Goal: Task Accomplishment & Management: Use online tool/utility

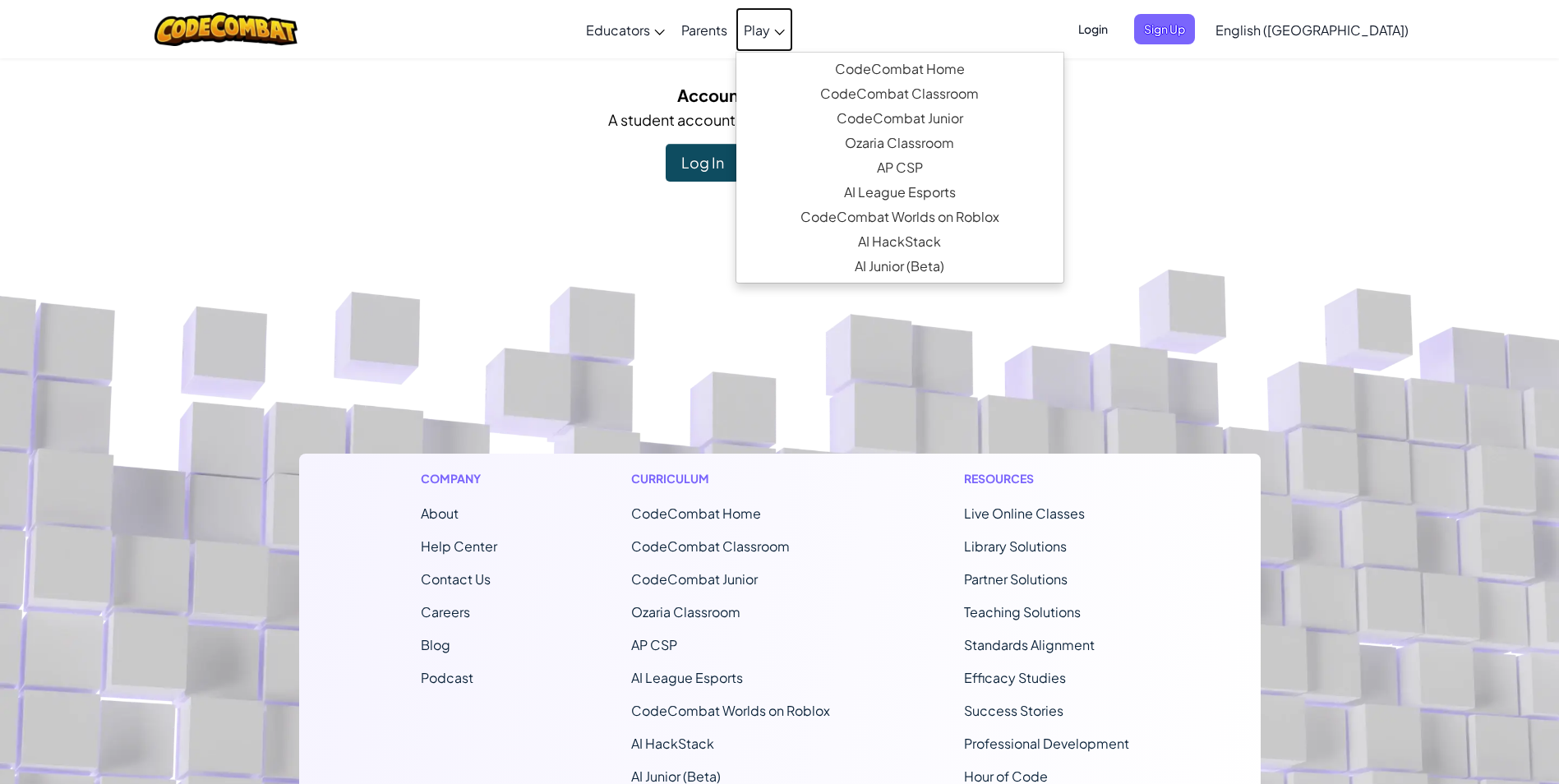
click at [793, 36] on link "Play" at bounding box center [764, 29] width 57 height 44
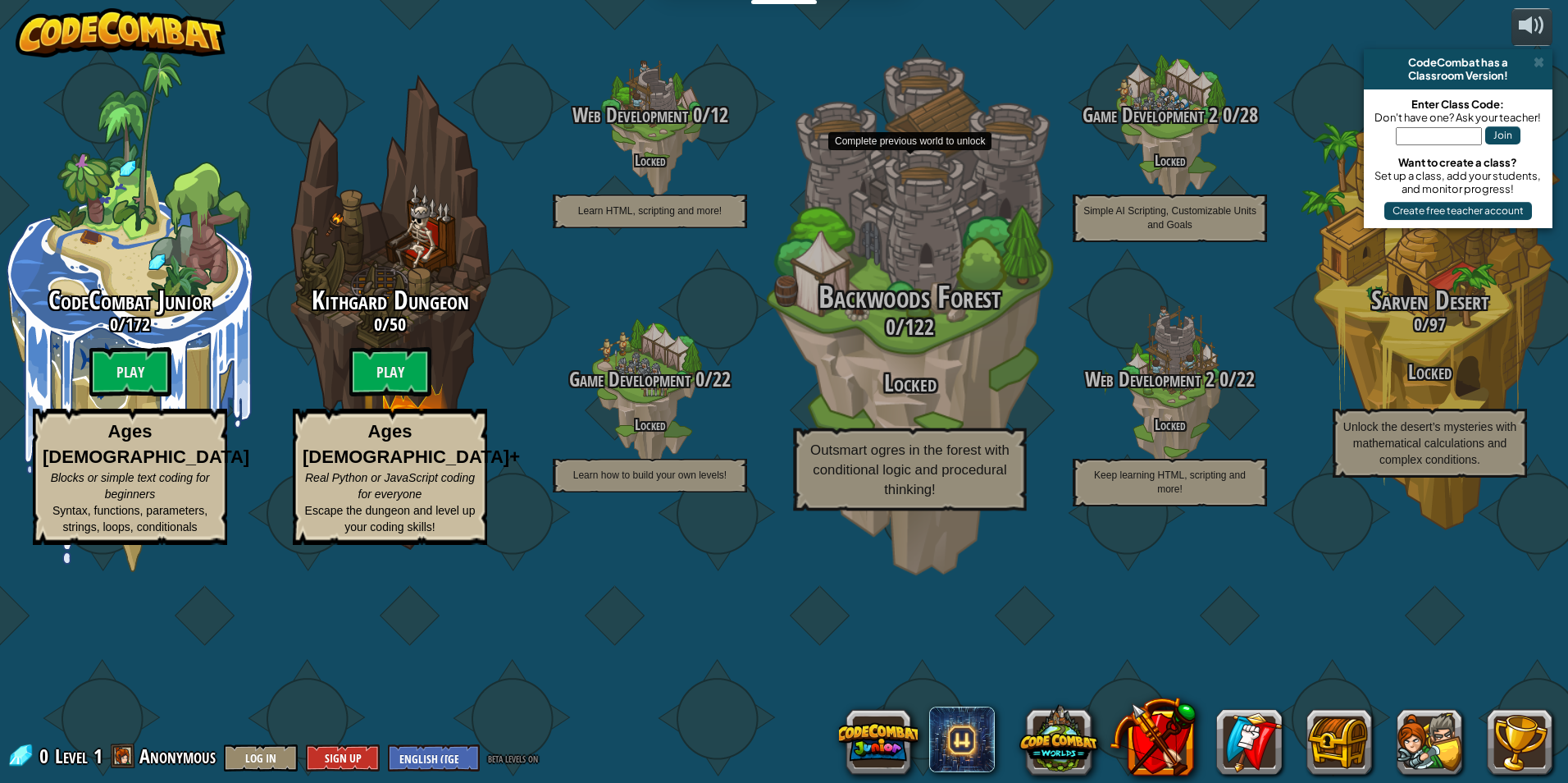
click at [923, 511] on div "Backwoods Forest 0 / 122 Locked Outsmart ogres in the forest with conditional l…" at bounding box center [910, 395] width 312 height 230
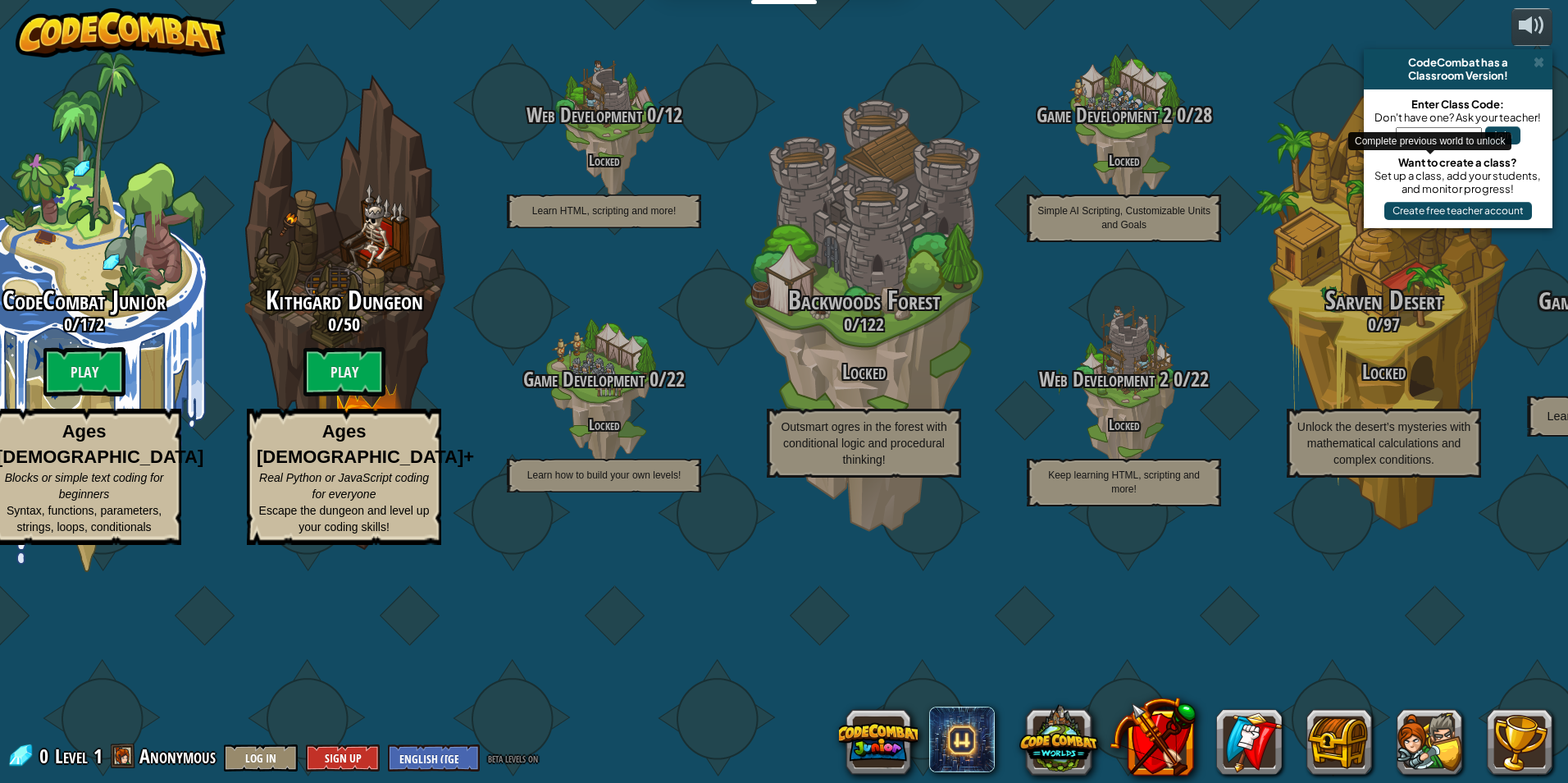
click at [1441, 441] on div "CodeCombat Junior 0 / 172 Play Ages [DEMOGRAPHIC_DATA] Blocks or simple text co…" at bounding box center [761, 392] width 1614 height 783
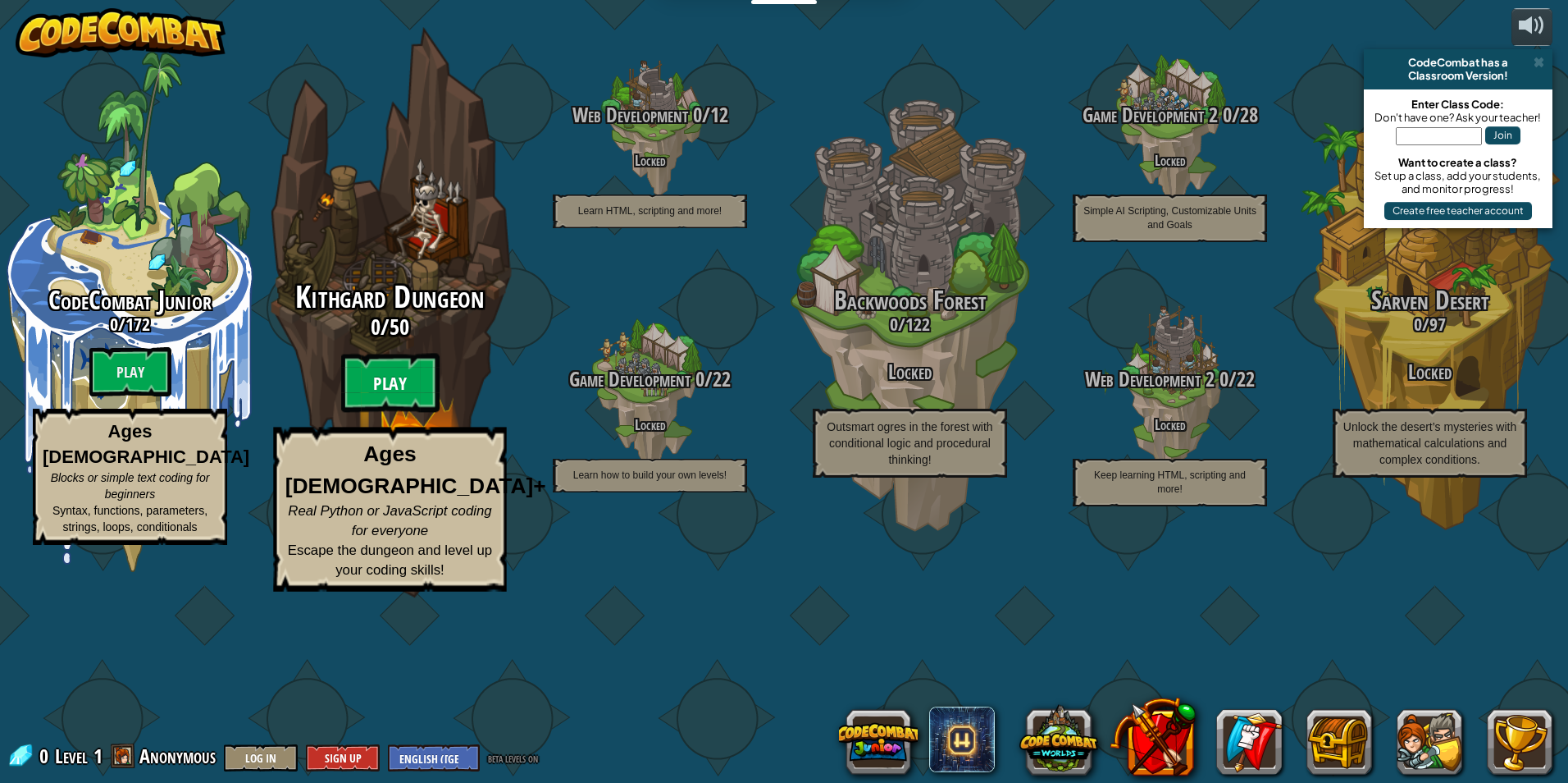
click at [383, 413] on btn "Play" at bounding box center [390, 383] width 99 height 59
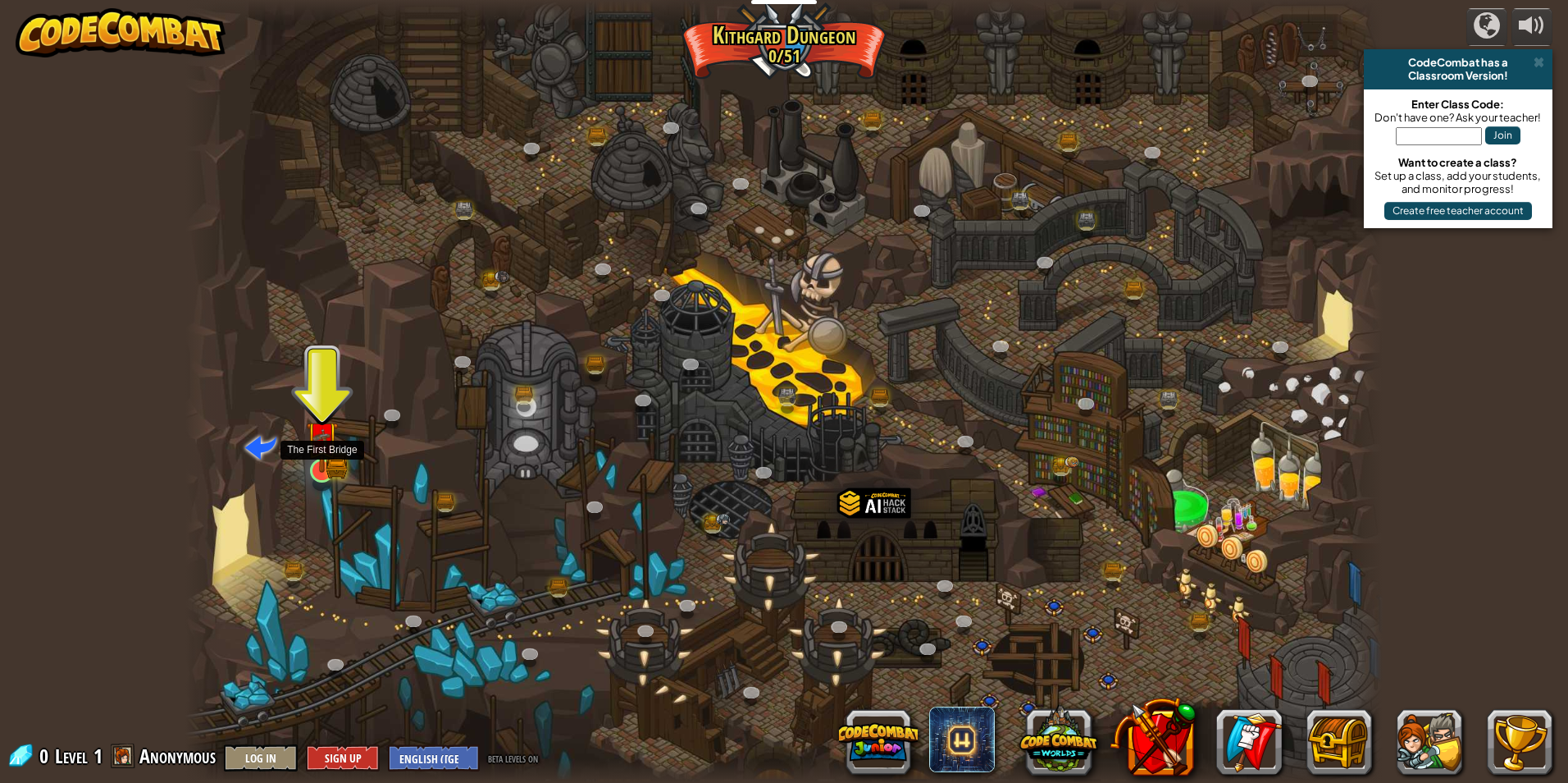
click at [323, 459] on div at bounding box center [322, 470] width 24 height 24
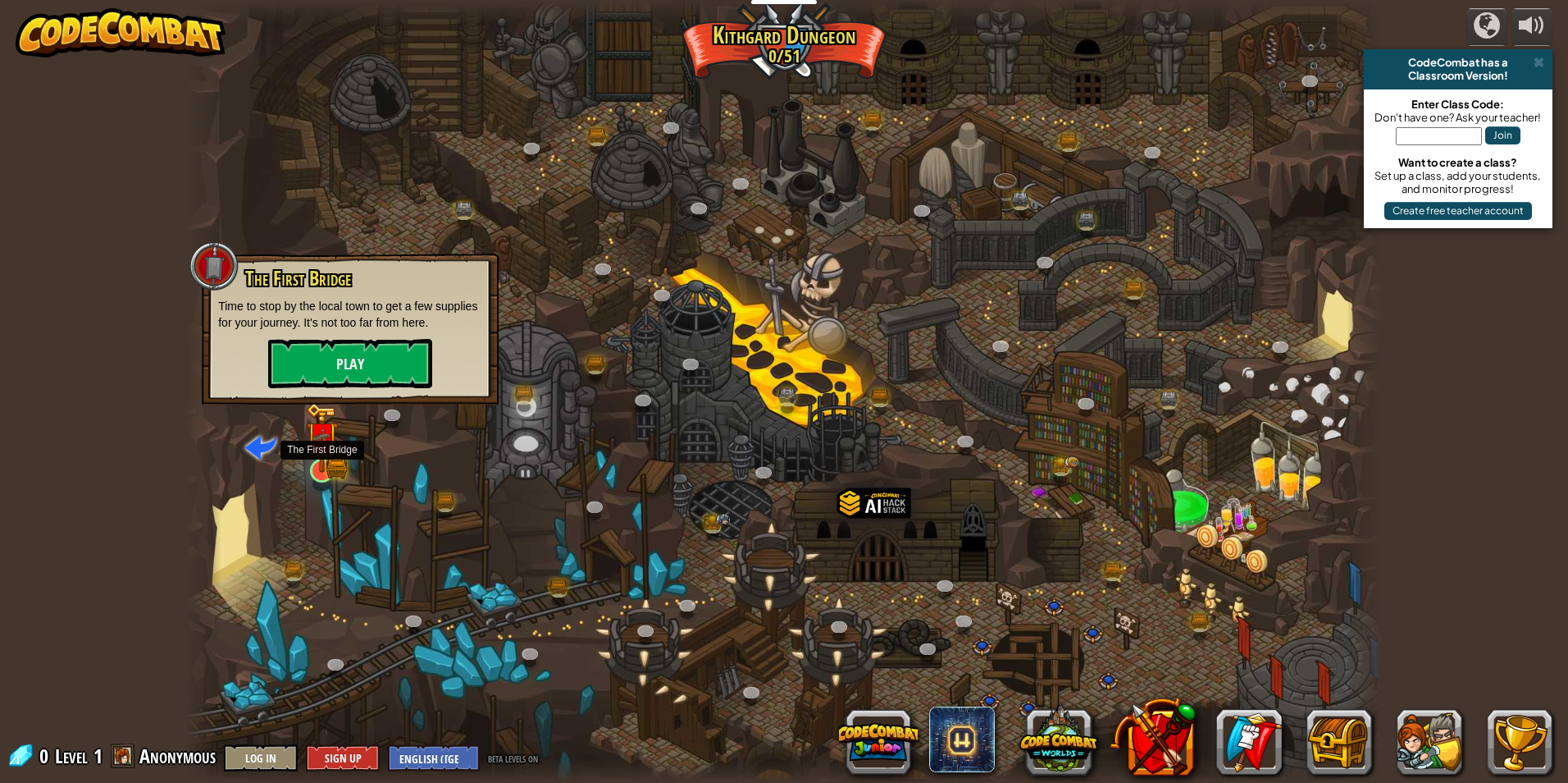
click at [316, 454] on img at bounding box center [322, 437] width 32 height 71
drag, startPoint x: 401, startPoint y: 389, endPoint x: 401, endPoint y: 367, distance: 22.0
click at [401, 373] on div "The First Bridge Time to stop by the local town to get a few supplies for your …" at bounding box center [350, 329] width 297 height 151
click at [401, 367] on button "Play" at bounding box center [350, 364] width 164 height 49
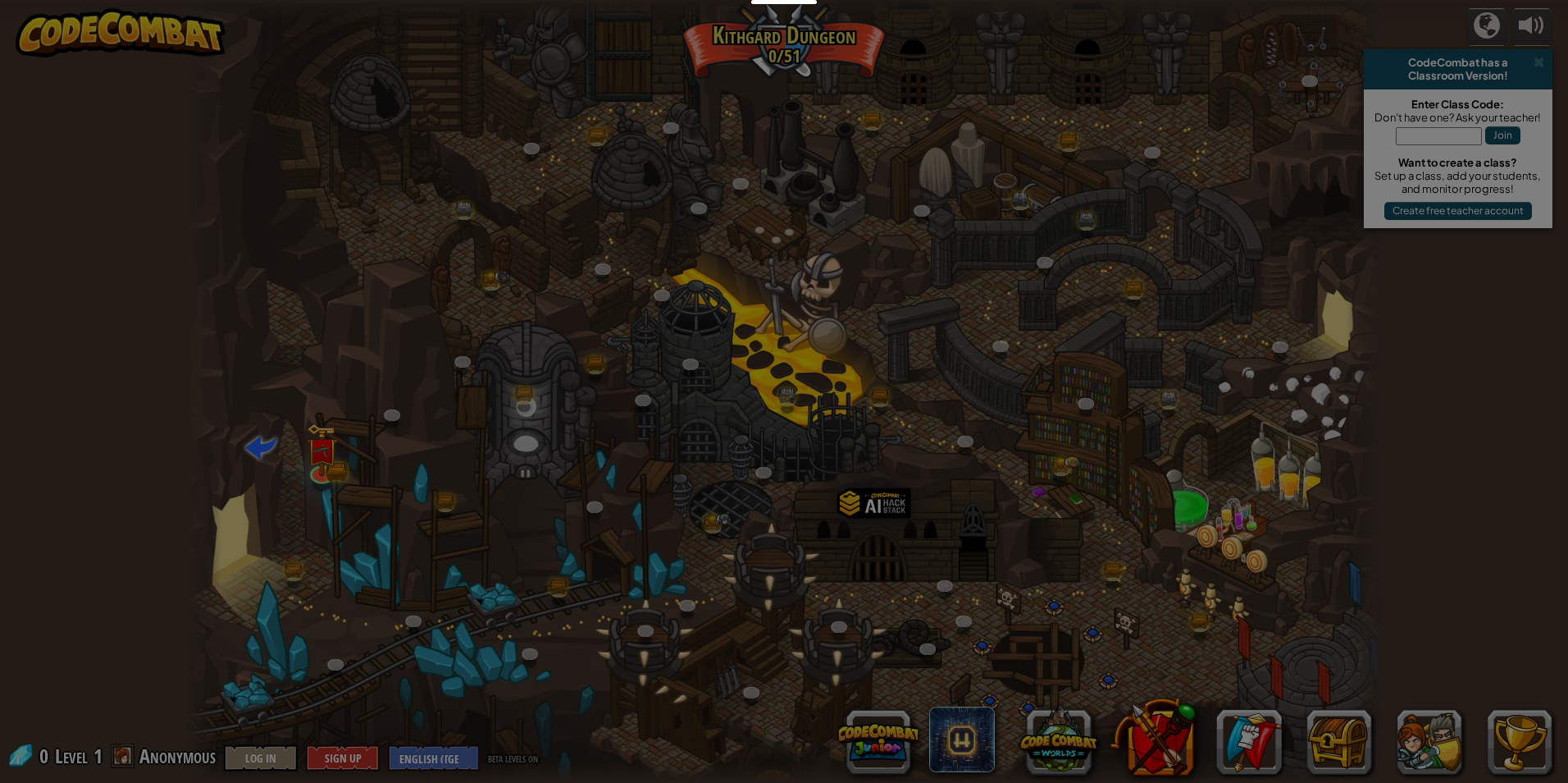
click at [396, 2] on body "Educators Create Free Account School & District Solutions Teacher Toolkit Previ…" at bounding box center [784, 1] width 1568 height 2
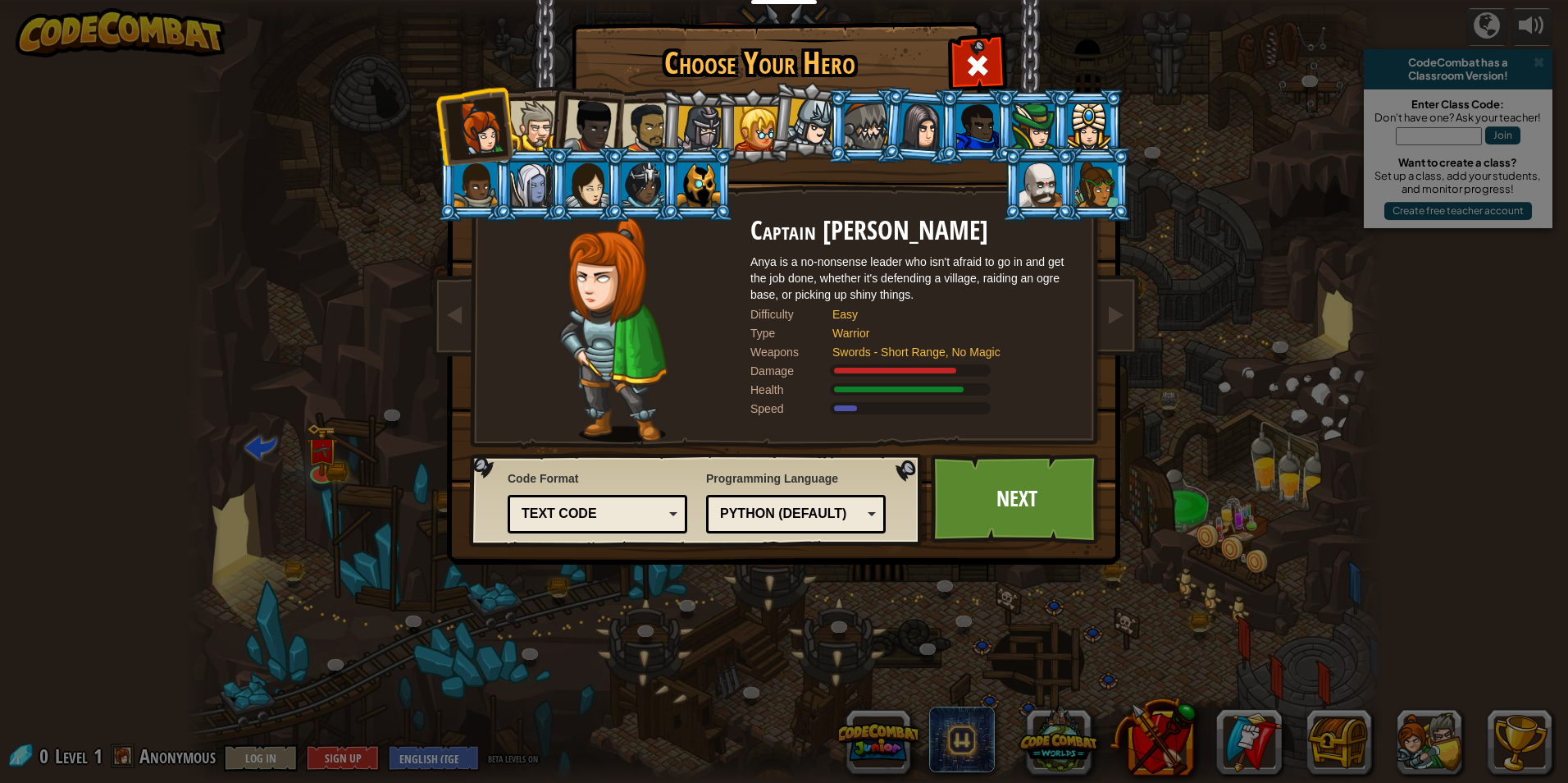
click at [689, 136] on div at bounding box center [700, 129] width 47 height 47
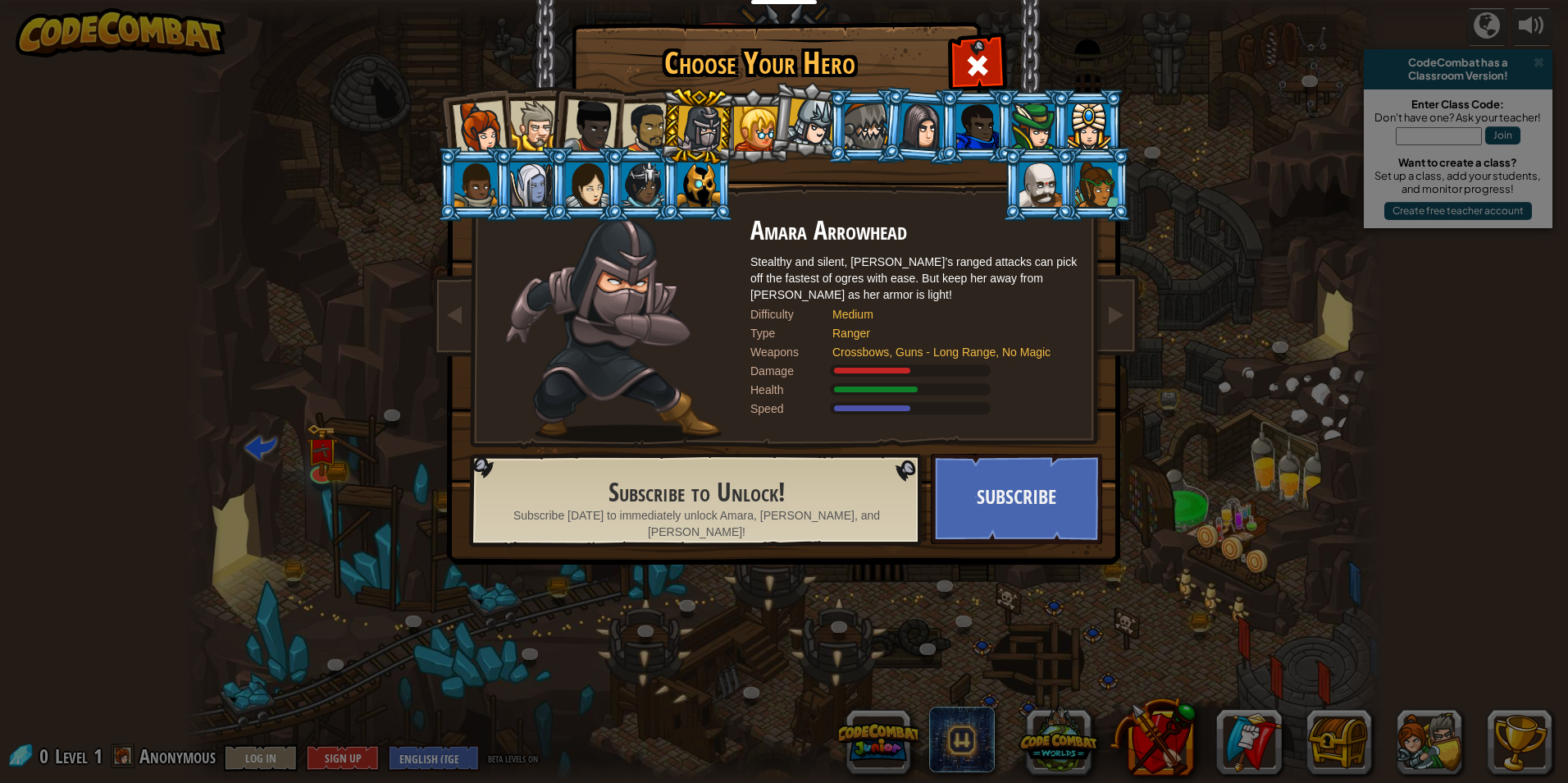
click at [821, 88] on ol at bounding box center [784, 88] width 677 height 0
click at [821, 116] on div at bounding box center [811, 123] width 48 height 48
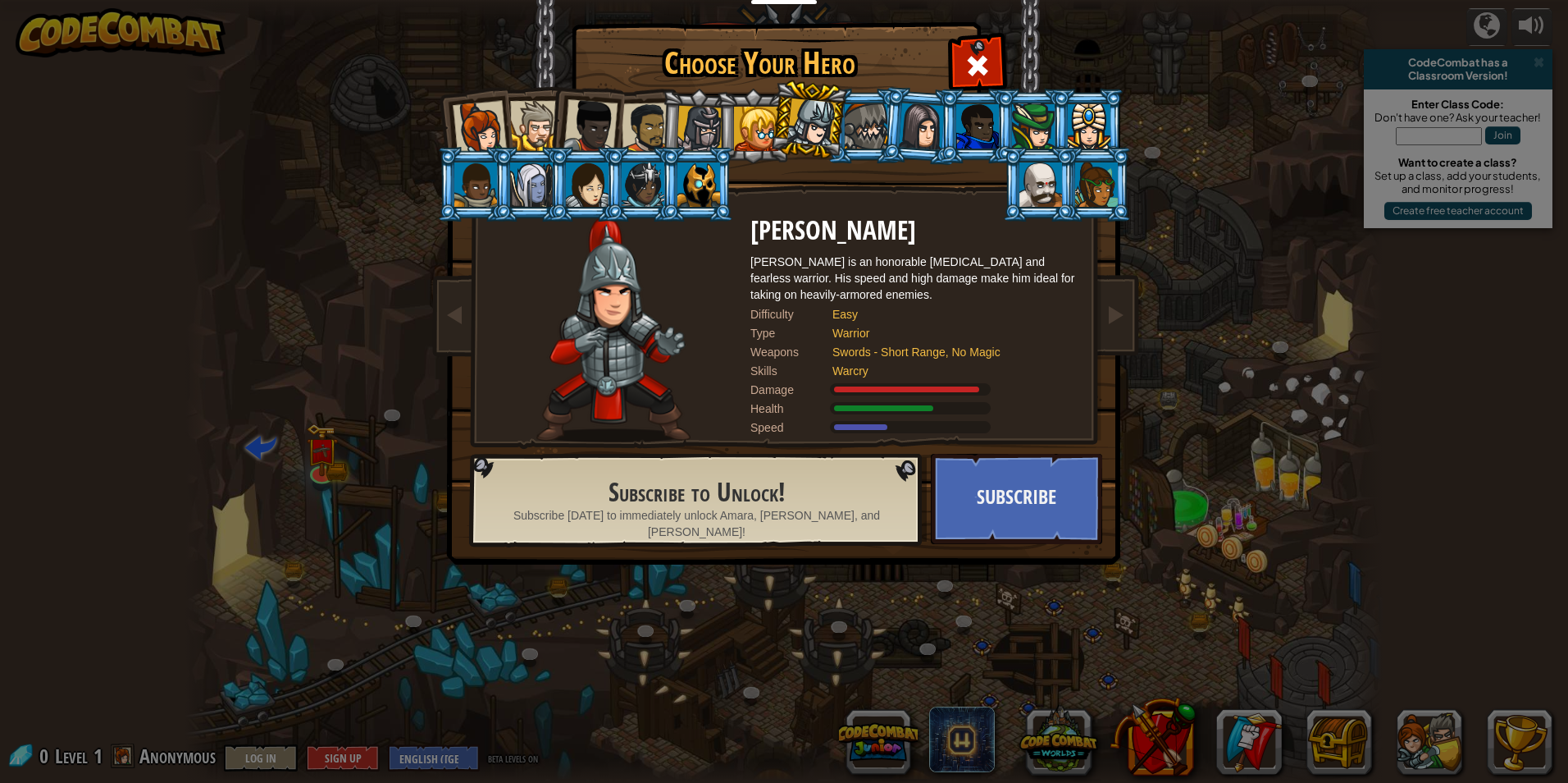
click at [1048, 163] on div at bounding box center [1041, 184] width 42 height 44
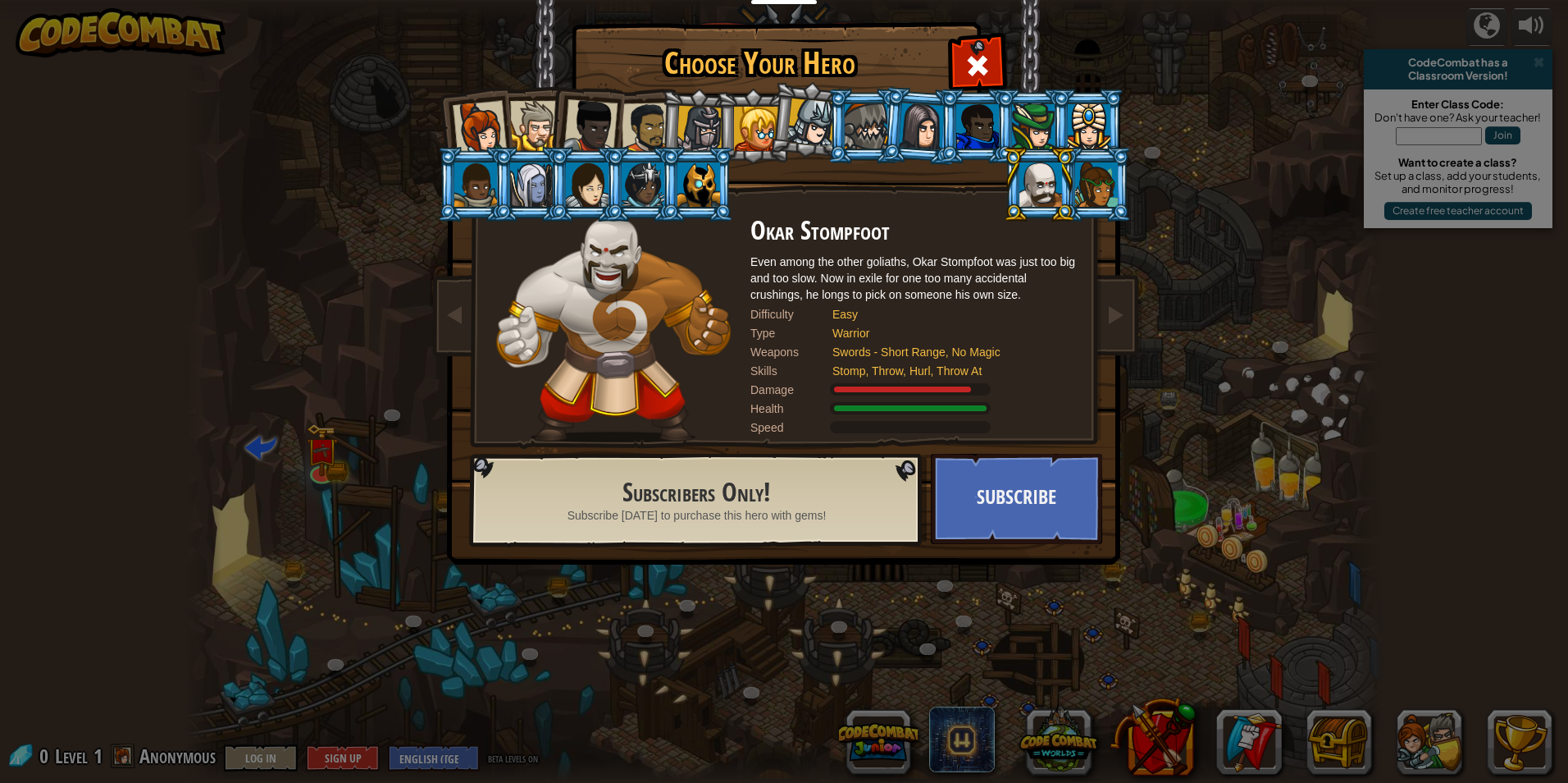
click at [1119, 194] on li at bounding box center [1095, 184] width 74 height 75
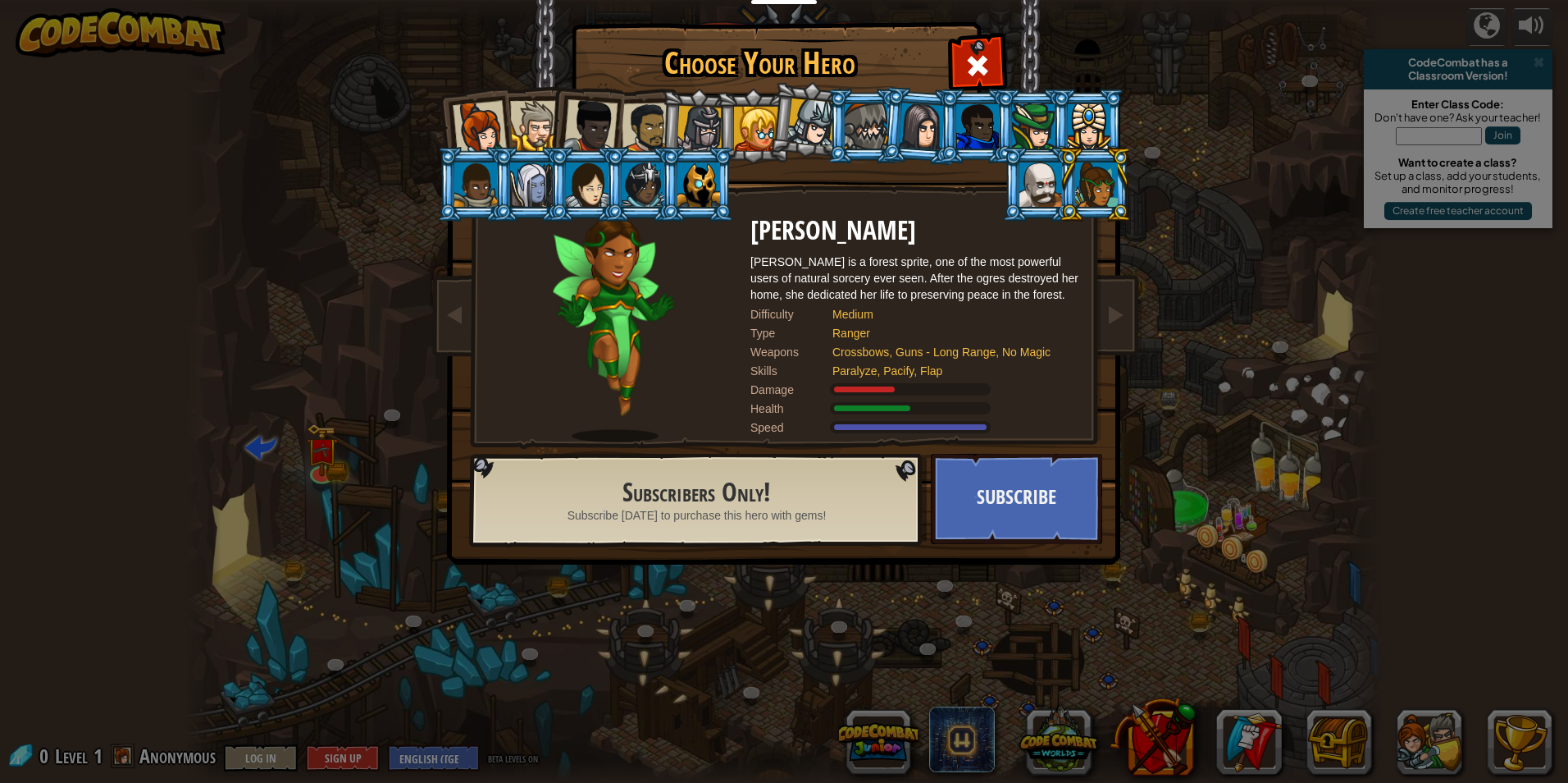
click at [1018, 207] on li at bounding box center [1039, 184] width 74 height 75
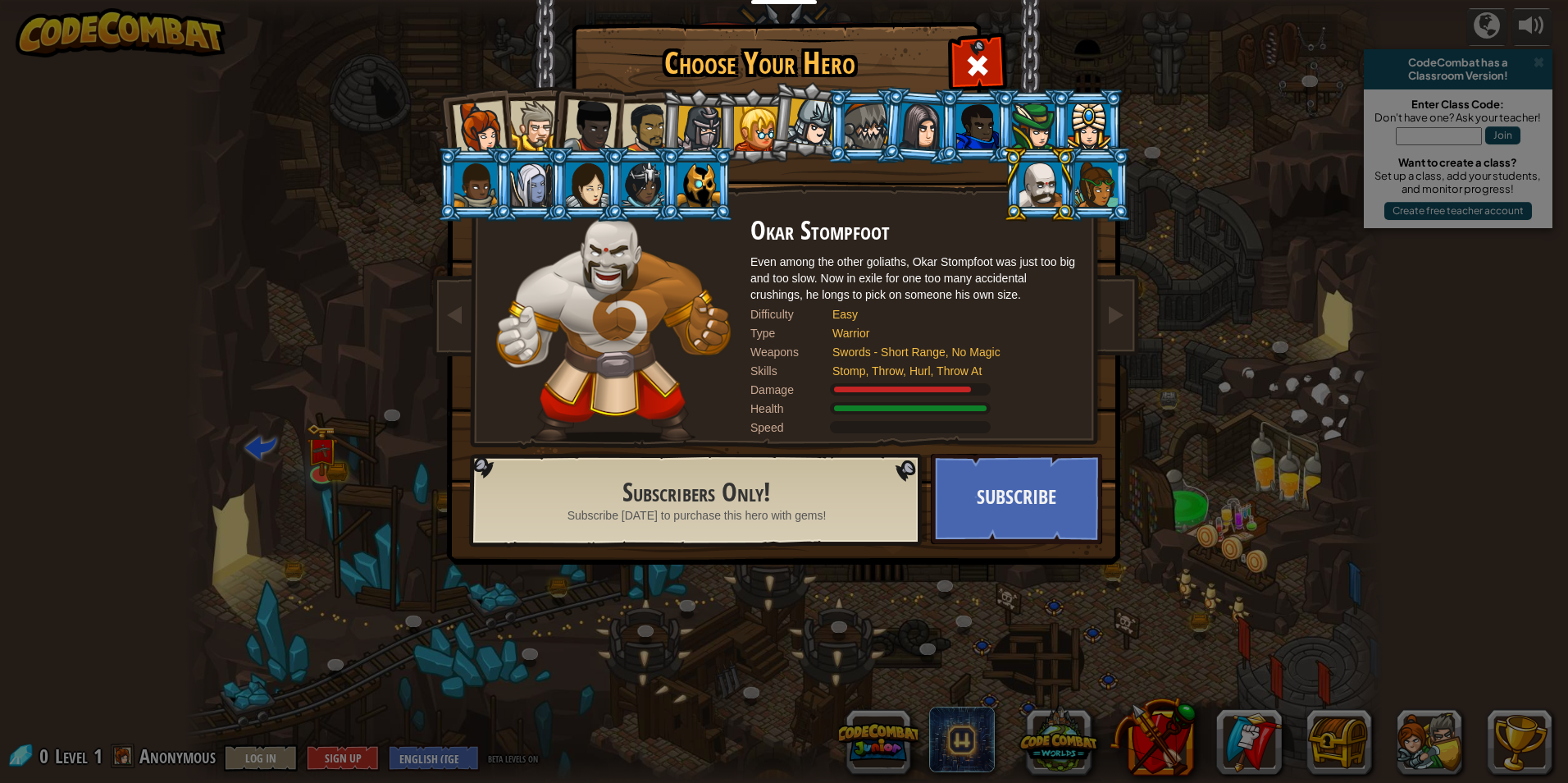
click at [1074, 124] on div at bounding box center [1089, 126] width 42 height 44
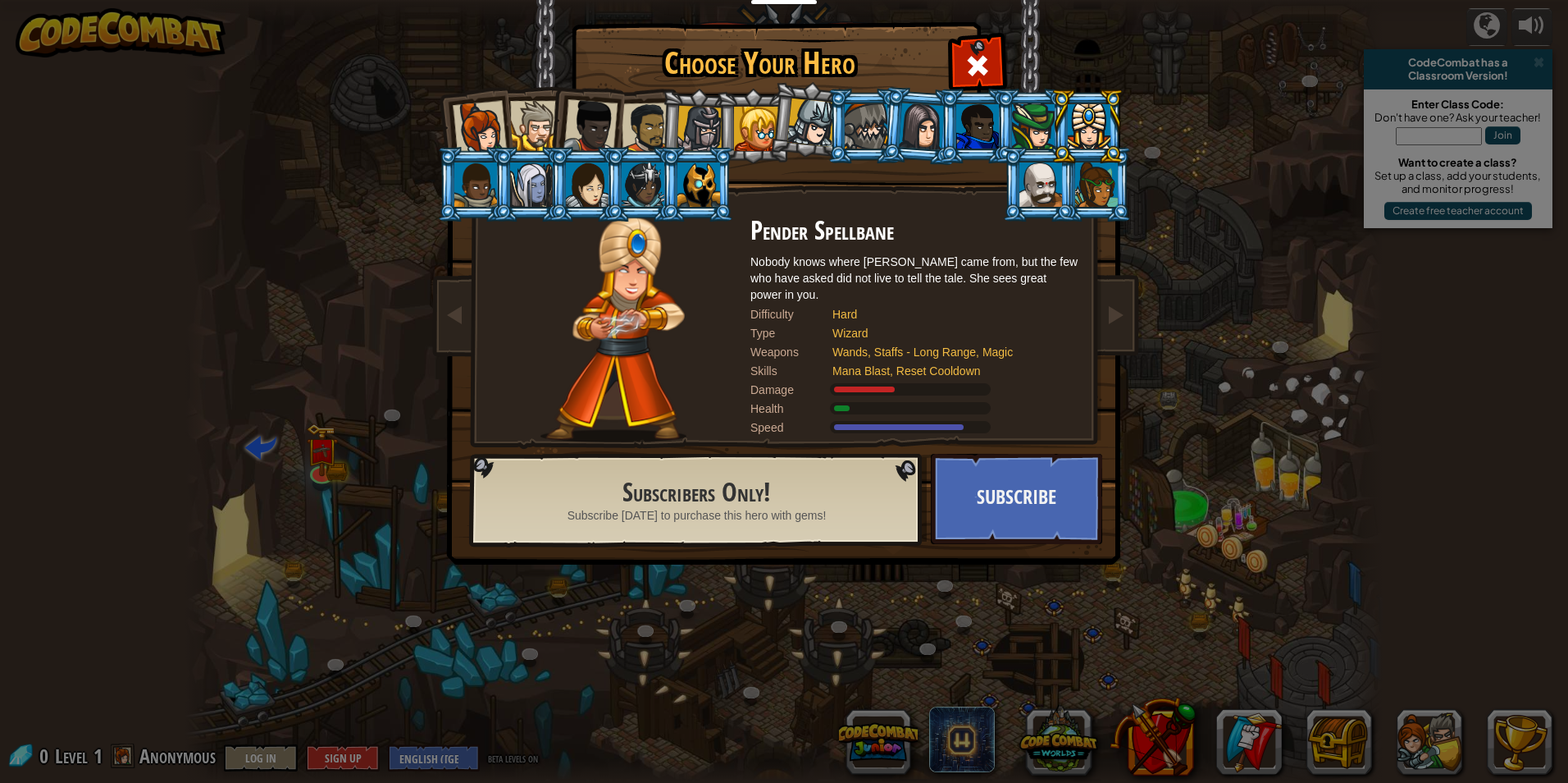
click at [1047, 127] on div at bounding box center [1033, 126] width 42 height 44
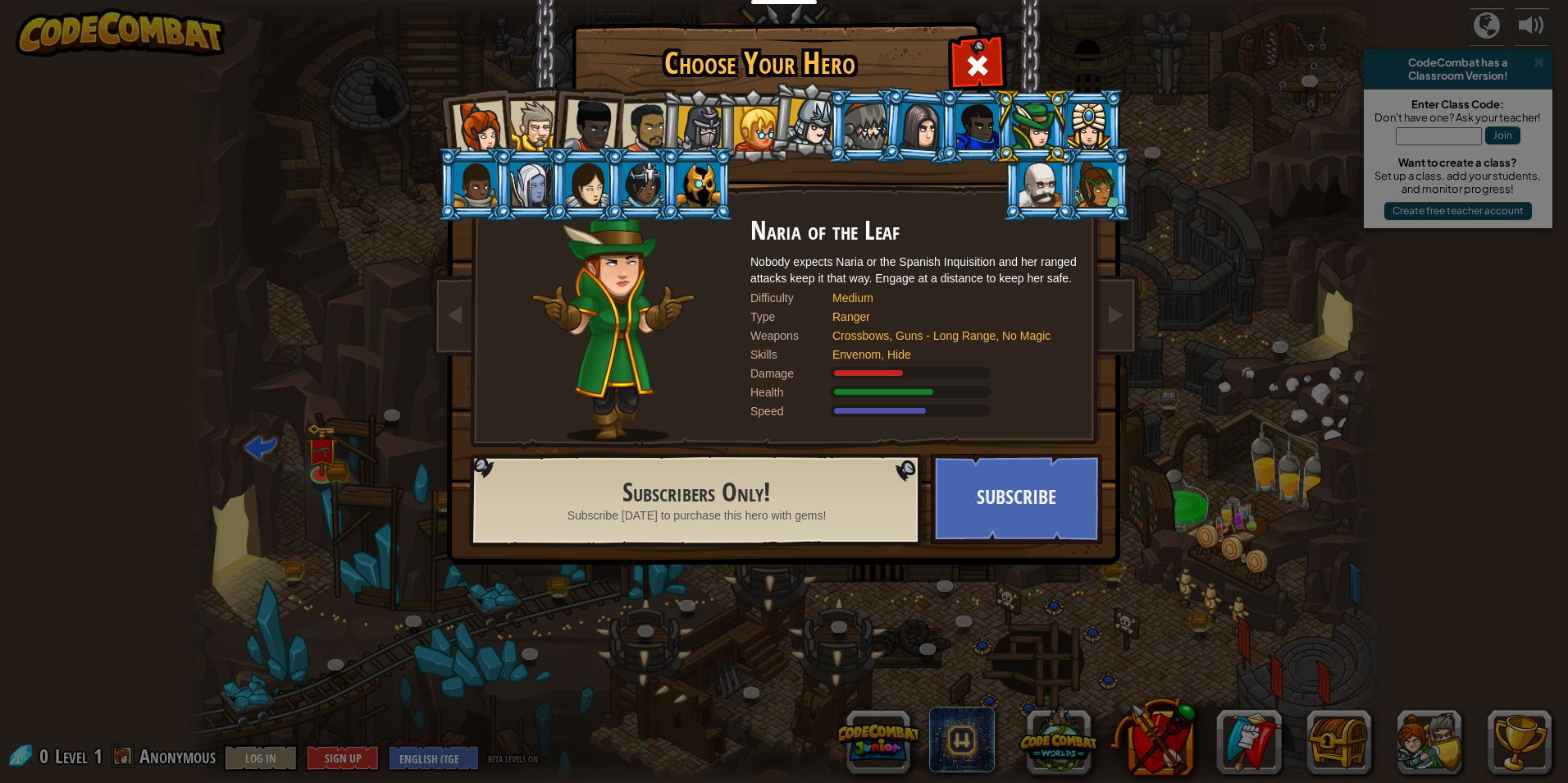
drag, startPoint x: 963, startPoint y: 121, endPoint x: 959, endPoint y: 113, distance: 8.9
click at [959, 113] on div at bounding box center [977, 126] width 42 height 44
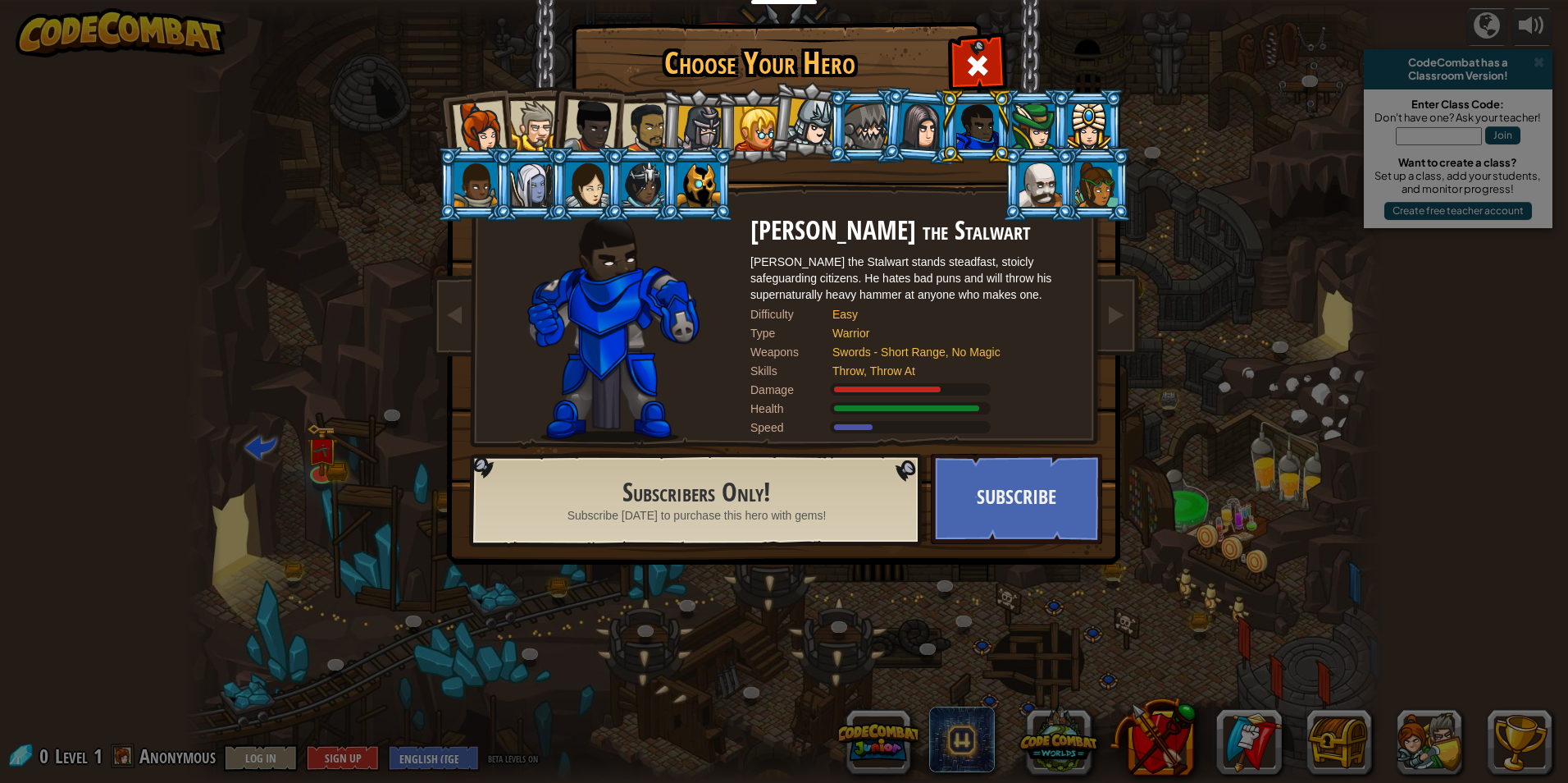
click at [925, 117] on div at bounding box center [922, 125] width 46 height 47
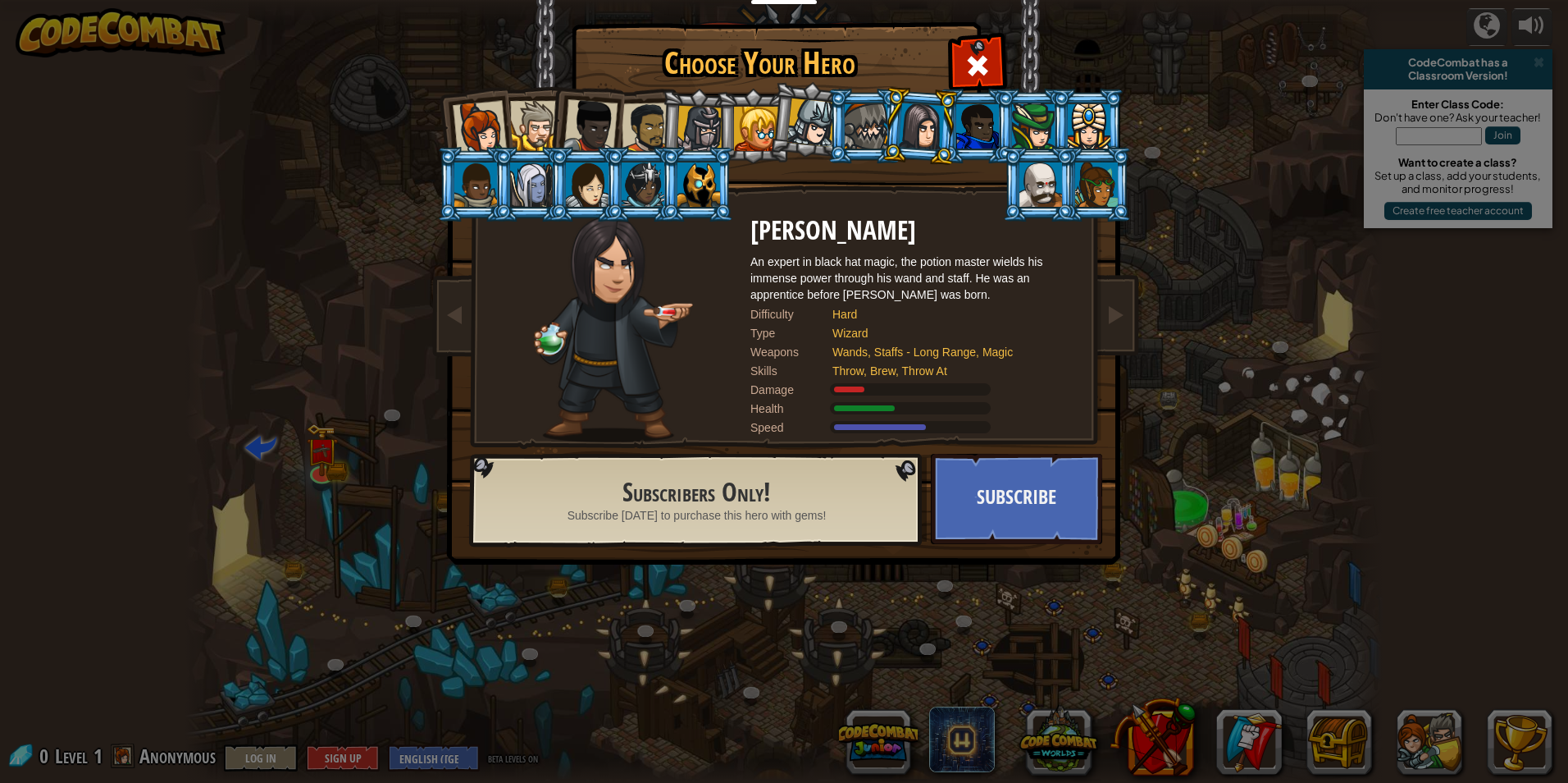
drag, startPoint x: 982, startPoint y: 109, endPoint x: 985, endPoint y: 116, distance: 7.6
click at [985, 116] on div at bounding box center [977, 126] width 42 height 44
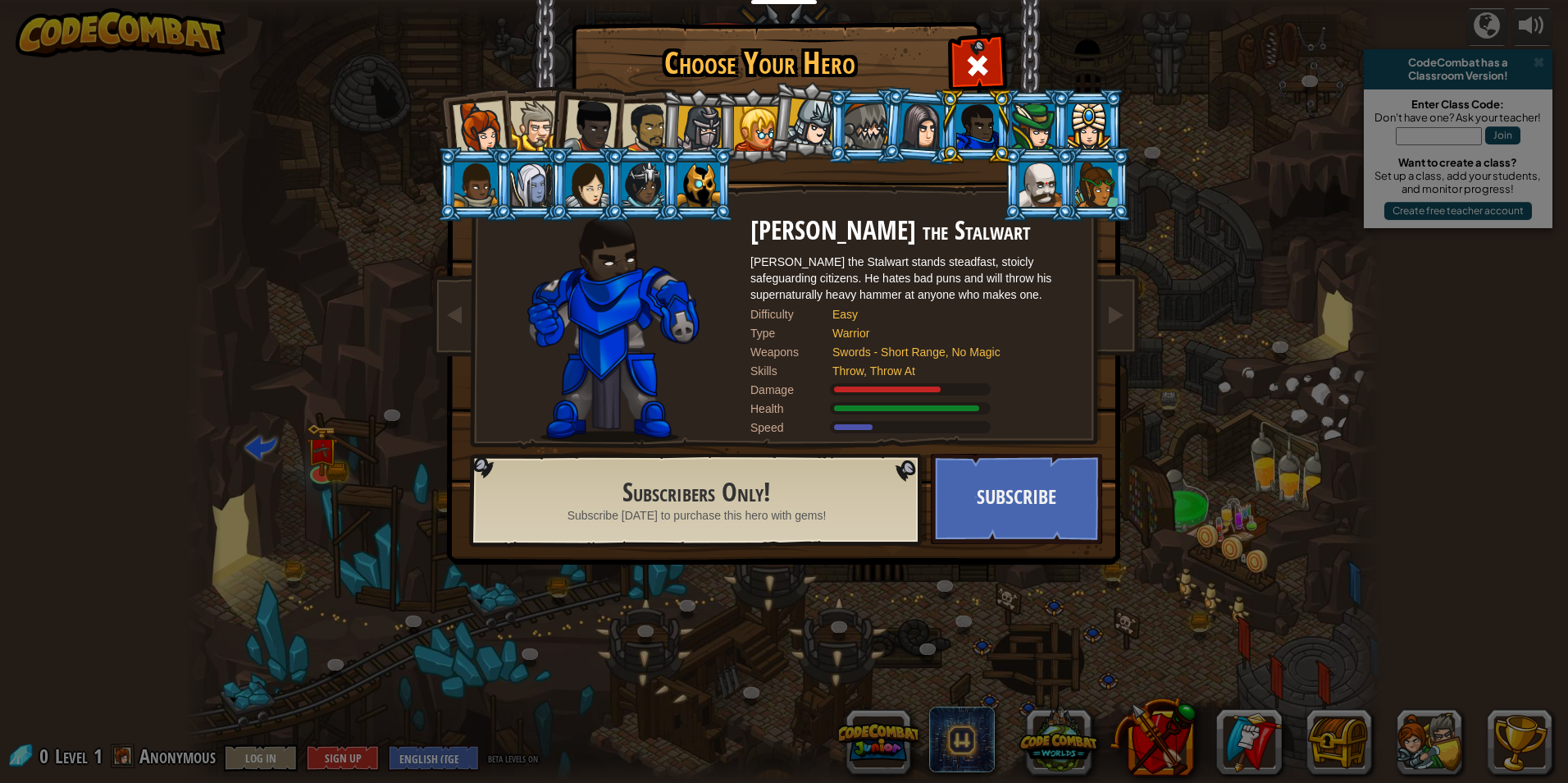
click at [930, 130] on div at bounding box center [922, 125] width 46 height 47
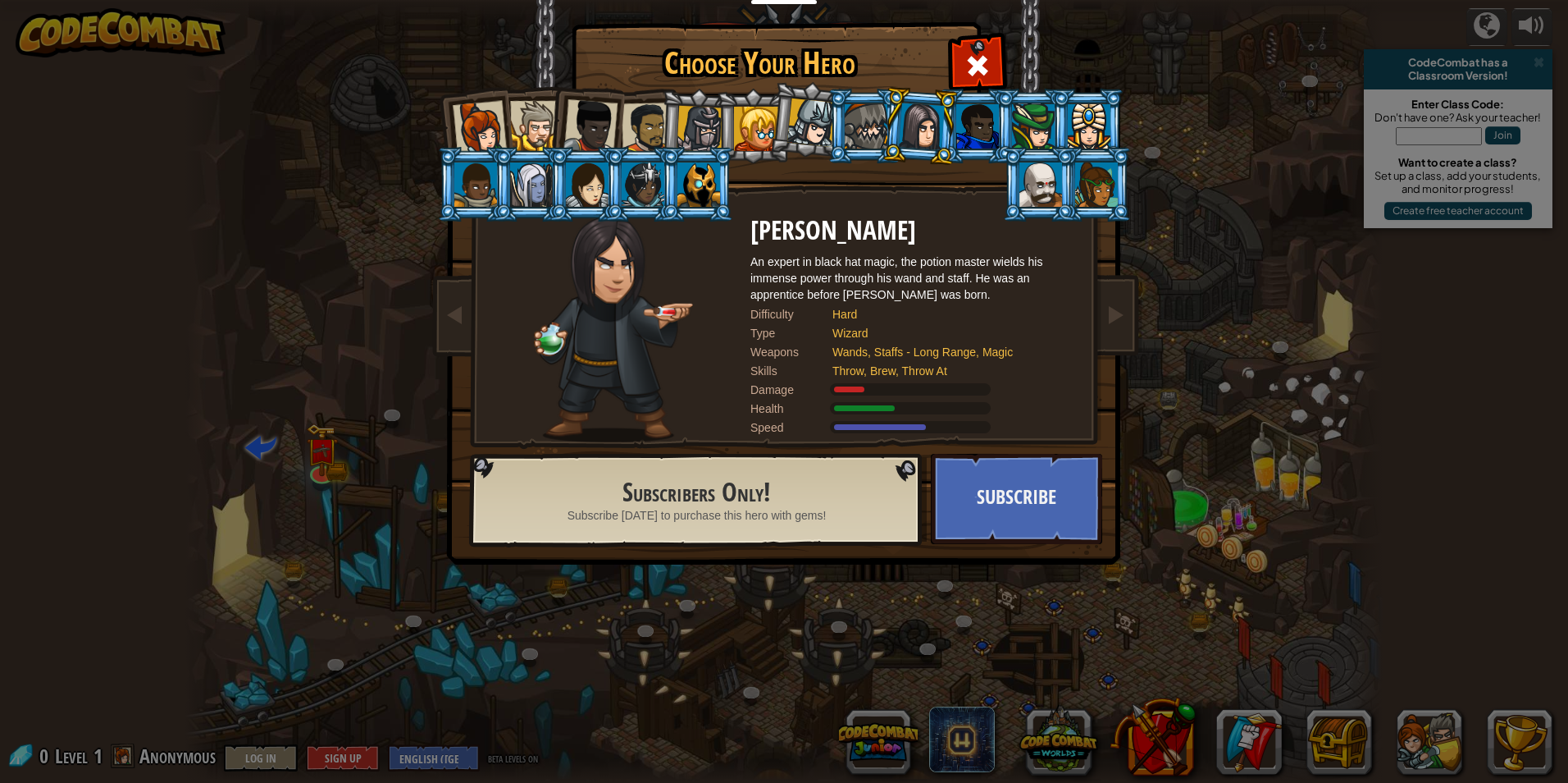
click at [785, 124] on li at bounding box center [808, 119] width 81 height 82
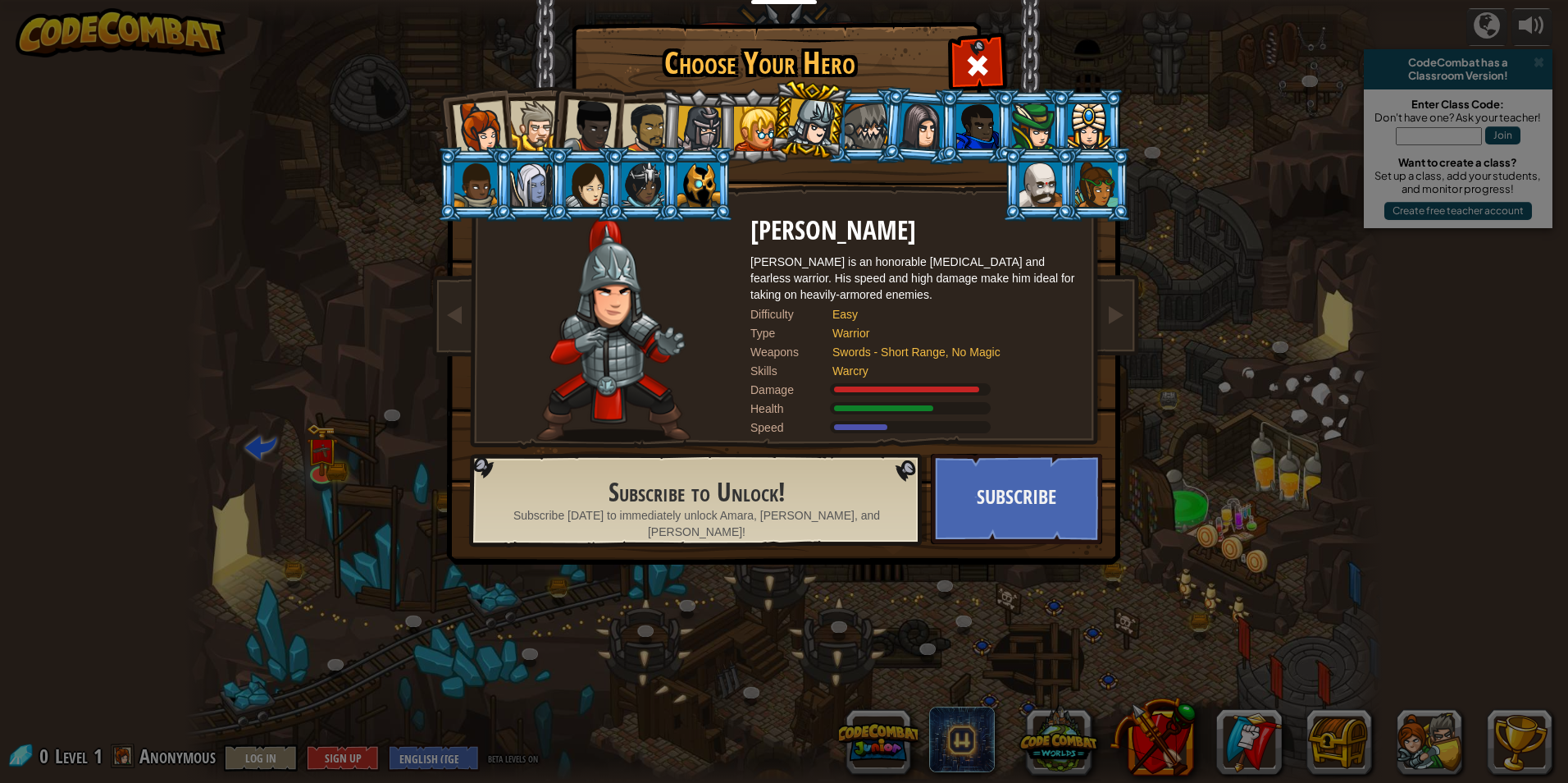
click at [697, 126] on div at bounding box center [700, 129] width 47 height 47
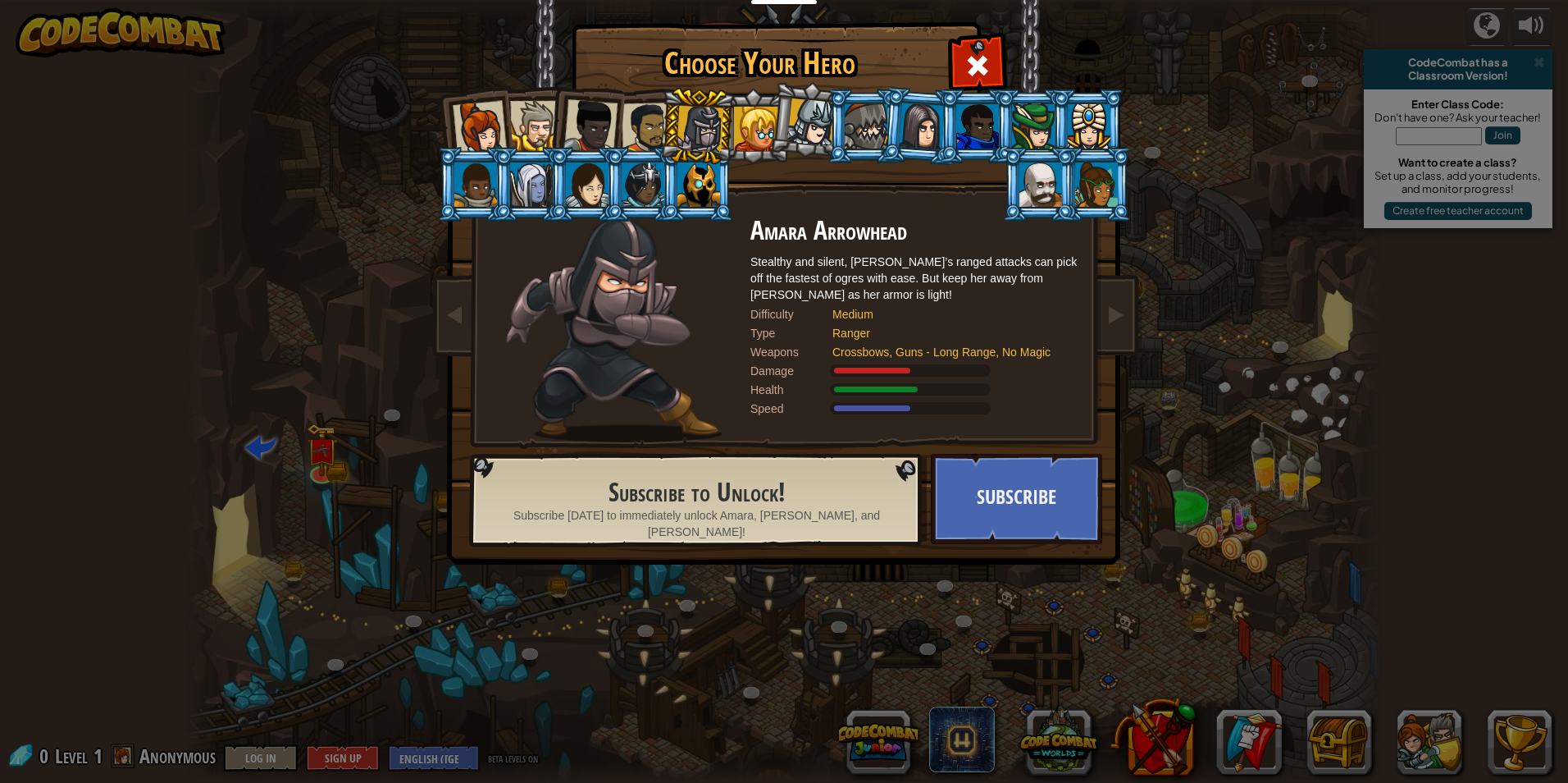
click at [637, 129] on div at bounding box center [647, 128] width 51 height 51
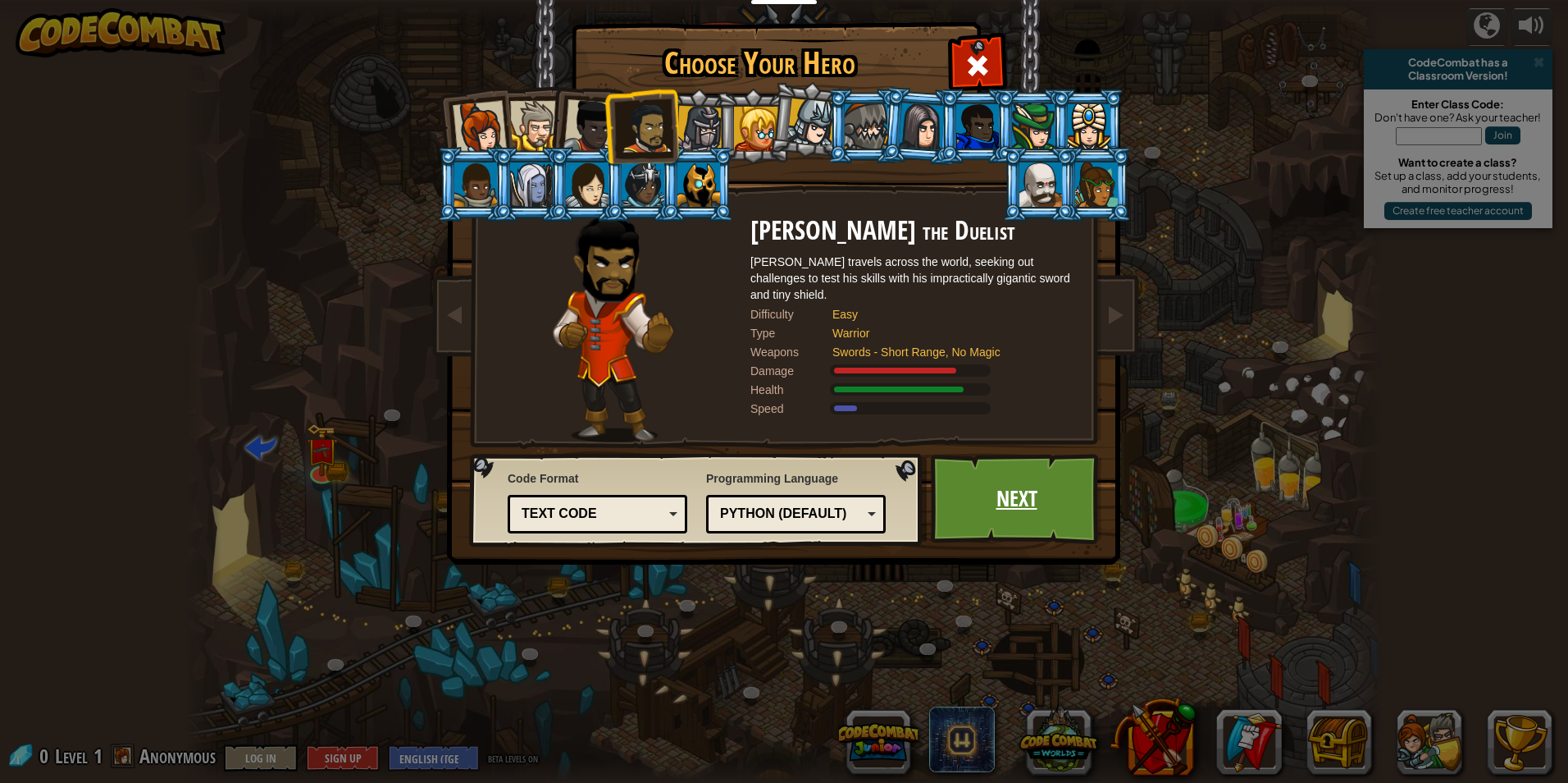
click at [1077, 501] on link "Next" at bounding box center [1016, 499] width 171 height 90
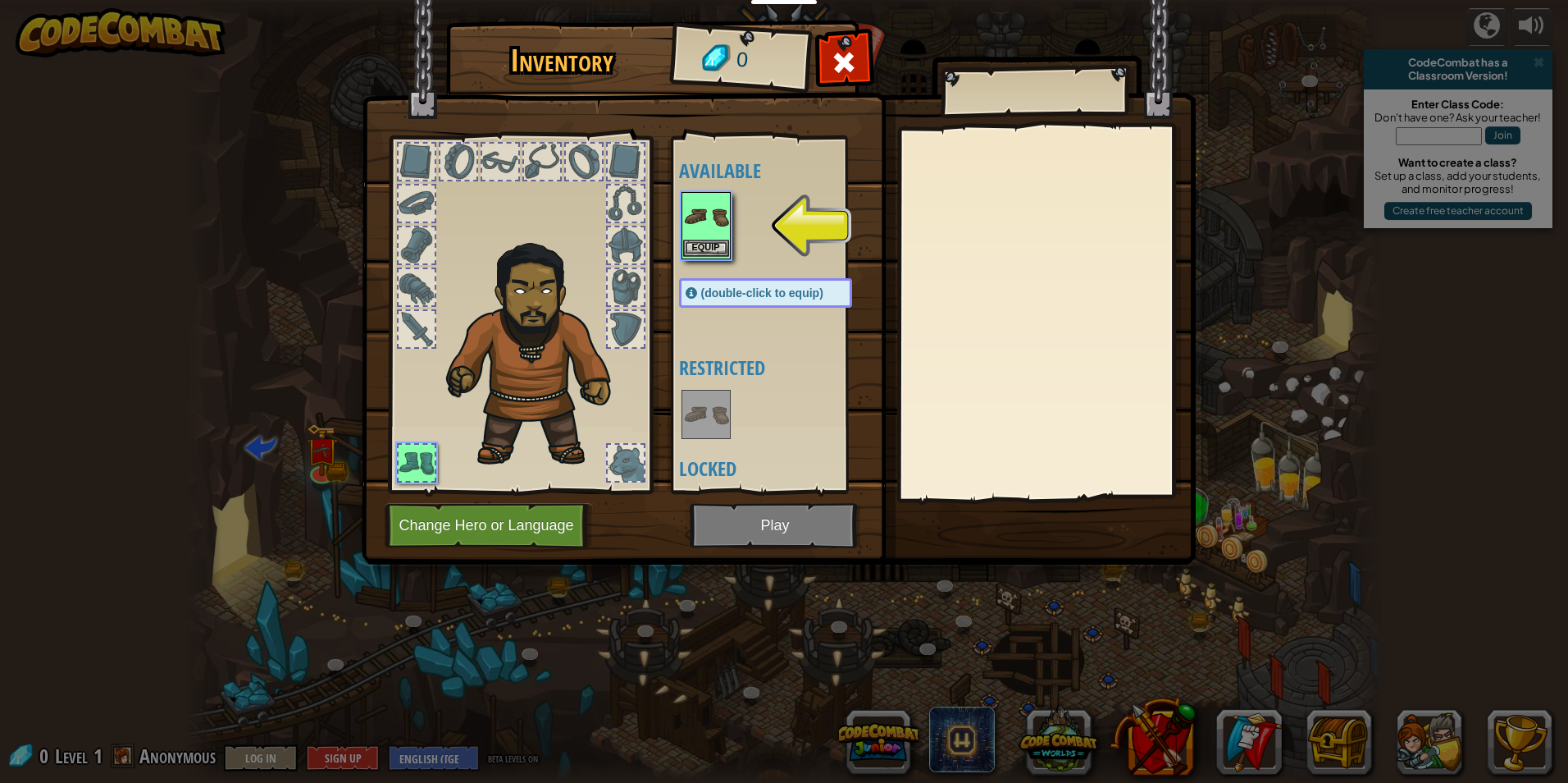
click at [701, 238] on img at bounding box center [706, 217] width 46 height 46
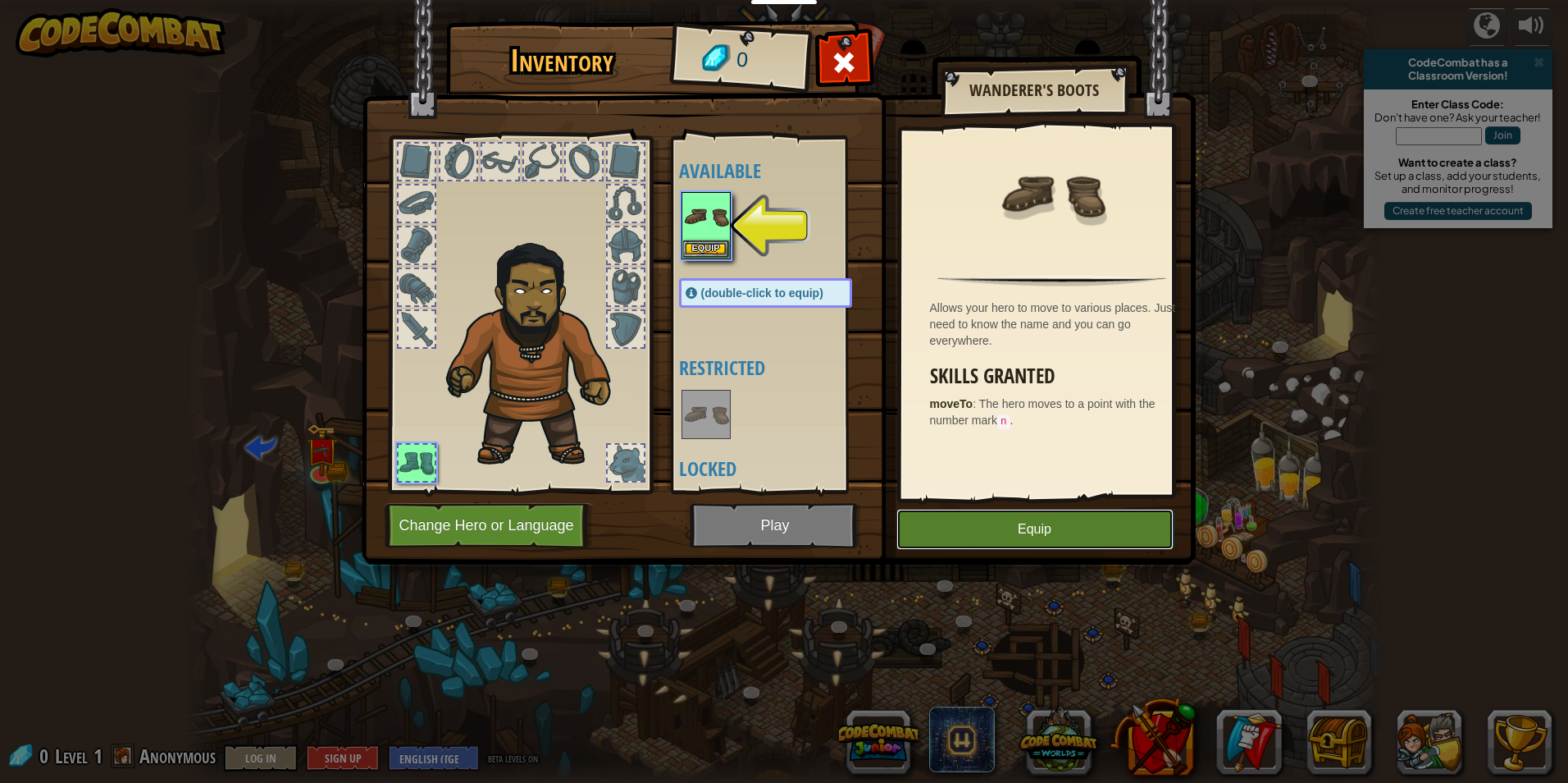
click at [913, 514] on button "Equip" at bounding box center [1035, 529] width 277 height 41
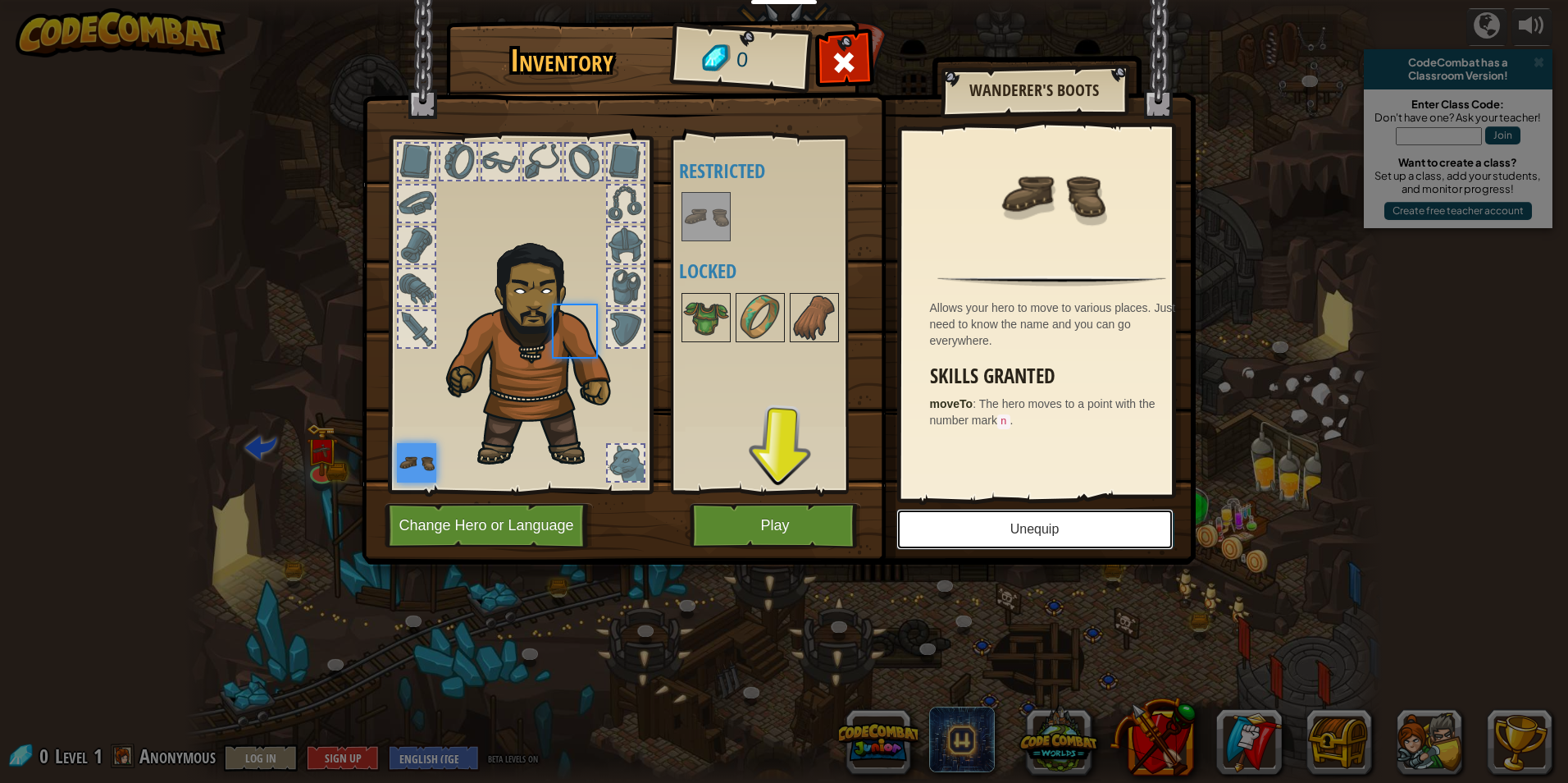
drag, startPoint x: 940, startPoint y: 513, endPoint x: 936, endPoint y: 504, distance: 9.8
click at [936, 504] on div "Inventory 0 Available Equip (double-click to equip) Restricted Locked Wanderer'…" at bounding box center [784, 295] width 834 height 541
click at [778, 537] on button "Play" at bounding box center [775, 525] width 171 height 45
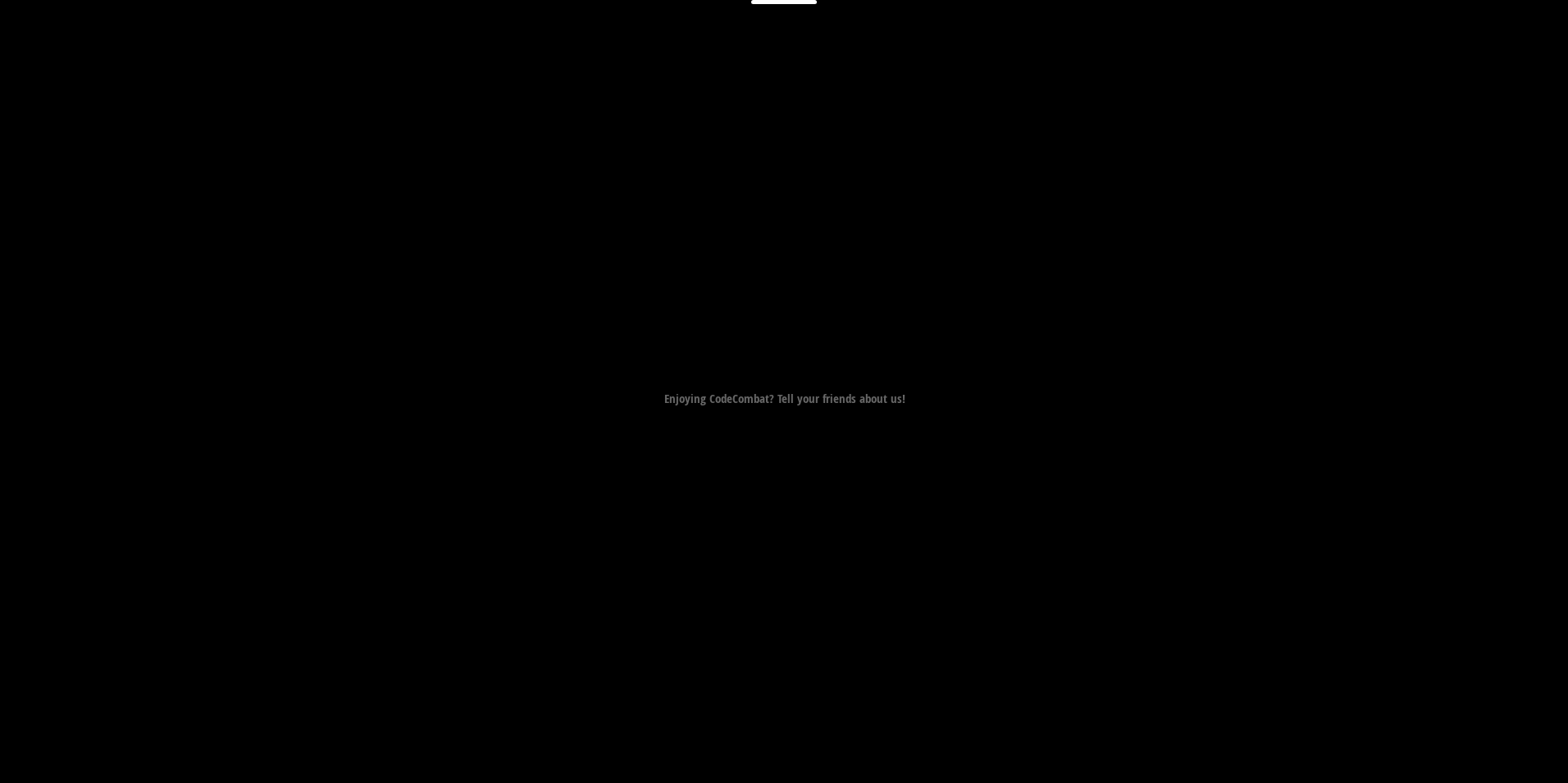
click at [778, 537] on div "Goal Move to the bridge (point 3). Start Level Error loading from server. Try r…" at bounding box center [784, 392] width 1568 height 783
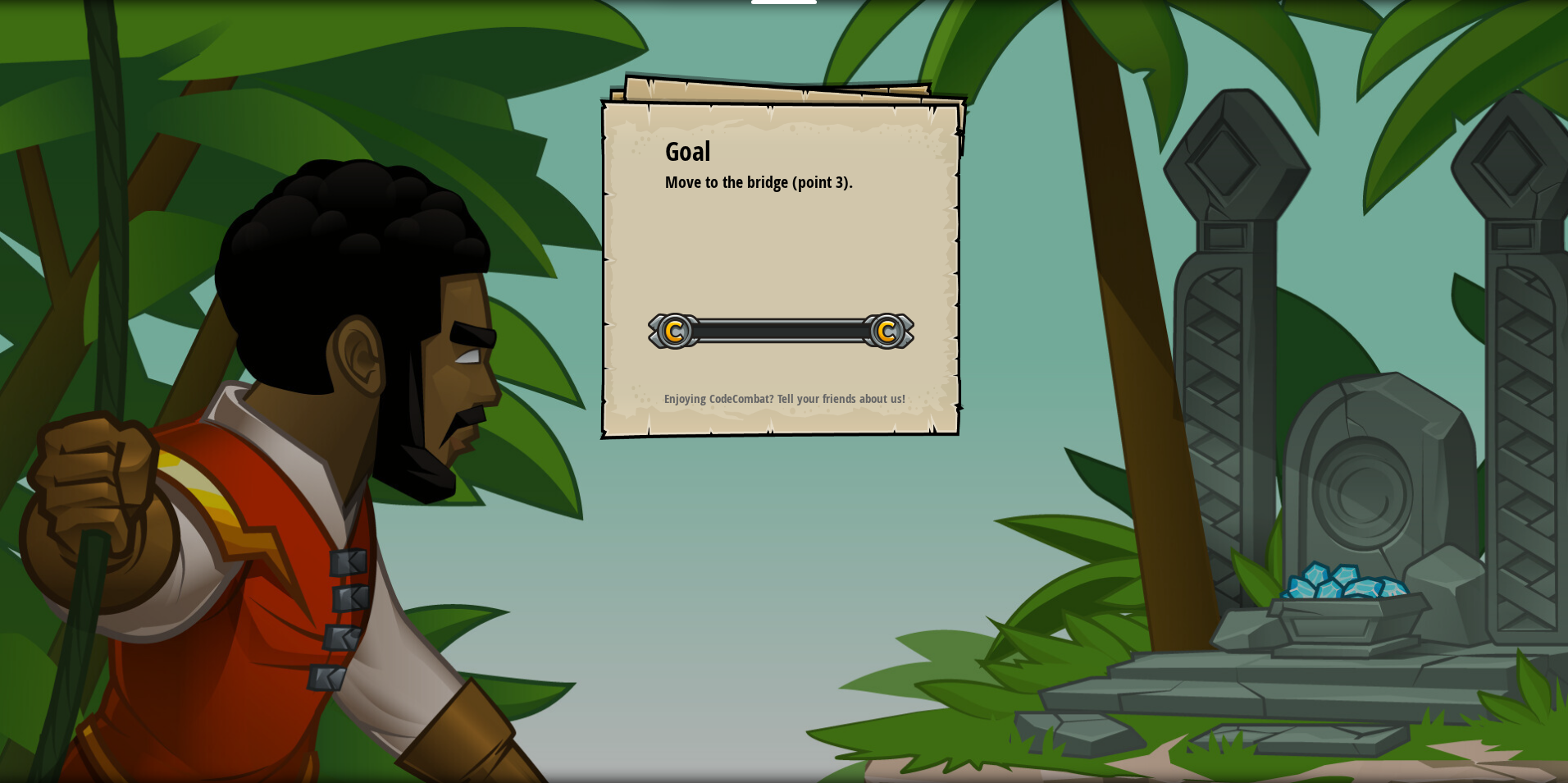
click at [778, 537] on div "Goal Move to the bridge (point 3). Start Level Error loading from server. Try r…" at bounding box center [784, 392] width 1568 height 783
drag, startPoint x: 778, startPoint y: 537, endPoint x: 775, endPoint y: 555, distance: 18.2
click at [775, 555] on div "Goal Move to the bridge (point 3). Start Level Error loading from server. Try r…" at bounding box center [784, 392] width 1568 height 783
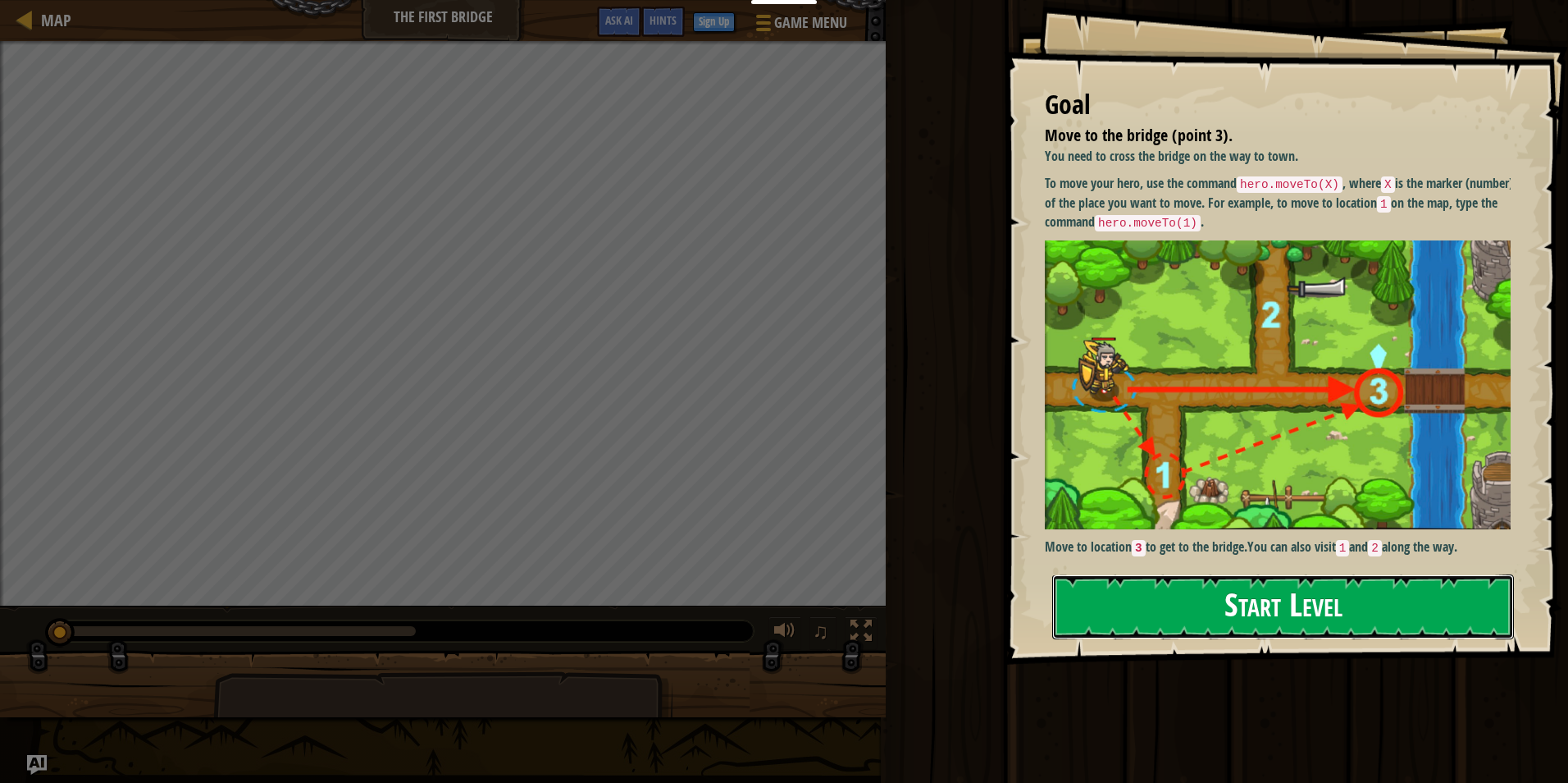
click at [1337, 603] on button "Start Level" at bounding box center [1283, 607] width 462 height 65
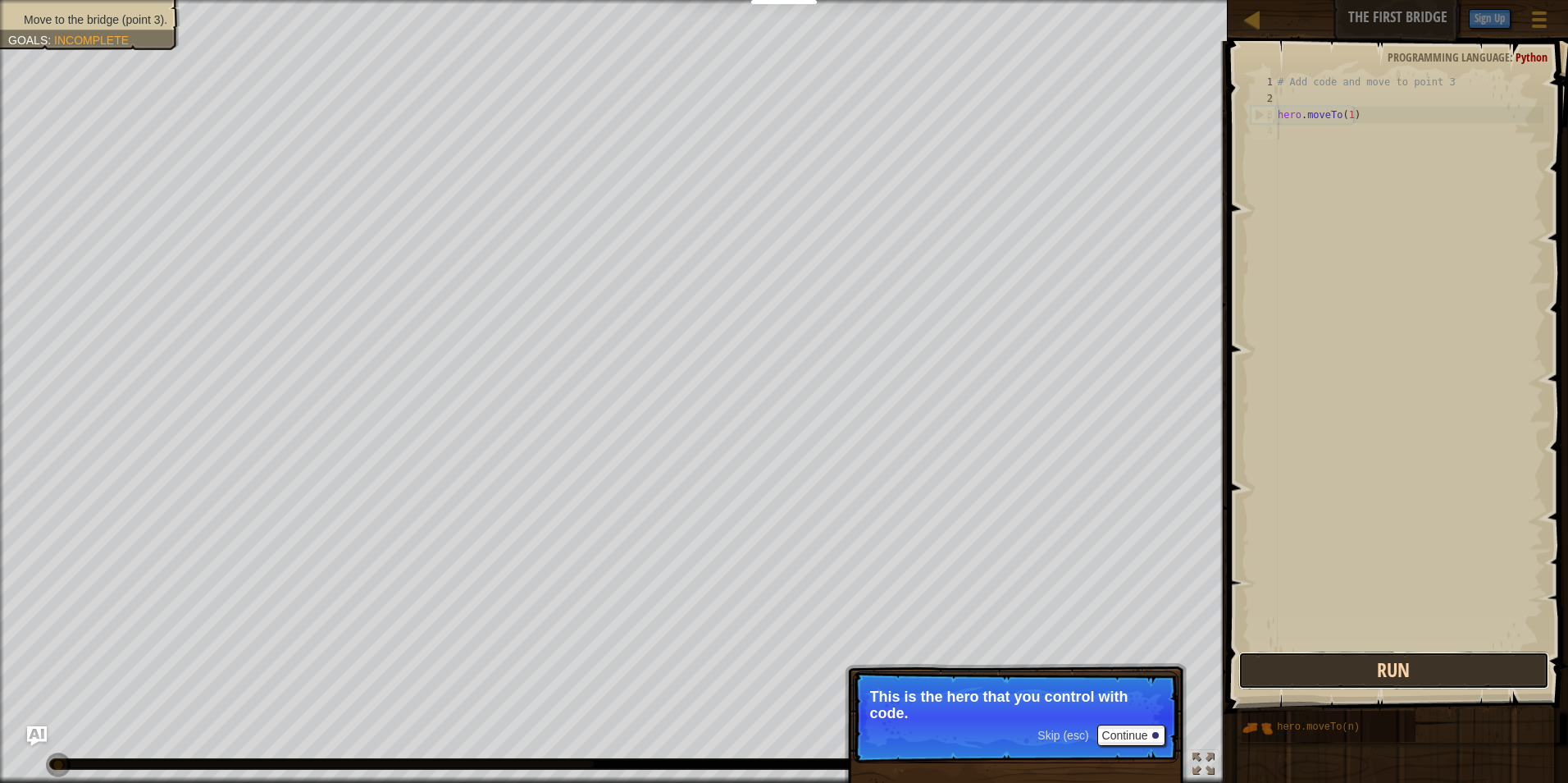
click at [1430, 681] on button "Run" at bounding box center [1394, 670] width 312 height 38
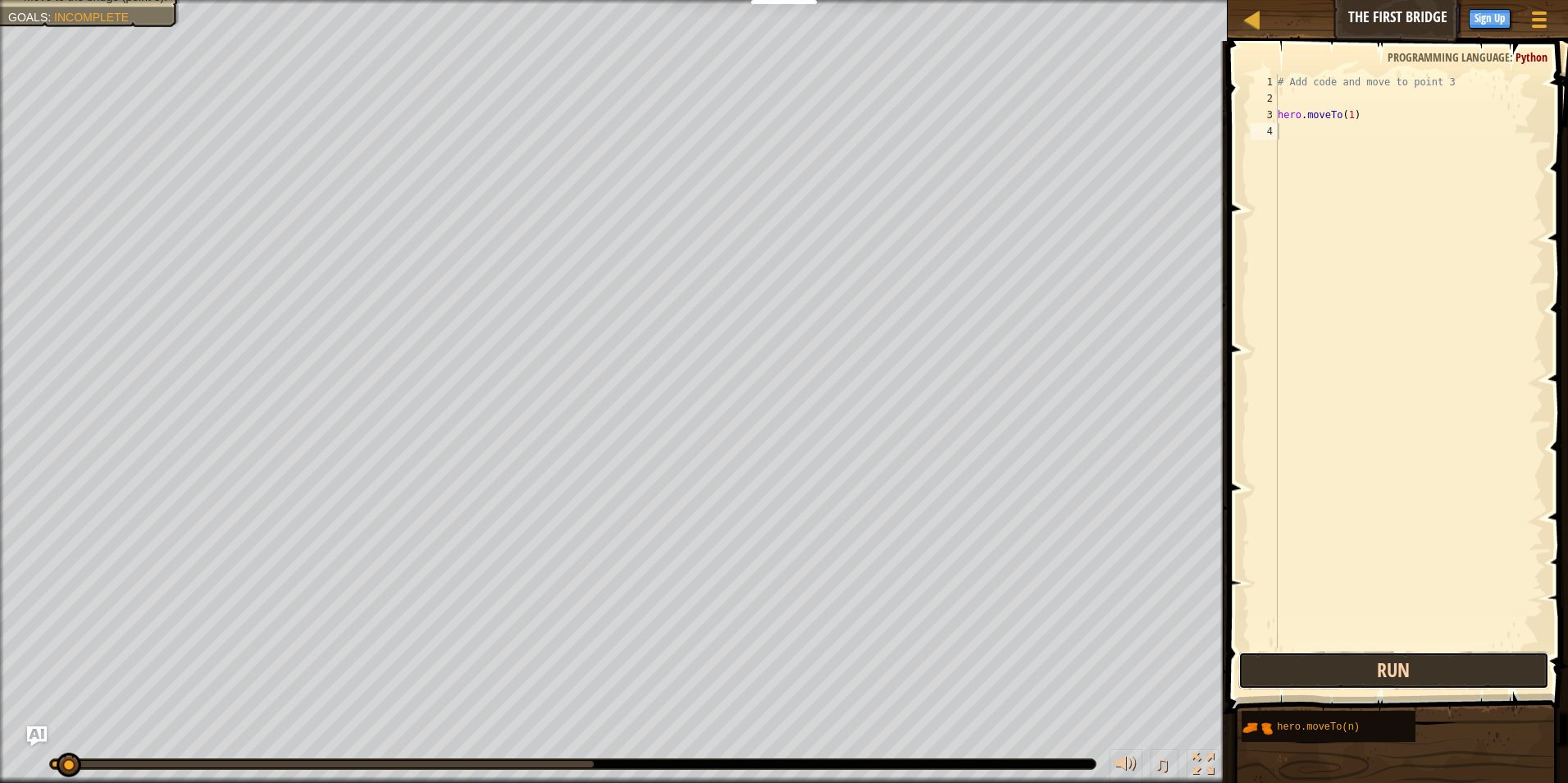
click at [1424, 682] on button "Run" at bounding box center [1394, 670] width 312 height 38
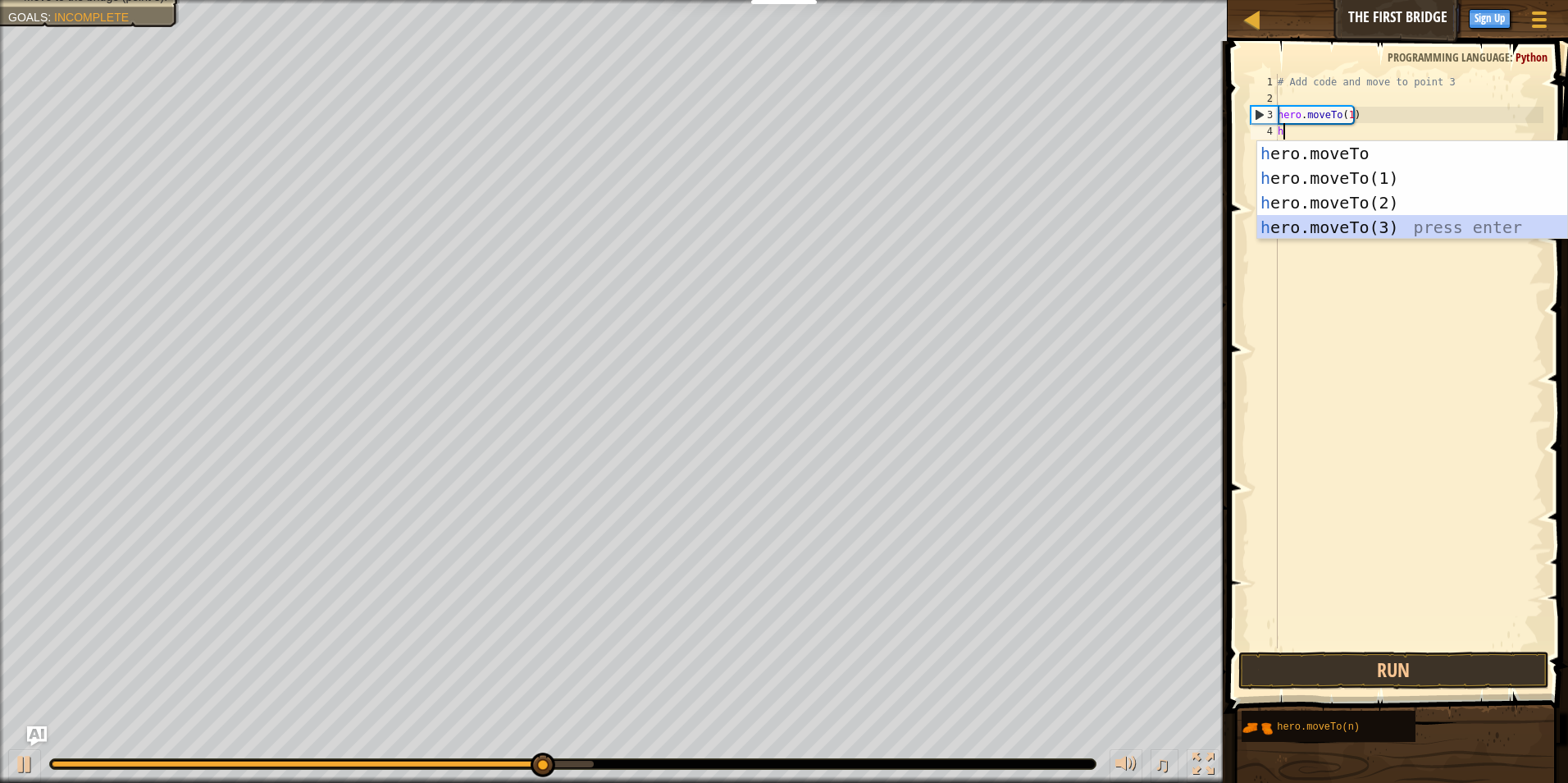
click at [1376, 235] on div "h ero.moveTo press enter h ero.moveTo(1) press enter h ero.moveTo(2) press ente…" at bounding box center [1412, 214] width 310 height 147
type textarea "hero.moveTo(3)"
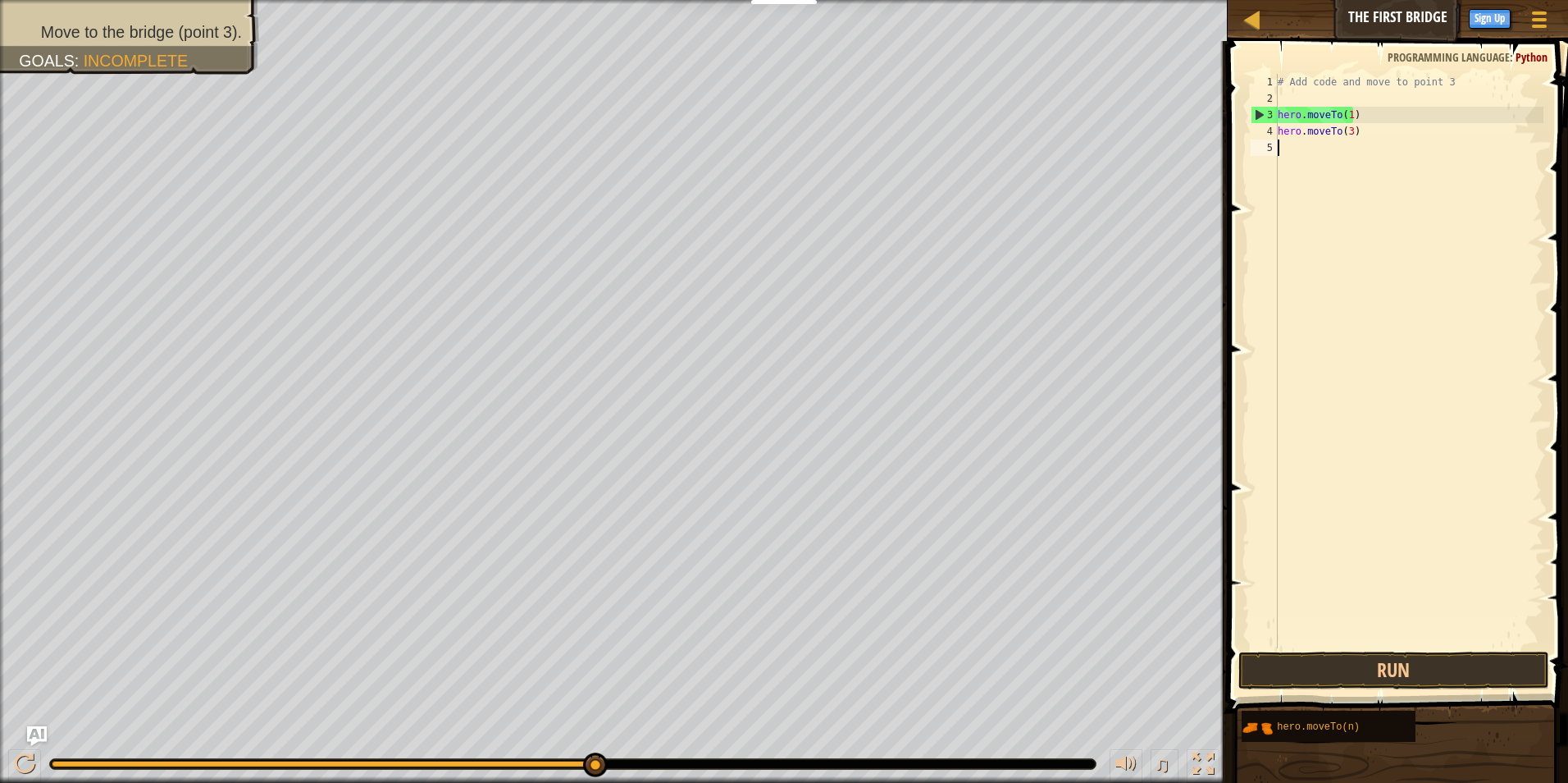
click at [1283, 139] on div "# Add code and move to point 3 hero . moveTo ( 1 ) hero . moveTo ( 3 )" at bounding box center [1408, 377] width 269 height 608
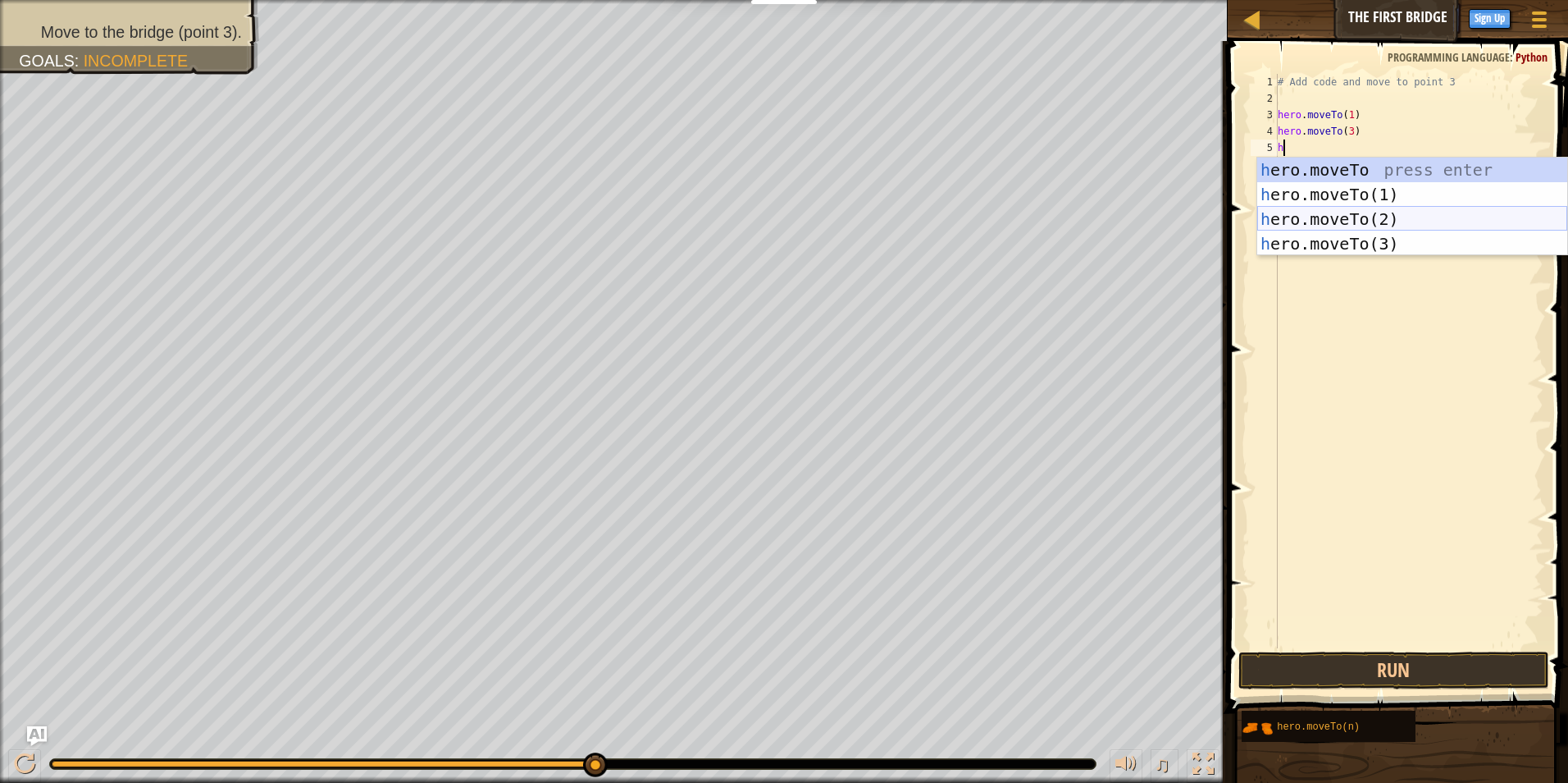
click at [1365, 210] on div "h ero.moveTo press enter h ero.moveTo(1) press enter h ero.moveTo(2) press ente…" at bounding box center [1412, 231] width 310 height 147
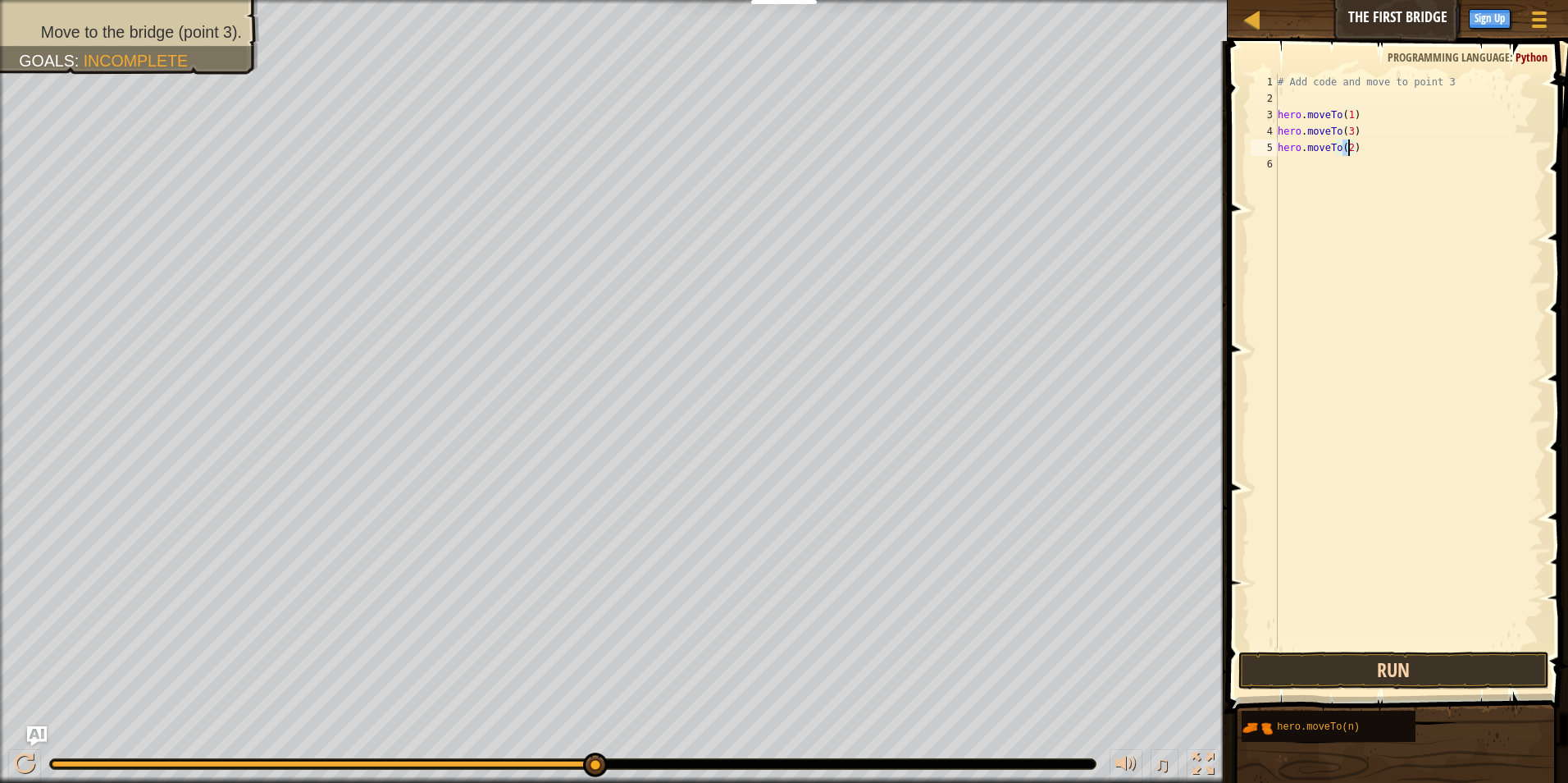
type textarea "hero.moveTo(2)"
click at [1316, 652] on button "Run" at bounding box center [1394, 670] width 312 height 38
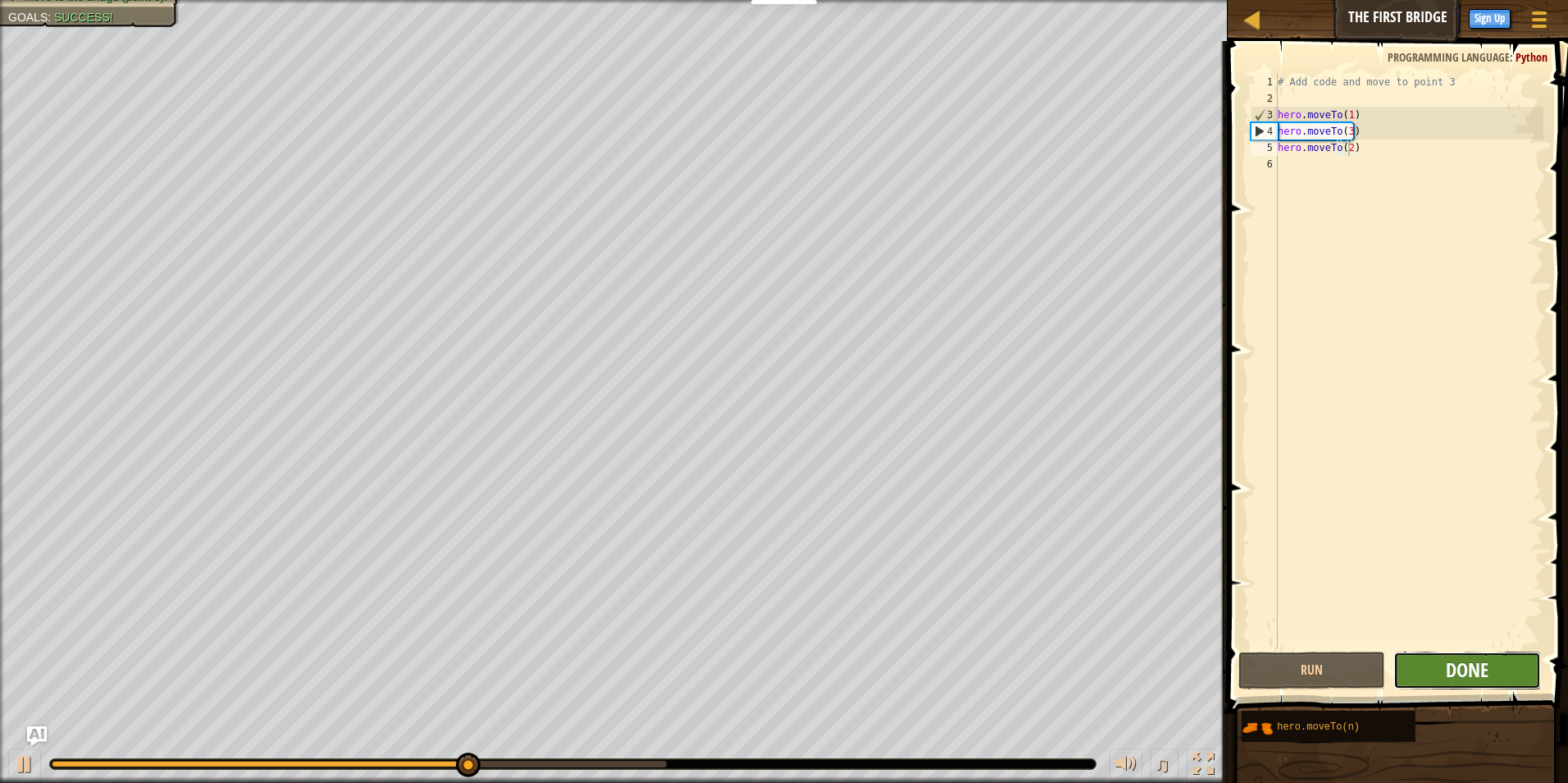
click at [1483, 659] on span "Done" at bounding box center [1467, 669] width 42 height 26
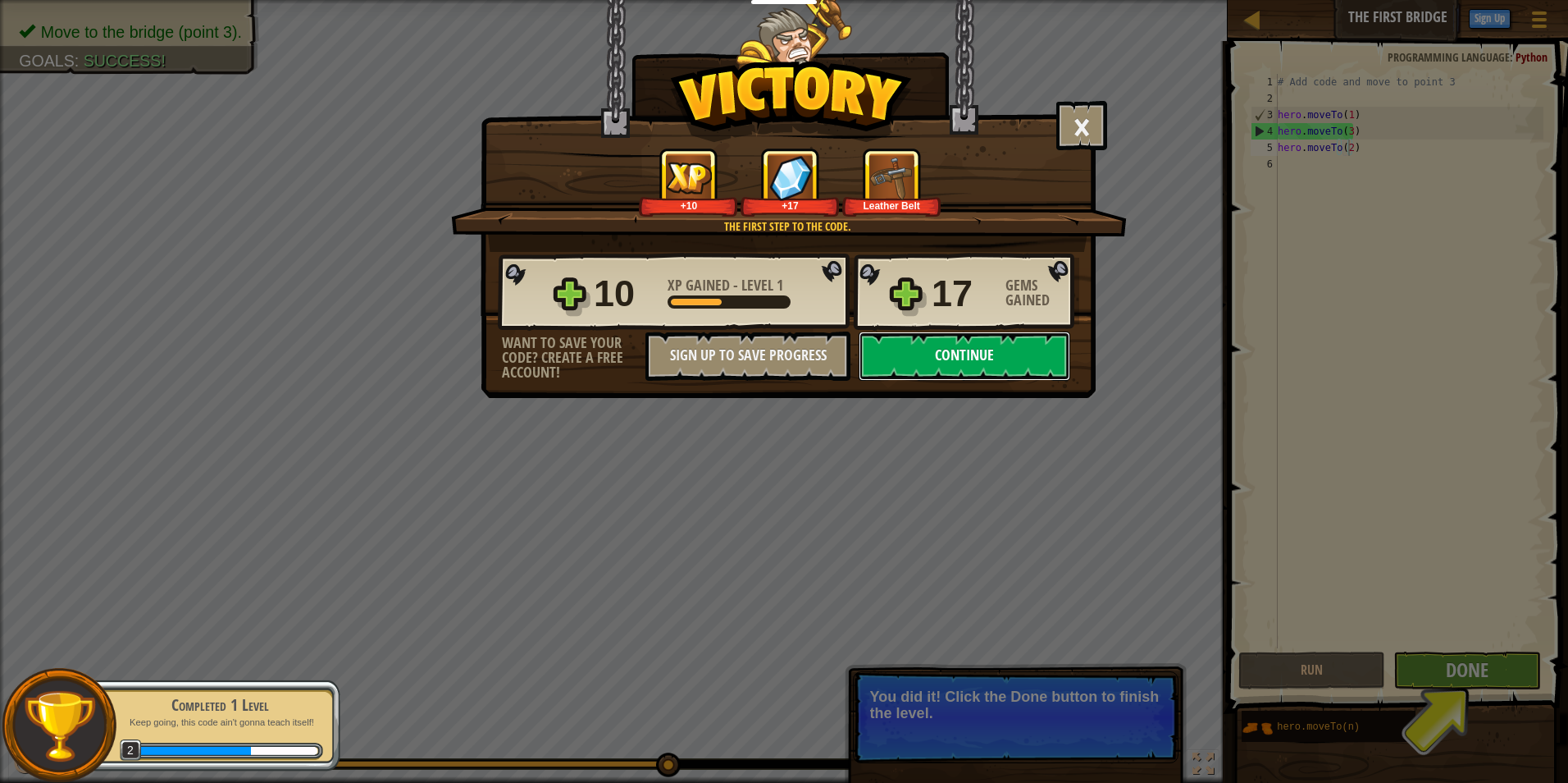
click at [933, 346] on button "Continue" at bounding box center [964, 356] width 212 height 49
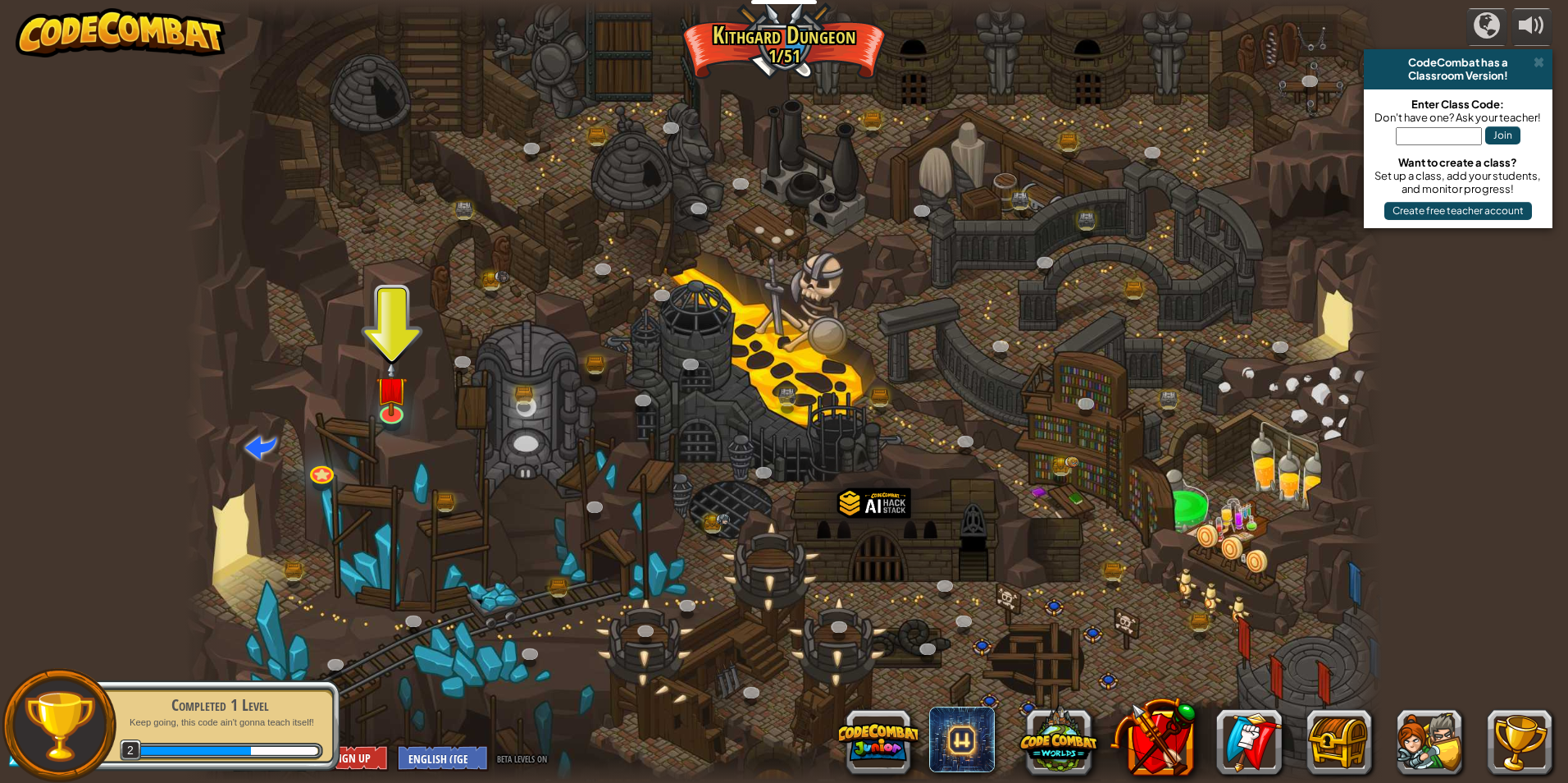
click at [419, 406] on div at bounding box center [784, 392] width 1197 height 783
click at [390, 414] on link at bounding box center [390, 408] width 33 height 33
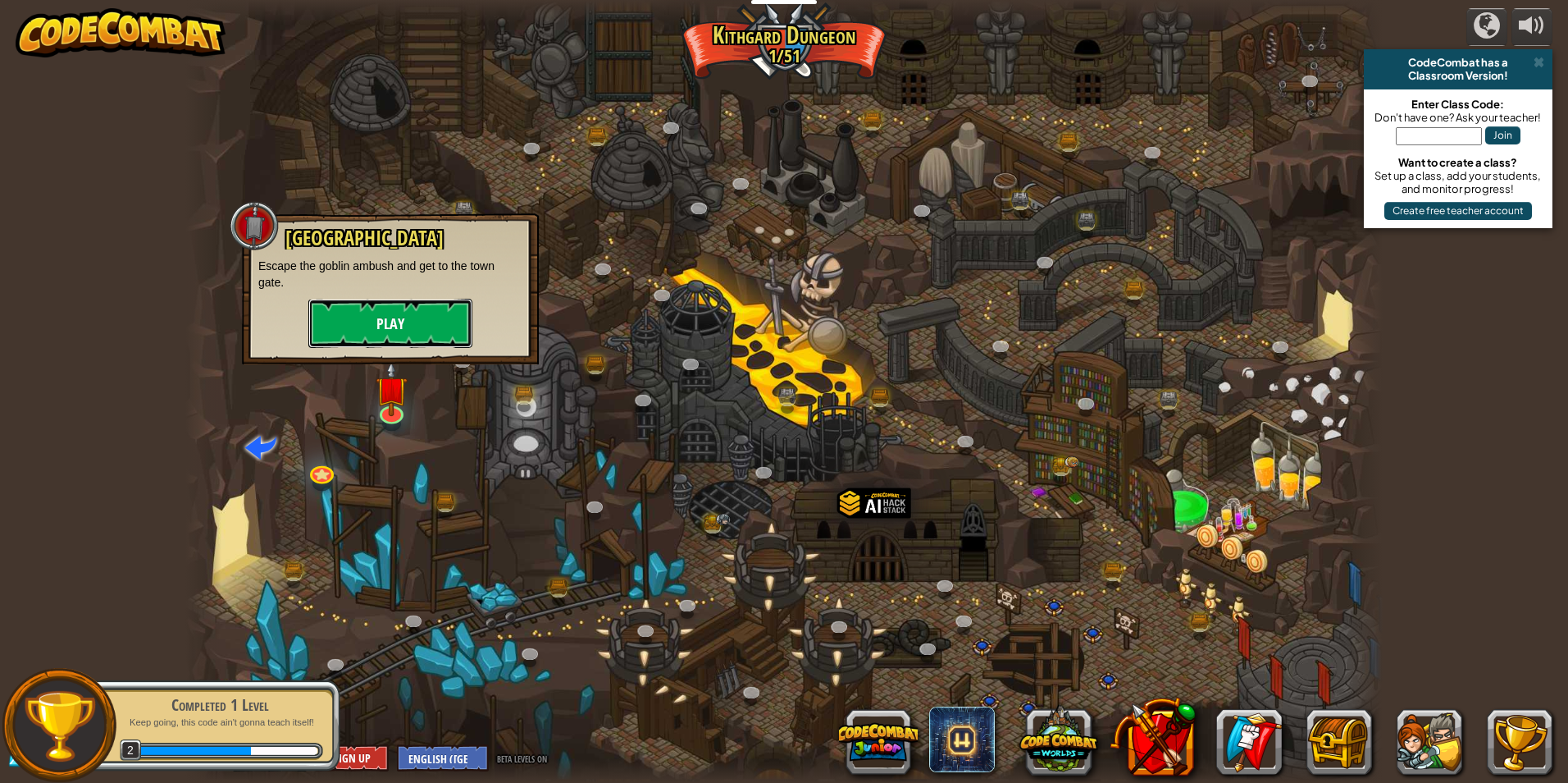
click at [449, 315] on button "Play" at bounding box center [390, 324] width 164 height 49
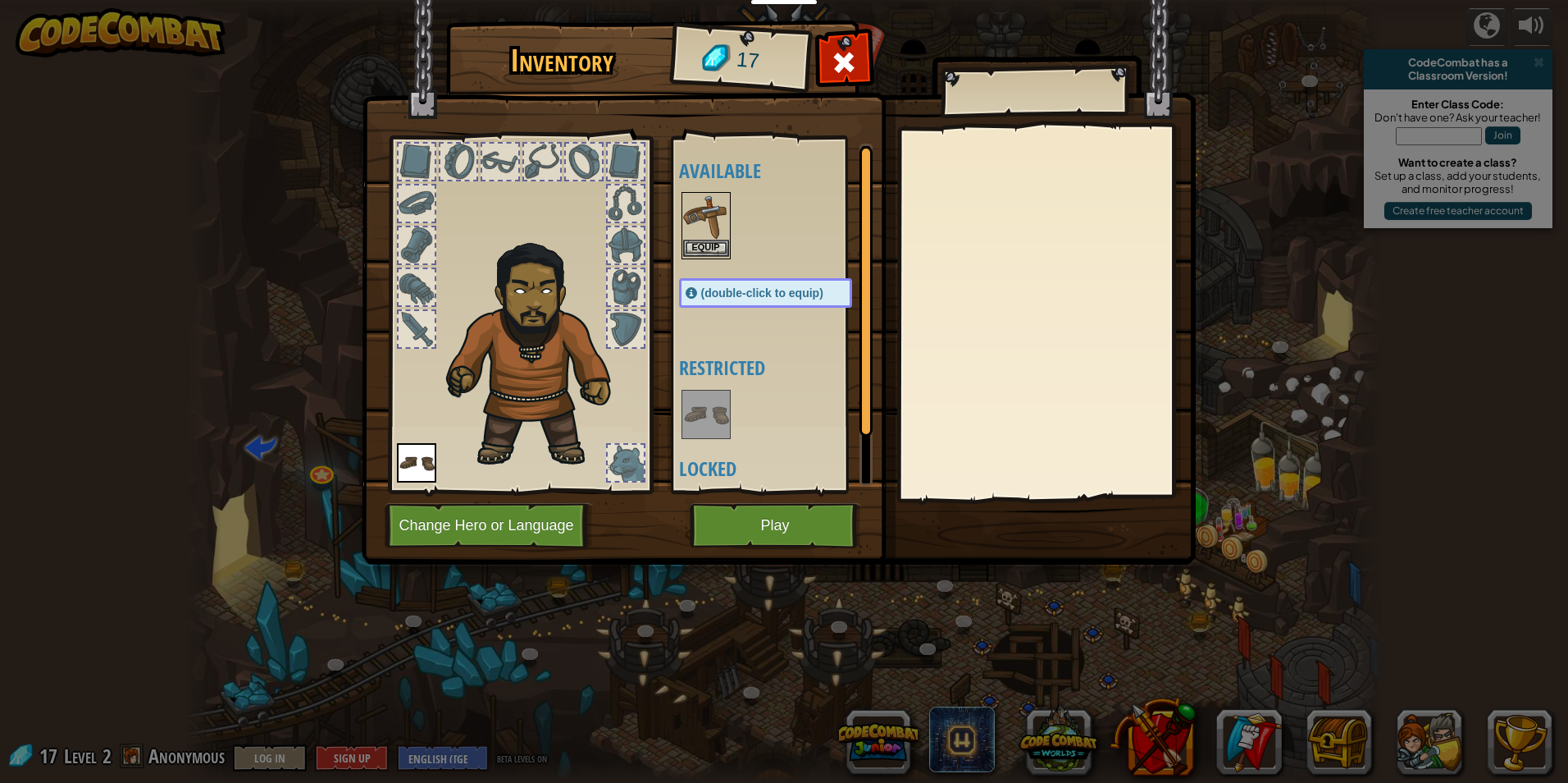
click at [711, 233] on img at bounding box center [706, 217] width 46 height 46
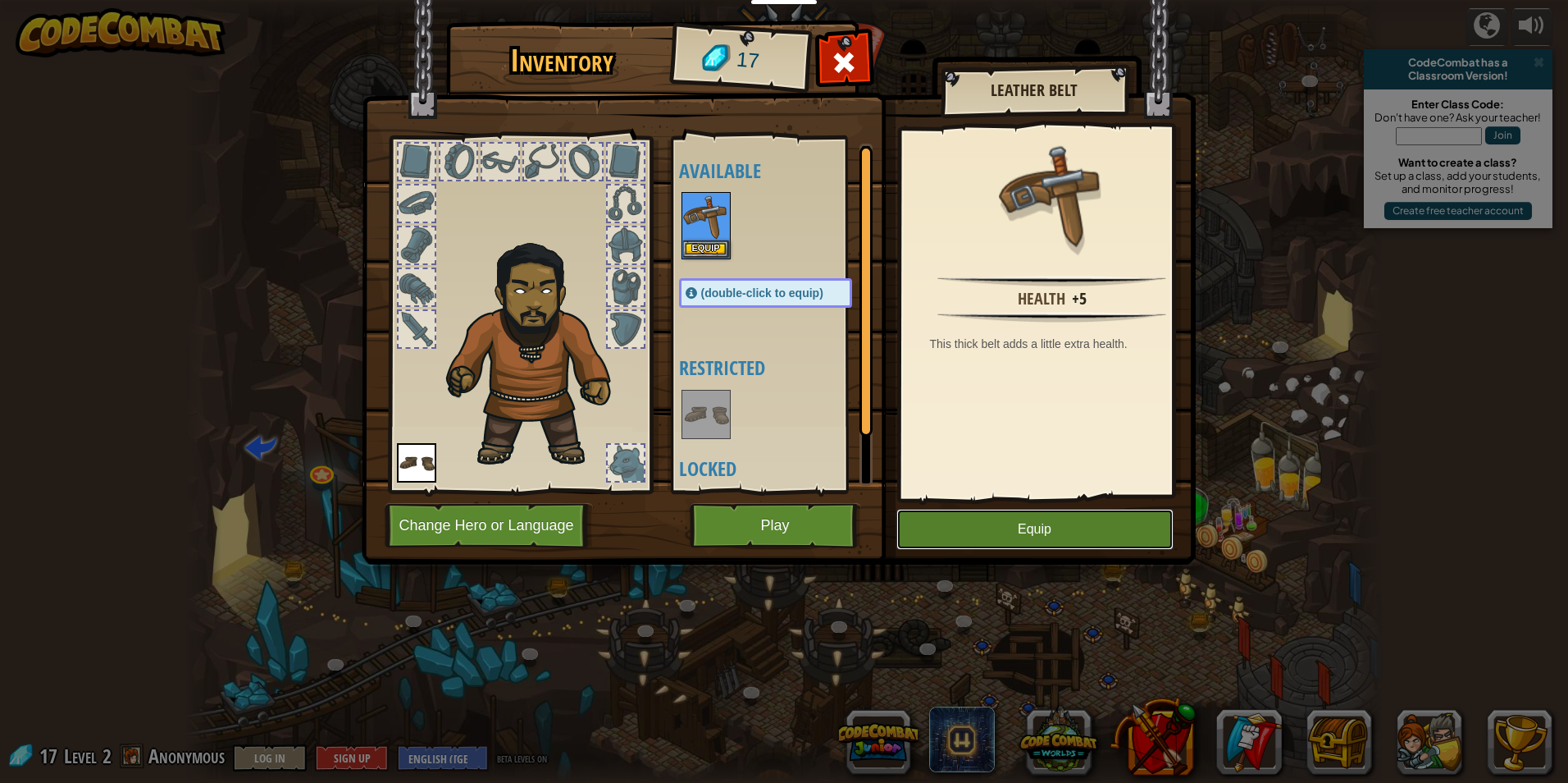
click at [979, 518] on button "Equip" at bounding box center [1035, 529] width 277 height 41
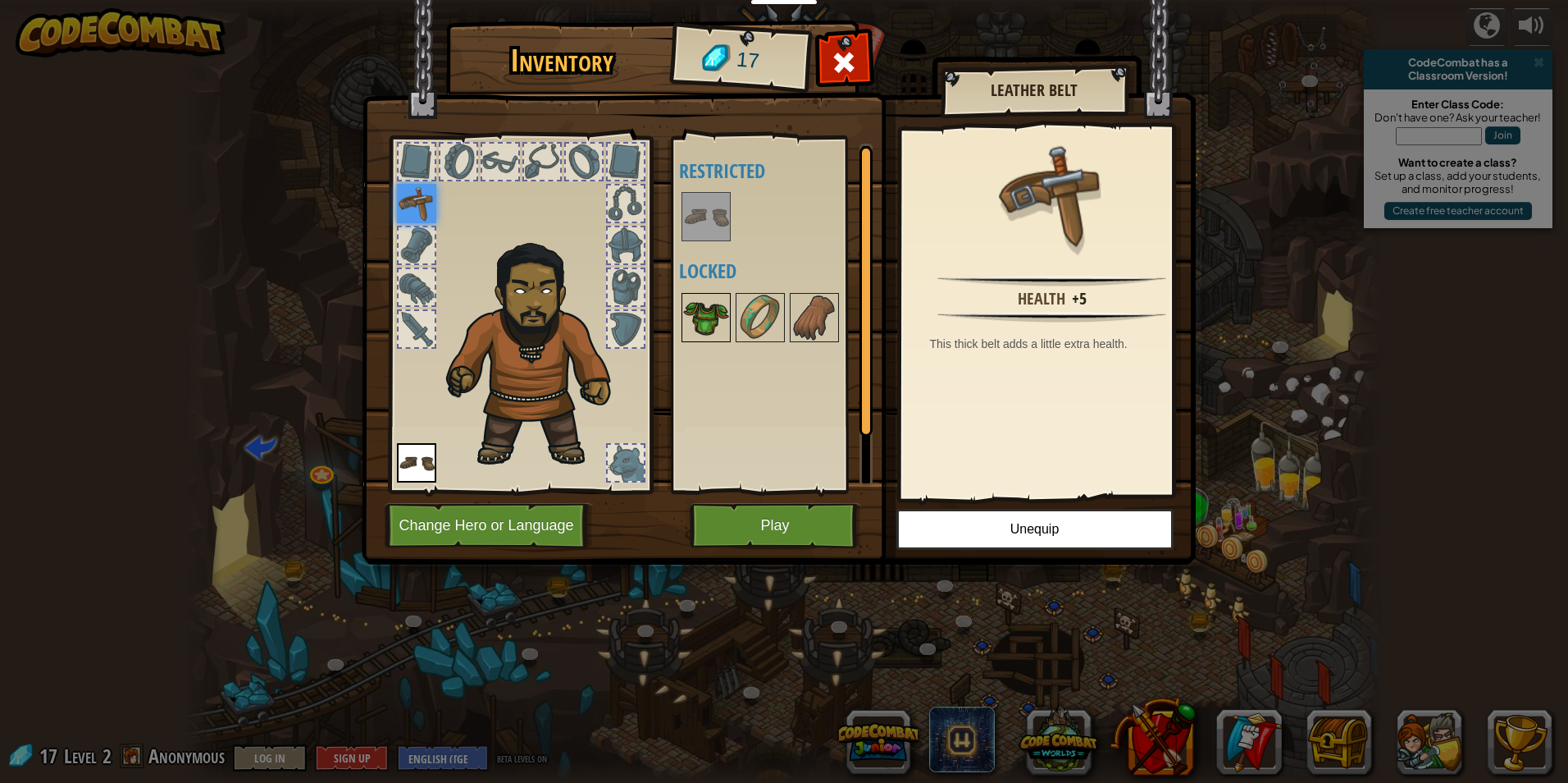
click at [704, 304] on img at bounding box center [706, 317] width 46 height 46
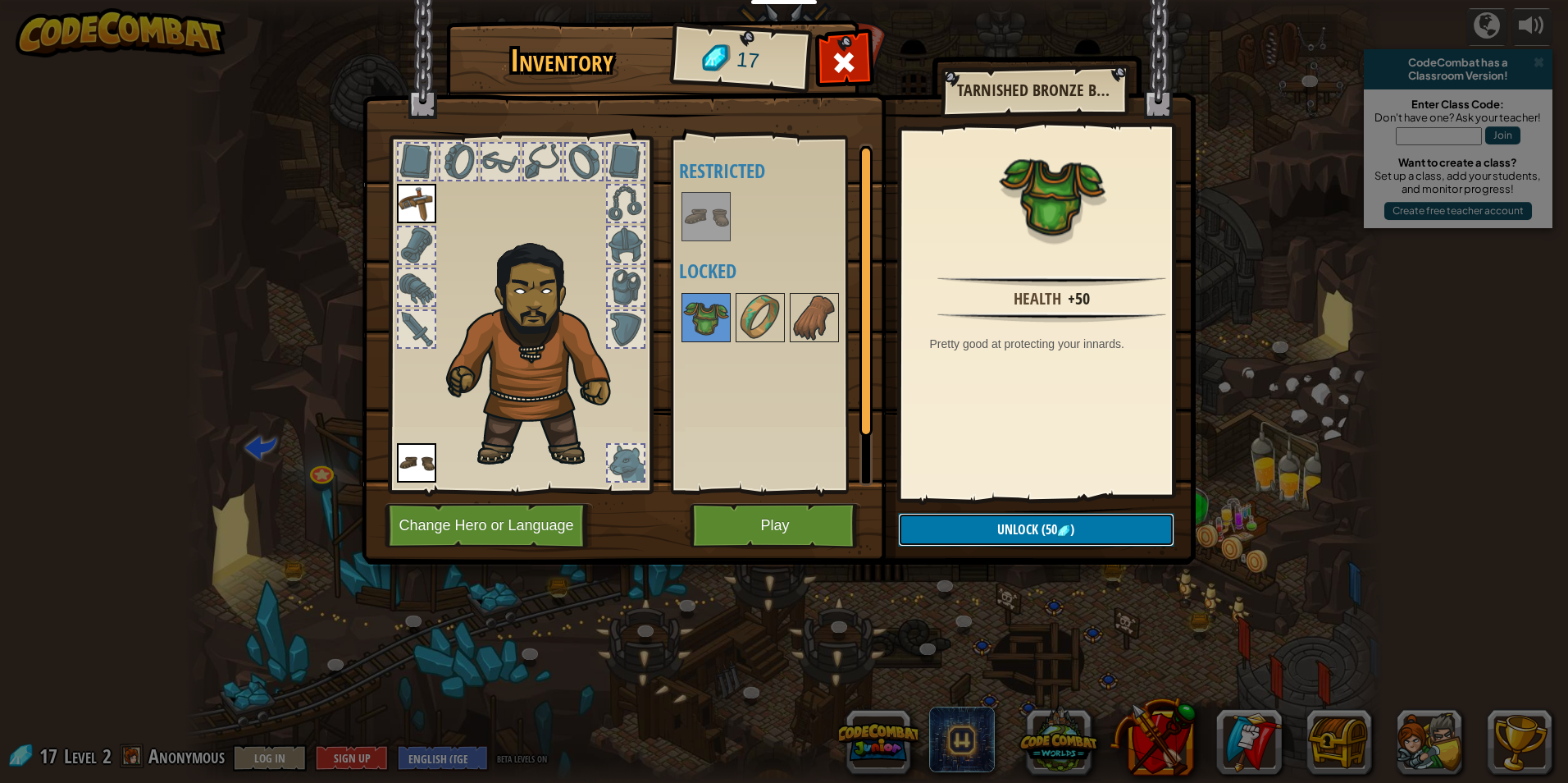
click at [1066, 538] on button "Unlock (50 )" at bounding box center [1037, 530] width 277 height 34
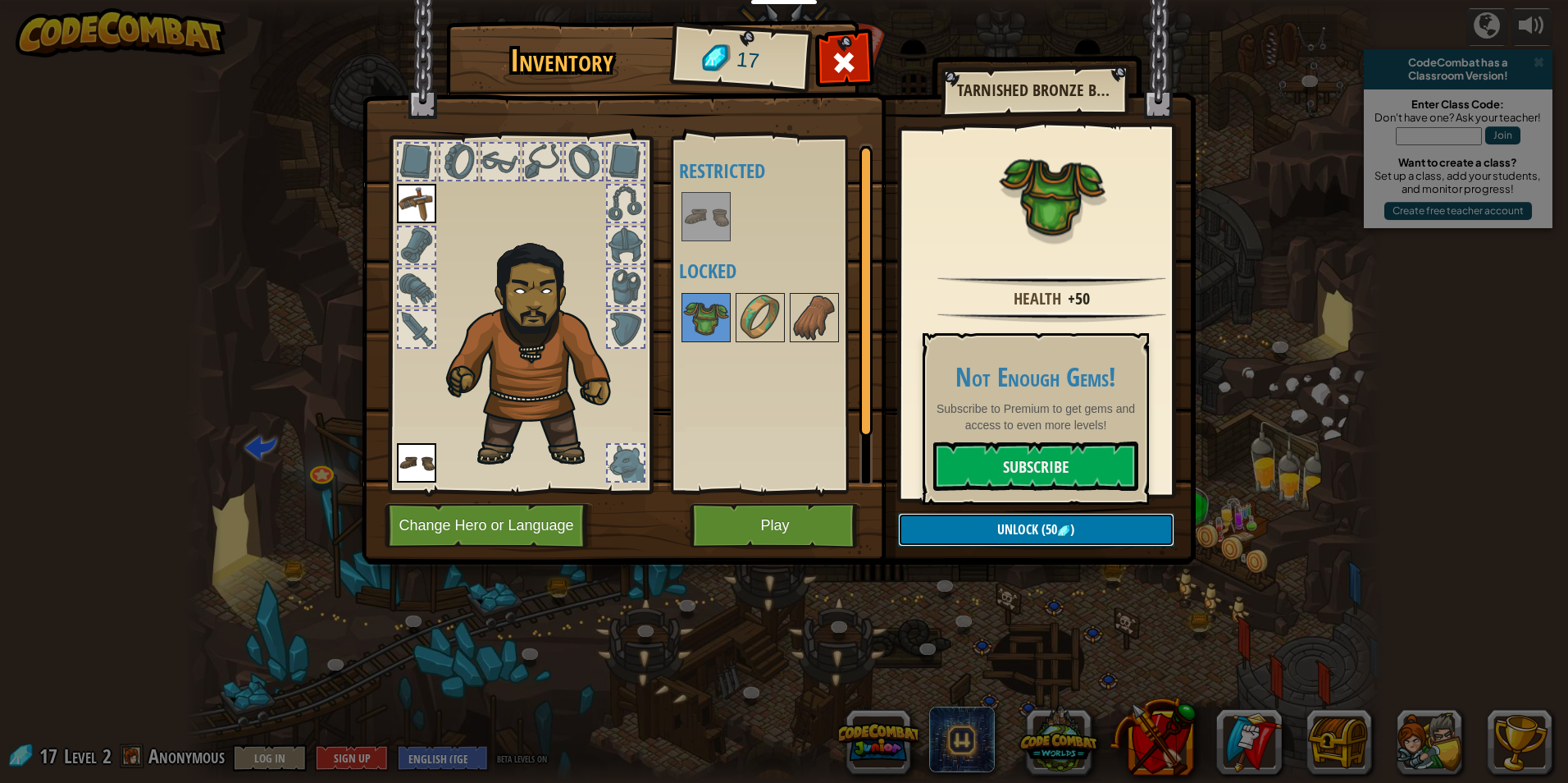
click at [1066, 538] on button "Unlock (50 )" at bounding box center [1037, 530] width 277 height 34
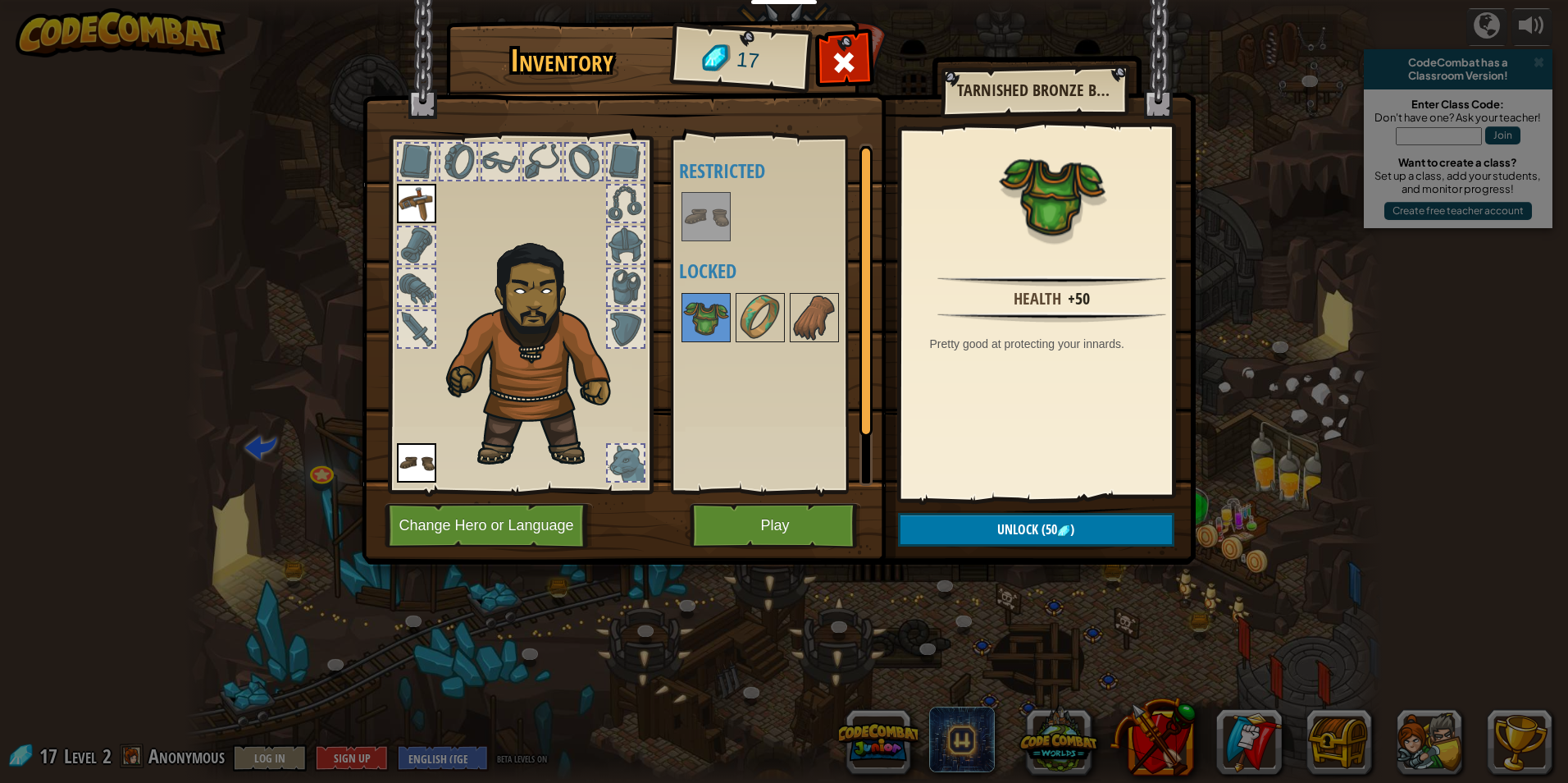
click at [823, 564] on div "Inventory 17 Available Equip (double-click to equip) Restricted Locked Tarnishe…" at bounding box center [784, 295] width 834 height 541
drag, startPoint x: 793, startPoint y: 499, endPoint x: 776, endPoint y: 530, distance: 35.4
click at [776, 530] on button "Play" at bounding box center [775, 525] width 171 height 45
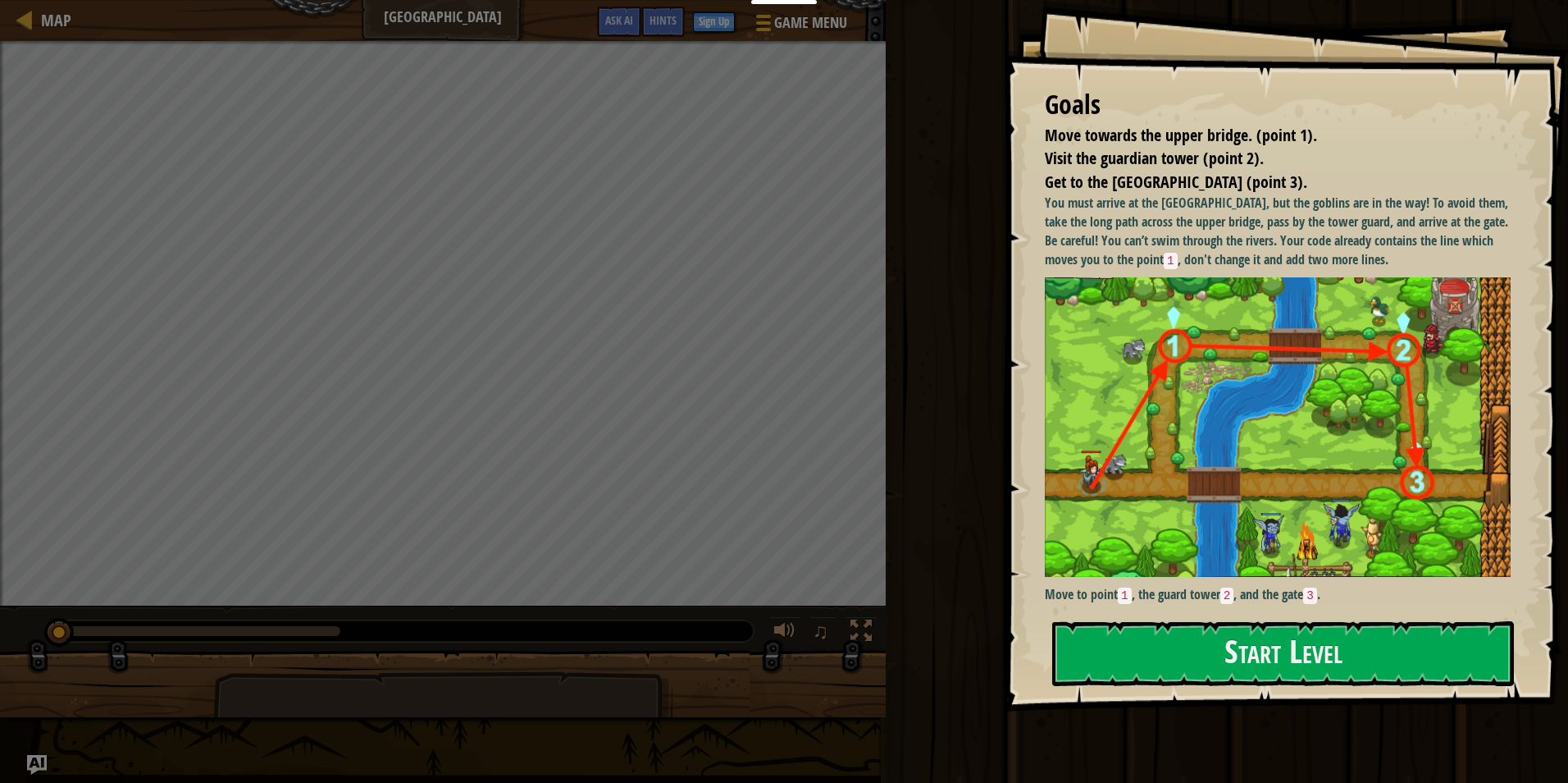
click at [1235, 686] on div "Start Level" at bounding box center [1283, 653] width 462 height 65
click at [1173, 694] on div "Goals Move towards the upper bridge. (point 1). Visit the [GEOGRAPHIC_DATA] (po…" at bounding box center [1286, 355] width 564 height 712
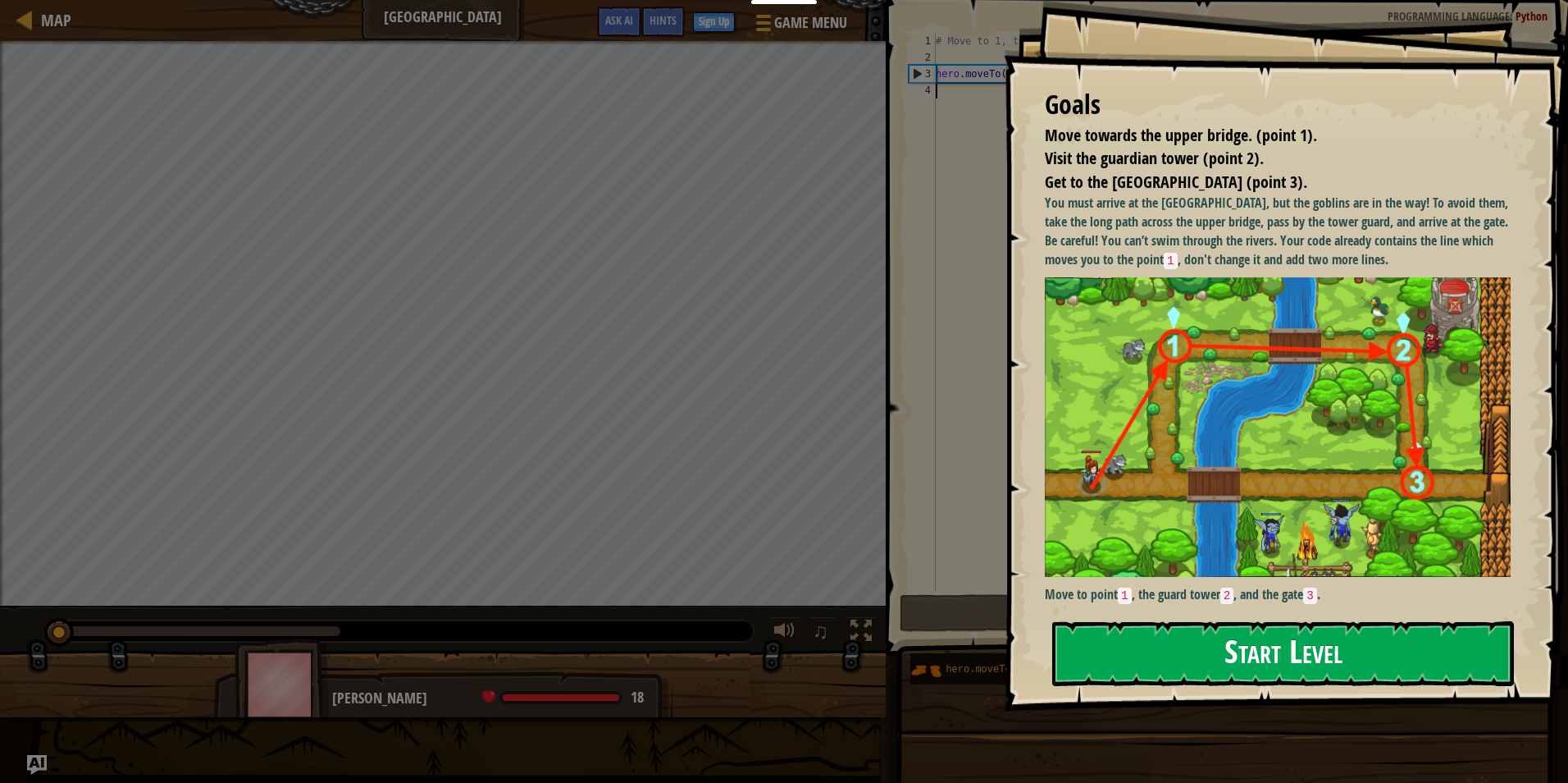
click at [1180, 643] on button "Start Level" at bounding box center [1283, 653] width 462 height 65
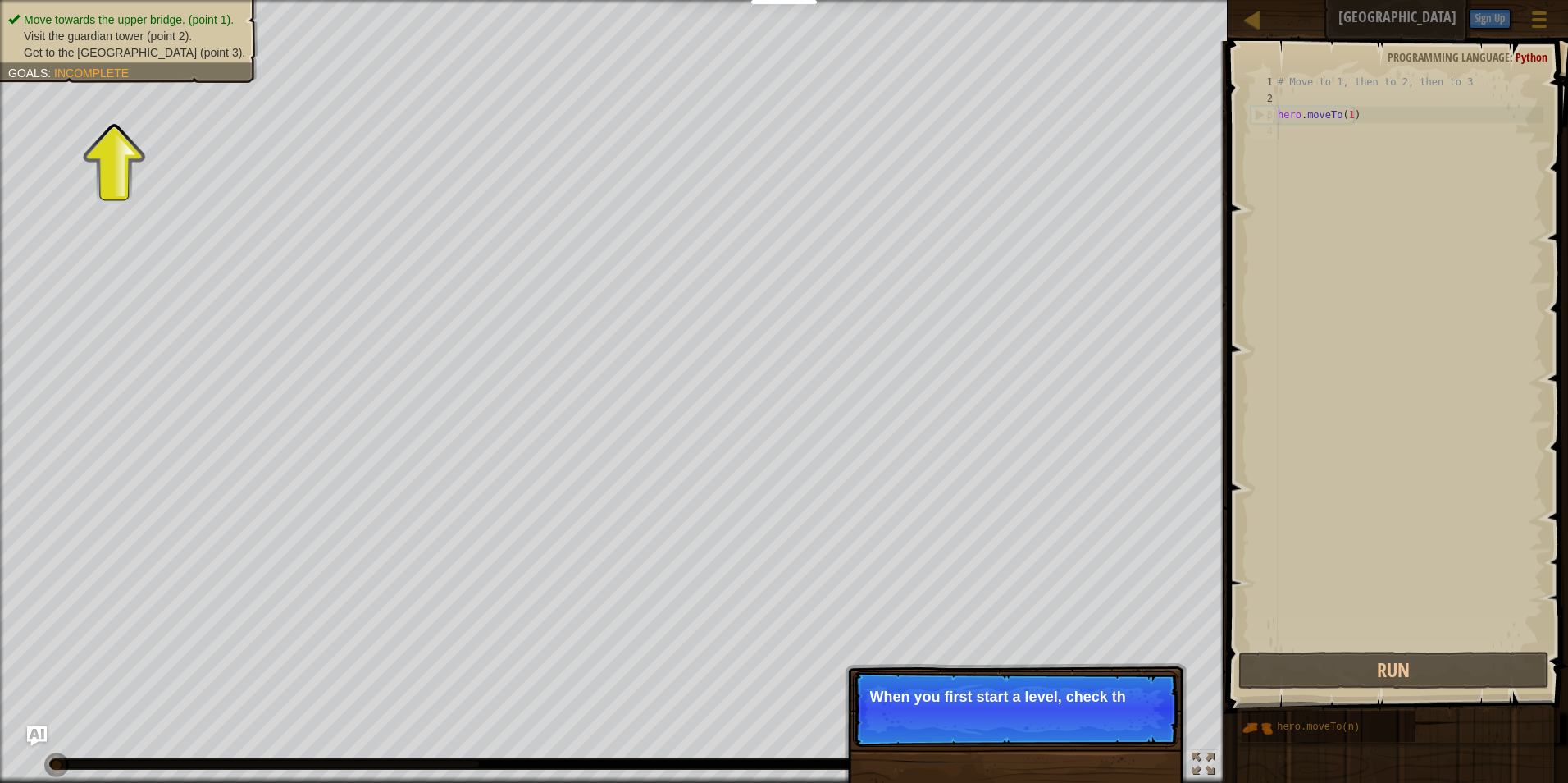
click at [1304, 131] on div "# Move to 1, then to 2, then to 3 hero . moveTo ( 1 )" at bounding box center [1408, 377] width 269 height 608
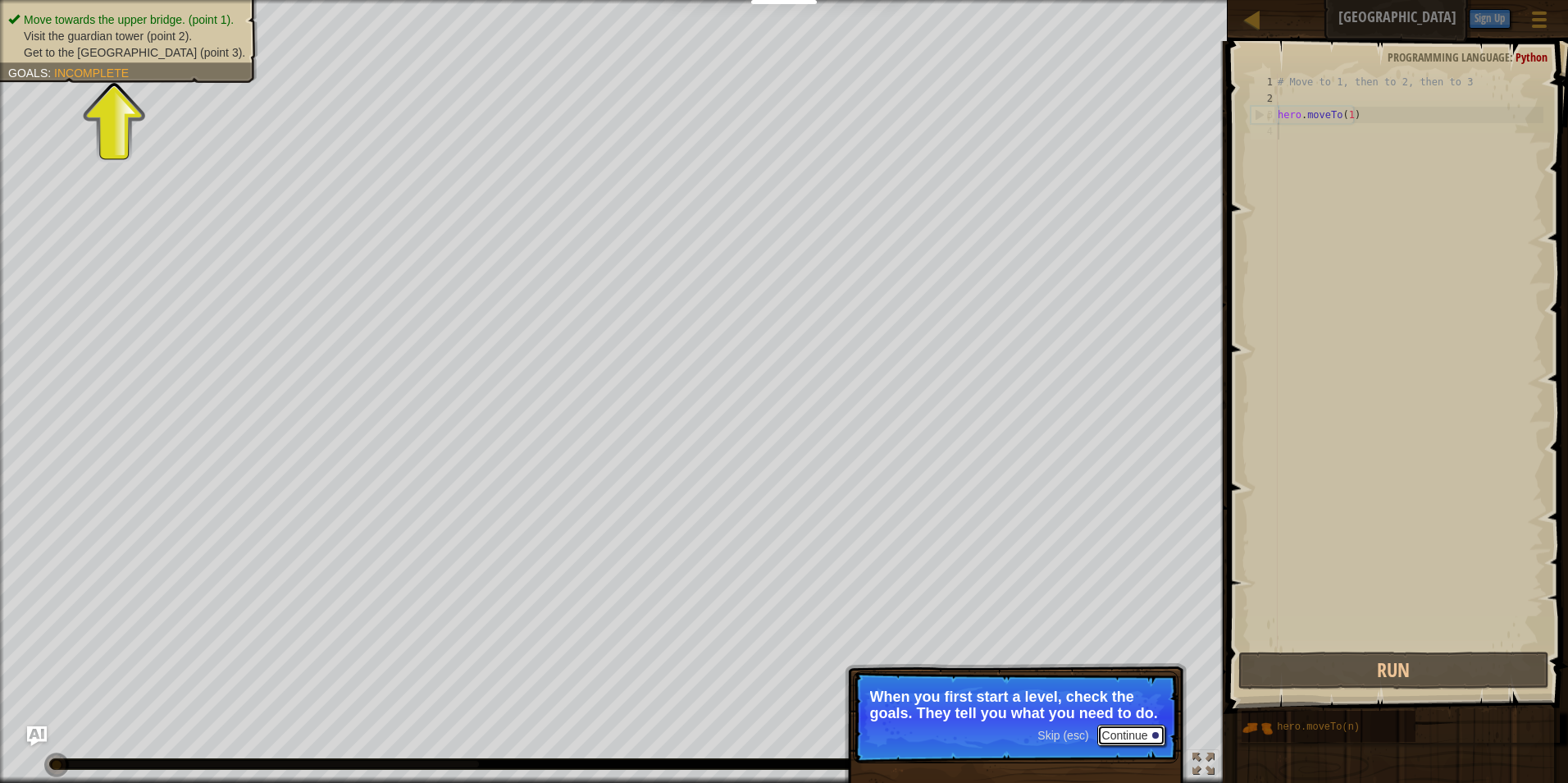
drag, startPoint x: 1118, startPoint y: 738, endPoint x: 1128, endPoint y: 712, distance: 27.9
click at [1119, 734] on button "Continue" at bounding box center [1131, 735] width 68 height 21
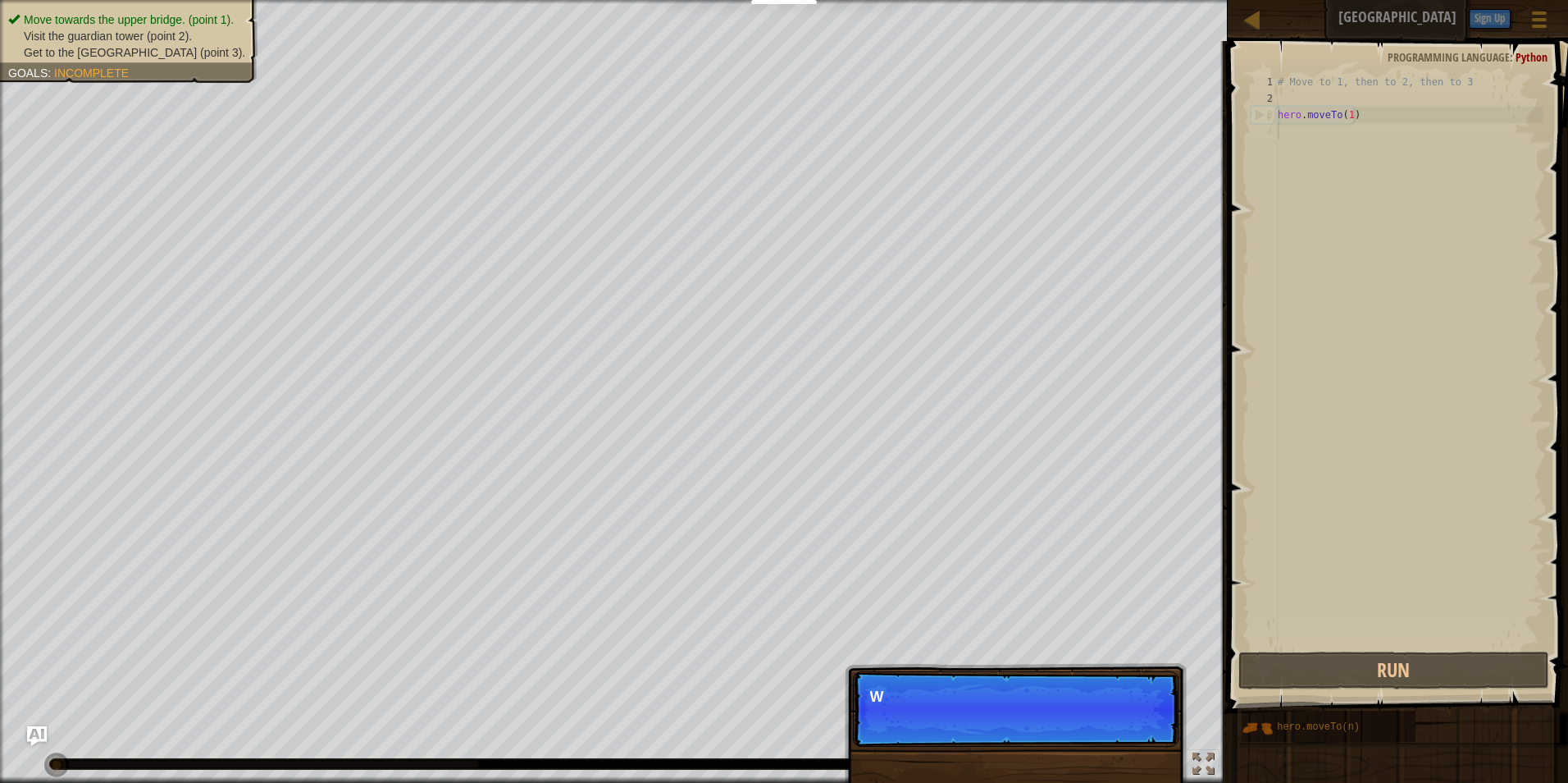
scroll to position [7, 0]
click at [1088, 722] on div "Skip (esc) Continue" at bounding box center [1101, 719] width 127 height 21
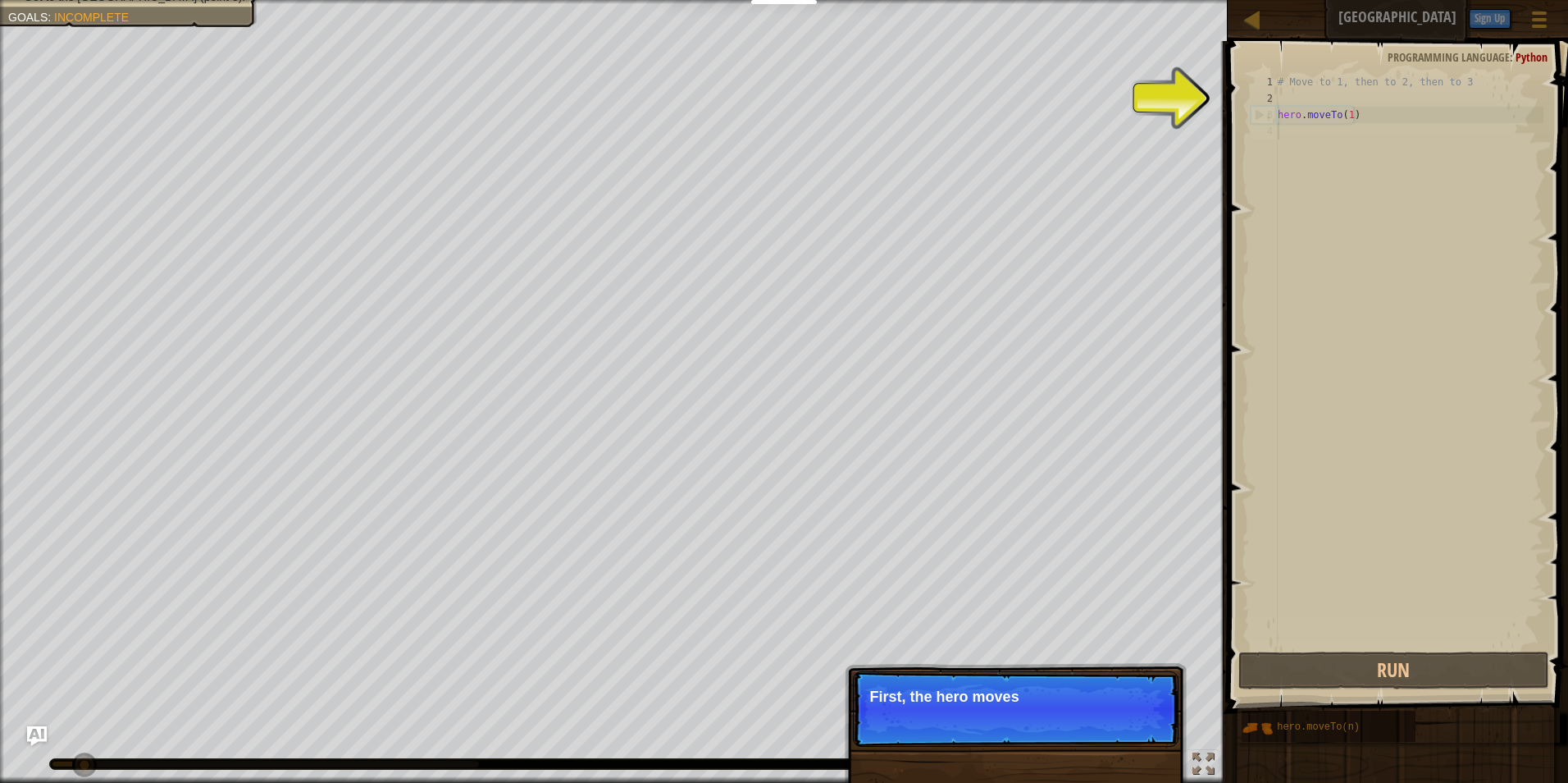
click at [1137, 713] on p "Skip (esc) Continue First, the hero moves" at bounding box center [1015, 709] width 325 height 76
click at [1136, 712] on p "Skip (esc) Continue First, the hero moves to po" at bounding box center [1015, 709] width 325 height 76
click at [1136, 712] on p "Skip (esc) Continue First, the hero moves to point 1 . I" at bounding box center [1015, 709] width 325 height 77
click at [1136, 712] on p "Skip (esc) Continue First, the hero moves to point 1 . It's al" at bounding box center [1015, 709] width 325 height 77
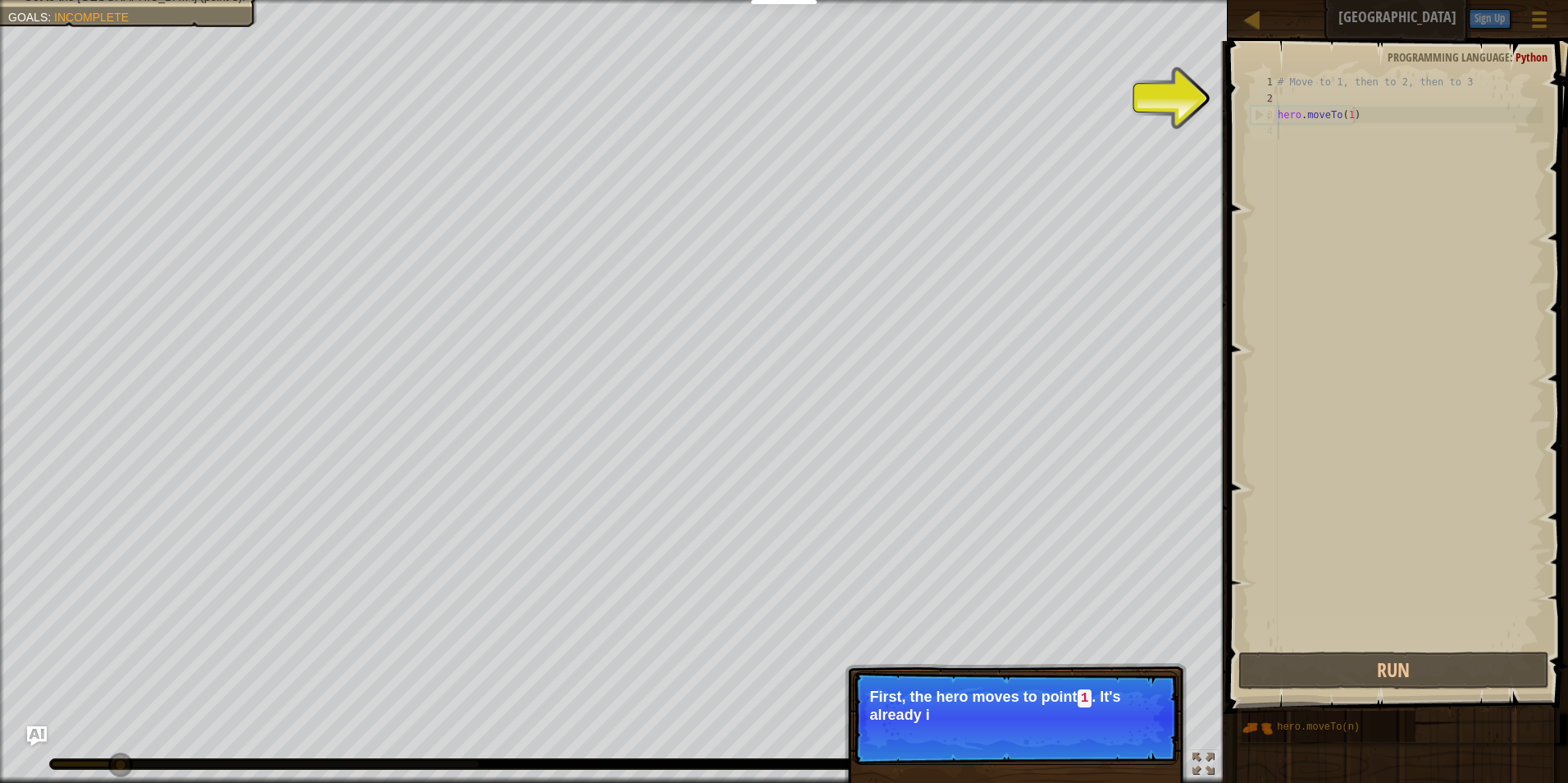
click at [1125, 712] on p "First, the hero moves to point 1 . It's already i" at bounding box center [1015, 705] width 291 height 34
click at [1127, 720] on p "First, the hero moves to point 1 . It's already in your code." at bounding box center [1015, 705] width 291 height 34
drag, startPoint x: 1132, startPoint y: 734, endPoint x: 1136, endPoint y: 758, distance: 24.3
click at [1136, 758] on p "Skip (esc) Continue First, the hero moves to point 1 . It's already in your cod…" at bounding box center [1015, 718] width 325 height 93
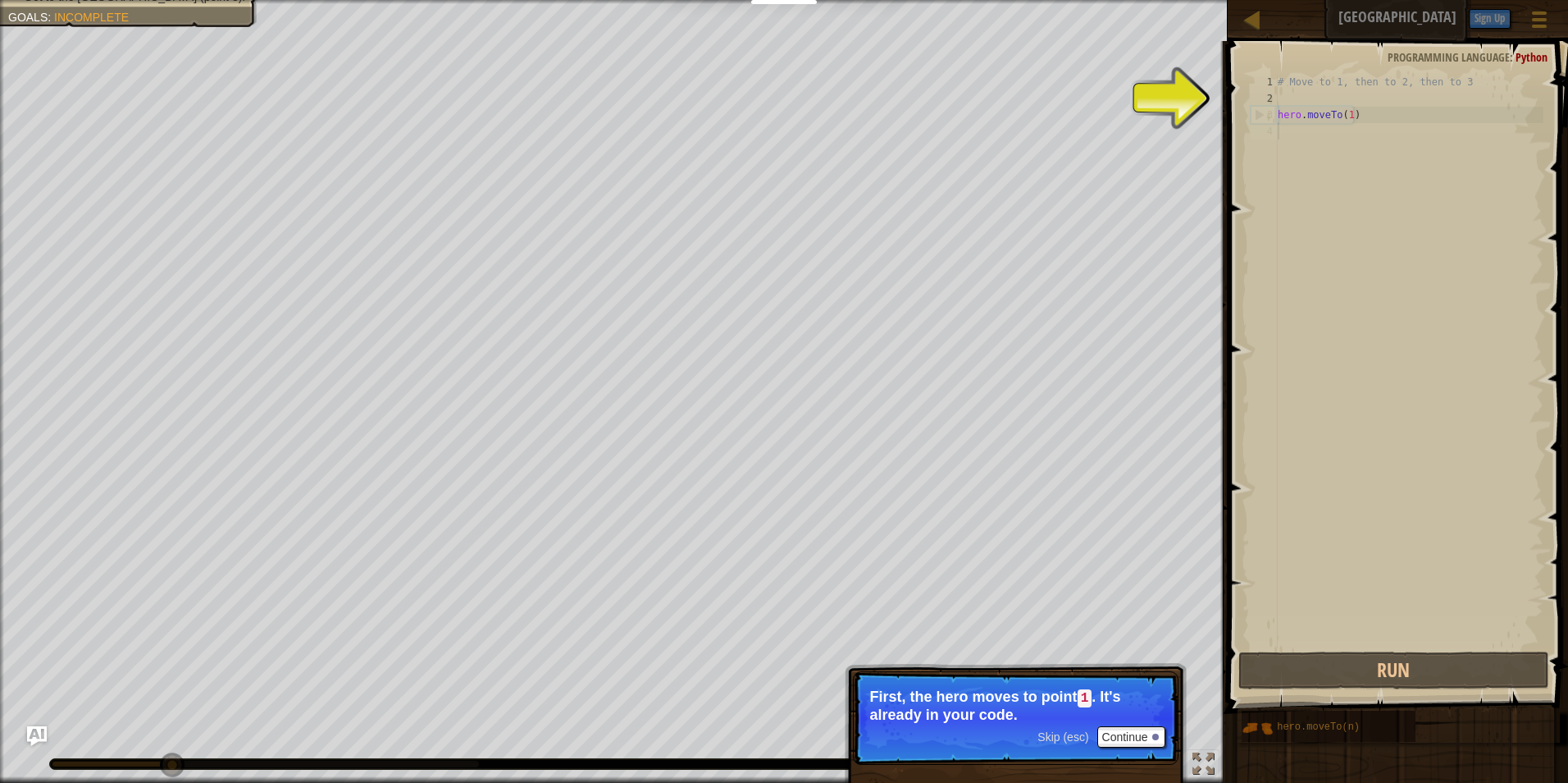
click at [1136, 758] on p "Skip (esc) Continue First, the hero moves to point 1 . It's already in your cod…" at bounding box center [1015, 718] width 325 height 93
click at [1113, 721] on p "First, the hero moves to point 1 . It's already in your code." at bounding box center [1015, 705] width 291 height 34
click at [1118, 731] on button "Continue" at bounding box center [1131, 736] width 68 height 21
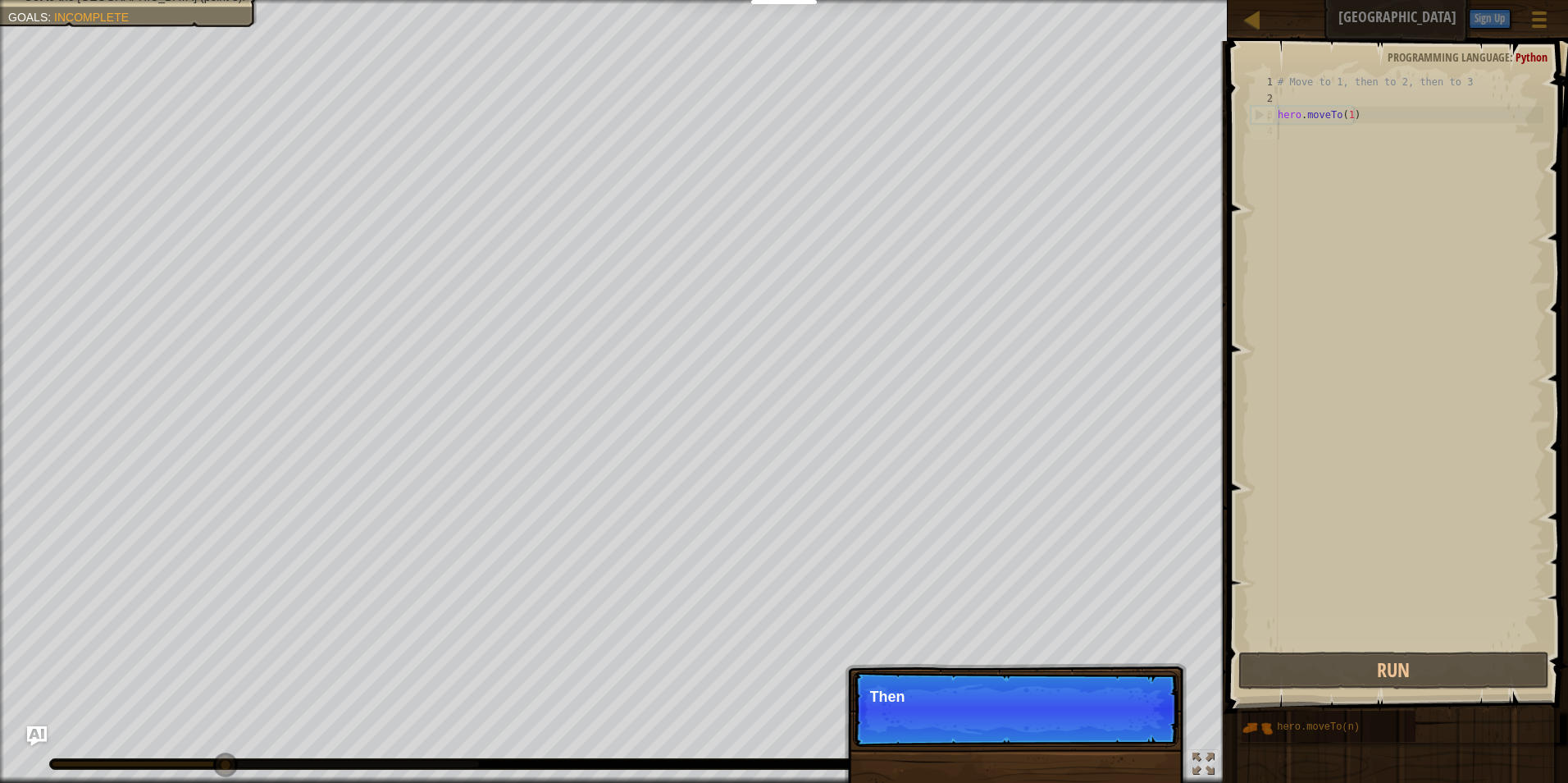
click at [1118, 731] on p "Skip (esc) Continue Then" at bounding box center [1015, 709] width 325 height 76
click at [1172, 671] on p "Skip (esc) Continue Then move to the Guard t" at bounding box center [1015, 709] width 325 height 76
click at [1156, 719] on p "Skip (esc) Continue Then move to the Guard tower (p" at bounding box center [1015, 709] width 325 height 76
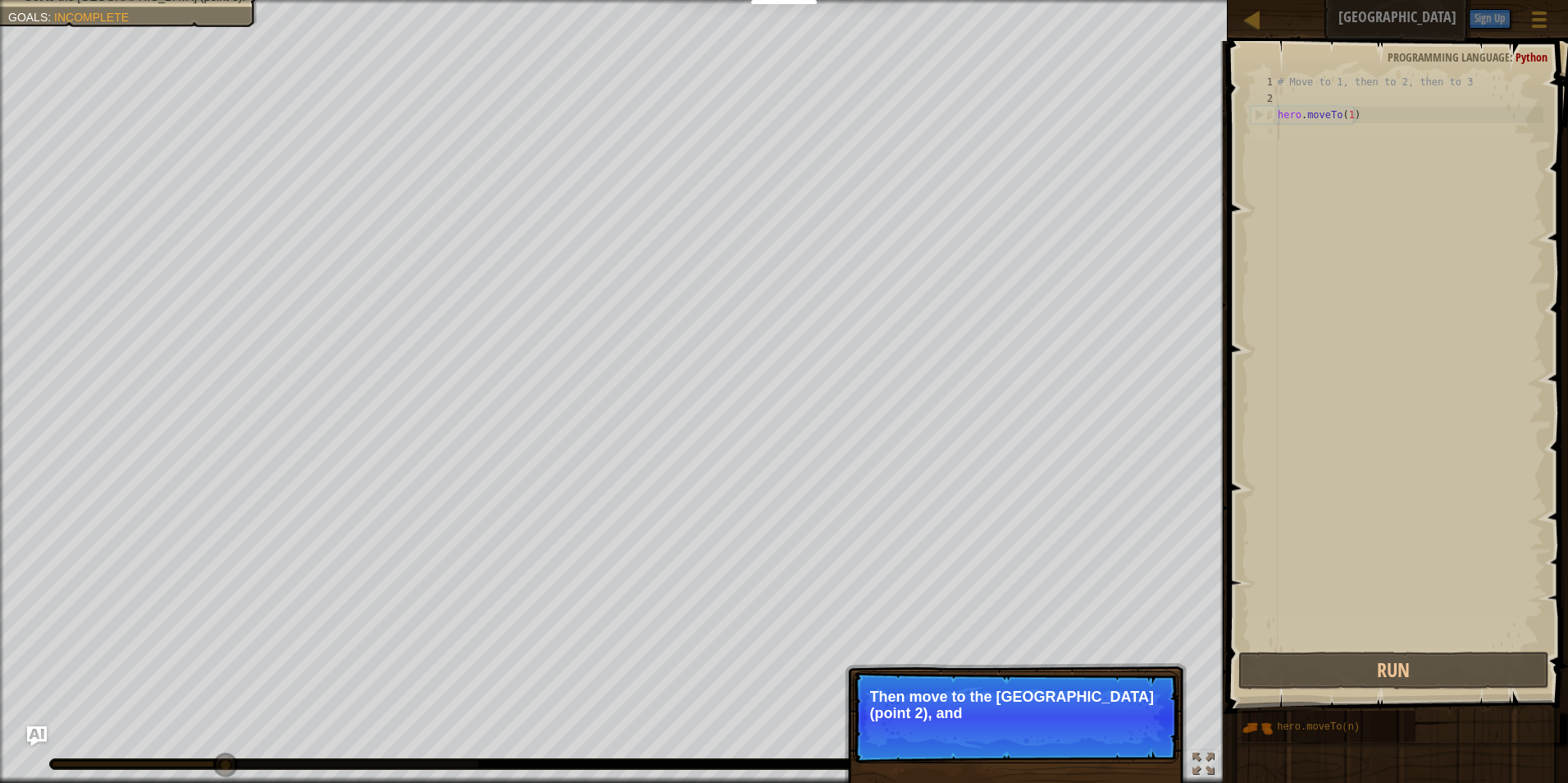
click at [1150, 713] on p "Then move to the [GEOGRAPHIC_DATA] (point 2), and" at bounding box center [1015, 705] width 291 height 33
click at [1148, 735] on p "Skip (esc) Continue Then move to the [GEOGRAPHIC_DATA] (point 2), and finally" at bounding box center [1015, 717] width 325 height 92
drag, startPoint x: 1103, startPoint y: 743, endPoint x: 1185, endPoint y: 687, distance: 99.3
click at [1183, 690] on div "Skip (esc) Continue Then move to the [GEOGRAPHIC_DATA] (point 2), and finally t…" at bounding box center [1015, 792] width 342 height 242
drag, startPoint x: 1114, startPoint y: 742, endPoint x: 1109, endPoint y: 782, distance: 40.3
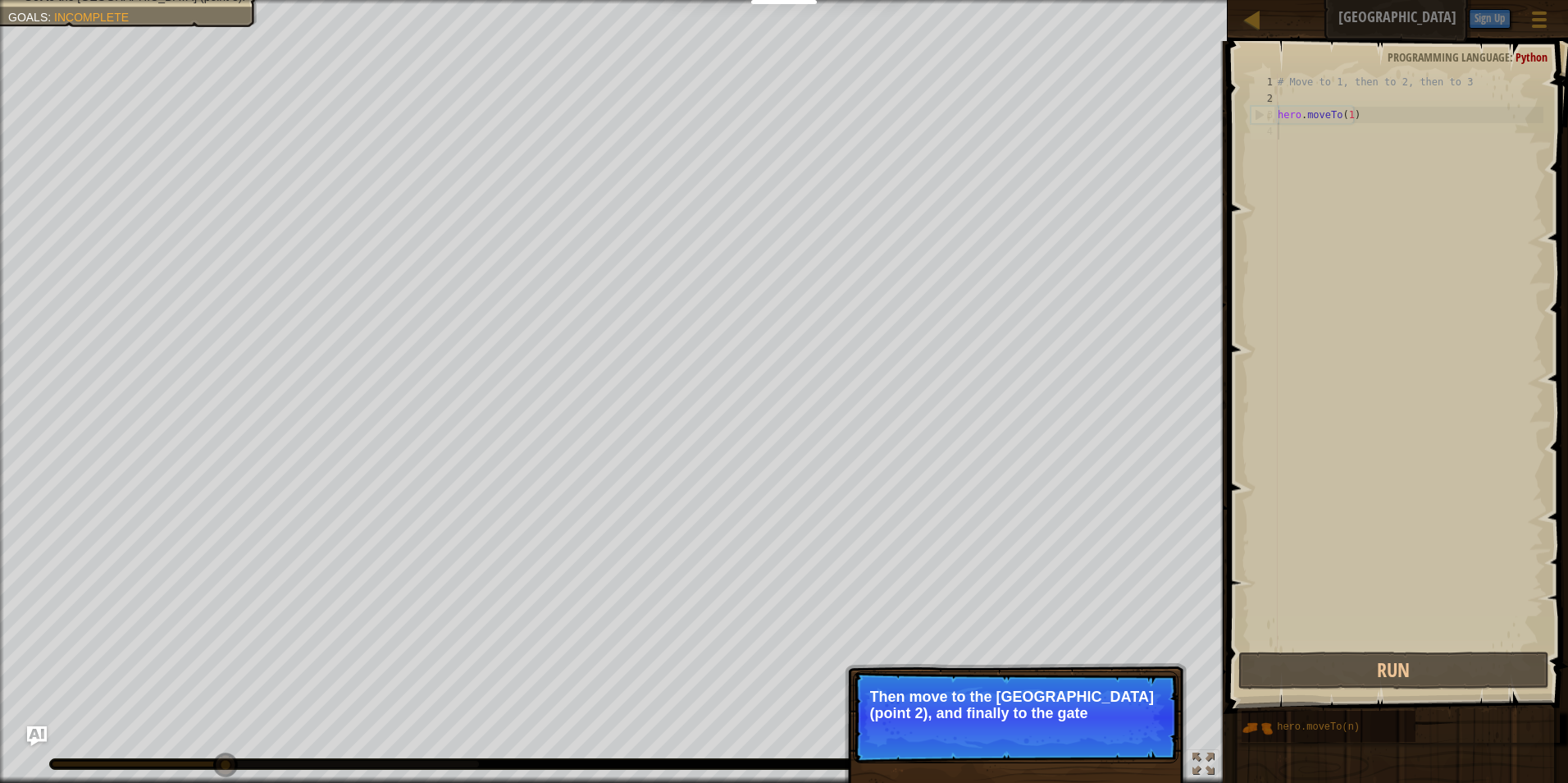
click at [1109, 782] on div "Skip (esc) Continue Then move to the [GEOGRAPHIC_DATA] (point 2), and finally t…" at bounding box center [1015, 792] width 342 height 242
drag, startPoint x: 1111, startPoint y: 777, endPoint x: 1147, endPoint y: 723, distance: 64.9
click at [1114, 772] on div "Skip (esc) Continue Then move to the [GEOGRAPHIC_DATA] (point 2), and finally t…" at bounding box center [1015, 792] width 342 height 242
click at [1147, 723] on p "Skip (esc) Continue Then move to the [GEOGRAPHIC_DATA] (point 2), and finally t…" at bounding box center [1015, 717] width 325 height 92
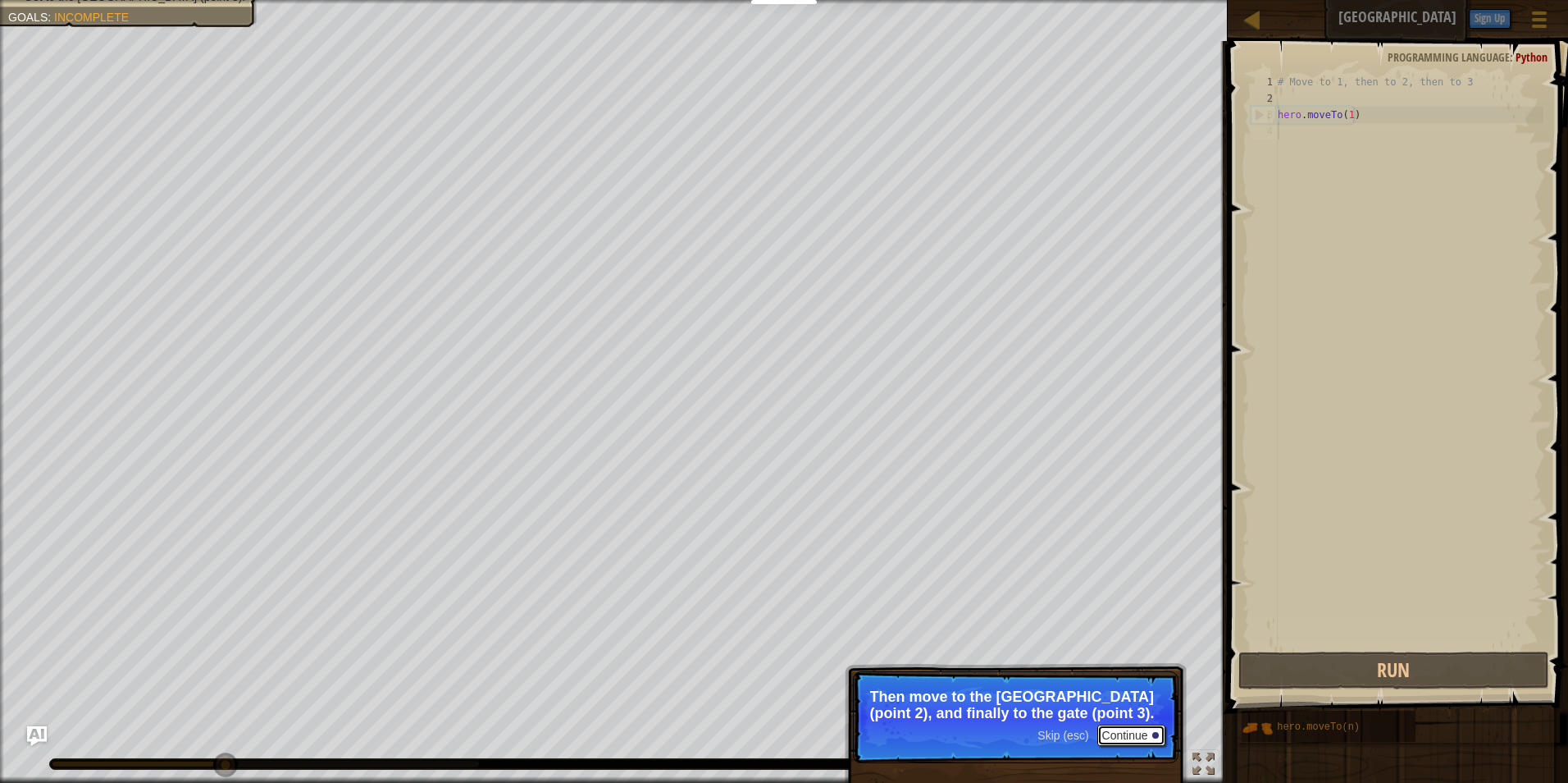
click at [1137, 731] on button "Continue" at bounding box center [1131, 735] width 68 height 21
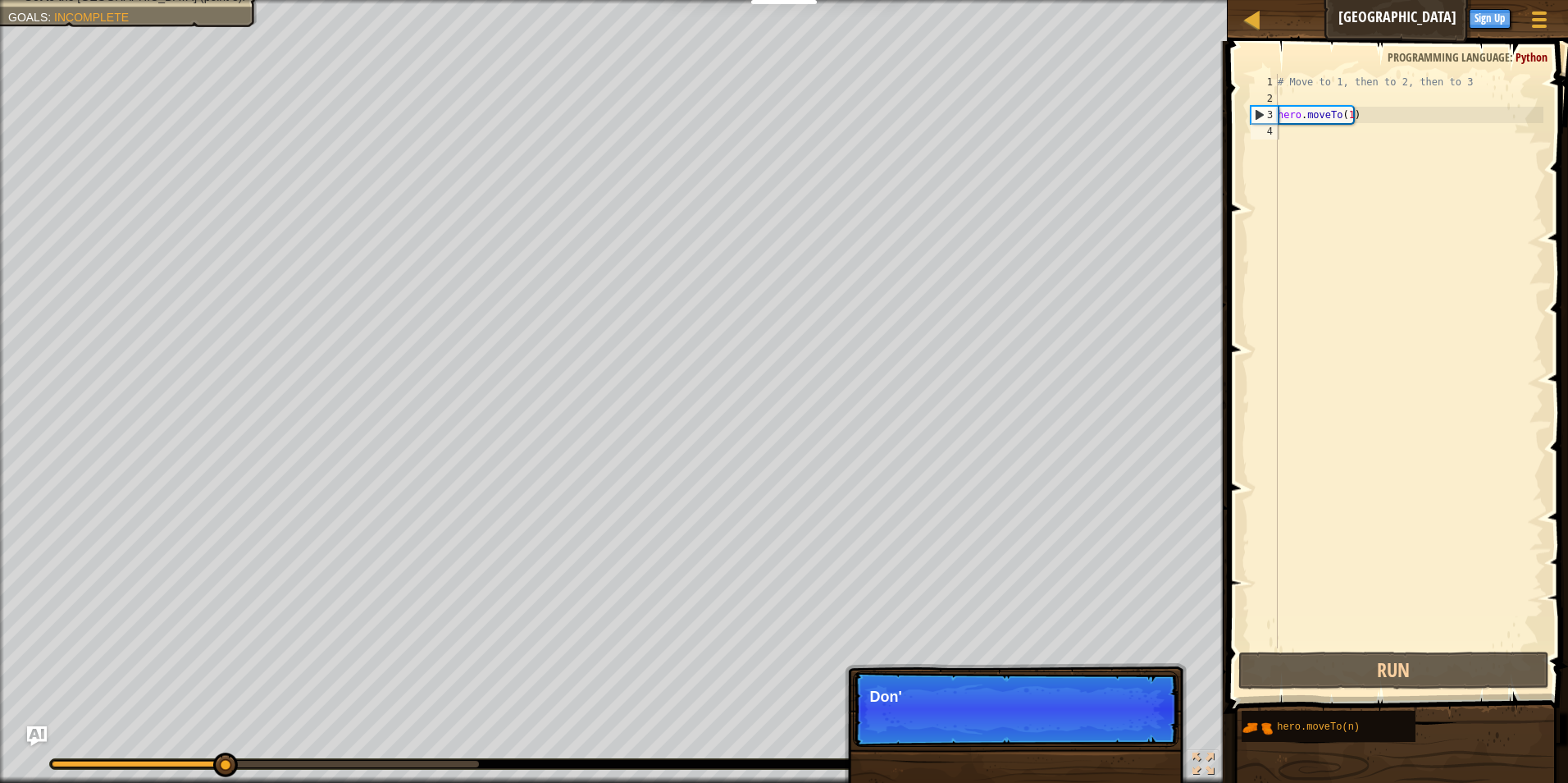
click at [1137, 731] on p "Skip (esc) Continue Don'" at bounding box center [1015, 709] width 325 height 76
click at [1137, 731] on p "Skip (esc) Continue Don't change" at bounding box center [1015, 709] width 325 height 76
click at [1137, 731] on p "Skip (esc) Continue Don't change the given co" at bounding box center [1015, 709] width 325 height 76
click at [1137, 731] on p "Skip (esc) Continue Don't change the given code. Jus" at bounding box center [1015, 709] width 325 height 76
click at [1137, 731] on p "Skip (esc) Continue Don't change the given code. Just type" at bounding box center [1015, 709] width 325 height 76
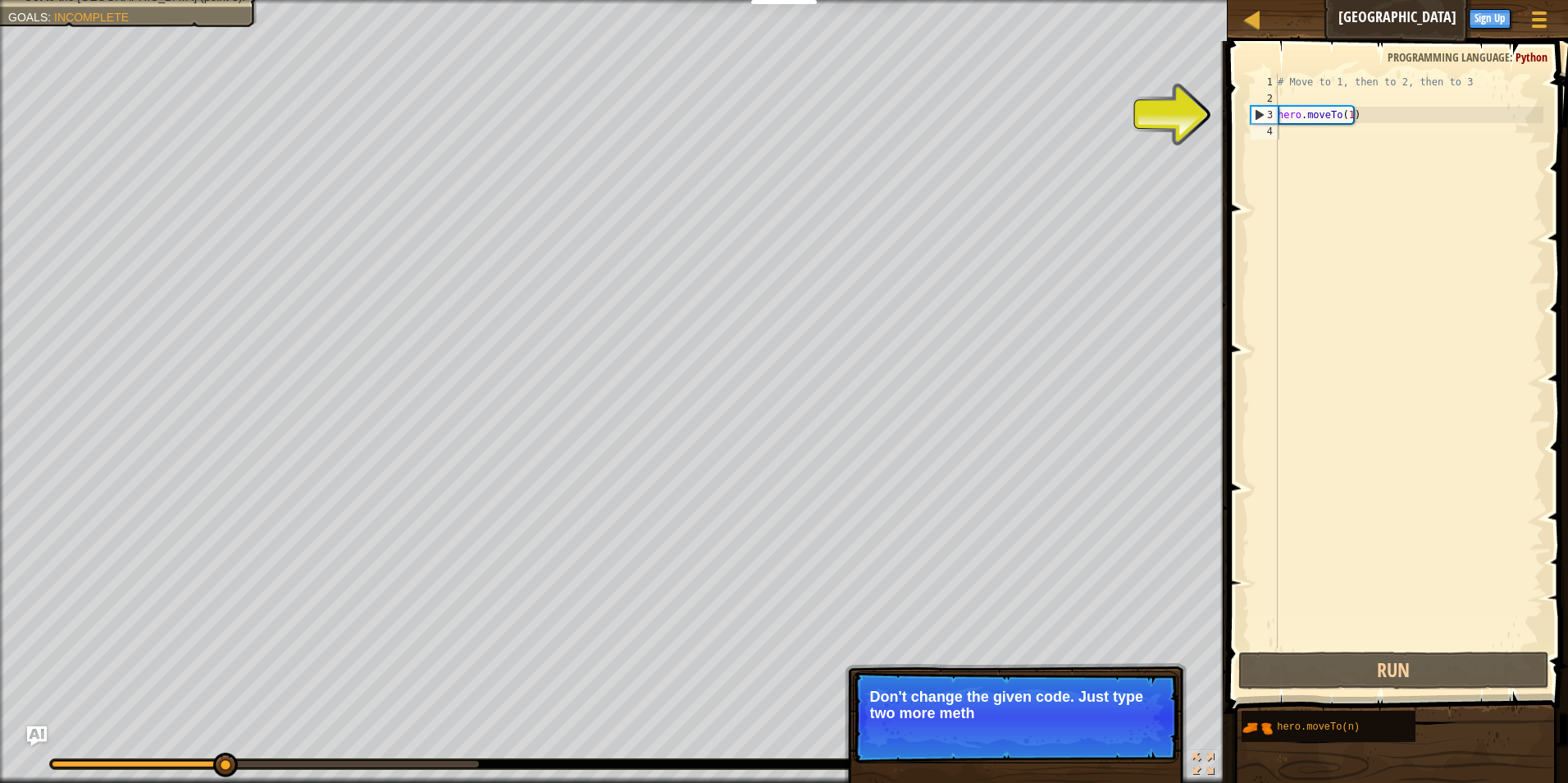
click at [1137, 731] on p "Skip (esc) Continue Don't change the given code. Just type two more meth" at bounding box center [1015, 717] width 325 height 92
click at [1137, 731] on p "Skip (esc) Continue Don't change the given code. Just type two more methods her" at bounding box center [1015, 717] width 325 height 92
click at [1137, 731] on button "Continue" at bounding box center [1131, 735] width 68 height 21
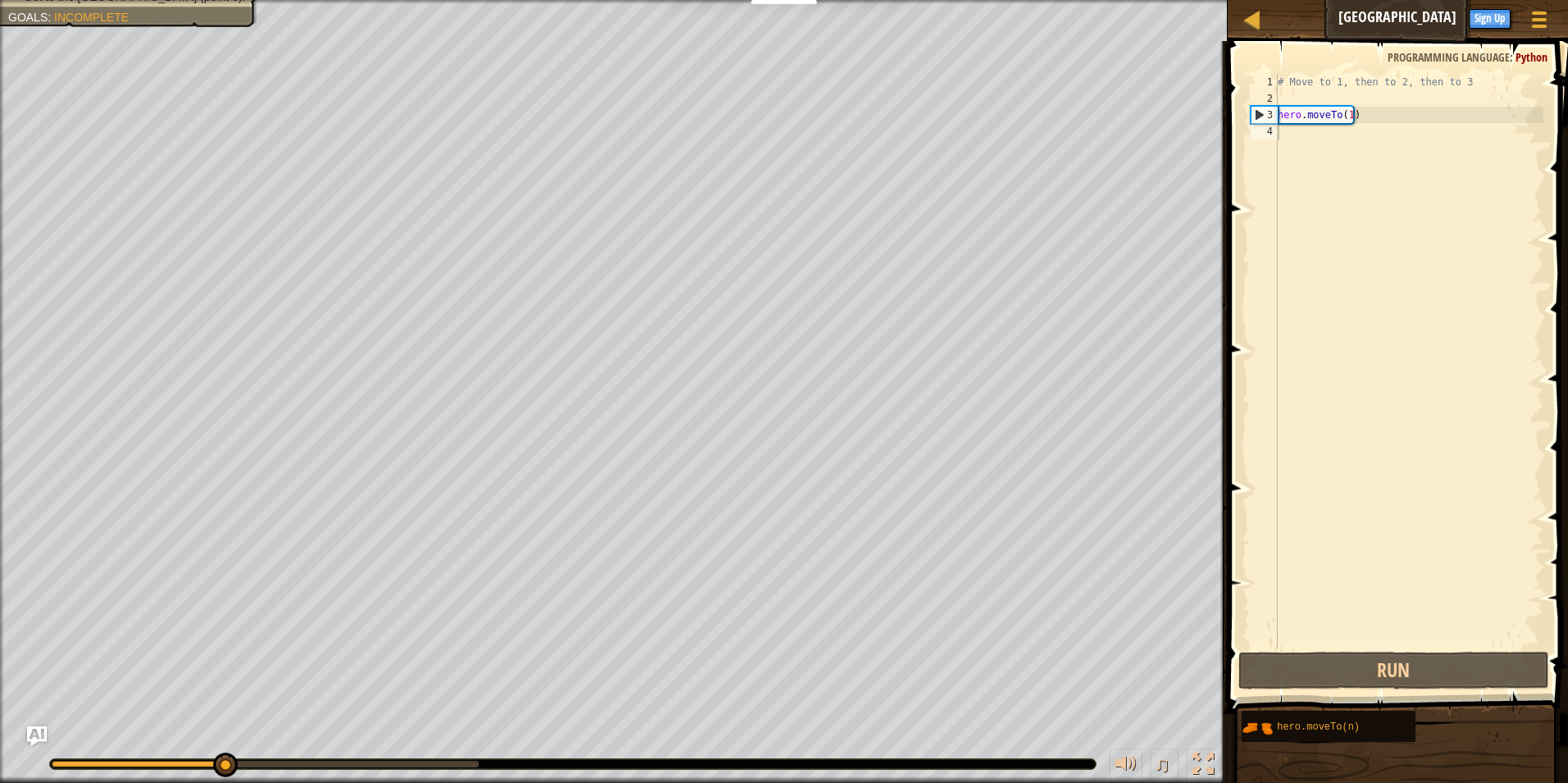
click at [1137, 731] on div "Move towards the upper bridge. (point 1). Visit the [GEOGRAPHIC_DATA] (point 2)…" at bounding box center [784, 392] width 1568 height 783
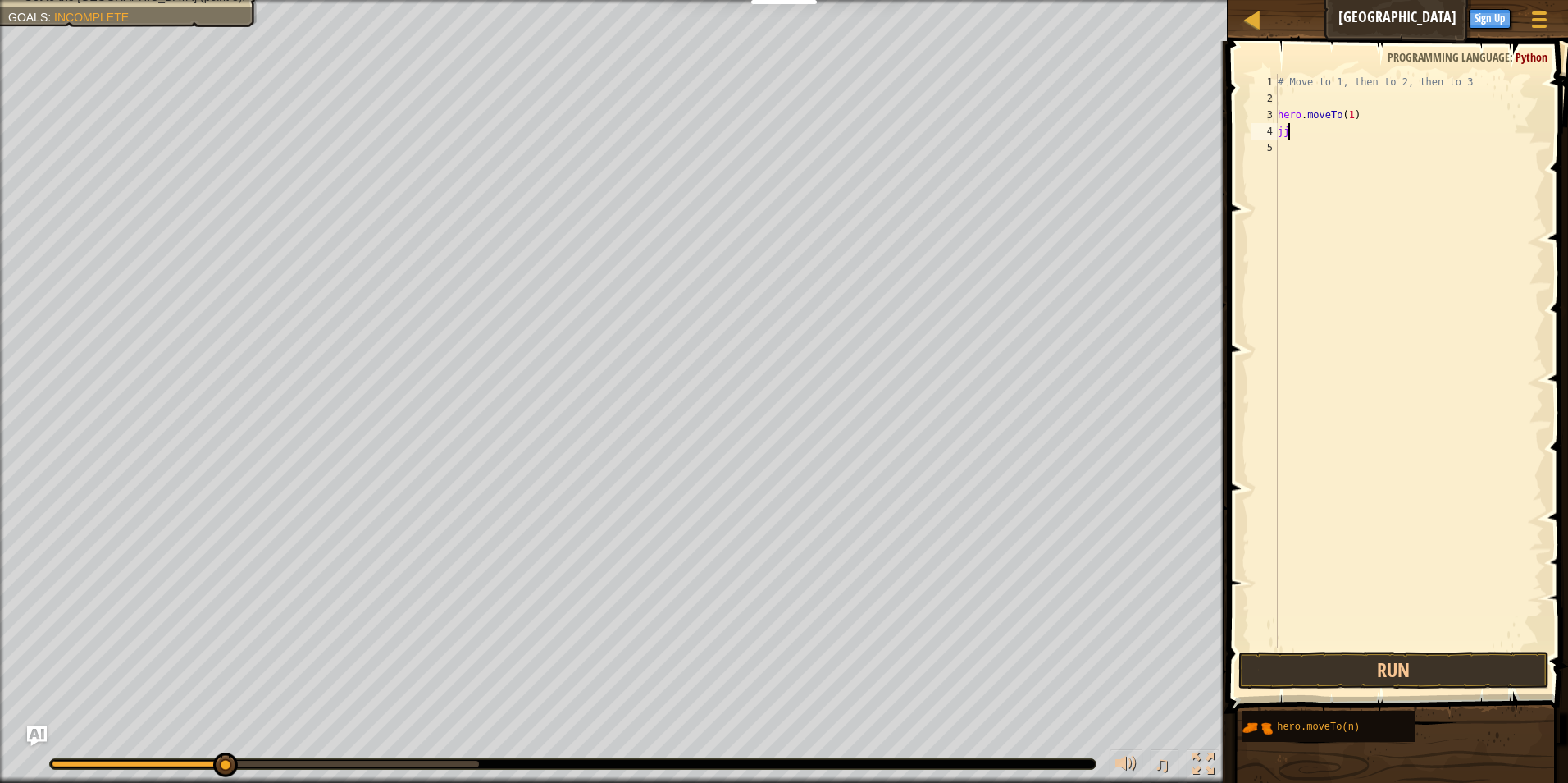
type textarea "j"
type textarea "h"
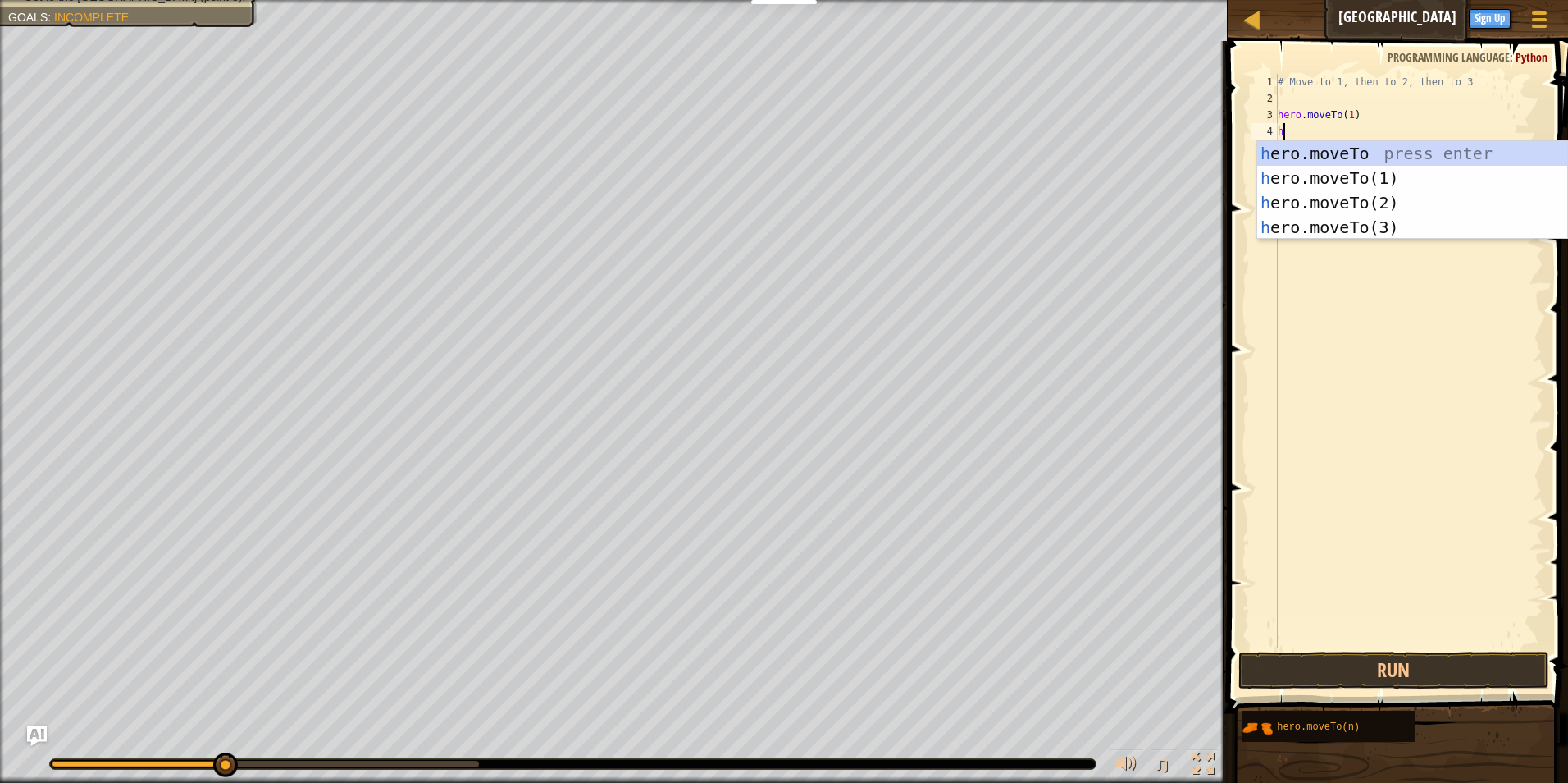
click at [1409, 195] on div "h ero.moveTo press enter h ero.moveTo(1) press enter h ero.moveTo(2) press ente…" at bounding box center [1412, 214] width 310 height 147
type textarea "hero.moveTo(2)"
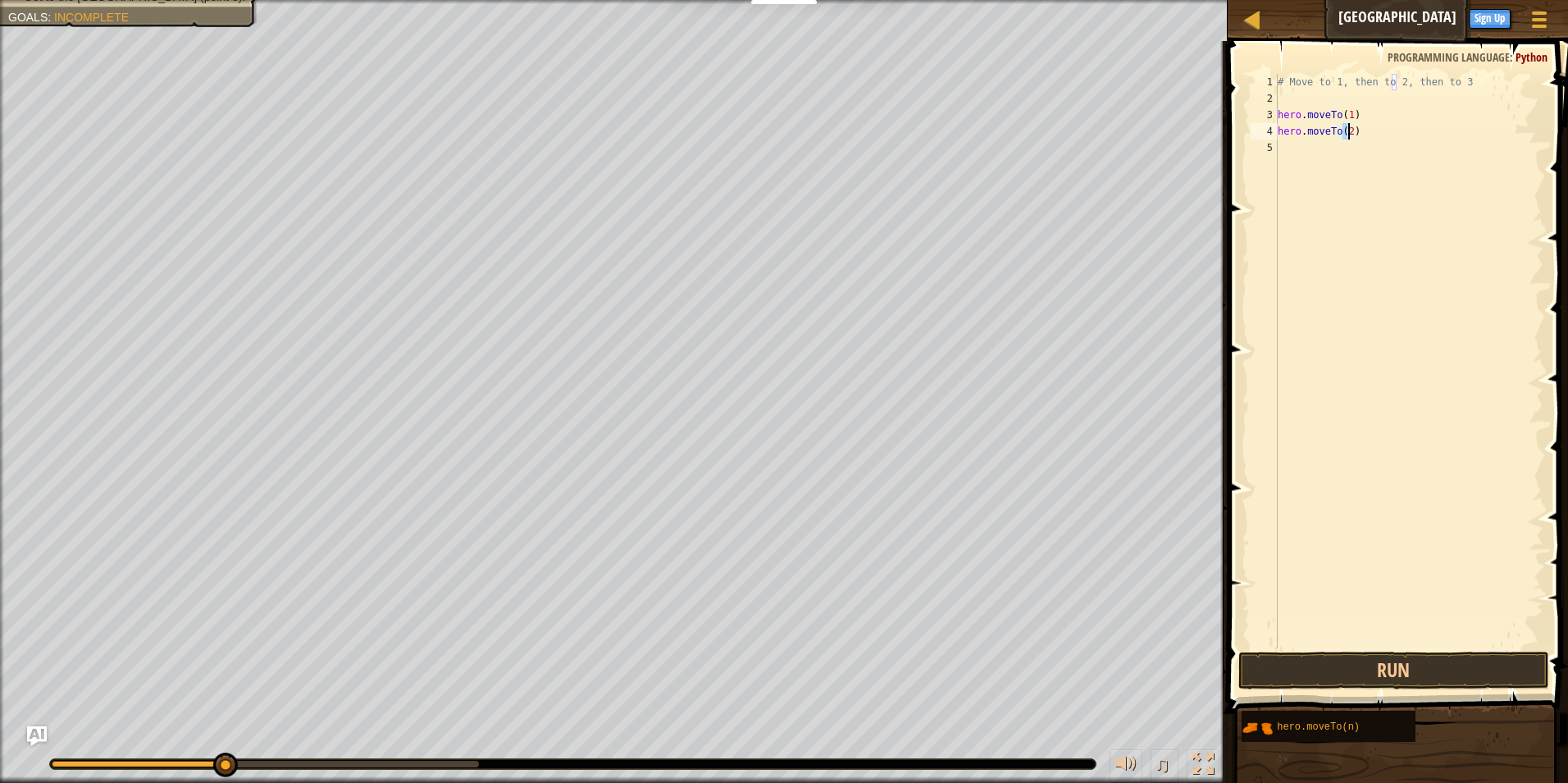
click at [1286, 150] on div "# Move to 1, then to 2, then to 3 hero . moveTo ( 1 ) hero . moveTo ( 2 )" at bounding box center [1408, 377] width 269 height 608
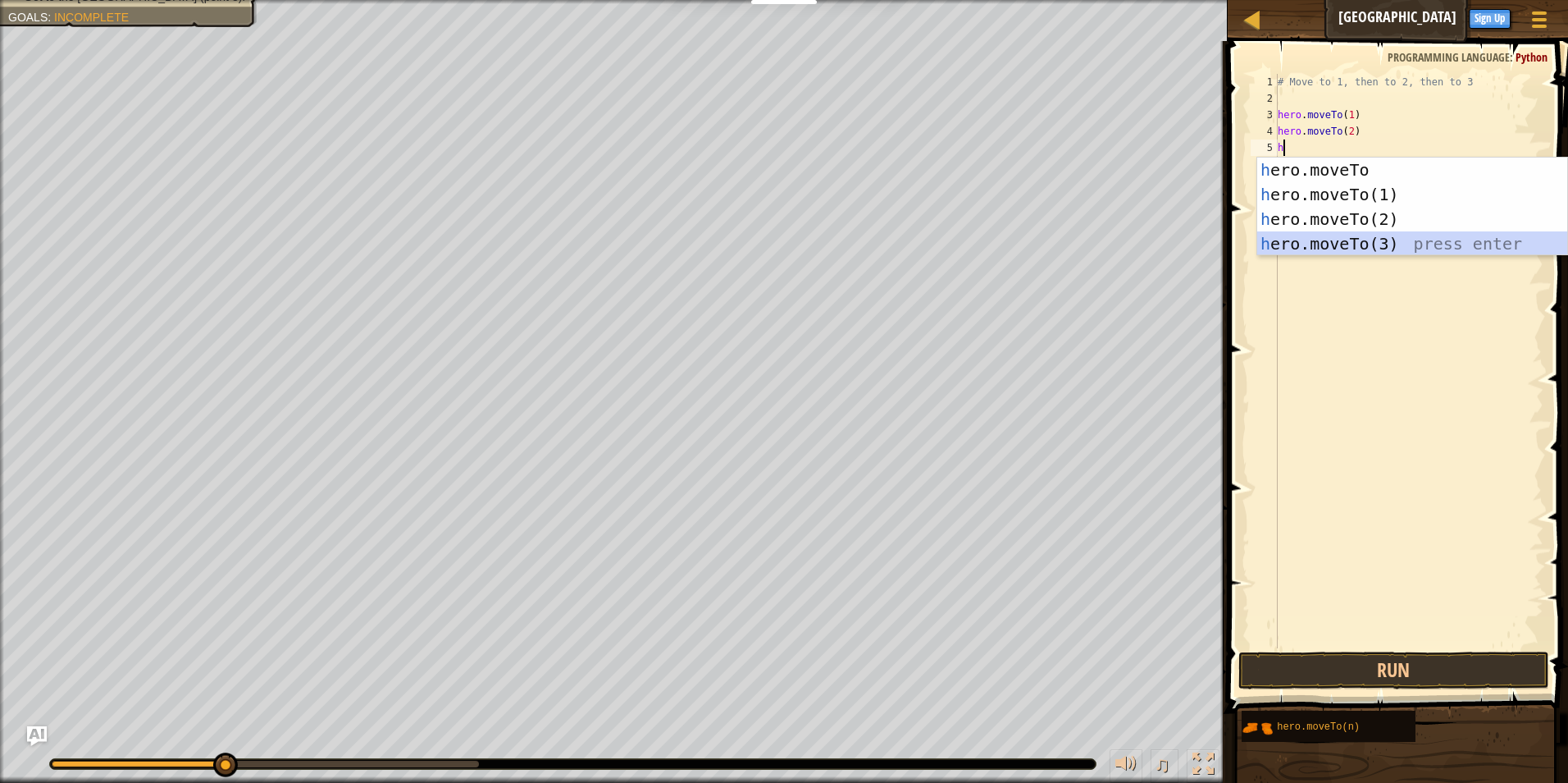
click at [1352, 237] on div "h ero.moveTo press enter h ero.moveTo(1) press enter h ero.moveTo(2) press ente…" at bounding box center [1412, 231] width 310 height 147
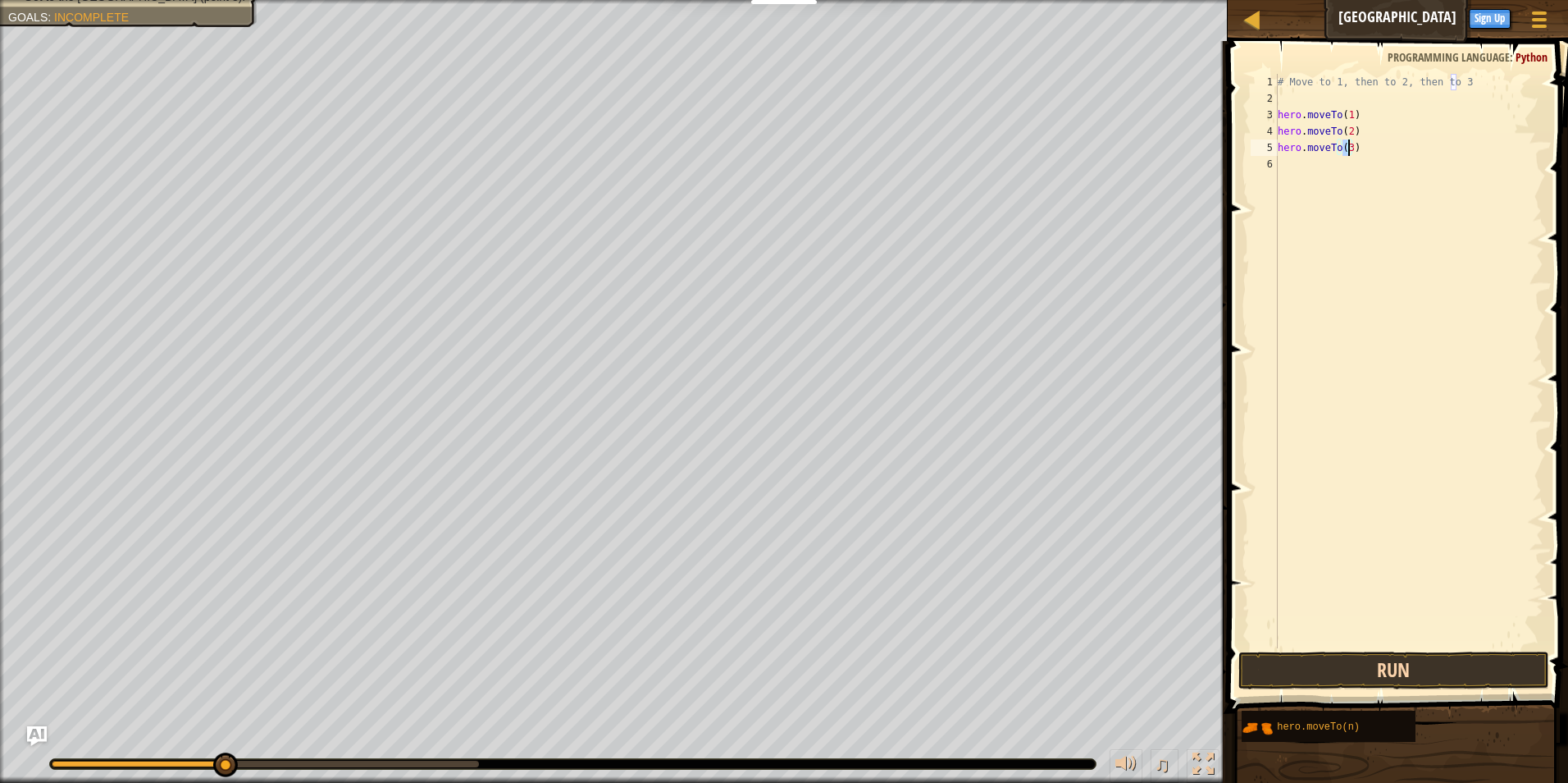
type textarea "hero.moveTo(3)"
click at [1426, 667] on button "Run" at bounding box center [1394, 670] width 312 height 38
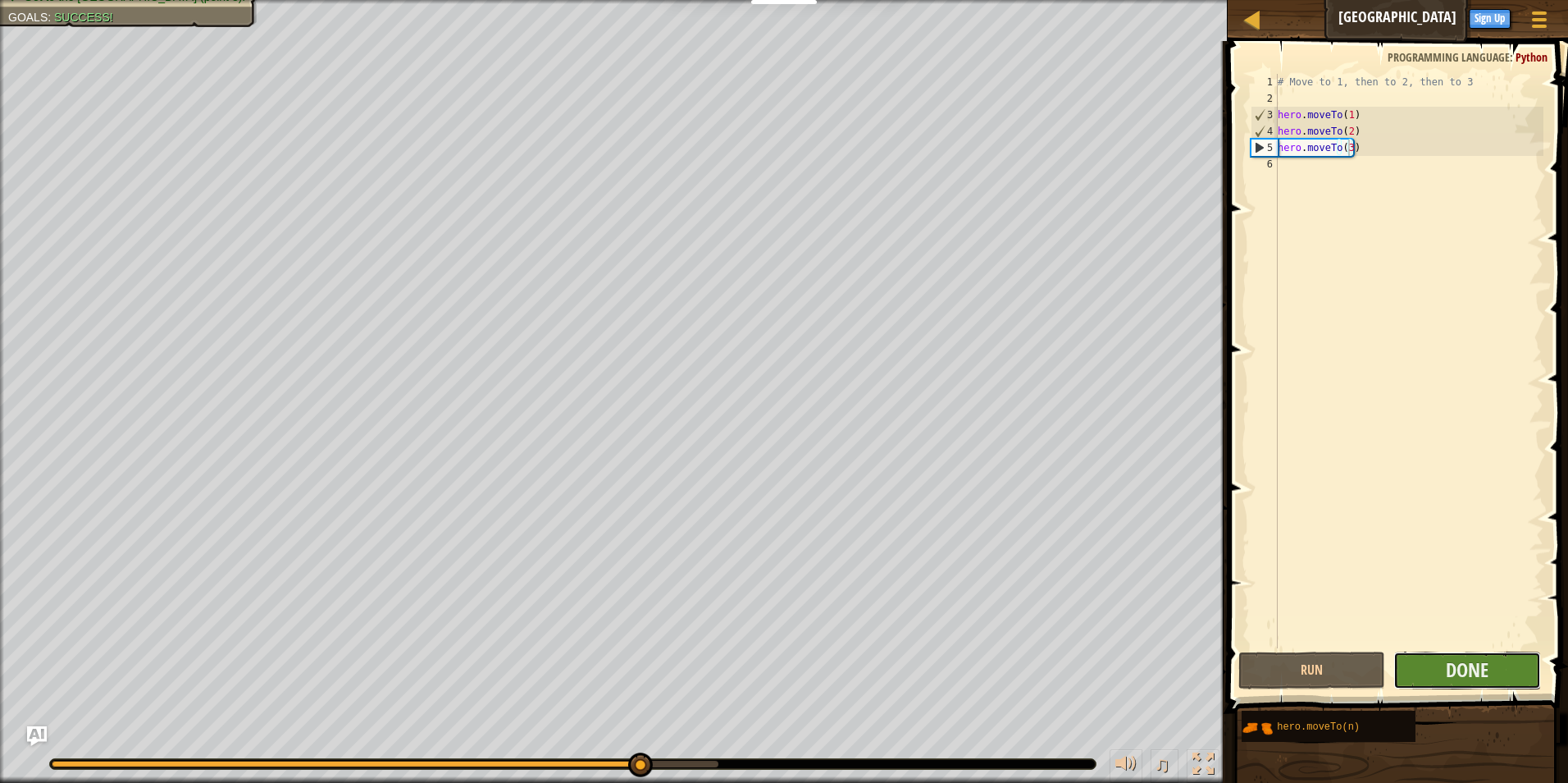
click at [1522, 667] on button "Done" at bounding box center [1467, 670] width 147 height 38
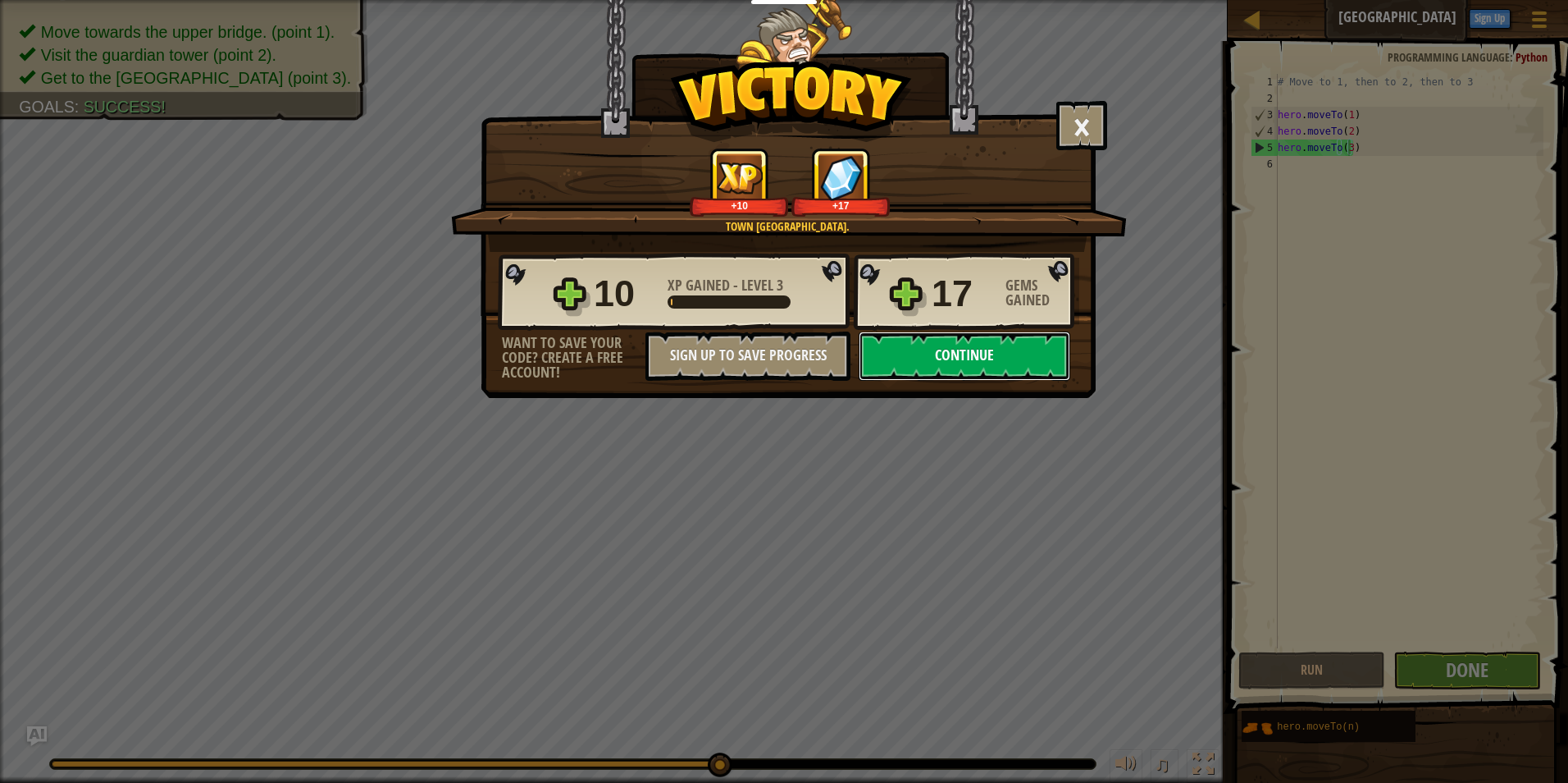
click at [996, 347] on button "Continue" at bounding box center [964, 356] width 212 height 49
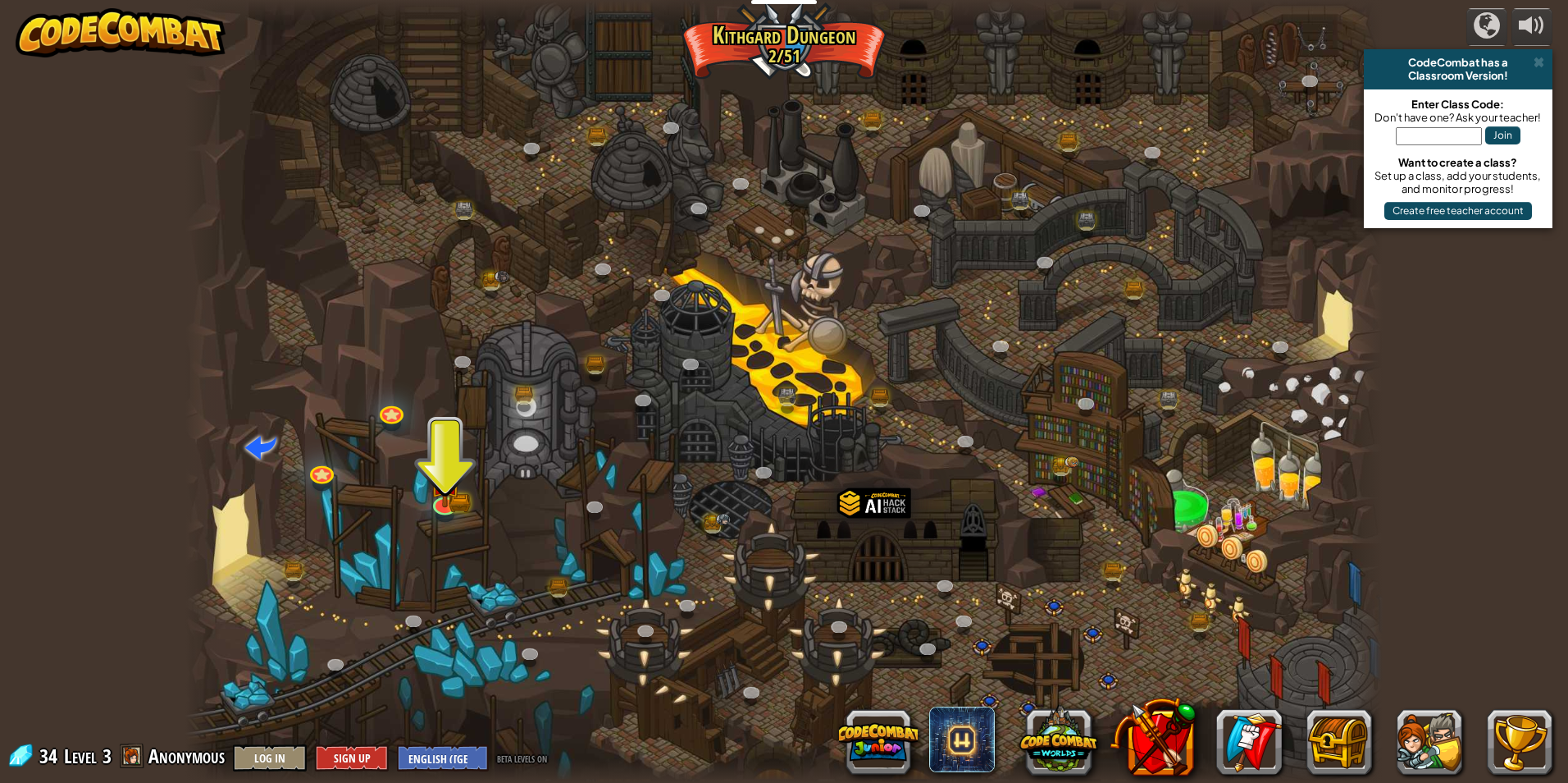
click at [428, 489] on div at bounding box center [784, 392] width 1197 height 783
click at [463, 497] on img at bounding box center [459, 496] width 21 height 24
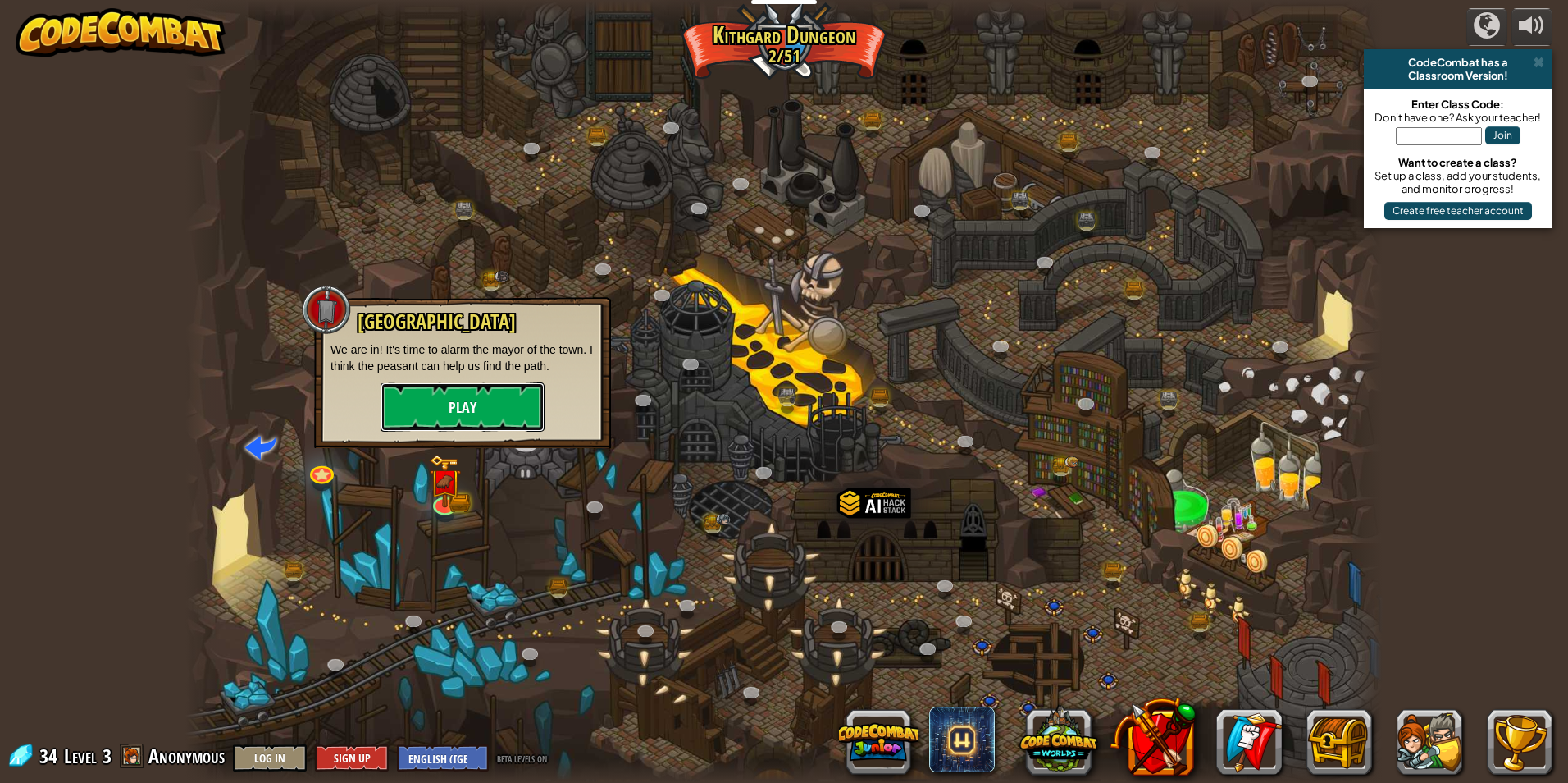
click at [495, 413] on button "Play" at bounding box center [463, 407] width 164 height 49
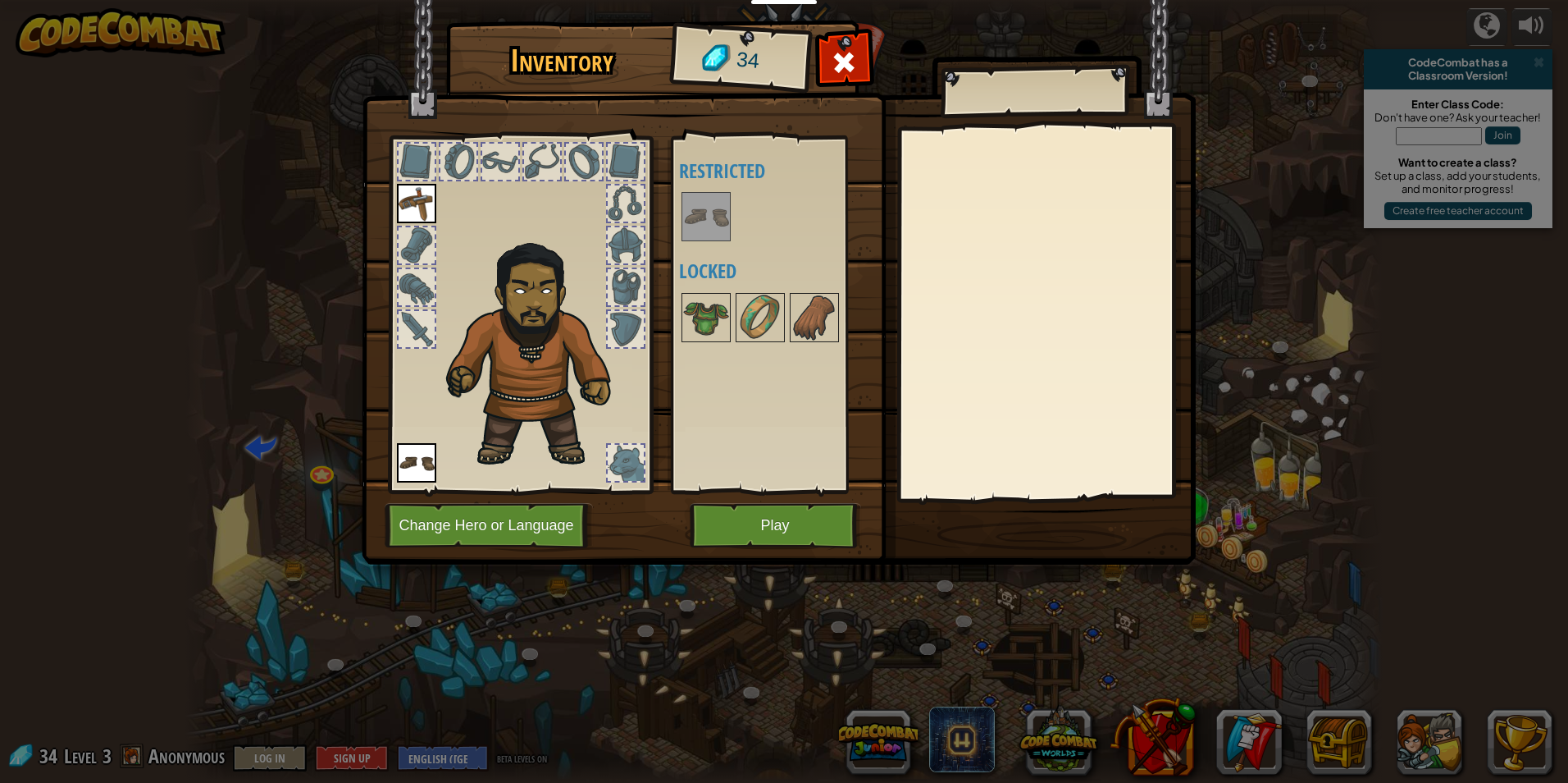
click at [710, 236] on img at bounding box center [706, 217] width 46 height 46
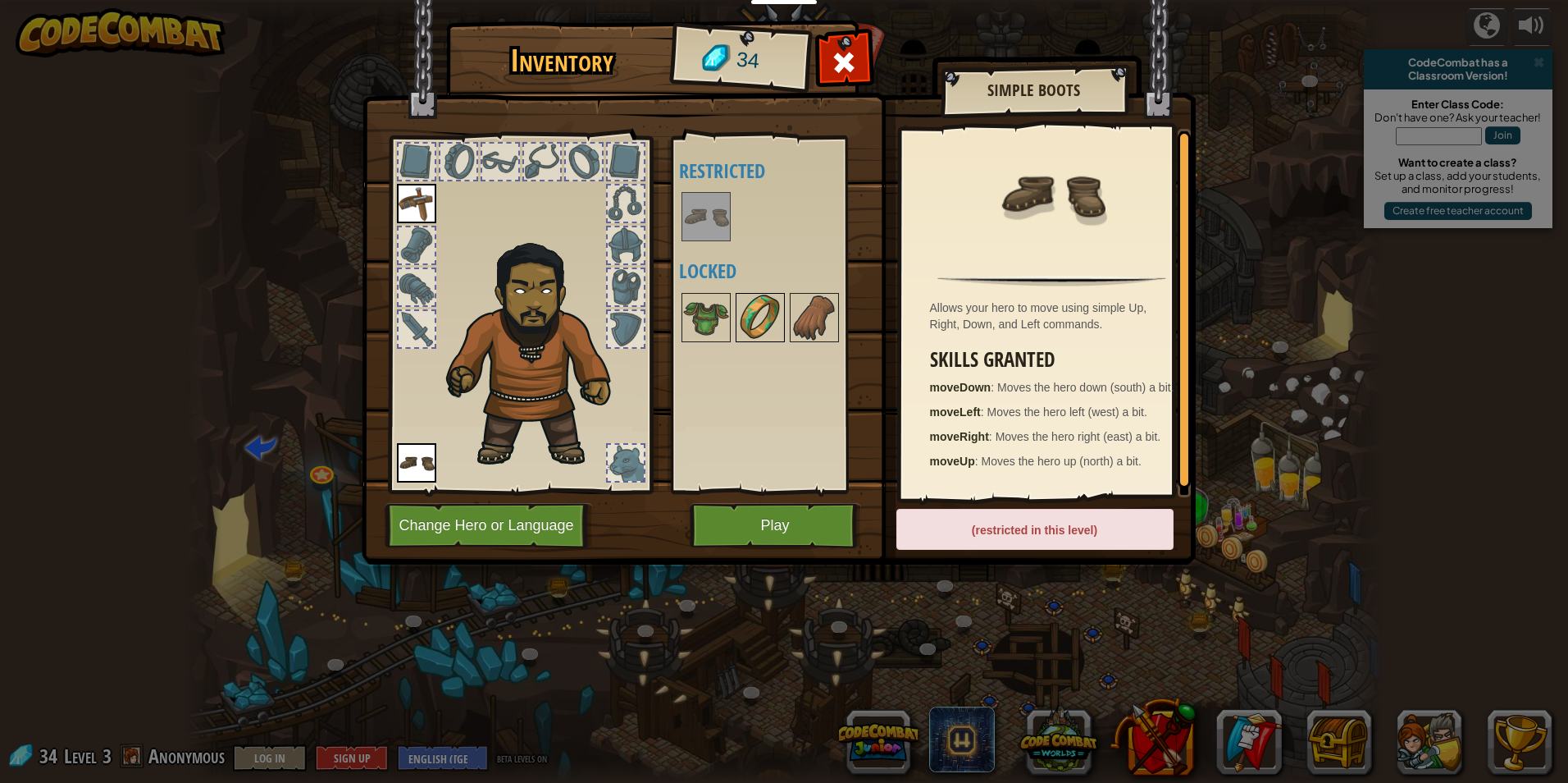
click at [746, 302] on img at bounding box center [760, 317] width 46 height 46
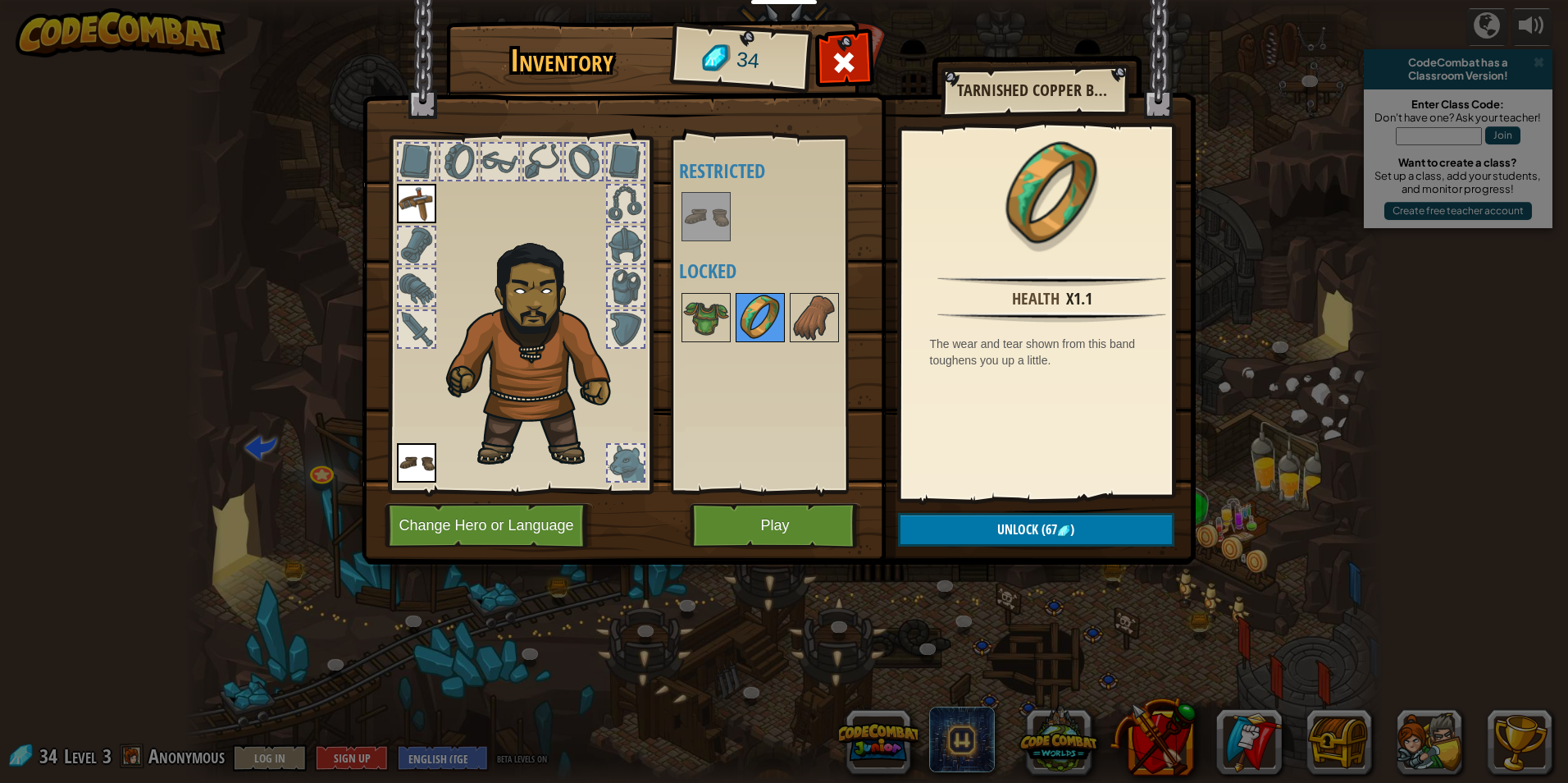
click at [774, 336] on img at bounding box center [760, 317] width 46 height 46
click at [778, 330] on img at bounding box center [760, 317] width 46 height 46
click at [807, 328] on img at bounding box center [814, 317] width 46 height 46
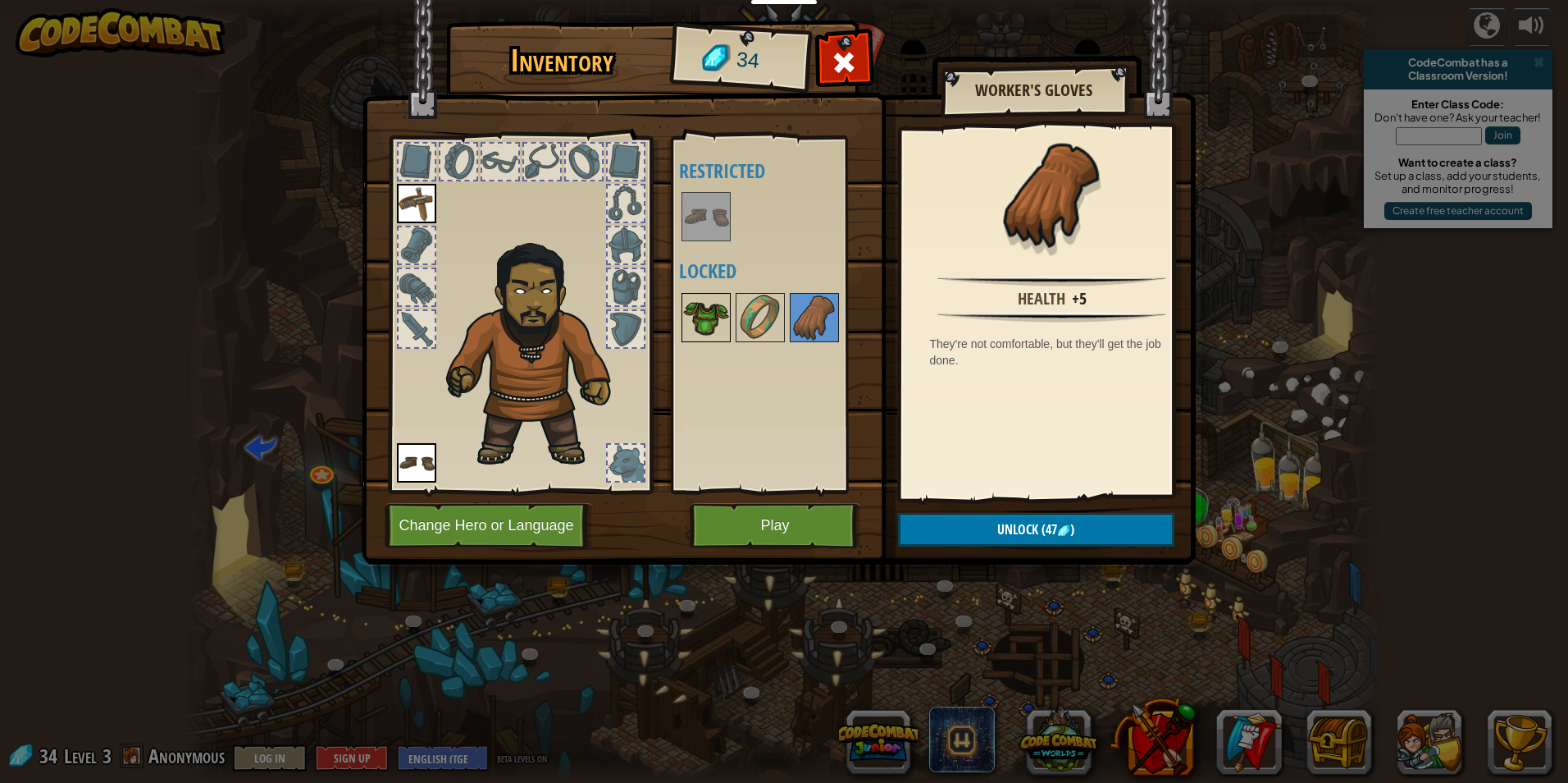
click at [710, 301] on img at bounding box center [706, 317] width 46 height 46
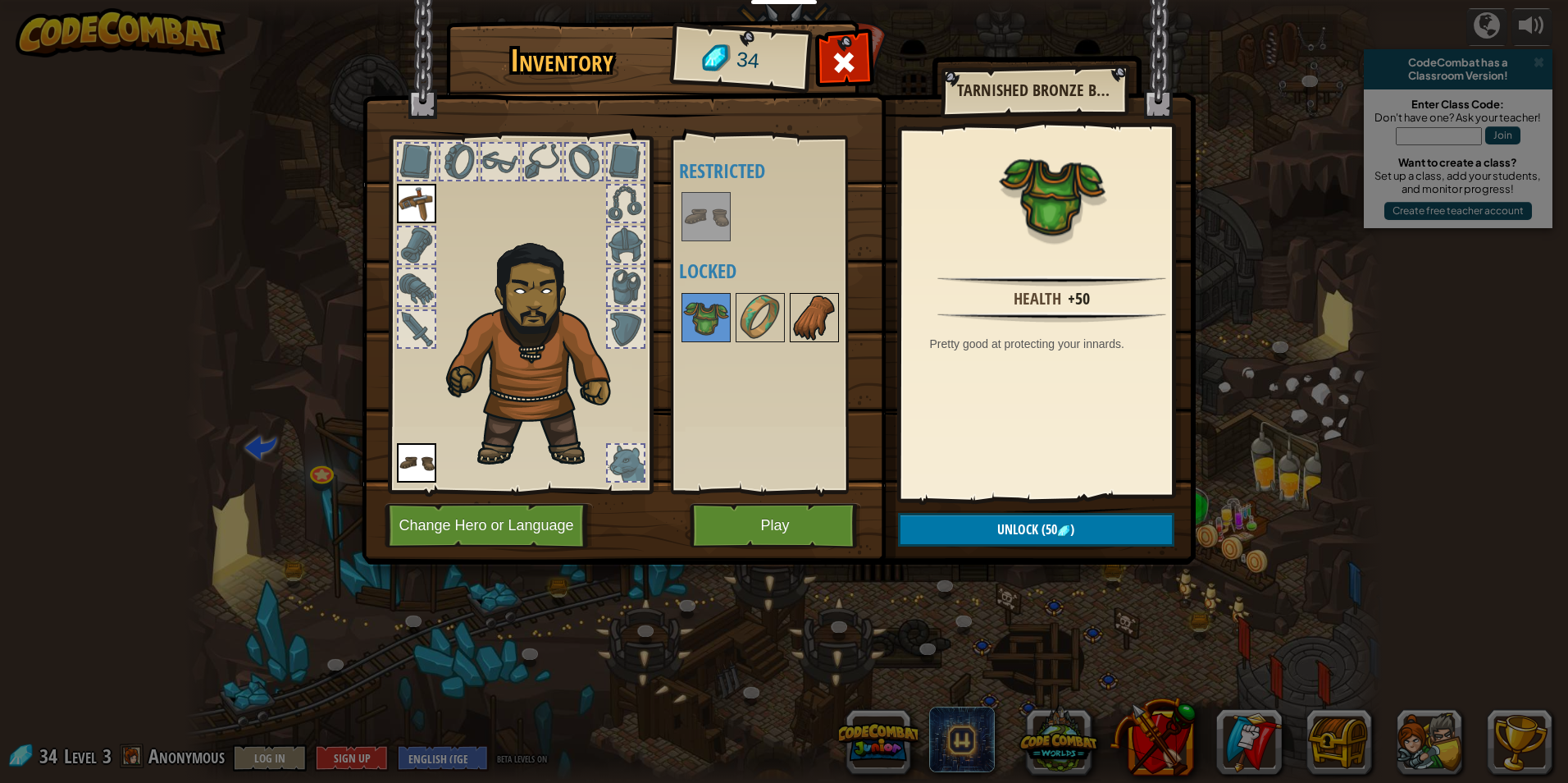
click at [824, 327] on img at bounding box center [814, 317] width 46 height 46
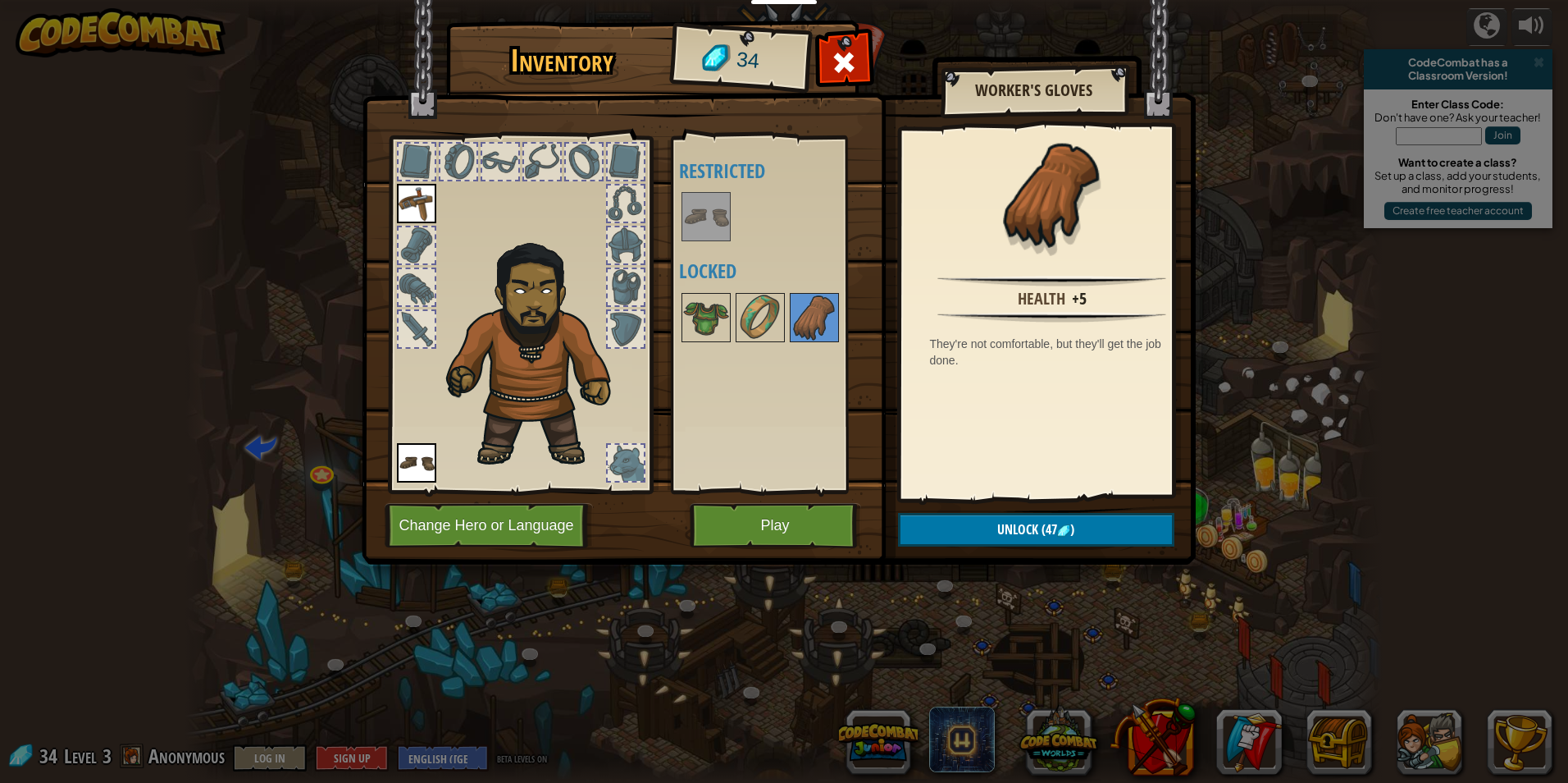
drag, startPoint x: 726, startPoint y: 553, endPoint x: 746, endPoint y: 512, distance: 45.6
click at [739, 535] on div "Inventory 34 Available Equip (double-click to equip) Restricted Locked Worker's…" at bounding box center [784, 295] width 834 height 541
click at [746, 511] on button "Play" at bounding box center [775, 525] width 171 height 45
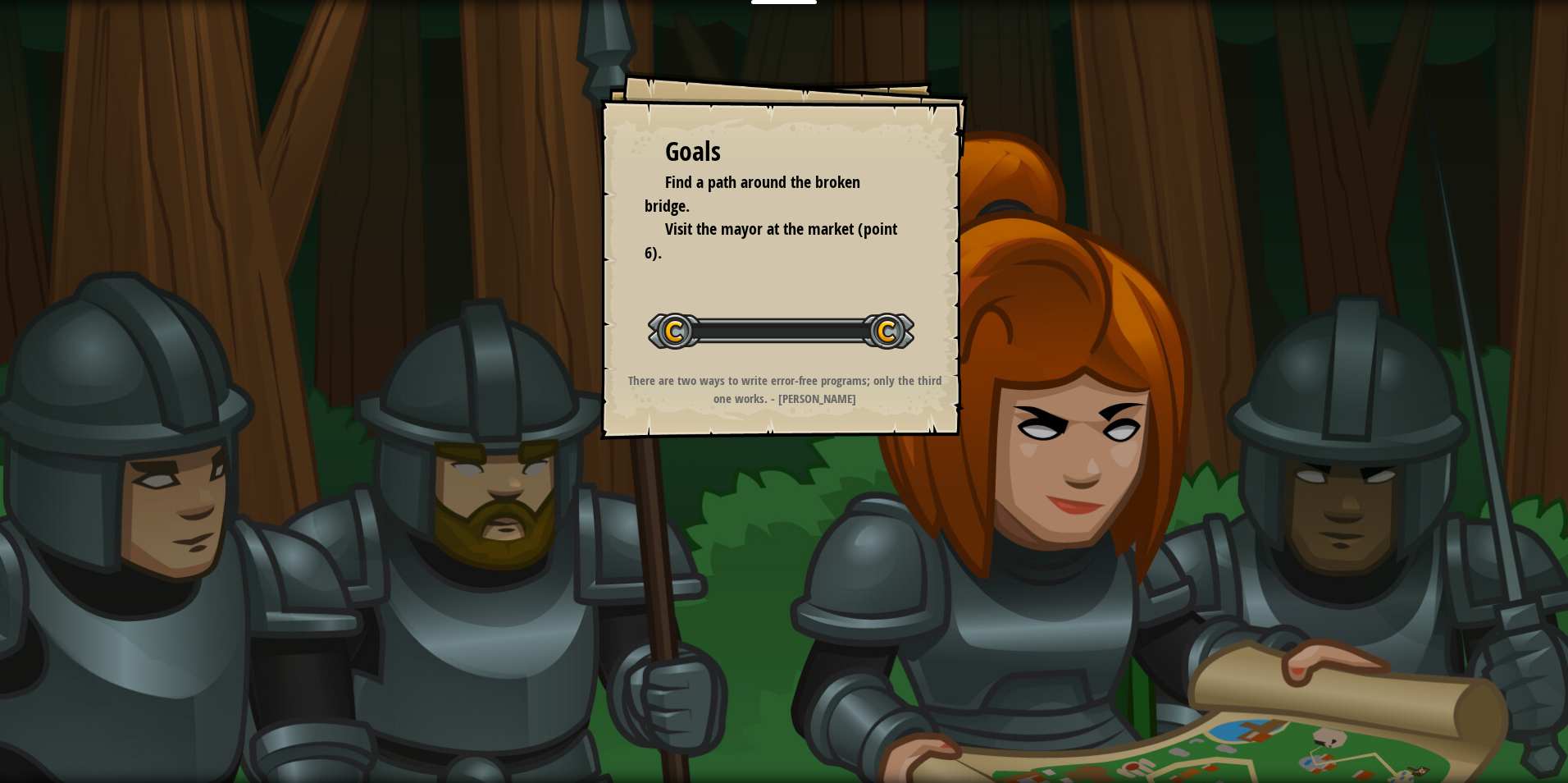
click at [746, 511] on div "Goals Find a path around the broken bridge. Visit the mayor at the market (poin…" at bounding box center [784, 392] width 1568 height 783
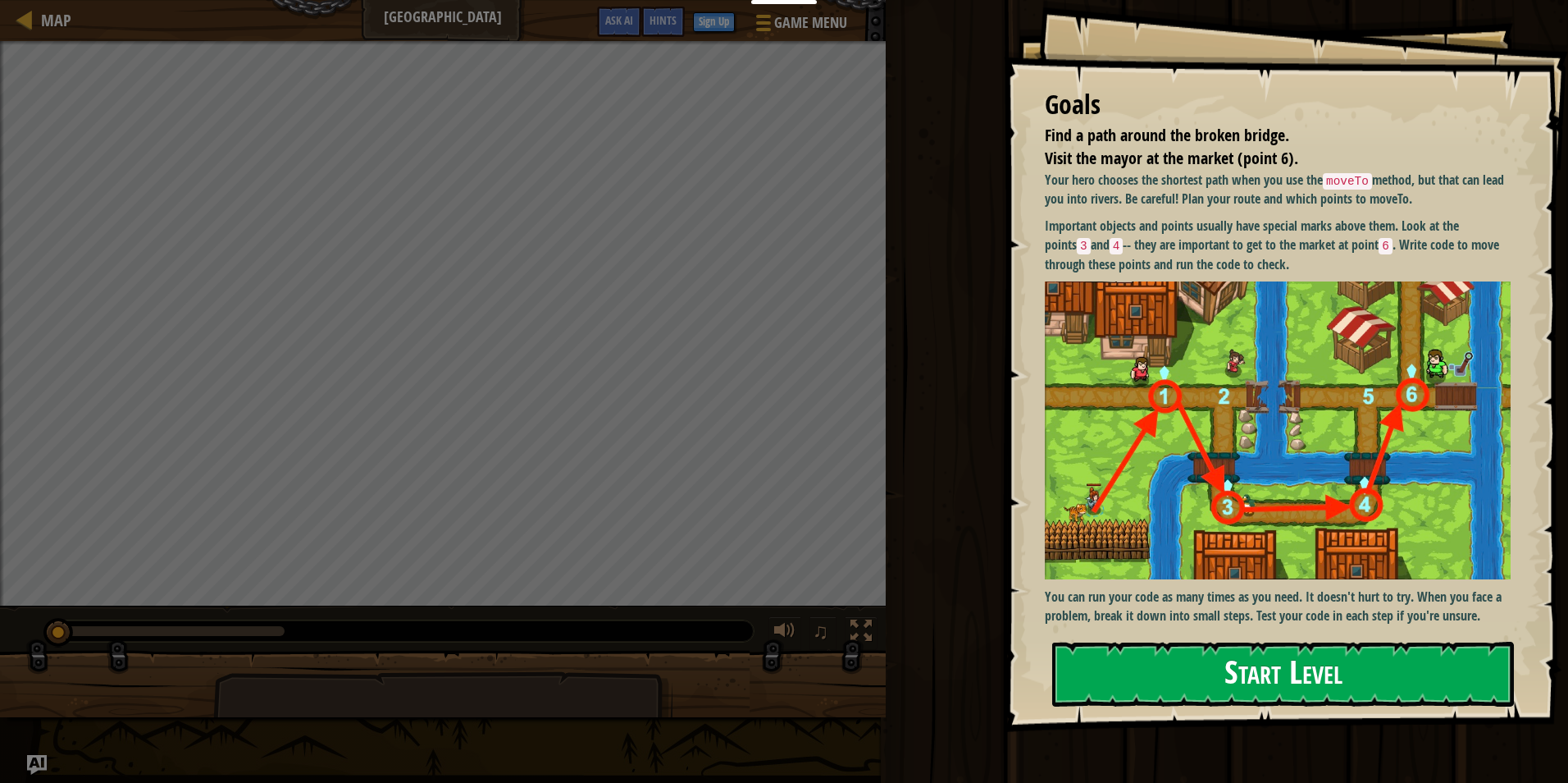
click at [1314, 667] on button "Start Level" at bounding box center [1283, 675] width 462 height 65
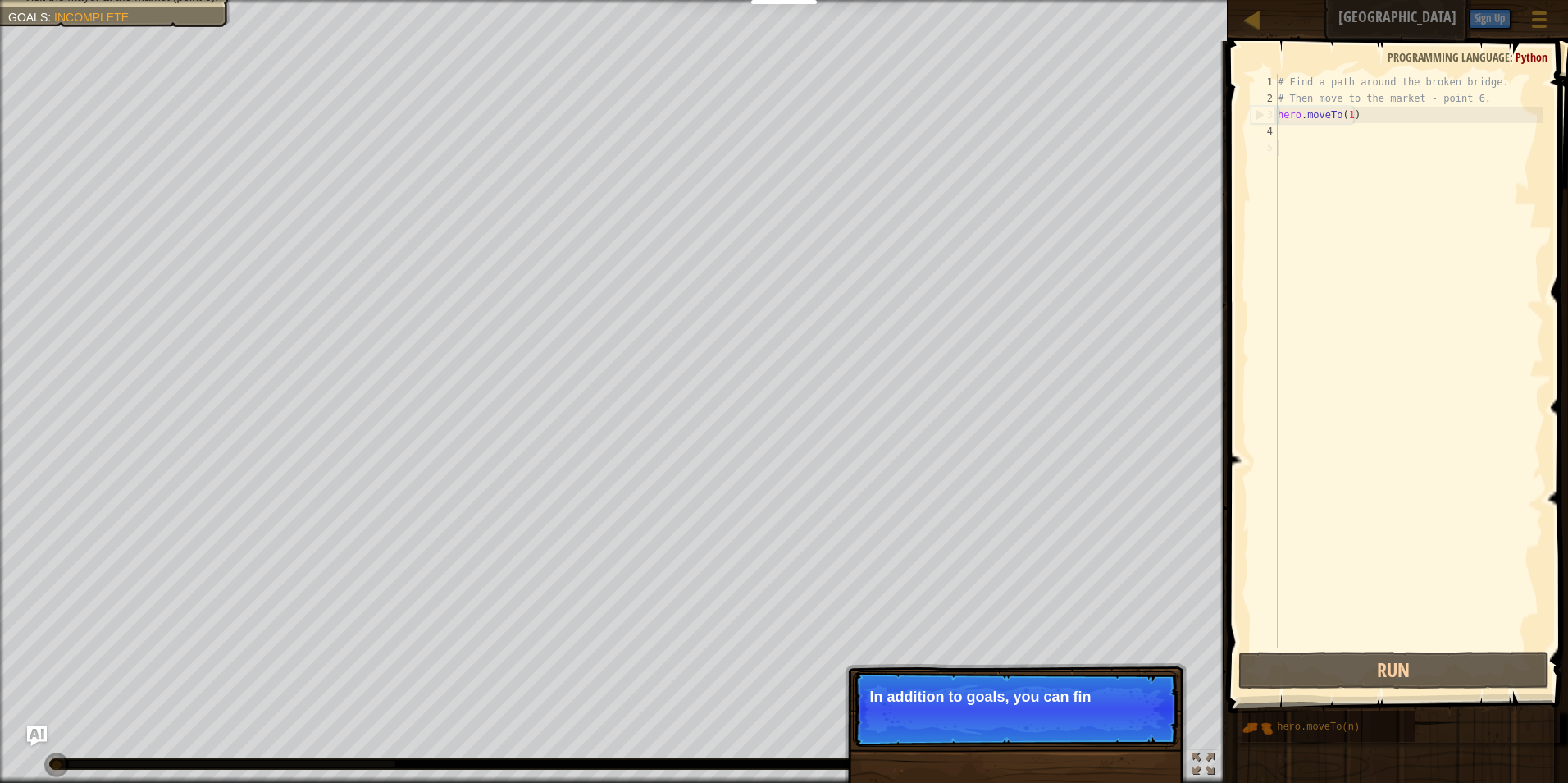
click at [1280, 130] on div "# Find a path around the broken bridge. # Then move to the market - point 6. he…" at bounding box center [1408, 377] width 269 height 608
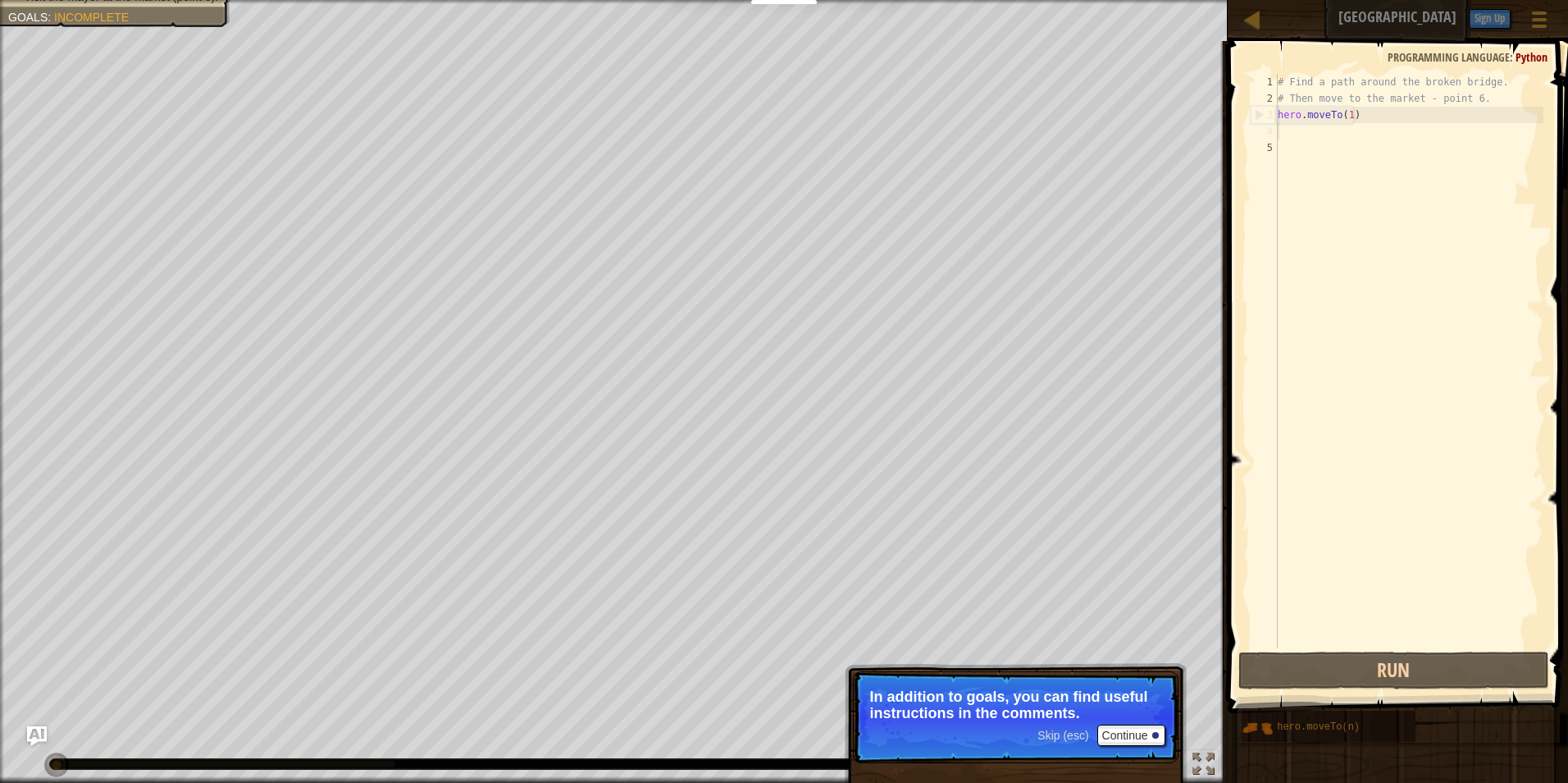
click at [1066, 733] on span "Skip (esc)" at bounding box center [1063, 735] width 51 height 13
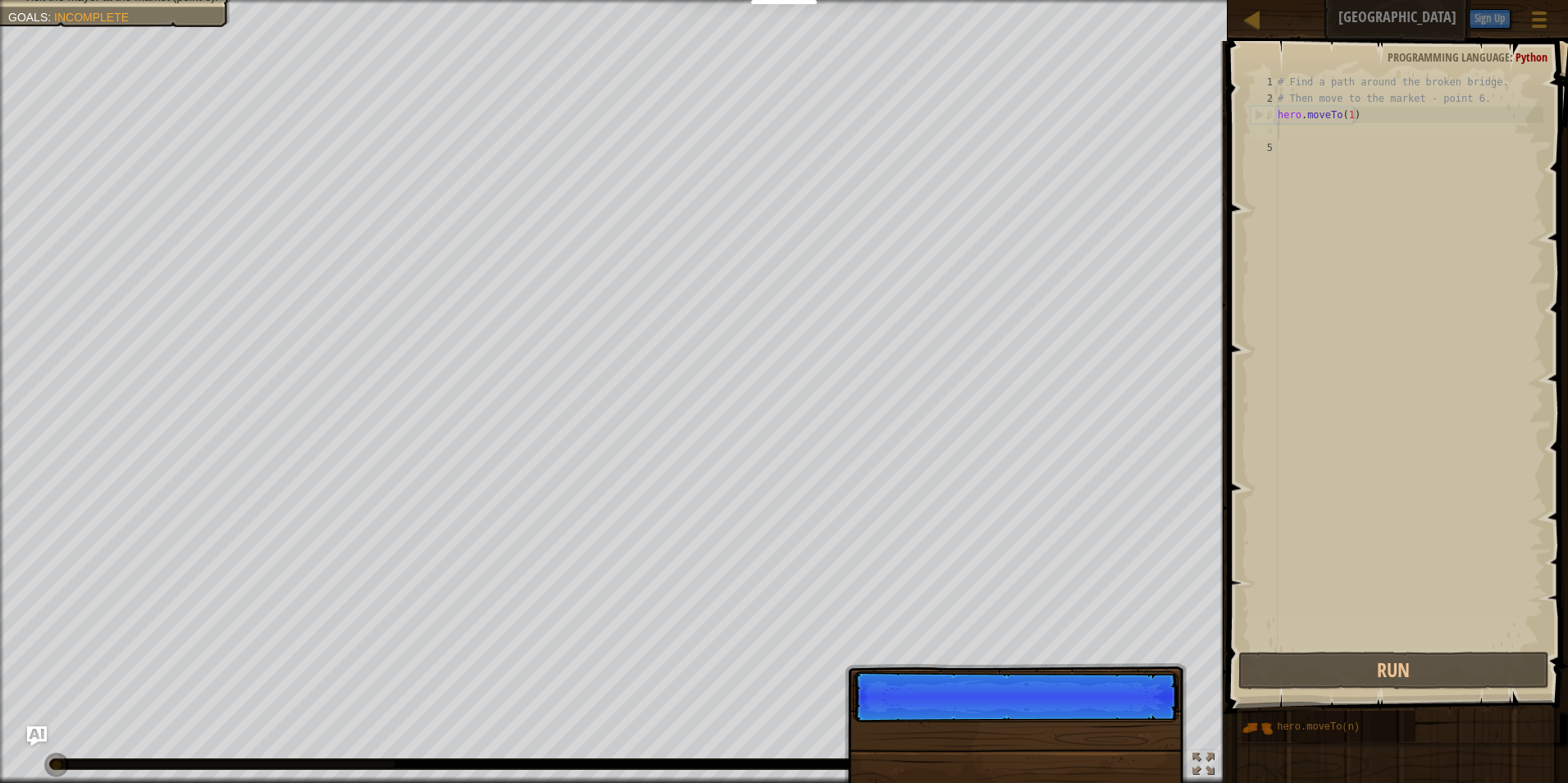
scroll to position [7, 0]
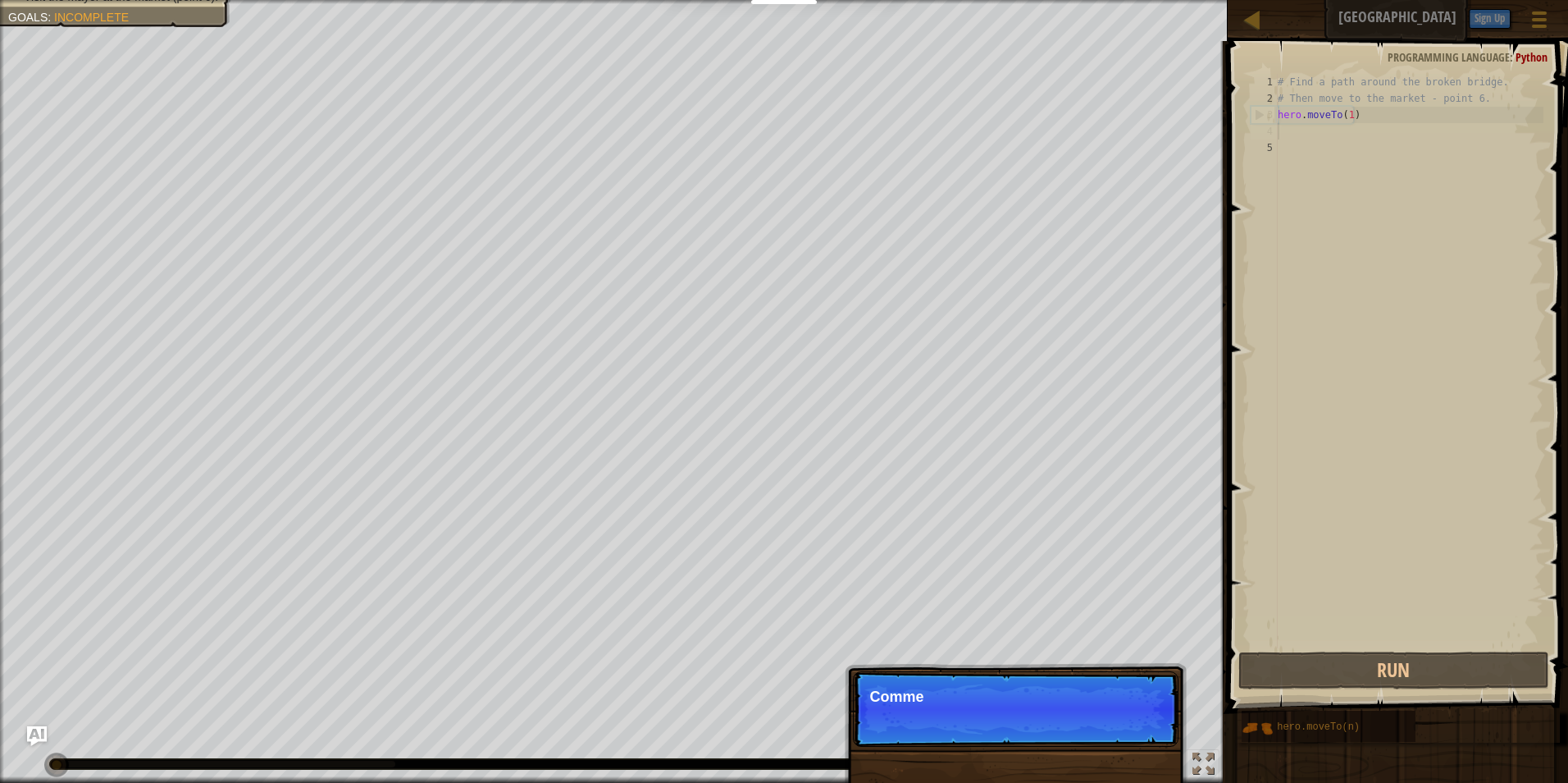
click at [1066, 733] on p "Skip (esc) Continue Comme" at bounding box center [1015, 709] width 325 height 76
click at [1066, 733] on p "Skip (esc) Continue Comments are notes" at bounding box center [1015, 709] width 325 height 76
click at [1067, 735] on p "Skip (esc) Continue Comments are notes and tips. The" at bounding box center [1015, 709] width 325 height 76
click at [1067, 735] on p "Skip (esc) Continue Comments are notes and tips. They don't" at bounding box center [1015, 709] width 325 height 76
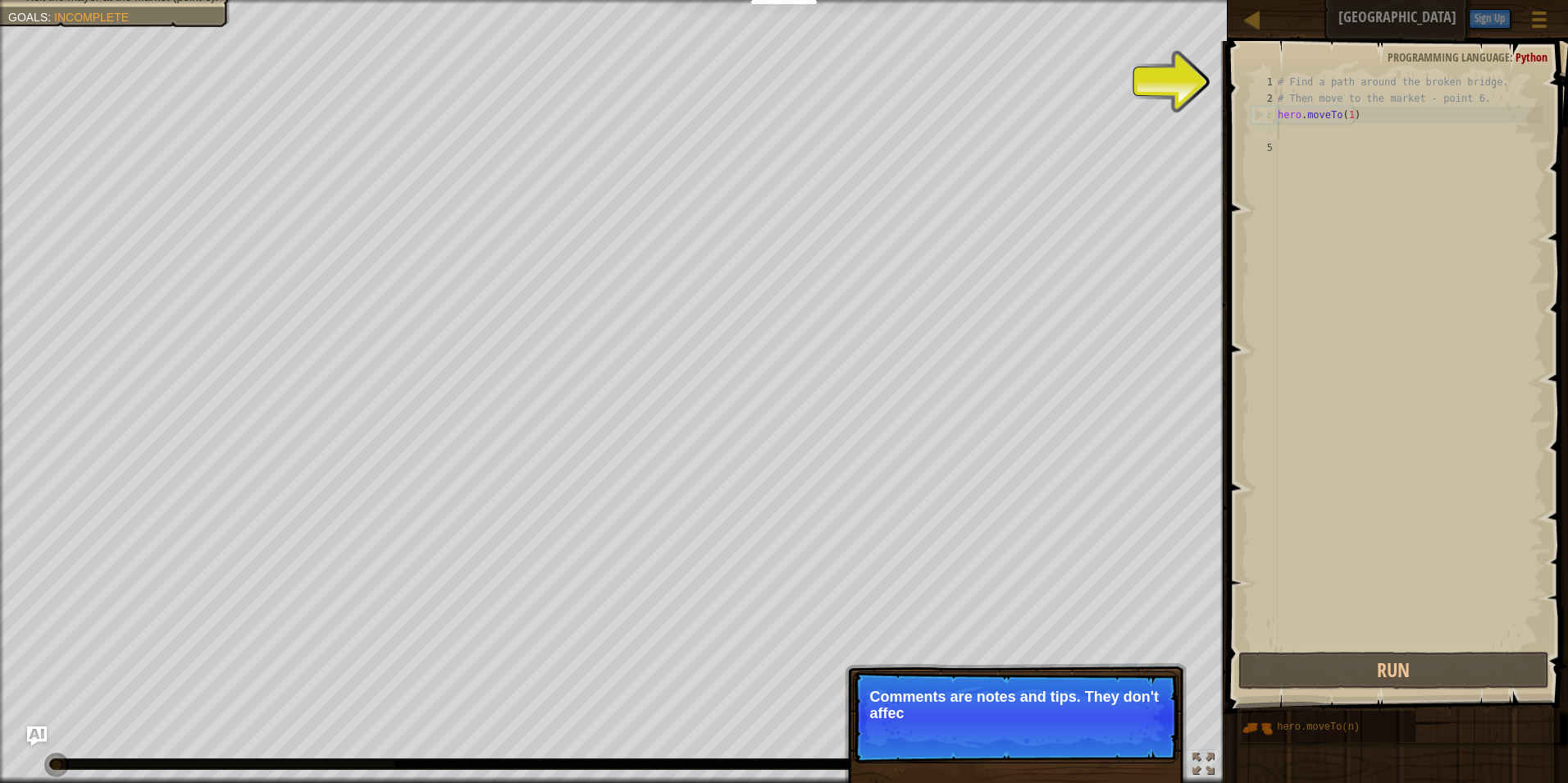
click at [1067, 735] on p "Skip (esc) Continue Comments are notes and tips. They don't affec" at bounding box center [1015, 717] width 325 height 92
click at [1067, 735] on p "Skip (esc) Continue Comments are notes and tips. They don't affect your" at bounding box center [1015, 717] width 325 height 92
click at [1067, 735] on p "Skip (esc) Continue Comments are notes and tips. They don't affect your hero bu" at bounding box center [1015, 717] width 325 height 92
click at [1067, 735] on p "Skip (esc) Continue Comments are notes and tips. They don't affect your hero bu…" at bounding box center [1015, 717] width 325 height 92
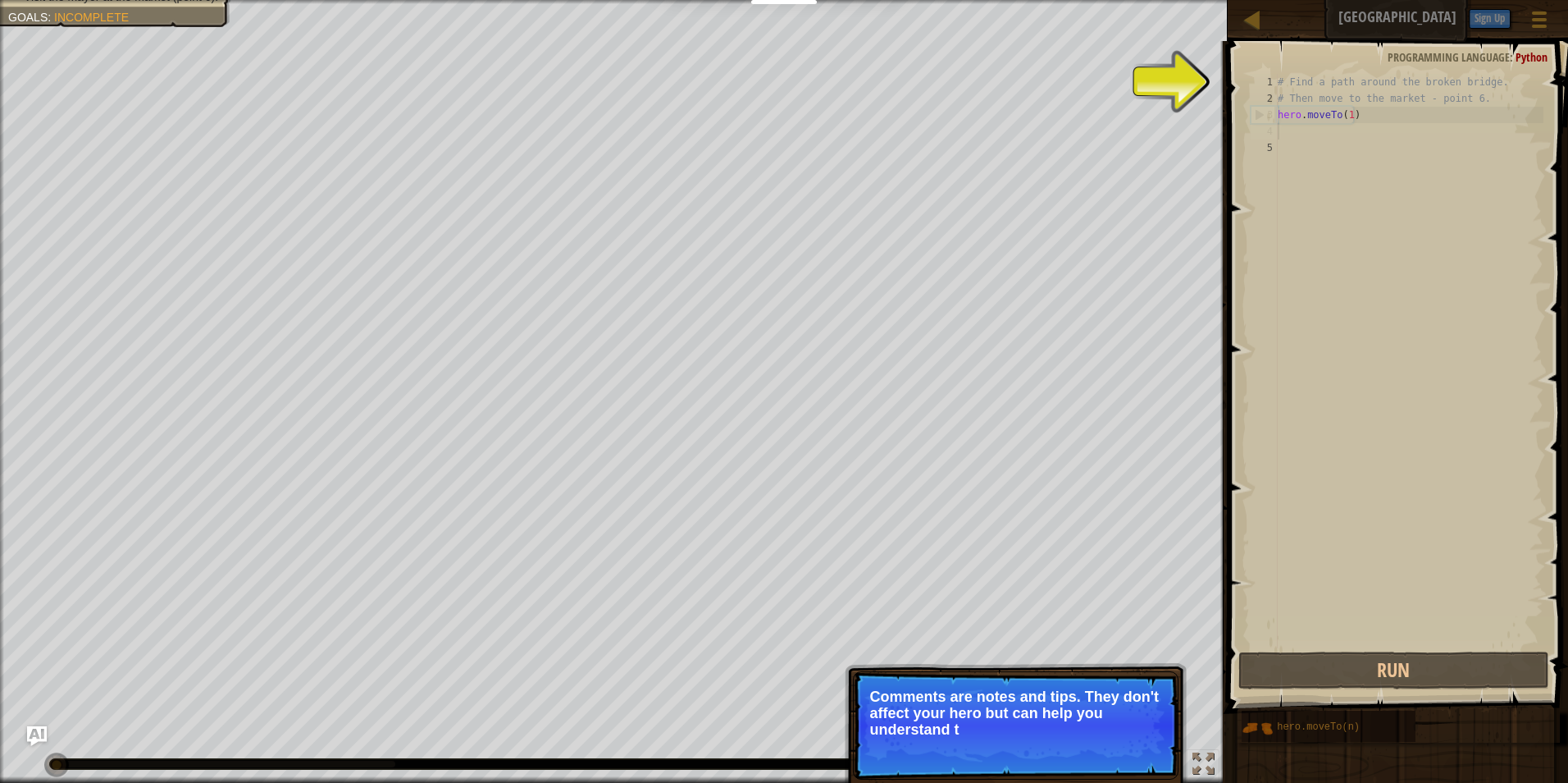
click at [1067, 735] on p "Comments are notes and tips. They don't affect your hero but can help you under…" at bounding box center [1015, 713] width 291 height 49
click at [1049, 761] on p "Skip (esc) Continue Comments are notes and tips. They don't affect your hero bu…" at bounding box center [1015, 725] width 325 height 108
click at [1053, 762] on p "Skip (esc) Continue Comments are notes and tips. They don't affect your hero bu…" at bounding box center [1015, 725] width 325 height 108
drag, startPoint x: 1053, startPoint y: 762, endPoint x: 1083, endPoint y: 738, distance: 38.4
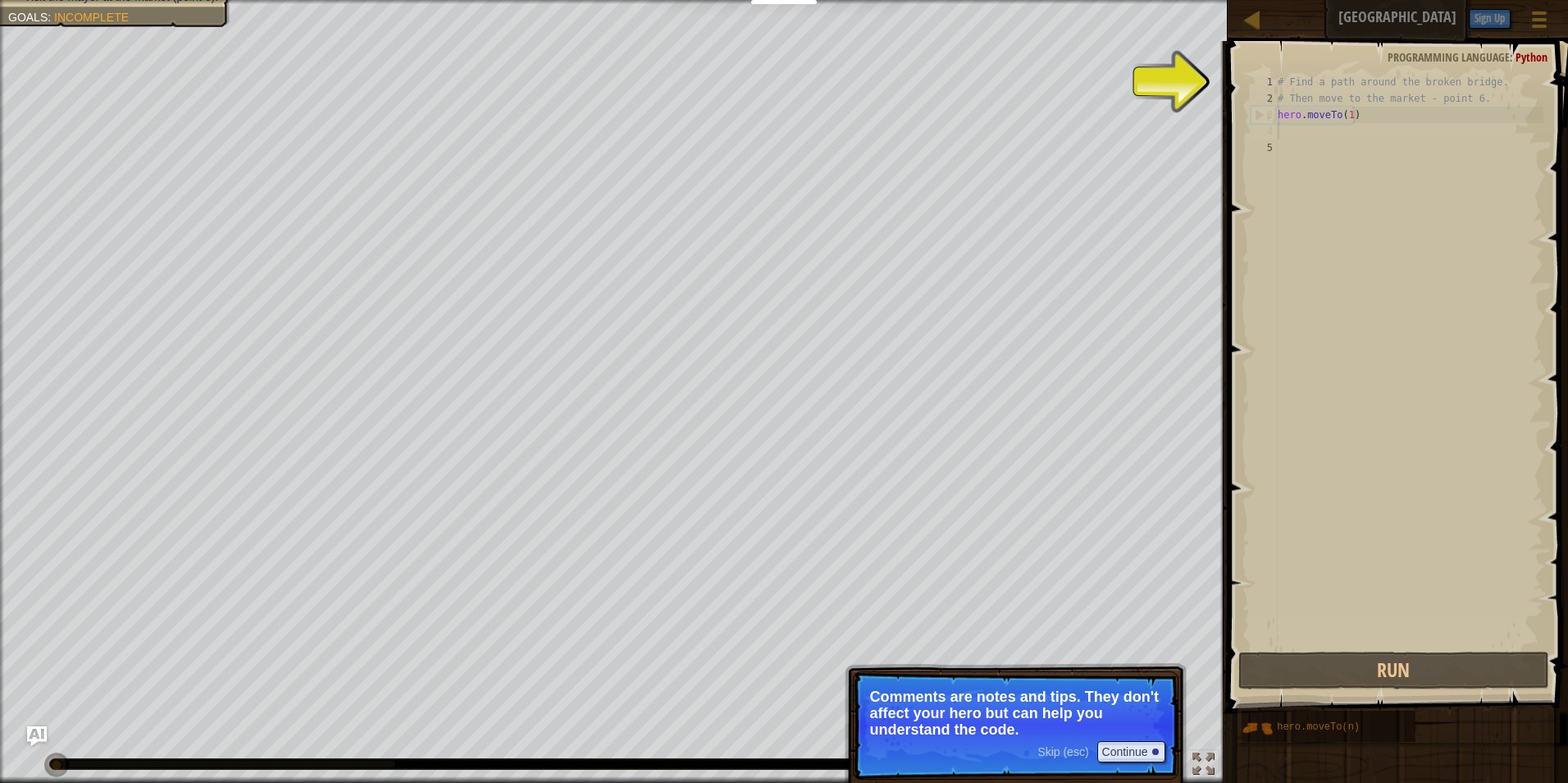
click at [1063, 756] on p "Skip (esc) Continue Comments are notes and tips. They don't affect your hero bu…" at bounding box center [1015, 725] width 325 height 108
click at [1083, 737] on p "Skip (esc) Continue Comments are notes and tips. They don't affect your hero bu…" at bounding box center [1015, 725] width 325 height 108
click at [1097, 749] on button "Continue" at bounding box center [1131, 751] width 68 height 21
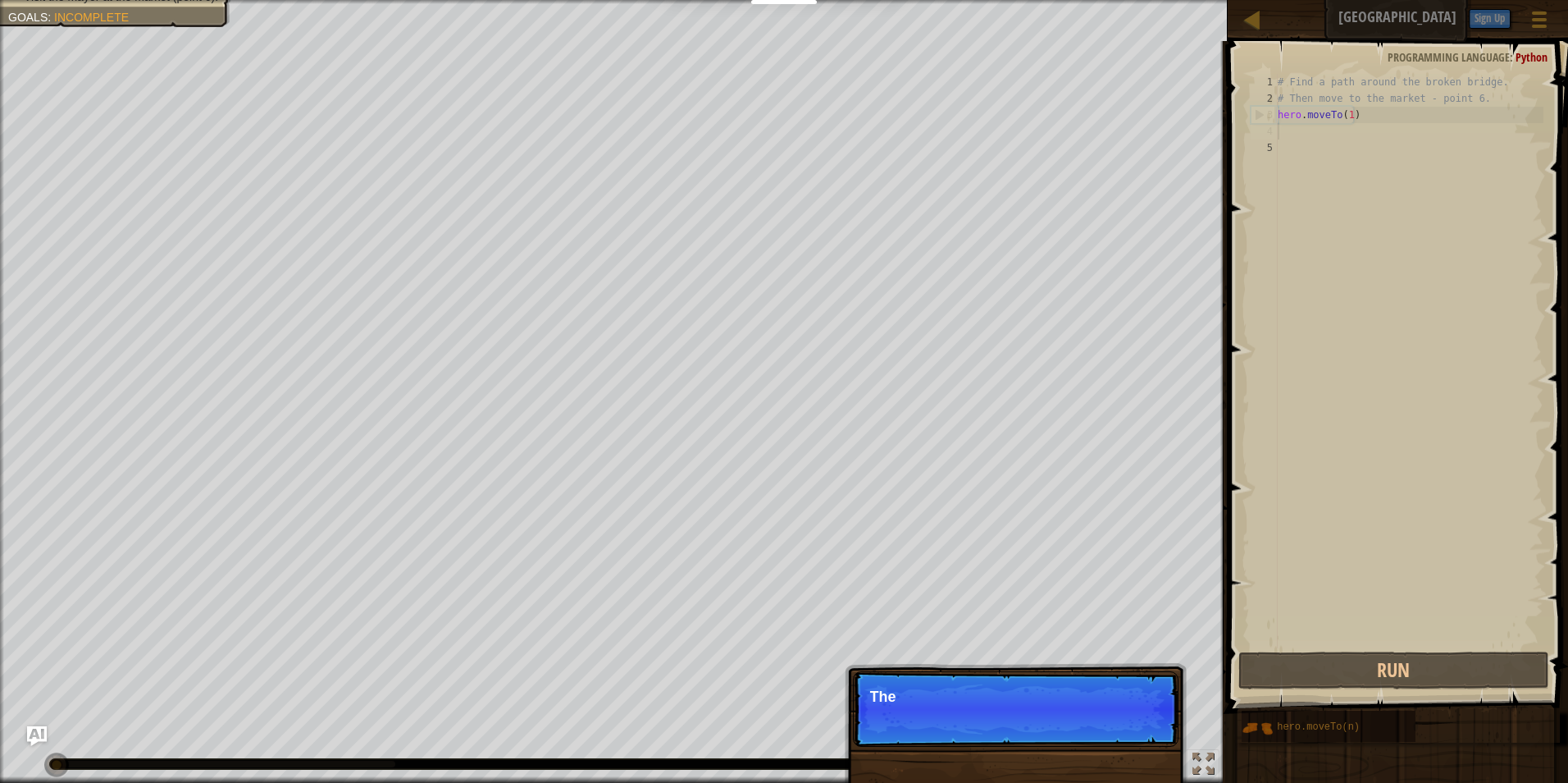
click at [1096, 749] on div "Skip (esc) Continue The" at bounding box center [1015, 792] width 342 height 242
click at [1096, 749] on div "Skip (esc) Continue The import" at bounding box center [1015, 792] width 342 height 242
click at [1096, 749] on div "Skip (esc) Continue The important objects a" at bounding box center [1015, 792] width 342 height 242
click at [1096, 749] on div "Skip (esc) Continue The important objects and poin" at bounding box center [1015, 792] width 342 height 242
drag, startPoint x: 1096, startPoint y: 749, endPoint x: 1087, endPoint y: 746, distance: 9.5
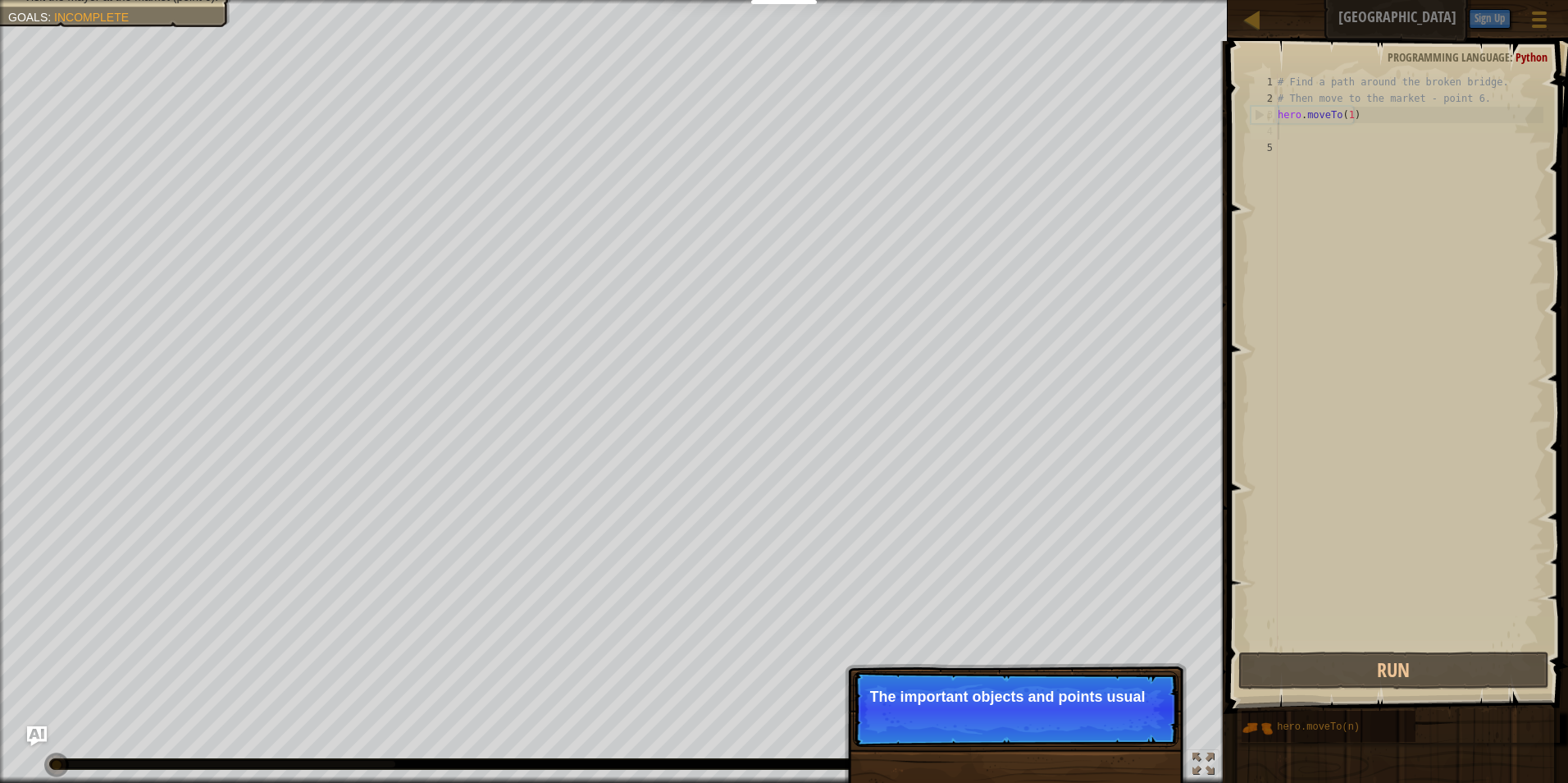
click at [1087, 746] on div "Skip (esc) Continue The important objects and points usual" at bounding box center [1015, 792] width 342 height 242
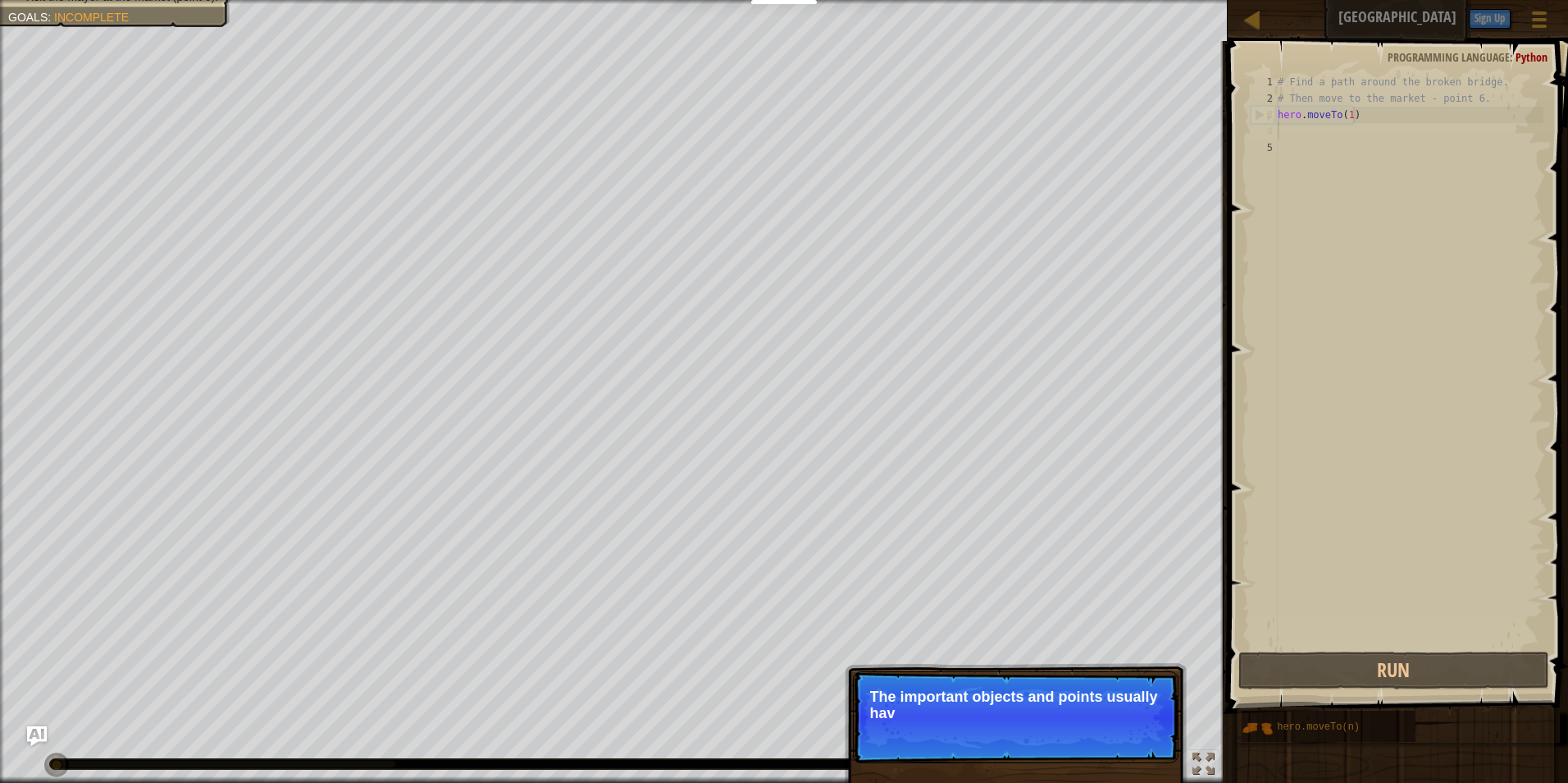
click at [1087, 746] on p "Skip (esc) Continue The important objects and points usually hav" at bounding box center [1015, 717] width 325 height 92
click at [1087, 746] on p "Skip (esc) Continue The important objects and points usually have speci" at bounding box center [1015, 717] width 325 height 92
click at [1087, 746] on p "Skip (esc) Continue The important objects and points usually have special mar" at bounding box center [1015, 717] width 325 height 92
click at [1087, 746] on p "Skip (esc) Continue The important objects and points usually have special marks…" at bounding box center [1015, 717] width 325 height 92
click at [1077, 697] on p "The important objects and points usually have special marks above them." at bounding box center [1015, 705] width 291 height 33
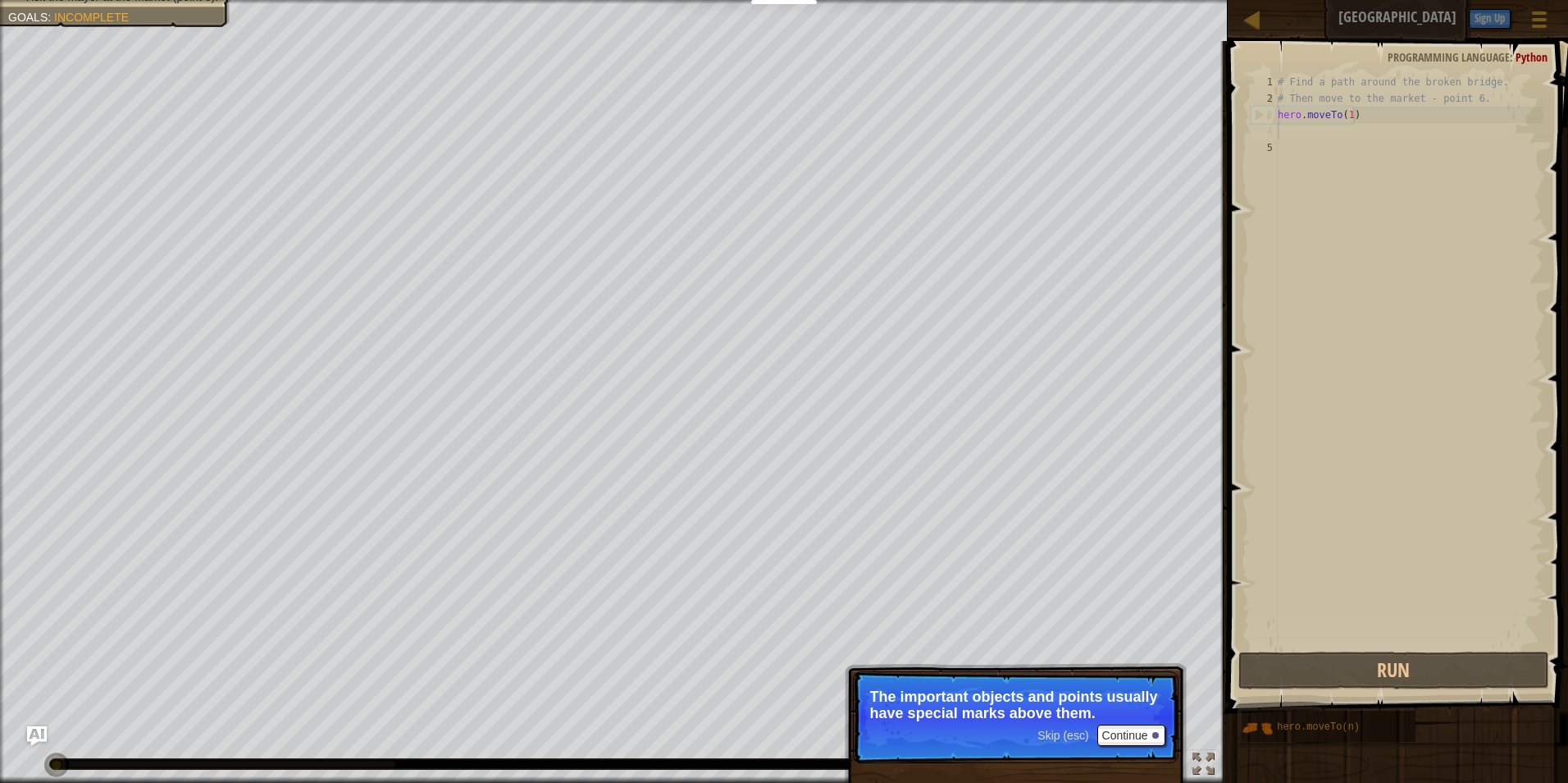
click at [1052, 731] on span "Skip (esc)" at bounding box center [1063, 735] width 51 height 13
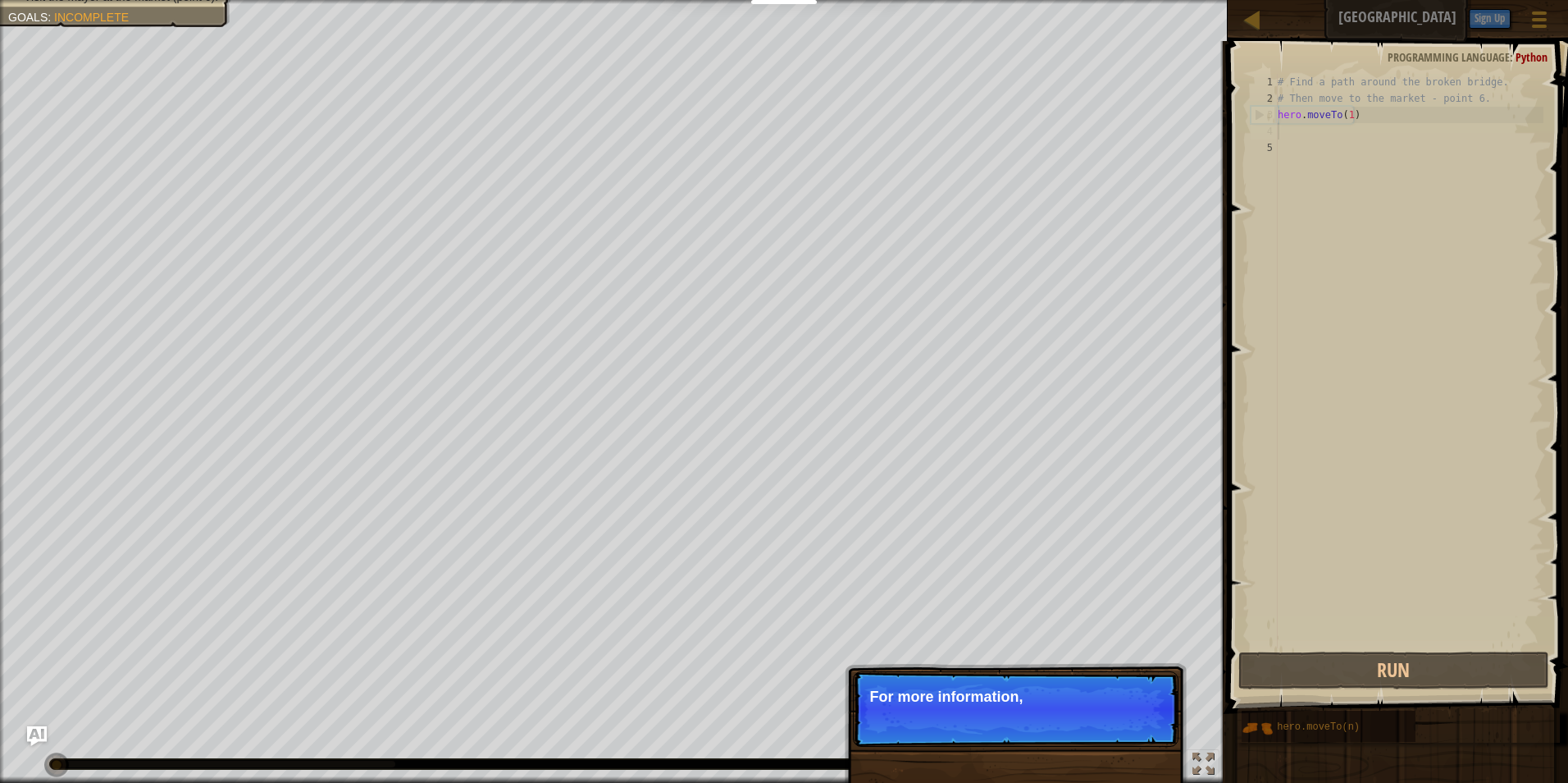
click at [1052, 731] on p "Skip (esc) Continue For more information," at bounding box center [1015, 709] width 325 height 76
click at [1052, 731] on p "Skip (esc) Continue For more information, read t" at bounding box center [1015, 709] width 325 height 76
click at [1052, 731] on p "Skip (esc) Continue For more information, read the HINTS." at bounding box center [1015, 709] width 325 height 76
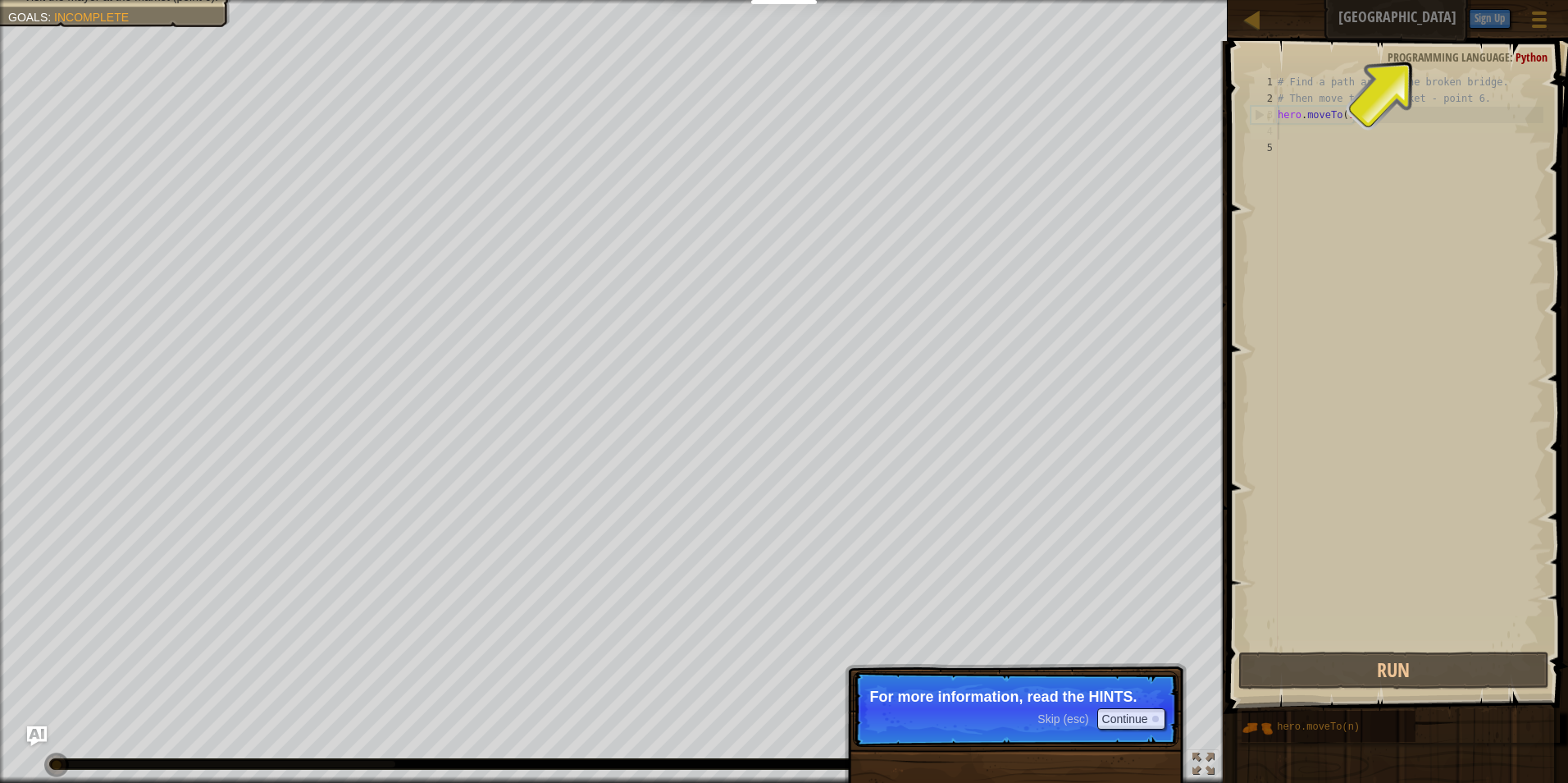
click at [1052, 731] on p "Skip (esc) Continue For more information, read the HINTS." at bounding box center [1015, 709] width 325 height 76
click at [1059, 705] on p "Skip (esc) Continue For more information, read the HINTS." at bounding box center [1015, 709] width 325 height 76
click at [1066, 713] on span "Skip (esc)" at bounding box center [1063, 719] width 51 height 13
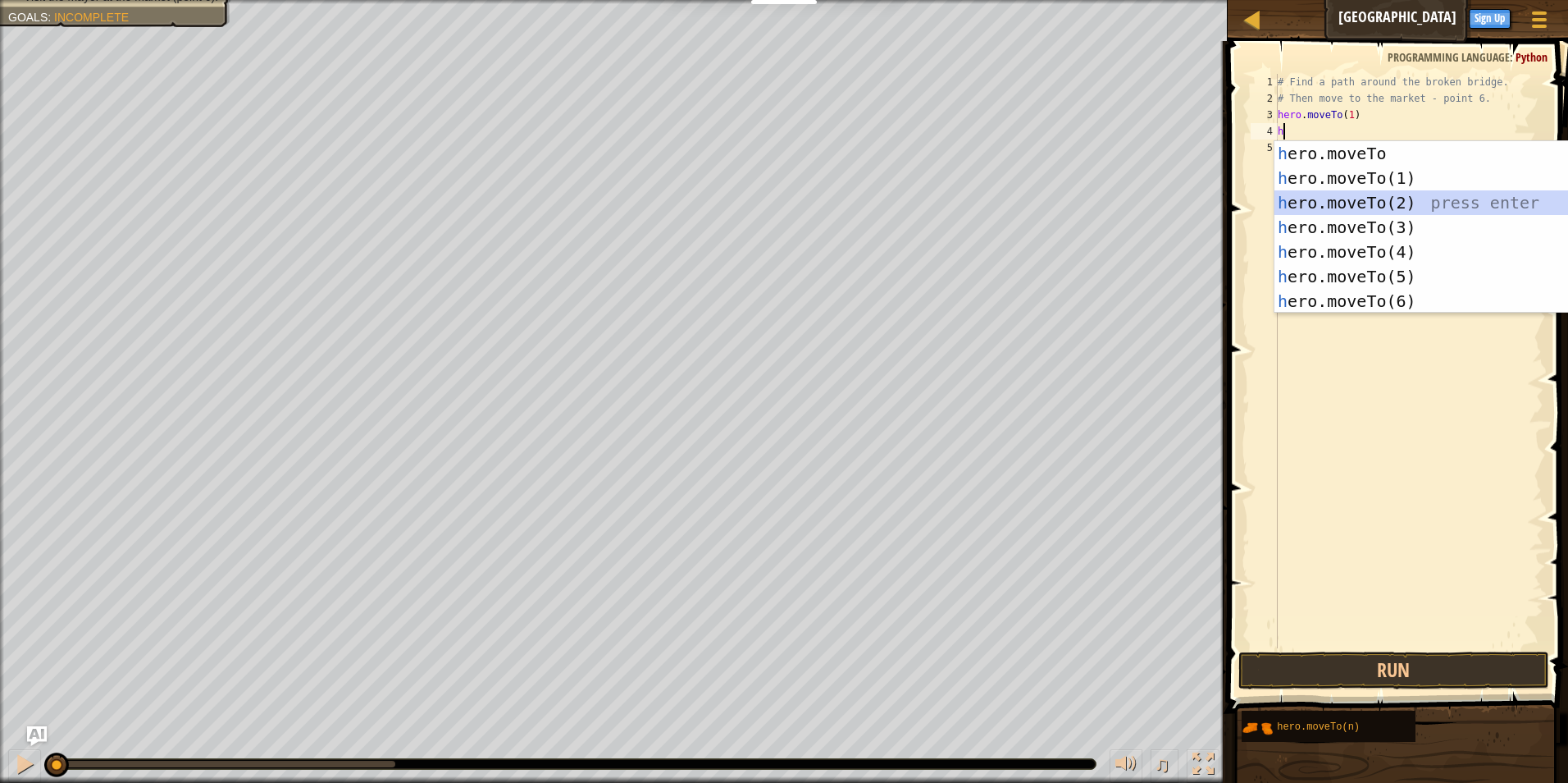
click at [1429, 205] on div "h ero.moveTo press enter h ero.moveTo(1) press enter h ero.moveTo(2) press ente…" at bounding box center [1430, 251] width 310 height 221
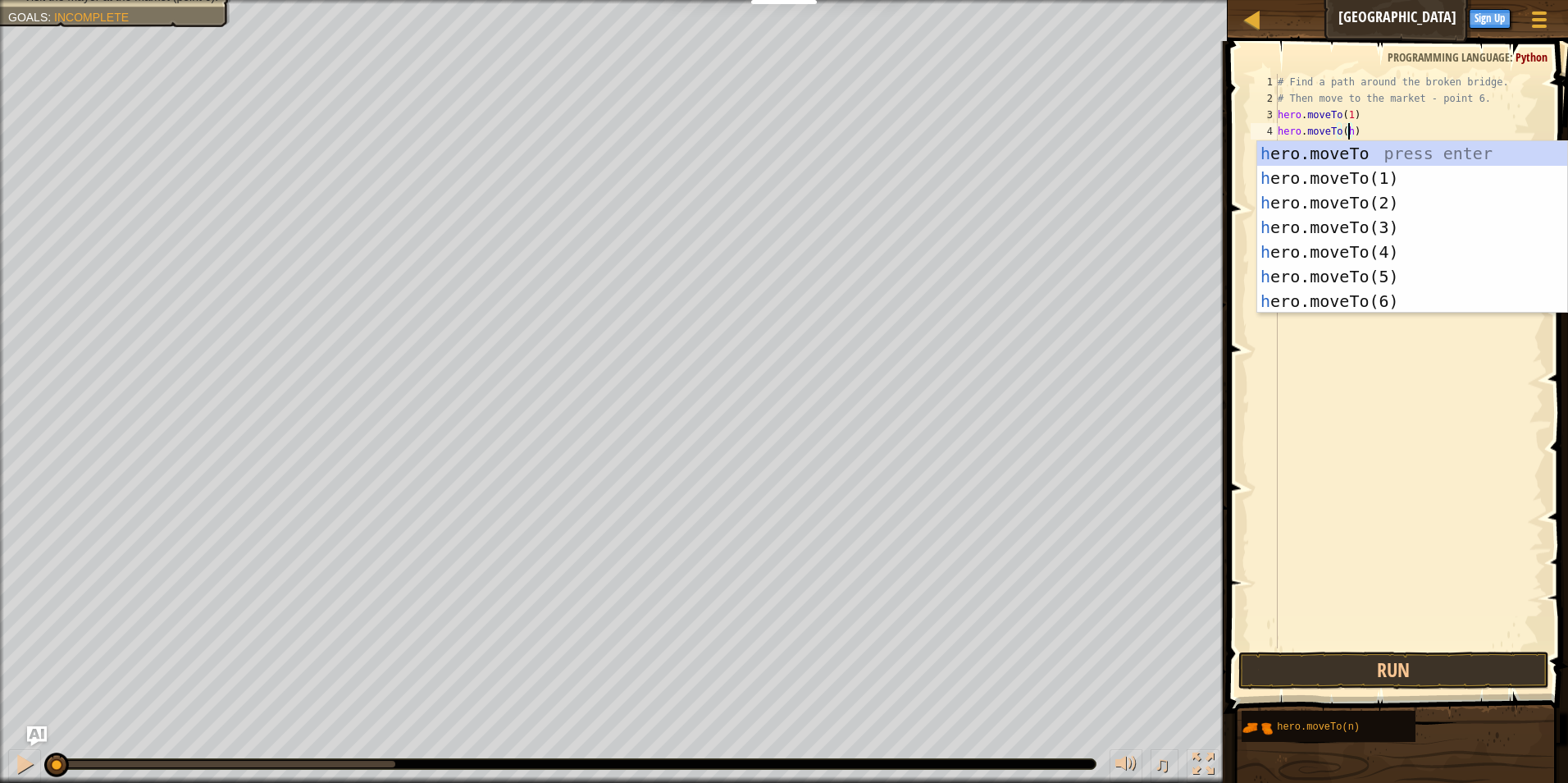
scroll to position [7, 5]
click at [1418, 235] on div "h ero.moveTo press enter h ero.moveTo(1) press enter h ero.moveTo(2) press ente…" at bounding box center [1412, 251] width 310 height 221
click at [1279, 195] on div "h ero.moveTo press enter h ero.moveTo(1) press enter h ero.moveTo(2) press ente…" at bounding box center [1412, 251] width 310 height 221
type textarea "hero.moveTo(2)"
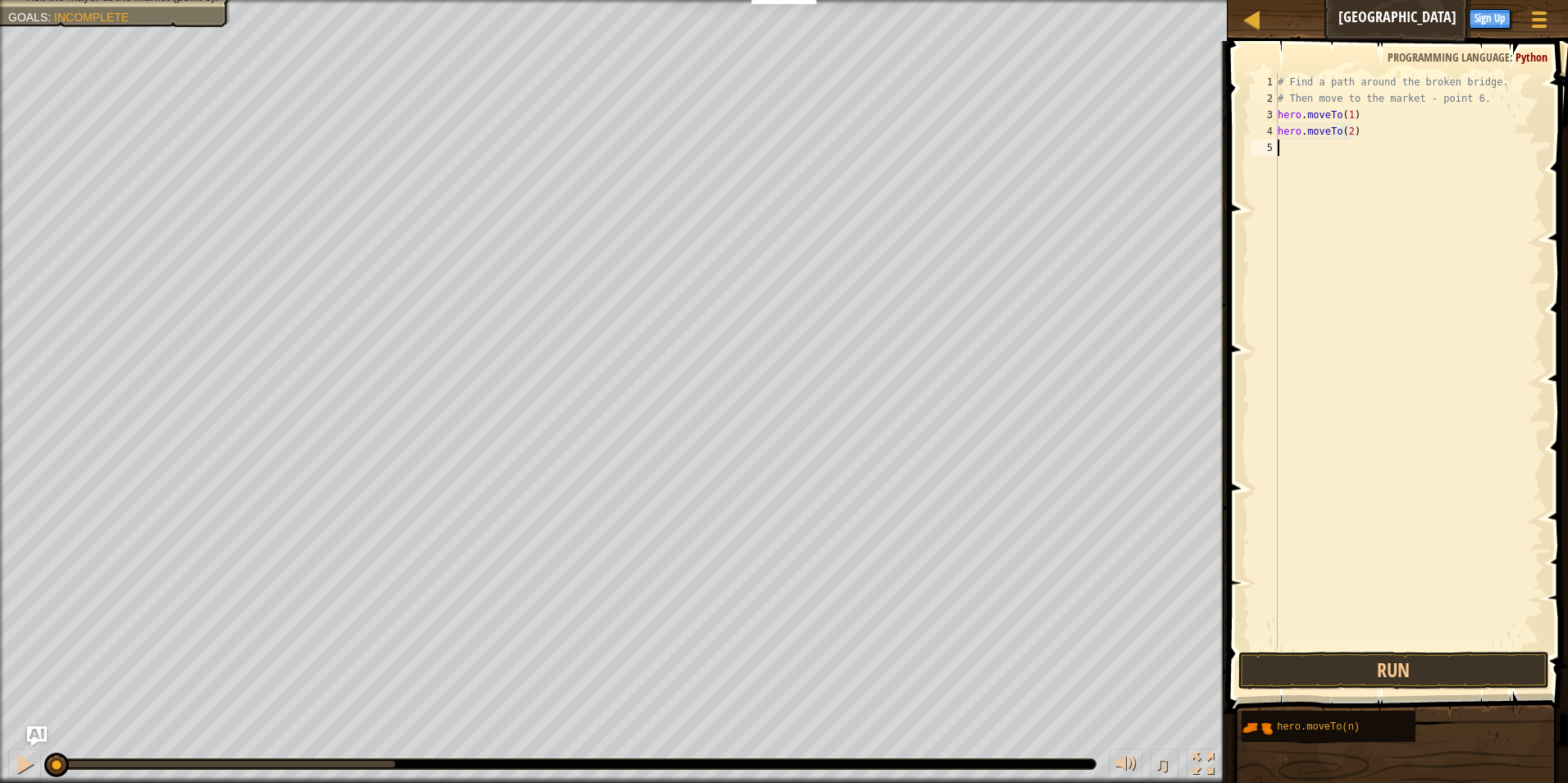
click at [1283, 145] on div "# Find a path around the broken bridge. # Then move to the market - point 6. he…" at bounding box center [1408, 377] width 269 height 608
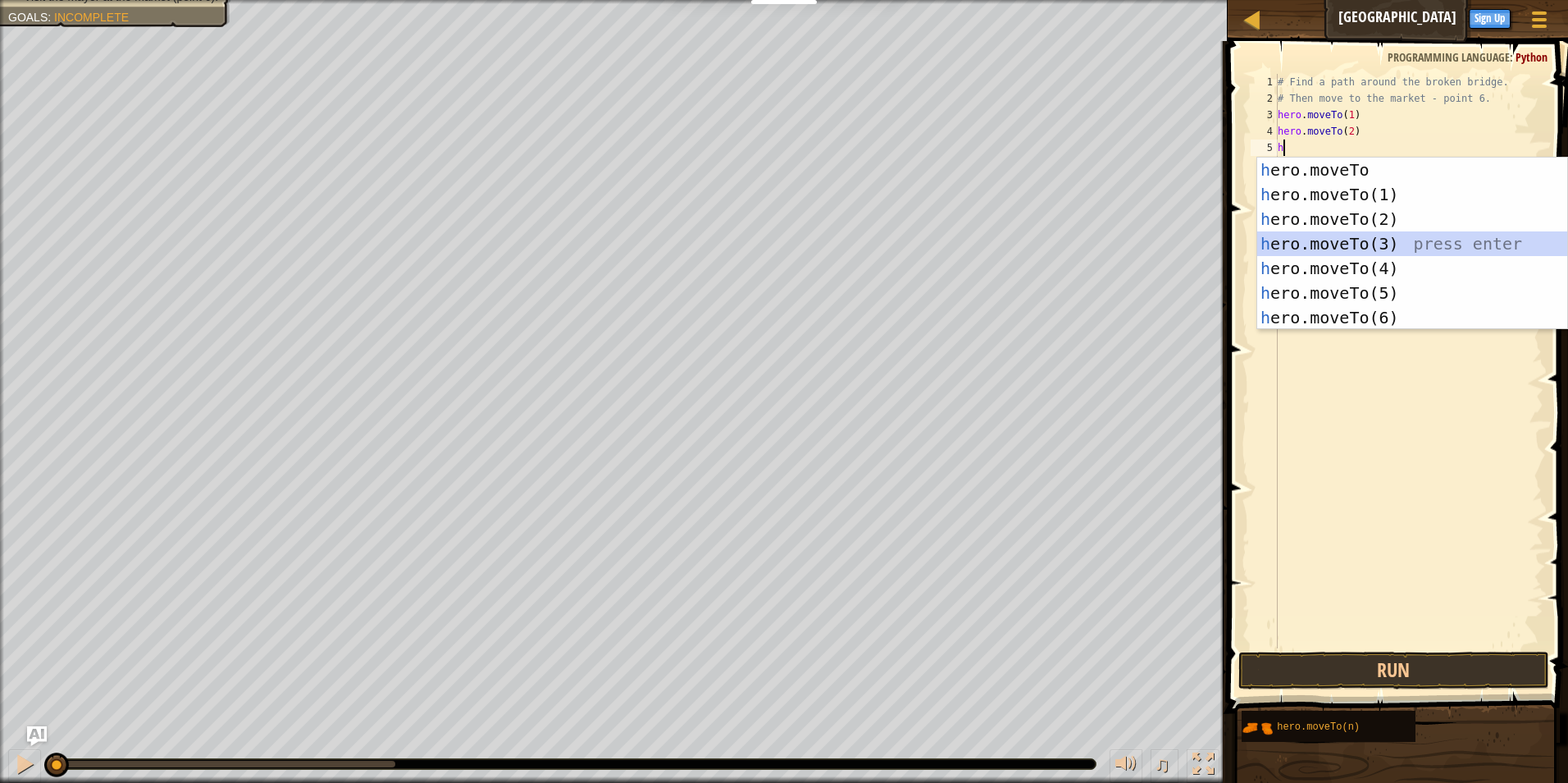
click at [1408, 245] on div "h ero.moveTo press enter h ero.moveTo(1) press enter h ero.moveTo(2) press ente…" at bounding box center [1412, 268] width 310 height 221
type textarea "hero.moveTo(3)"
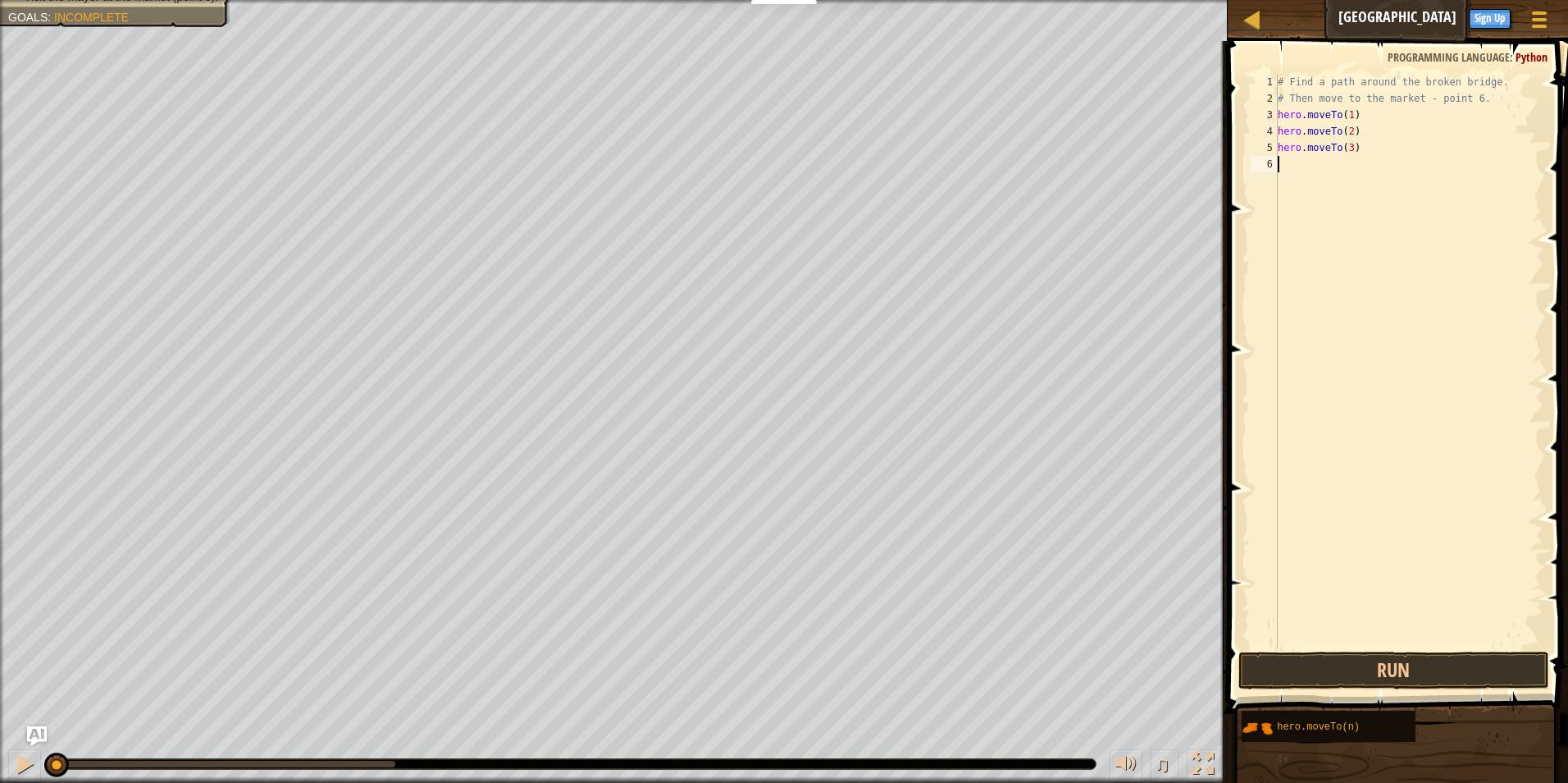
click at [1308, 171] on div "# Find a path around the broken bridge. # Then move to the market - point 6. he…" at bounding box center [1408, 377] width 269 height 608
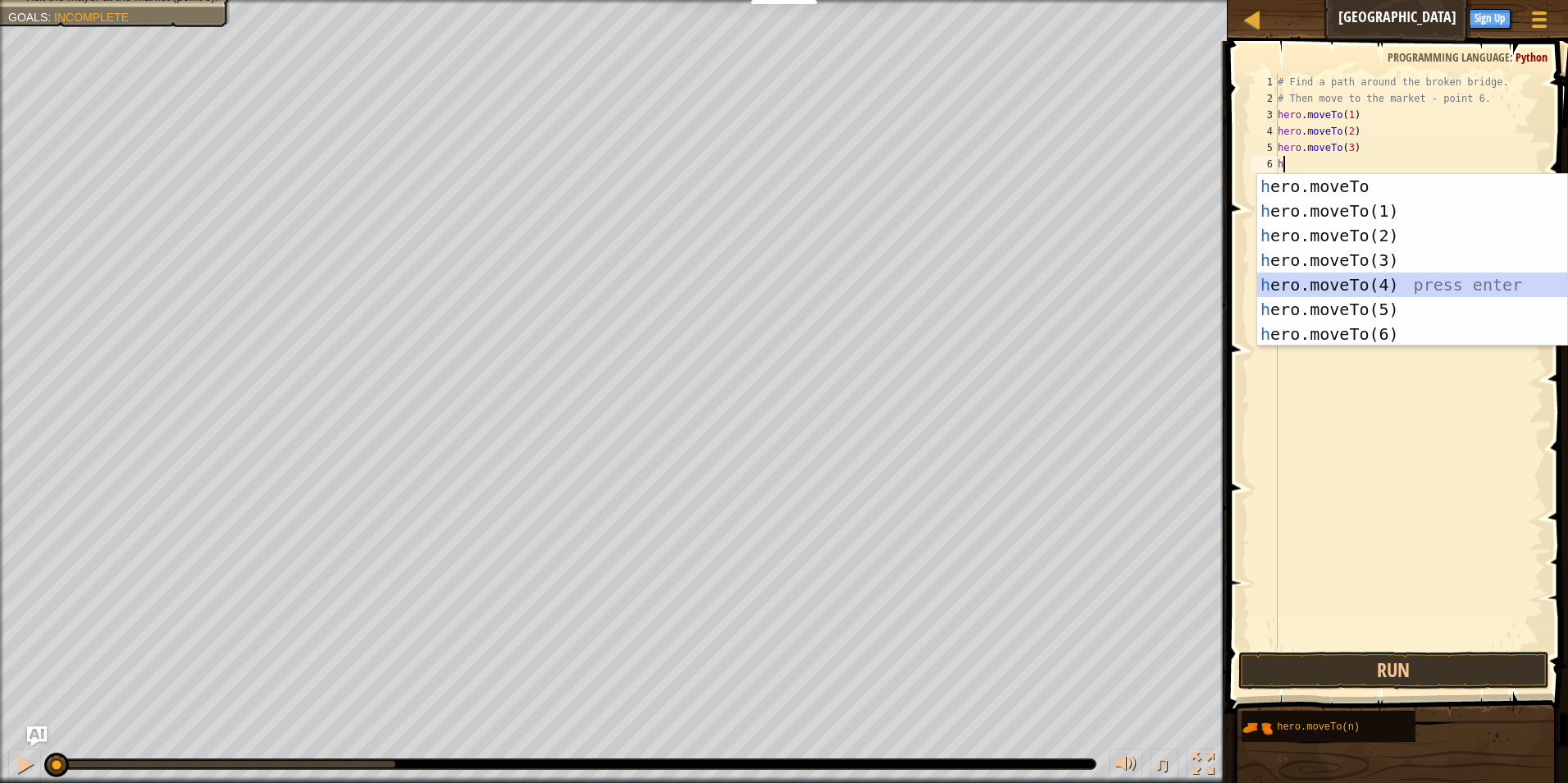
click at [1373, 286] on div "h ero.moveTo press enter h ero.moveTo(1) press enter h ero.moveTo(2) press ente…" at bounding box center [1412, 284] width 310 height 221
type textarea "hero.moveTo(4)"
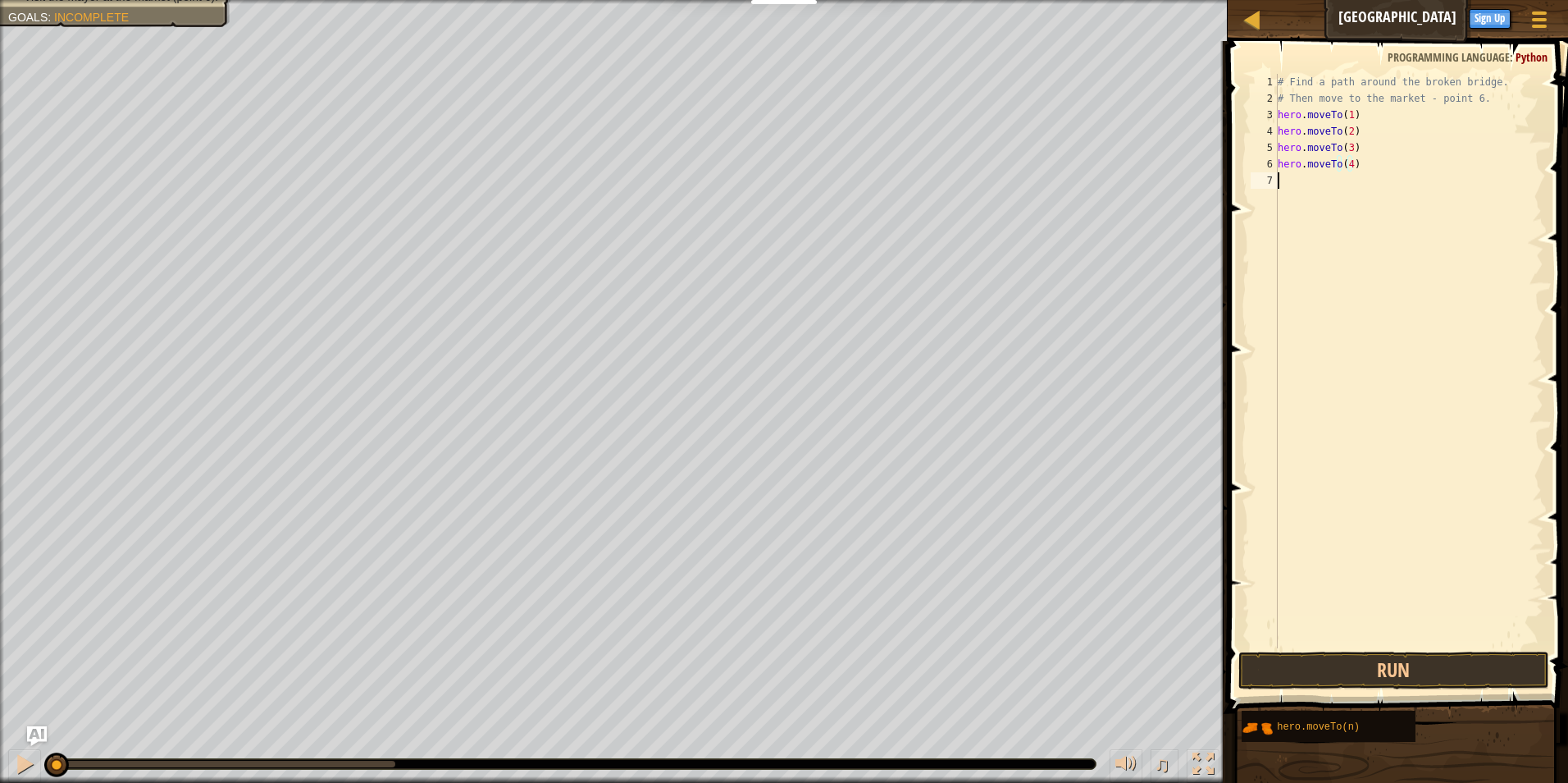
click at [1295, 198] on div "# Find a path around the broken bridge. # Then move to the market - point 6. he…" at bounding box center [1408, 377] width 269 height 608
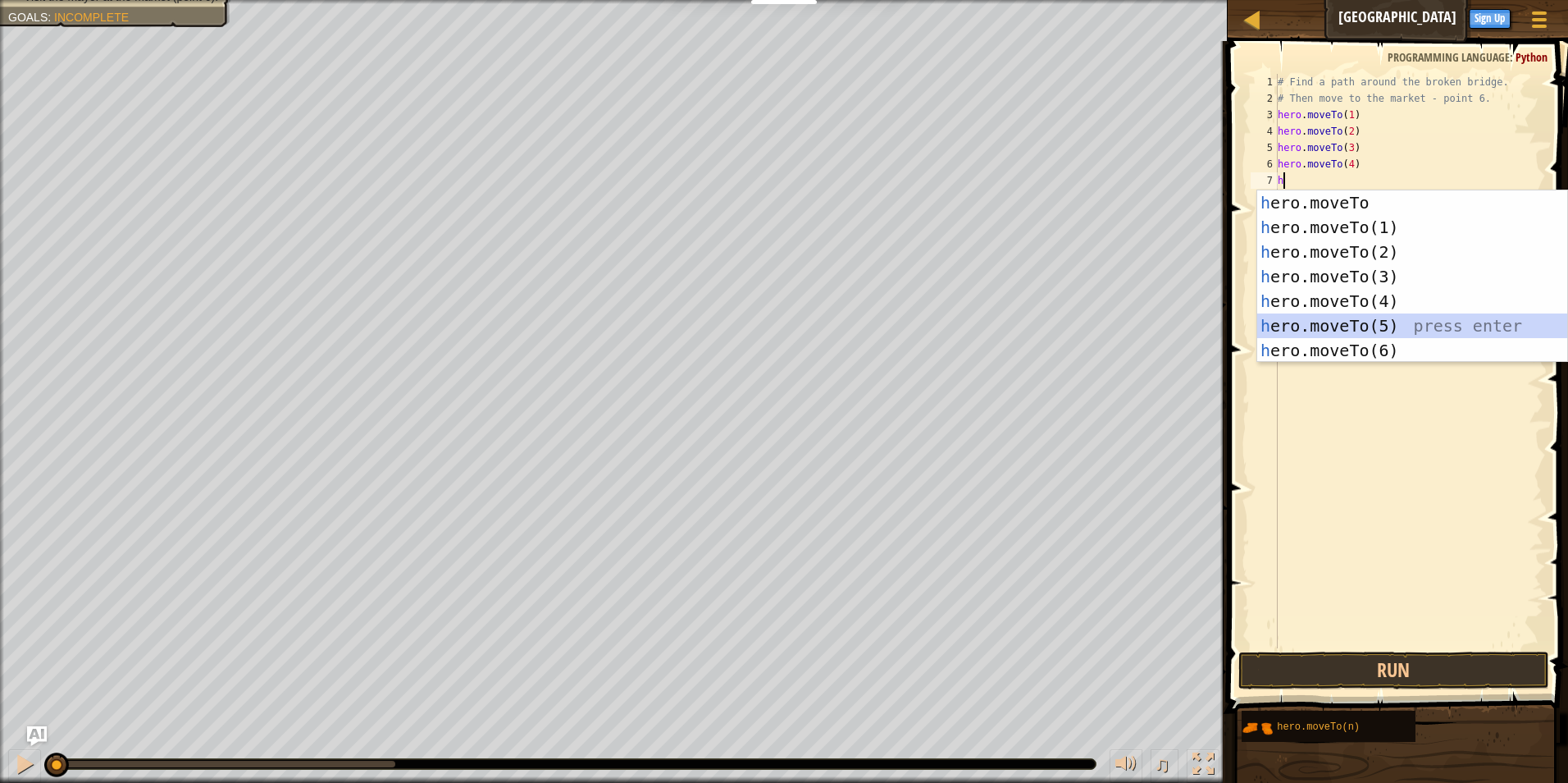
click at [1315, 324] on div "h ero.moveTo press enter h ero.moveTo(1) press enter h ero.moveTo(2) press ente…" at bounding box center [1412, 301] width 310 height 221
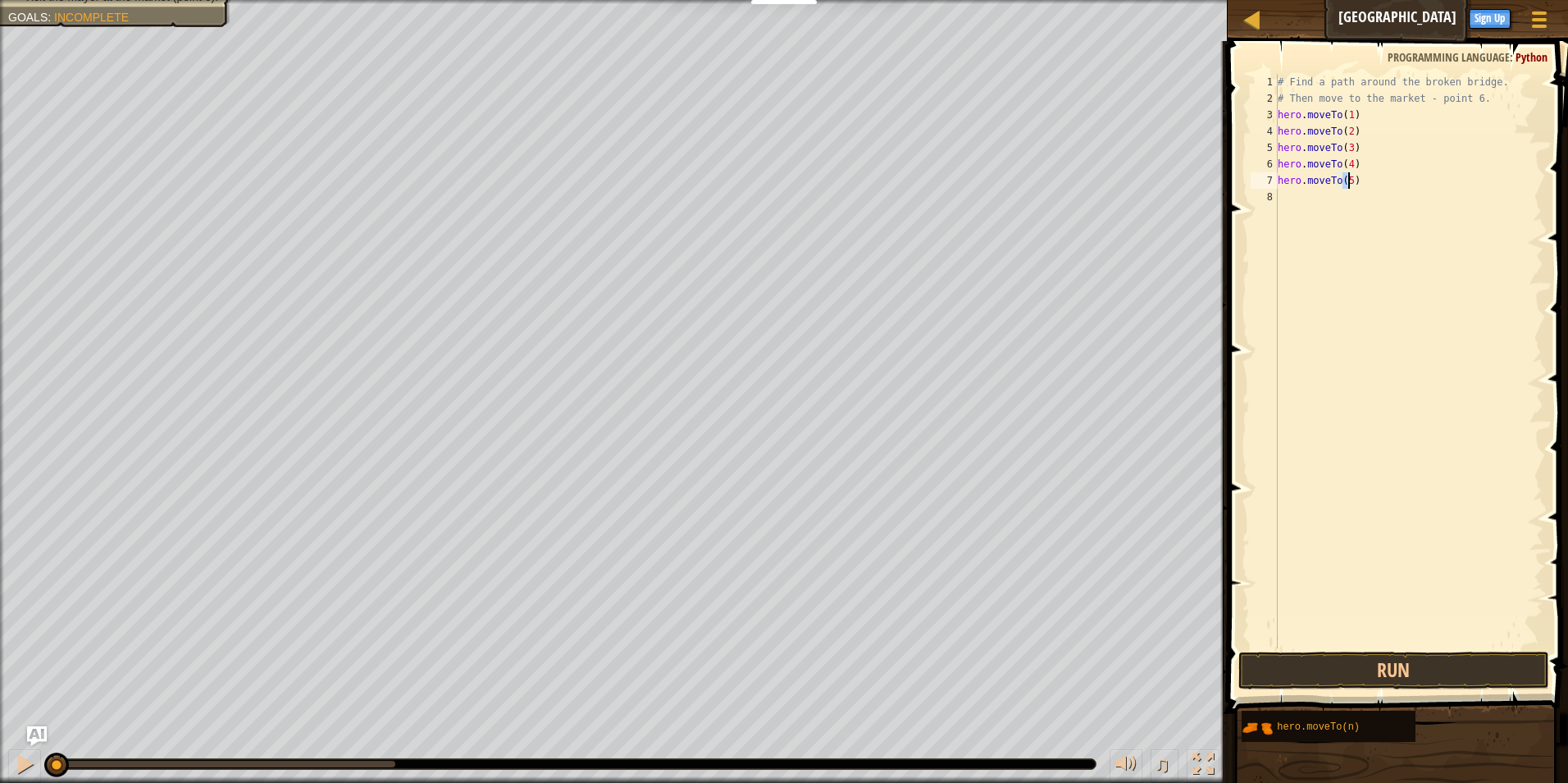
scroll to position [7, 5]
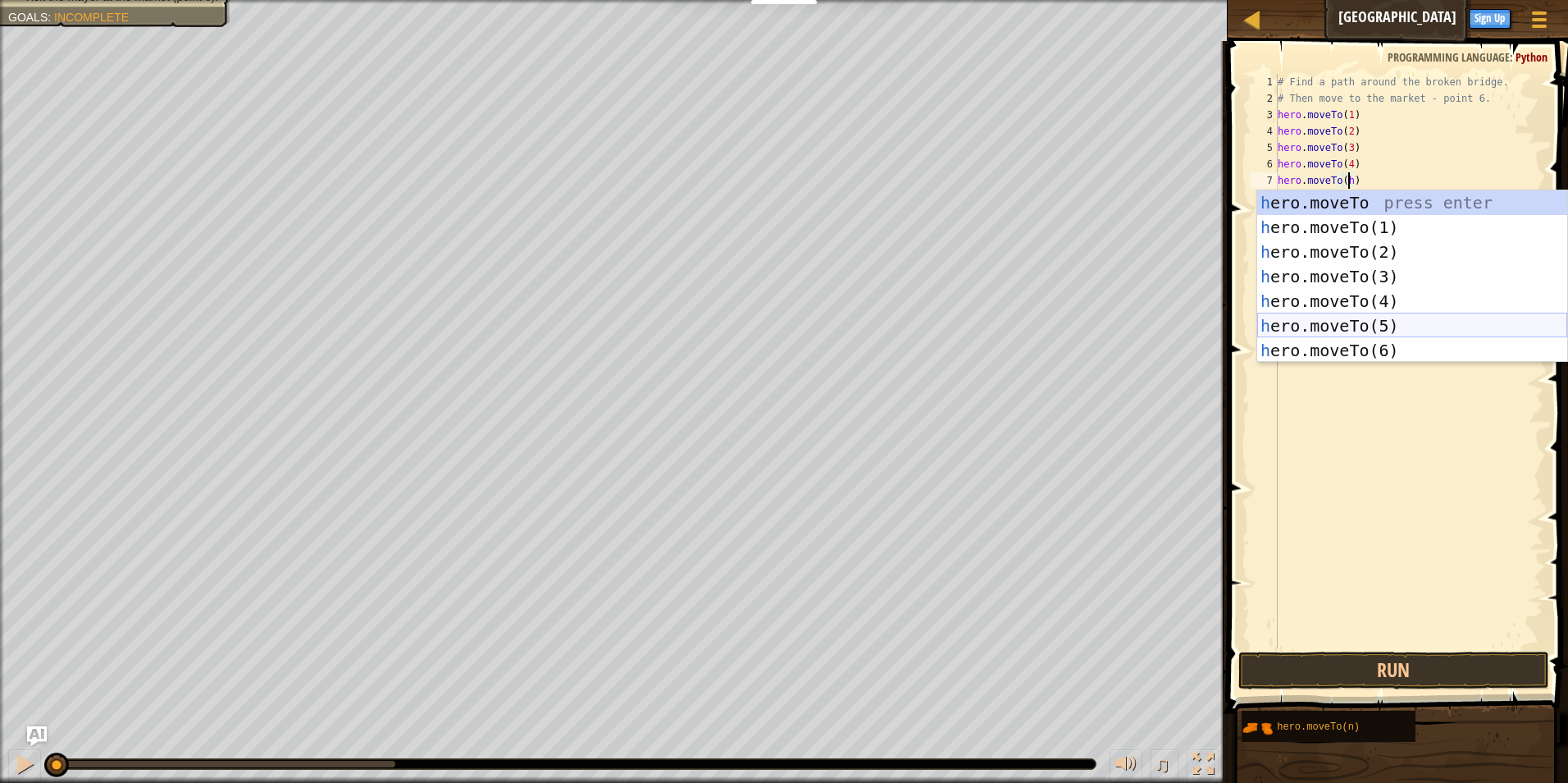
click at [1338, 323] on div "h ero.moveTo press enter h ero.moveTo(1) press enter h ero.moveTo(2) press ente…" at bounding box center [1412, 301] width 310 height 221
type textarea "hero.moveTo(5)"
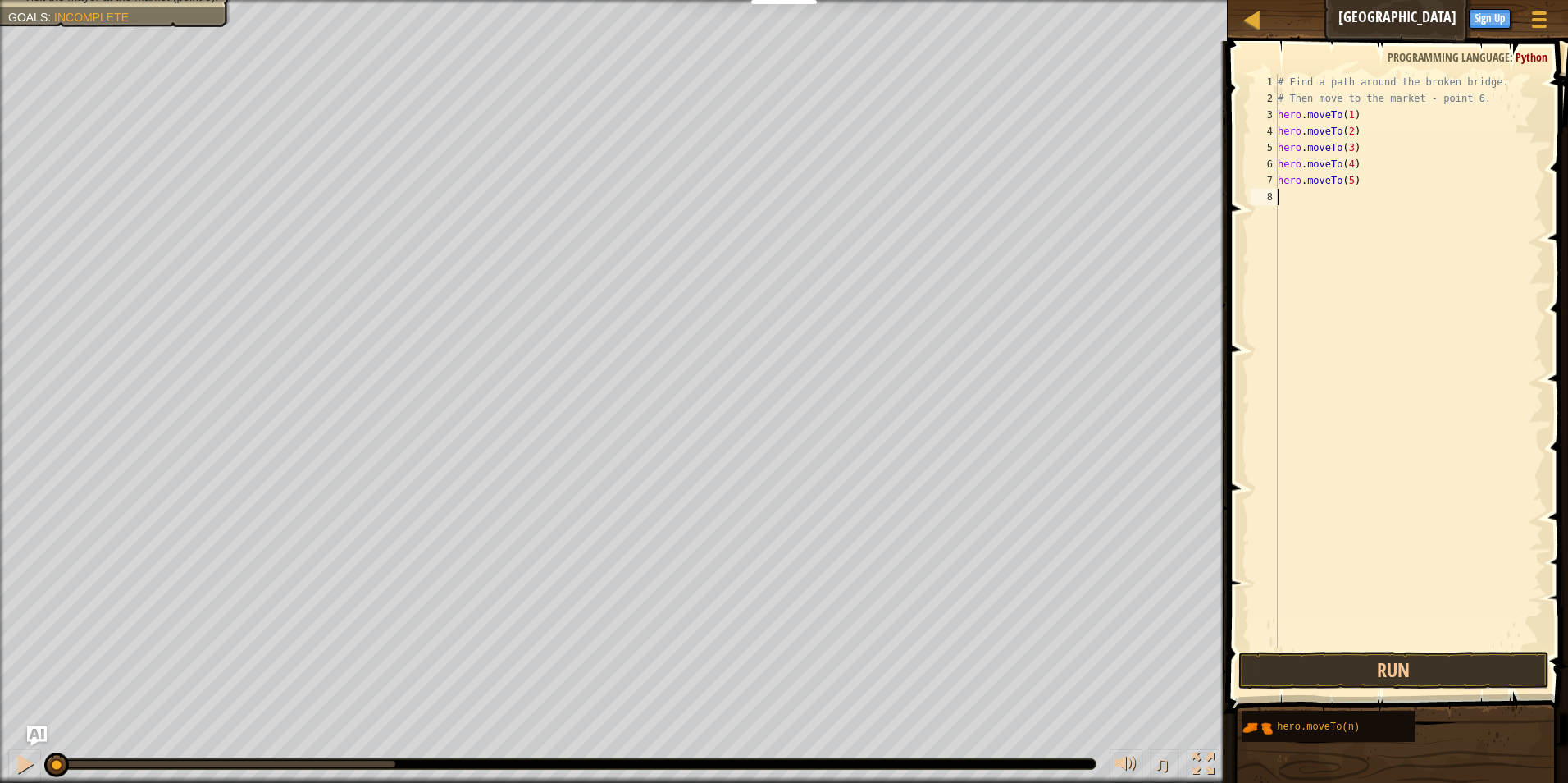
click at [1298, 203] on div "# Find a path around the broken bridge. # Then move to the market - point 6. he…" at bounding box center [1408, 377] width 269 height 608
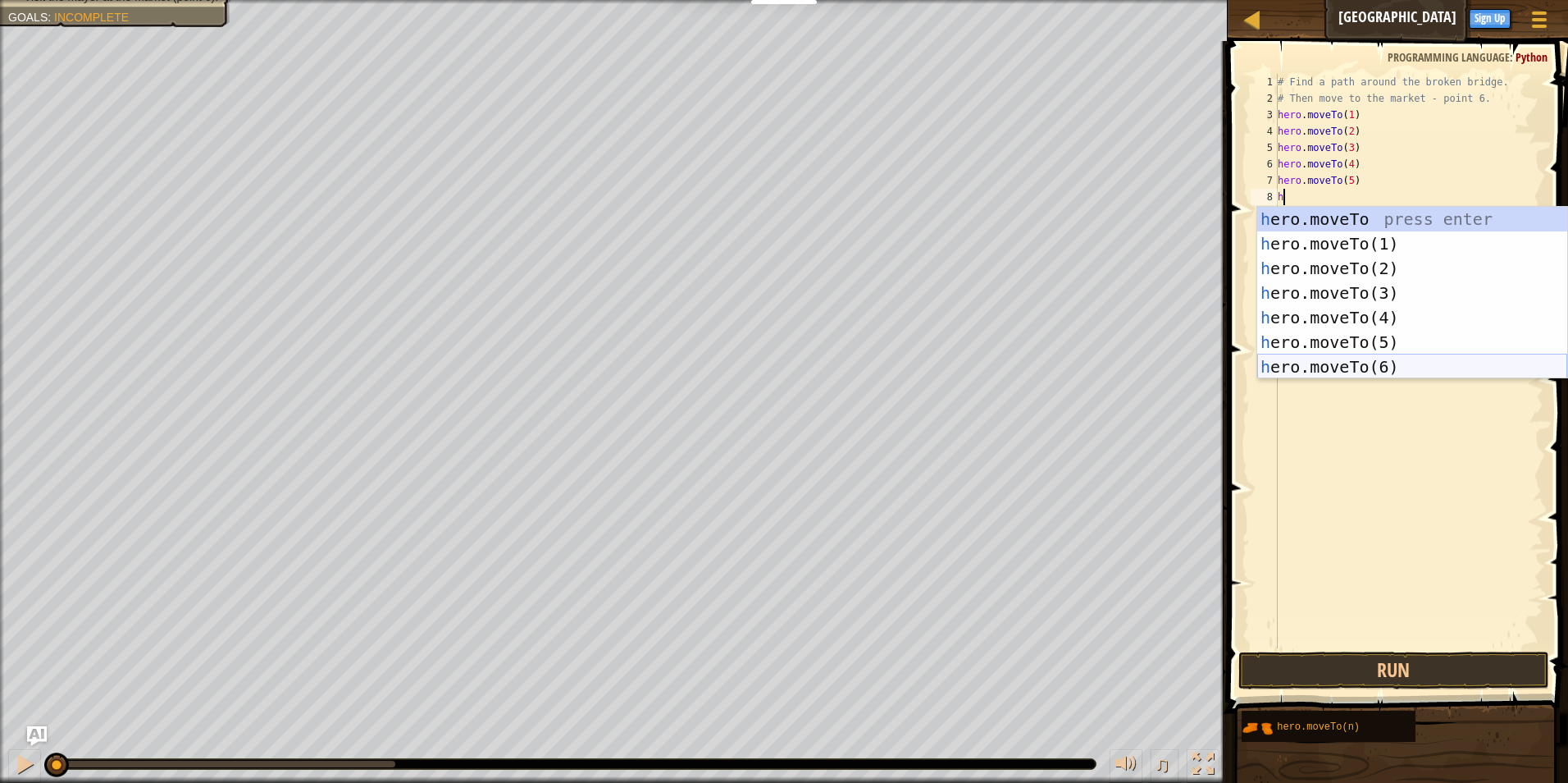
click at [1326, 358] on div "h ero.moveTo press enter h ero.moveTo(1) press enter h ero.moveTo(2) press ente…" at bounding box center [1412, 317] width 310 height 221
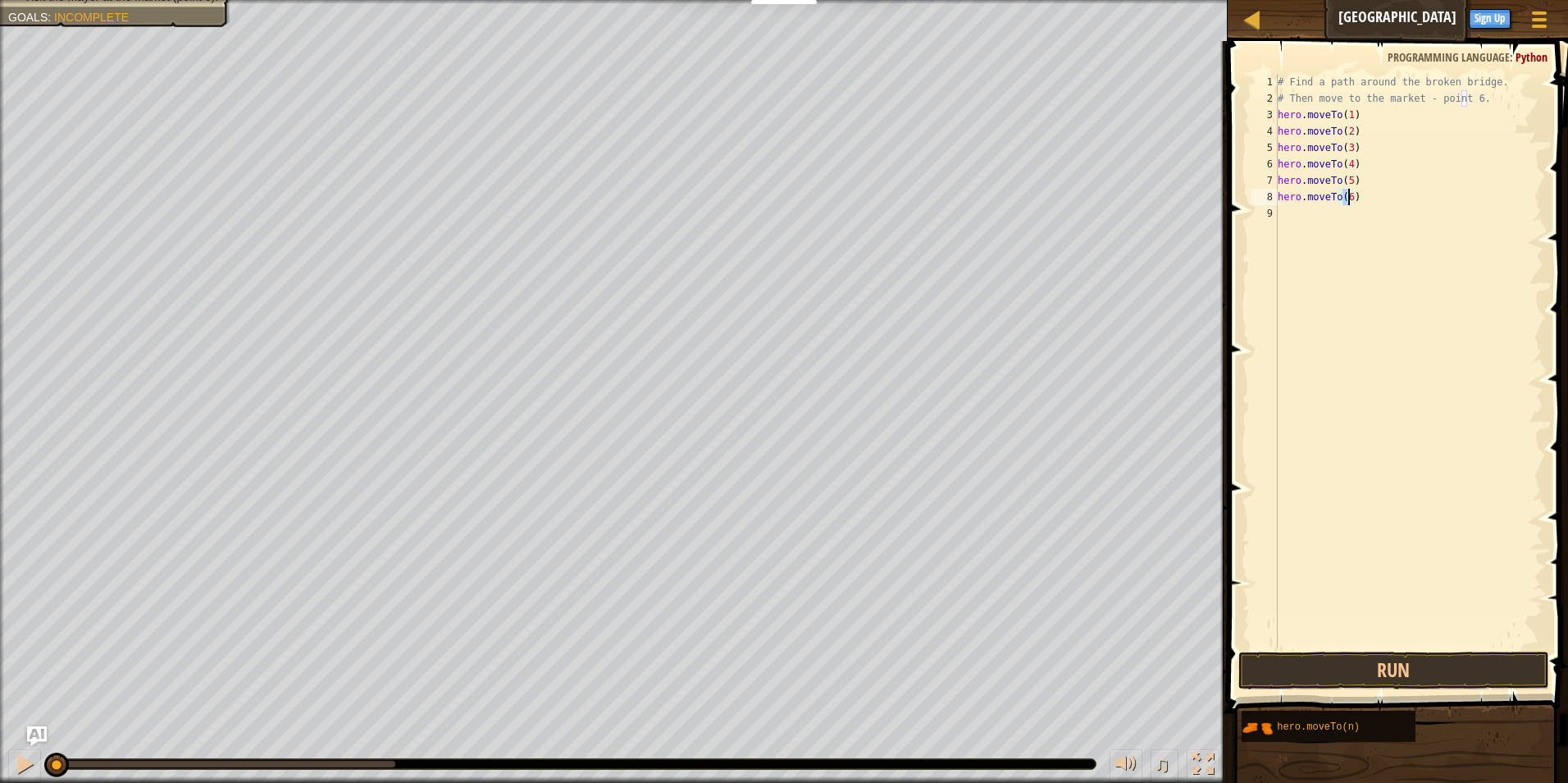
type textarea "hero.moveTo(6)"
click at [1357, 647] on div "hero.moveTo(6) 1 2 3 4 5 6 7 8 9 # Find a path around the broken bridge. # Then…" at bounding box center [1395, 409] width 346 height 720
click at [1354, 667] on button "Run" at bounding box center [1394, 670] width 312 height 38
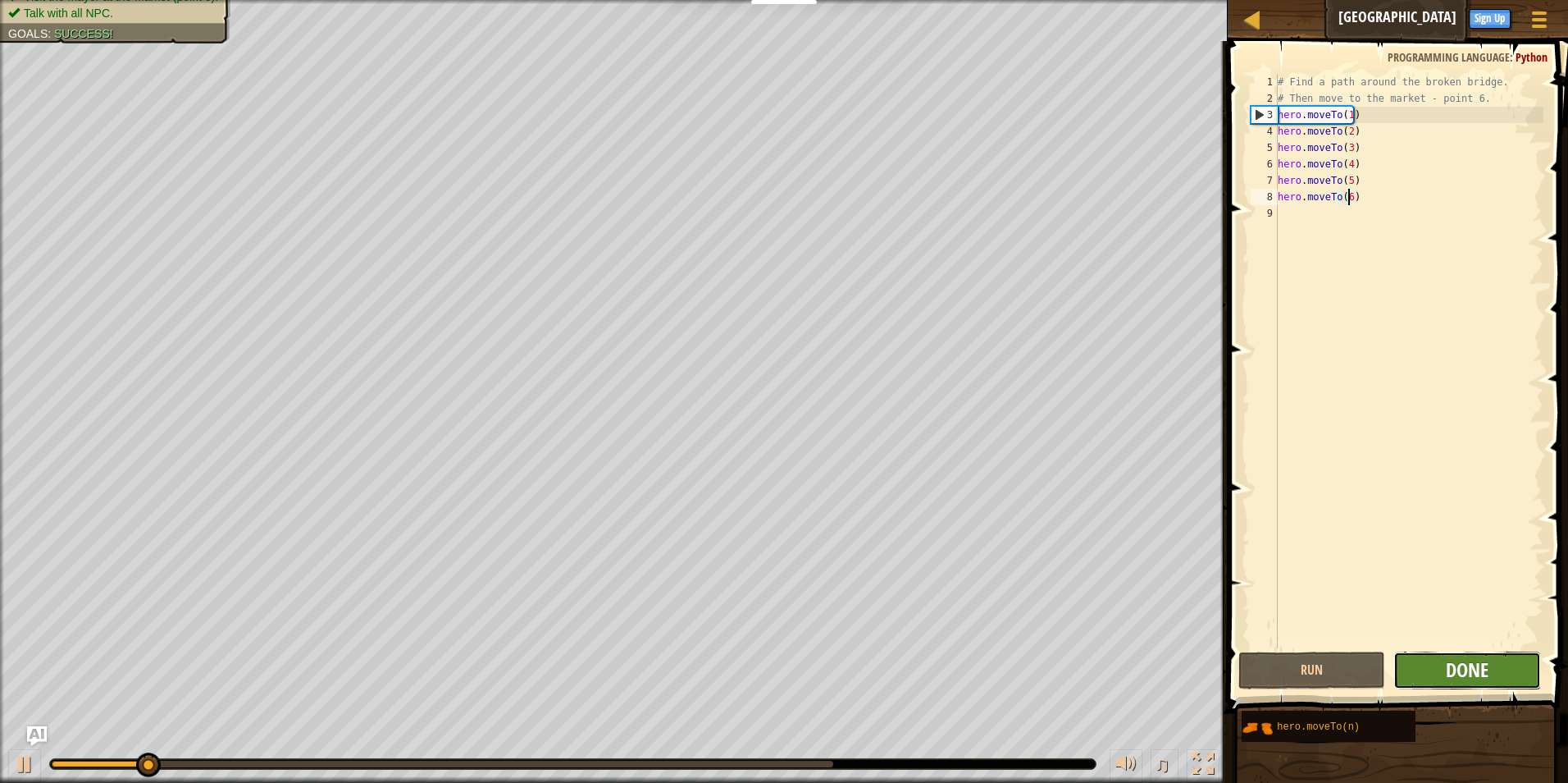
click at [1468, 672] on span "Done" at bounding box center [1467, 669] width 42 height 26
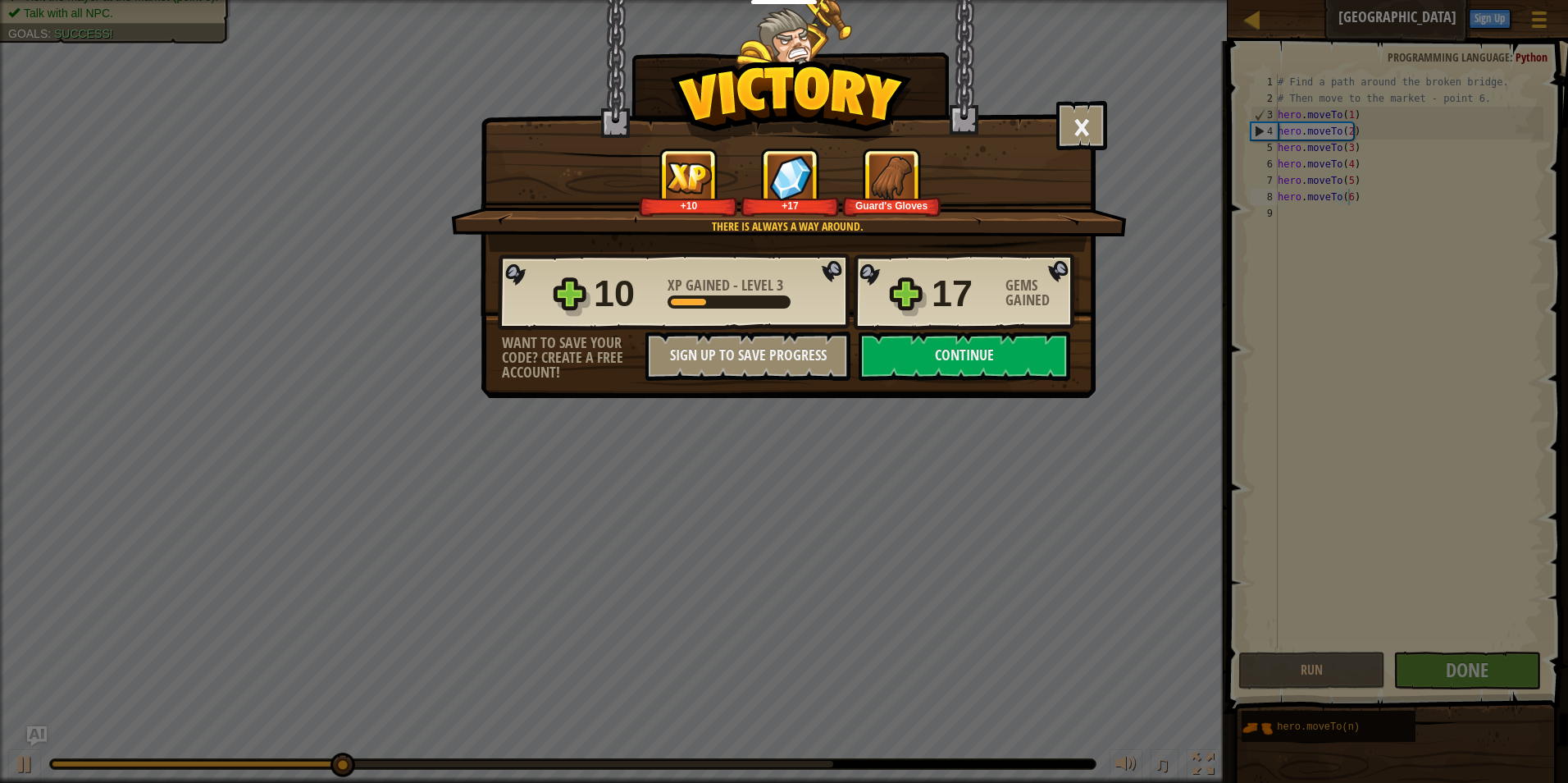
click at [1503, 649] on div "× Bridges are like friendship that connect people. How fun was this level? Ther…" at bounding box center [784, 392] width 1568 height 783
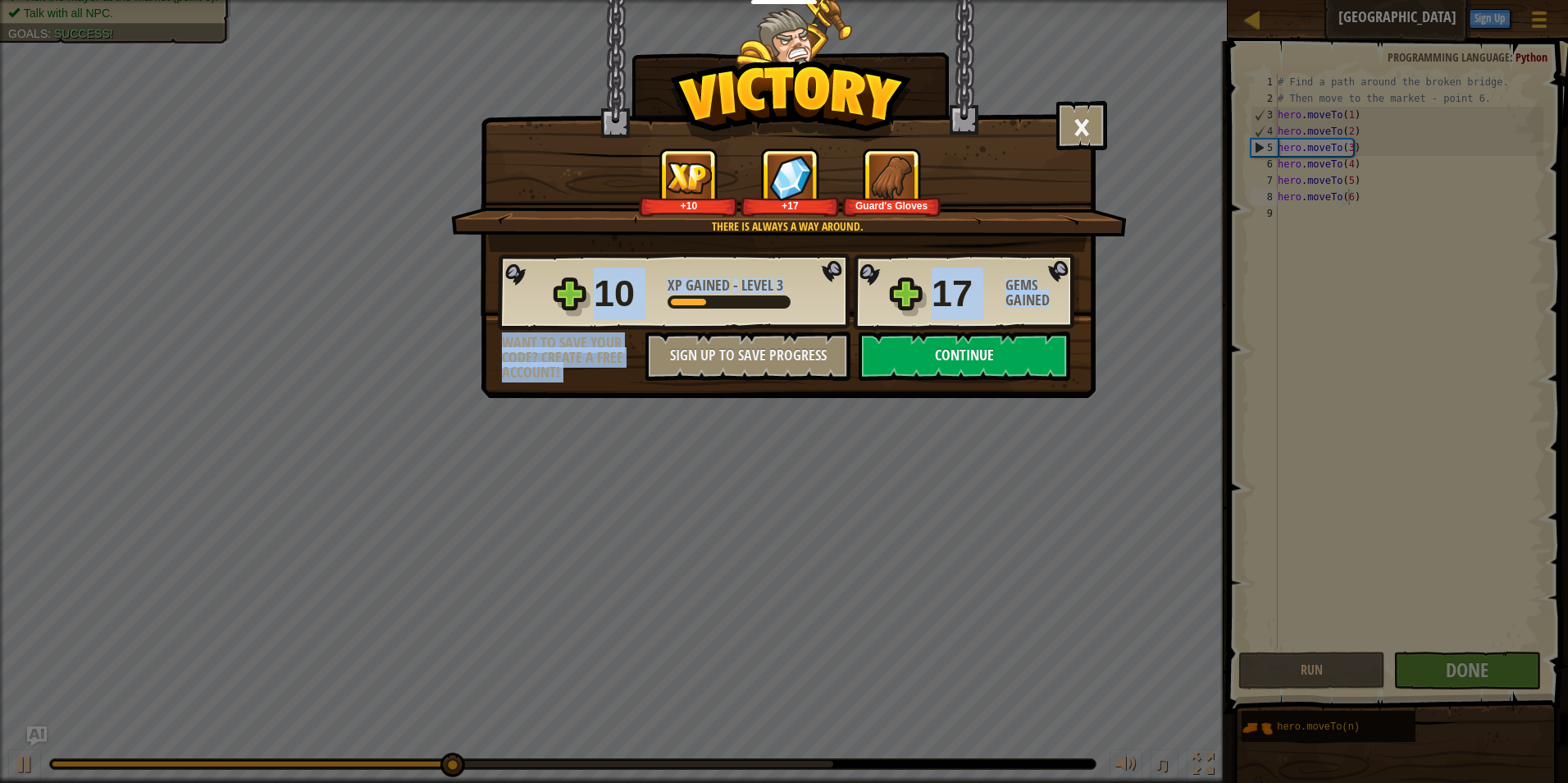
drag, startPoint x: 942, startPoint y: 342, endPoint x: 938, endPoint y: 350, distance: 8.9
click at [938, 350] on div "10 XP Gained - Level 3 17 Gems Gained Want to save your code? Create a free acc…" at bounding box center [788, 317] width 613 height 129
click at [938, 350] on button "Continue" at bounding box center [964, 356] width 212 height 49
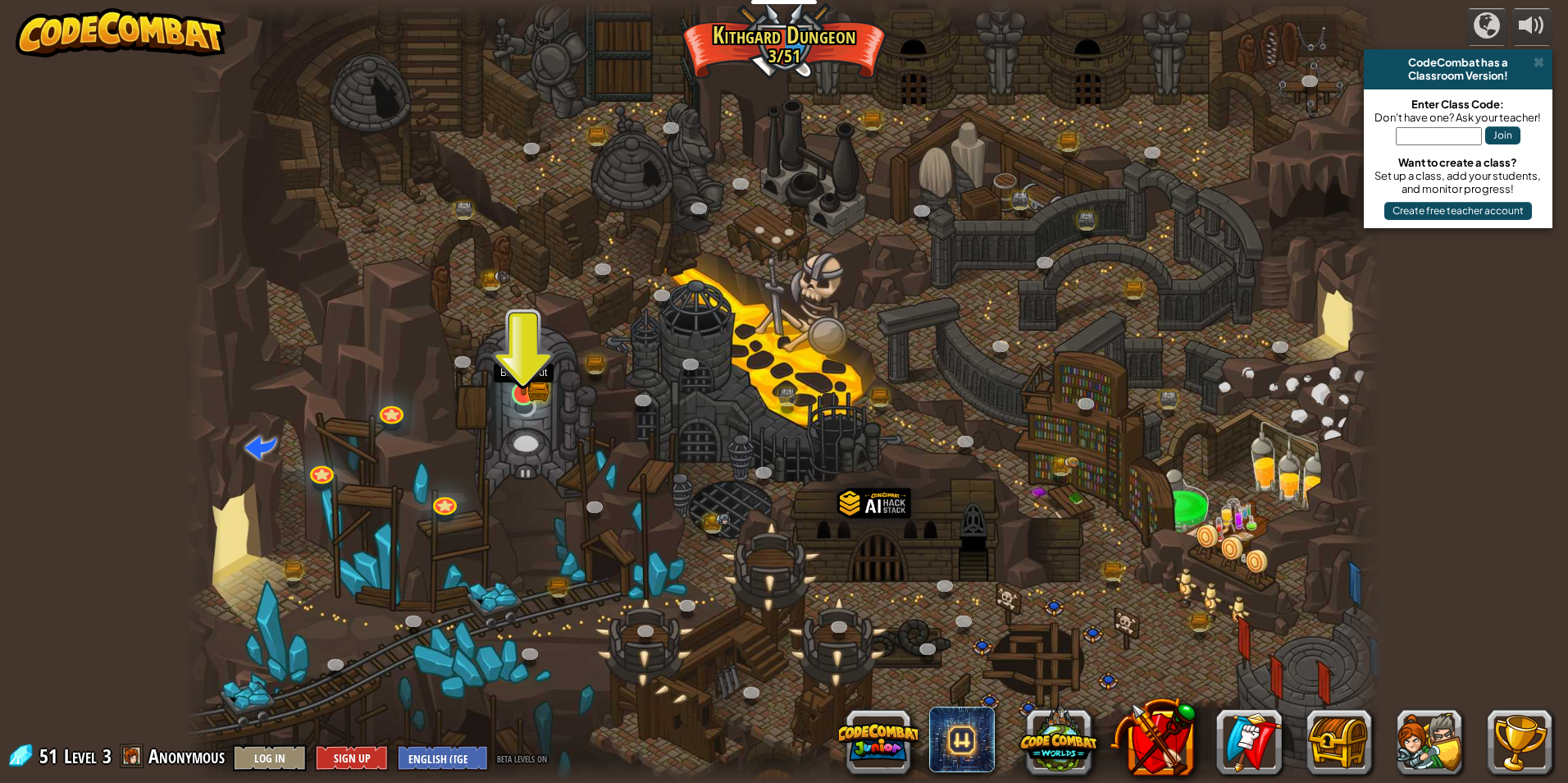
click at [510, 369] on img at bounding box center [524, 360] width 32 height 71
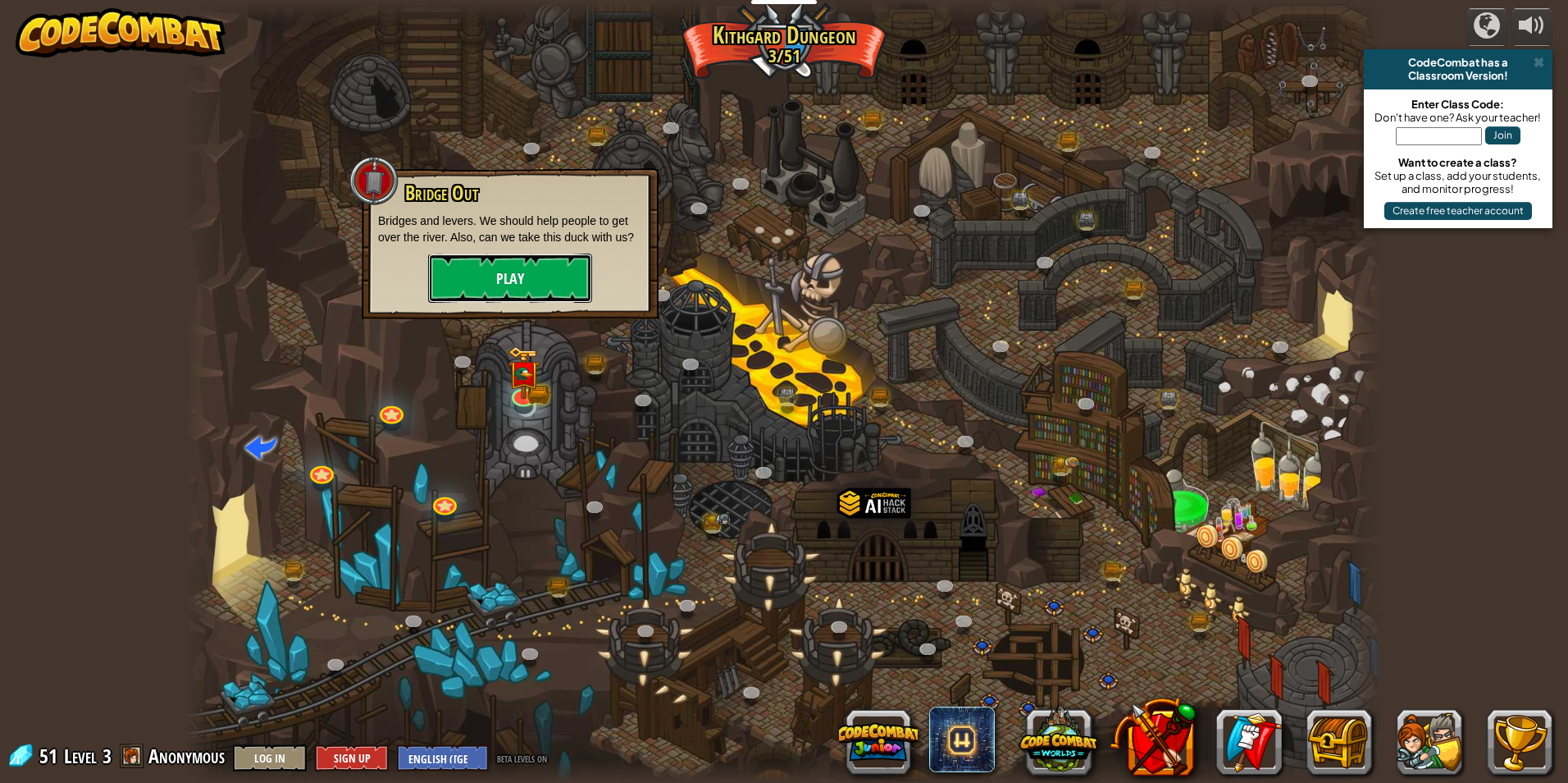
click at [536, 281] on button "Play" at bounding box center [510, 278] width 164 height 49
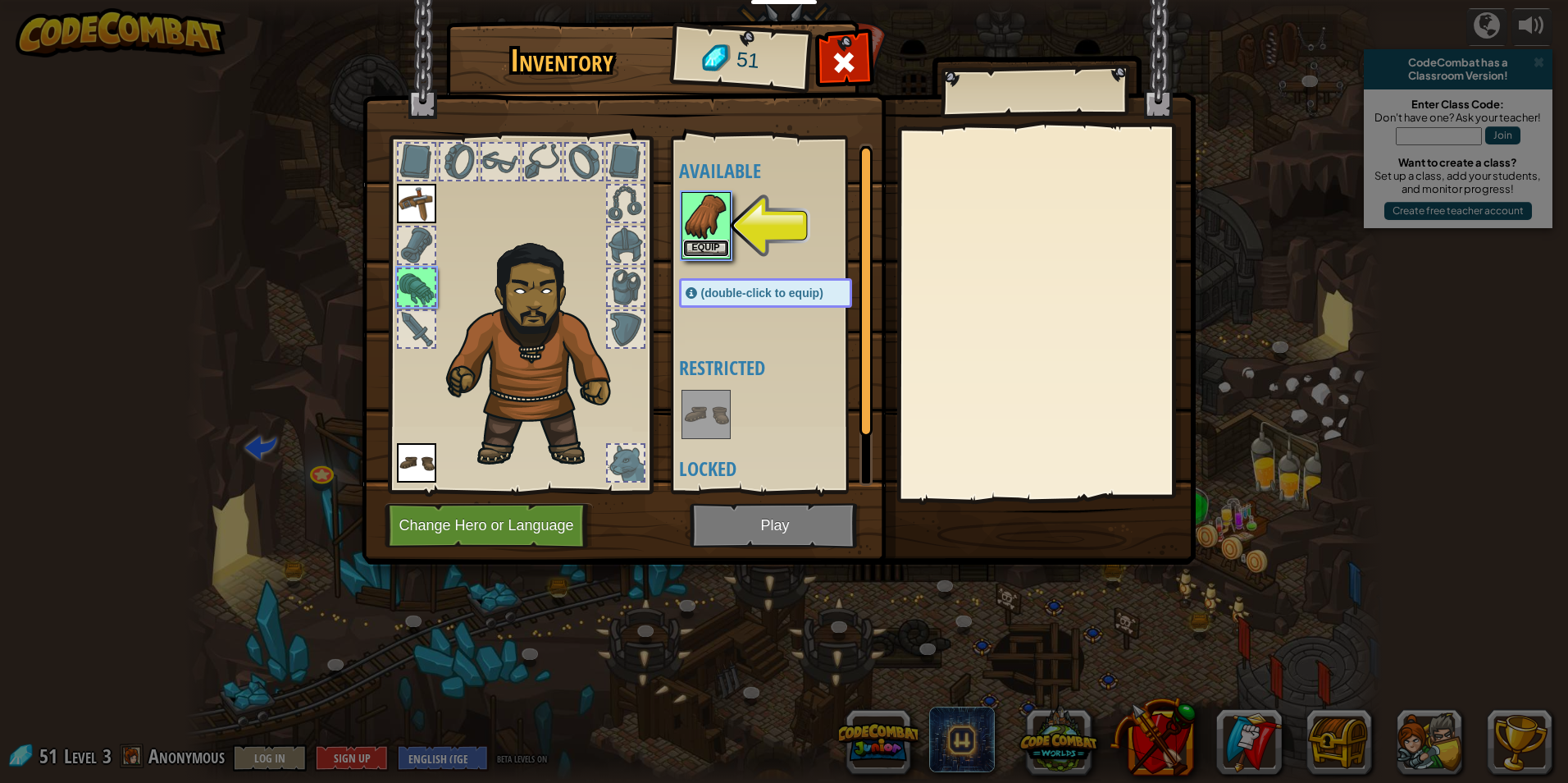
click at [721, 248] on button "Equip" at bounding box center [706, 249] width 46 height 18
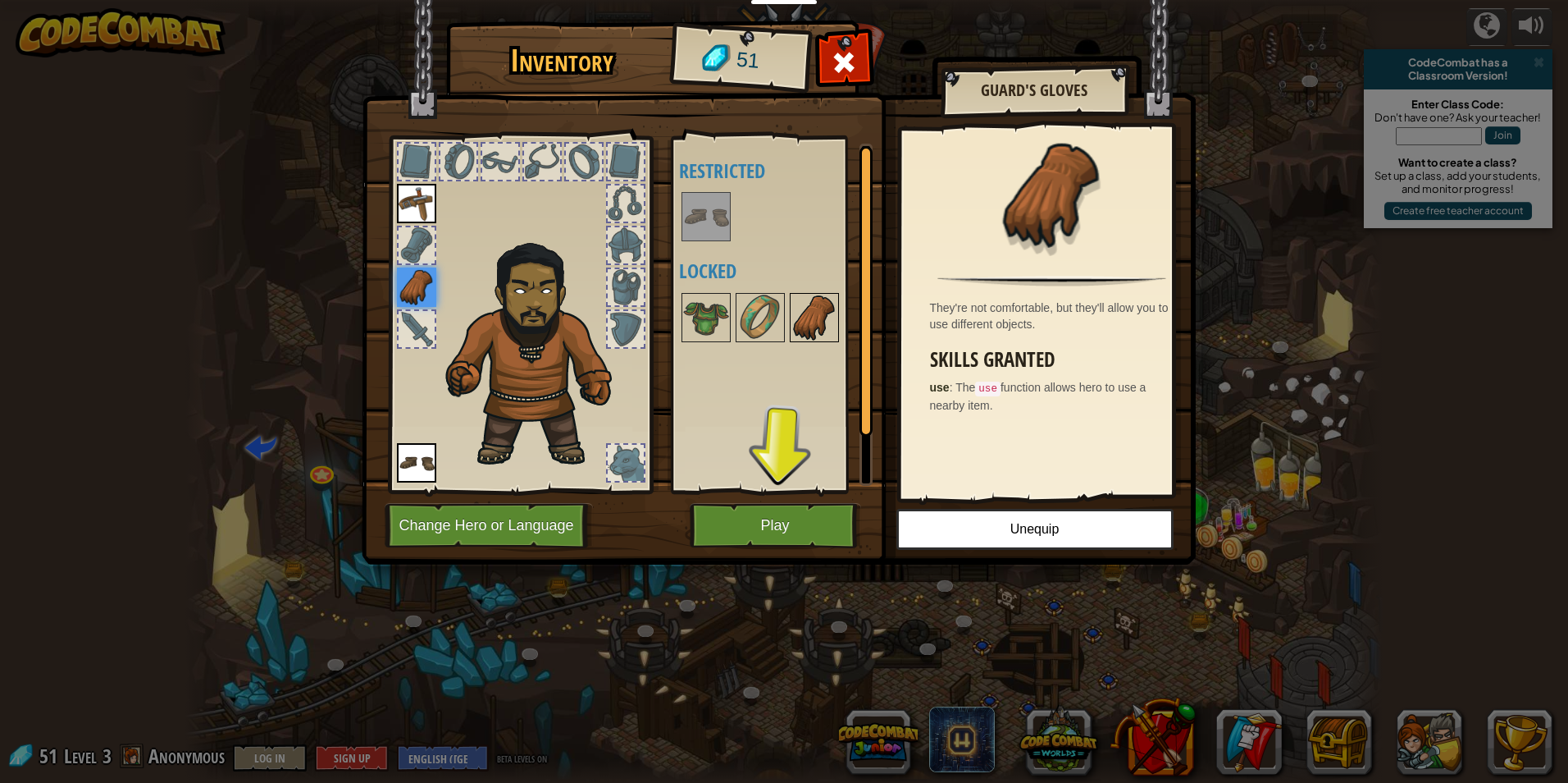
click at [817, 299] on img at bounding box center [814, 317] width 46 height 46
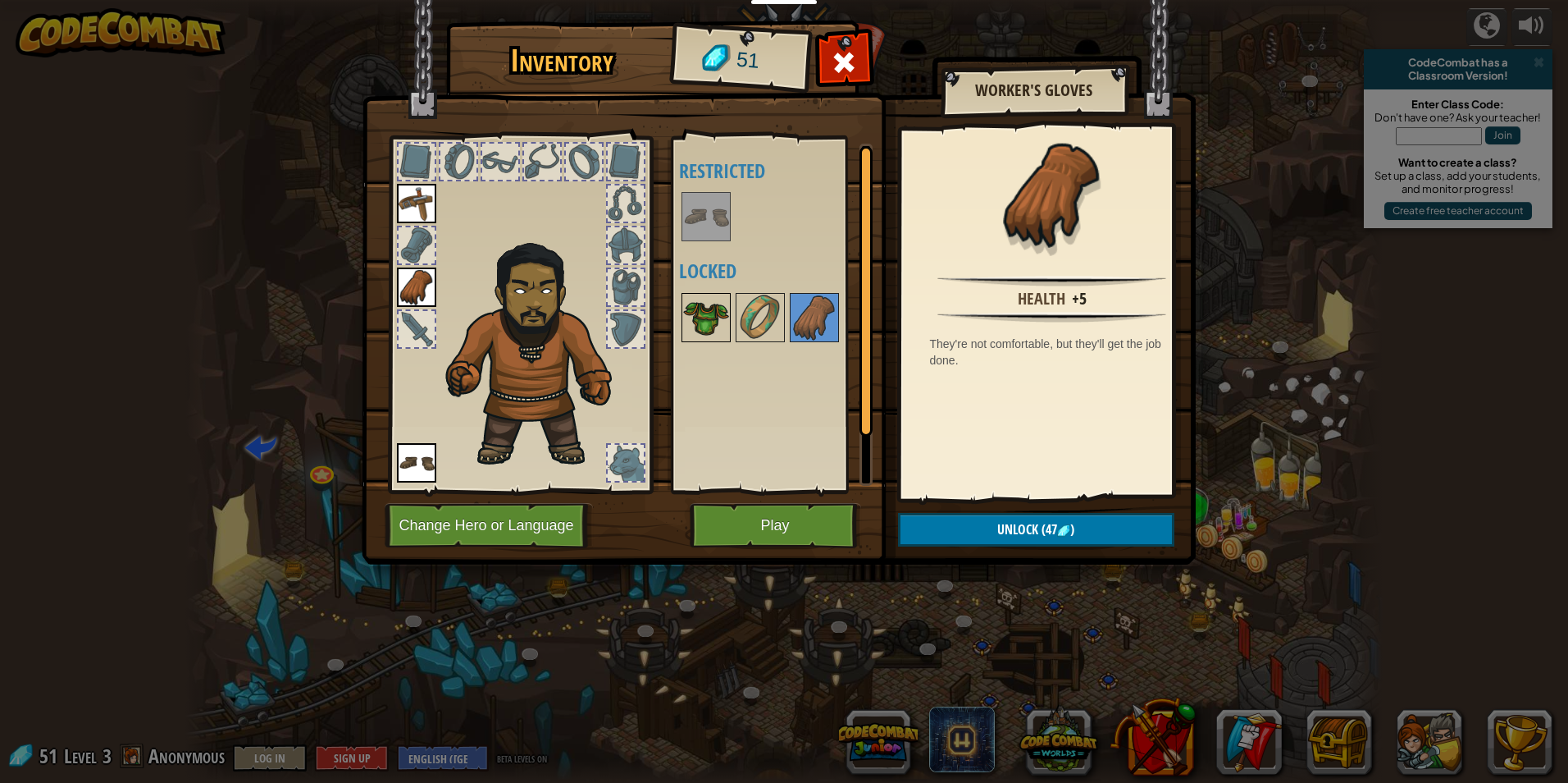
click at [702, 293] on div at bounding box center [706, 317] width 49 height 49
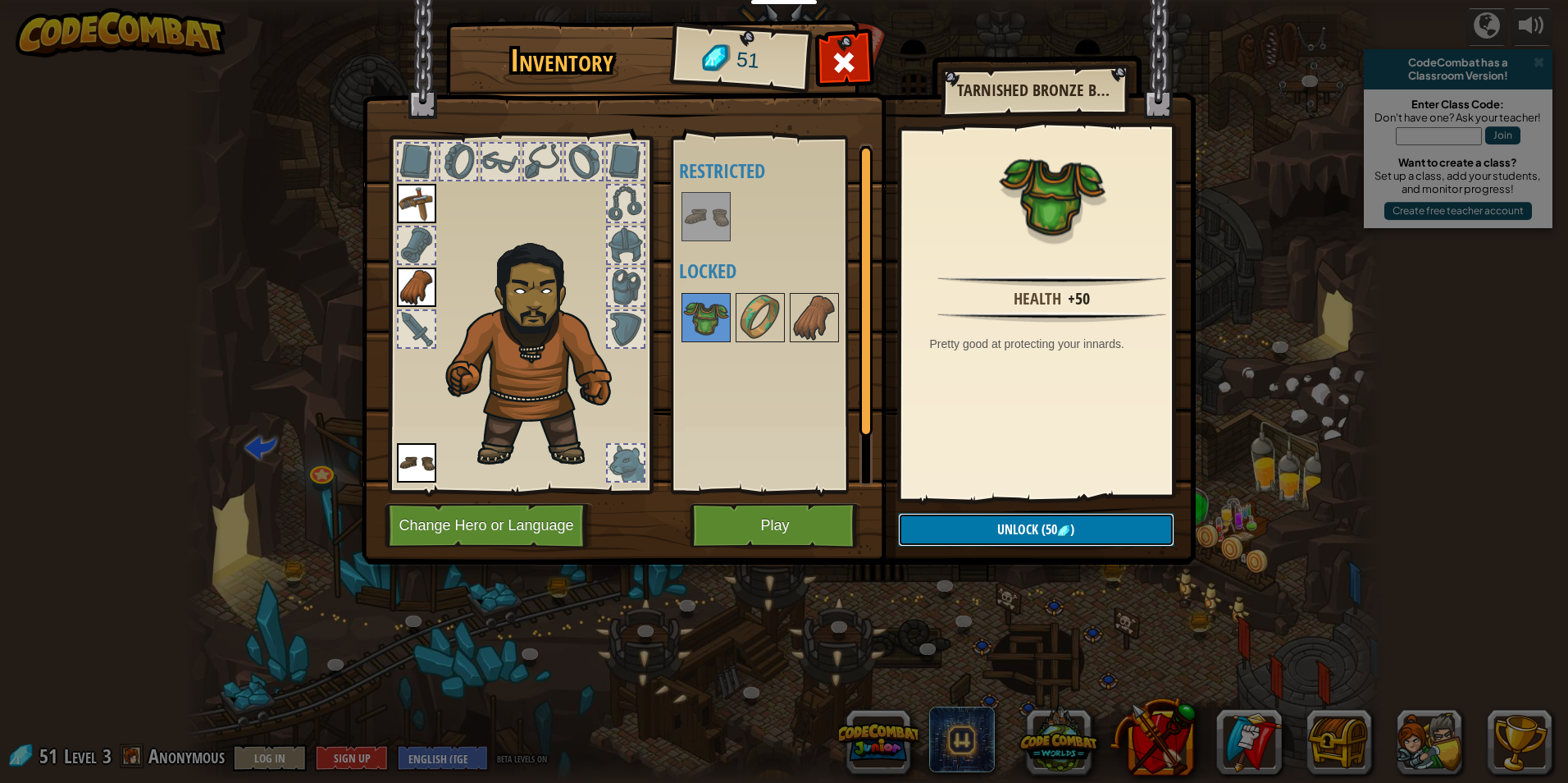
click at [1024, 522] on span "Unlock" at bounding box center [1017, 529] width 41 height 18
click at [1027, 524] on button "Confirm" at bounding box center [1037, 530] width 277 height 34
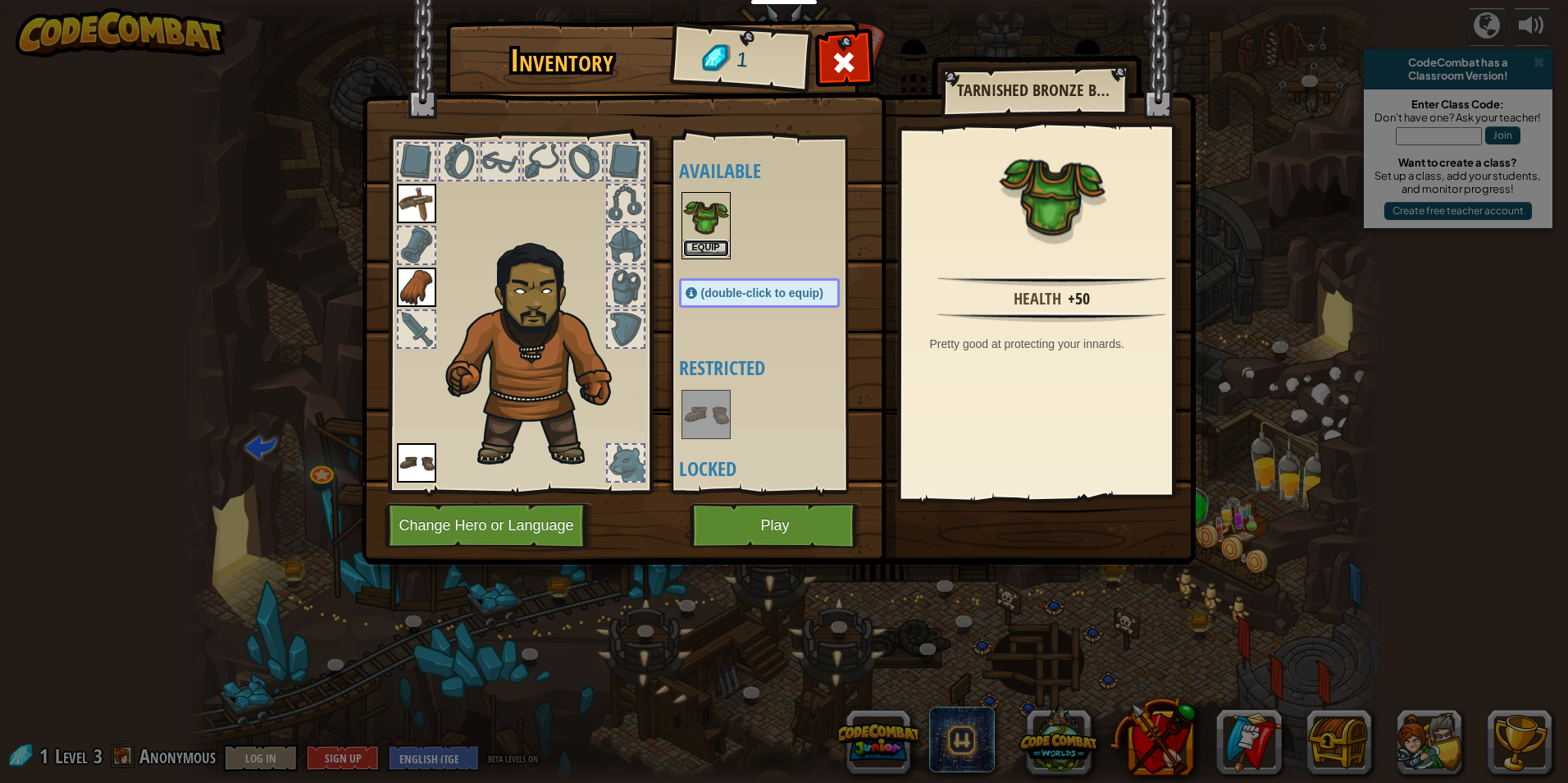
click at [712, 254] on button "Equip" at bounding box center [706, 249] width 46 height 18
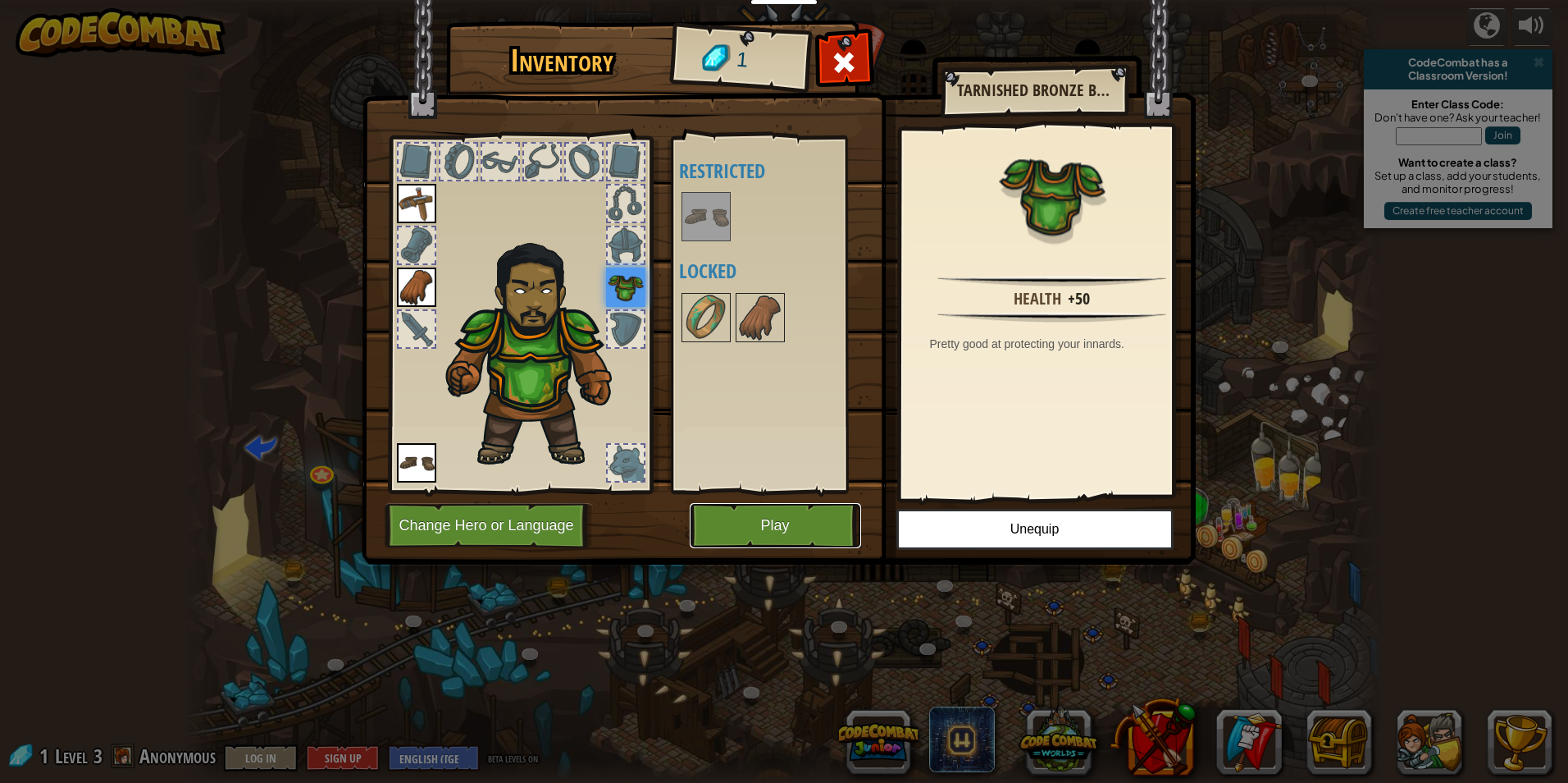
click at [736, 526] on button "Play" at bounding box center [775, 525] width 171 height 45
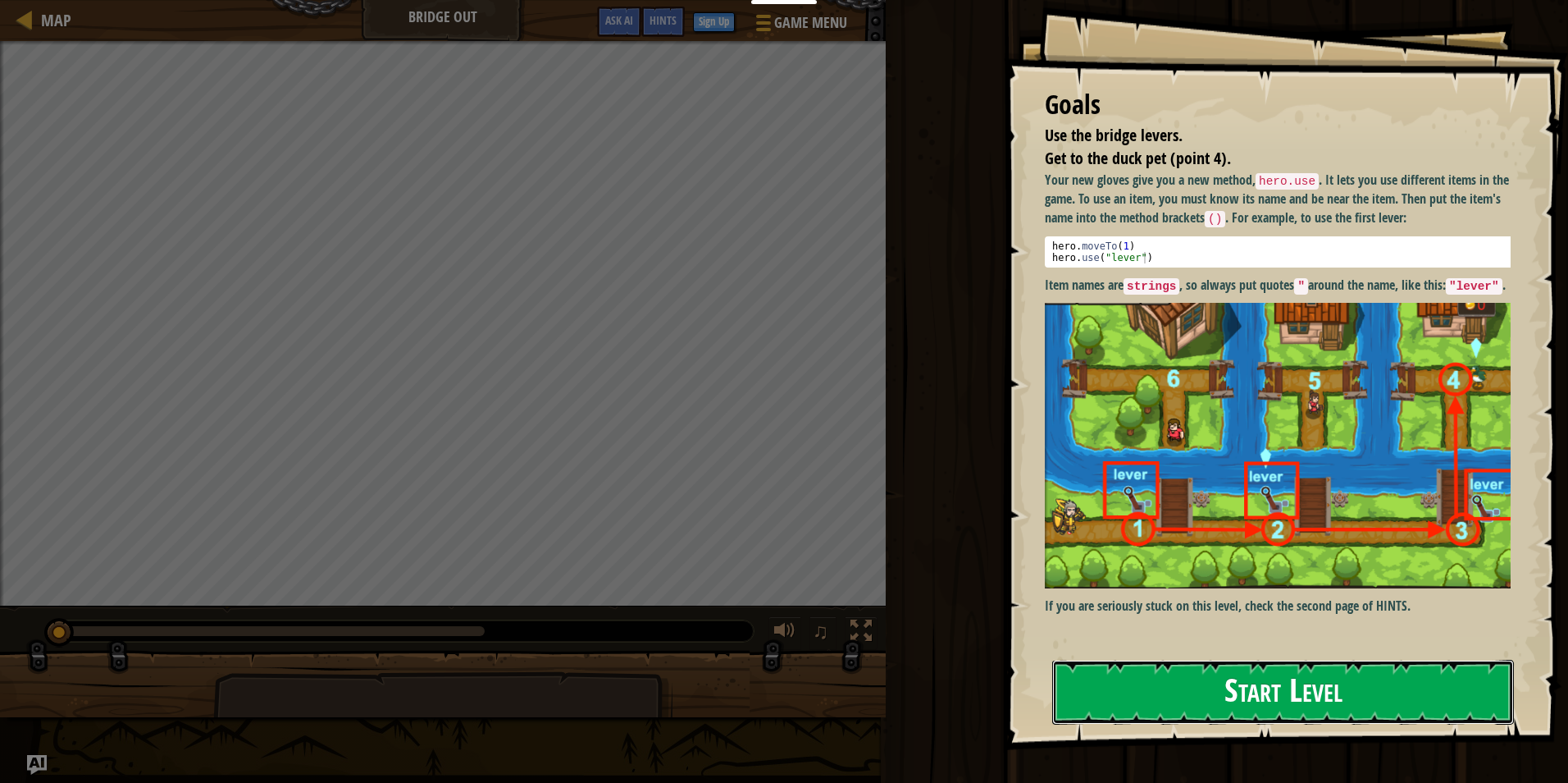
click at [1229, 701] on button "Start Level" at bounding box center [1283, 692] width 462 height 65
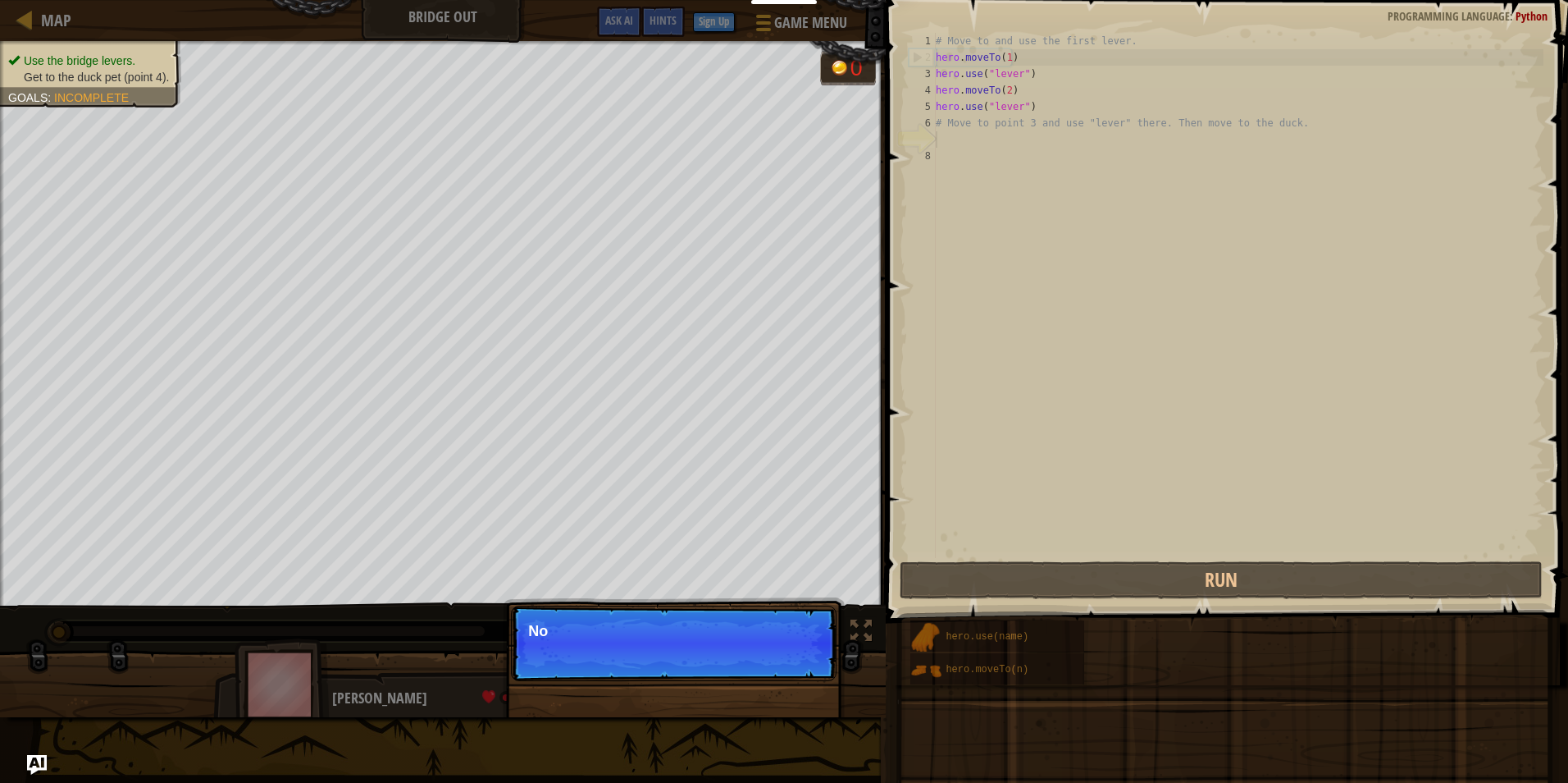
scroll to position [7, 0]
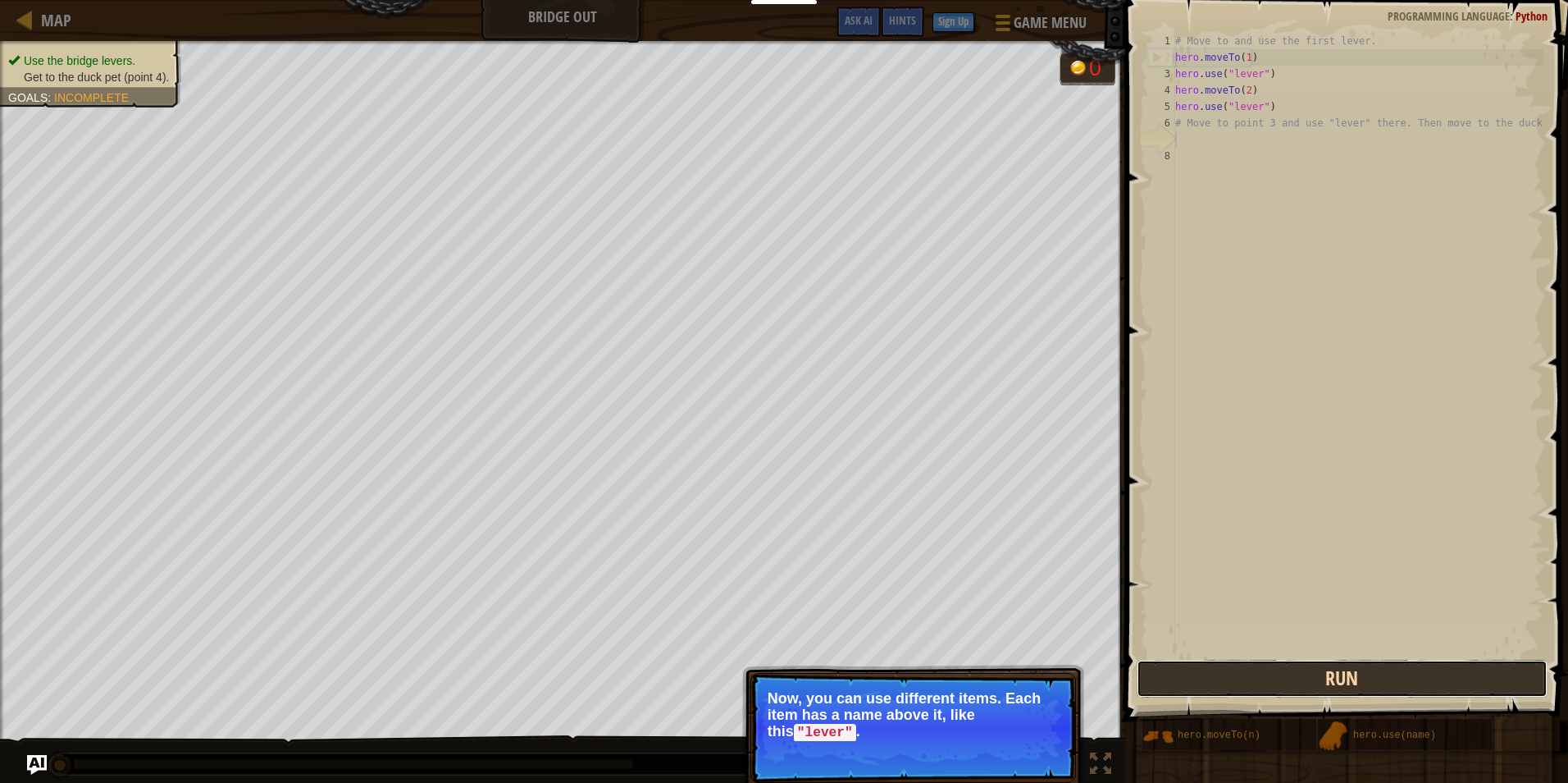
click at [1259, 690] on button "Run" at bounding box center [1342, 678] width 411 height 38
click at [1259, 690] on button "Running" at bounding box center [1342, 678] width 411 height 38
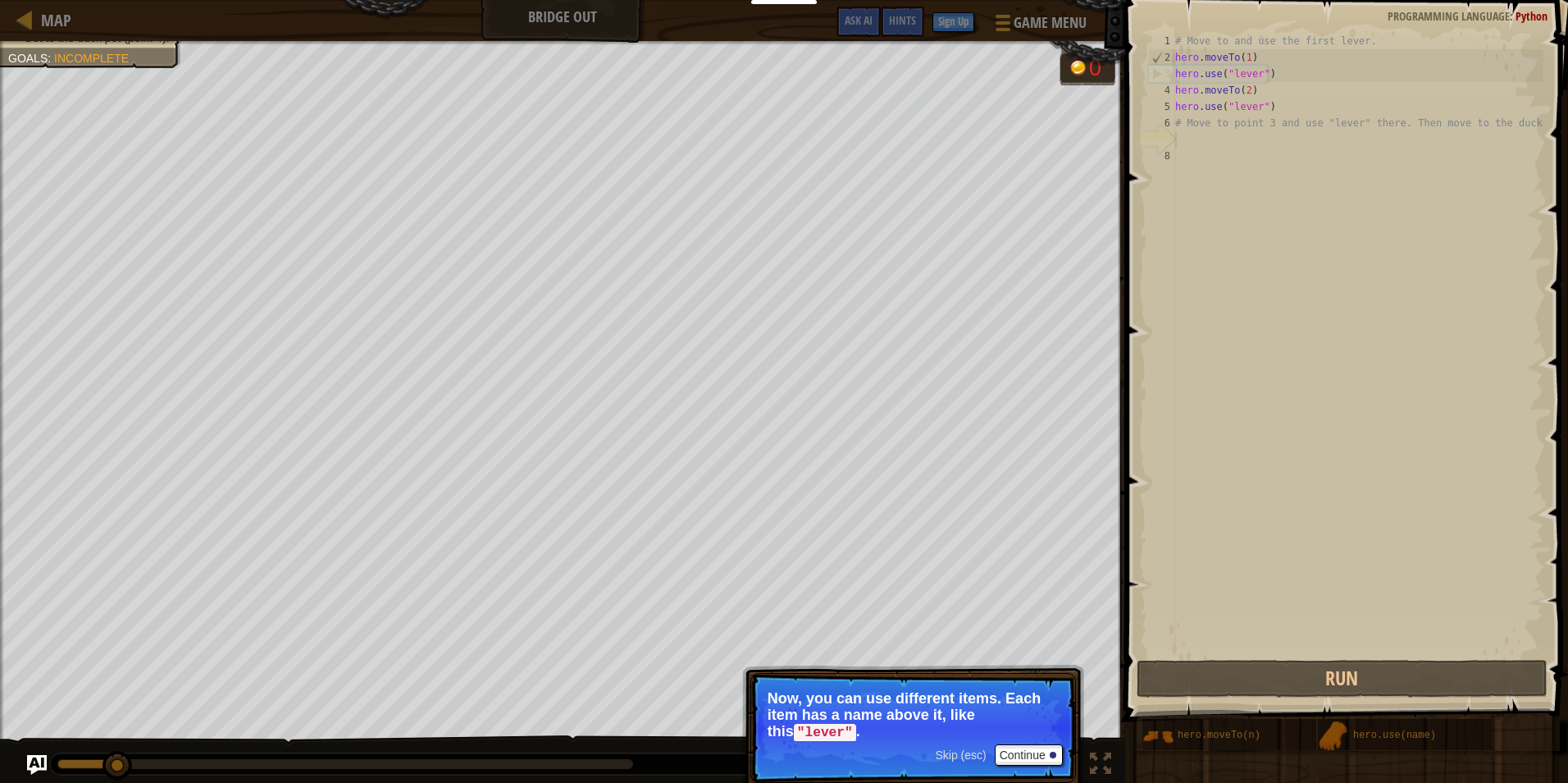
click at [810, 737] on code ""lever"" at bounding box center [825, 733] width 63 height 18
click at [867, 723] on p "Now, you can use different items. Each item has a name above it, like this "lev…" at bounding box center [913, 715] width 291 height 51
drag, startPoint x: 867, startPoint y: 723, endPoint x: 948, endPoint y: 708, distance: 82.4
click at [948, 708] on p "Now, you can use different items. Each item has a name above it, like this "lev…" at bounding box center [913, 715] width 291 height 51
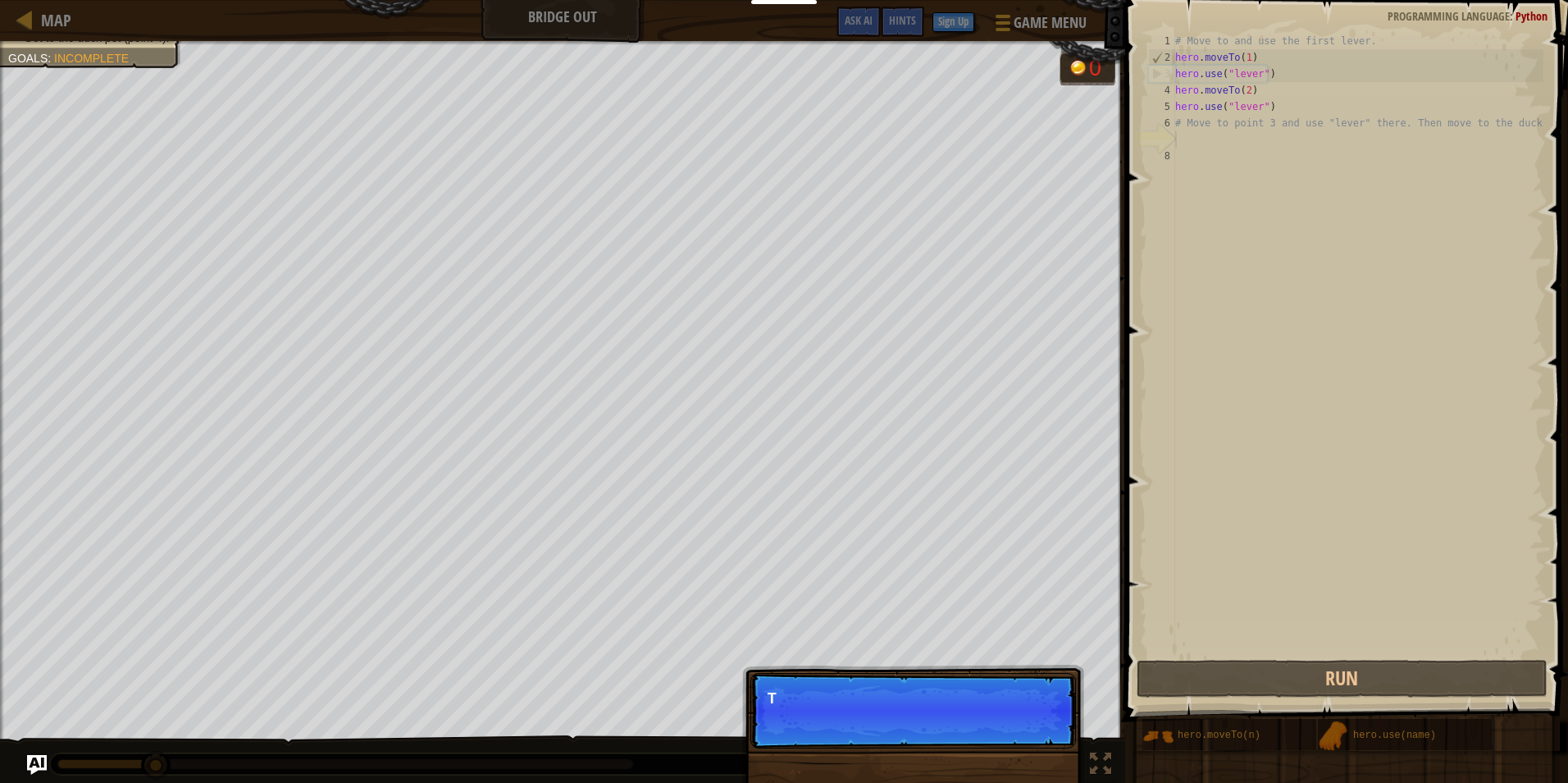
drag, startPoint x: 949, startPoint y: 707, endPoint x: 970, endPoint y: 713, distance: 21.8
click at [966, 713] on p "Skip (esc) Continue T" at bounding box center [912, 711] width 325 height 76
click at [996, 707] on p "Skip (esc) Continue The sample cod" at bounding box center [912, 711] width 325 height 76
drag, startPoint x: 996, startPoint y: 707, endPoint x: 932, endPoint y: 690, distance: 66.2
click at [985, 707] on p "Skip (esc) Continue The sample code helps" at bounding box center [912, 711] width 325 height 76
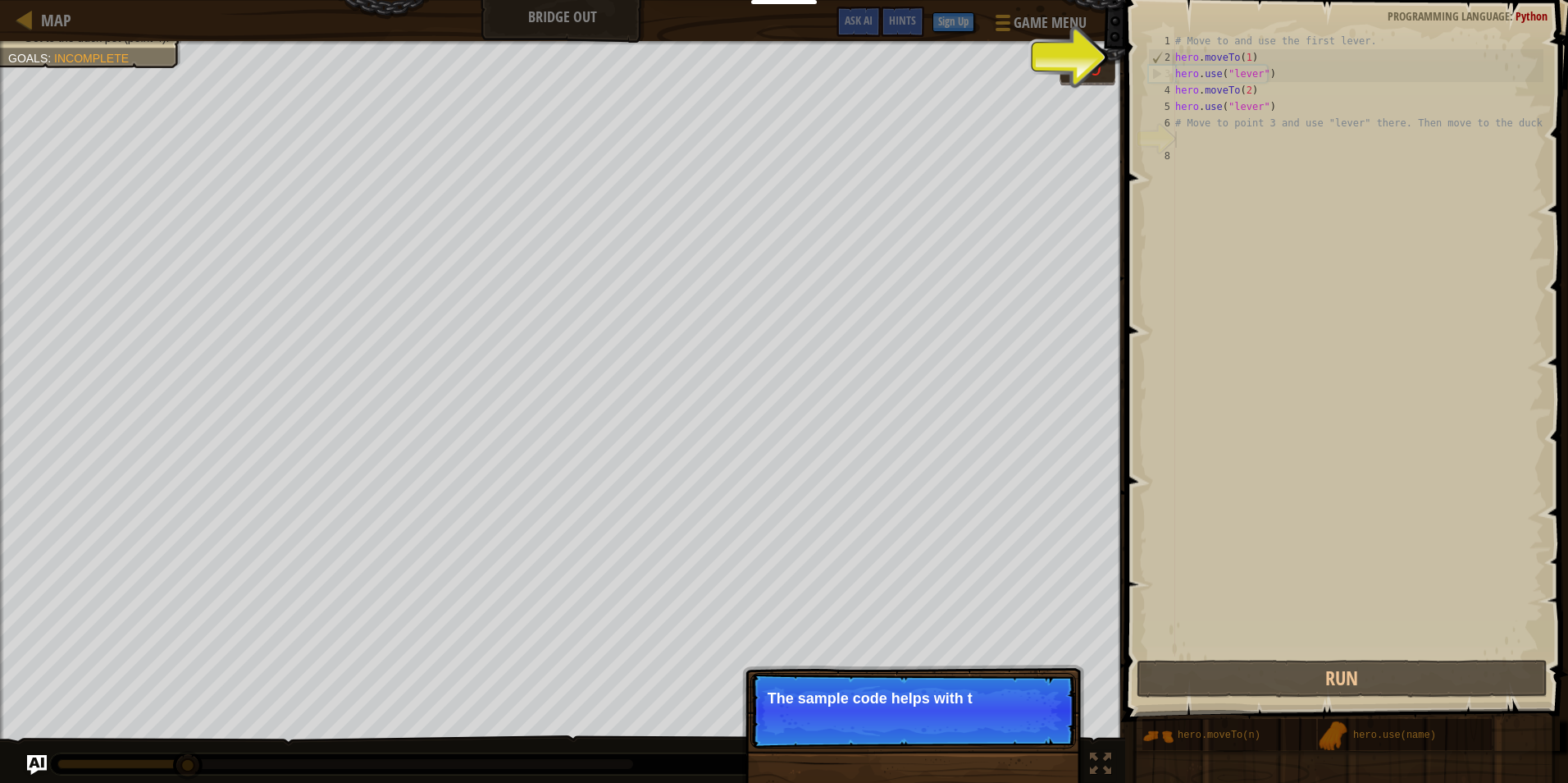
click at [861, 681] on p "Skip (esc) Continue The sample code helps with t" at bounding box center [912, 711] width 325 height 76
drag, startPoint x: 908, startPoint y: 694, endPoint x: 1009, endPoint y: 704, distance: 101.5
click at [963, 704] on p "The sample code helps with the first and" at bounding box center [913, 697] width 291 height 17
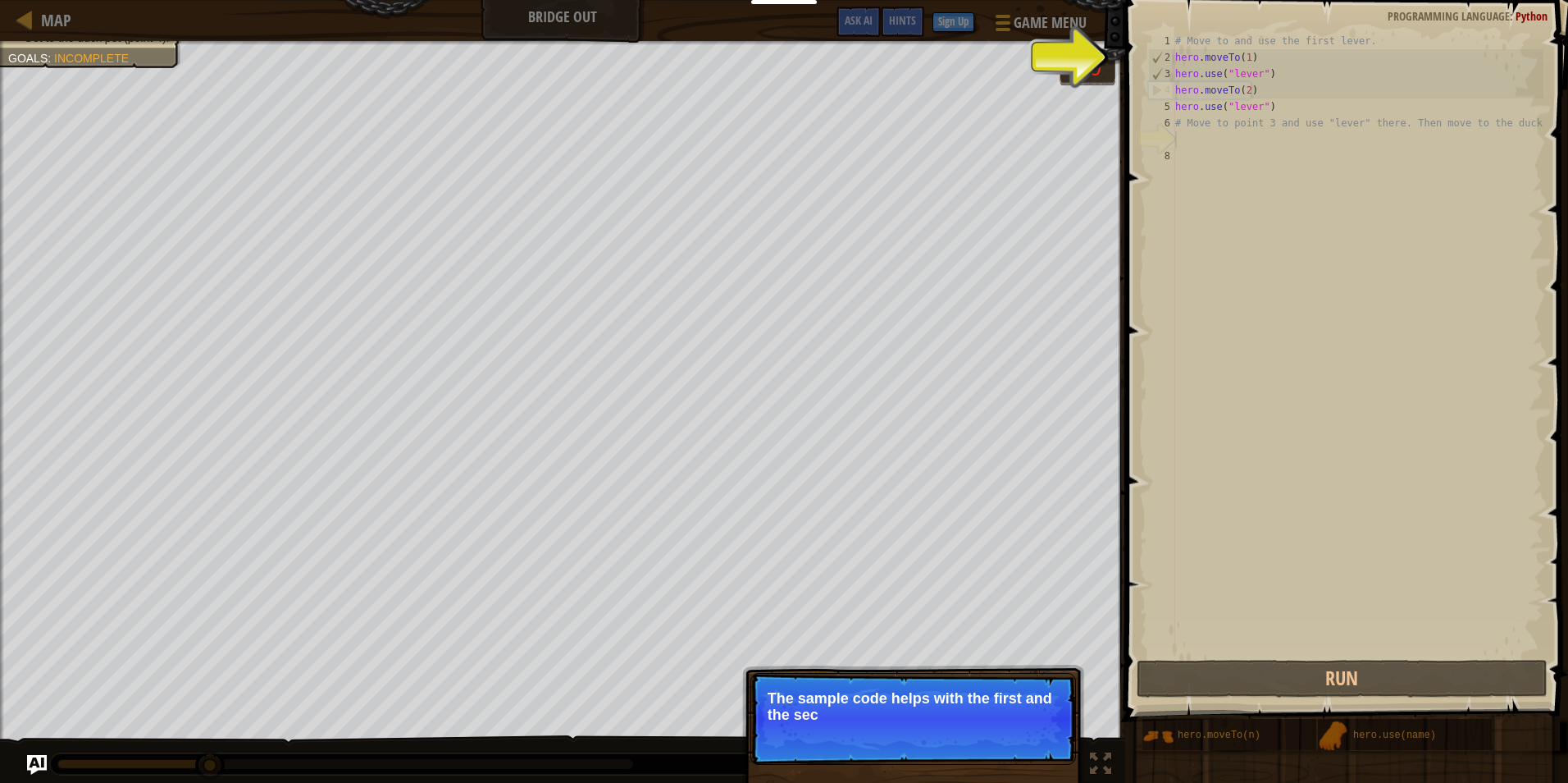
click at [1050, 695] on p "The sample code helps with the first and the sec" at bounding box center [913, 705] width 291 height 33
click at [951, 736] on span "Skip (esc)" at bounding box center [961, 736] width 51 height 13
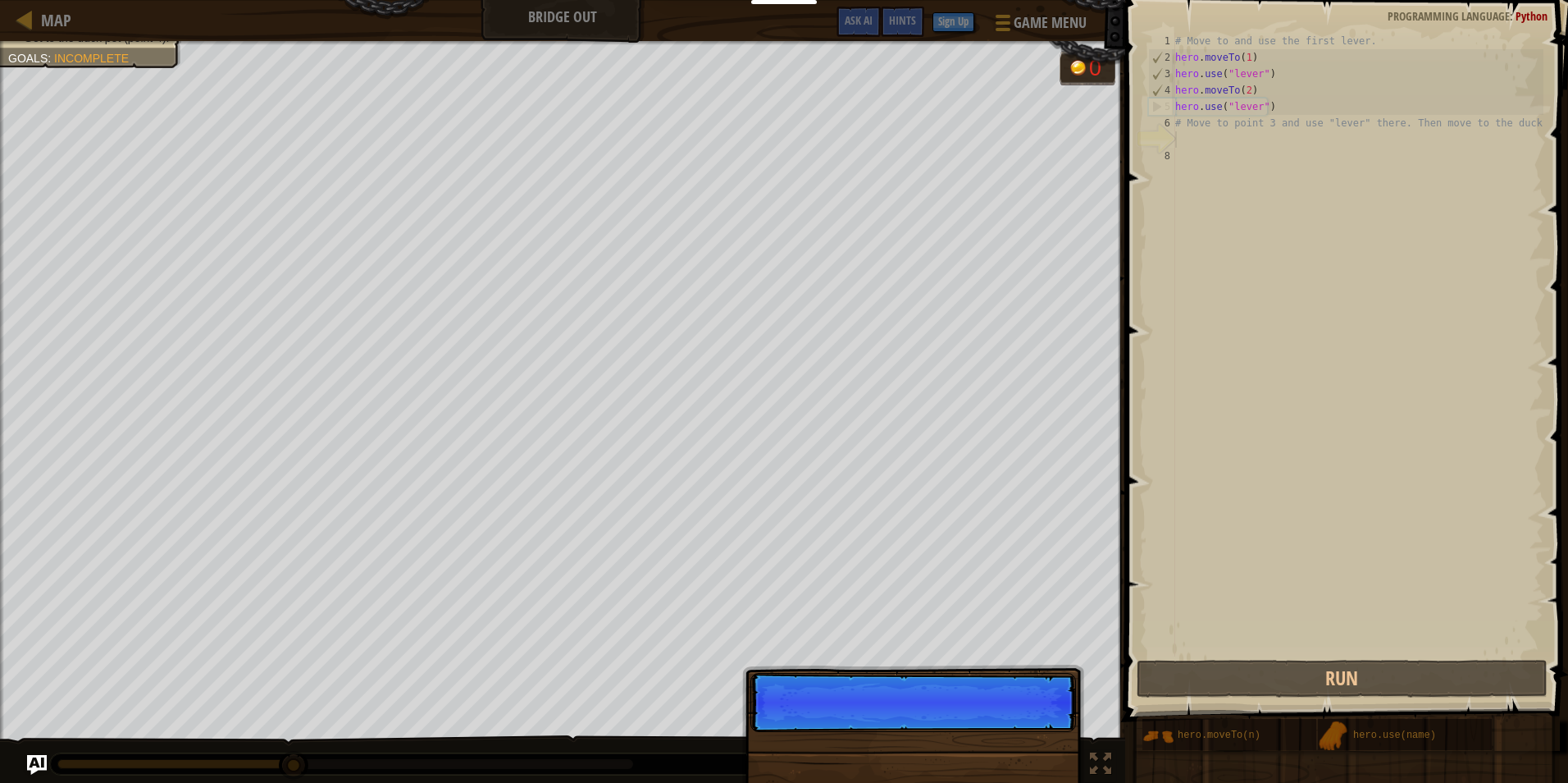
click at [951, 732] on p "Skip (esc) Continue" at bounding box center [912, 702] width 325 height 59
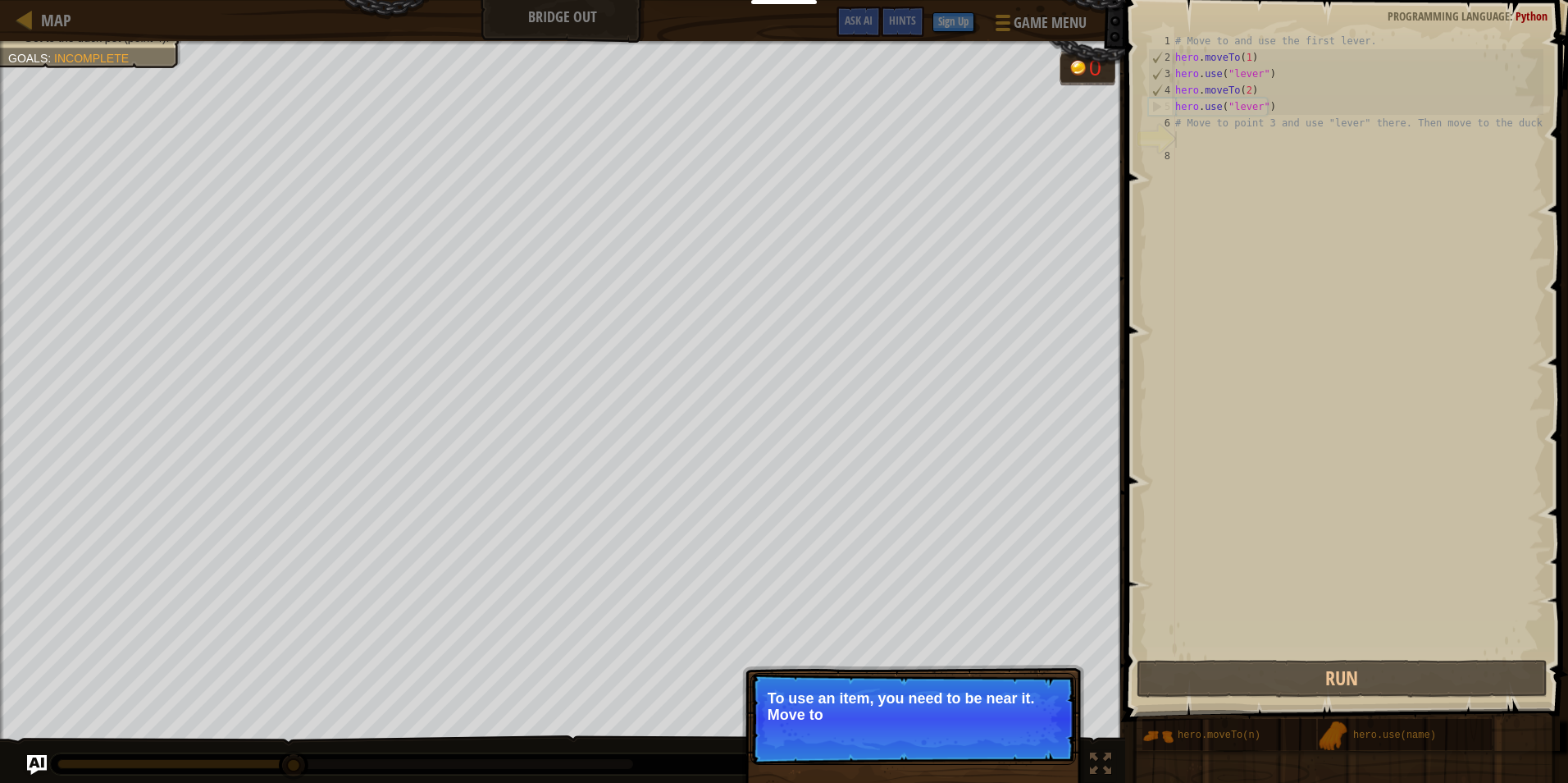
click at [951, 736] on p "Skip (esc) Continue To use an item, you need to be near it. Move to" at bounding box center [912, 719] width 325 height 92
click at [951, 736] on p "Skip (esc) Continue To use an item, you need to be near it. Move to the ne" at bounding box center [912, 719] width 325 height 92
click at [951, 736] on p "Skip (esc) Continue To use an item, you need to be near it. Move to the next av…" at bounding box center [912, 719] width 325 height 92
click at [951, 723] on p "To use an item, you need to be near it. Move to the next available bridge (point" at bounding box center [913, 705] width 291 height 33
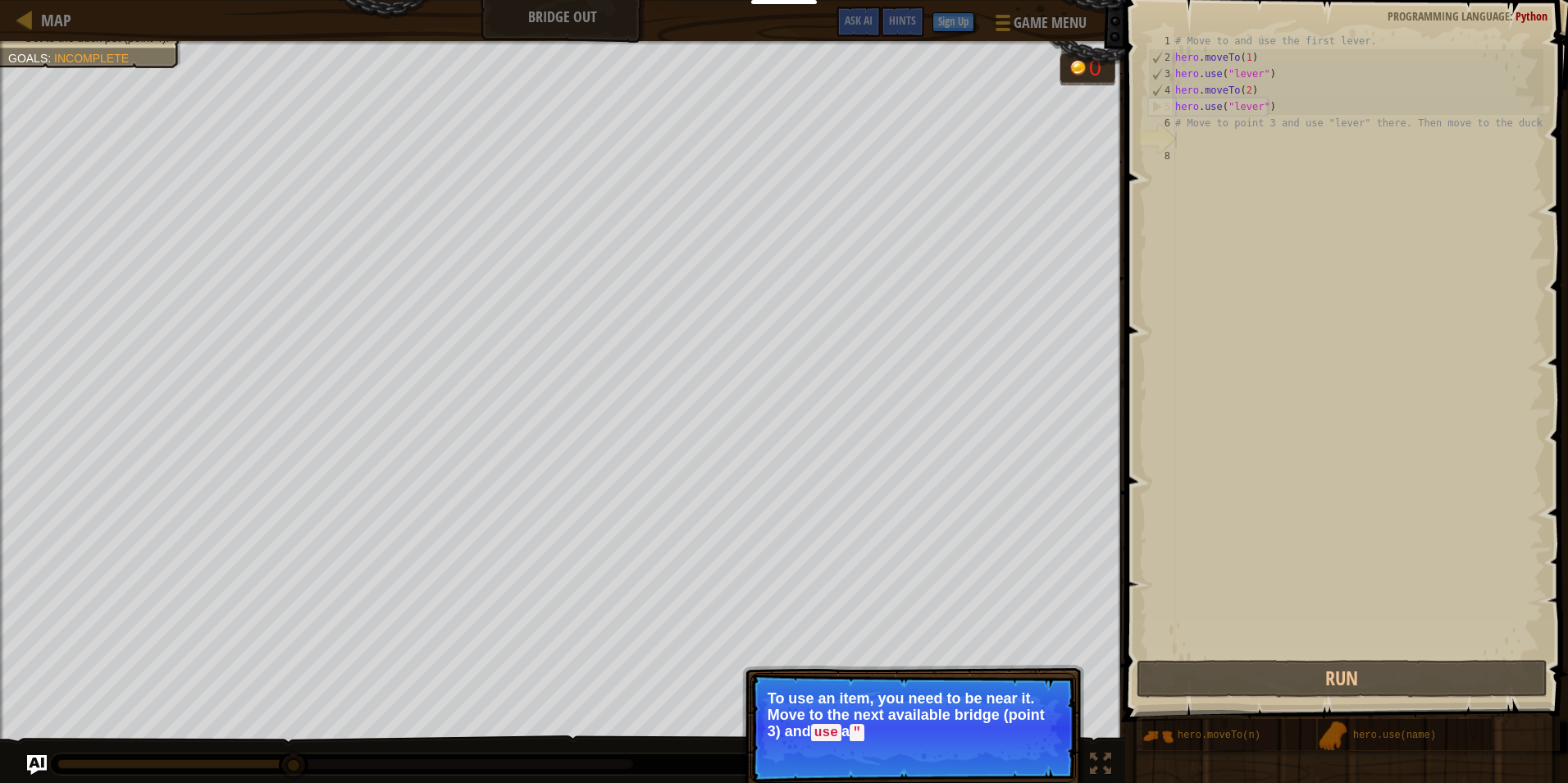
click at [951, 736] on p "To use an item, you need to be near it. Move to the next available bridge (poin…" at bounding box center [913, 715] width 291 height 51
click at [944, 761] on div "Skip (esc) Continue" at bounding box center [999, 755] width 127 height 21
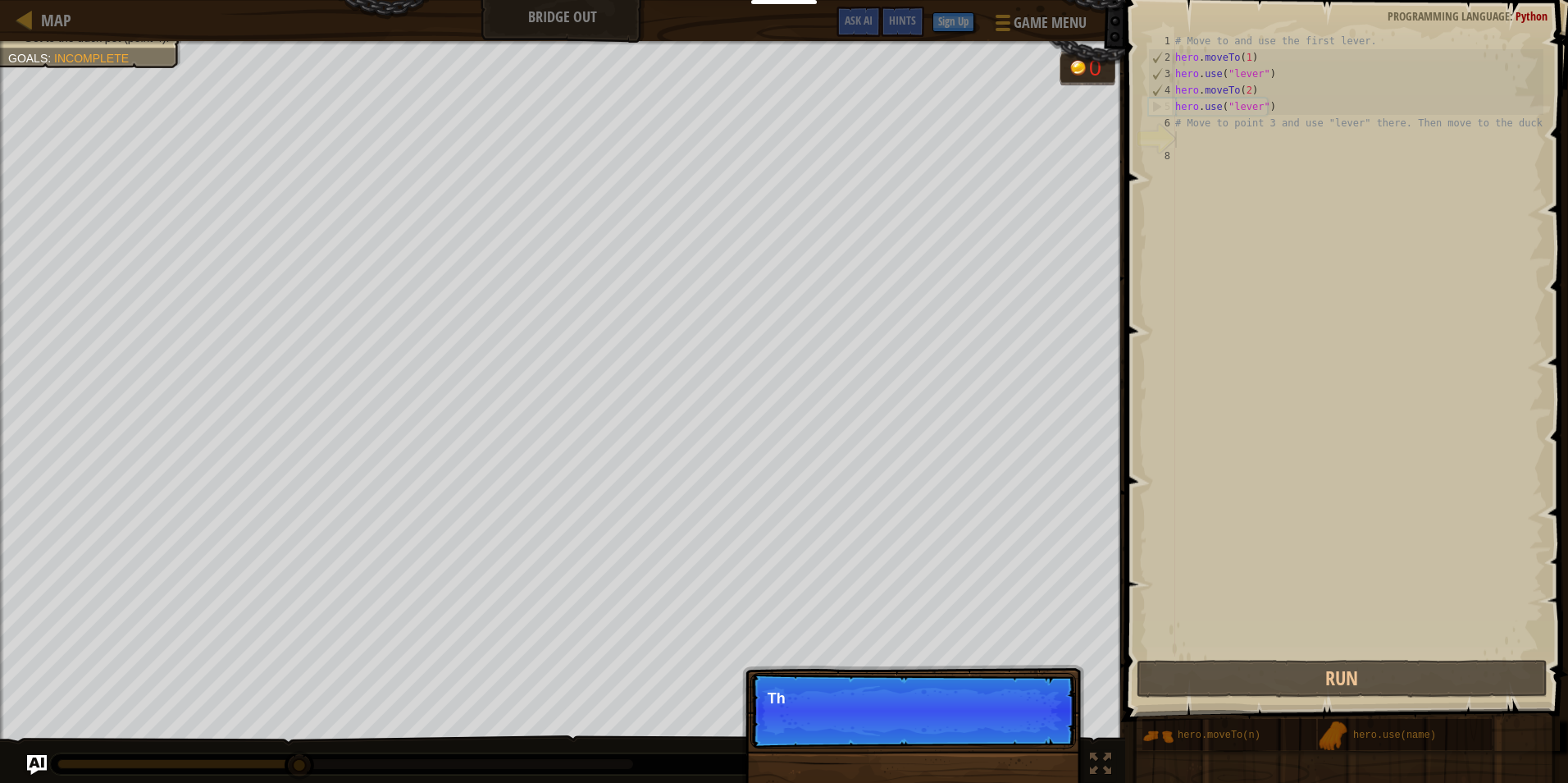
click at [944, 762] on div "Skip (esc) Continue Th" at bounding box center [913, 794] width 342 height 242
click at [960, 738] on p "Skip (esc) Continue Then move to the duck" at bounding box center [912, 711] width 325 height 76
click at [960, 738] on p "Skip (esc) Continue Then move to the duck at the" at bounding box center [912, 711] width 325 height 76
click at [960, 738] on p "Skip (esc) Continue Then move to the duck at the point" at bounding box center [912, 711] width 325 height 77
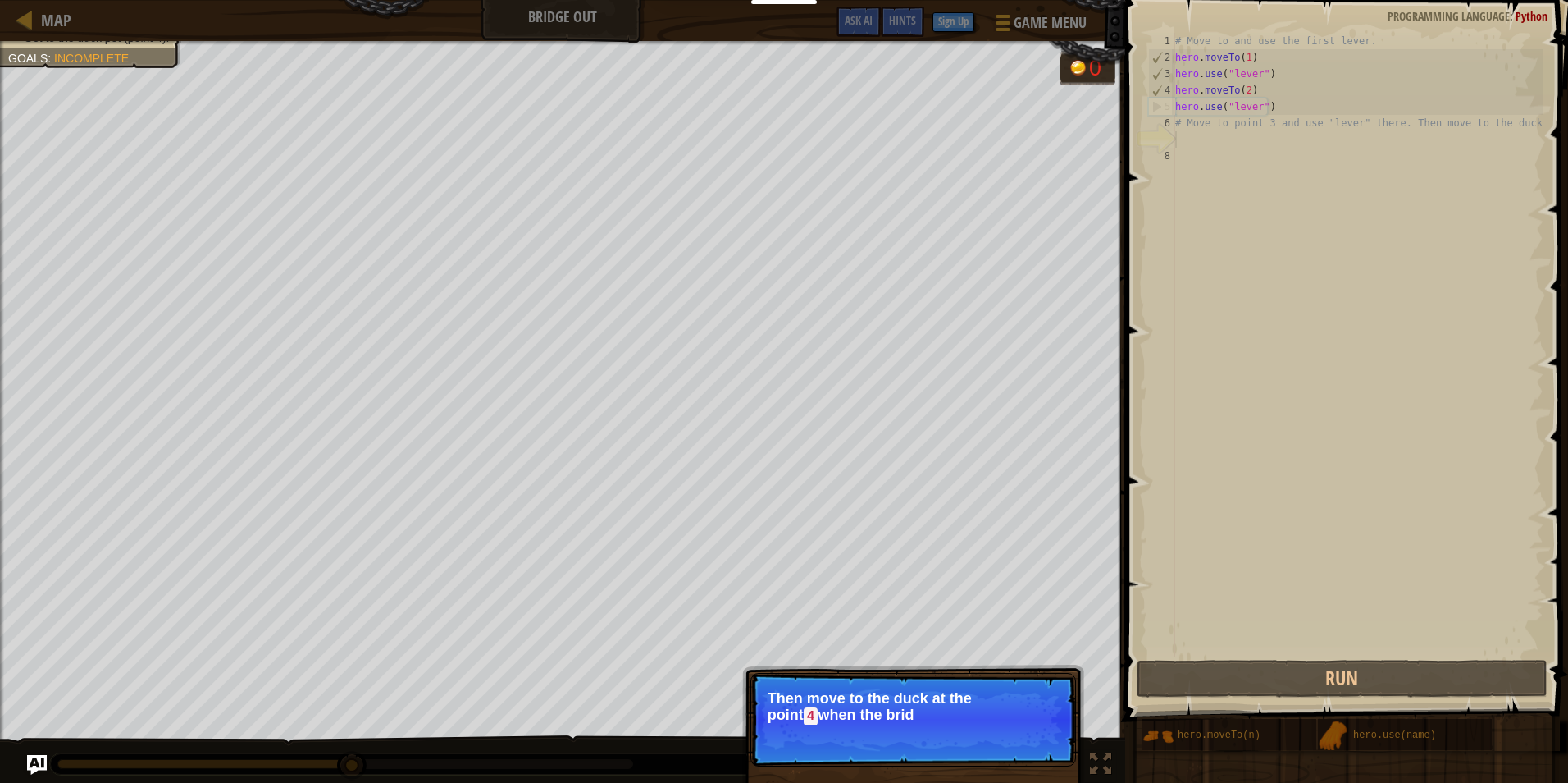
click at [960, 738] on p "Skip (esc) Continue Then move to the duck at the [GEOGRAPHIC_DATA] when the brid" at bounding box center [912, 720] width 325 height 93
click at [960, 738] on p "Skip (esc) Continue Then move to the duck at the [GEOGRAPHIC_DATA] when the bri…" at bounding box center [912, 720] width 325 height 93
click at [939, 739] on p "Skip (esc) Continue Then move to the duck at the [GEOGRAPHIC_DATA] when the bri…" at bounding box center [912, 720] width 325 height 93
drag, startPoint x: 982, startPoint y: 735, endPoint x: 961, endPoint y: 749, distance: 25.2
click at [961, 749] on p "Skip (esc) Continue Then move to the duck at the point 4 when the bridge is ena…" at bounding box center [912, 720] width 325 height 93
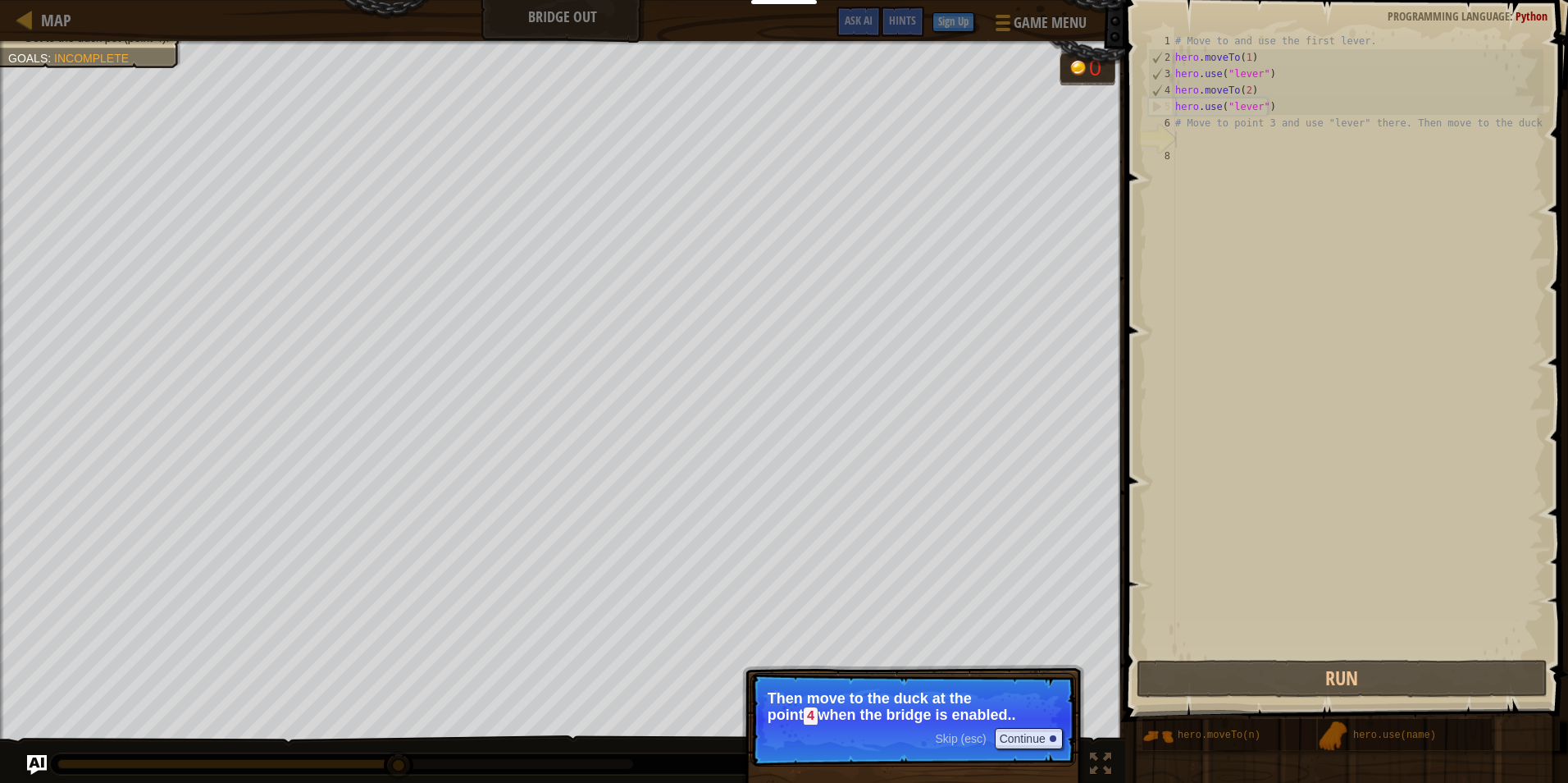
click at [961, 749] on p "Skip (esc) Continue Then move to the duck at the point 4 when the bridge is ena…" at bounding box center [912, 720] width 325 height 93
click at [997, 728] on button "Continue" at bounding box center [1029, 738] width 68 height 21
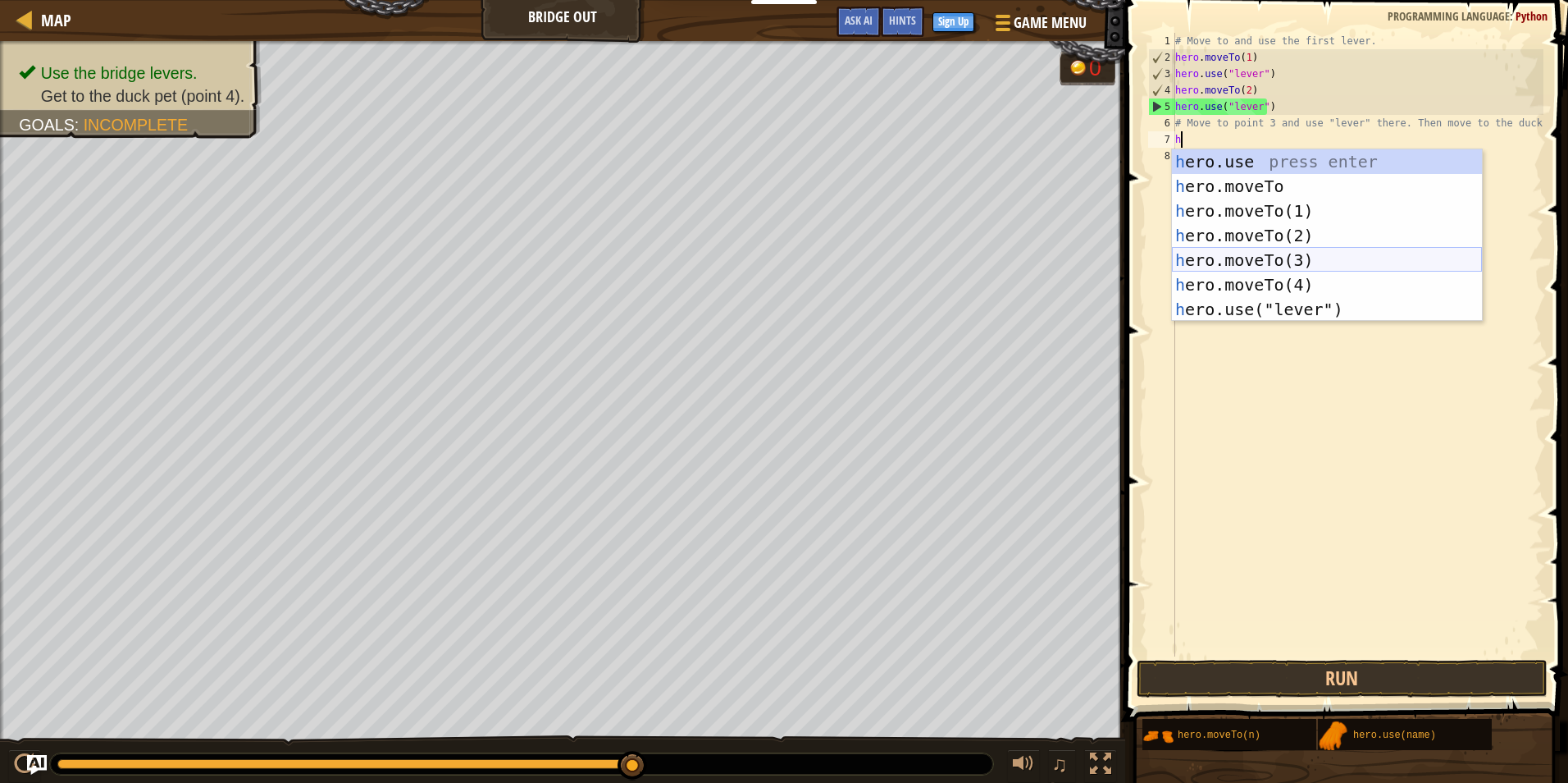
click at [1290, 264] on div "h ero.use press enter h ero.moveTo press enter h ero.moveTo(1) press enter h er…" at bounding box center [1327, 259] width 310 height 221
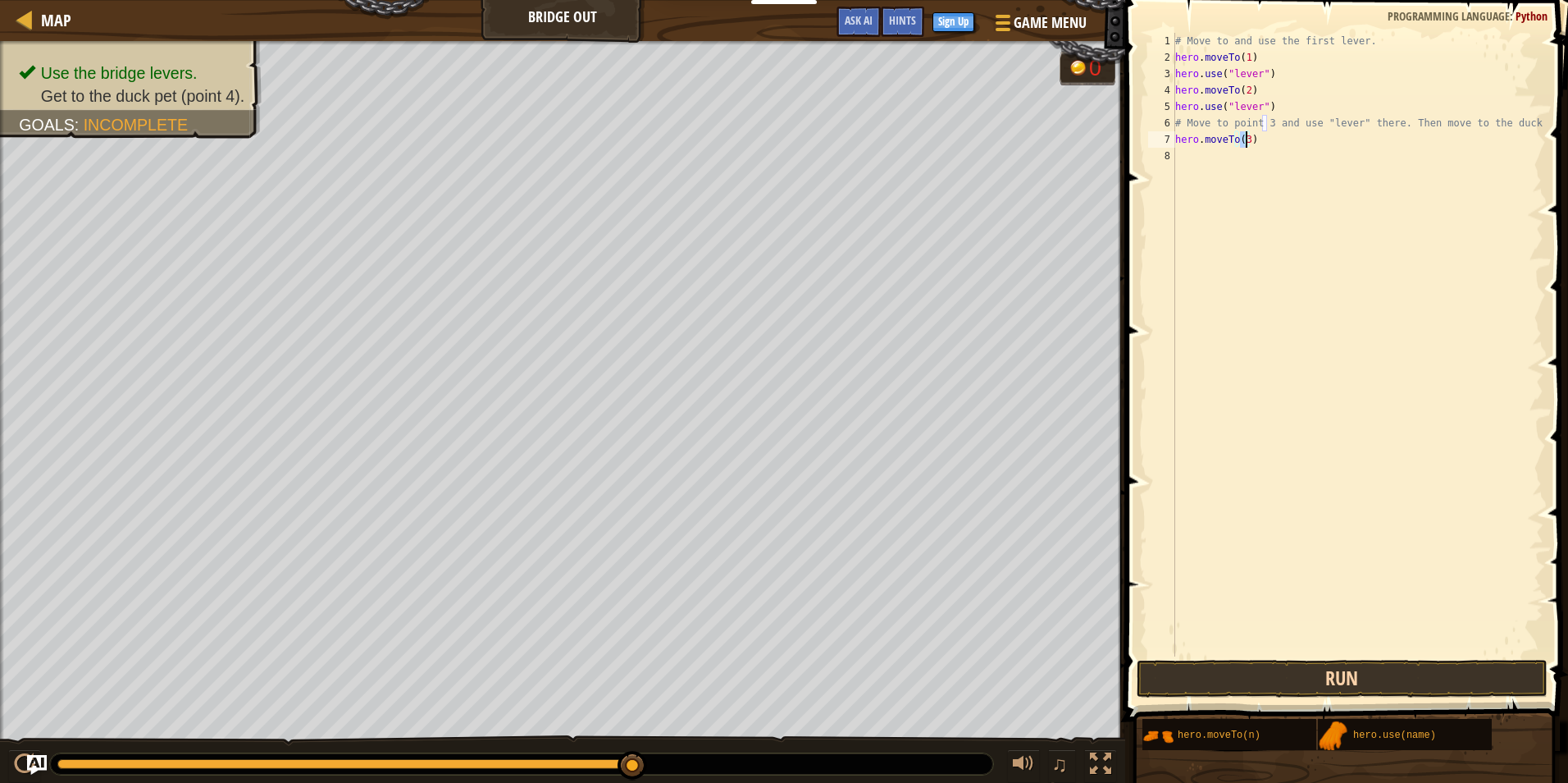
type textarea "hero.moveTo(3)"
click at [1394, 678] on button "Run" at bounding box center [1342, 678] width 411 height 38
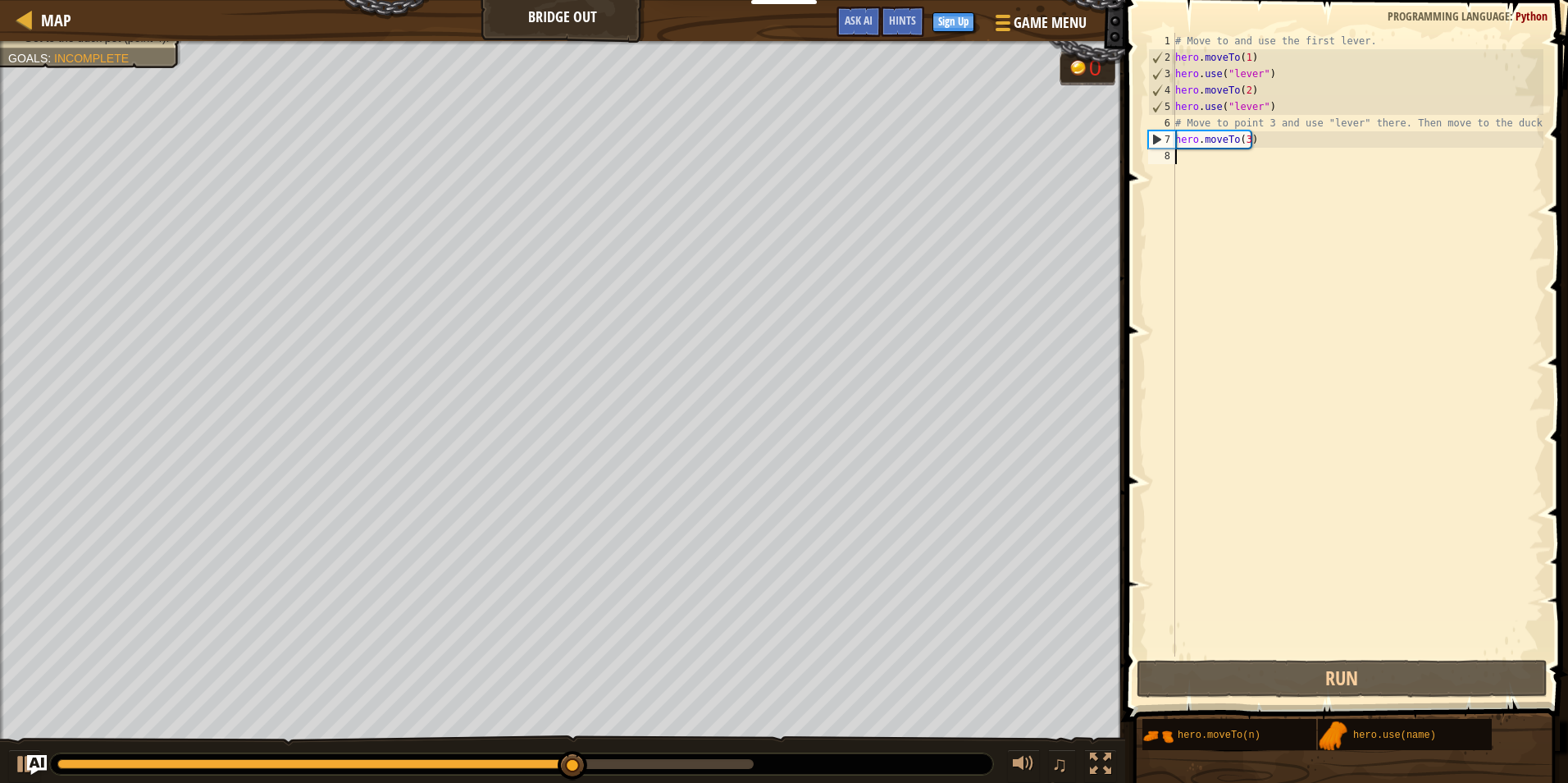
click at [1198, 160] on div "# Move to and use the first lever. hero . moveTo ( 1 ) hero . use ( "lever" ) h…" at bounding box center [1357, 361] width 371 height 656
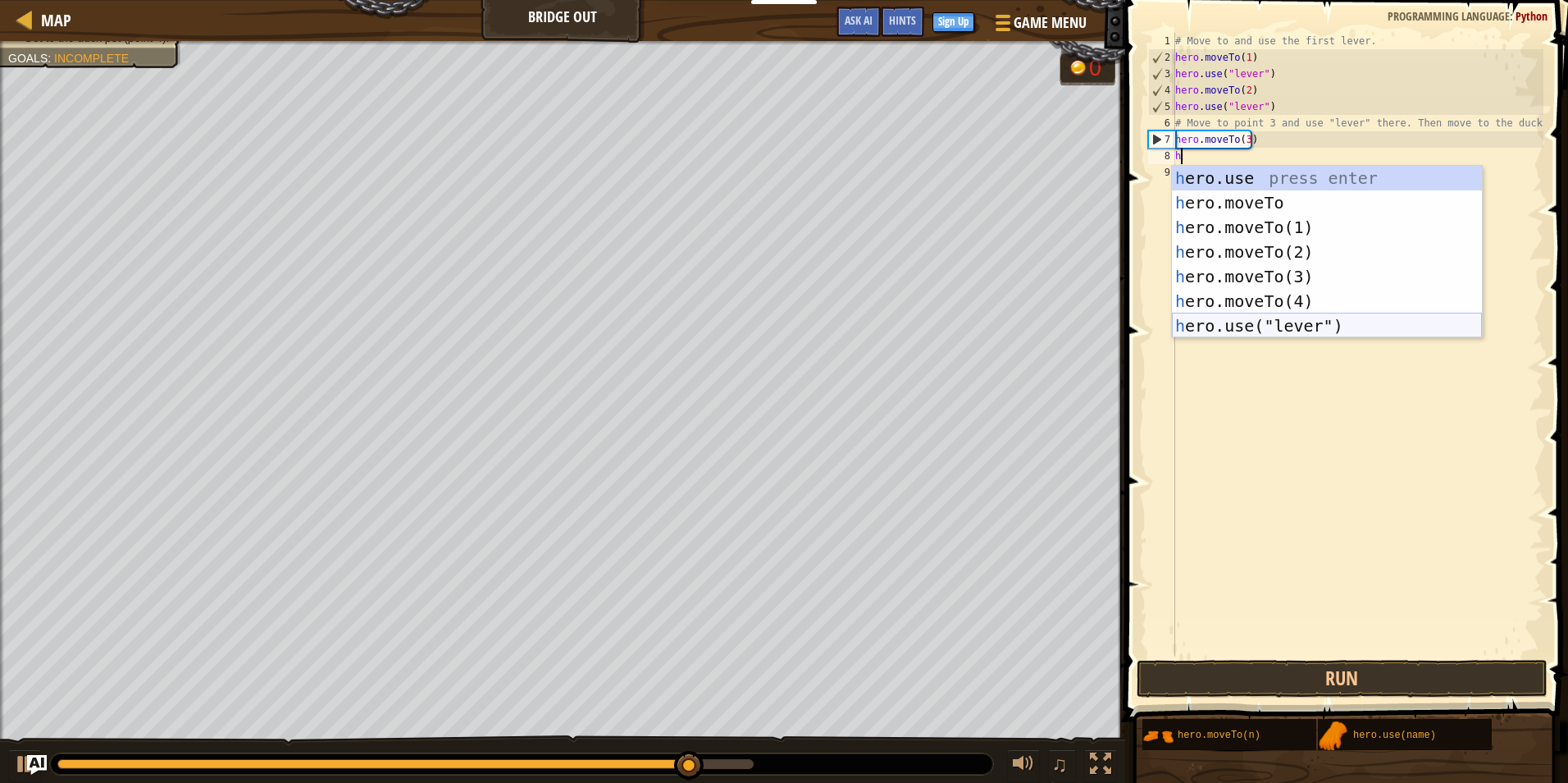
click at [1231, 319] on div "h ero.use press enter h ero.moveTo press enter h ero.moveTo(1) press enter h er…" at bounding box center [1327, 276] width 310 height 221
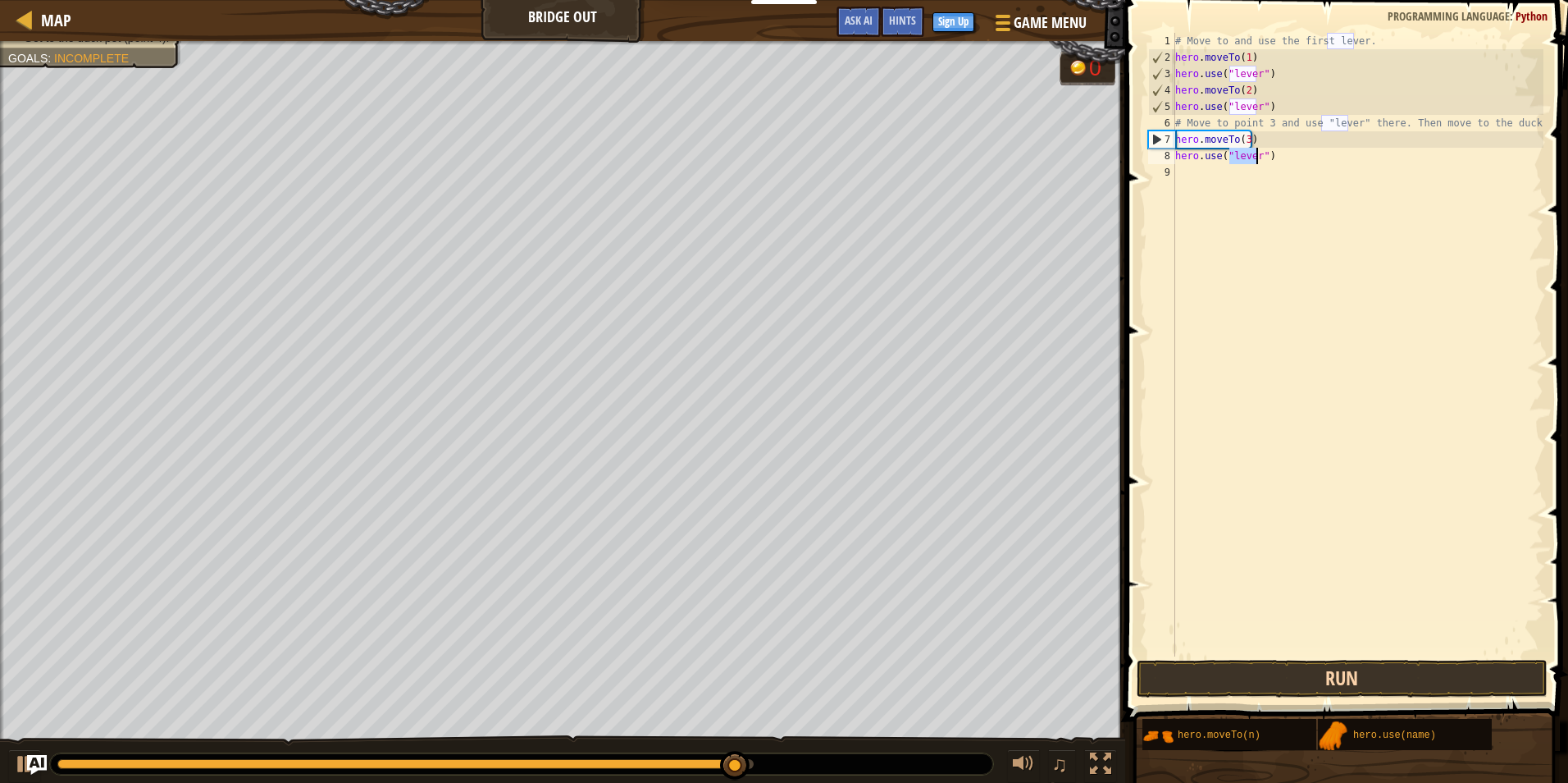
type textarea "hero.use("lever")"
click at [1222, 667] on button "Run" at bounding box center [1342, 678] width 411 height 38
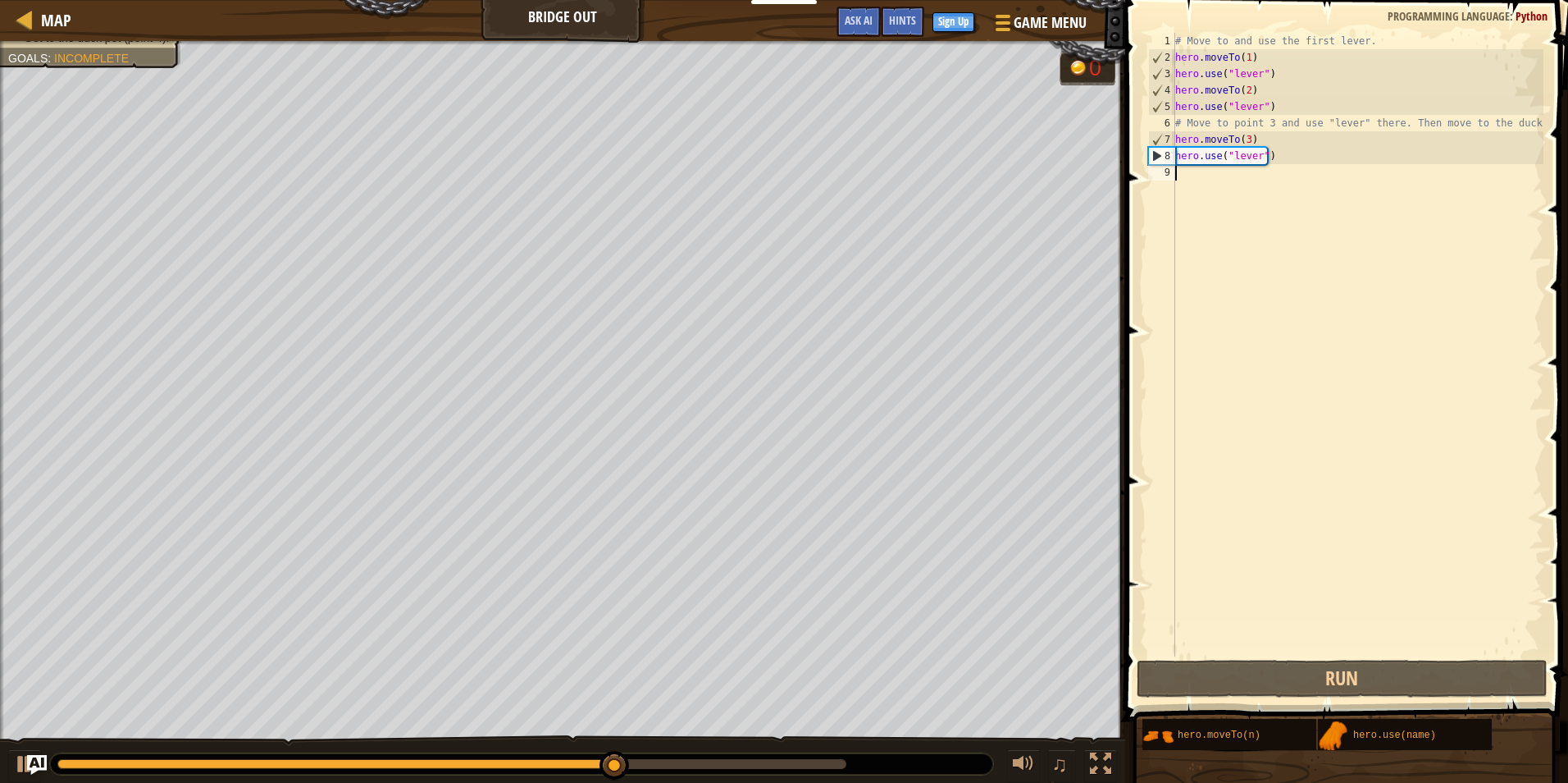
click at [1200, 198] on div "# Move to and use the first lever. hero . moveTo ( 1 ) hero . use ( "lever" ) h…" at bounding box center [1357, 361] width 371 height 656
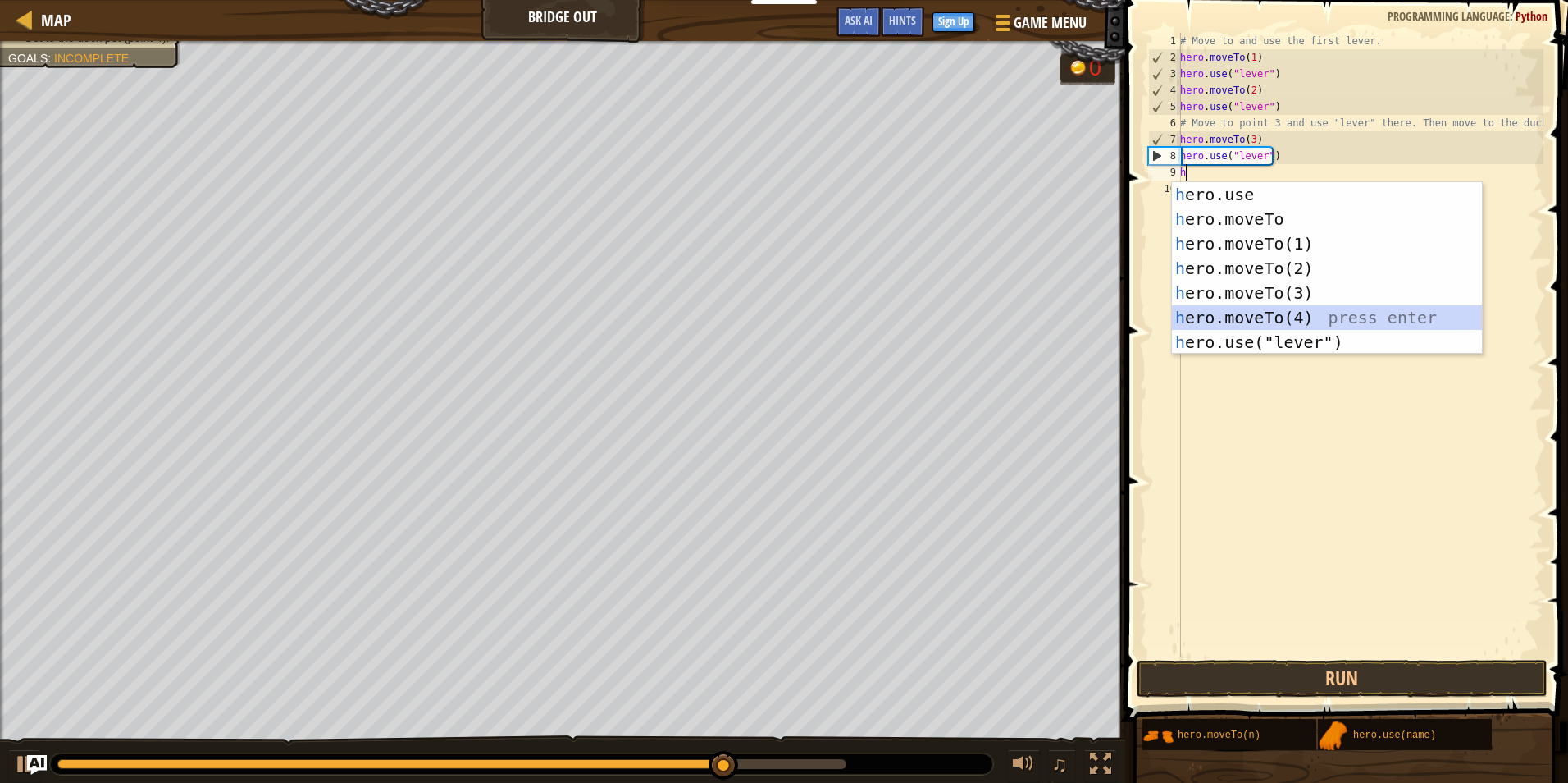
click at [1313, 322] on div "h ero.use press enter h ero.moveTo press enter h ero.moveTo(1) press enter h er…" at bounding box center [1327, 293] width 310 height 221
type textarea "hero.moveTo(4)"
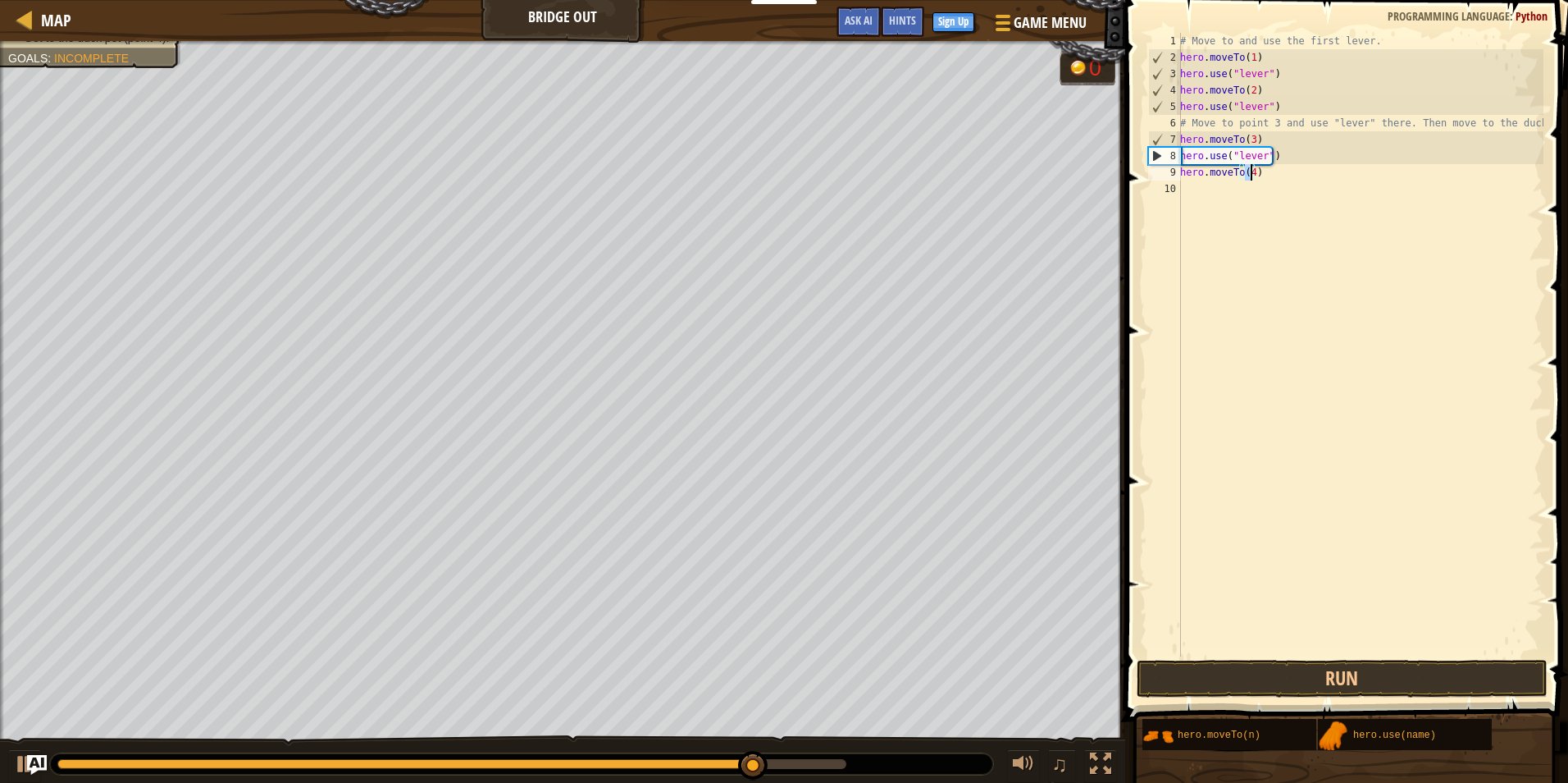
click at [1245, 212] on div "# Move to and use the first lever. hero . moveTo ( 1 ) hero . use ( "lever" ) h…" at bounding box center [1360, 361] width 367 height 656
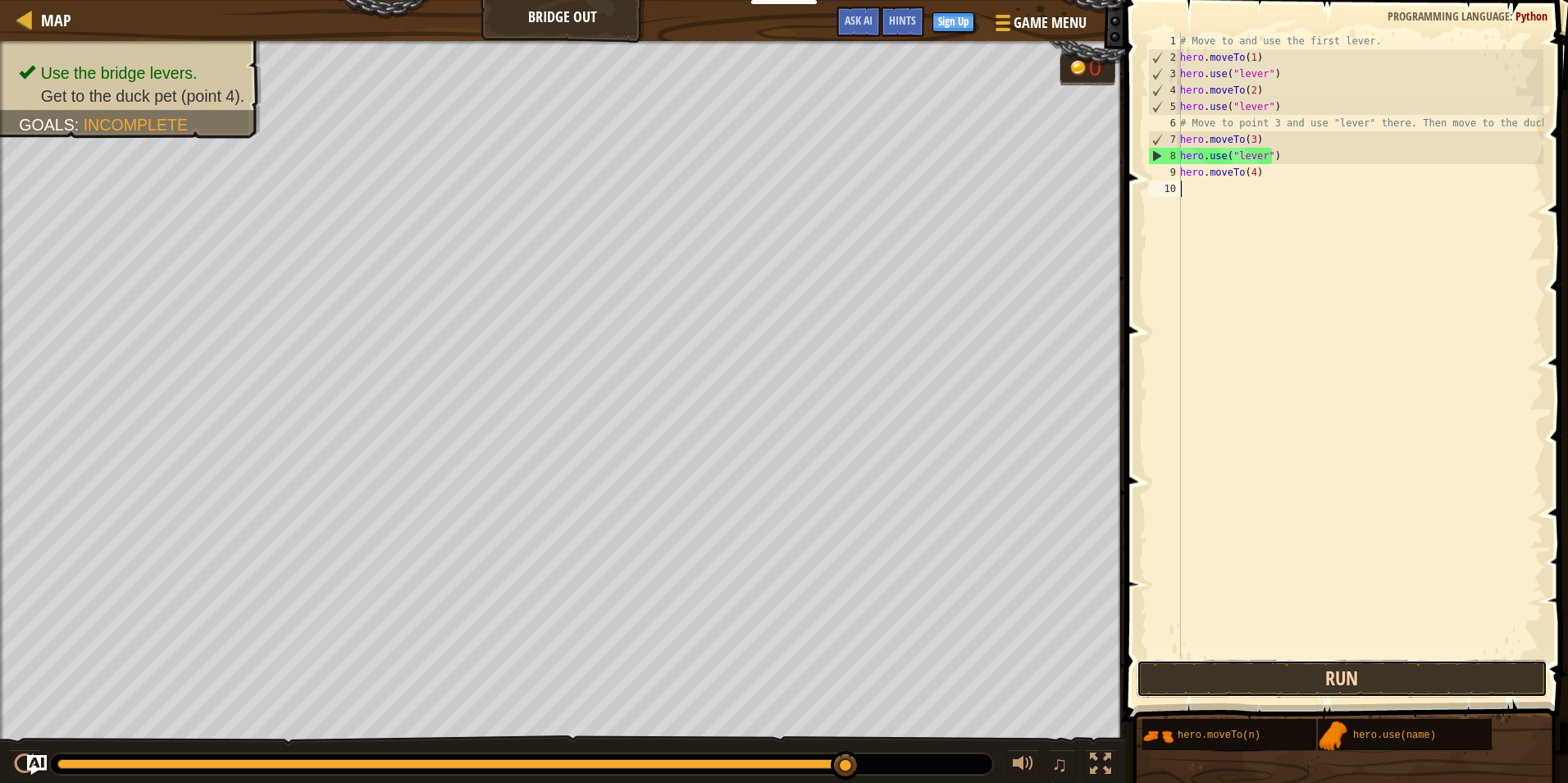
click at [1303, 695] on button "Run" at bounding box center [1342, 678] width 411 height 38
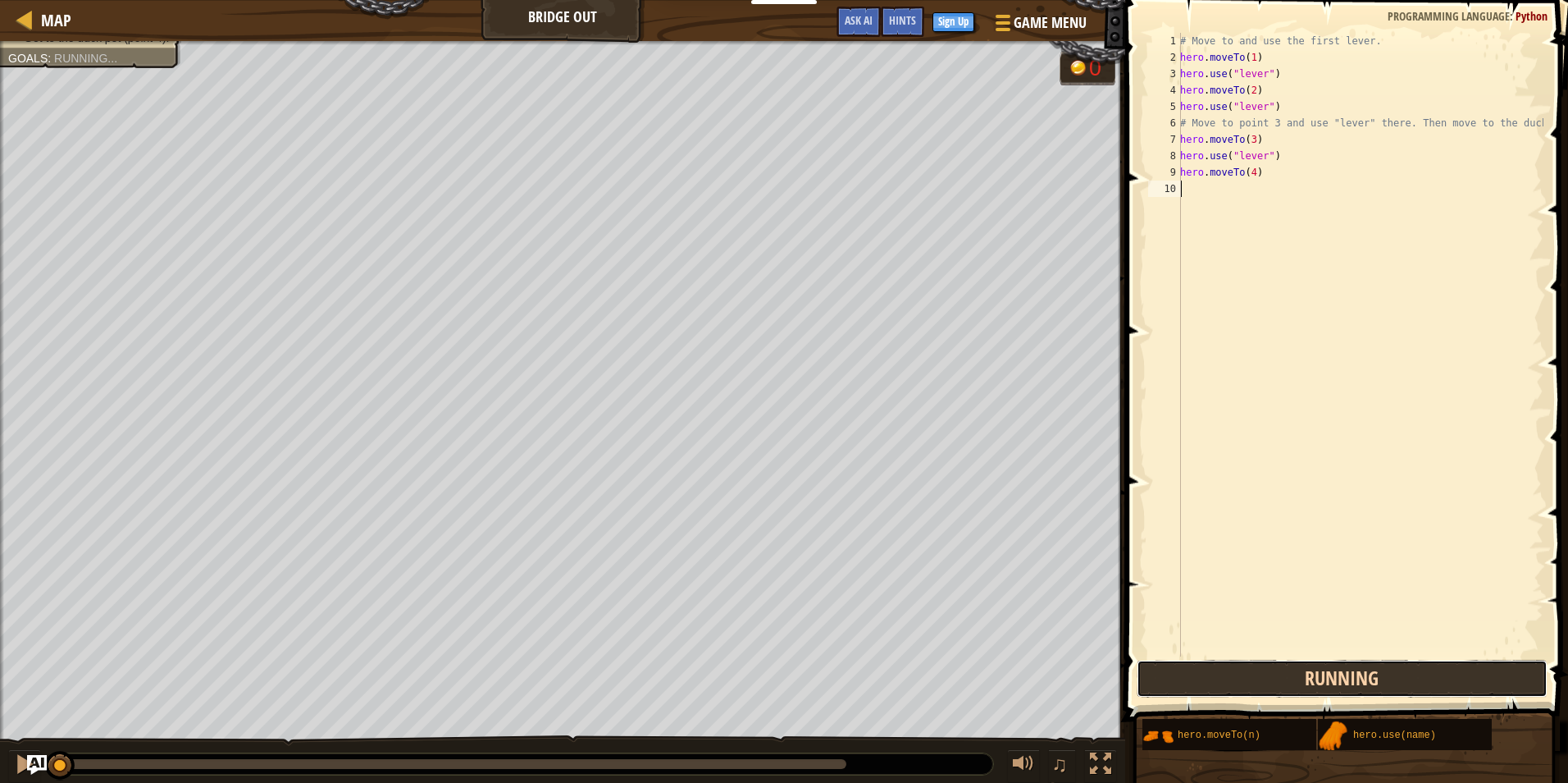
click at [1314, 676] on button "Running" at bounding box center [1342, 678] width 411 height 38
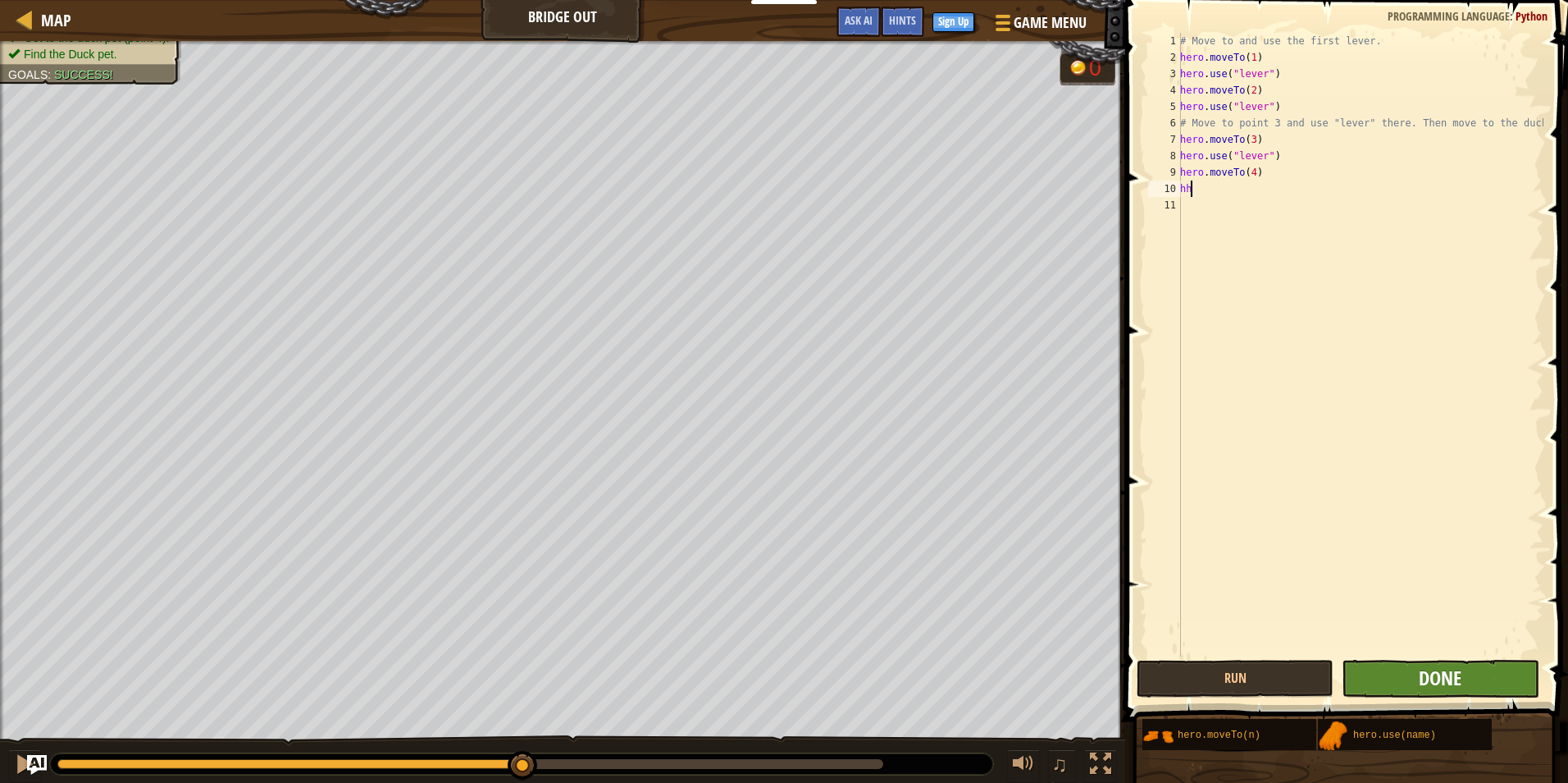
type textarea "hh"
click at [1444, 664] on button "Done" at bounding box center [1439, 678] width 197 height 38
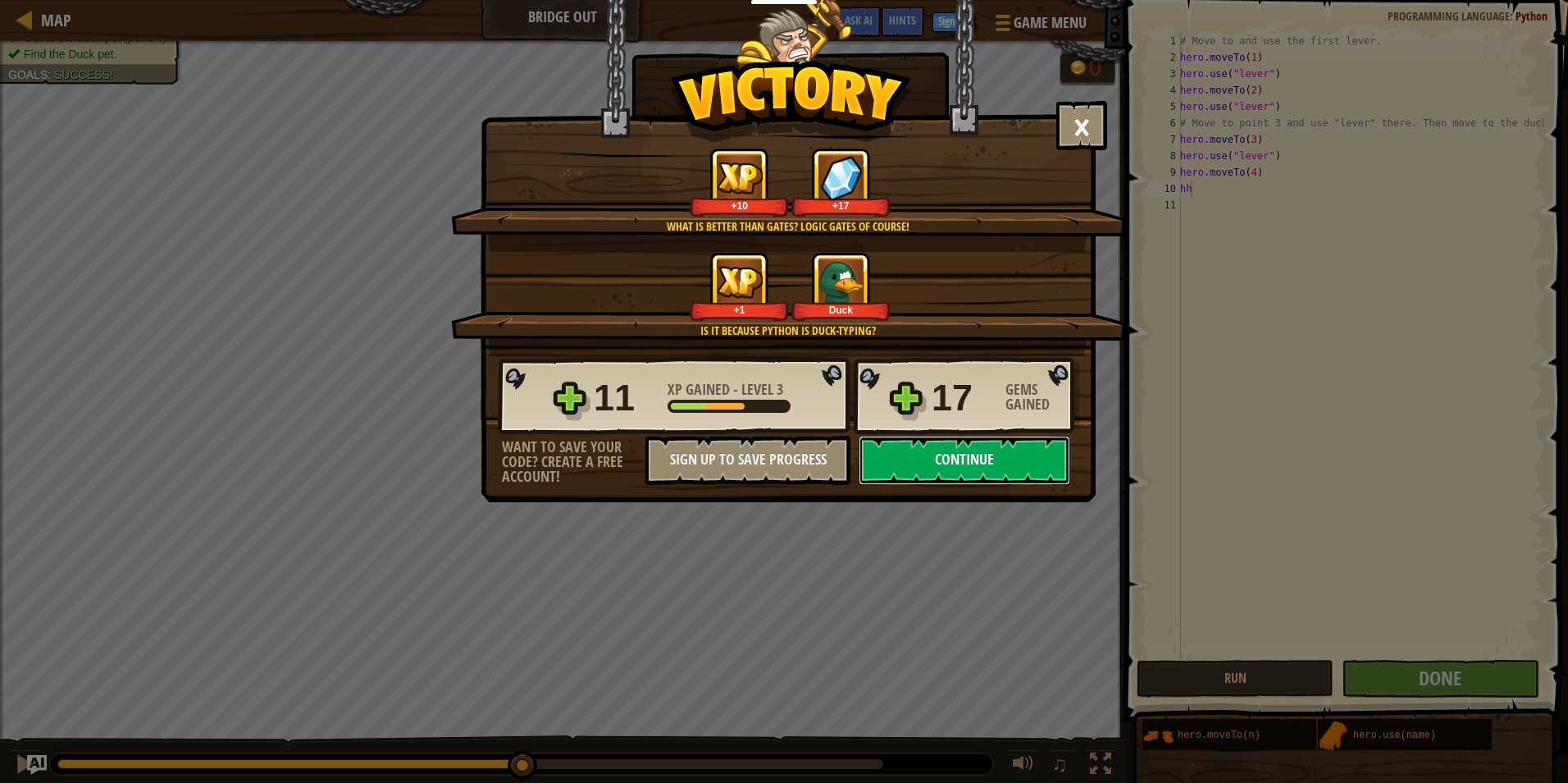
click at [1016, 454] on button "Continue" at bounding box center [964, 460] width 212 height 49
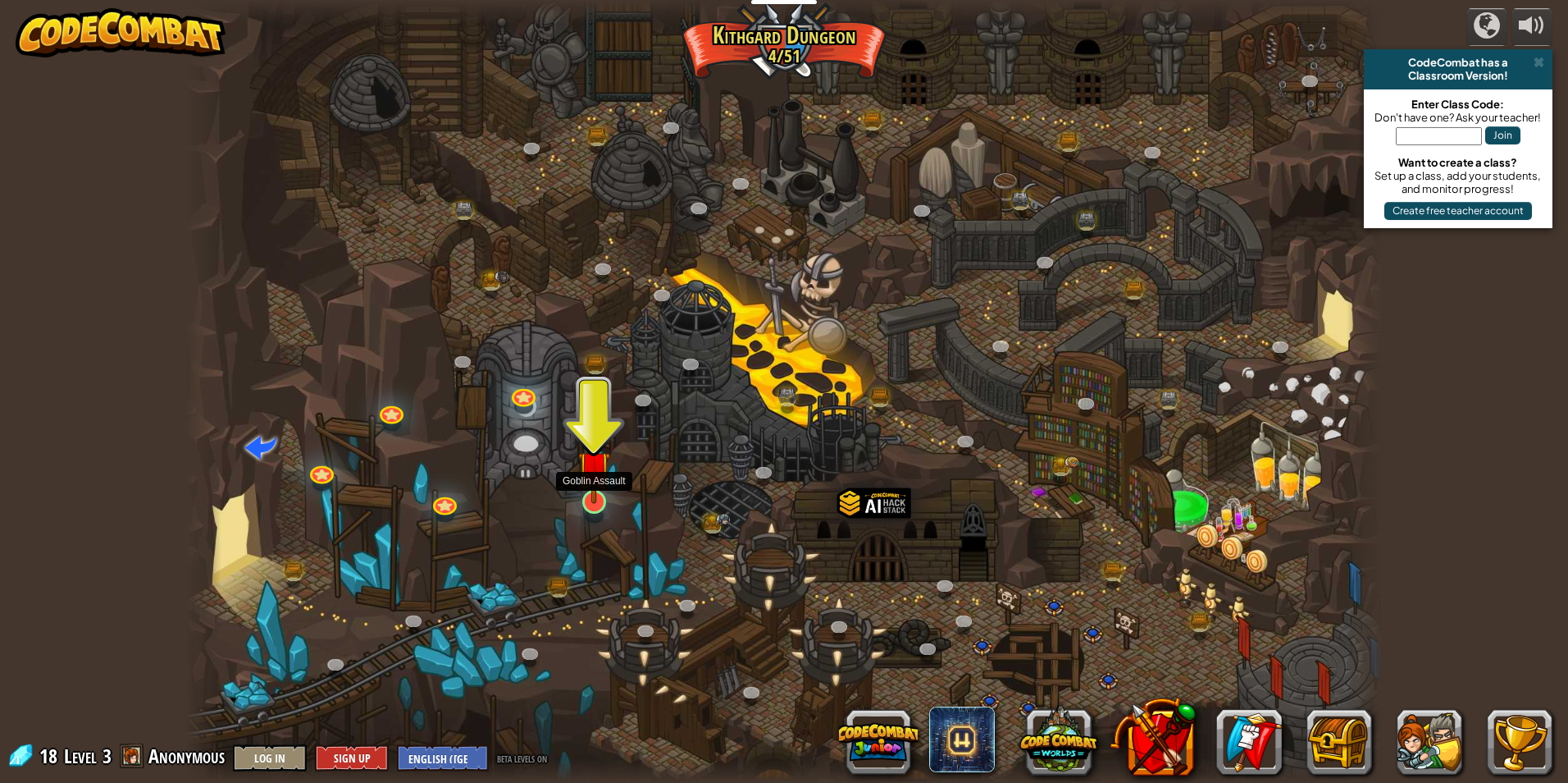
click at [594, 499] on img at bounding box center [594, 467] width 32 height 74
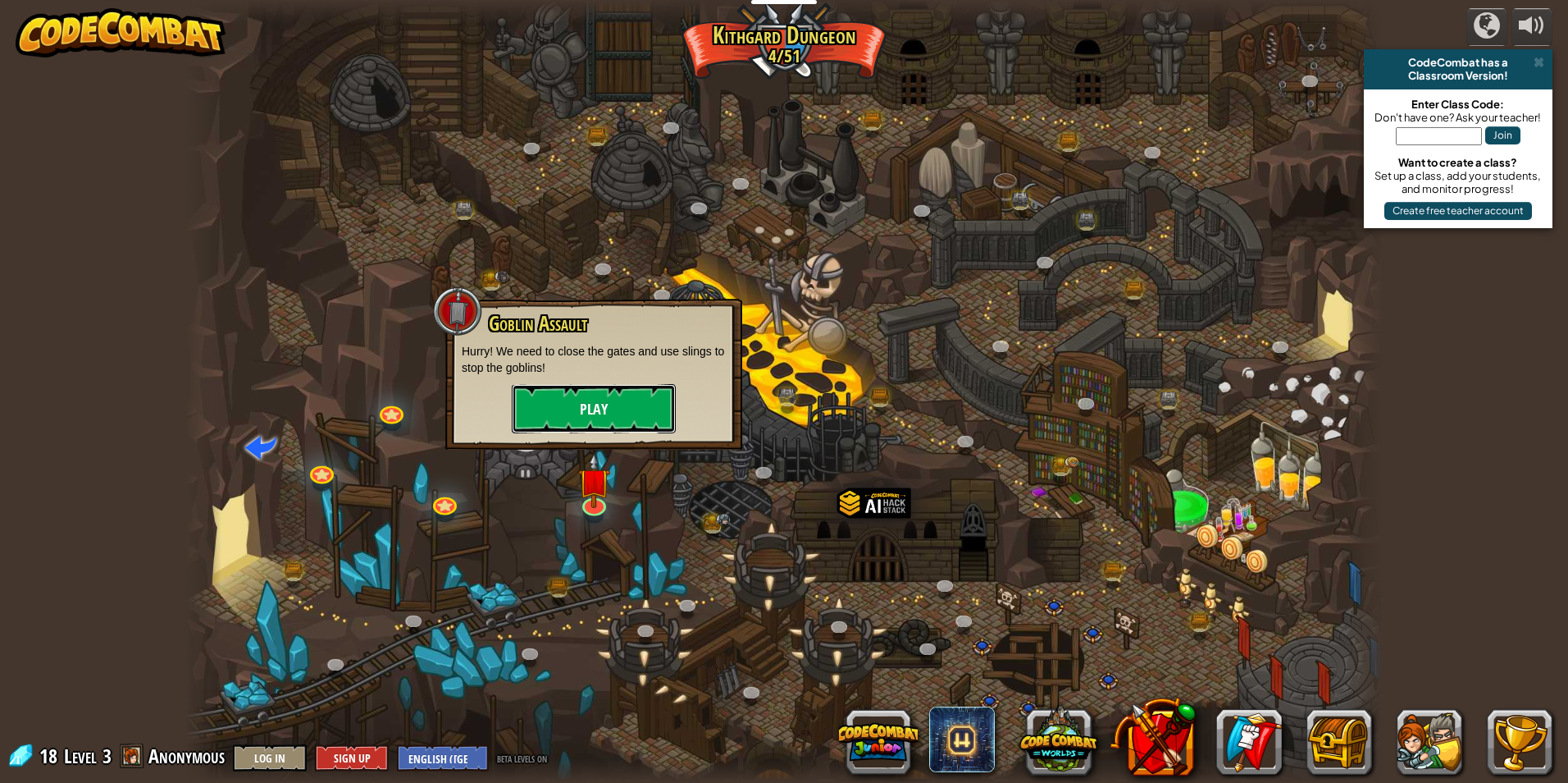
click at [630, 415] on button "Play" at bounding box center [594, 408] width 164 height 49
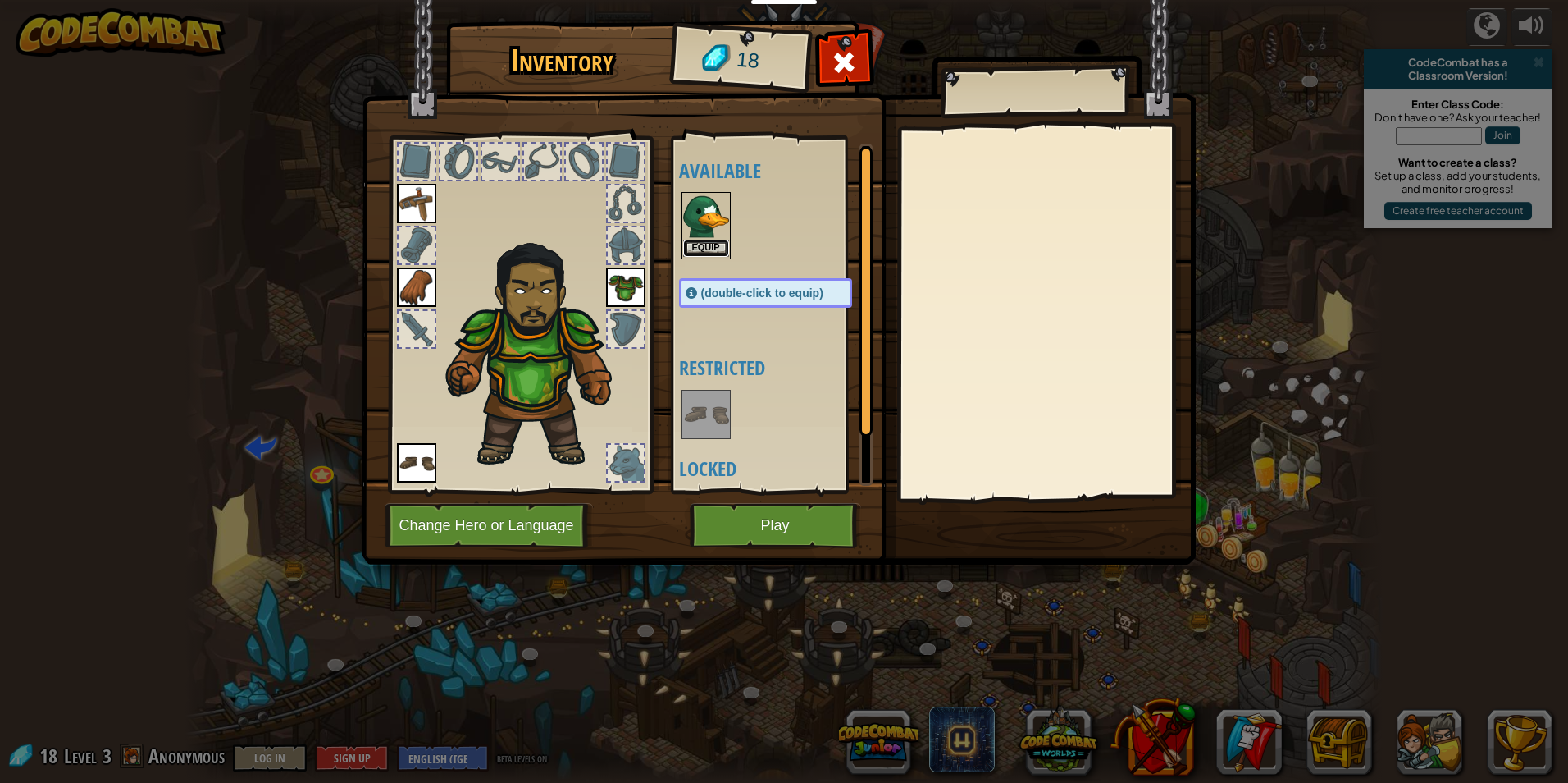
click at [726, 254] on button "Equip" at bounding box center [706, 249] width 46 height 18
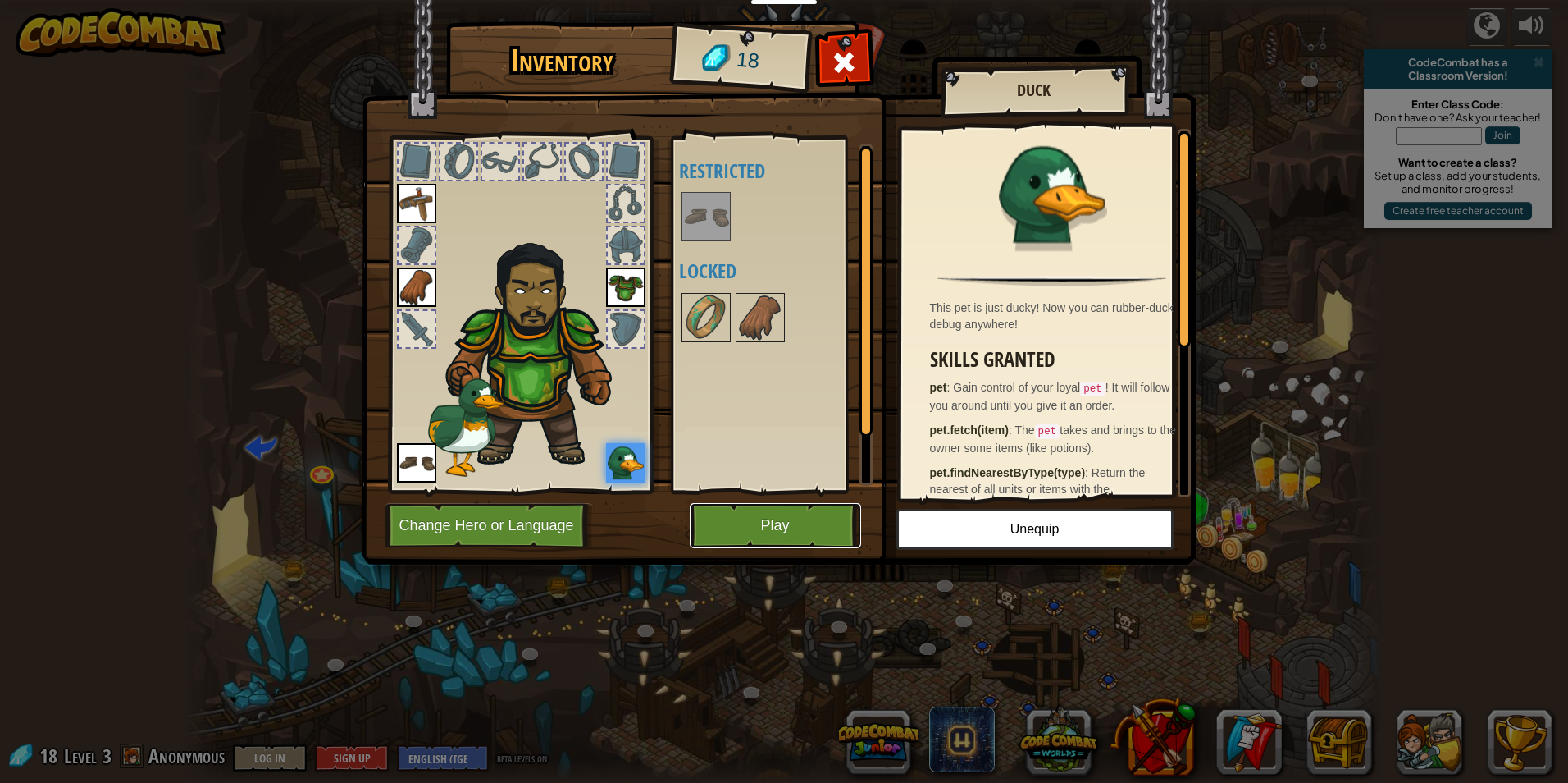
click at [780, 525] on button "Play" at bounding box center [775, 525] width 171 height 45
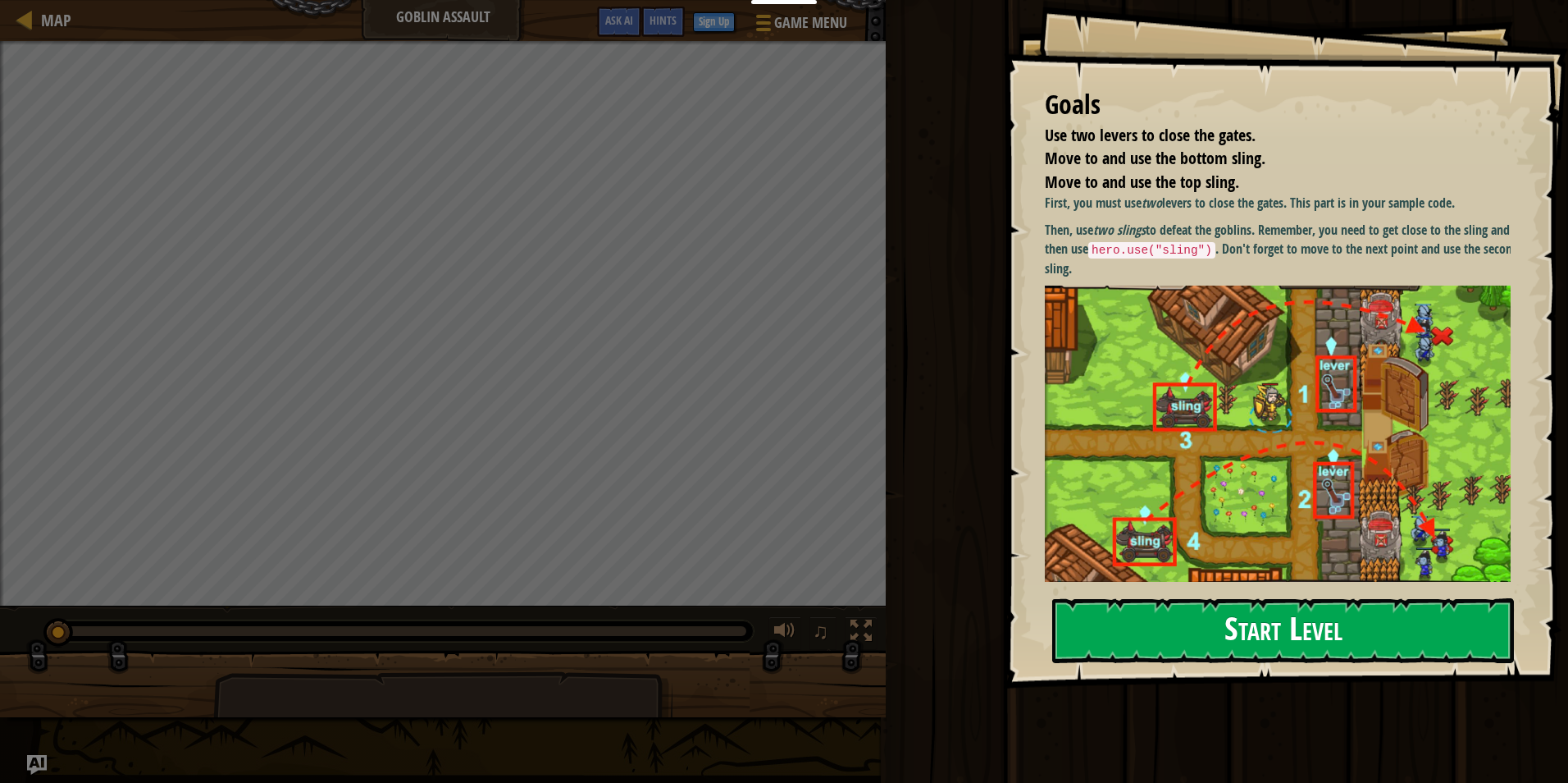
click at [1334, 611] on button "Start Level" at bounding box center [1283, 630] width 462 height 65
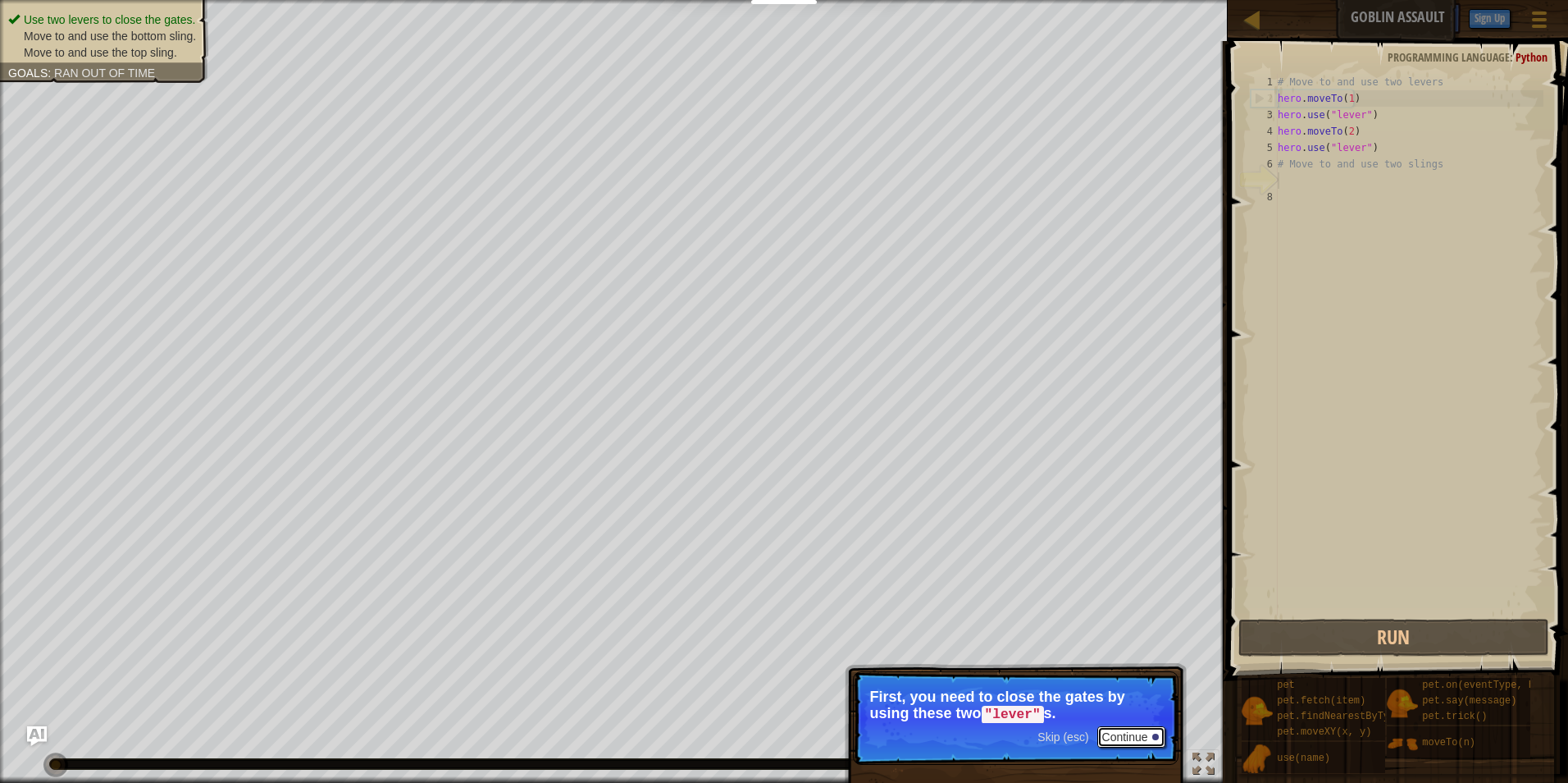
drag, startPoint x: 1102, startPoint y: 731, endPoint x: 1124, endPoint y: 729, distance: 22.1
click at [1103, 731] on button "Continue" at bounding box center [1131, 736] width 68 height 21
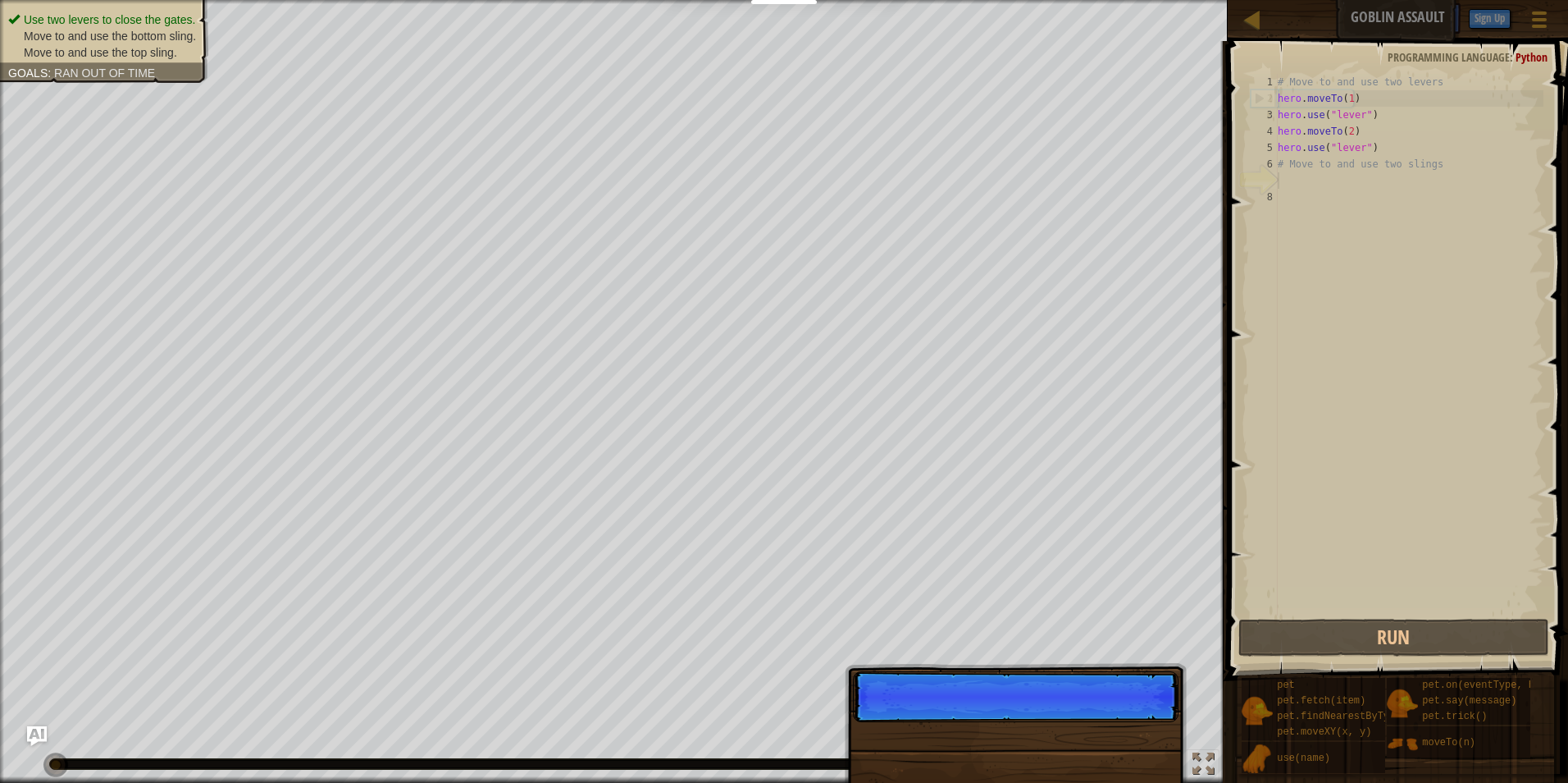
scroll to position [7, 0]
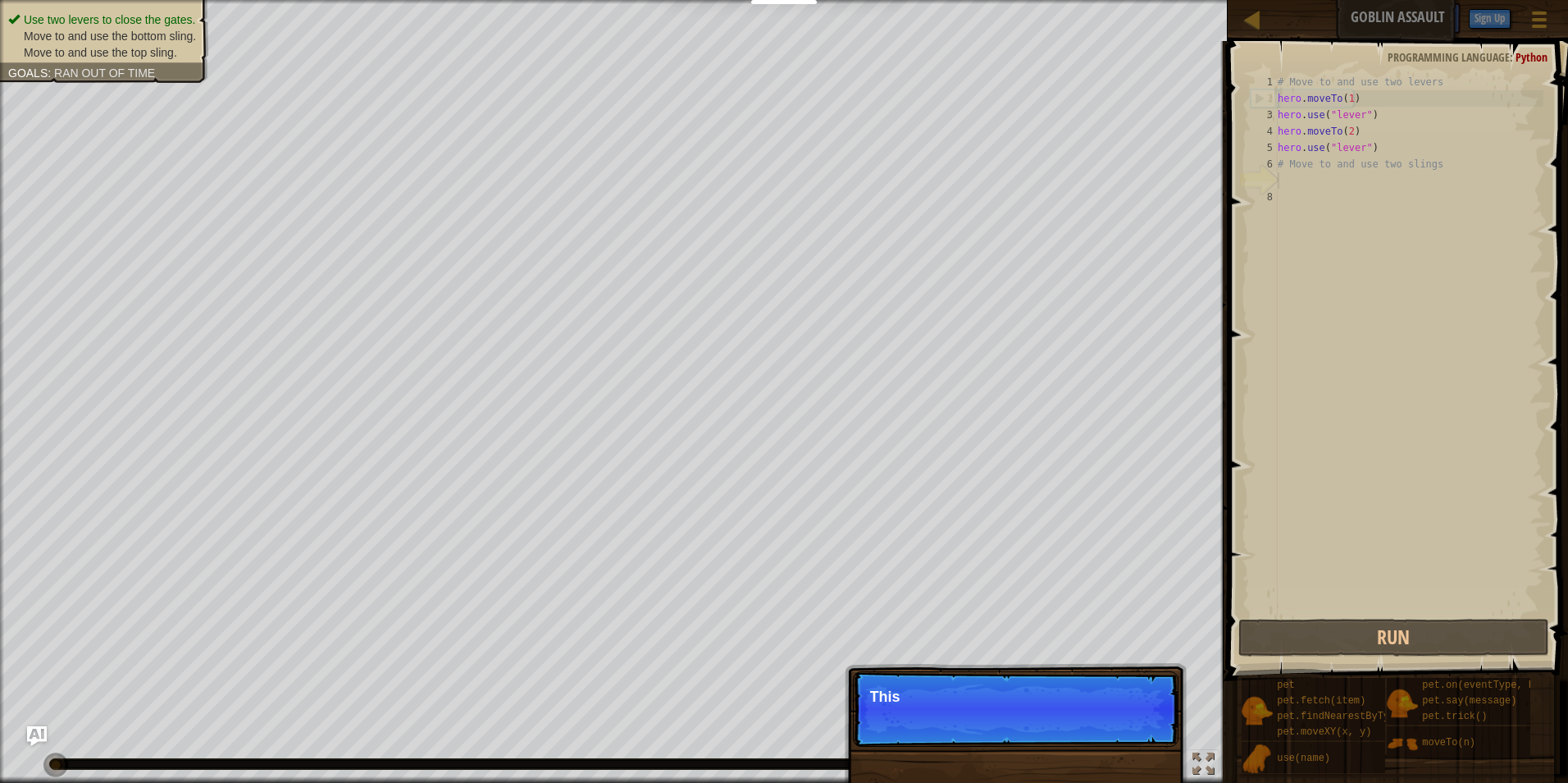
click at [1127, 729] on p "Skip (esc) Continue This" at bounding box center [1015, 709] width 325 height 76
click at [1127, 729] on p "Skip (esc) Continue This goal is" at bounding box center [1015, 709] width 325 height 76
click at [1127, 729] on p "Skip (esc) Continue This goal is alread" at bounding box center [1015, 709] width 325 height 76
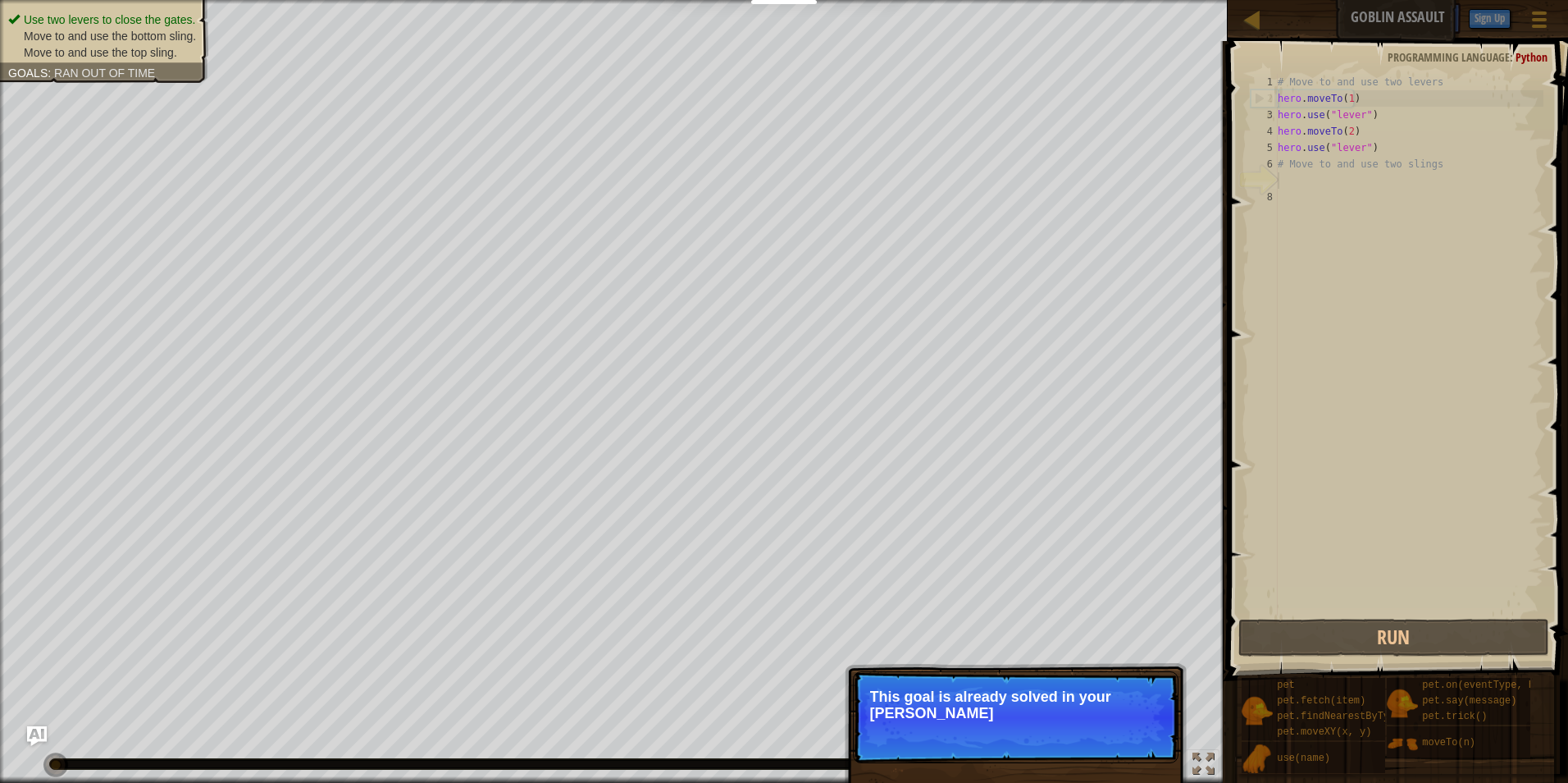
click at [1084, 735] on p "Skip (esc) Continue This goal is already solved in your [PERSON_NAME]" at bounding box center [1015, 717] width 325 height 92
click at [1084, 735] on p "Skip (esc) Continue This goal is already solved in your sample cod" at bounding box center [1015, 717] width 325 height 92
click at [1084, 735] on p "Skip (esc) Continue This goal is already solved in your sample code. [GEOGRAPHI…" at bounding box center [1015, 717] width 325 height 92
click at [1084, 735] on p "Skip (esc) Continue This goal is already solved in your sample code. Focus on us" at bounding box center [1015, 717] width 325 height 92
click at [1084, 735] on p "Skip (esc) Continue This goal is already solved in your sample code. Focus on u…" at bounding box center [1015, 718] width 325 height 93
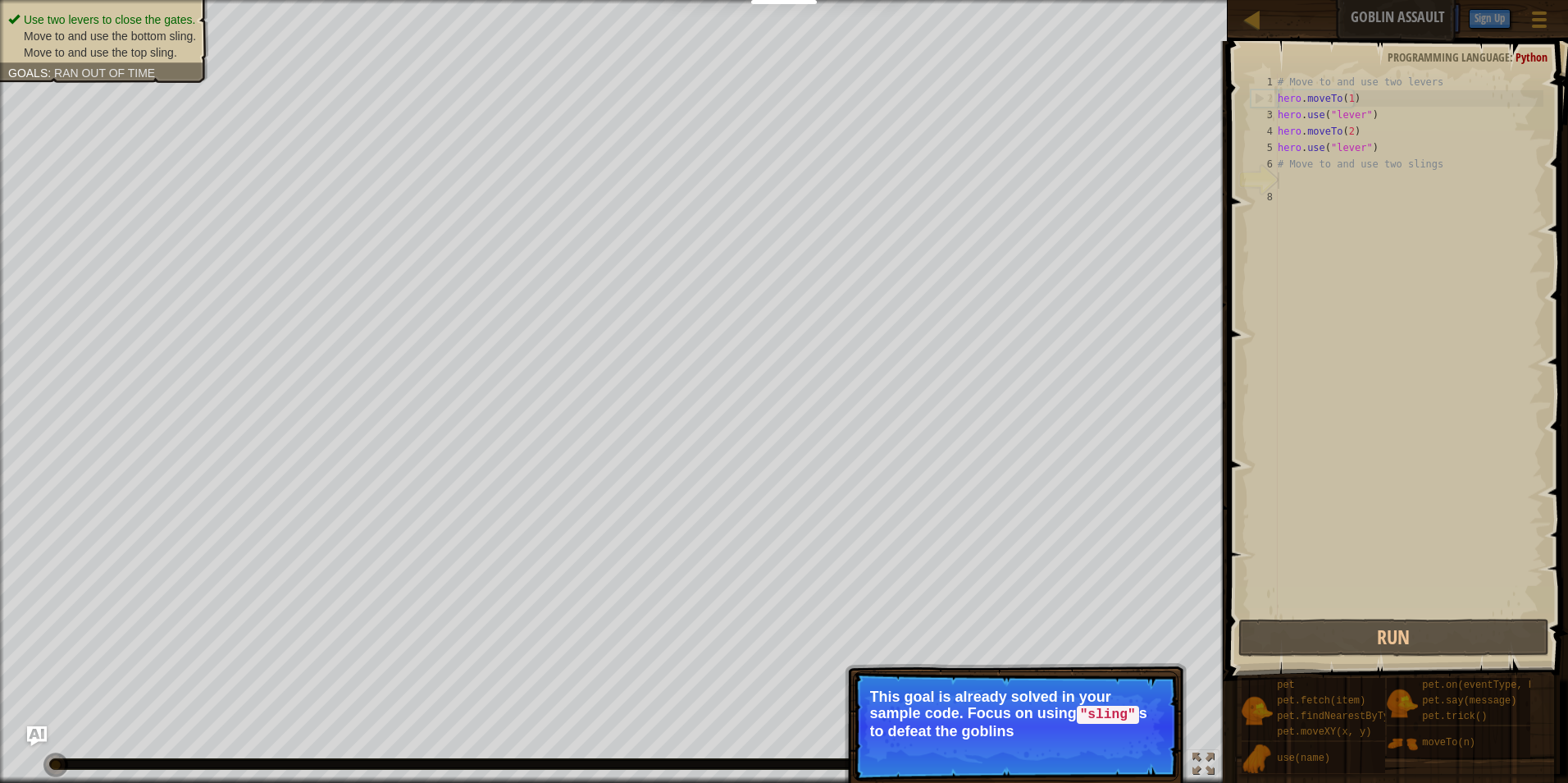
click at [1036, 754] on p "Skip (esc) Continue This goal is already solved in your sample code. Focus on u…" at bounding box center [1015, 726] width 325 height 110
click at [1049, 754] on span "Skip (esc)" at bounding box center [1063, 753] width 51 height 13
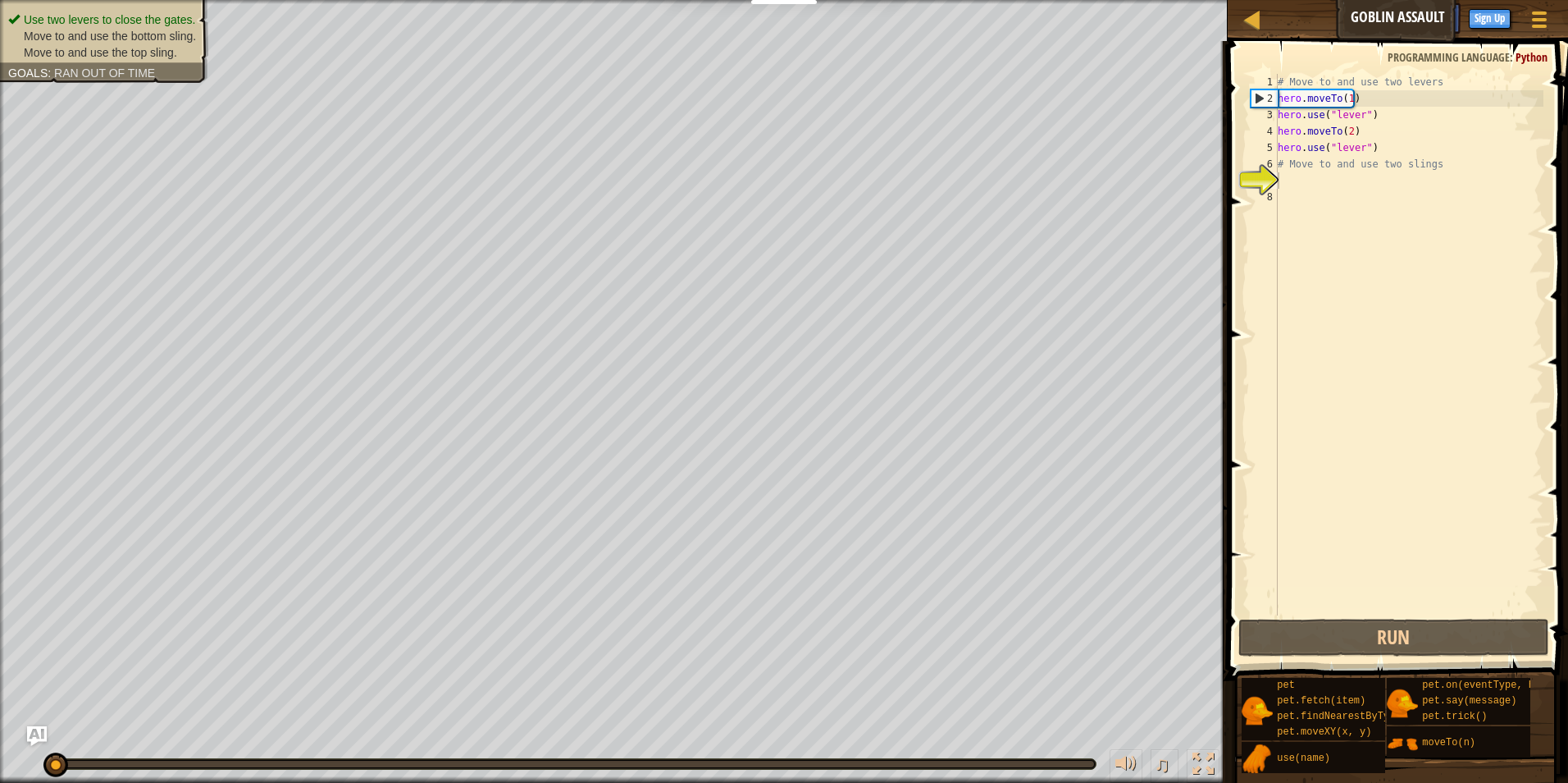
click at [1055, 772] on div "Use two levers to close the gates. Move to and use the bottom sling. Move to an…" at bounding box center [784, 392] width 1568 height 783
click at [1399, 621] on button "Run" at bounding box center [1394, 638] width 312 height 38
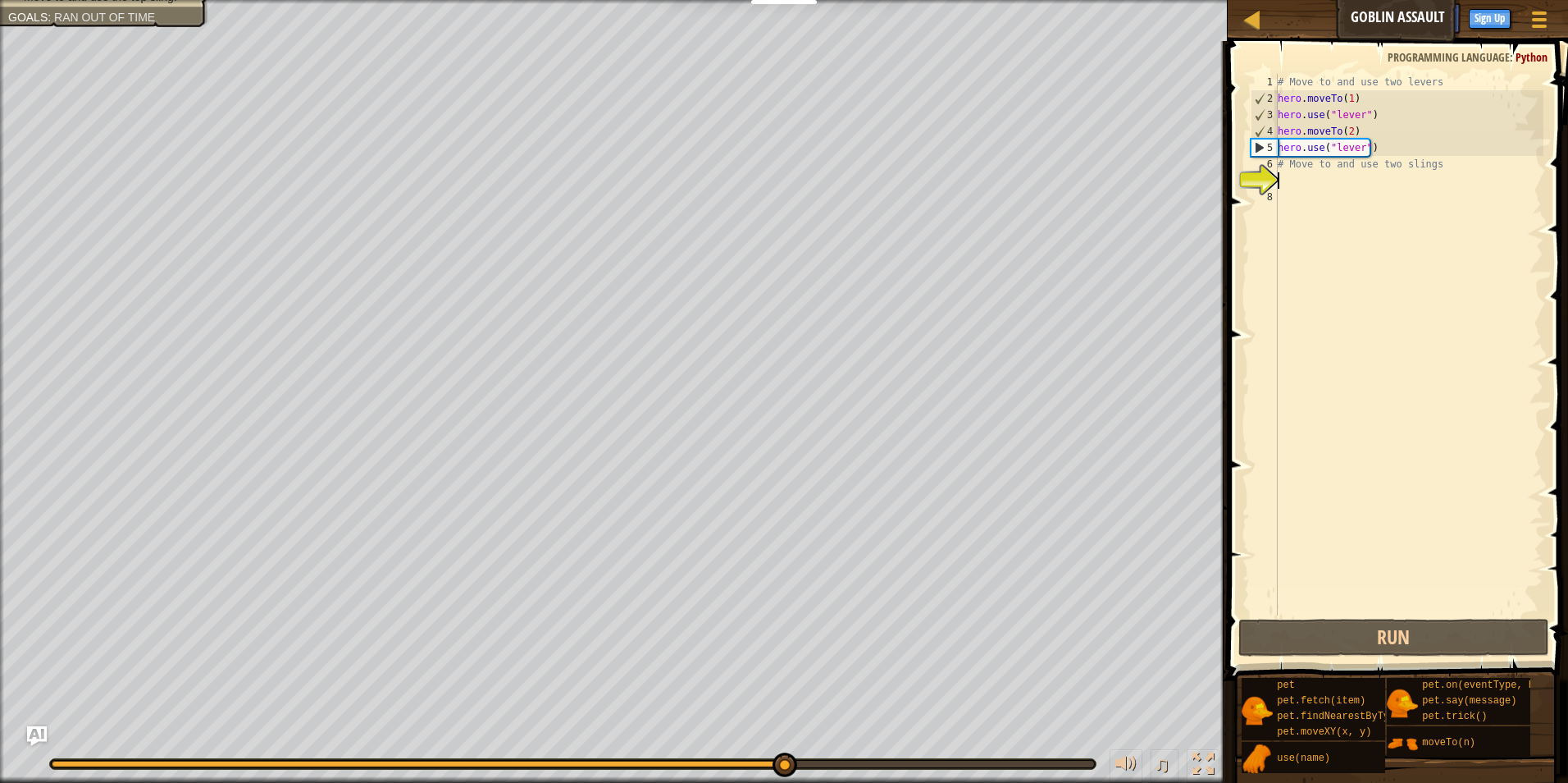
click at [1297, 188] on div "# Move to and use two levers hero . moveTo ( 1 ) hero . use ( "lever" ) hero . …" at bounding box center [1408, 361] width 269 height 574
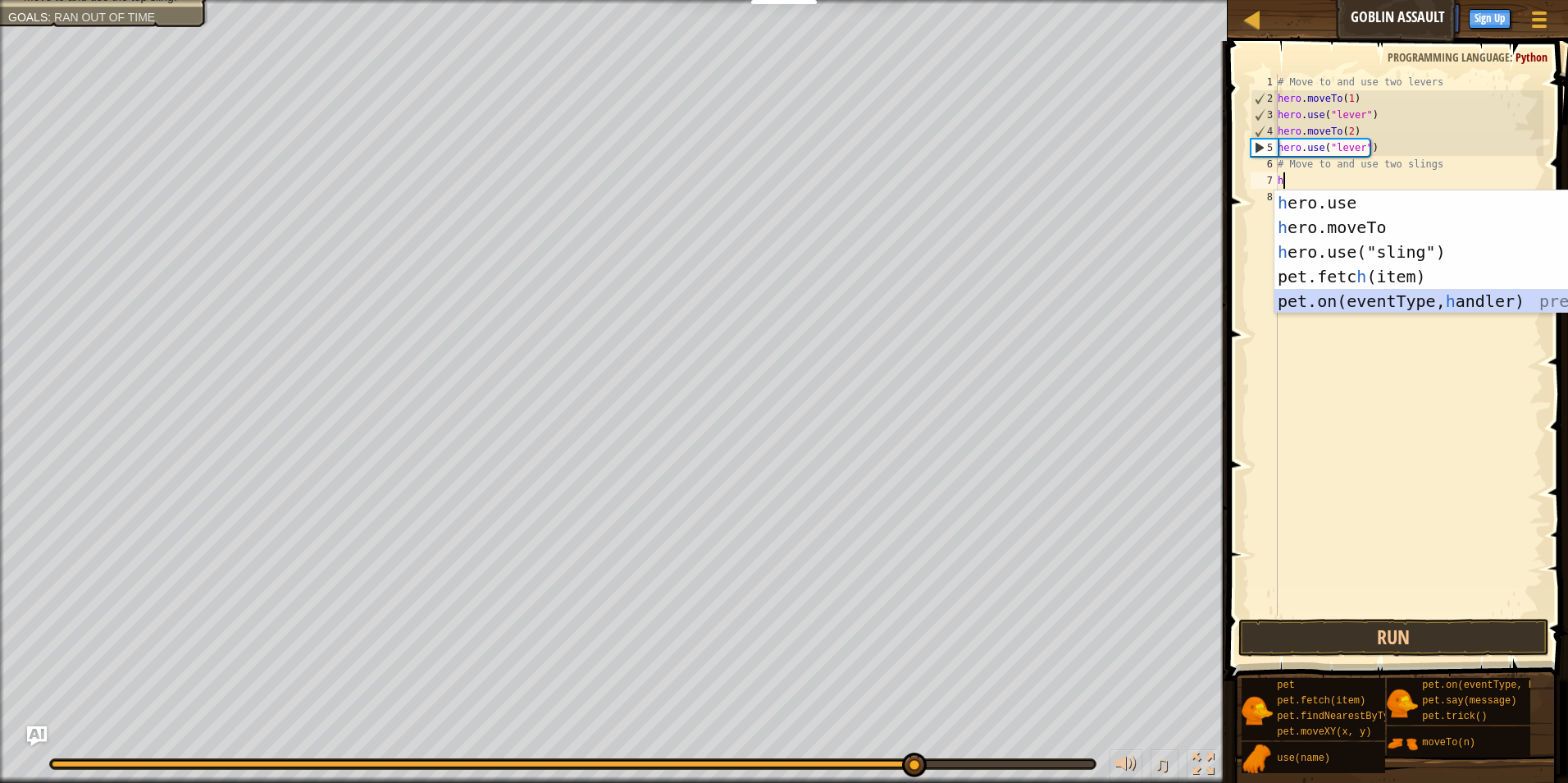
click at [1447, 305] on div "h ero.use press enter h ero.moveTo press enter h ero.use("sling") press enter p…" at bounding box center [1430, 276] width 310 height 172
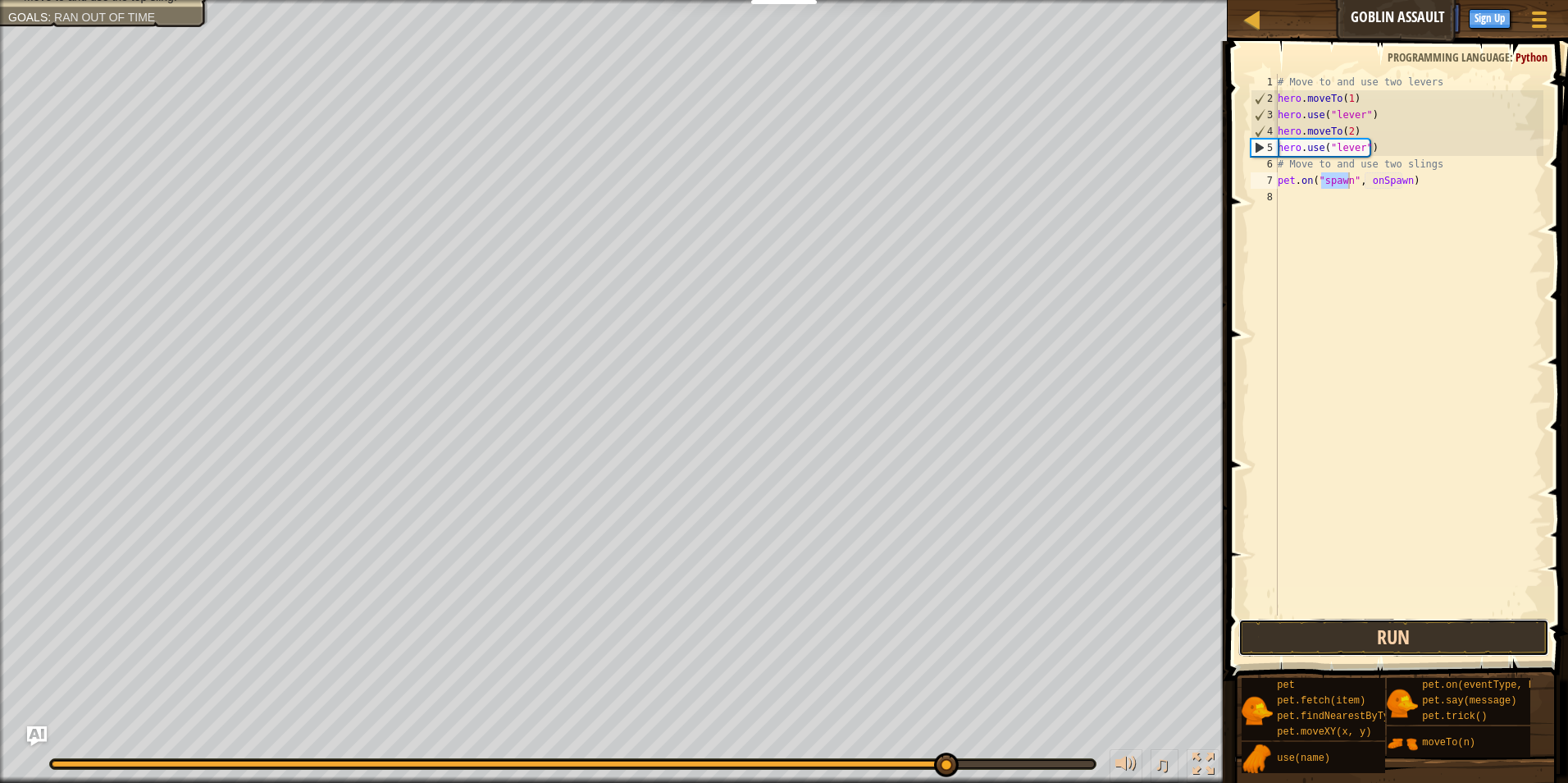
click at [1396, 636] on button "Run" at bounding box center [1394, 638] width 312 height 38
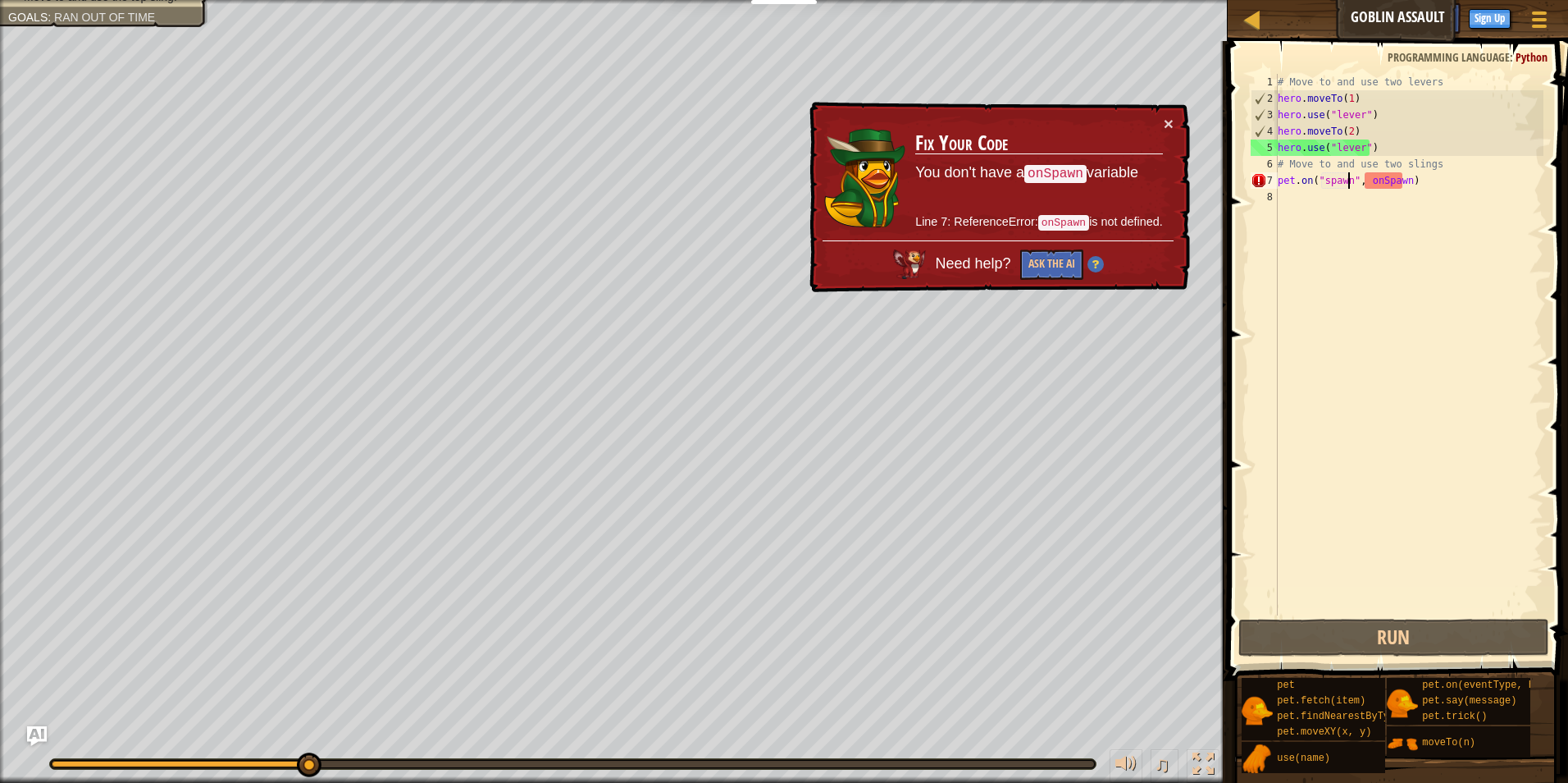
click at [1474, 175] on div "# Move to and use two levers hero . moveTo ( 1 ) hero . use ( "lever" ) hero . …" at bounding box center [1408, 361] width 269 height 574
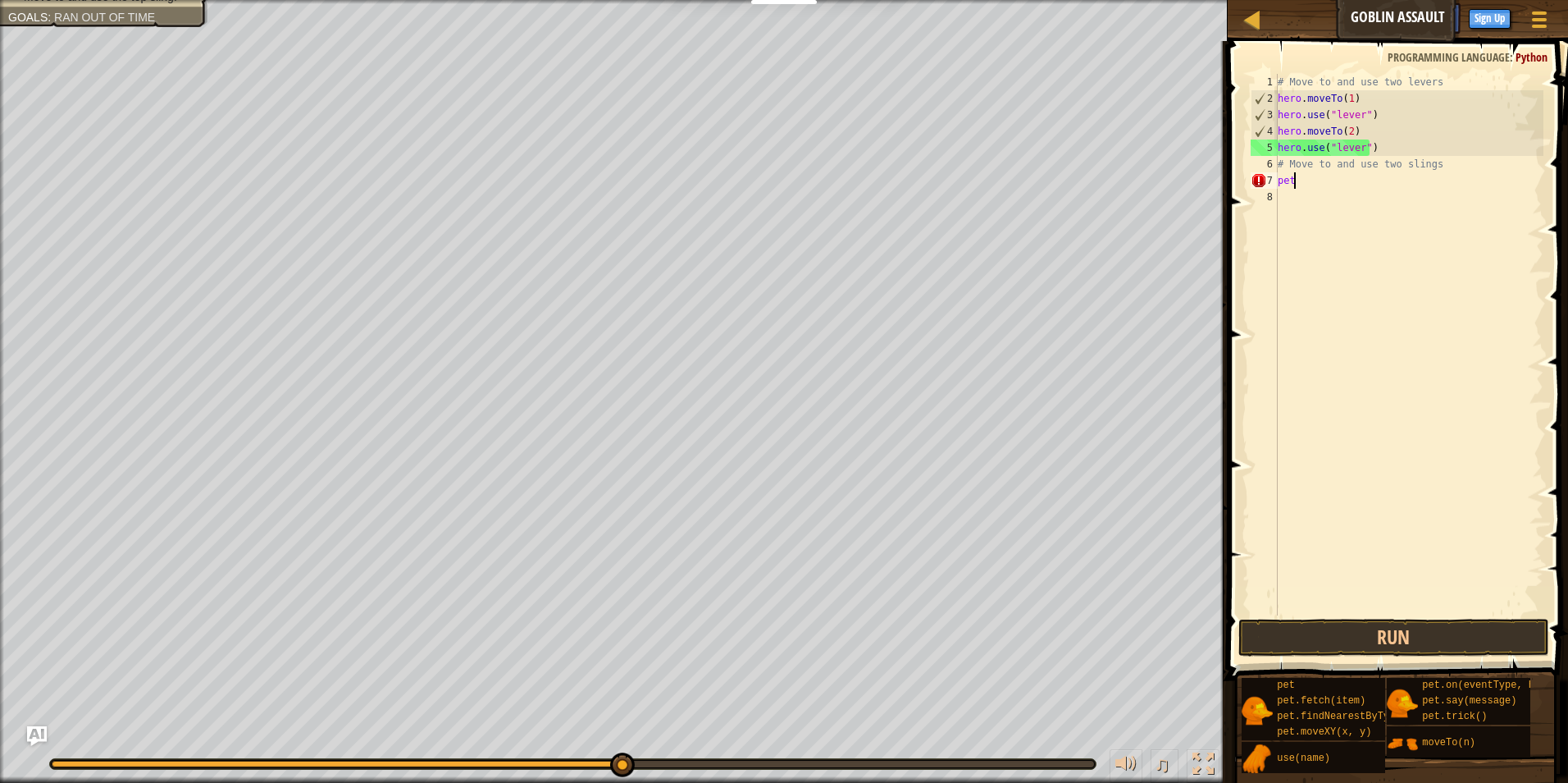
type textarea "p"
type textarea "# Move to and use two slings"
click at [1284, 191] on div "# Move to and use two levers hero . moveTo ( 1 ) hero . use ( "lever" ) hero . …" at bounding box center [1408, 361] width 269 height 574
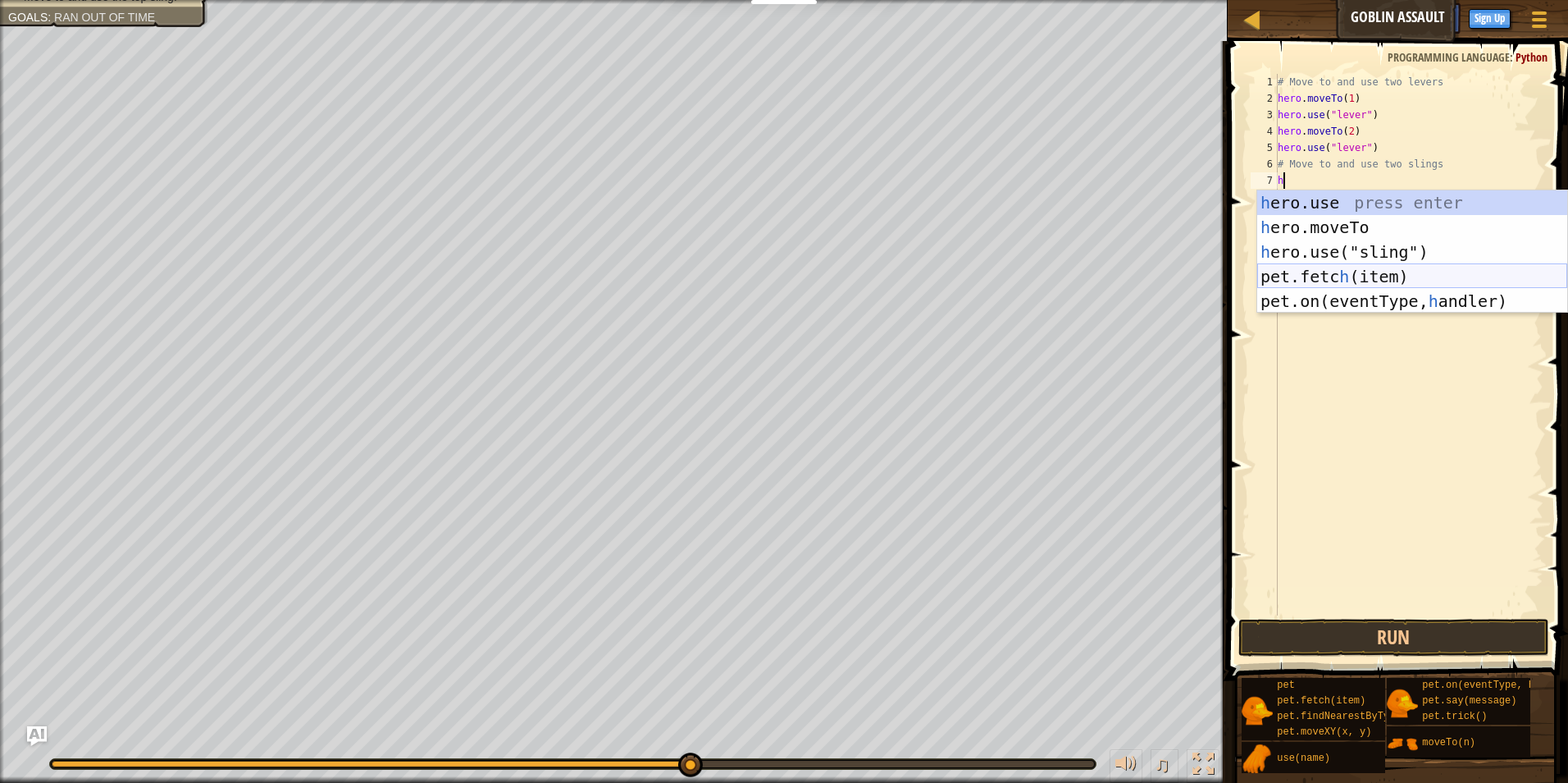
drag, startPoint x: 1343, startPoint y: 274, endPoint x: 1325, endPoint y: 315, distance: 44.8
click at [1338, 269] on div "h ero.use press enter h ero.moveTo press enter h ero.use("sling") press enter p…" at bounding box center [1412, 276] width 310 height 172
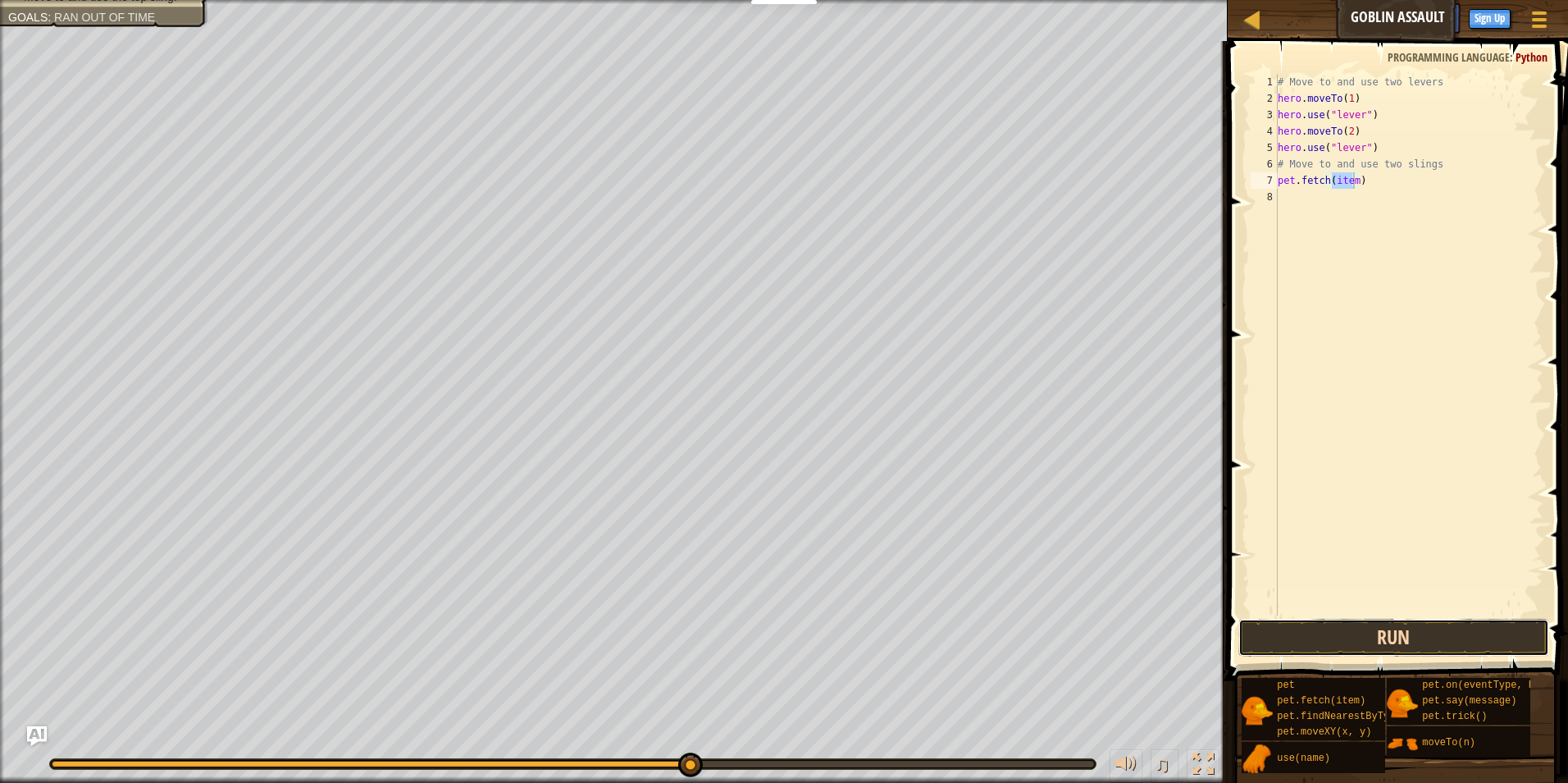
click at [1391, 637] on button "Run" at bounding box center [1394, 638] width 312 height 38
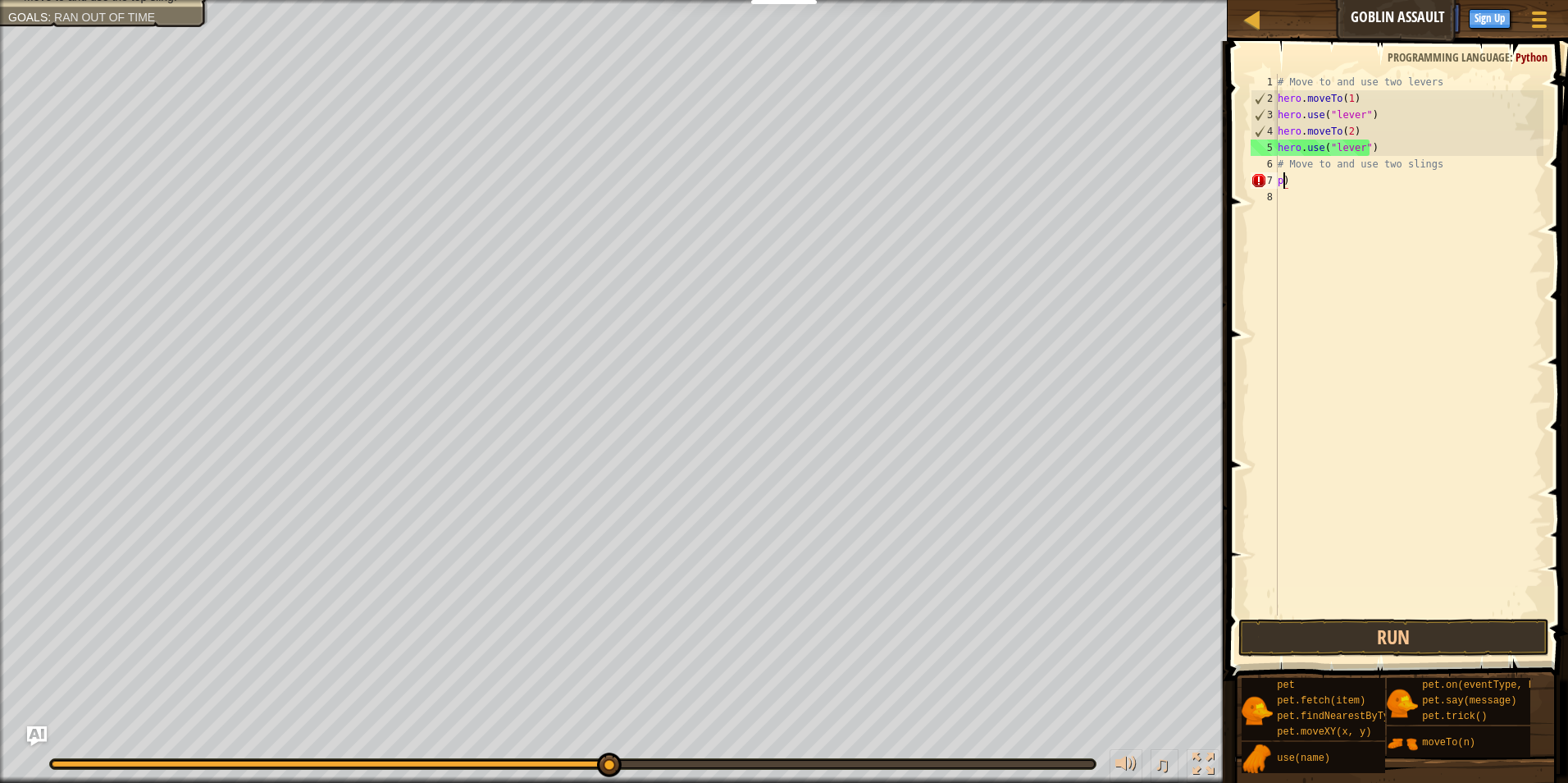
type textarea ")"
click at [1318, 199] on div "# Move to and use two levers hero . moveTo ( 1 ) hero . use ( "lever" ) hero . …" at bounding box center [1408, 361] width 269 height 574
click at [1319, 193] on div "# Move to and use two levers hero . moveTo ( 1 ) hero . use ( "lever" ) hero . …" at bounding box center [1408, 361] width 269 height 574
click at [1292, 181] on div "# Move to and use two levers hero . moveTo ( 1 ) hero . use ( "lever" ) hero . …" at bounding box center [1408, 361] width 269 height 574
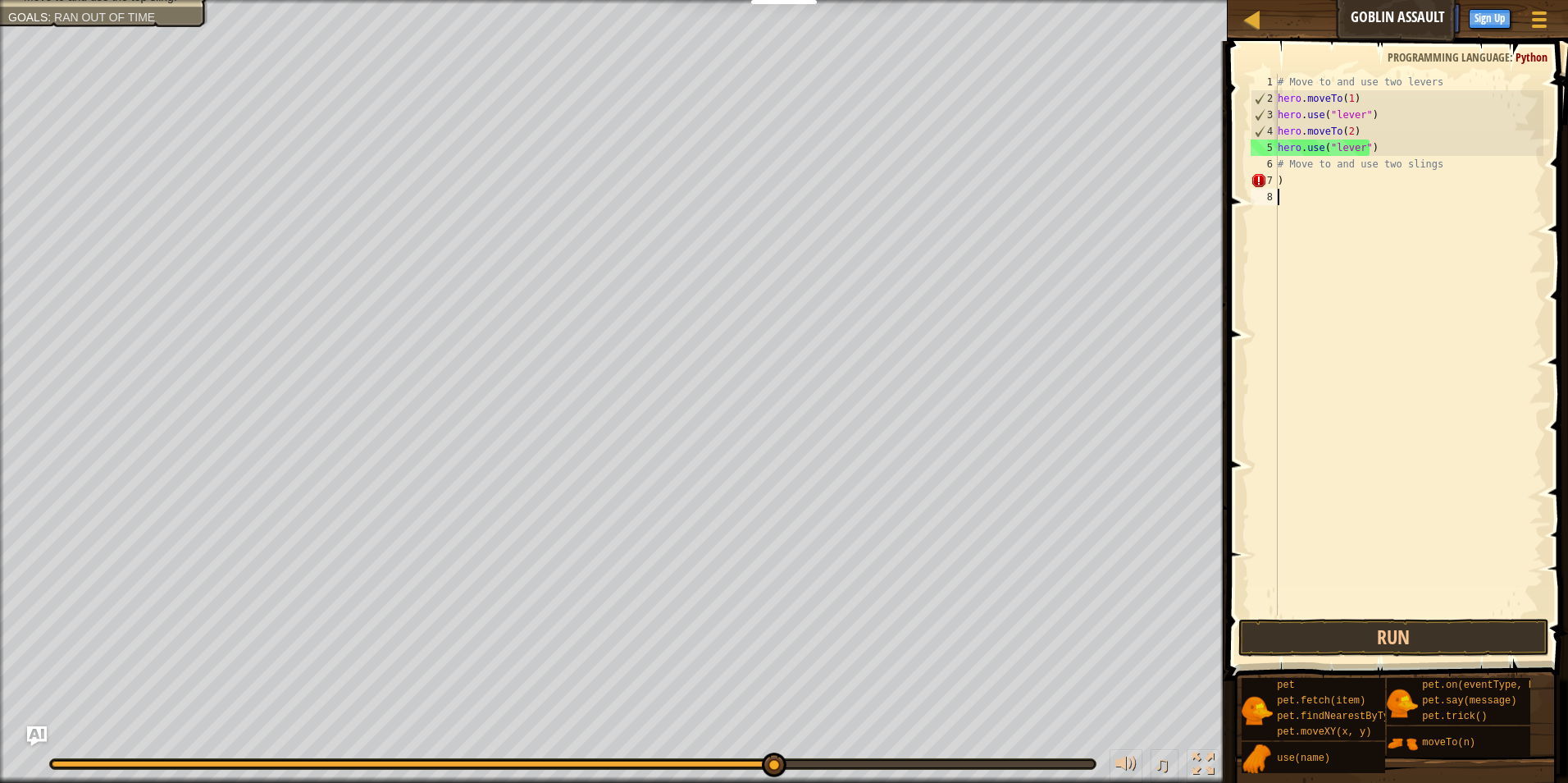
type textarea ")"
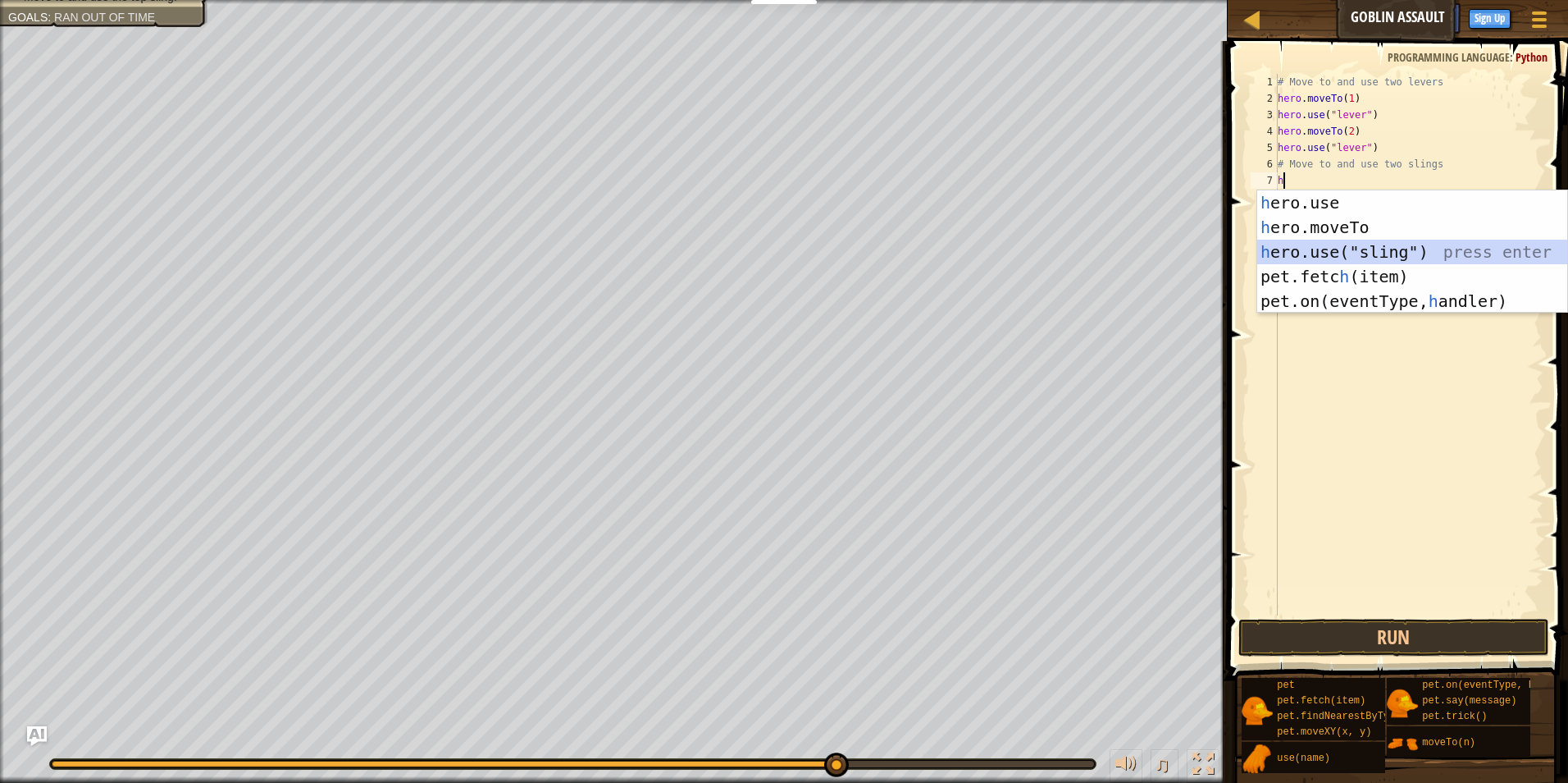
click at [1387, 242] on div "h ero.use press enter h ero.moveTo press enter h ero.use("sling") press enter p…" at bounding box center [1412, 276] width 310 height 172
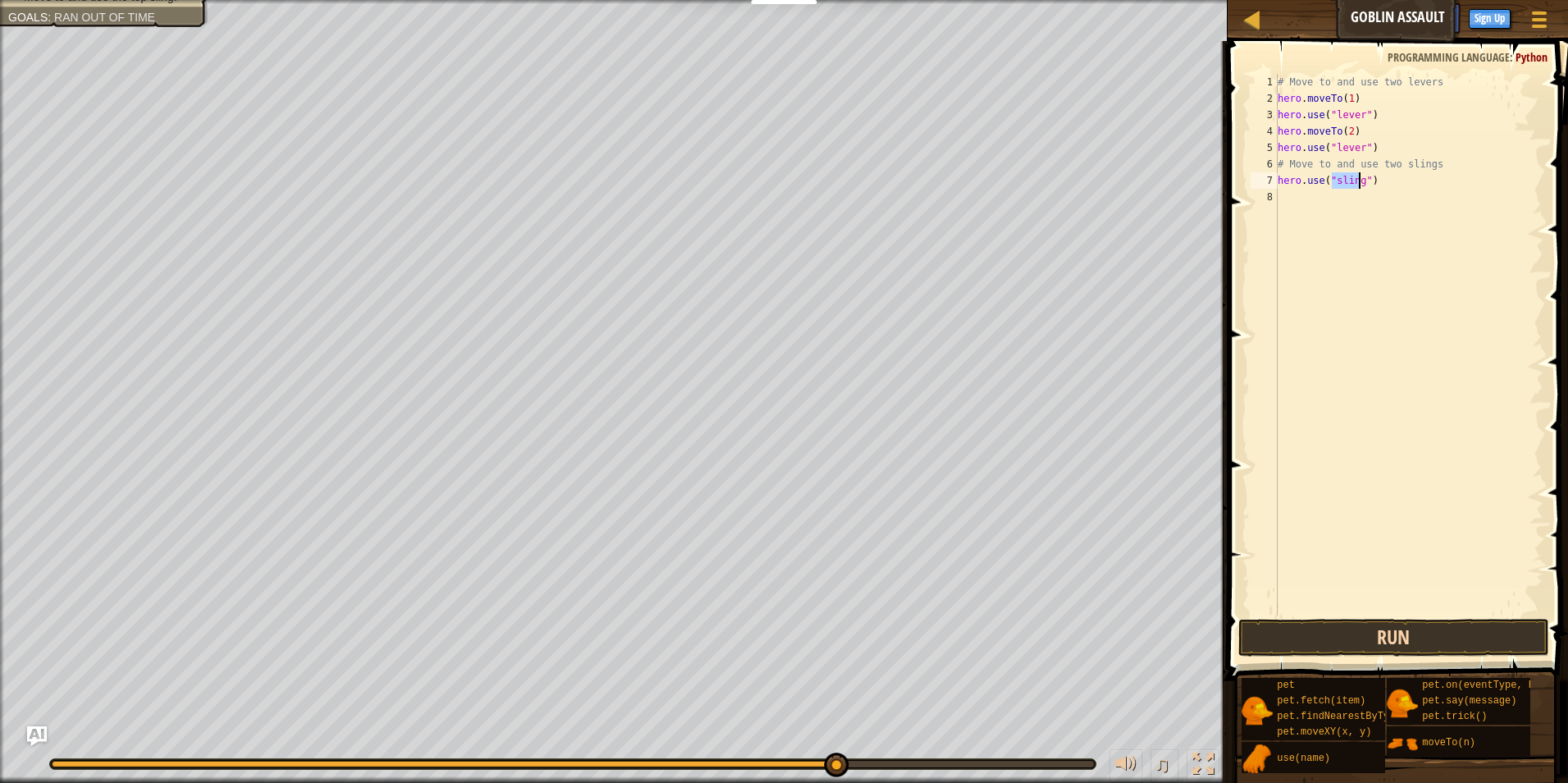
type textarea "hero.use("sling")"
click at [1303, 633] on button "Run" at bounding box center [1394, 638] width 312 height 38
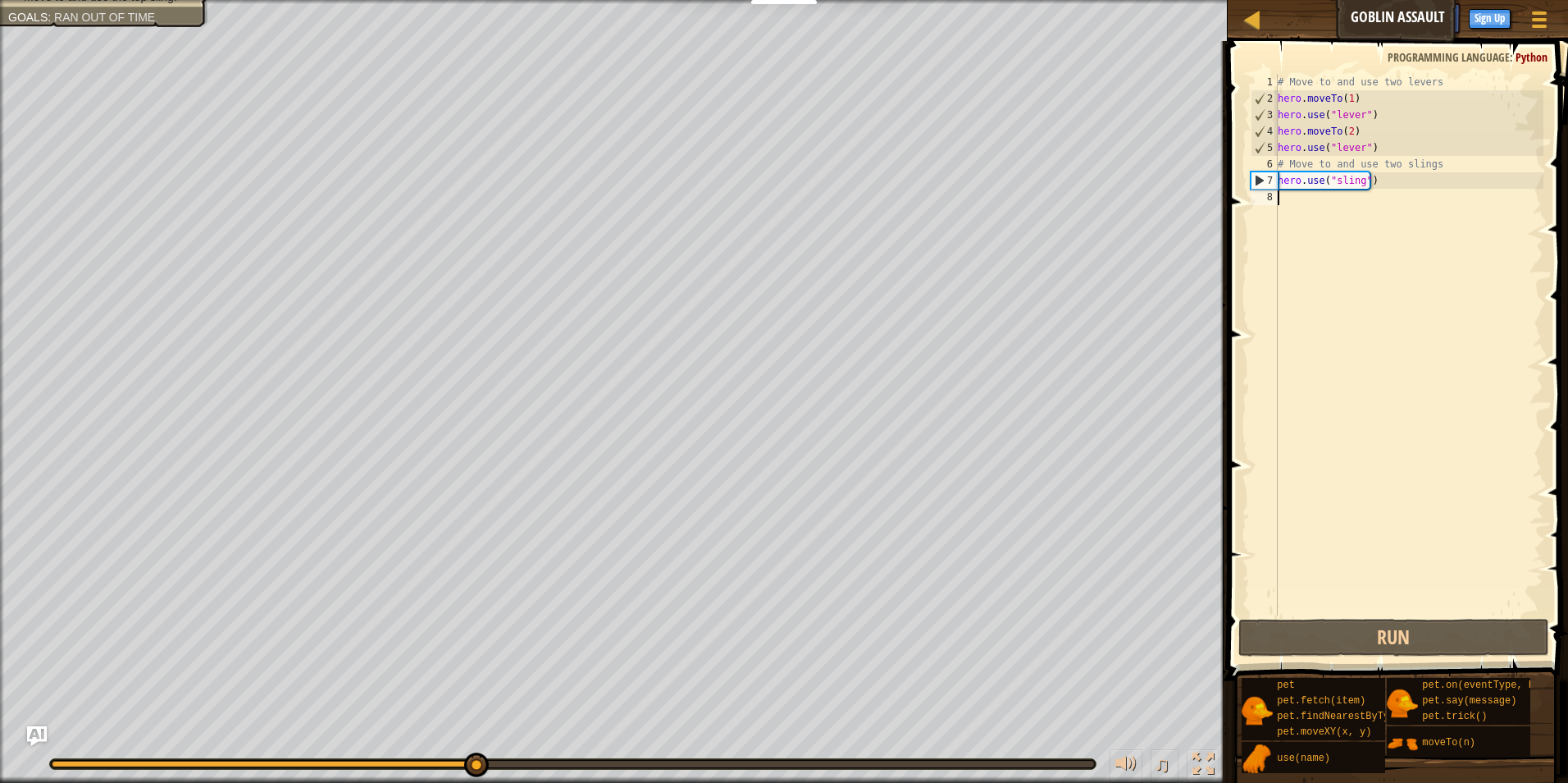
drag, startPoint x: 1420, startPoint y: 194, endPoint x: 1399, endPoint y: 185, distance: 22.8
click at [1409, 189] on div "# Move to and use two levers hero . moveTo ( 1 ) hero . use ( "lever" ) hero . …" at bounding box center [1408, 361] width 269 height 574
click at [1379, 179] on div "# Move to and use two levers hero . moveTo ( 1 ) hero . use ( "lever" ) hero . …" at bounding box center [1408, 361] width 269 height 574
type textarea "hero.use("sling")"
click at [1385, 193] on div "# Move to and use two levers hero . moveTo ( 1 ) hero . use ( "lever" ) hero . …" at bounding box center [1408, 361] width 269 height 574
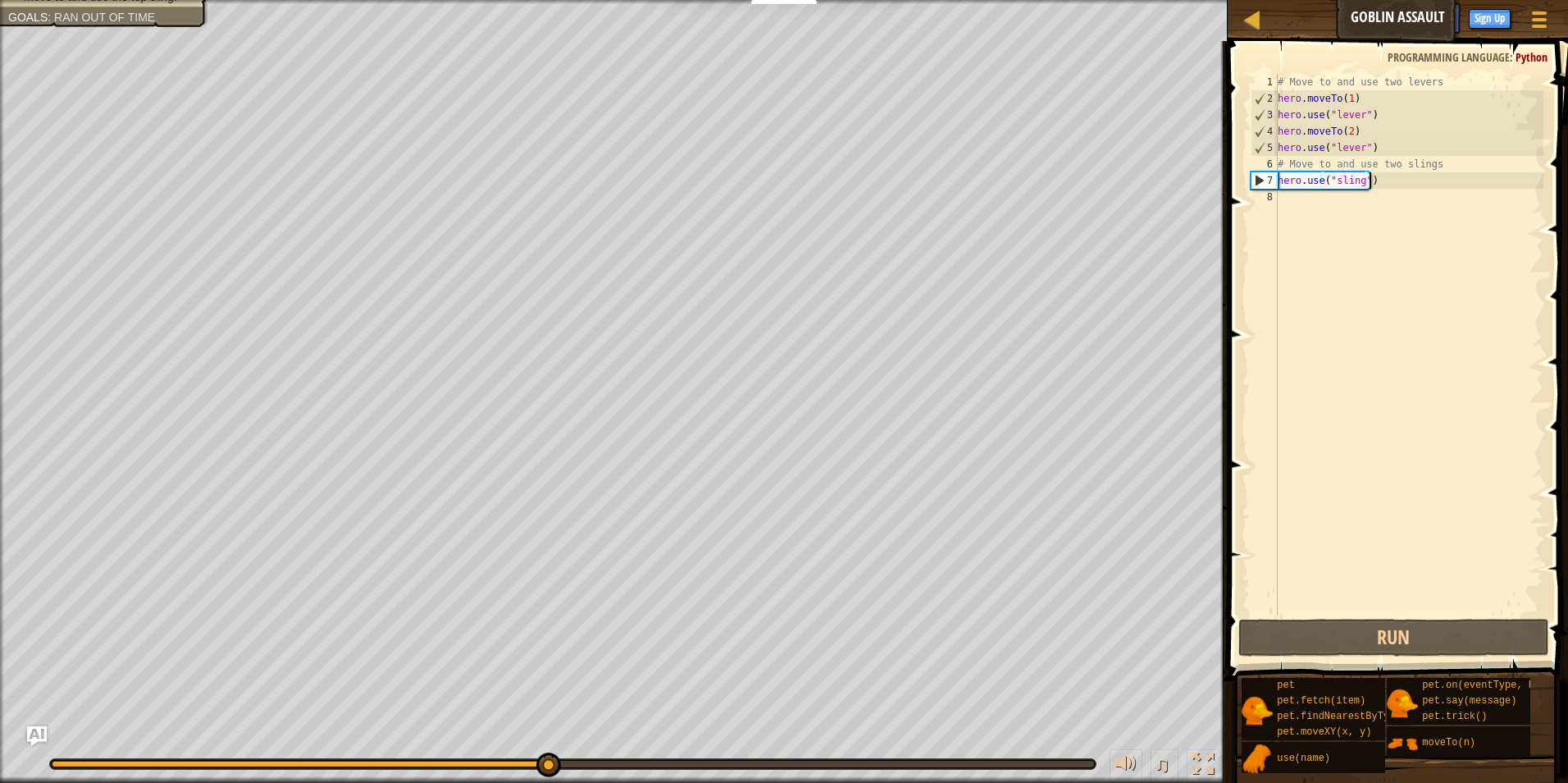
click at [1379, 184] on div "# Move to and use two levers hero . moveTo ( 1 ) hero . use ( "lever" ) hero . …" at bounding box center [1408, 361] width 269 height 574
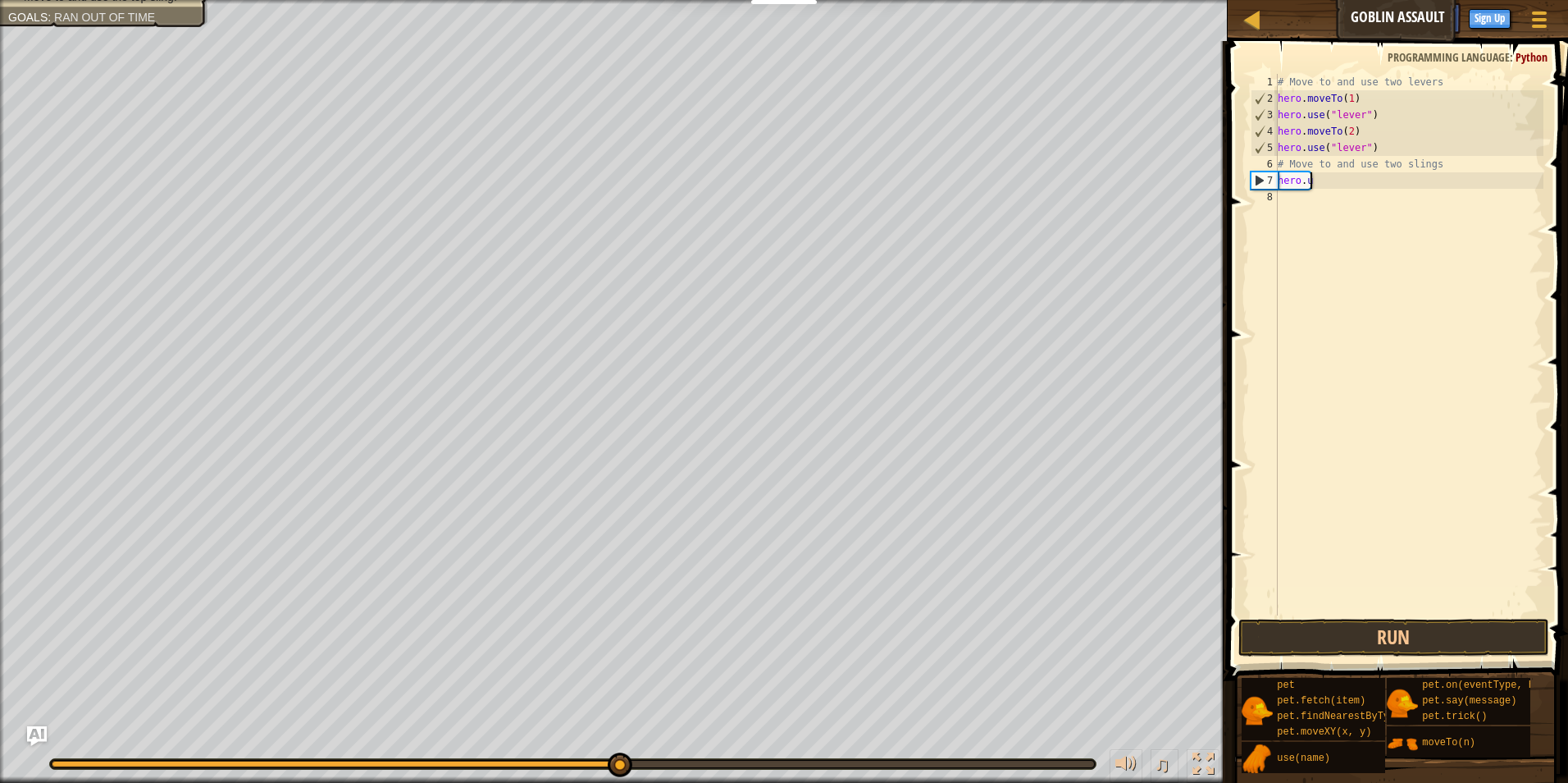
type textarea "h"
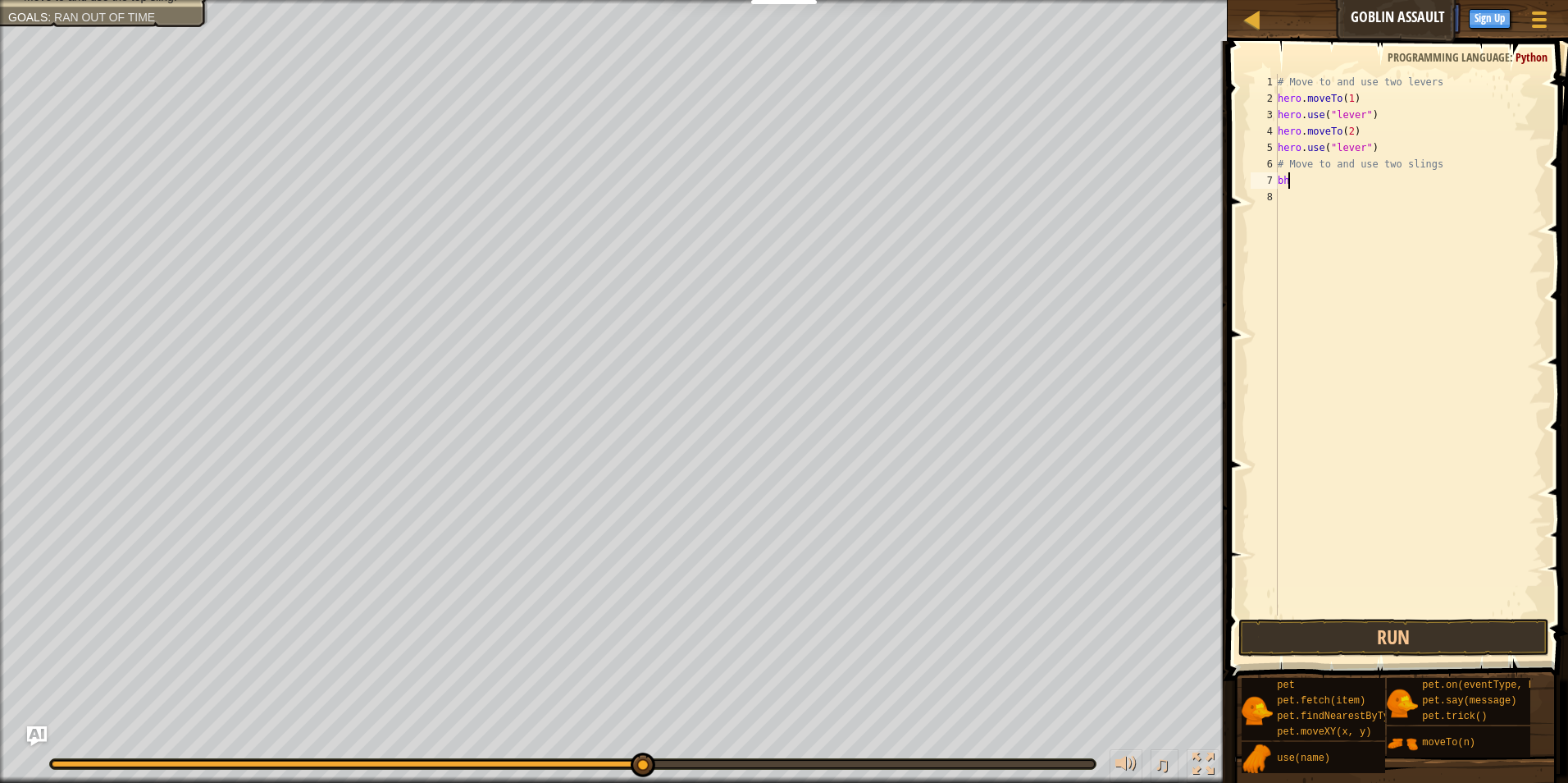
type textarea "b"
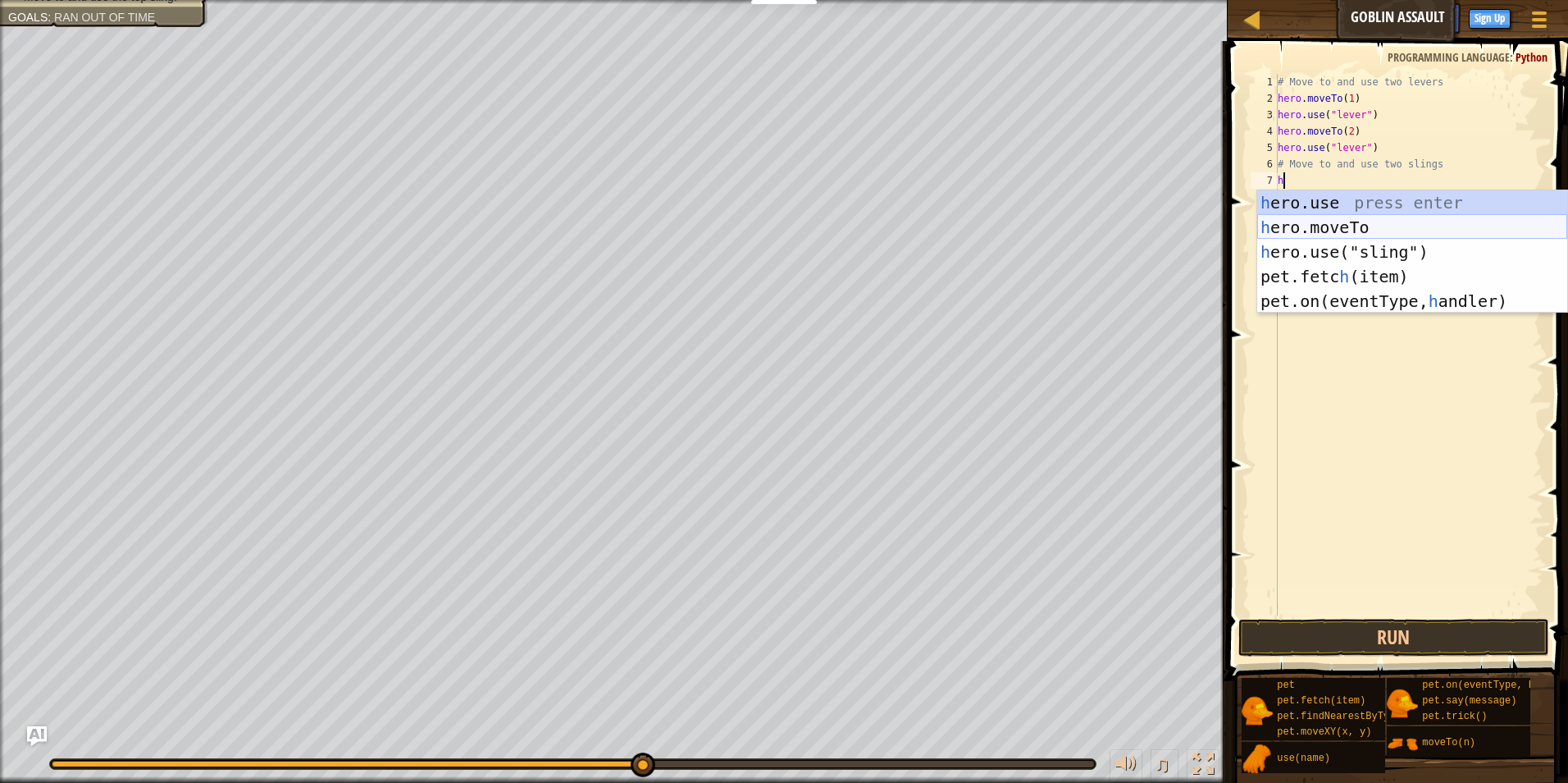
click at [1298, 218] on div "h ero.use press enter h ero.moveTo press enter h ero.use("sling") press enter p…" at bounding box center [1412, 276] width 310 height 172
type textarea "hero.moveTo(2)"
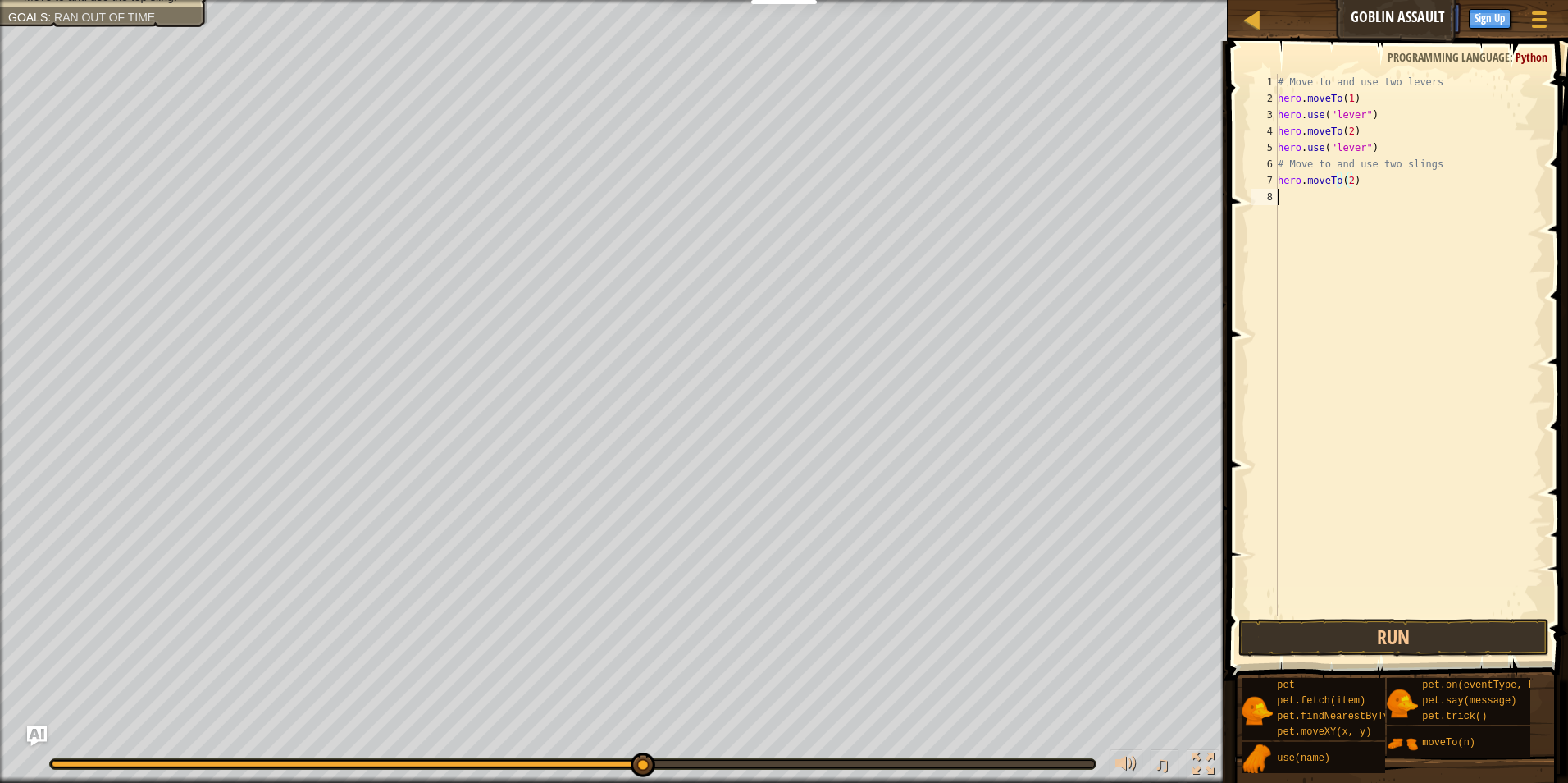
drag, startPoint x: 1290, startPoint y: 205, endPoint x: 1293, endPoint y: 180, distance: 25.2
click at [1291, 193] on div "# Move to and use two levers hero . moveTo ( 1 ) hero . use ( "lever" ) hero . …" at bounding box center [1408, 361] width 269 height 574
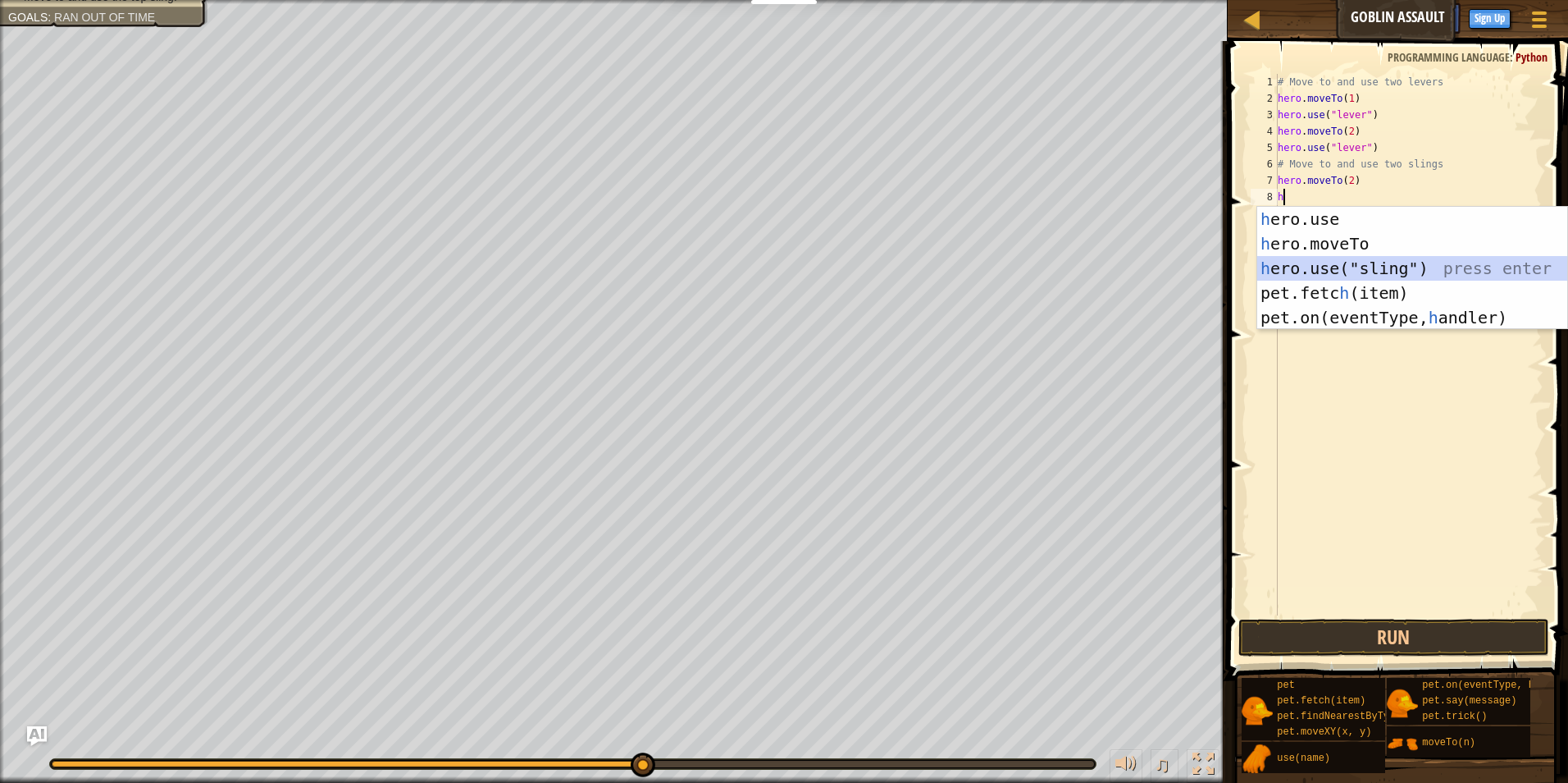
click at [1349, 265] on div "h ero.use press enter h ero.moveTo press enter h ero.use("sling") press enter p…" at bounding box center [1412, 292] width 310 height 172
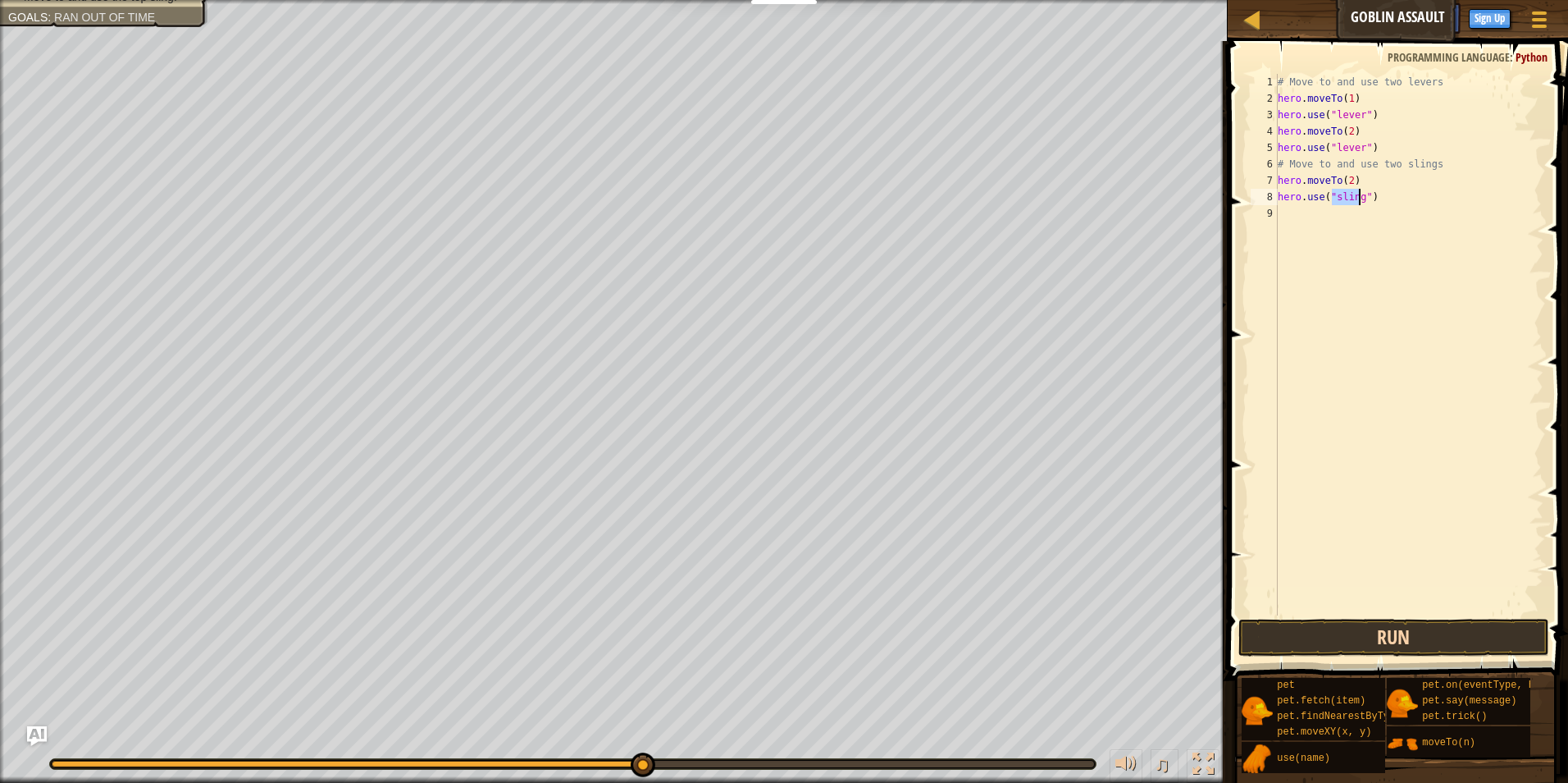
type textarea "hero.use("sling")"
click at [1330, 630] on button "Run" at bounding box center [1394, 638] width 312 height 38
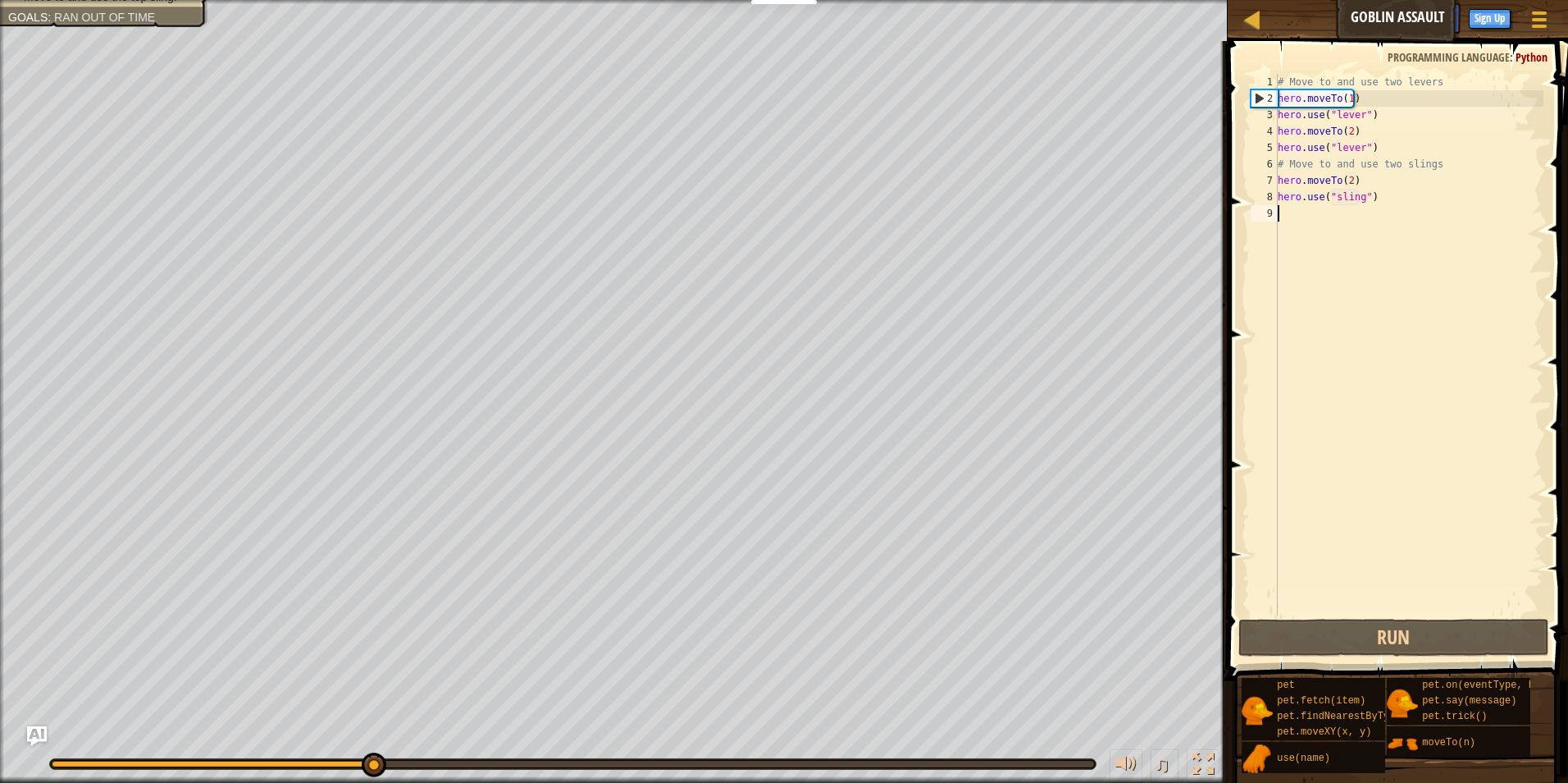
click at [1397, 212] on div "# Move to and use two levers hero . moveTo ( 1 ) hero . use ( "lever" ) hero . …" at bounding box center [1408, 361] width 269 height 574
click at [1402, 194] on div "# Move to and use two levers hero . moveTo ( 1 ) hero . use ( "lever" ) hero . …" at bounding box center [1408, 361] width 269 height 574
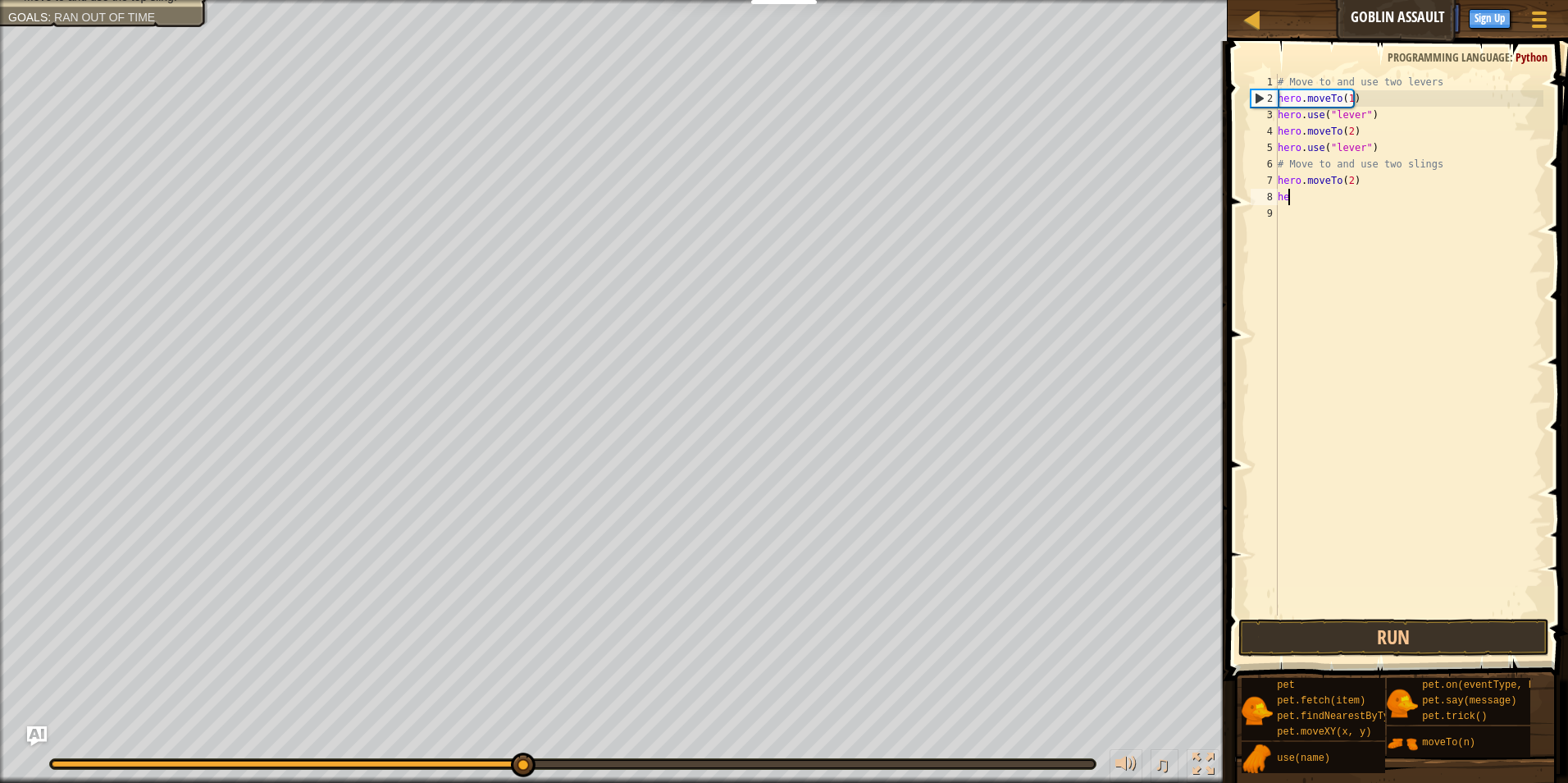
type textarea "h"
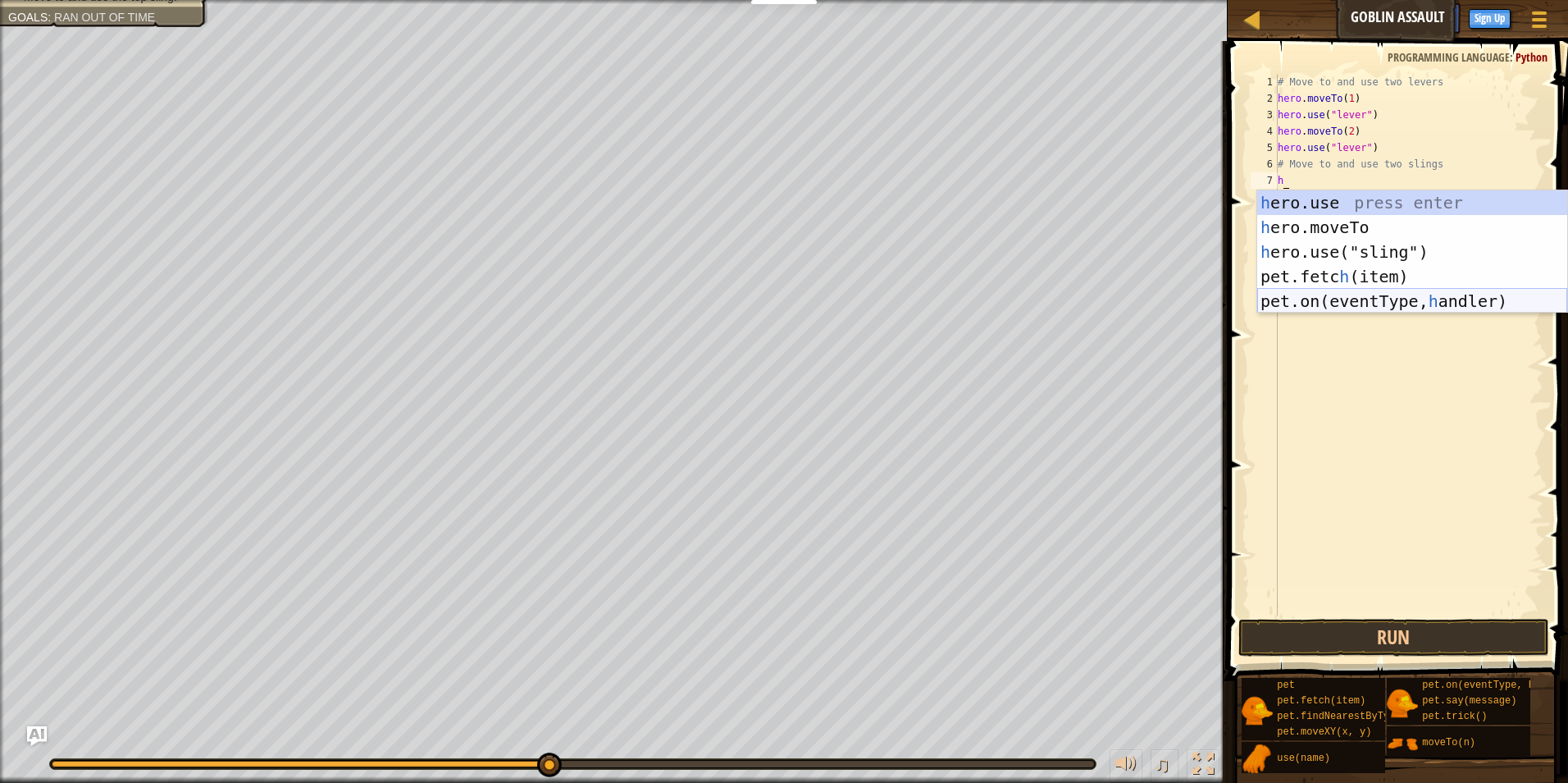
click at [1403, 302] on div "h ero.use press enter h ero.moveTo press enter h ero.use("sling") press enter p…" at bounding box center [1412, 276] width 310 height 172
type textarea "pet.on("spawn", onSpawn)"
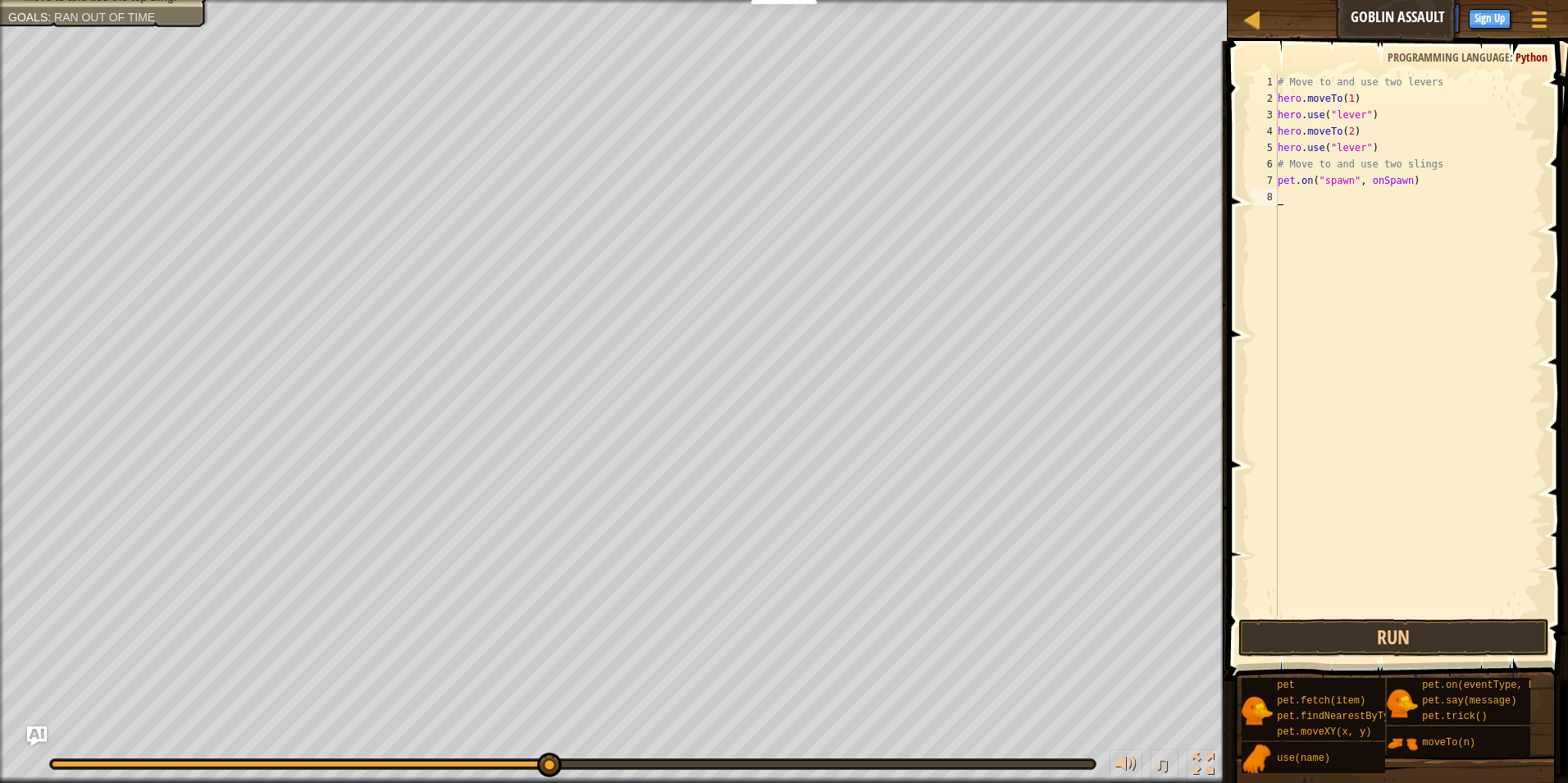
click at [1310, 211] on div "# Move to and use two levers hero . moveTo ( 1 ) hero . use ( "lever" ) hero . …" at bounding box center [1408, 361] width 269 height 574
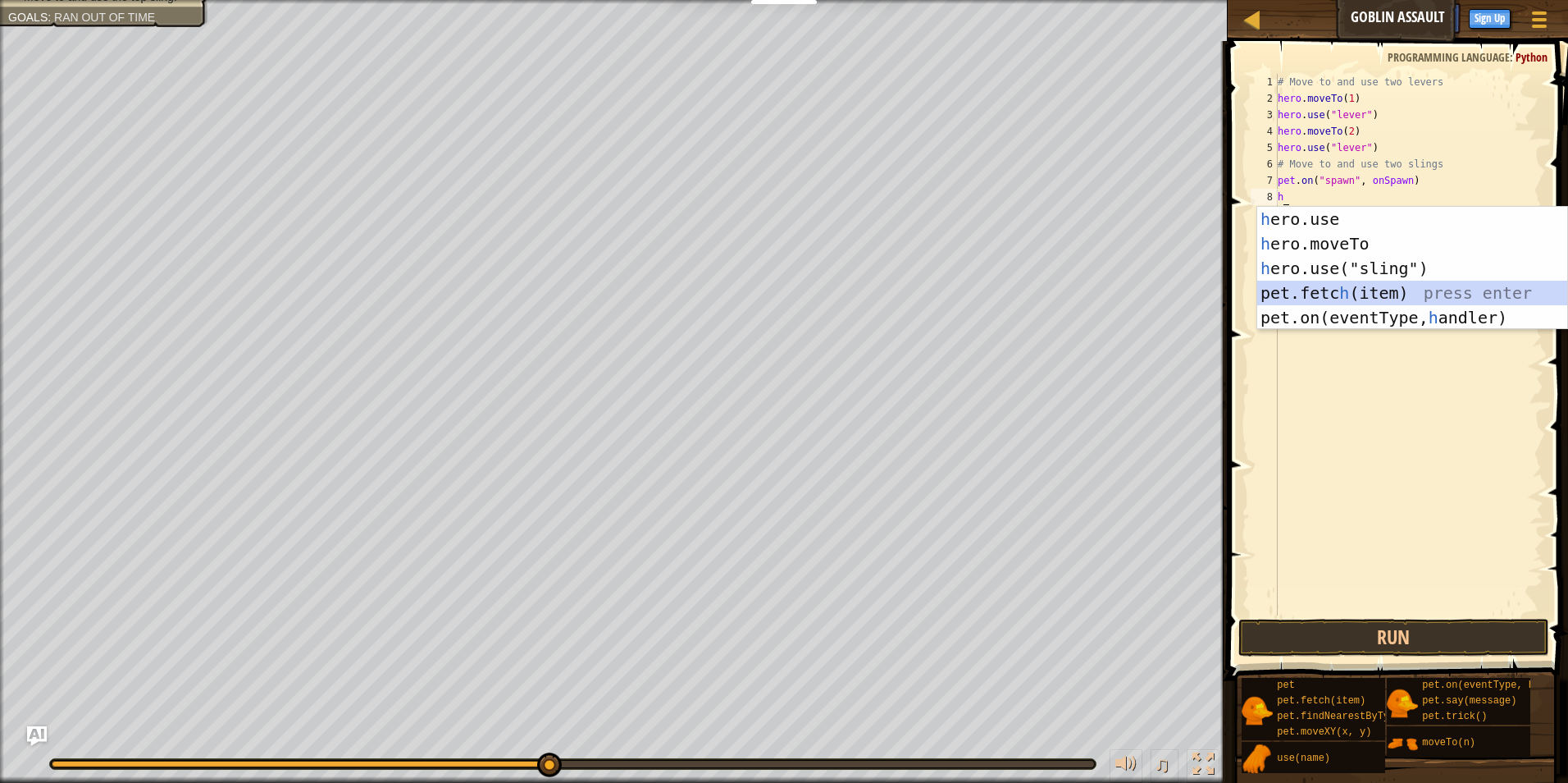
click at [1358, 299] on div "h ero.use press enter h ero.moveTo press enter h ero.use("sling") press enter p…" at bounding box center [1412, 292] width 310 height 172
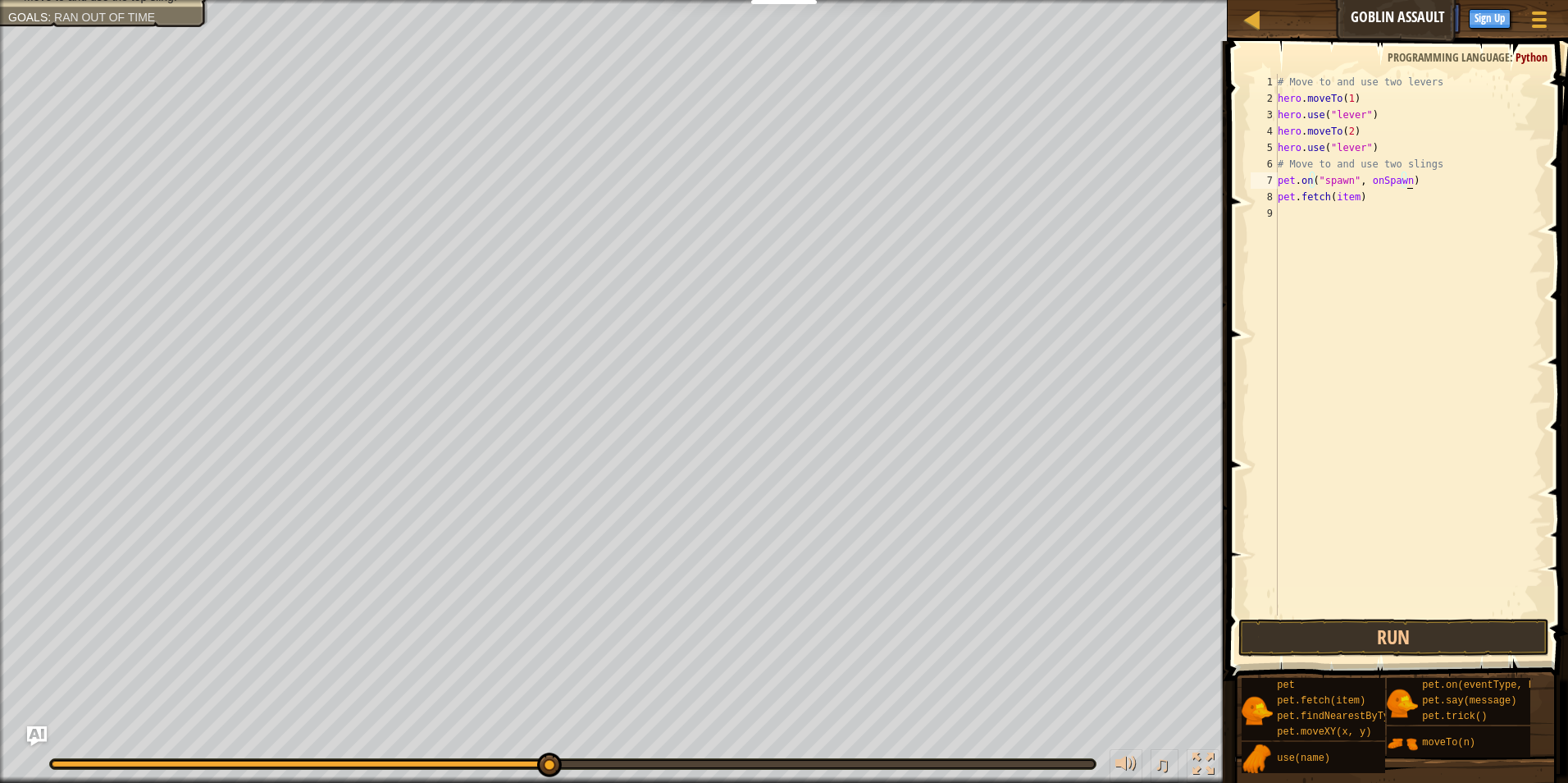
click at [1417, 186] on div "# Move to and use two levers hero . moveTo ( 1 ) hero . use ( "lever" ) hero . …" at bounding box center [1408, 361] width 269 height 574
type textarea "pet.on("spawn", onSpawn)"
click at [1372, 210] on div "# Move to and use two levers hero . moveTo ( 1 ) hero . use ( "lever" ) hero . …" at bounding box center [1408, 361] width 269 height 574
click at [1377, 194] on div "# Move to and use two levers hero . moveTo ( 1 ) hero . use ( "lever" ) hero . …" at bounding box center [1408, 361] width 269 height 574
type textarea "p"
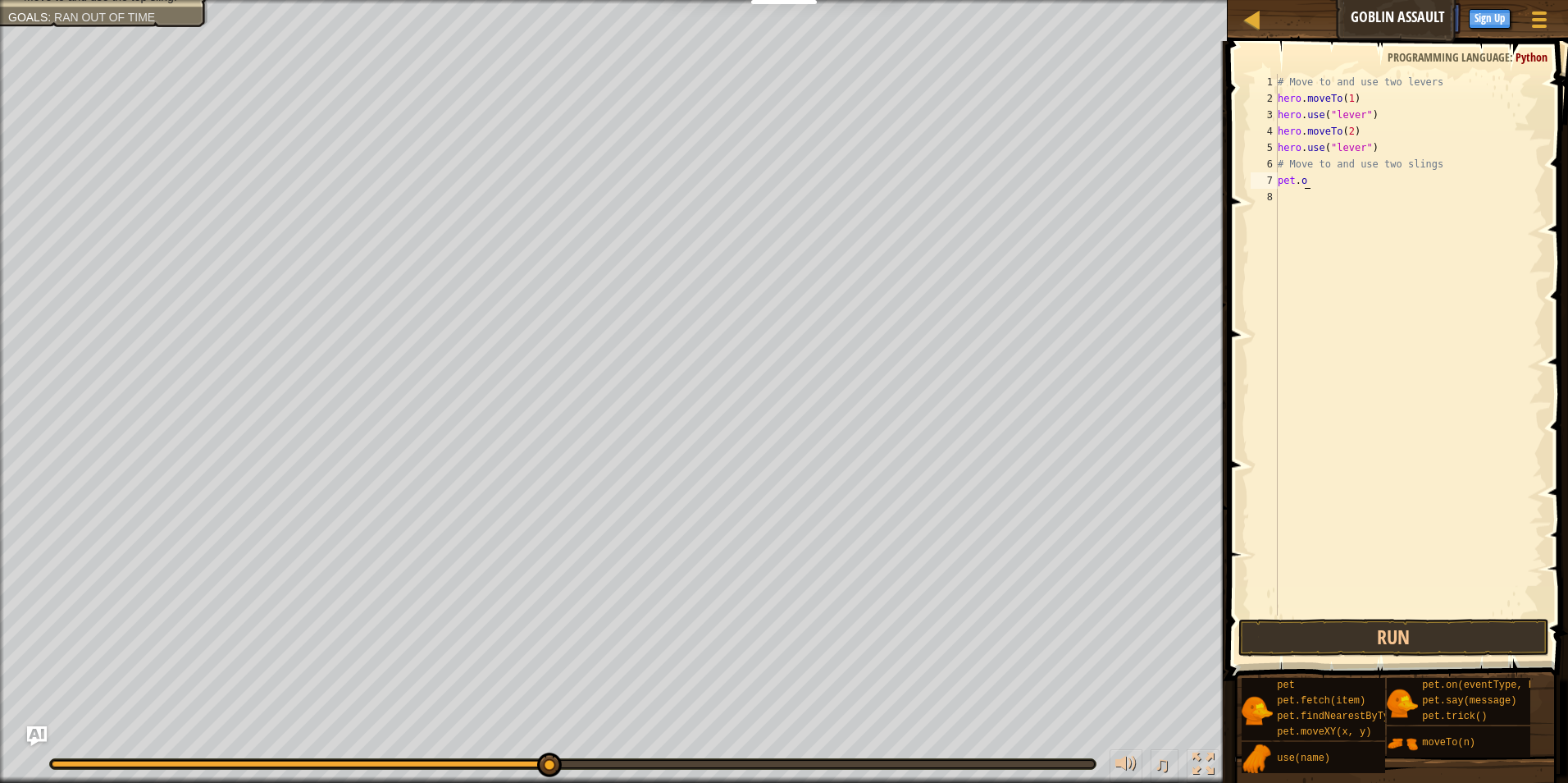
type textarea "p"
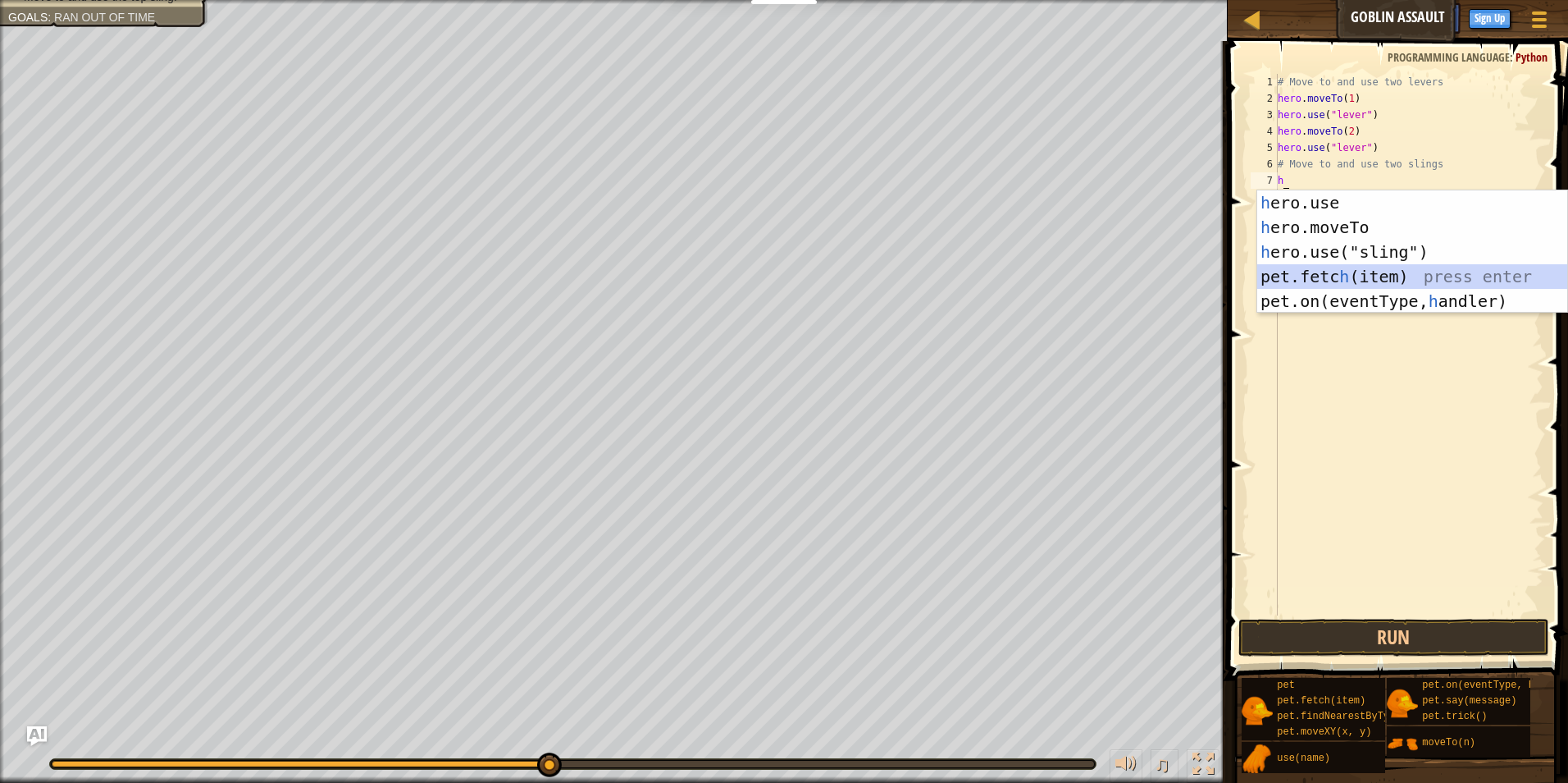
click at [1362, 272] on div "h ero.use press enter h ero.moveTo press enter h ero.use("sling") press enter p…" at bounding box center [1412, 276] width 310 height 172
type textarea "pet.fetch(item)"
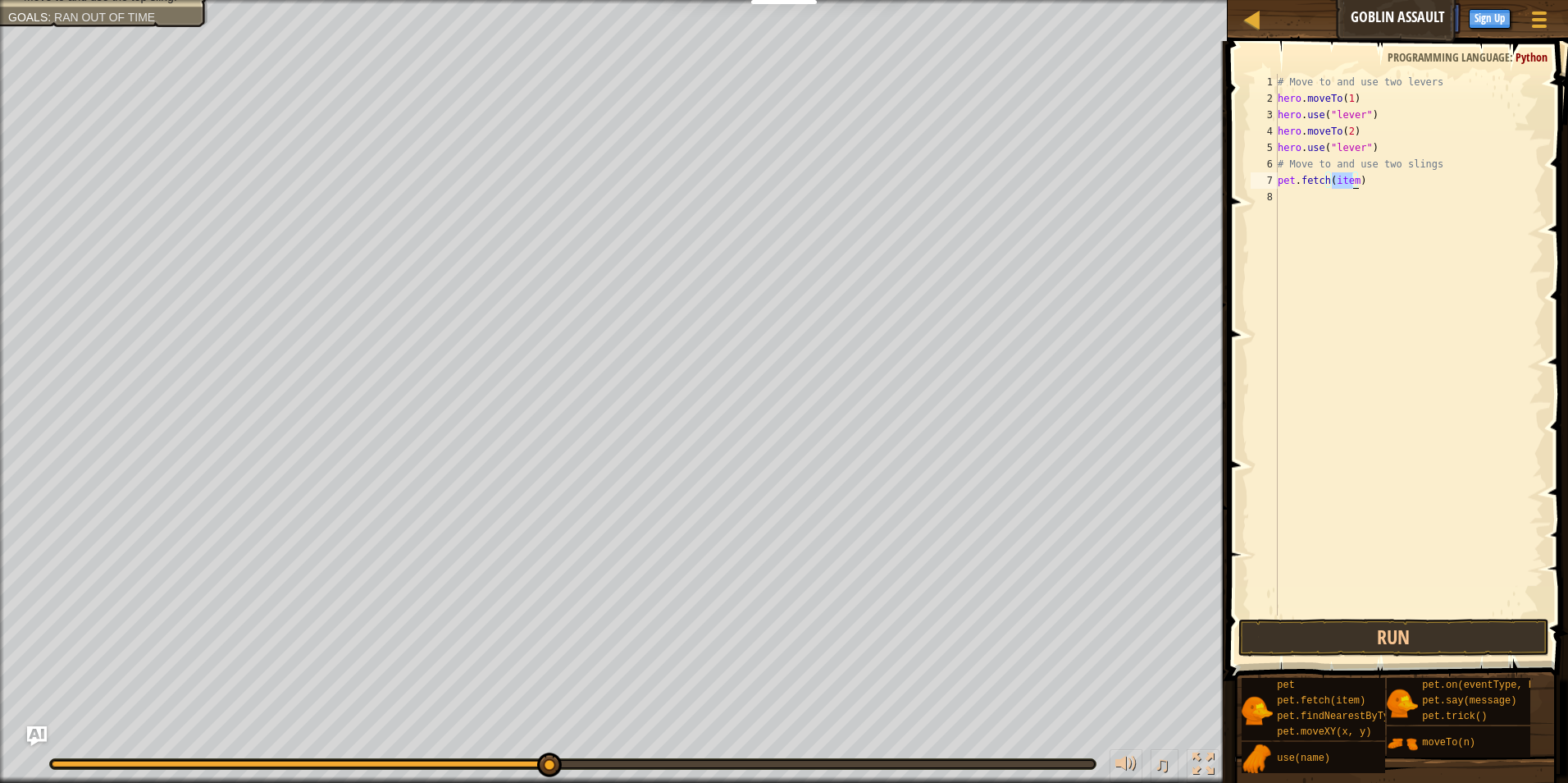
click at [1387, 191] on div "# Move to and use two levers hero . moveTo ( 1 ) hero . use ( "lever" ) hero . …" at bounding box center [1408, 361] width 269 height 574
click at [1376, 186] on div "# Move to and use two levers hero . moveTo ( 1 ) hero . use ( "lever" ) hero . …" at bounding box center [1408, 361] width 269 height 574
type textarea "p"
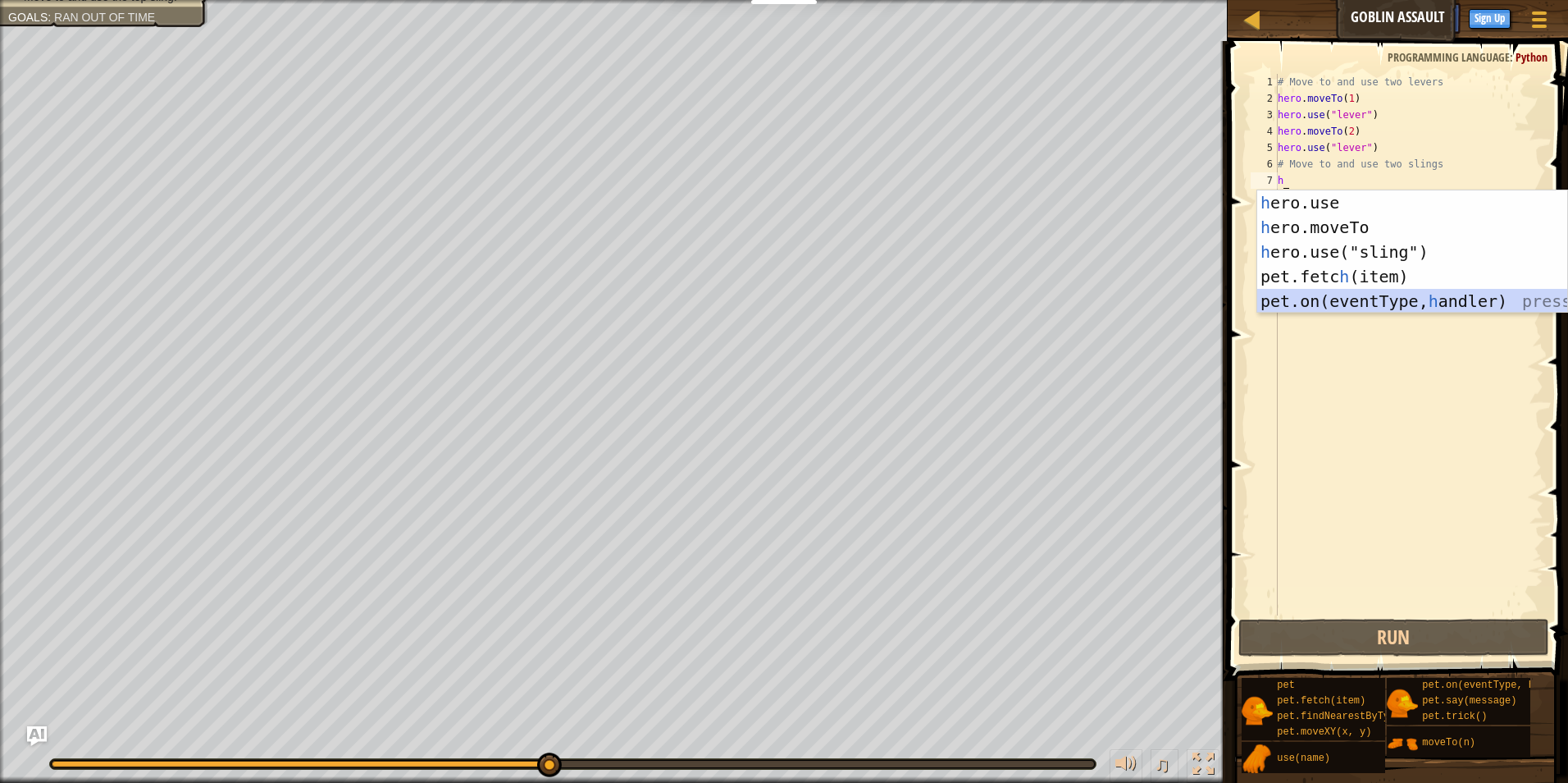
drag, startPoint x: 1356, startPoint y: 309, endPoint x: 1295, endPoint y: 101, distance: 216.8
click at [1370, 273] on div "h ero.use press enter h ero.moveTo press enter h ero.use("sling") press enter p…" at bounding box center [1412, 276] width 310 height 172
type textarea "pet.on("spawn", onSpawn)"
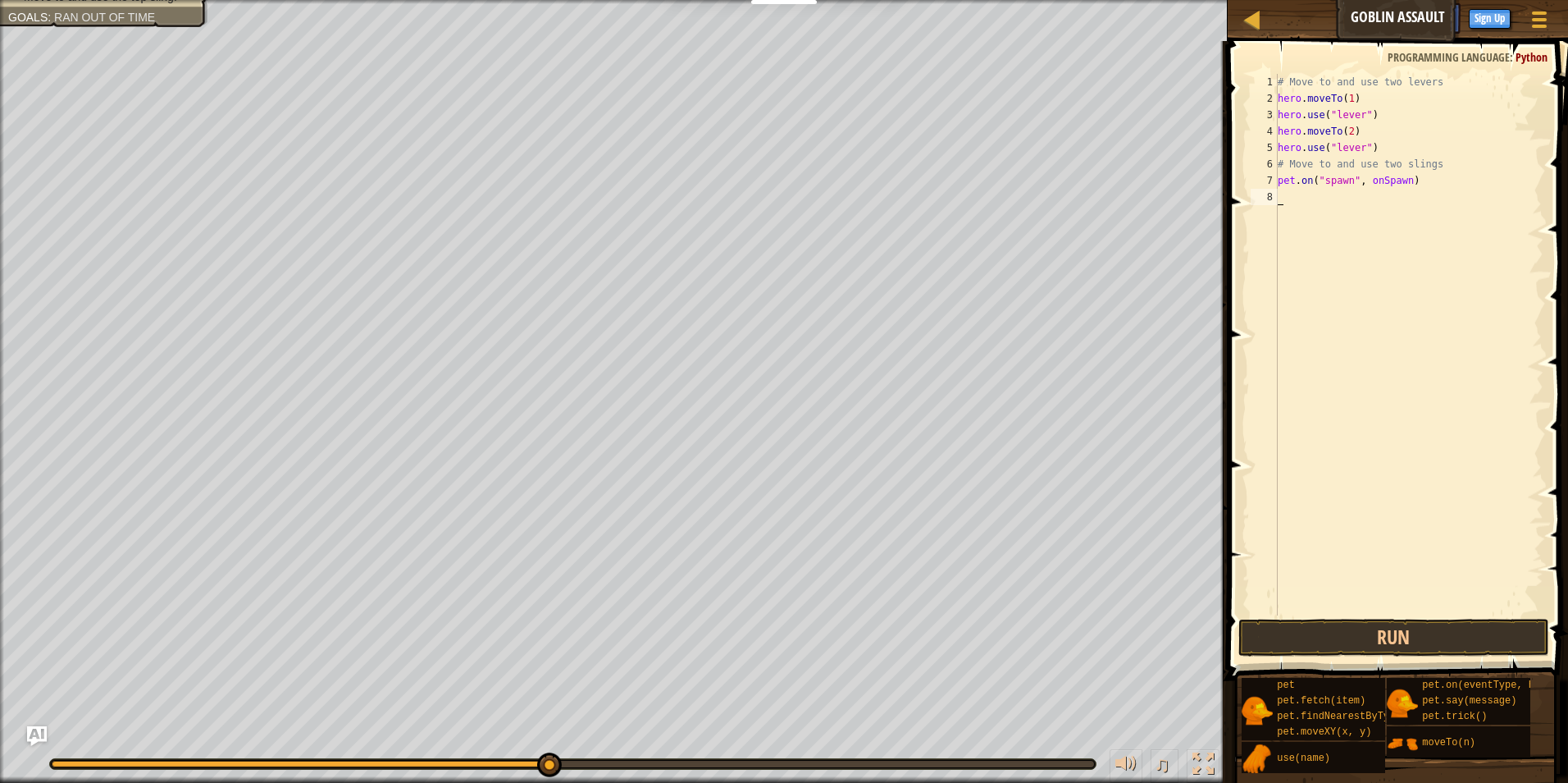
click at [1287, 198] on div "# Move to and use two levers hero . moveTo ( 1 ) hero . use ( "lever" ) hero . …" at bounding box center [1408, 361] width 269 height 574
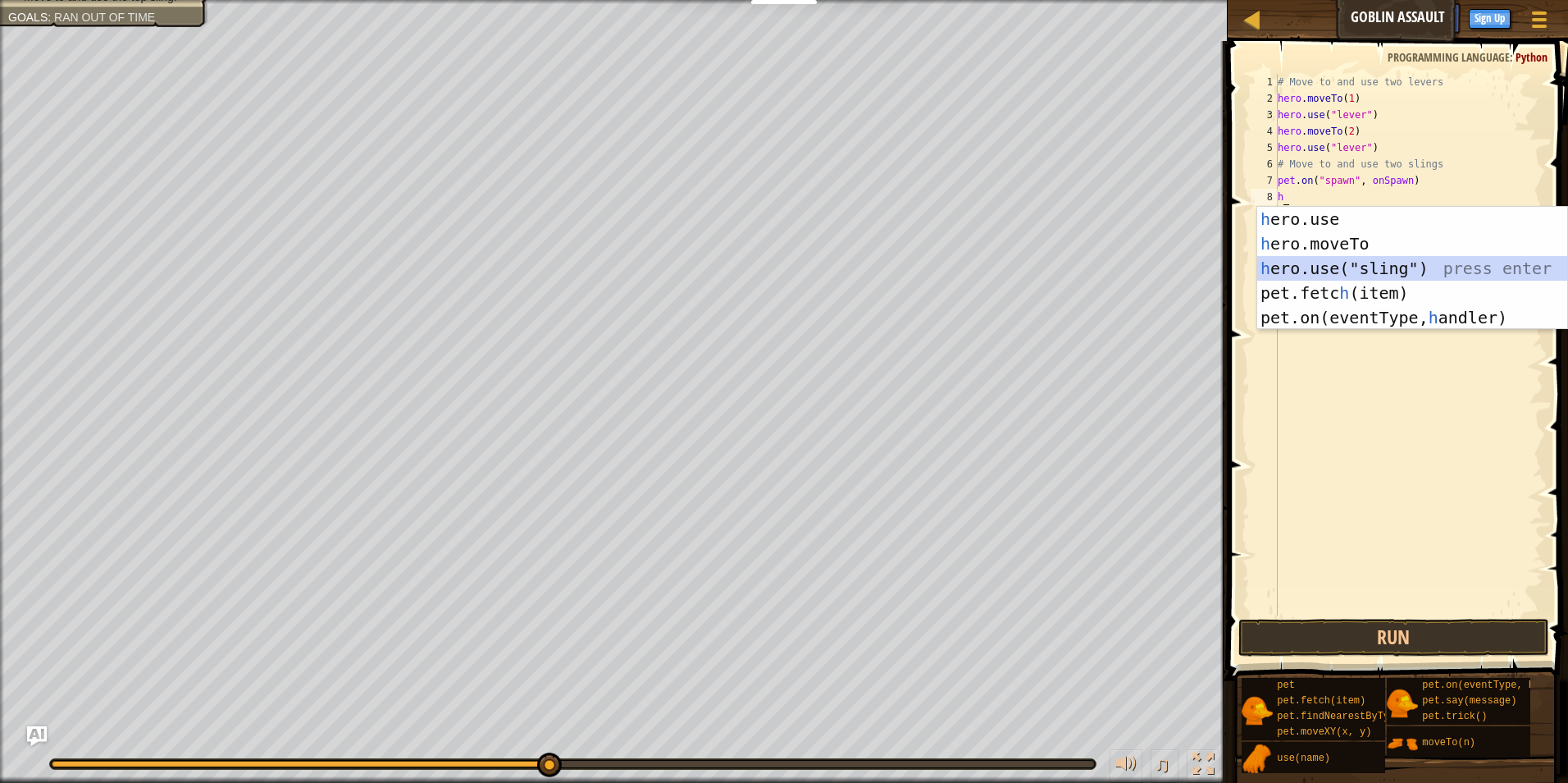
click at [1394, 272] on div "h ero.use press enter h ero.moveTo press enter h ero.use("sling") press enter p…" at bounding box center [1412, 292] width 310 height 172
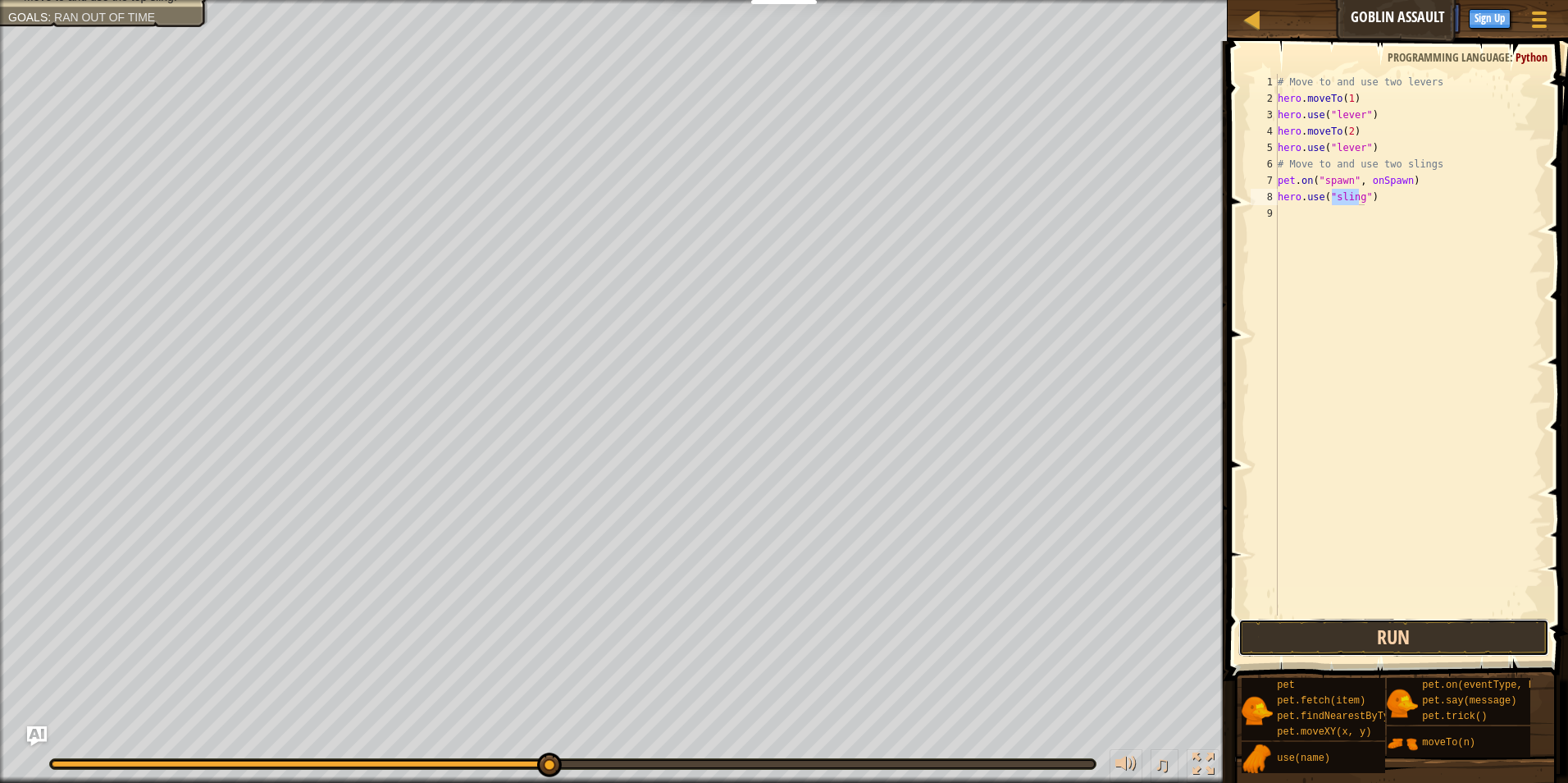
click at [1313, 638] on button "Run" at bounding box center [1394, 638] width 312 height 38
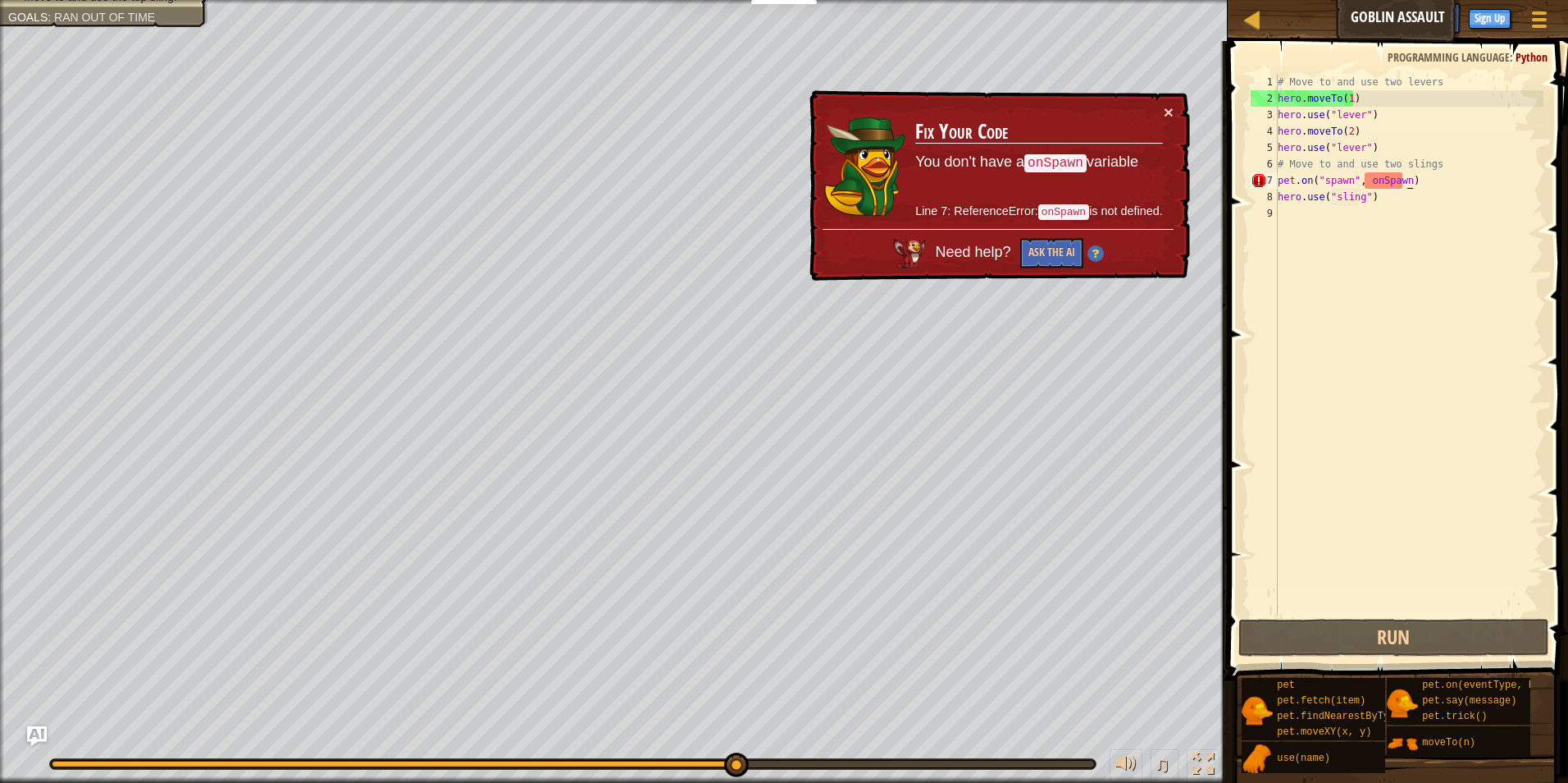
click at [1460, 176] on div "# Move to and use two levers hero . moveTo ( 1 ) hero . use ( "lever" ) hero . …" at bounding box center [1408, 361] width 269 height 574
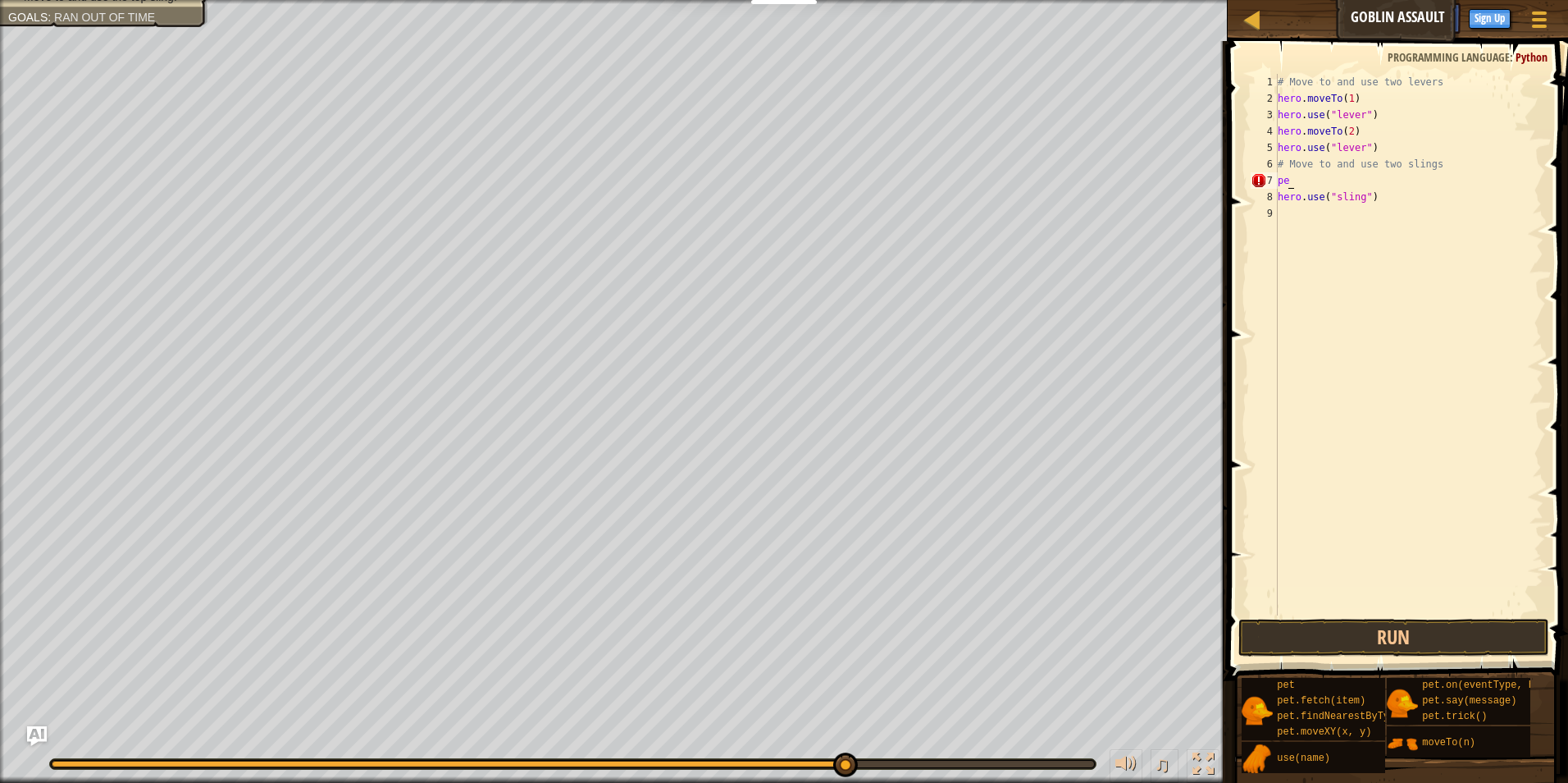
type textarea "p"
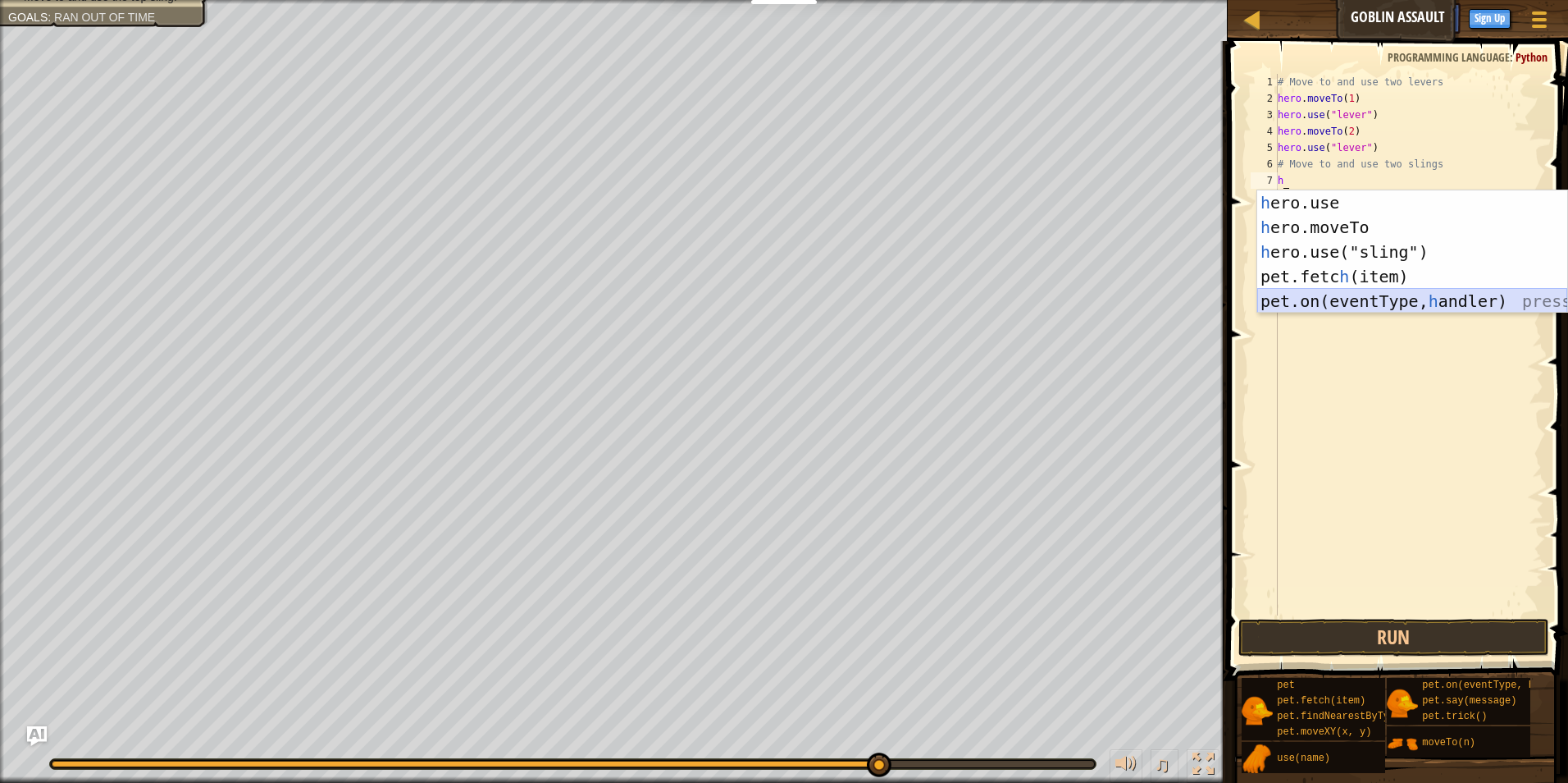
drag, startPoint x: 1381, startPoint y: 301, endPoint x: 1392, endPoint y: 299, distance: 11.2
click at [1392, 299] on div "h ero.use press enter h ero.moveTo press enter h ero.use("sling") press enter p…" at bounding box center [1412, 276] width 310 height 172
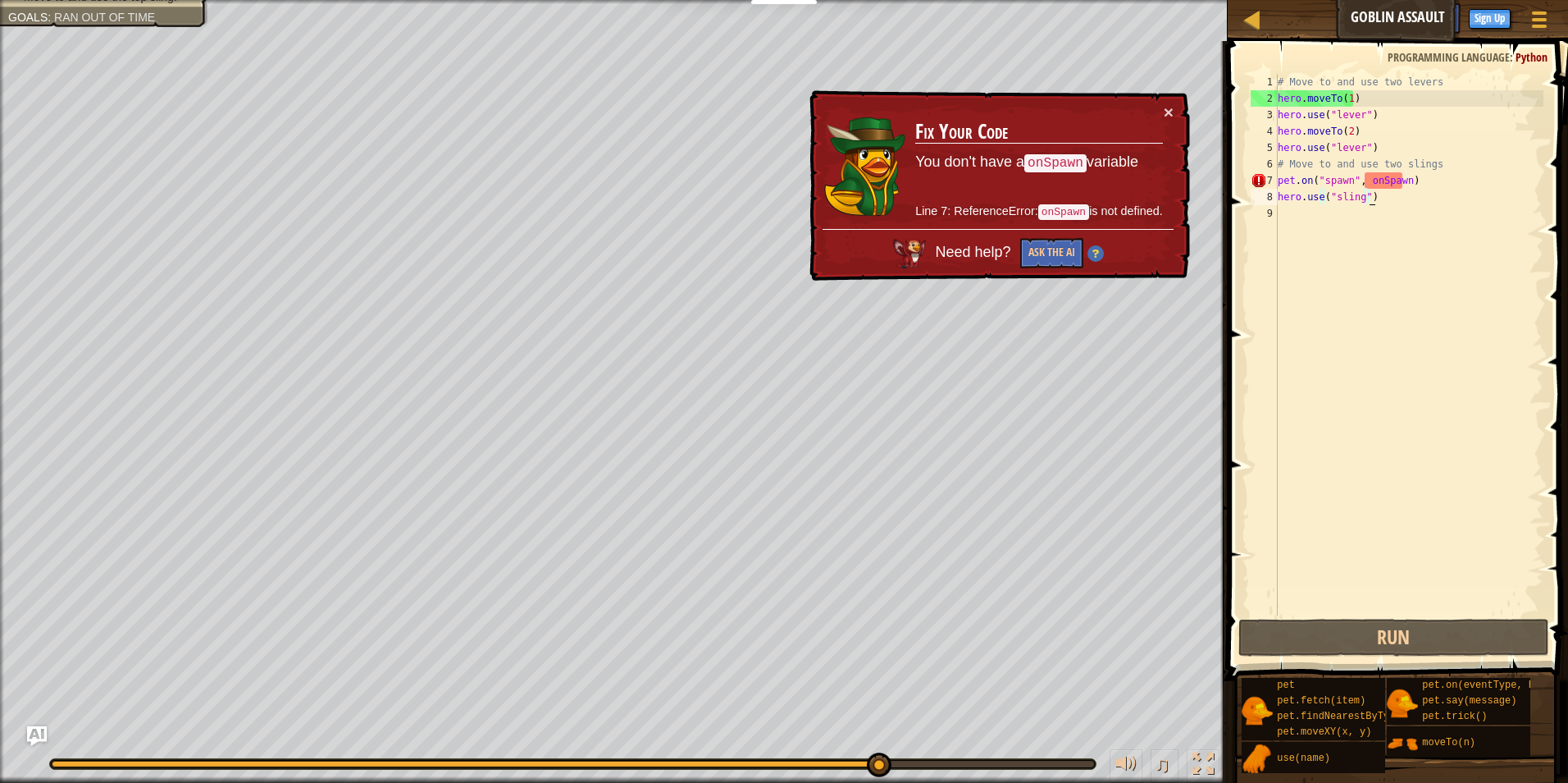
click at [1445, 197] on div "# Move to and use two levers hero . moveTo ( 1 ) hero . use ( "lever" ) hero . …" at bounding box center [1408, 361] width 269 height 574
click at [1441, 185] on div "# Move to and use two levers hero . moveTo ( 1 ) hero . use ( "lever" ) hero . …" at bounding box center [1408, 361] width 269 height 574
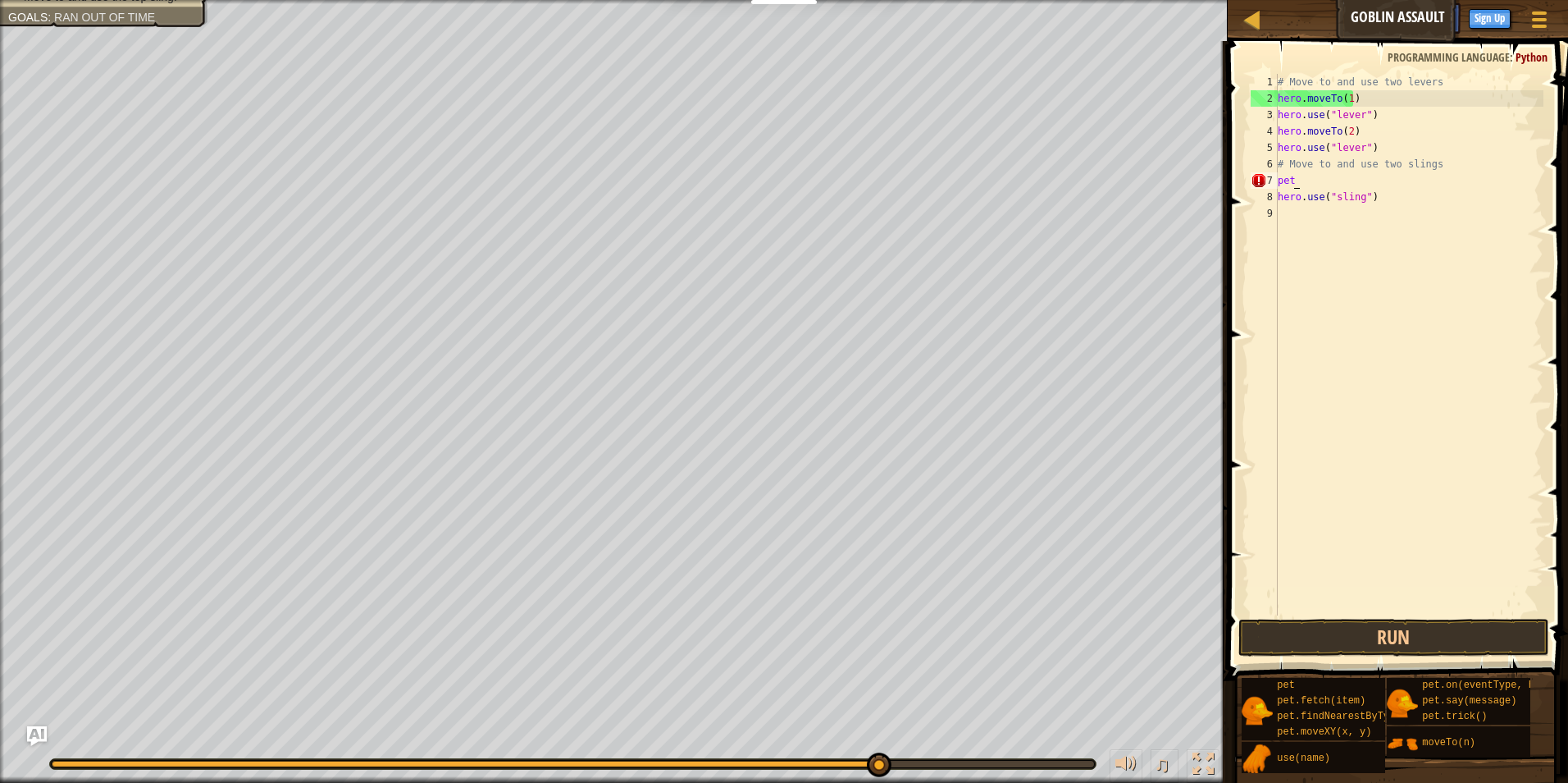
type textarea "p"
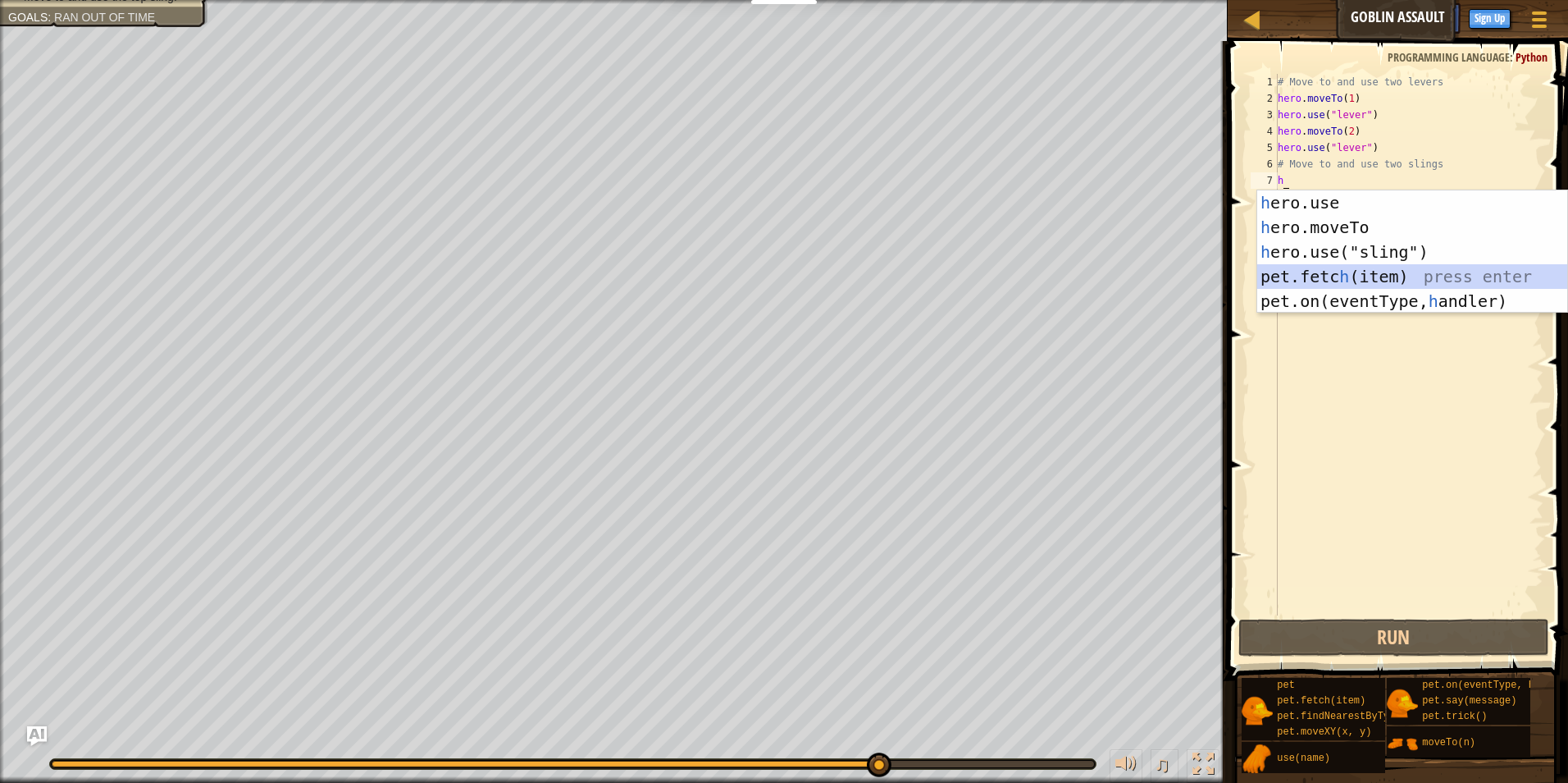
click at [1379, 278] on div "h ero.use press enter h ero.moveTo press enter h ero.use("sling") press enter p…" at bounding box center [1412, 276] width 310 height 172
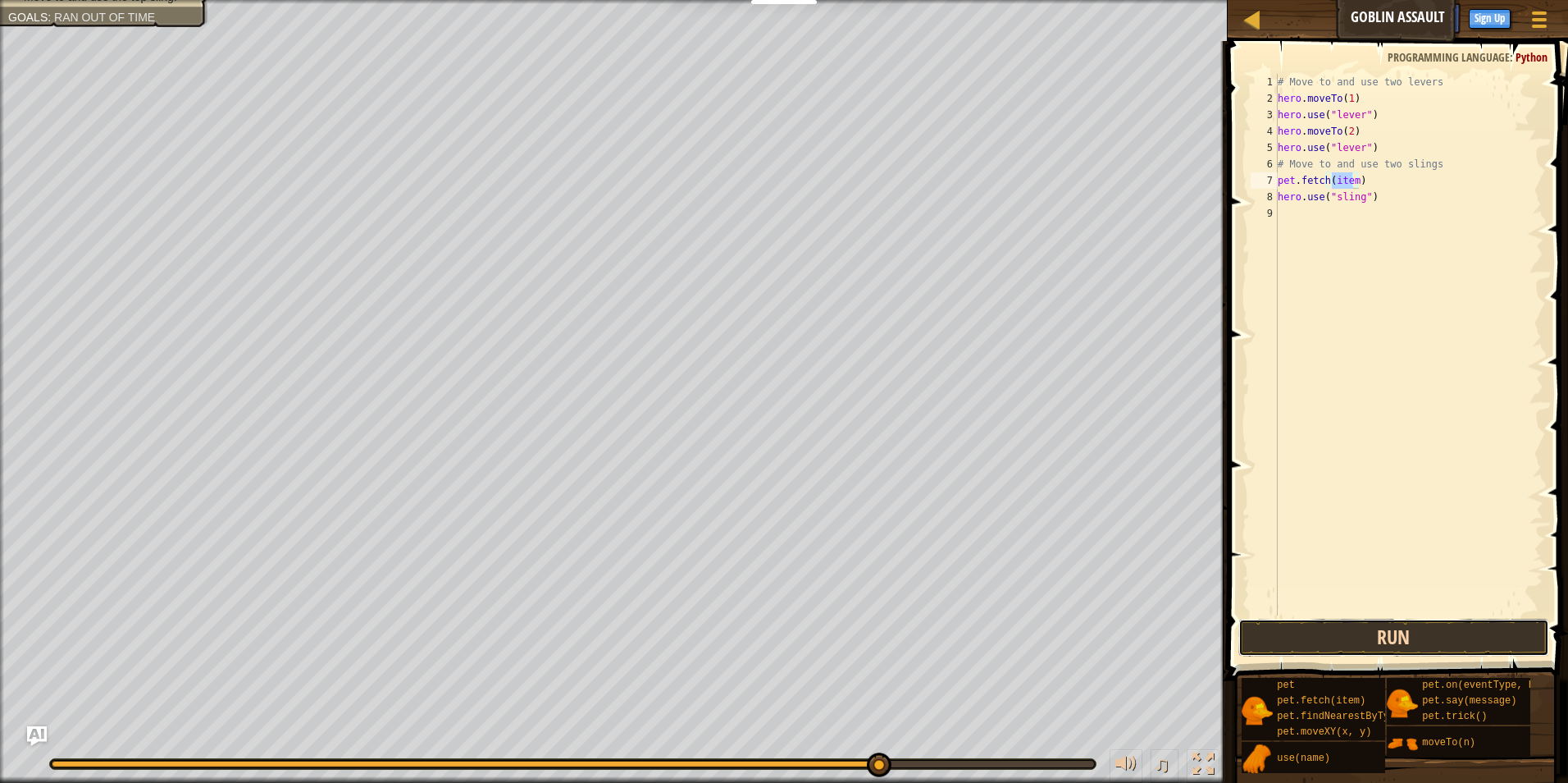
click at [1362, 632] on button "Run" at bounding box center [1394, 638] width 312 height 38
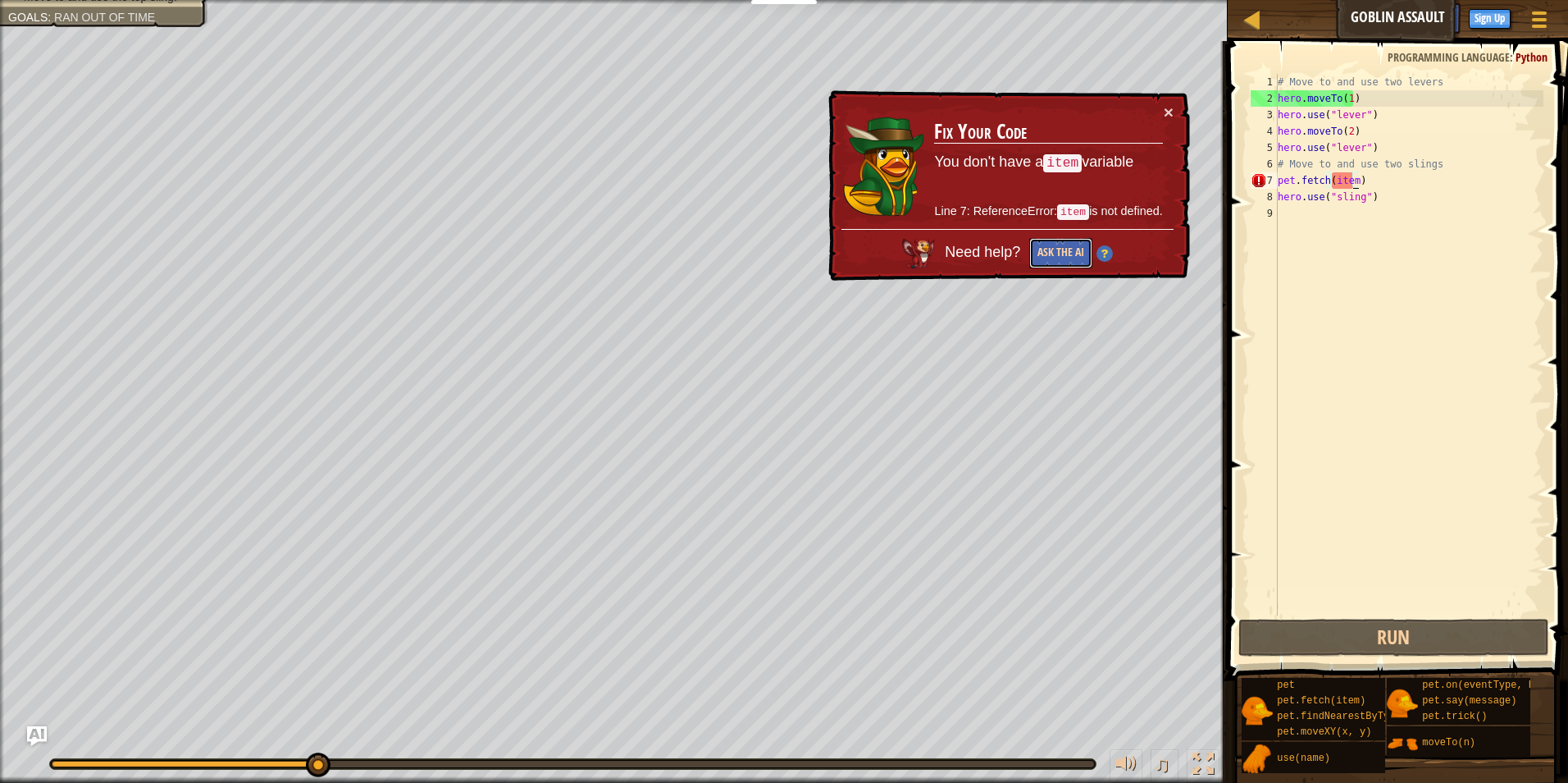
click at [1066, 253] on button "Ask the AI" at bounding box center [1061, 253] width 63 height 30
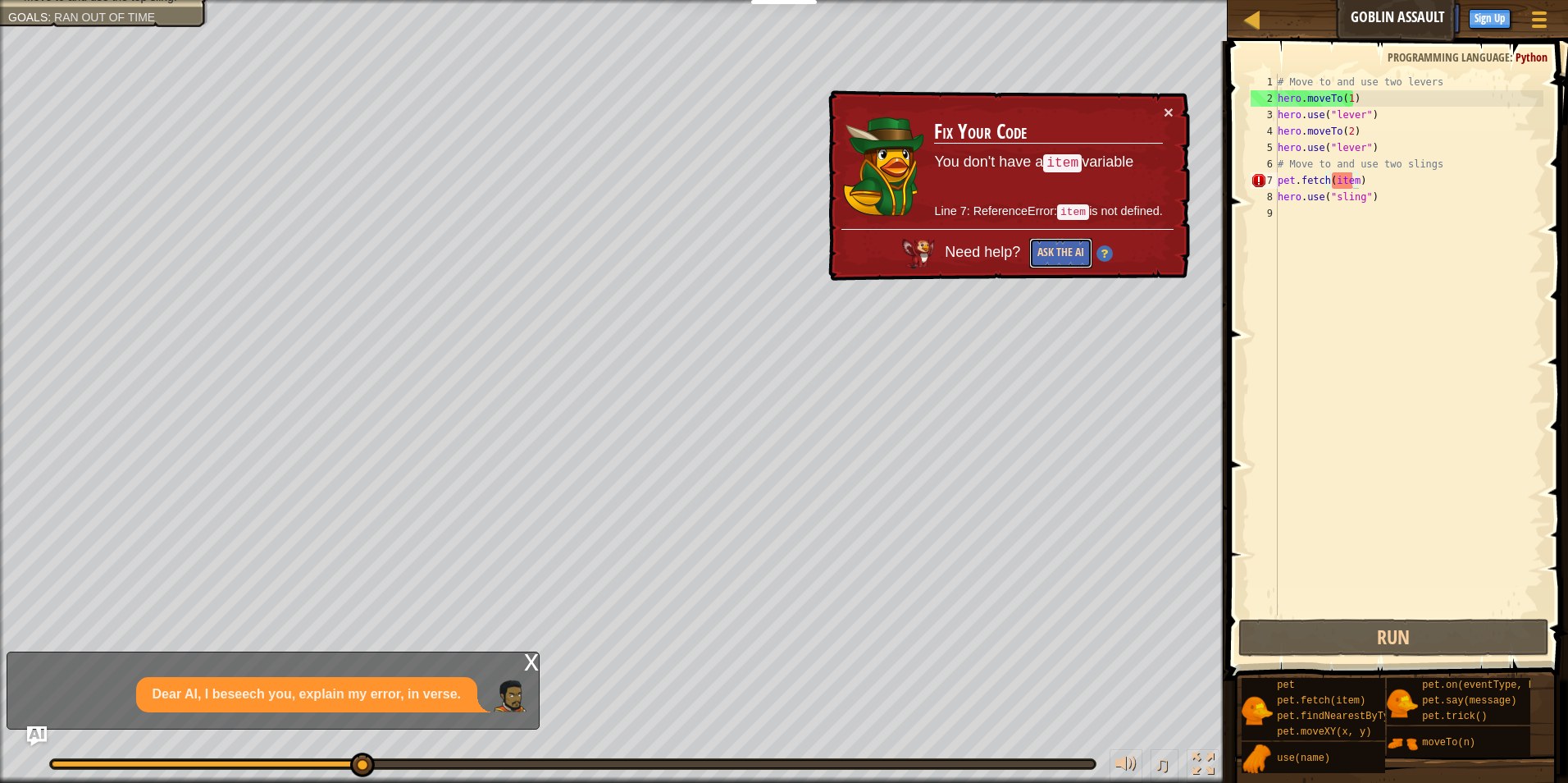
click at [1066, 253] on button "Ask the AI" at bounding box center [1061, 253] width 63 height 30
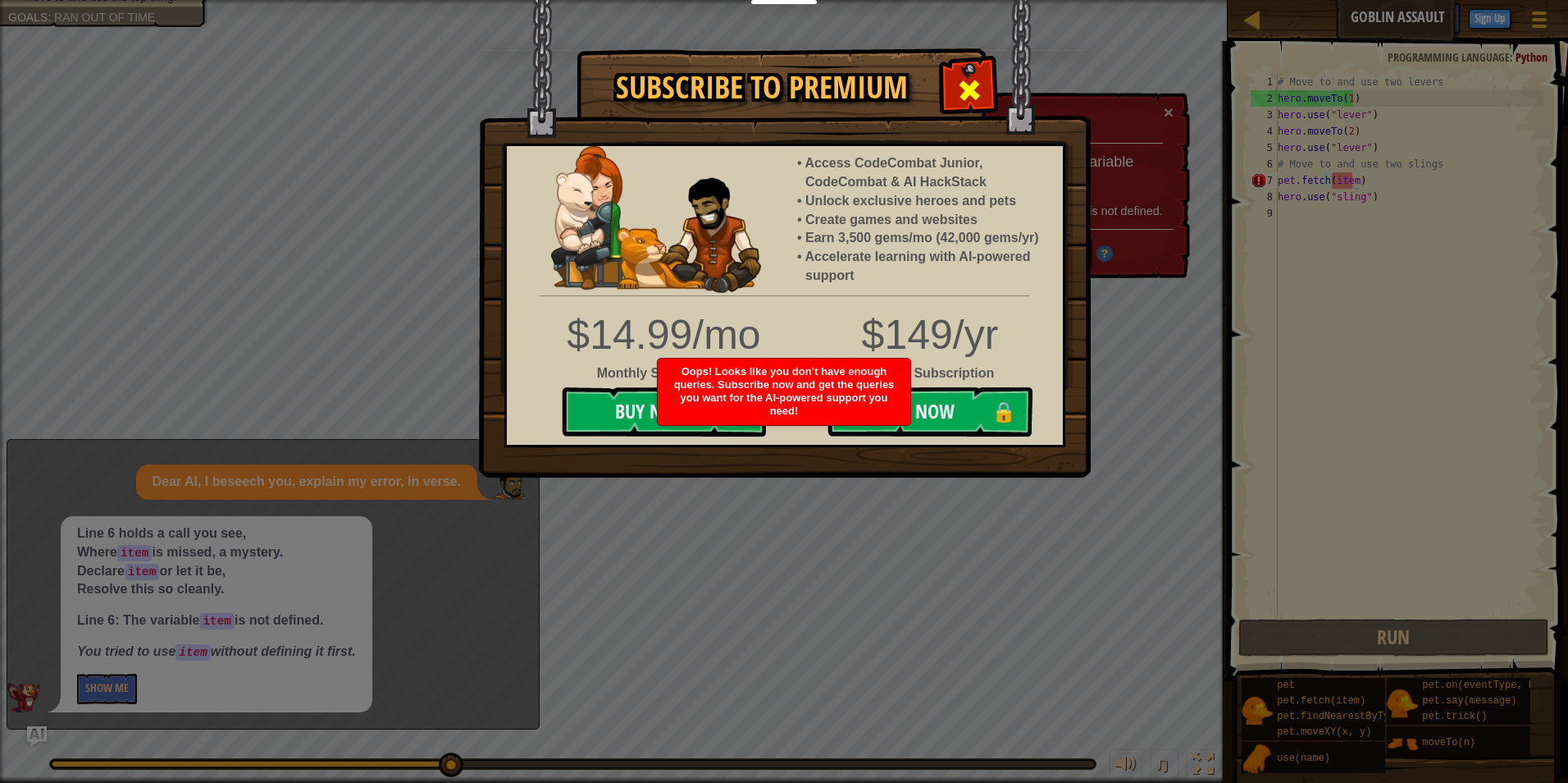
click at [979, 78] on span at bounding box center [970, 90] width 26 height 26
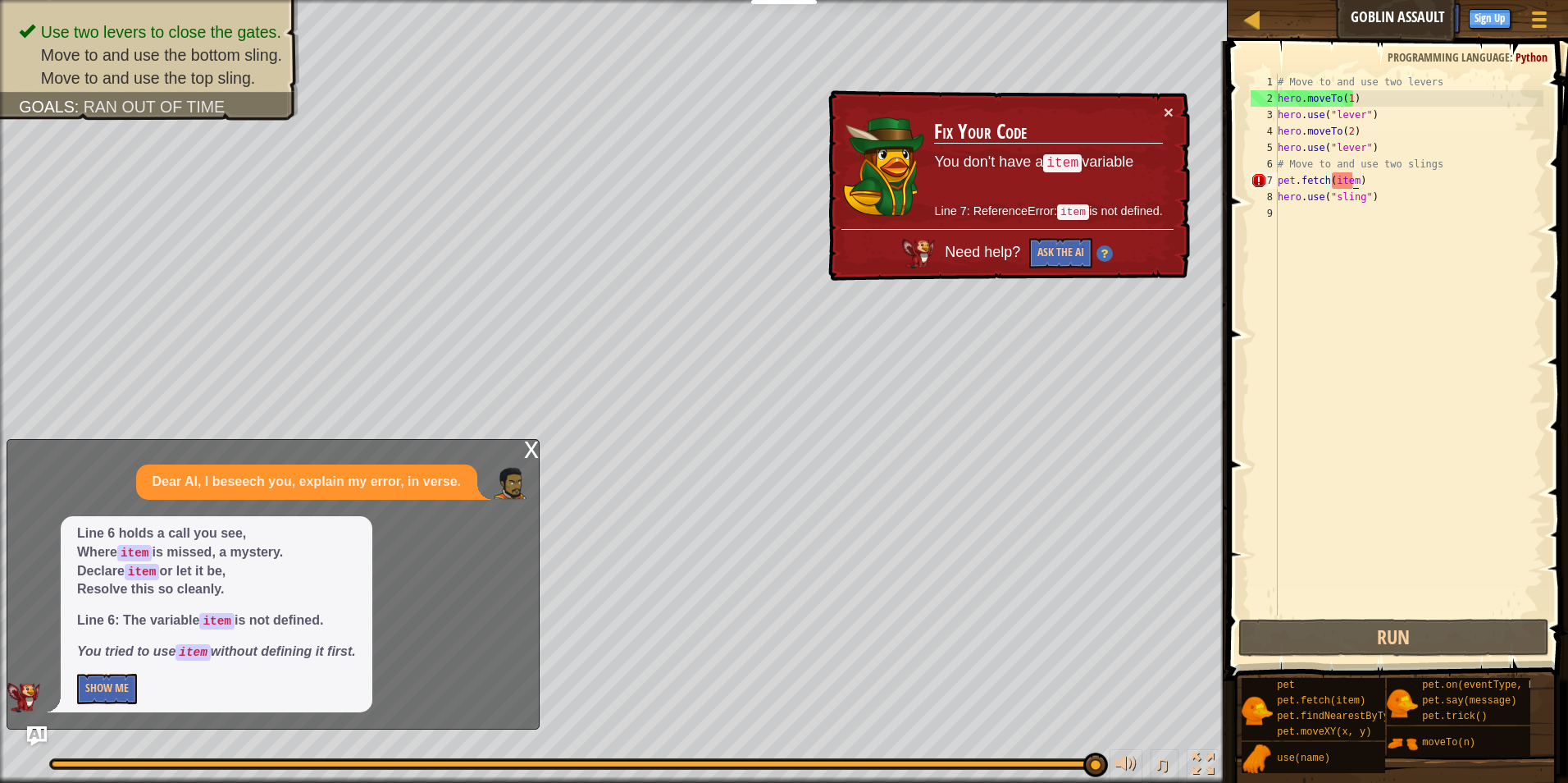
click at [1438, 164] on div "# Move to and use two levers hero . moveTo ( 1 ) hero . use ( "lever" ) hero . …" at bounding box center [1408, 361] width 269 height 574
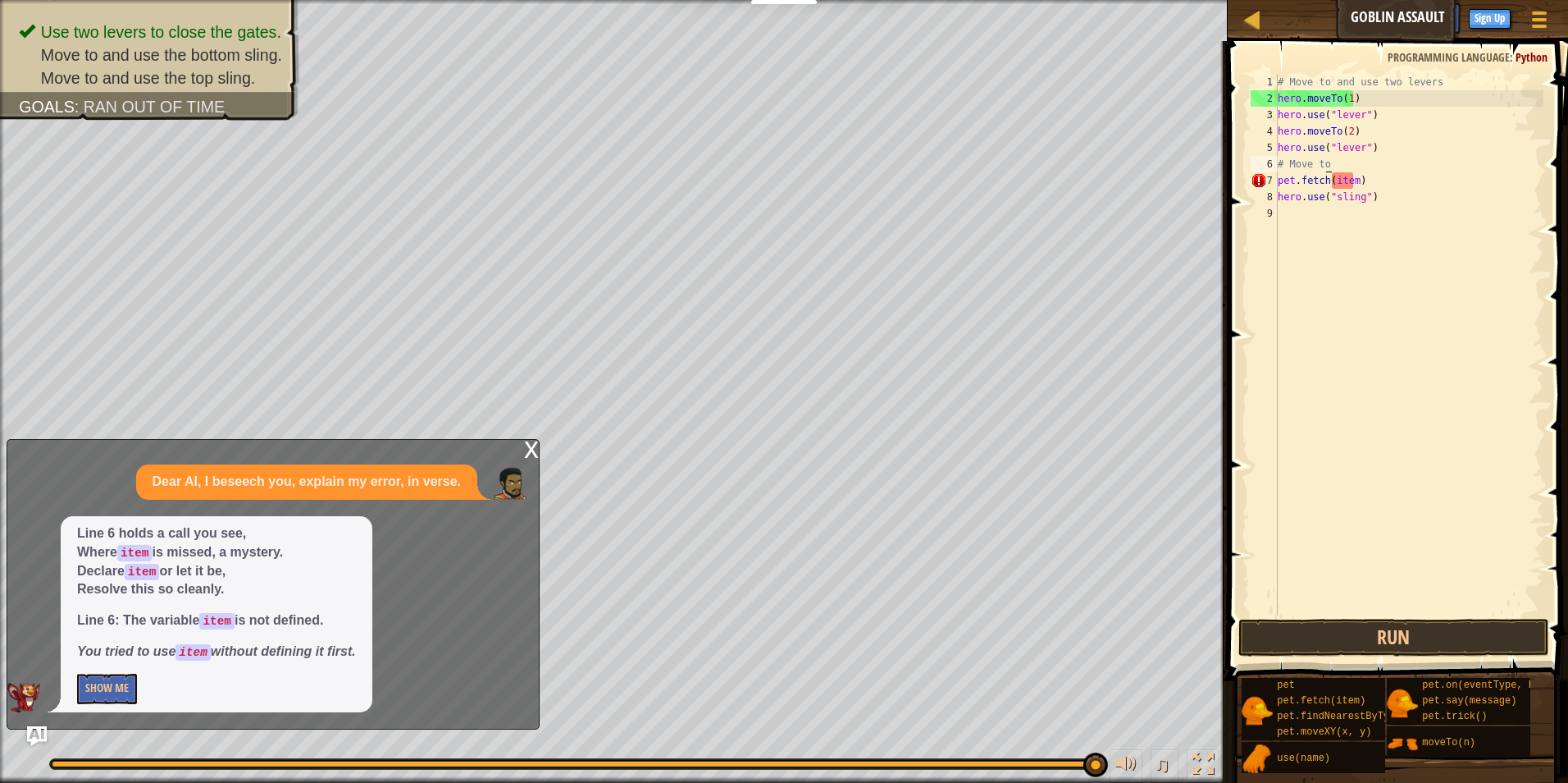
type textarea "#"
click at [1386, 186] on div "# Move to and use two levers hero . moveTo ( 1 ) hero . use ( "lever" ) hero . …" at bounding box center [1408, 361] width 269 height 574
type textarea "pet.fetch(ite"
drag, startPoint x: 1314, startPoint y: 610, endPoint x: 1295, endPoint y: 638, distance: 33.8
click at [1297, 635] on div "pet.fetch(ite 1 2 3 4 5 6 7 8 9 # Move to and use two levers hero . moveTo ( 1 …" at bounding box center [1395, 393] width 346 height 688
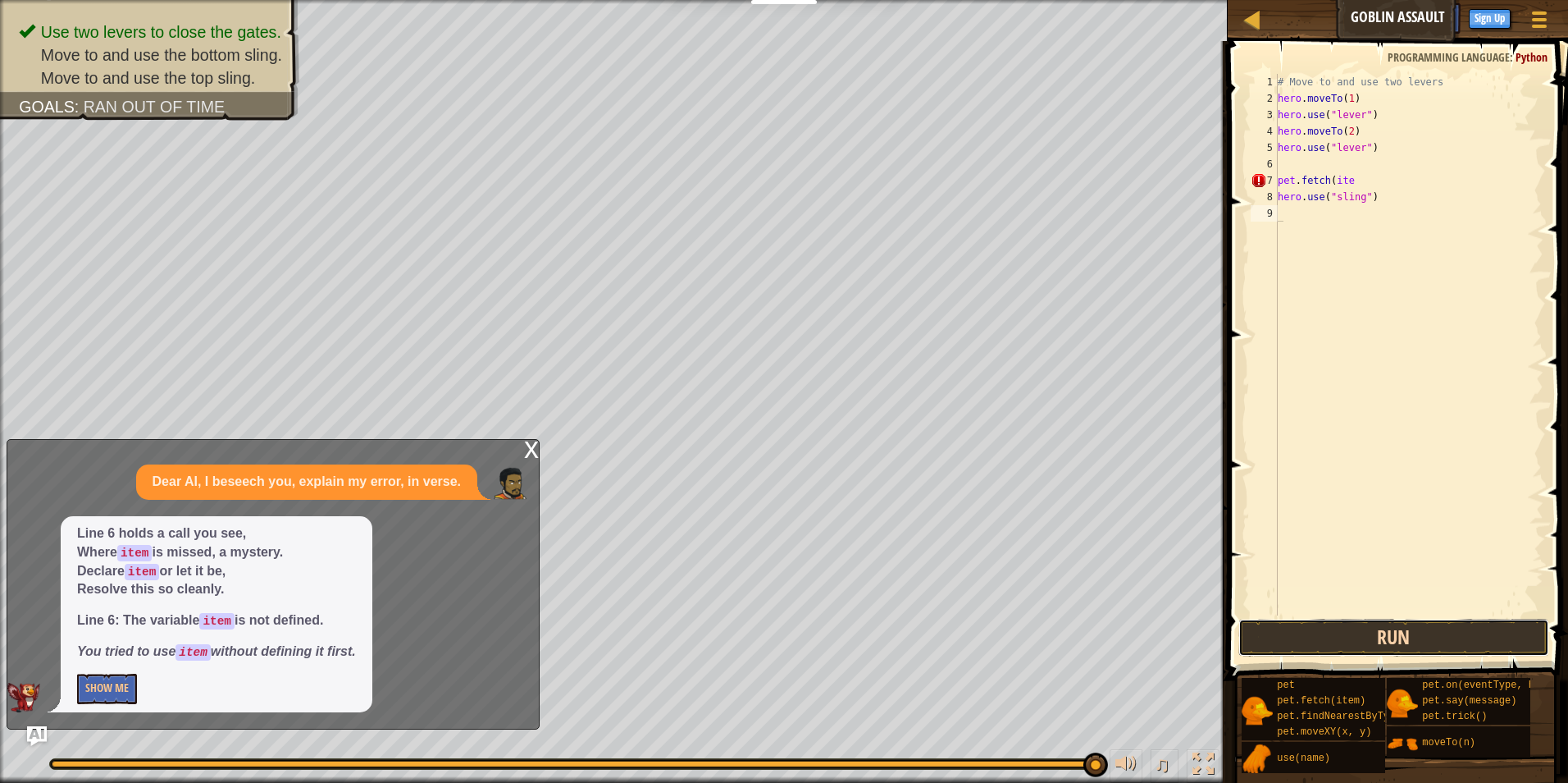
click at [1295, 638] on button "Run" at bounding box center [1394, 638] width 312 height 38
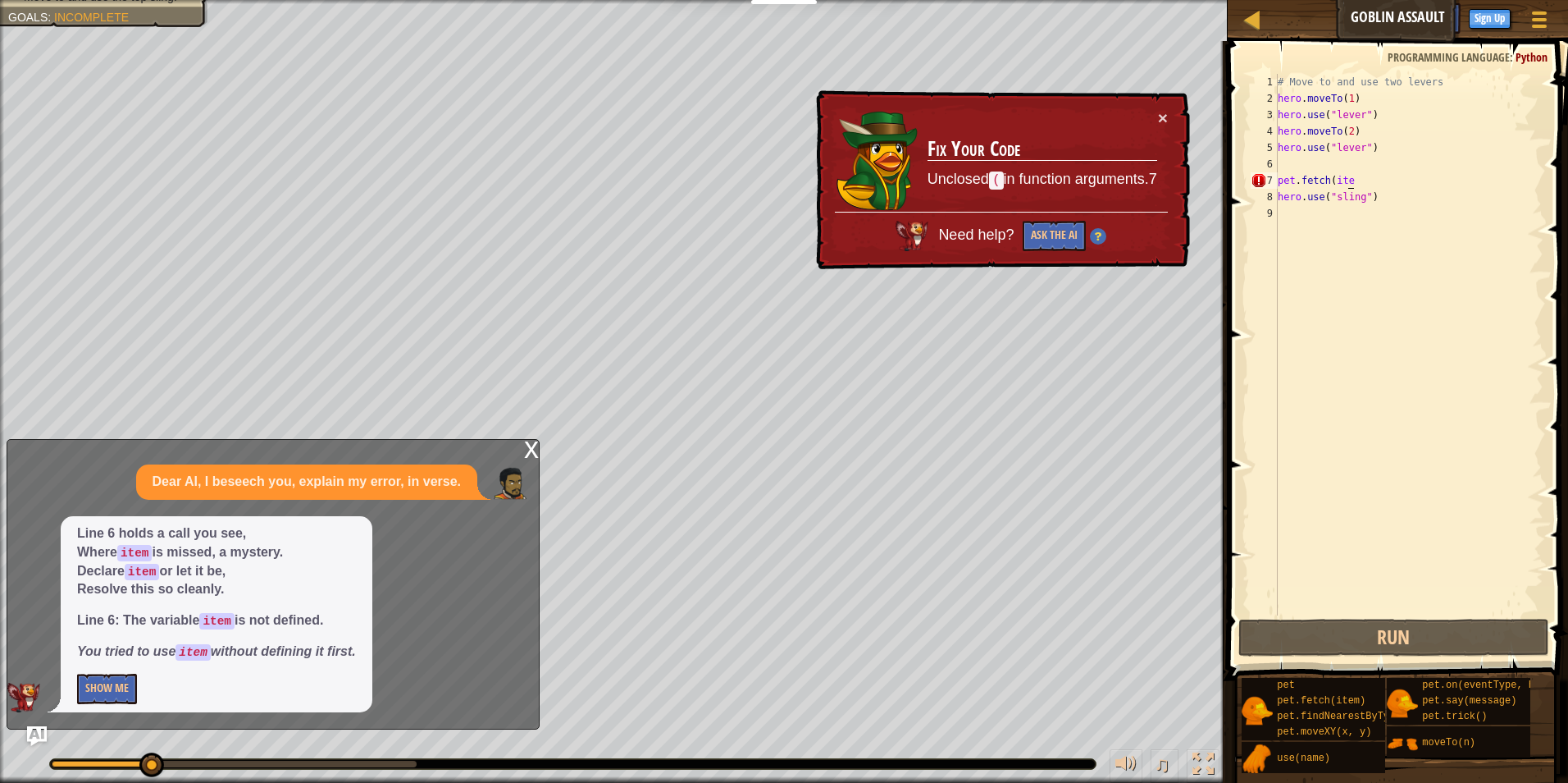
click at [1369, 182] on div "# Move to and use two levers hero . moveTo ( 1 ) hero . use ( "lever" ) hero . …" at bounding box center [1408, 361] width 269 height 574
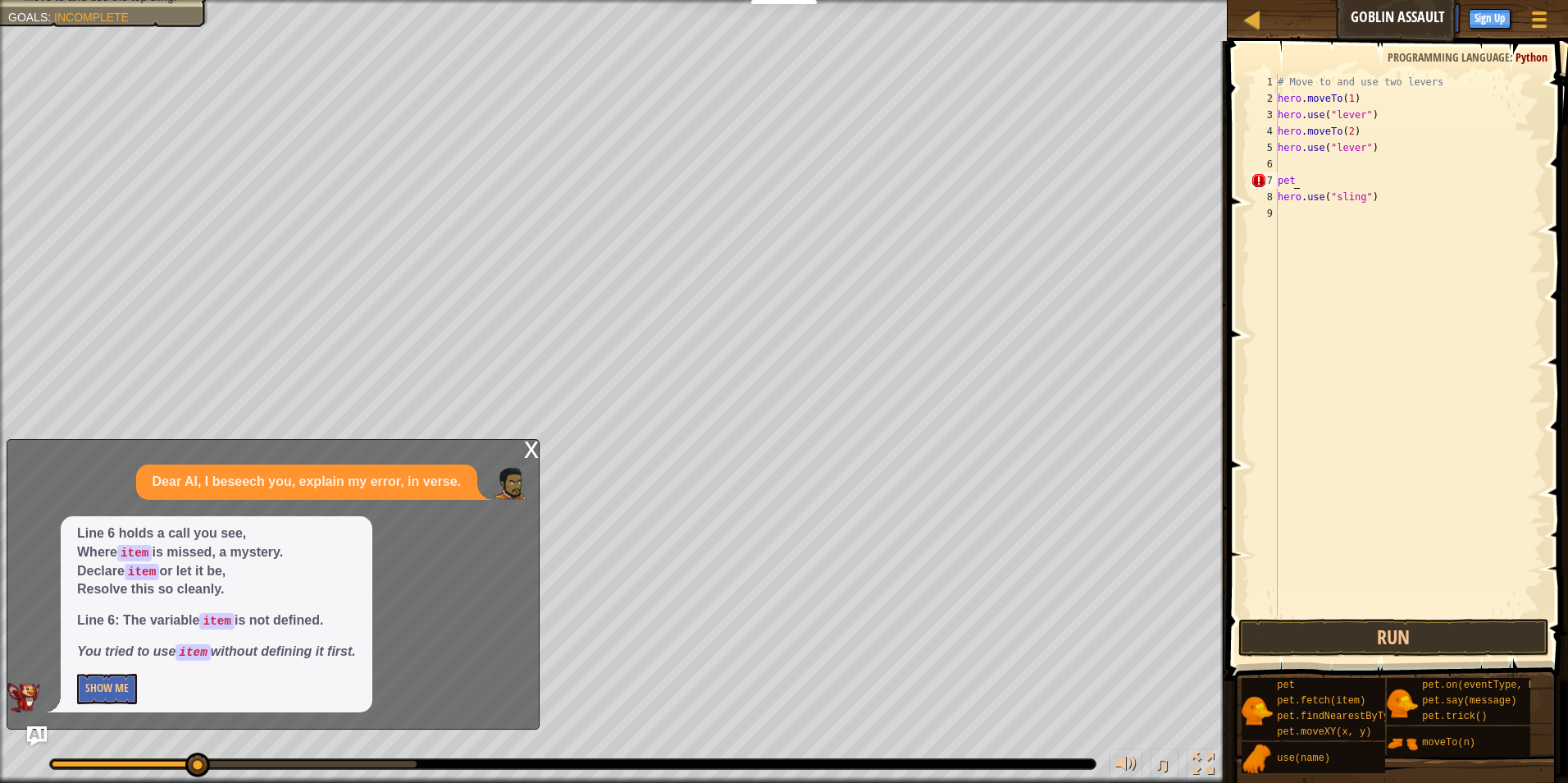
type textarea "p"
click at [1379, 195] on div "# Move to and use two levers hero . moveTo ( 1 ) hero . use ( "lever" ) hero . …" at bounding box center [1408, 361] width 269 height 574
type textarea "h"
click at [1278, 161] on div "# Move to and use two levers hero . moveTo ( 1 ) hero . use ( "lever" ) hero . …" at bounding box center [1408, 361] width 269 height 574
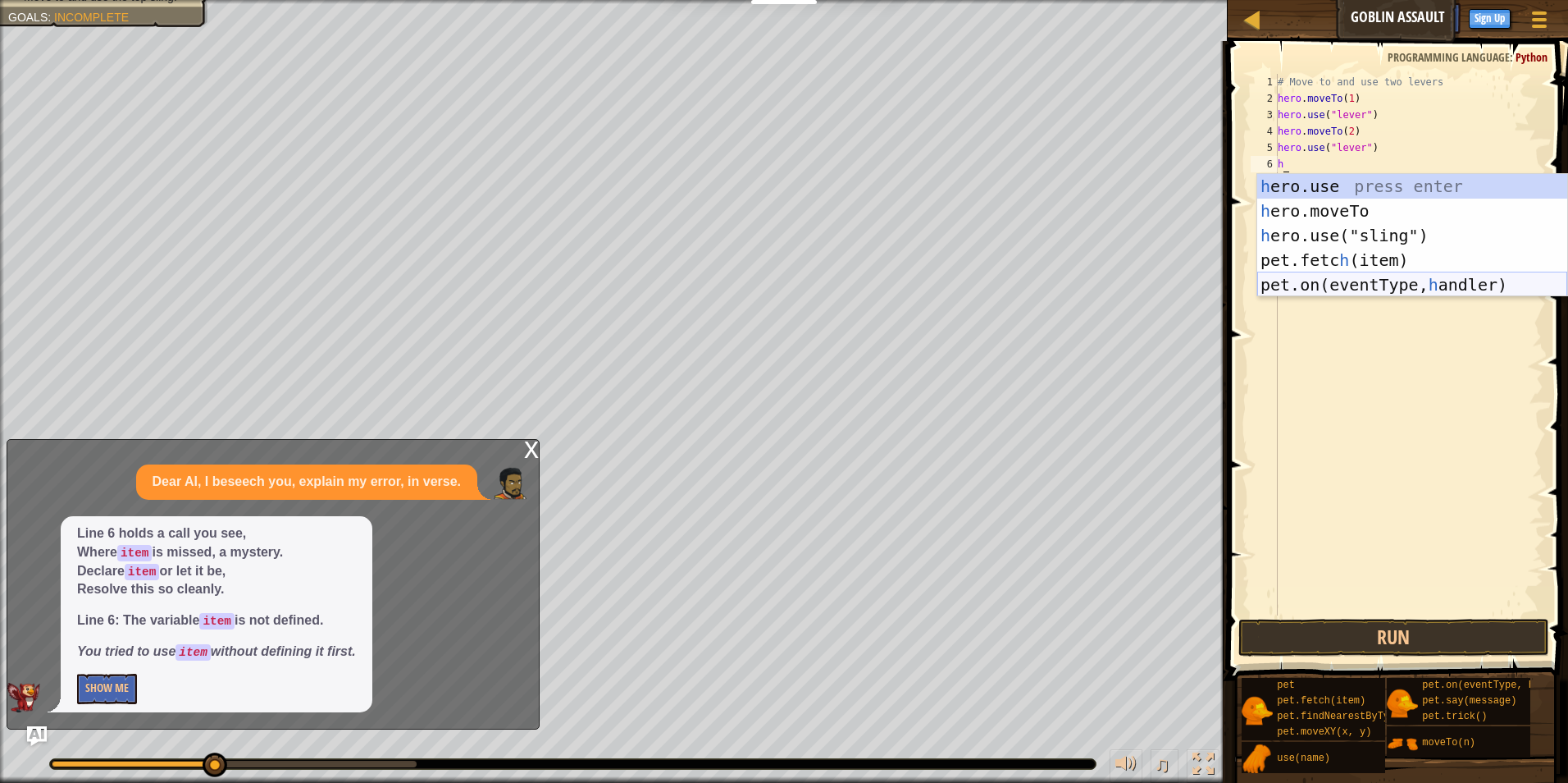
click at [1397, 279] on div "h ero.use press enter h ero.moveTo press enter h ero.use("sling") press enter p…" at bounding box center [1412, 259] width 310 height 172
type textarea "pet.on("spawn", onSpawn)"
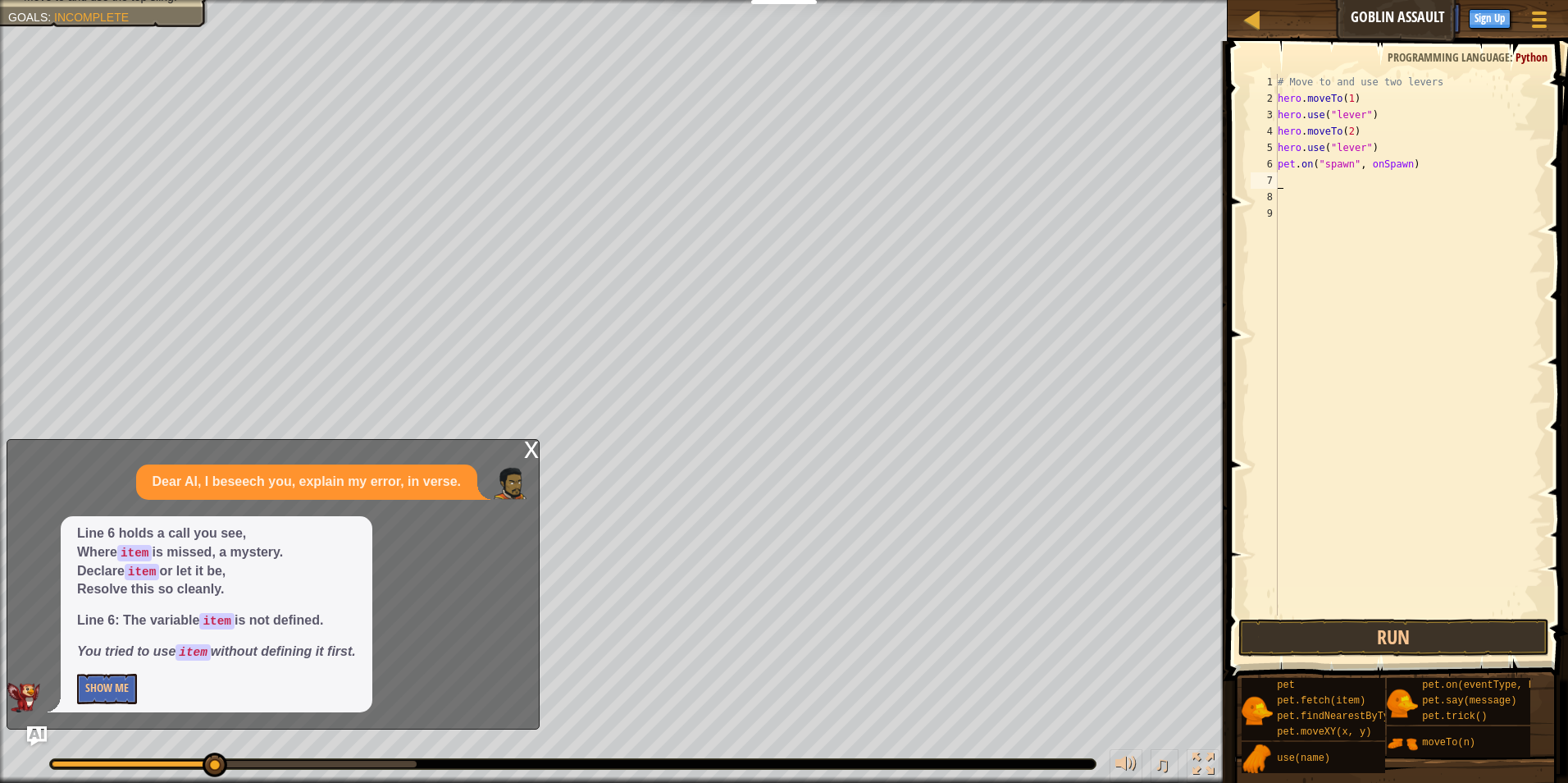
click at [1297, 181] on div "# Move to and use two levers hero . moveTo ( 1 ) hero . use ( "lever" ) hero . …" at bounding box center [1408, 361] width 269 height 574
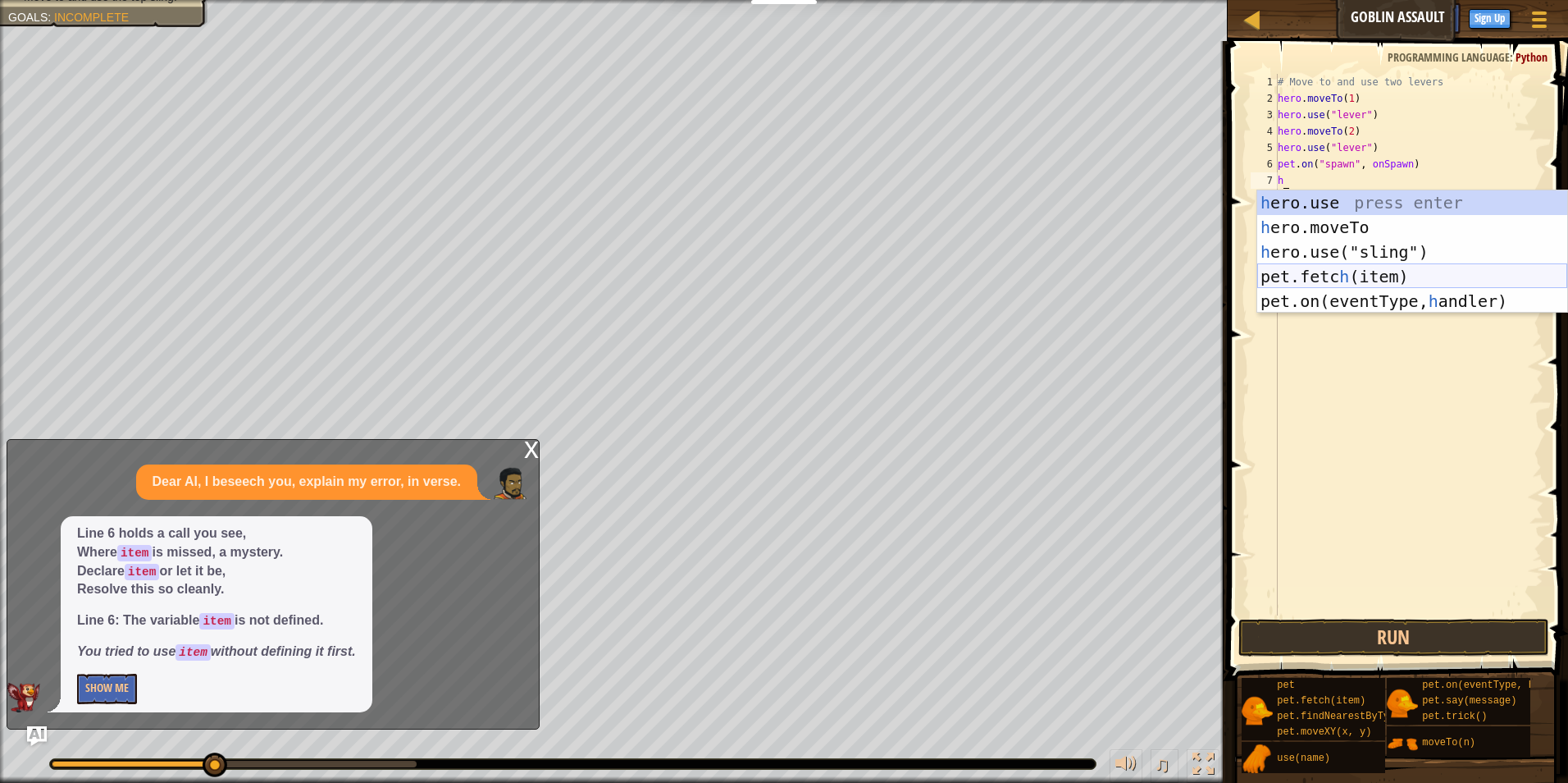
click at [1384, 267] on div "h ero.use press enter h ero.moveTo press enter h ero.use("sling") press enter p…" at bounding box center [1412, 276] width 310 height 172
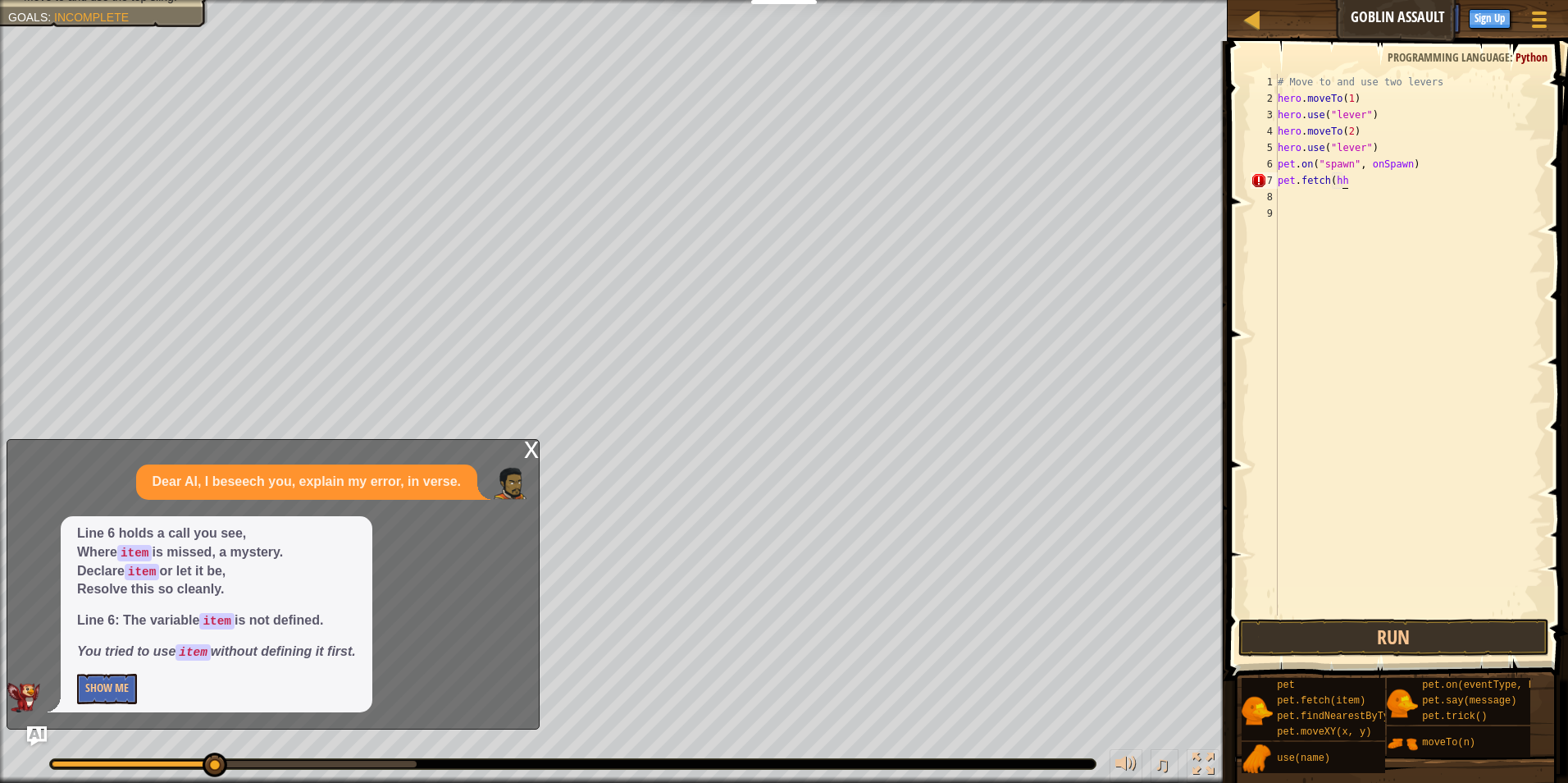
click at [1370, 184] on div "# Move to and use two levers hero . moveTo ( 1 ) hero . use ( "lever" ) hero . …" at bounding box center [1408, 361] width 269 height 574
type textarea "p"
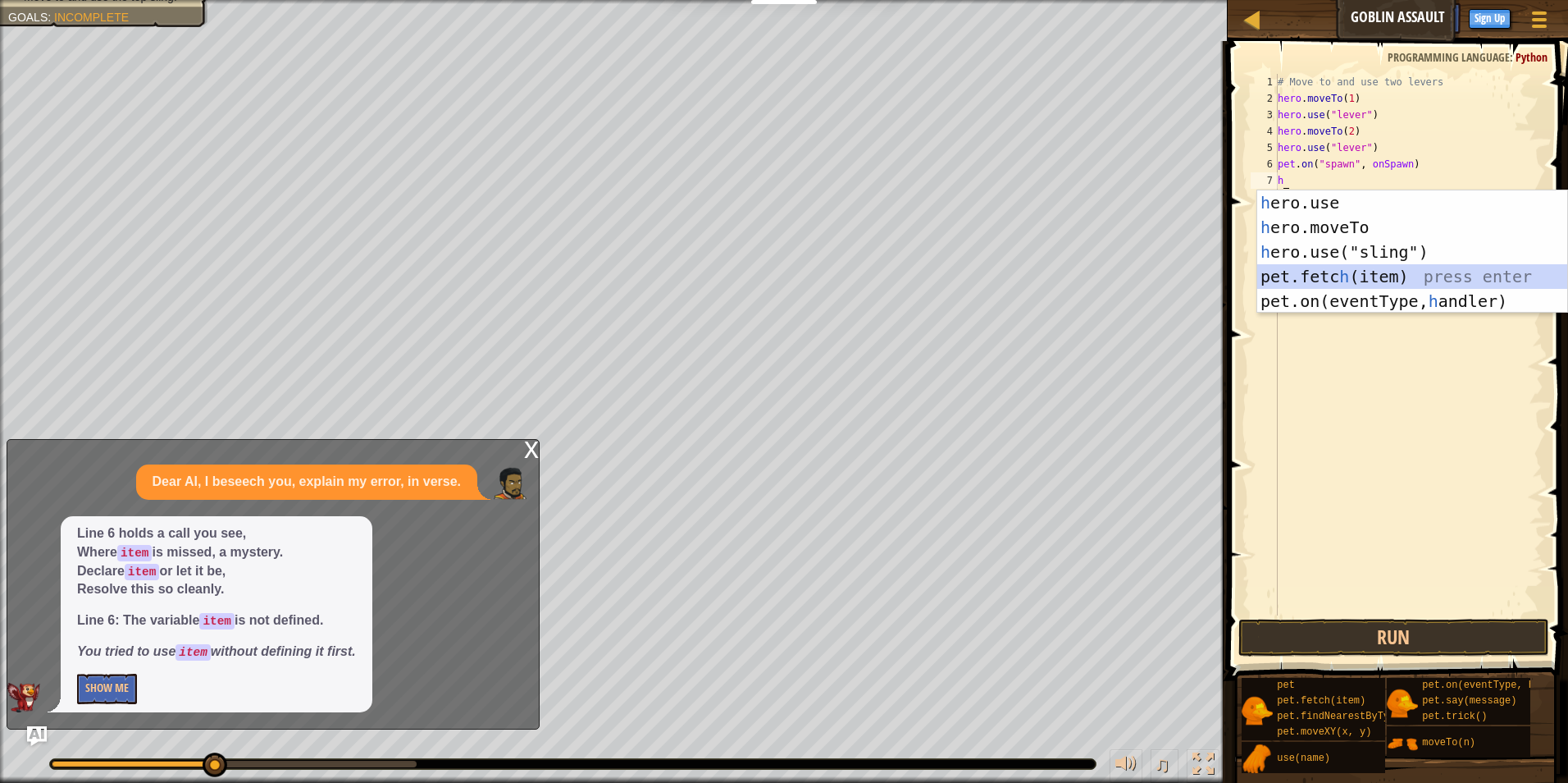
click at [1361, 277] on div "h ero.use press enter h ero.moveTo press enter h ero.use("sling") press enter p…" at bounding box center [1412, 276] width 310 height 172
type textarea "pet.fetch(item)"
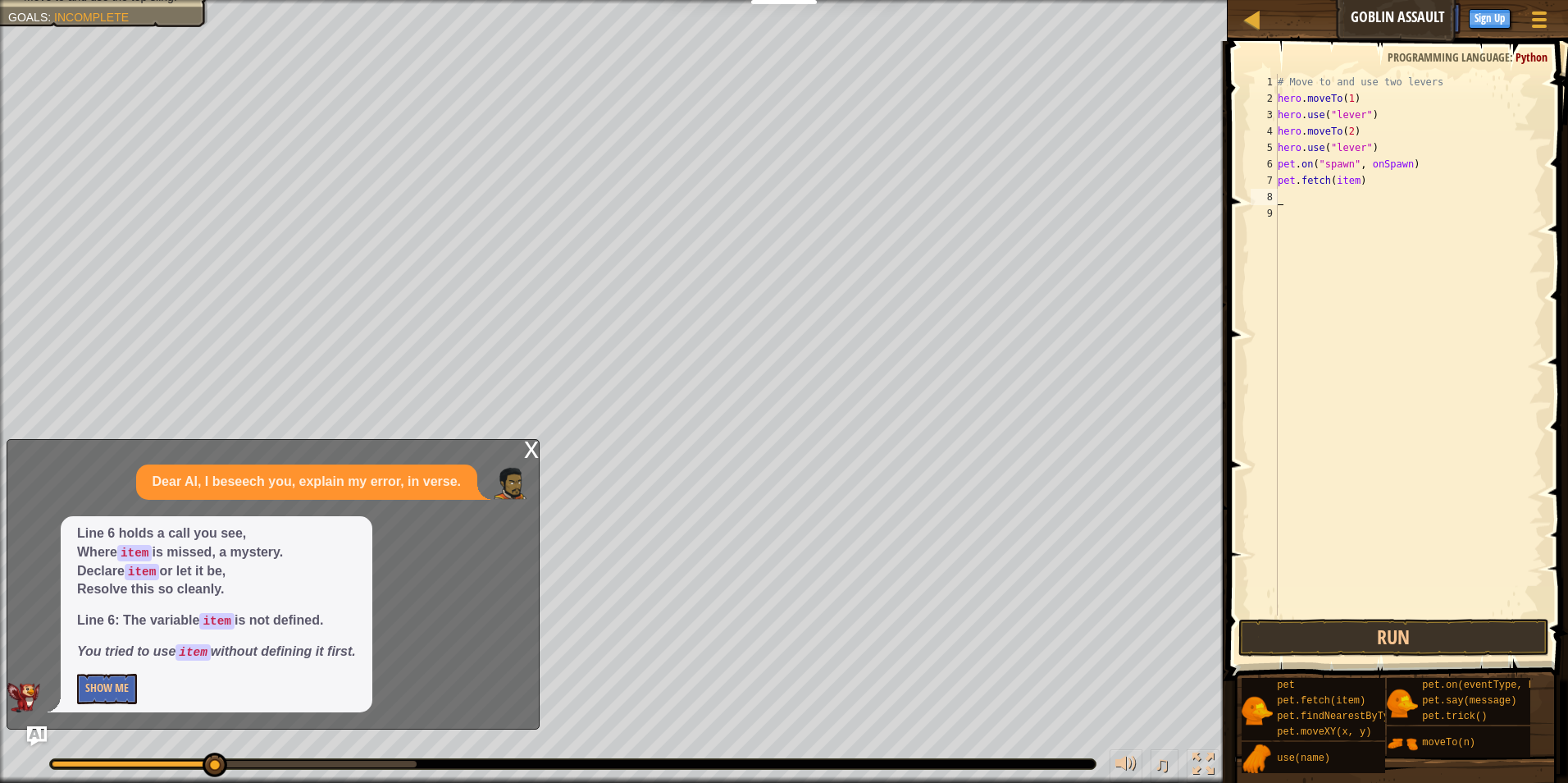
click at [1290, 201] on div "# Move to and use two levers hero . moveTo ( 1 ) hero . use ( "lever" ) hero . …" at bounding box center [1408, 361] width 269 height 574
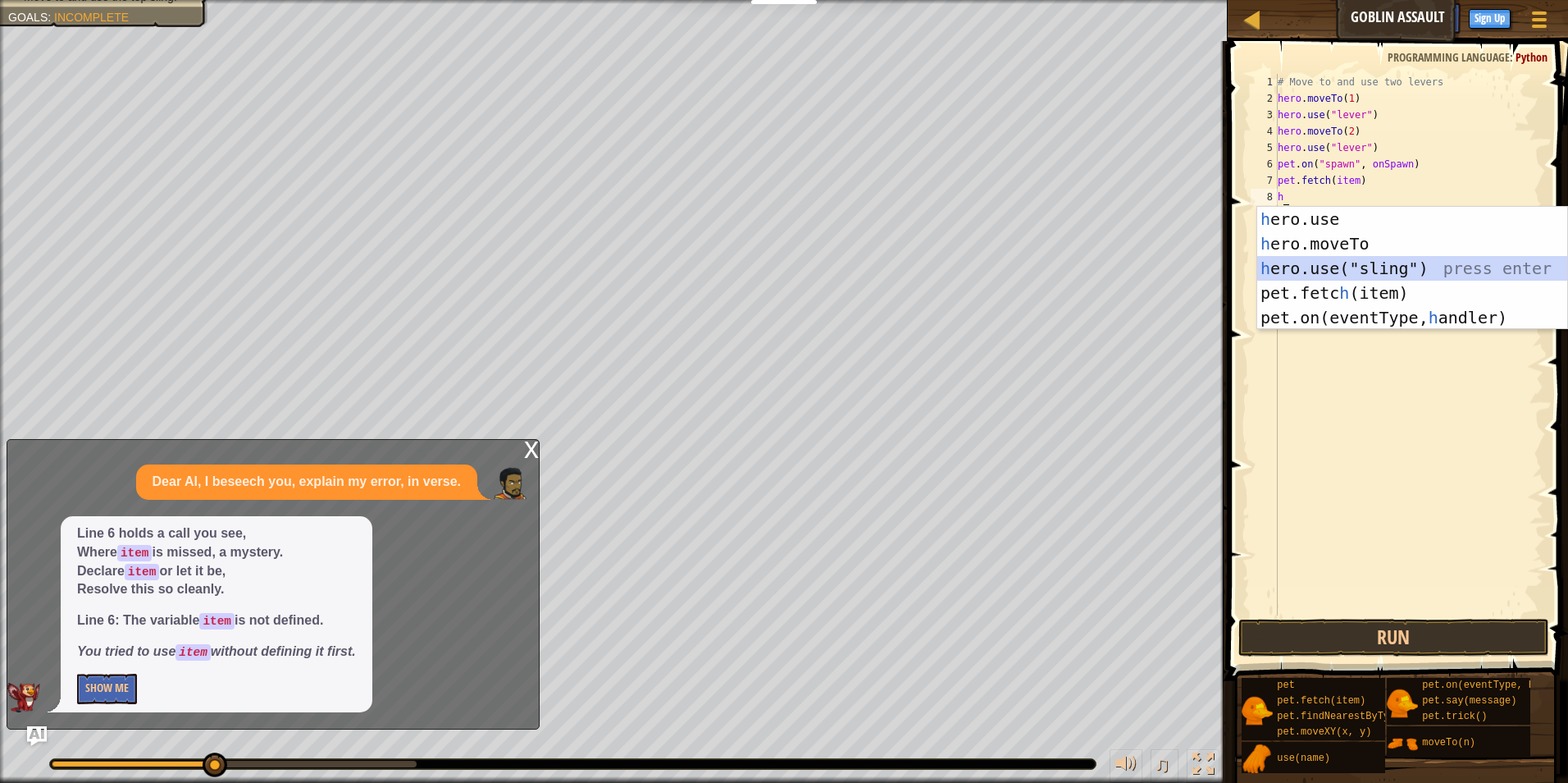
click at [1421, 264] on div "h ero.use press enter h ero.moveTo press enter h ero.use("sling") press enter p…" at bounding box center [1412, 292] width 310 height 172
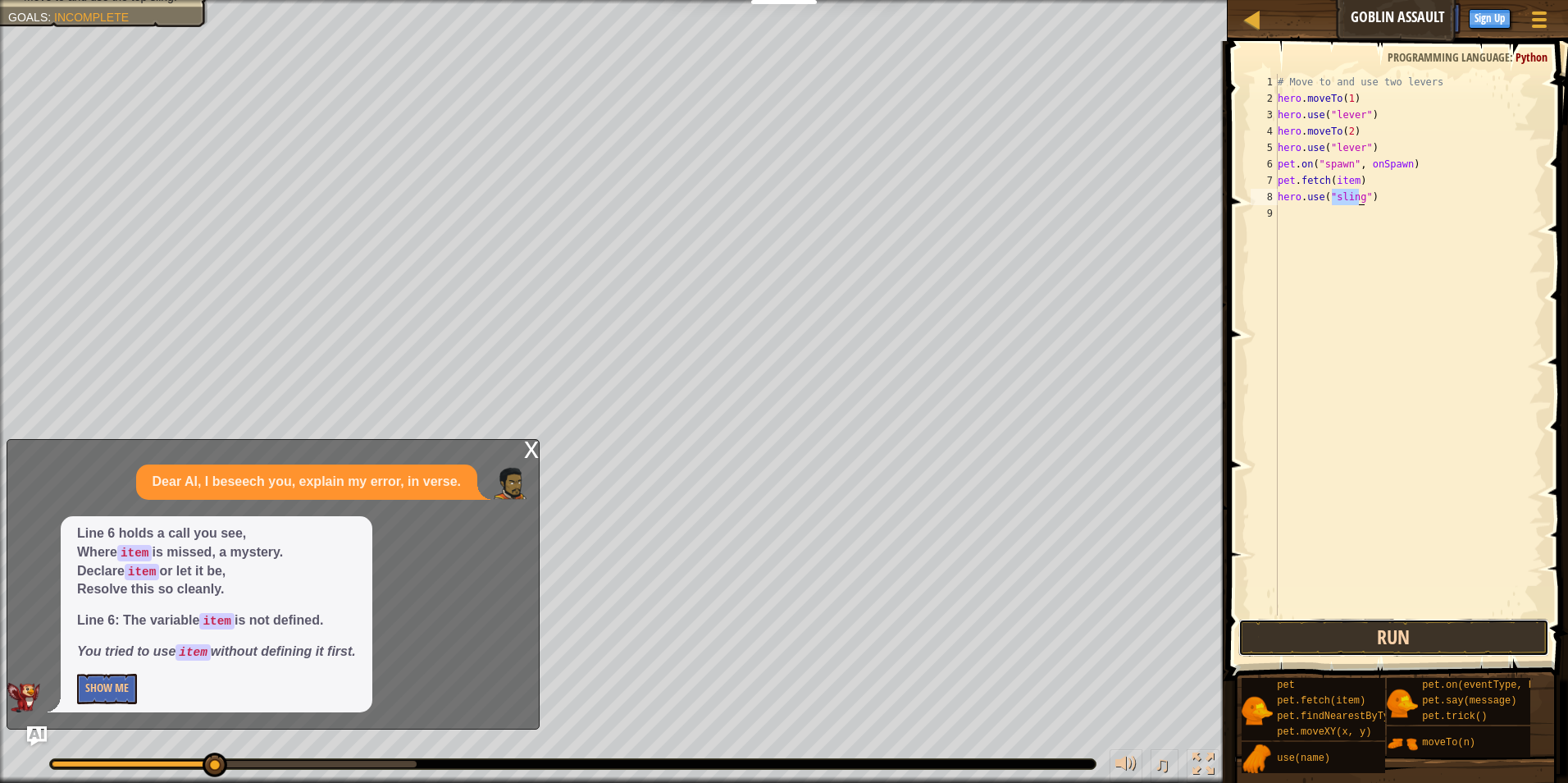
click at [1370, 631] on button "Run" at bounding box center [1394, 638] width 312 height 38
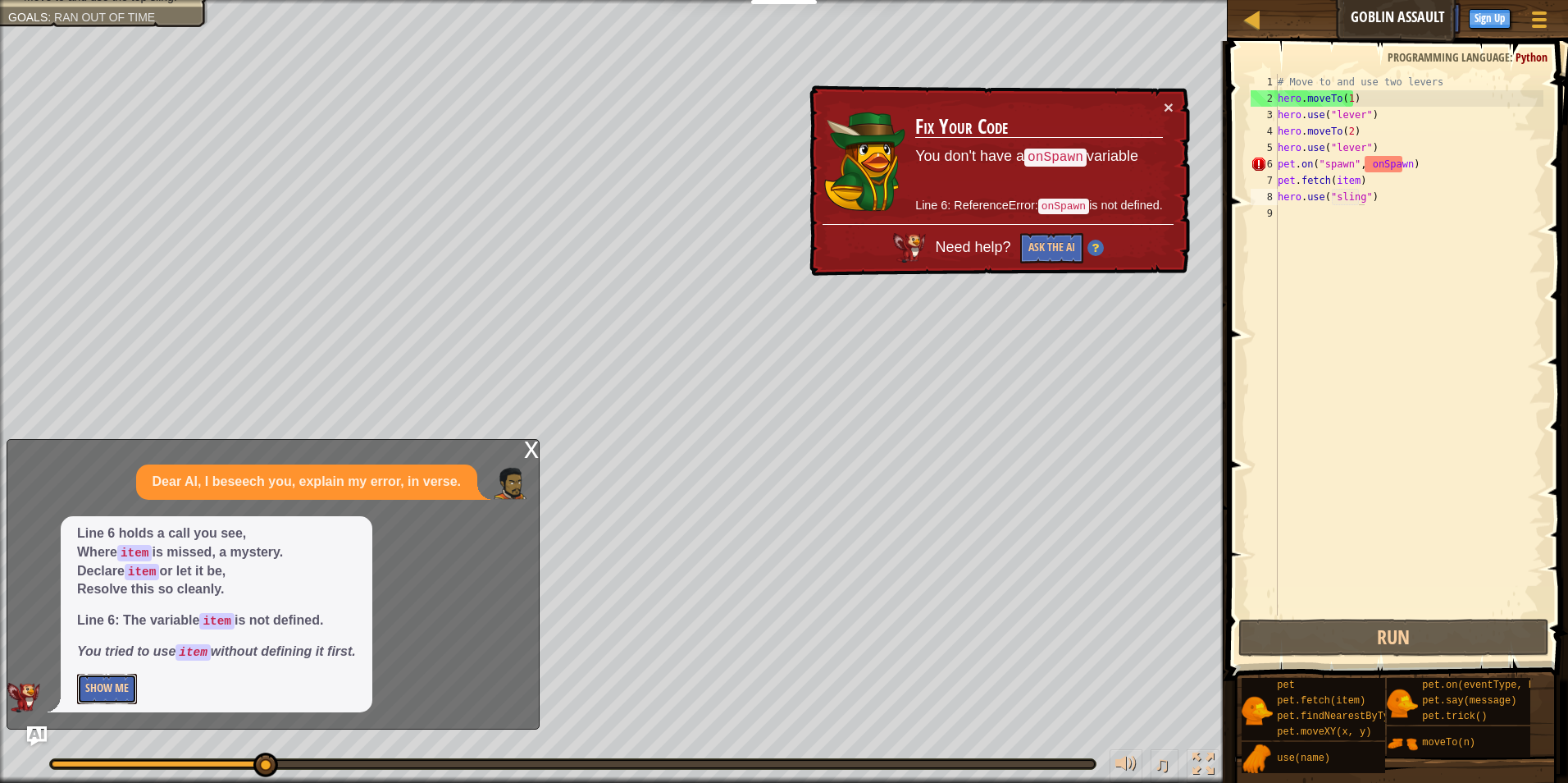
click at [82, 686] on button "Show Me" at bounding box center [107, 689] width 60 height 30
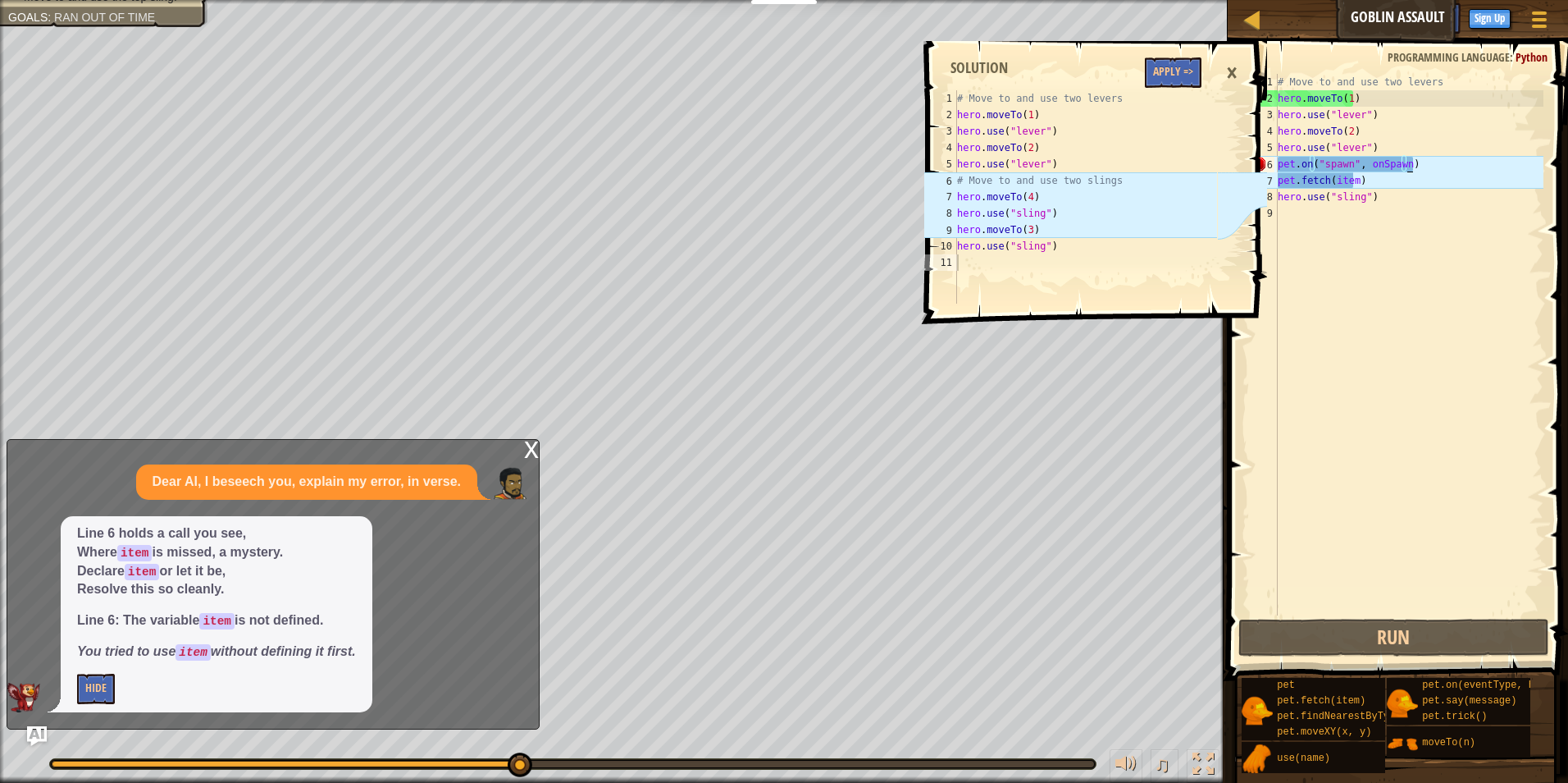
click at [1423, 160] on div "# Move to and use two levers hero . moveTo ( 1 ) hero . use ( "lever" ) hero . …" at bounding box center [1408, 361] width 269 height 574
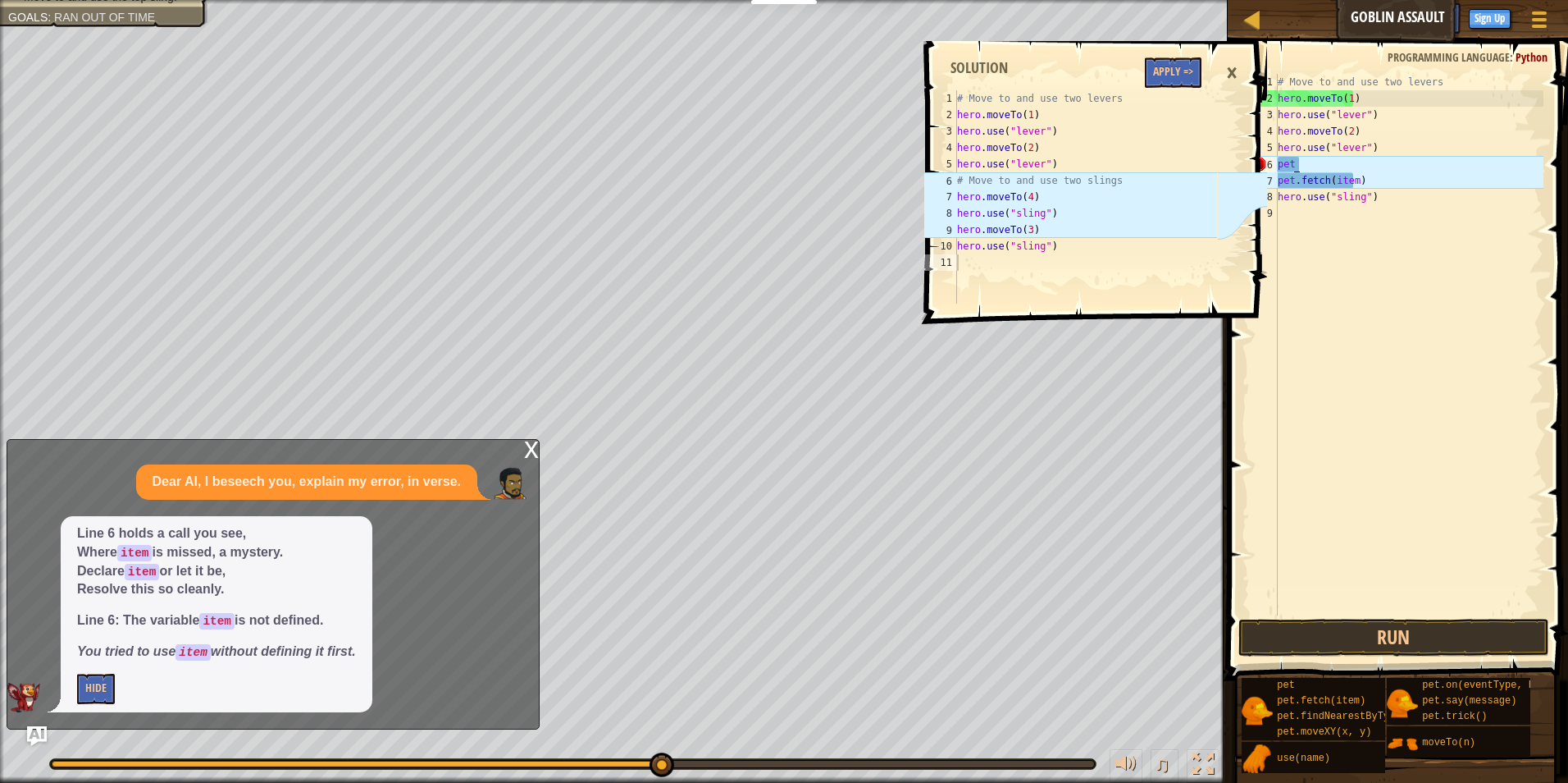
type textarea "p"
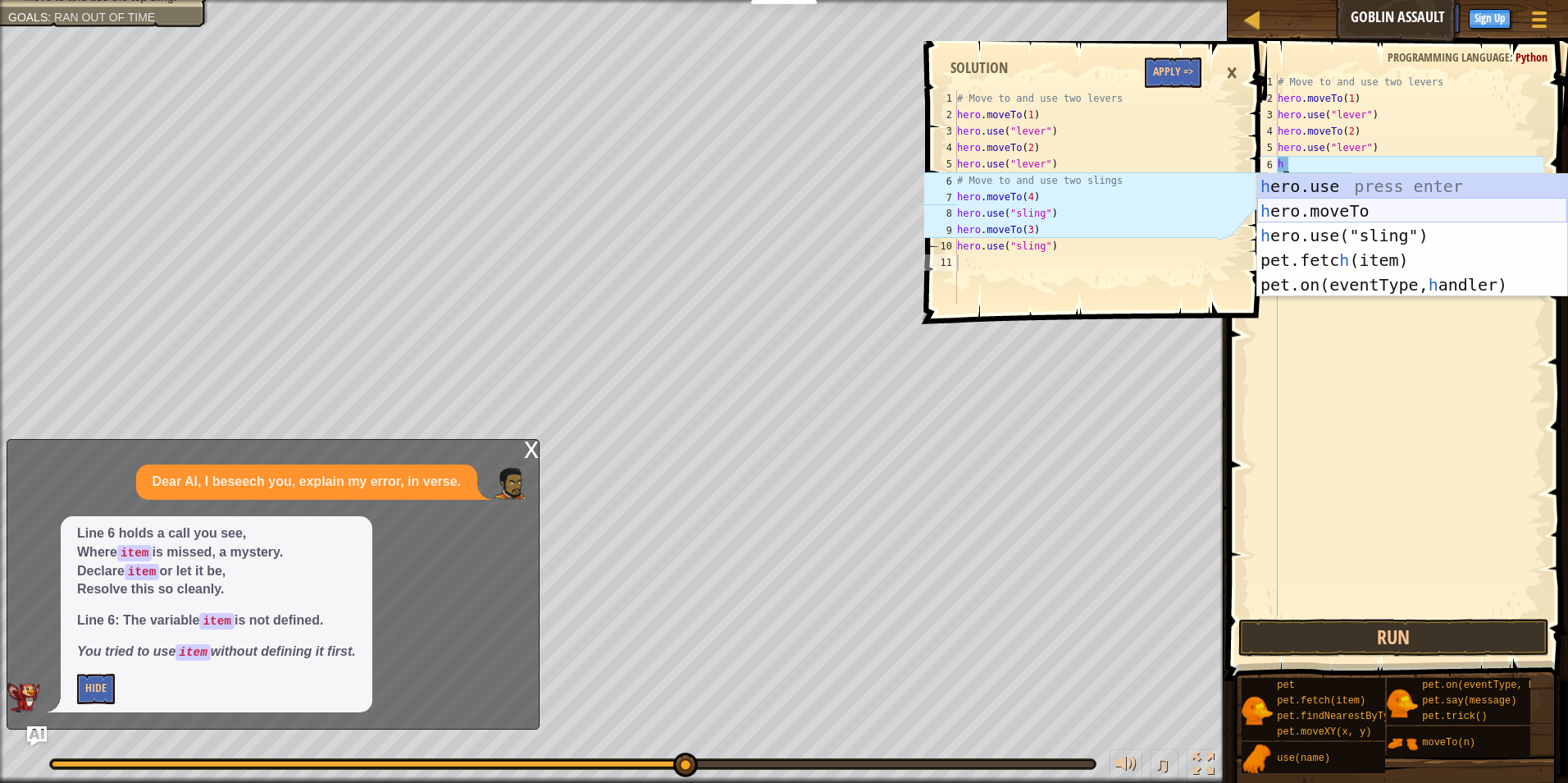
click at [1387, 211] on div "h ero.use press enter h ero.moveTo press enter h ero.use("sling") press enter p…" at bounding box center [1412, 259] width 310 height 172
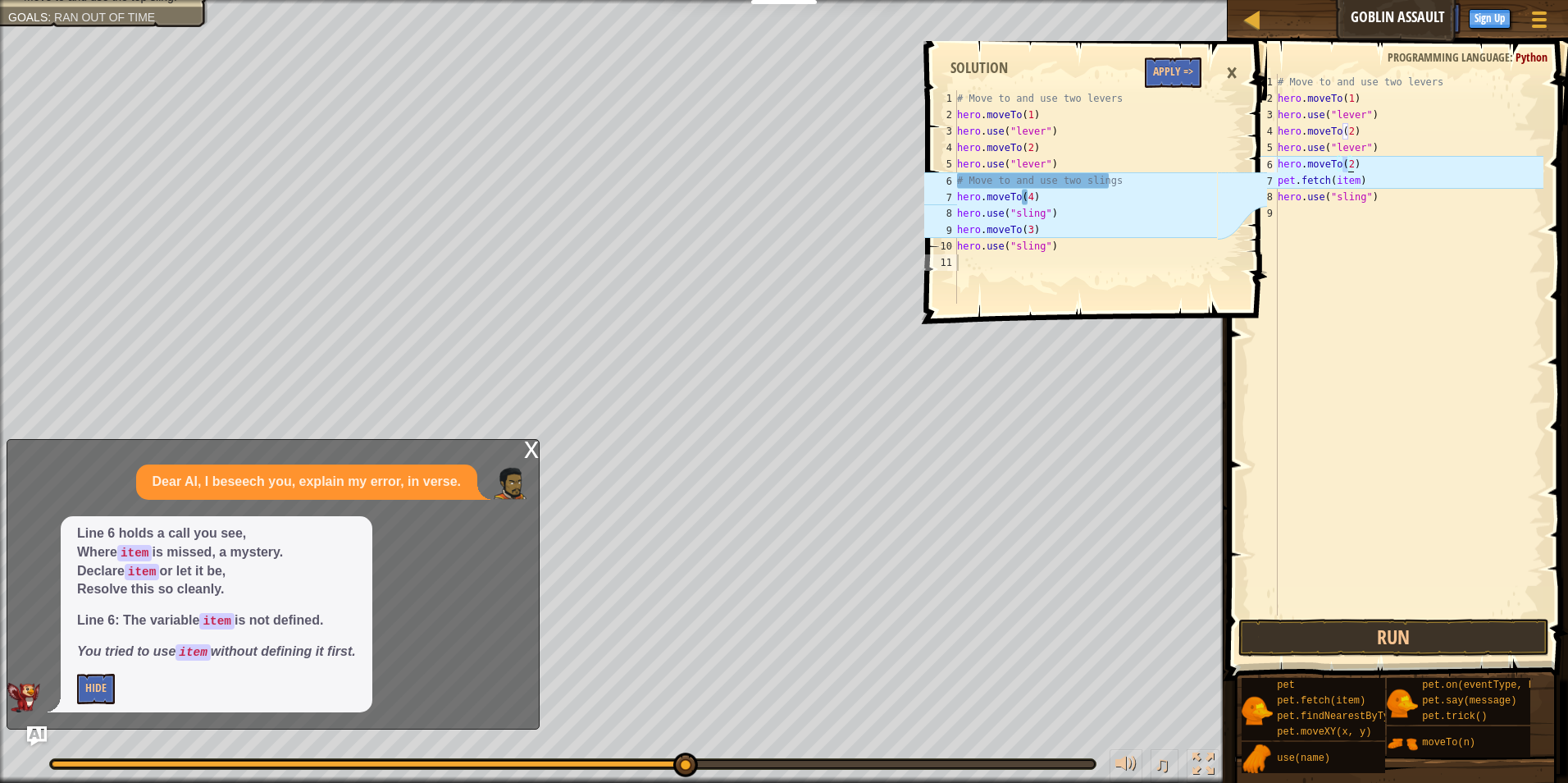
click at [1349, 162] on div "# Move to and use two levers hero . moveTo ( 1 ) hero . use ( "lever" ) hero . …" at bounding box center [1408, 345] width 269 height 541
click at [1367, 165] on div "# Move to and use two levers hero . moveTo ( 1 ) hero . use ( "lever" ) hero . …" at bounding box center [1408, 361] width 269 height 574
type textarea "h"
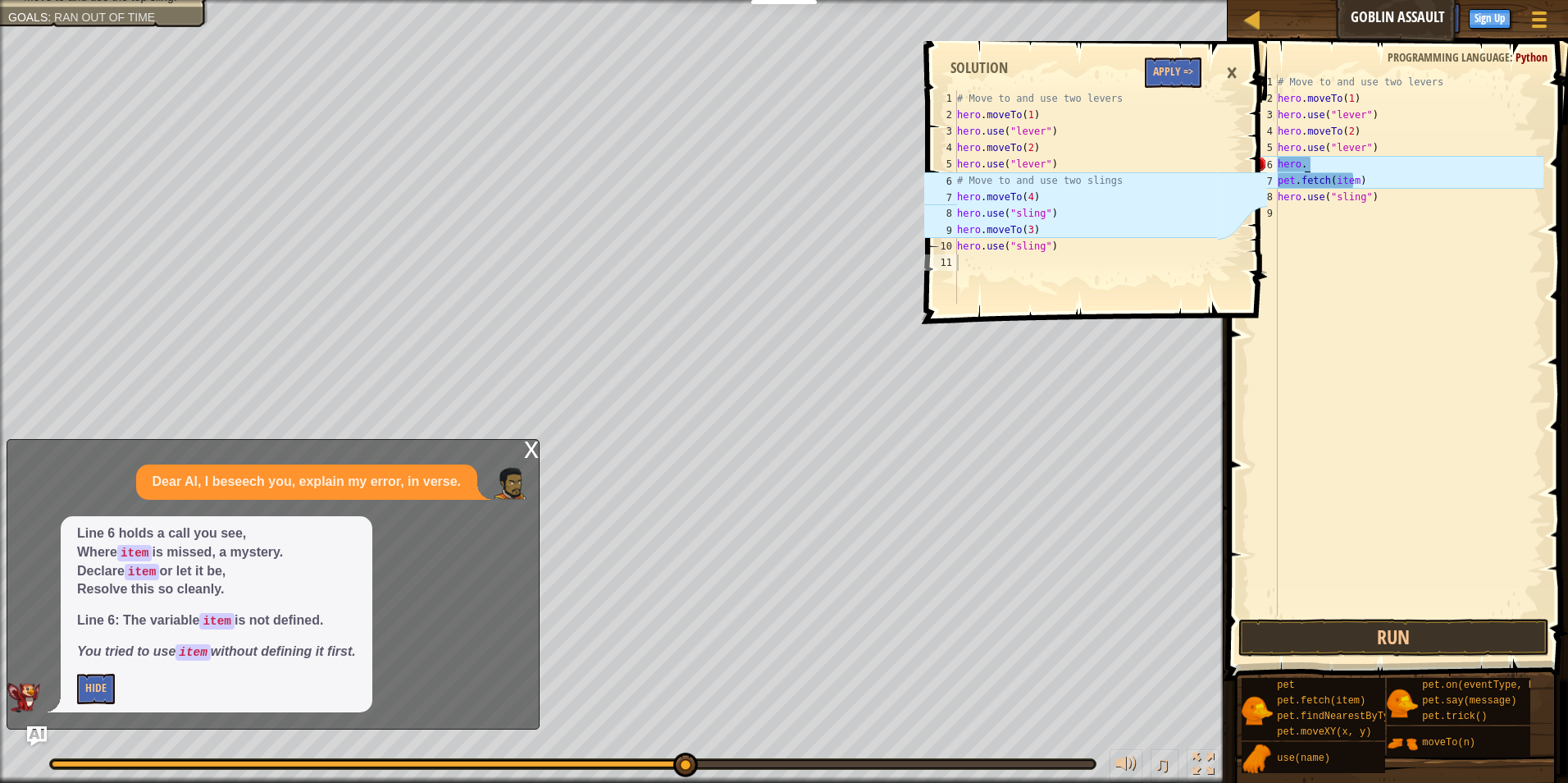
scroll to position [7, 0]
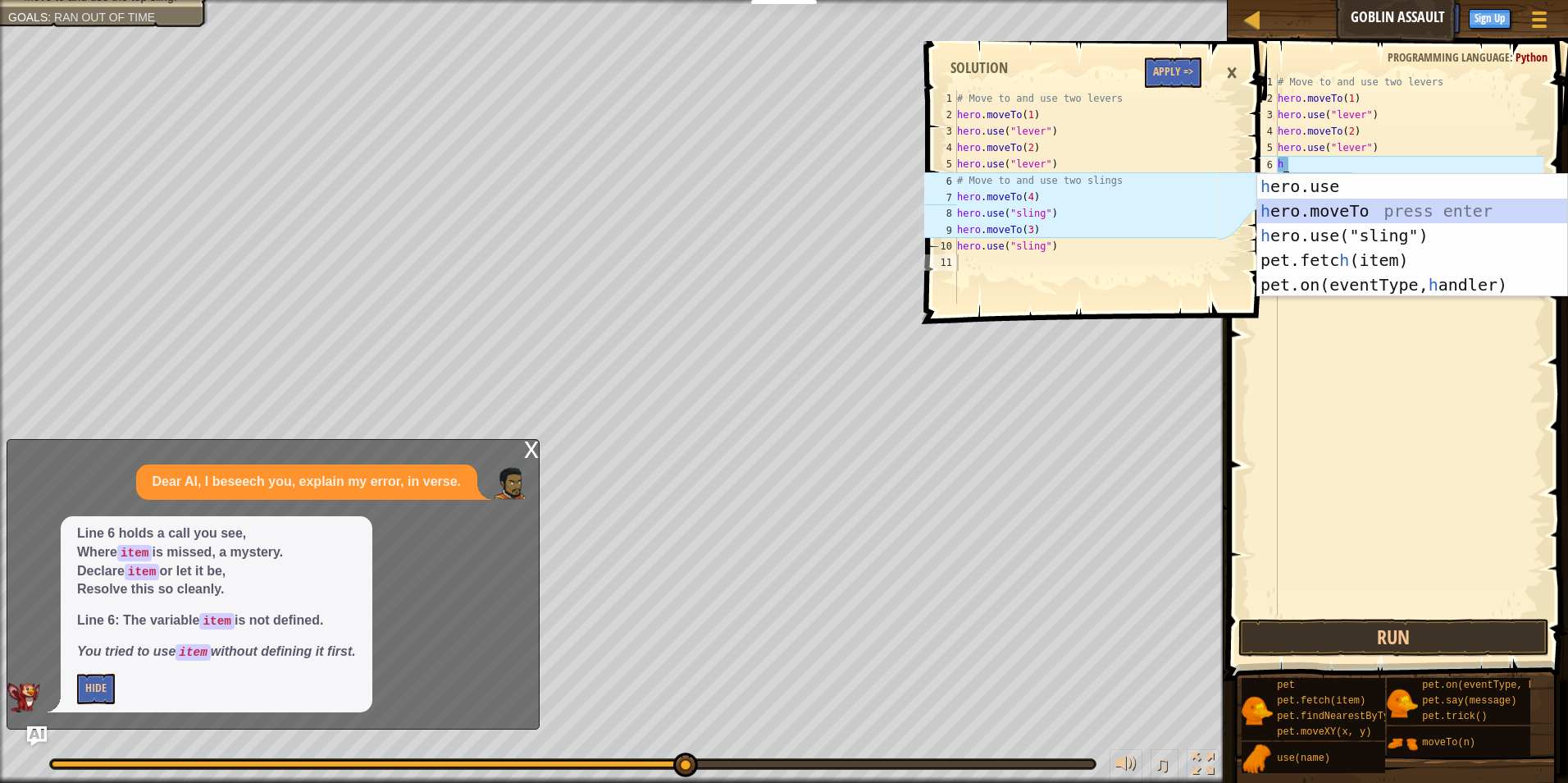
click at [1394, 213] on div "h ero.use press enter h ero.moveTo press enter h ero.use("sling") press enter p…" at bounding box center [1412, 259] width 310 height 172
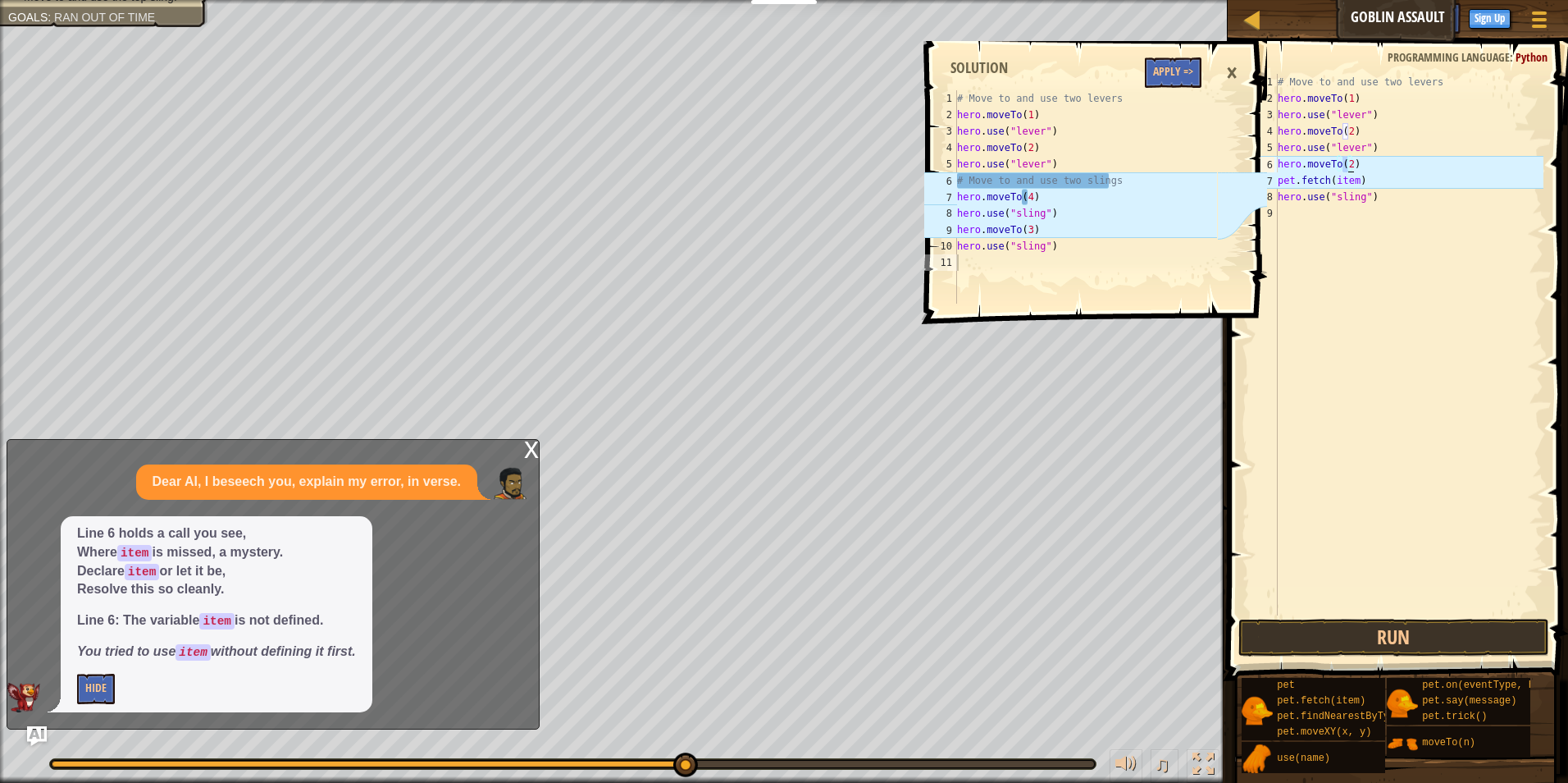
click at [1379, 184] on div "# Move to and use two levers hero . moveTo ( 1 ) hero . use ( "lever" ) hero . …" at bounding box center [1408, 361] width 269 height 574
click at [1368, 185] on div "# Move to and use two levers hero . moveTo ( 1 ) hero . use ( "lever" ) hero . …" at bounding box center [1408, 361] width 269 height 574
click at [1315, 179] on div "# Move to and use two levers hero . moveTo ( 1 ) hero . use ( "lever" ) hero . …" at bounding box center [1408, 361] width 269 height 574
type textarea "p"
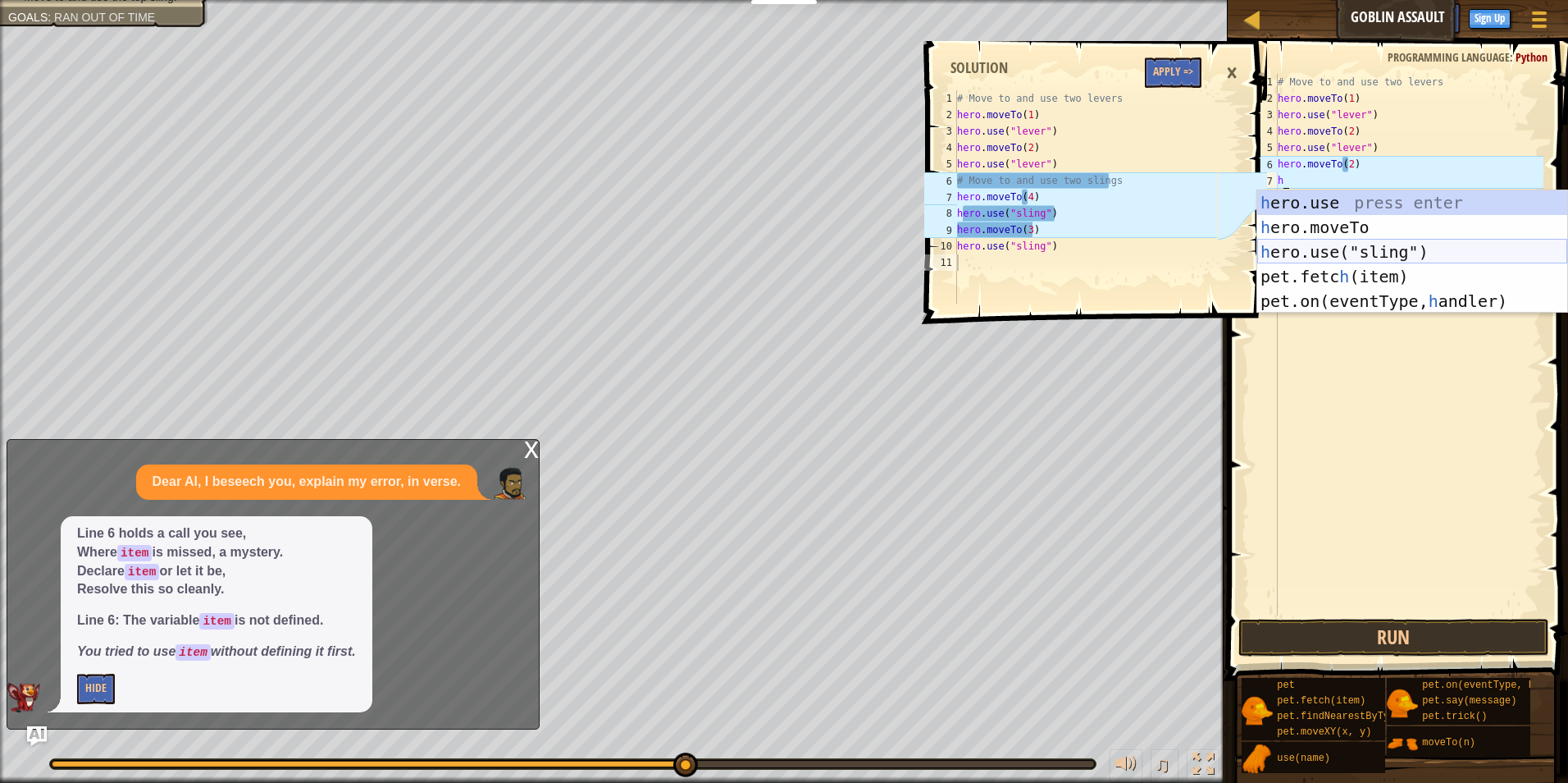
click at [1326, 242] on div "h ero.use press enter h ero.moveTo press enter h ero.use("sling") press enter p…" at bounding box center [1412, 276] width 310 height 172
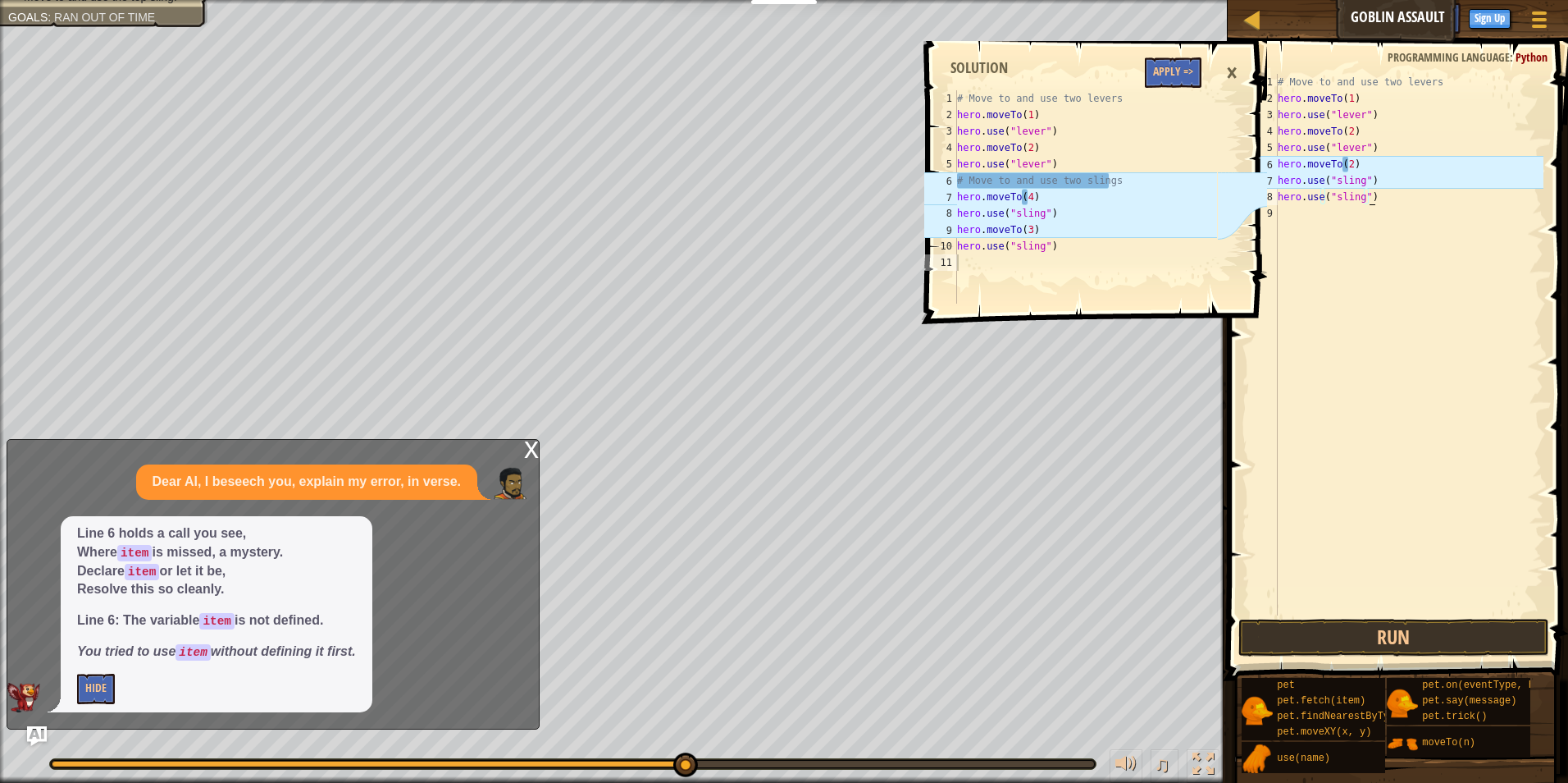
click at [1385, 198] on div "# Move to and use two levers hero . moveTo ( 1 ) hero . use ( "lever" ) hero . …" at bounding box center [1408, 361] width 269 height 574
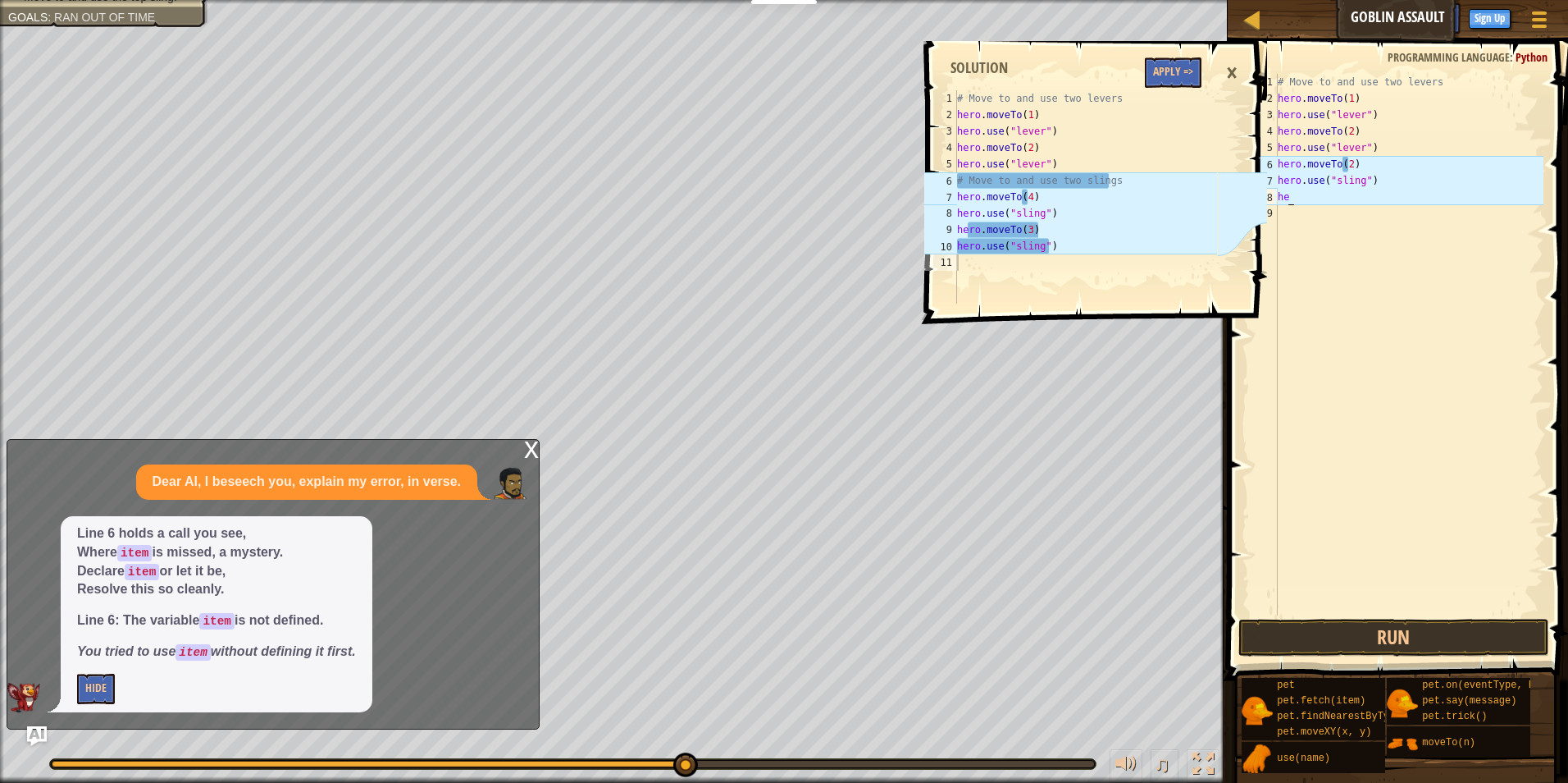
type textarea "h"
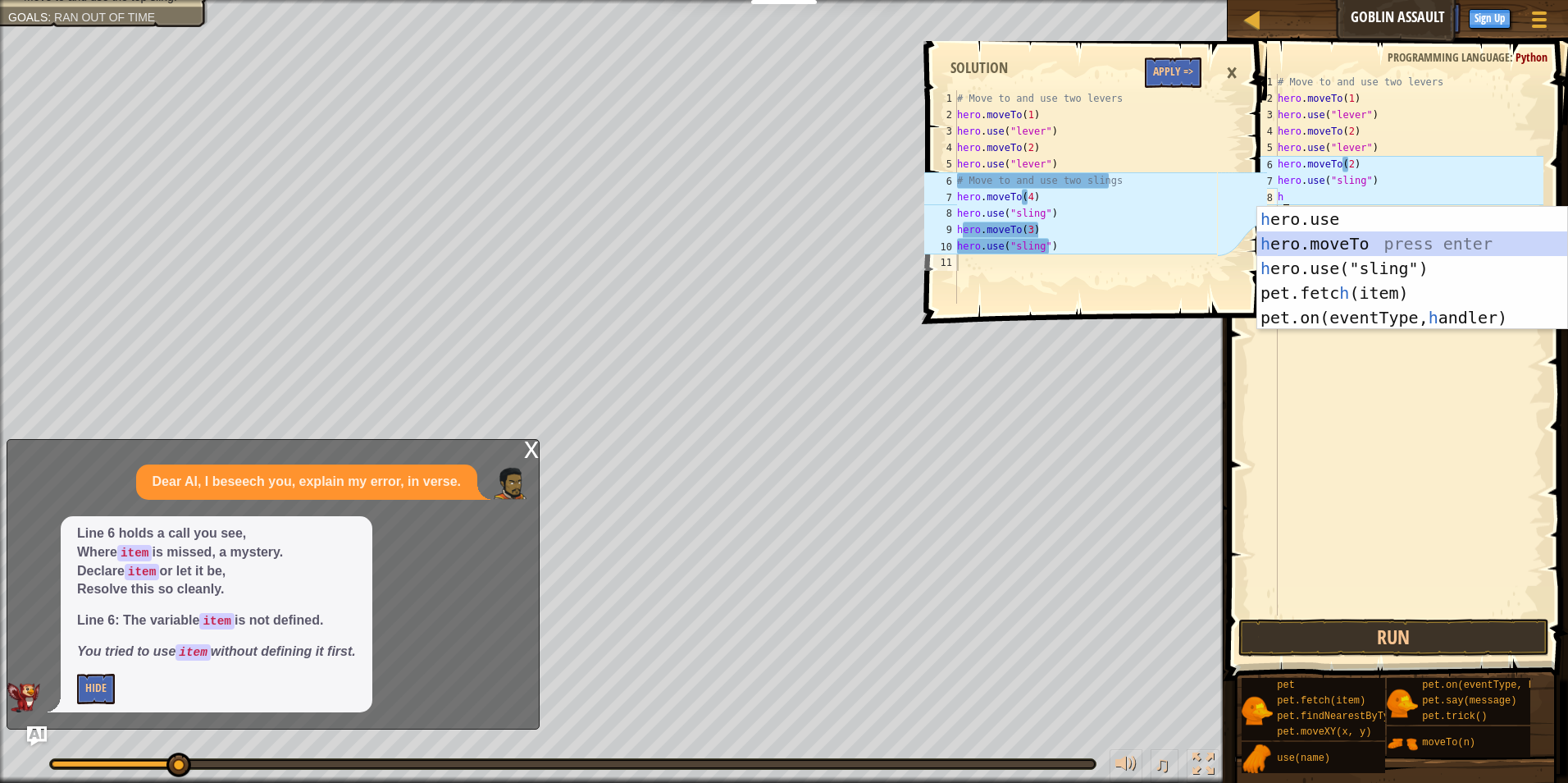
click at [1366, 240] on div "h ero.use press enter h ero.moveTo press enter h ero.use("sling") press enter p…" at bounding box center [1412, 292] width 310 height 172
type textarea "hero.moveTo(2)"
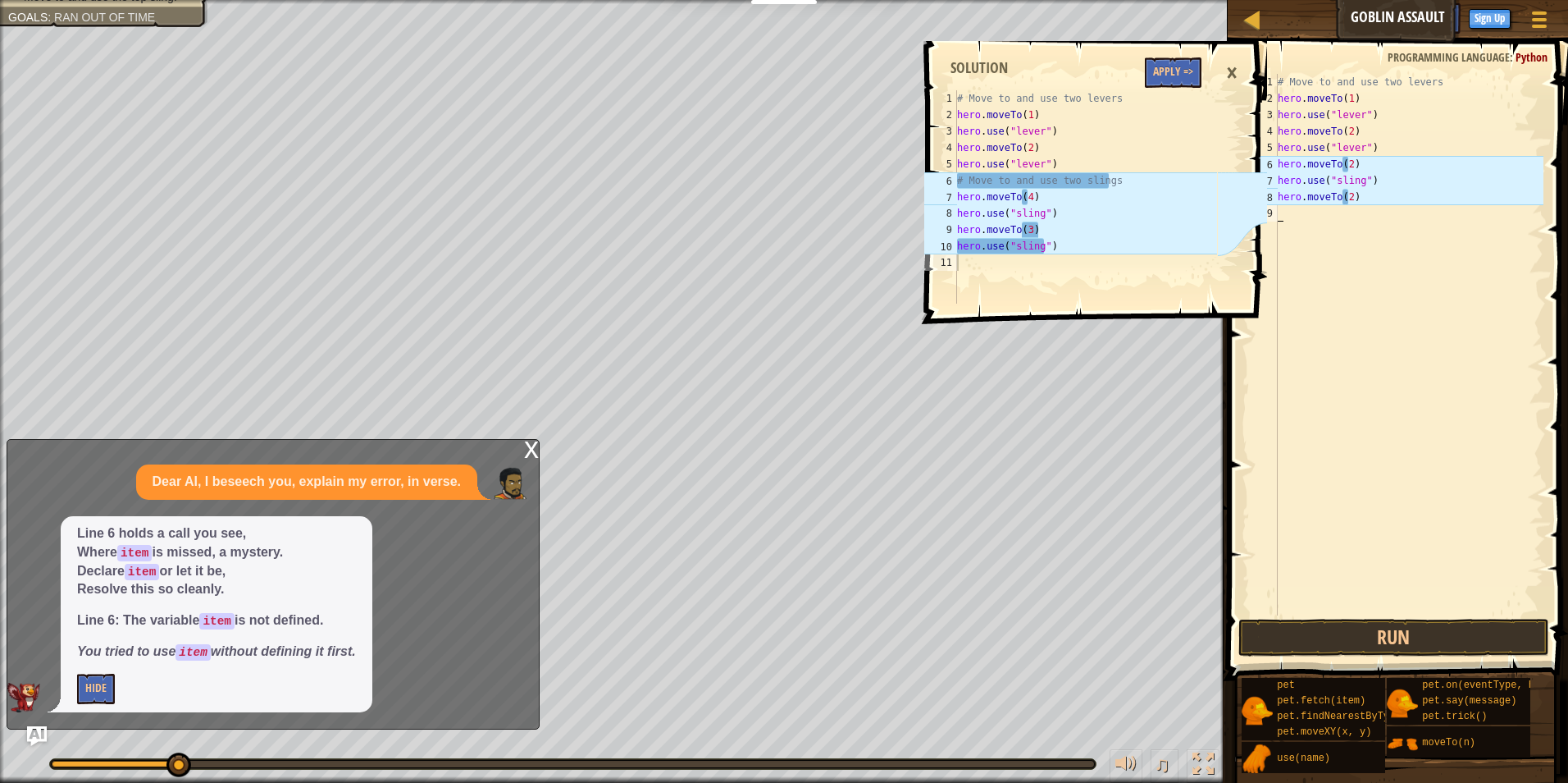
click at [1282, 214] on div "# Move to and use two levers hero . moveTo ( 1 ) hero . use ( "lever" ) hero . …" at bounding box center [1408, 361] width 269 height 574
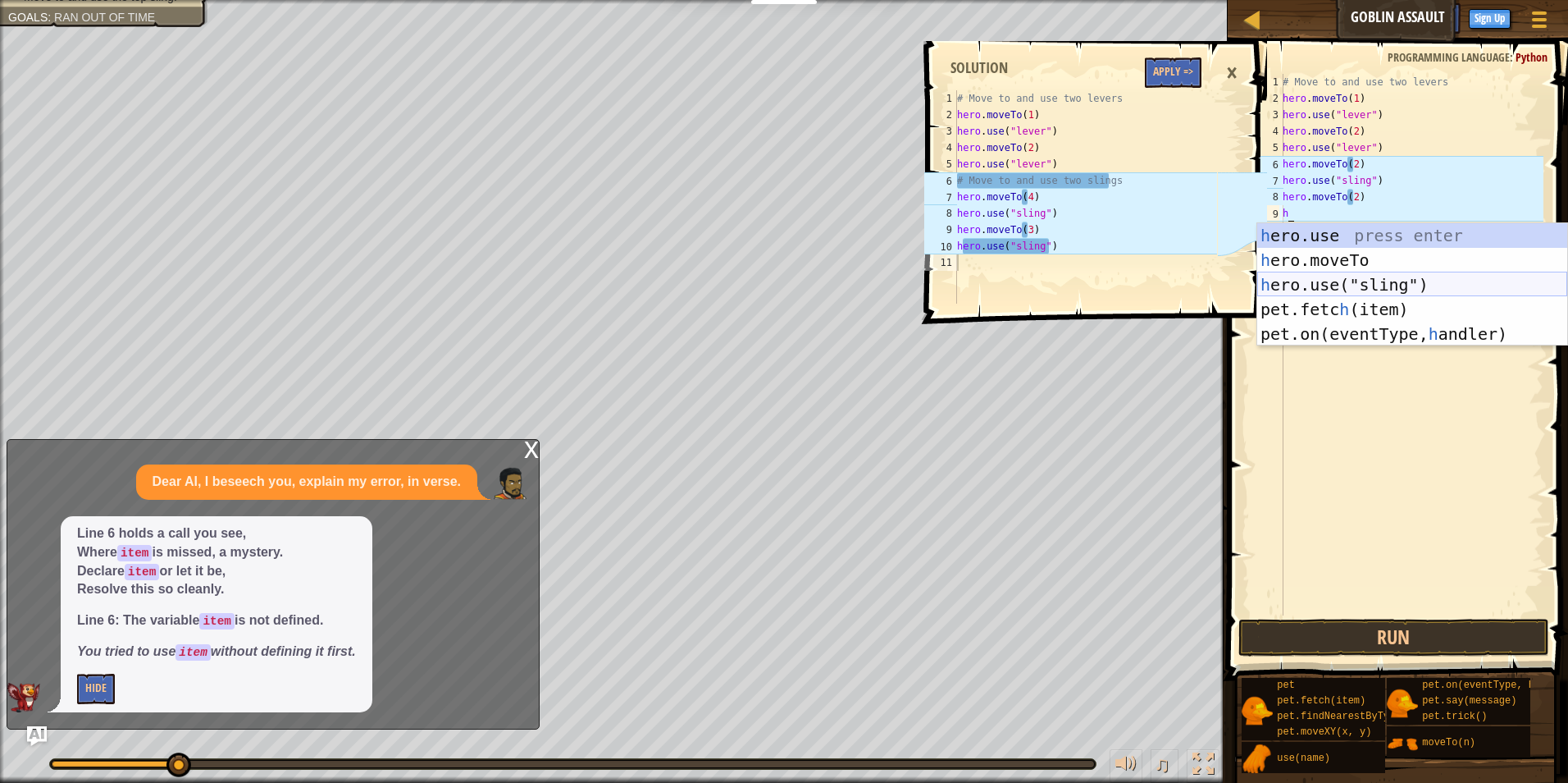
click at [1354, 288] on div "h ero.use press enter h ero.moveTo press enter h ero.use("sling") press enter p…" at bounding box center [1412, 309] width 310 height 172
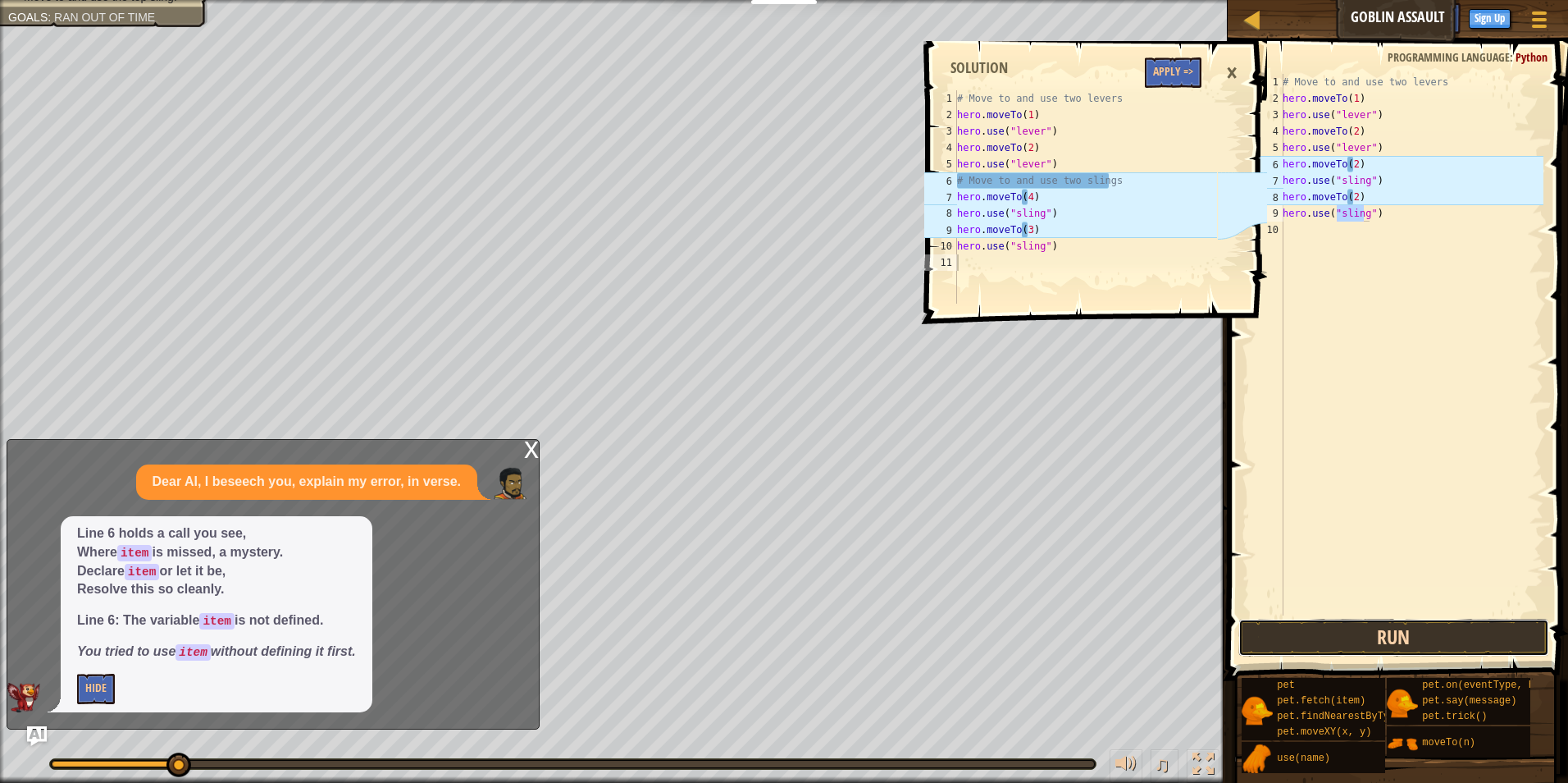
click at [1365, 639] on button "Run" at bounding box center [1394, 638] width 312 height 38
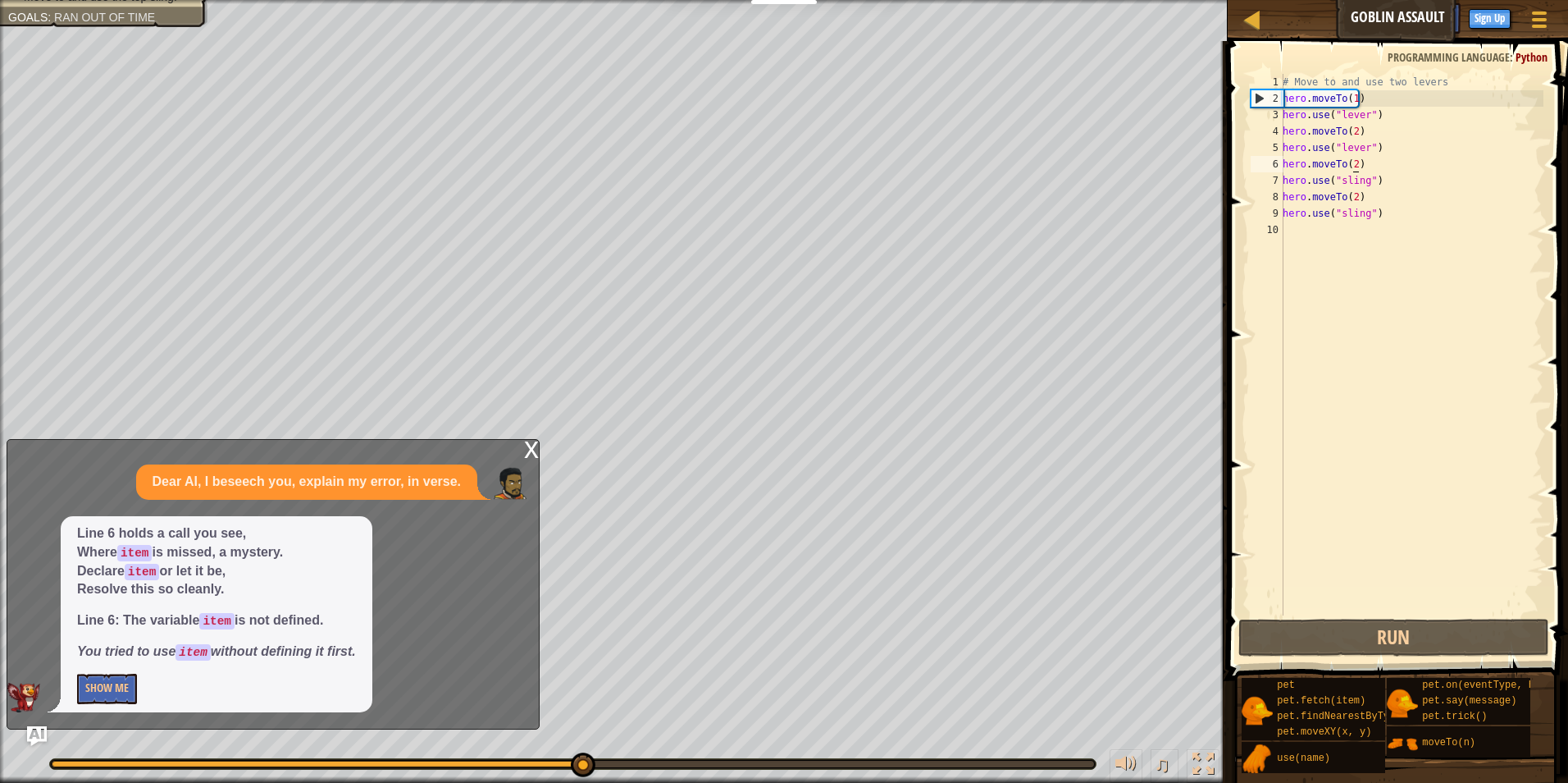
click at [1353, 164] on div "# Move to and use two levers hero . moveTo ( 1 ) hero . use ( "lever" ) hero . …" at bounding box center [1411, 361] width 264 height 574
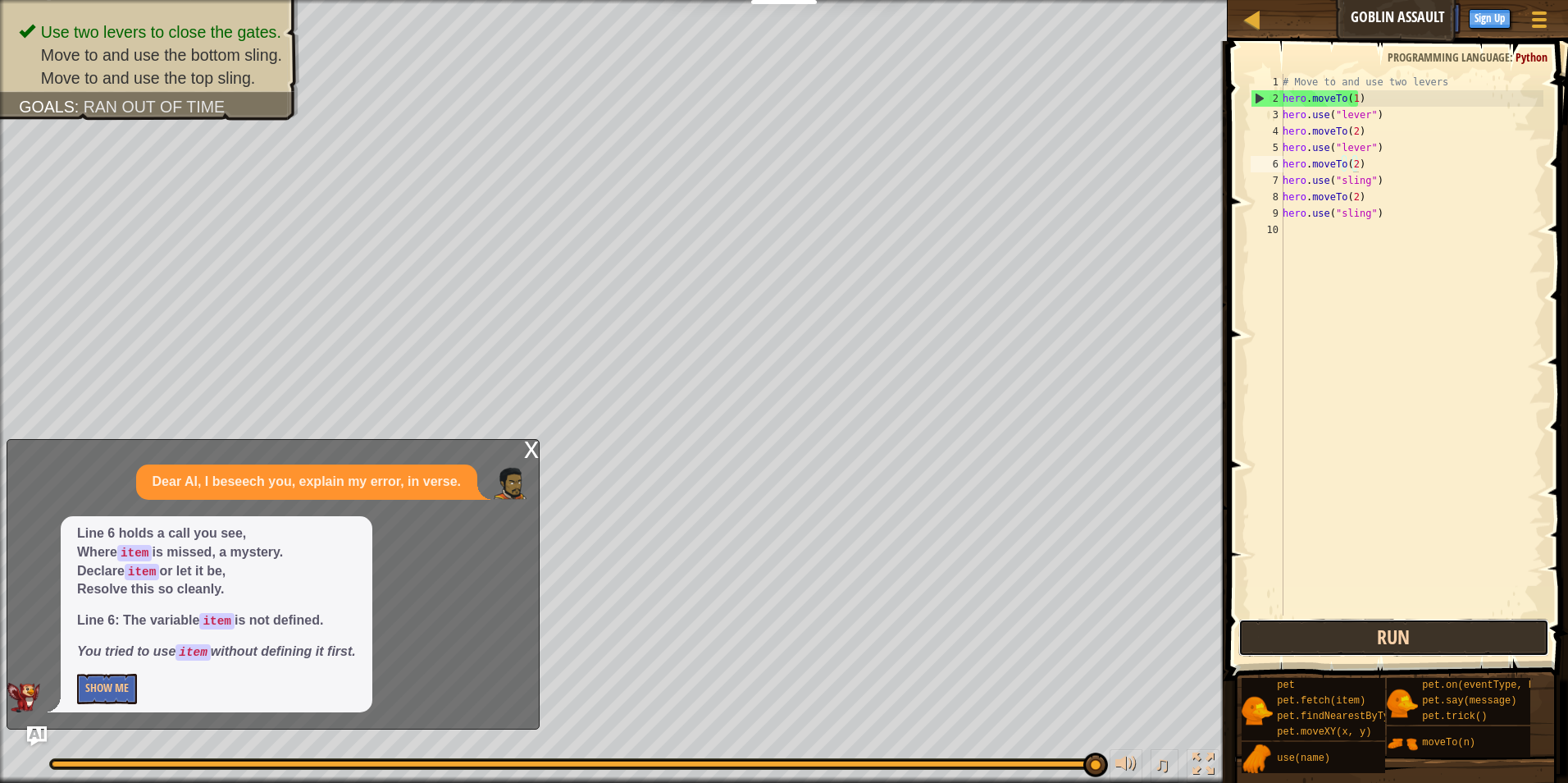
click at [1319, 644] on button "Run" at bounding box center [1394, 638] width 312 height 38
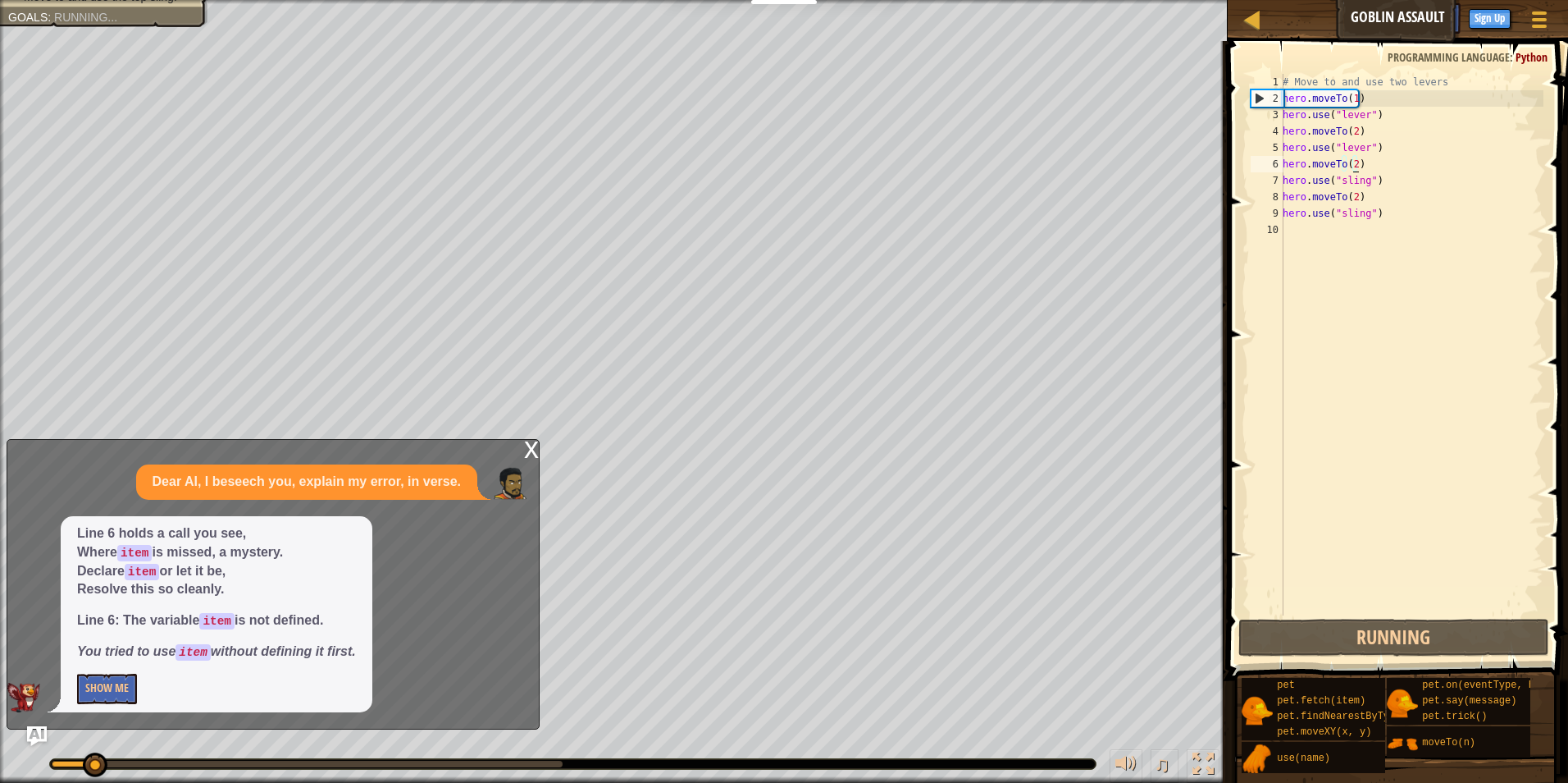
click at [1361, 169] on div "# Move to and use two levers hero . moveTo ( 1 ) hero . use ( "lever" ) hero . …" at bounding box center [1411, 361] width 264 height 574
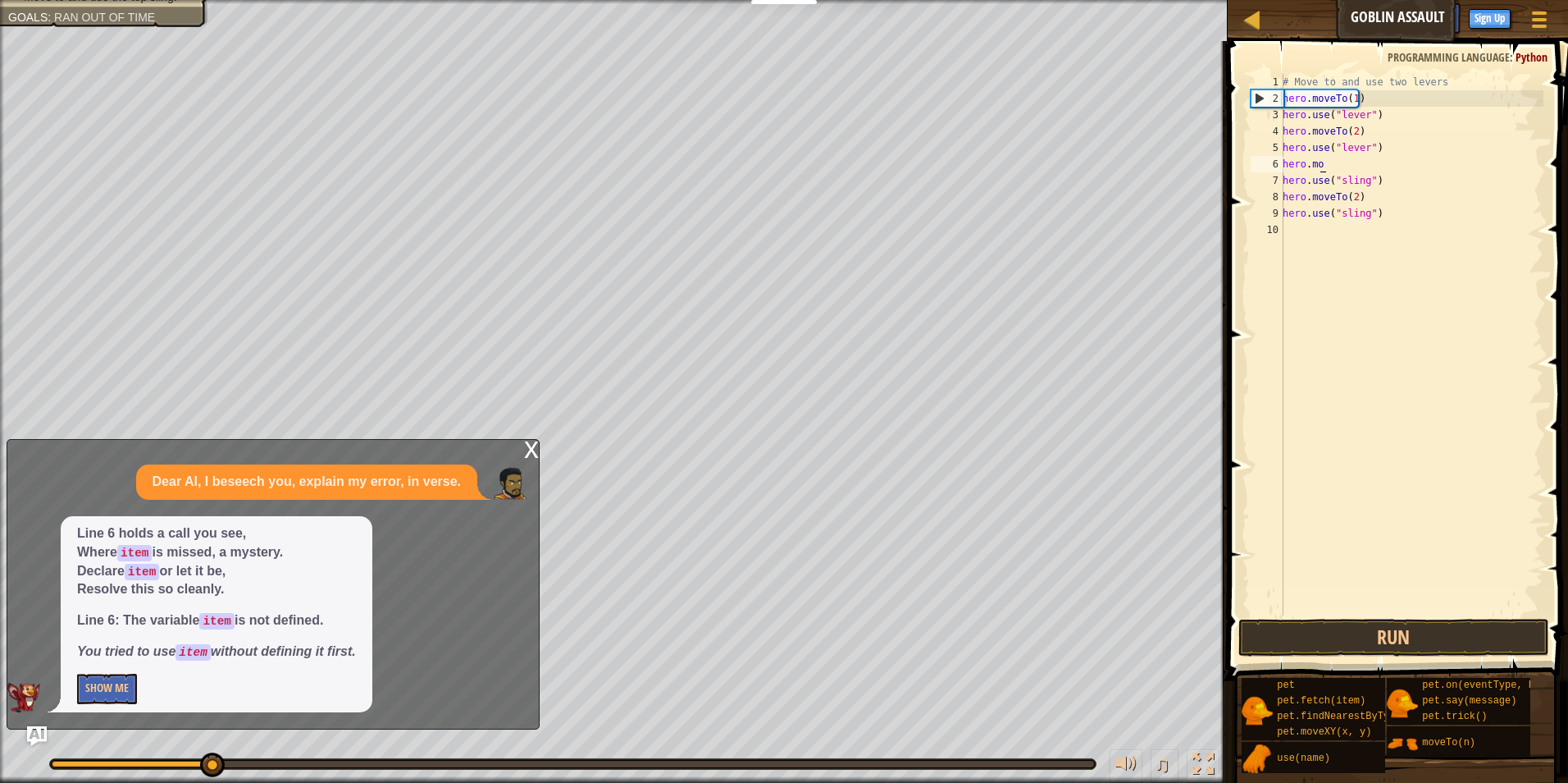
type textarea "h"
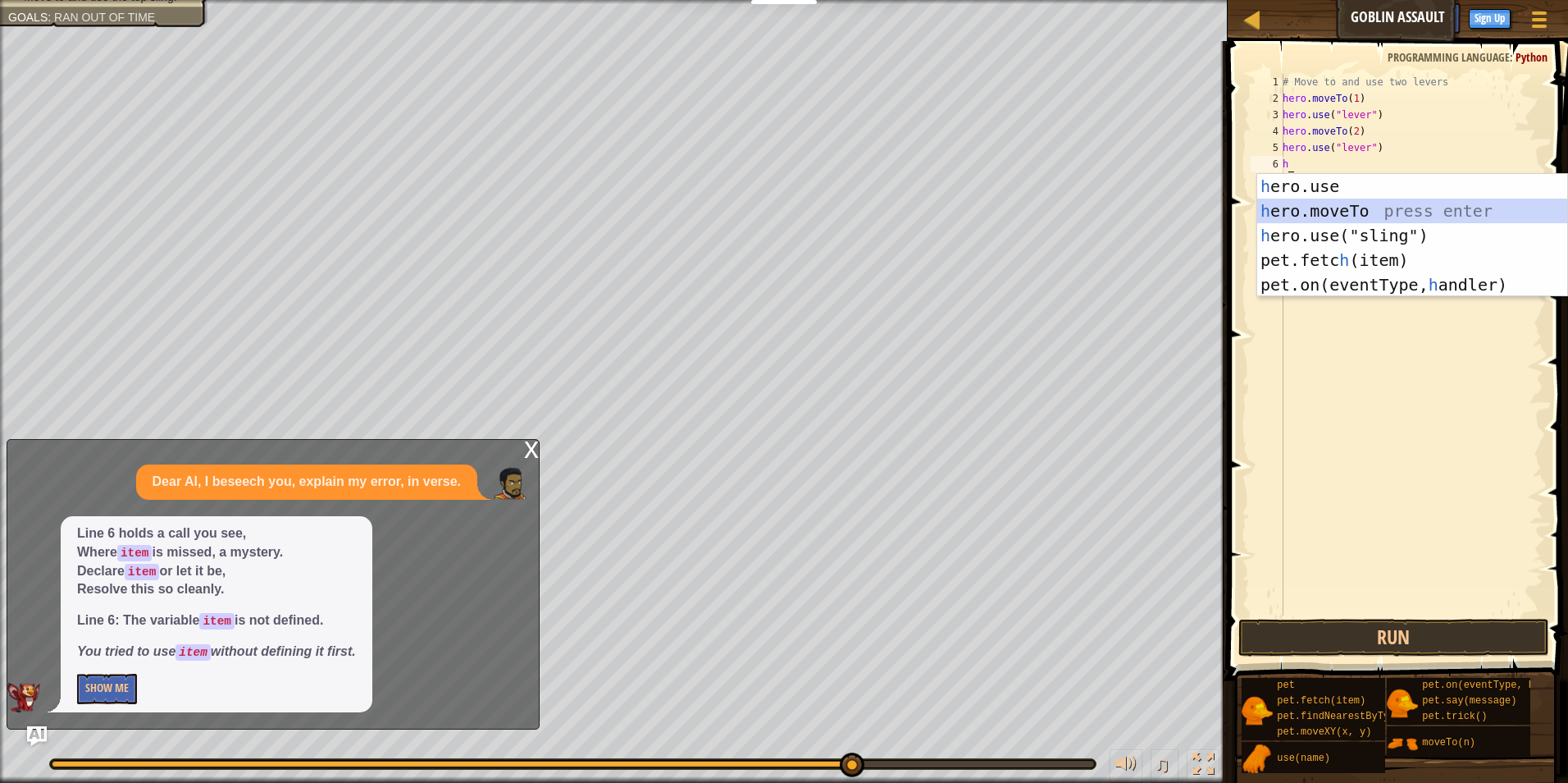
click at [1380, 218] on div "h ero.use press enter h ero.moveTo press enter h ero.use("sling") press enter p…" at bounding box center [1412, 259] width 310 height 172
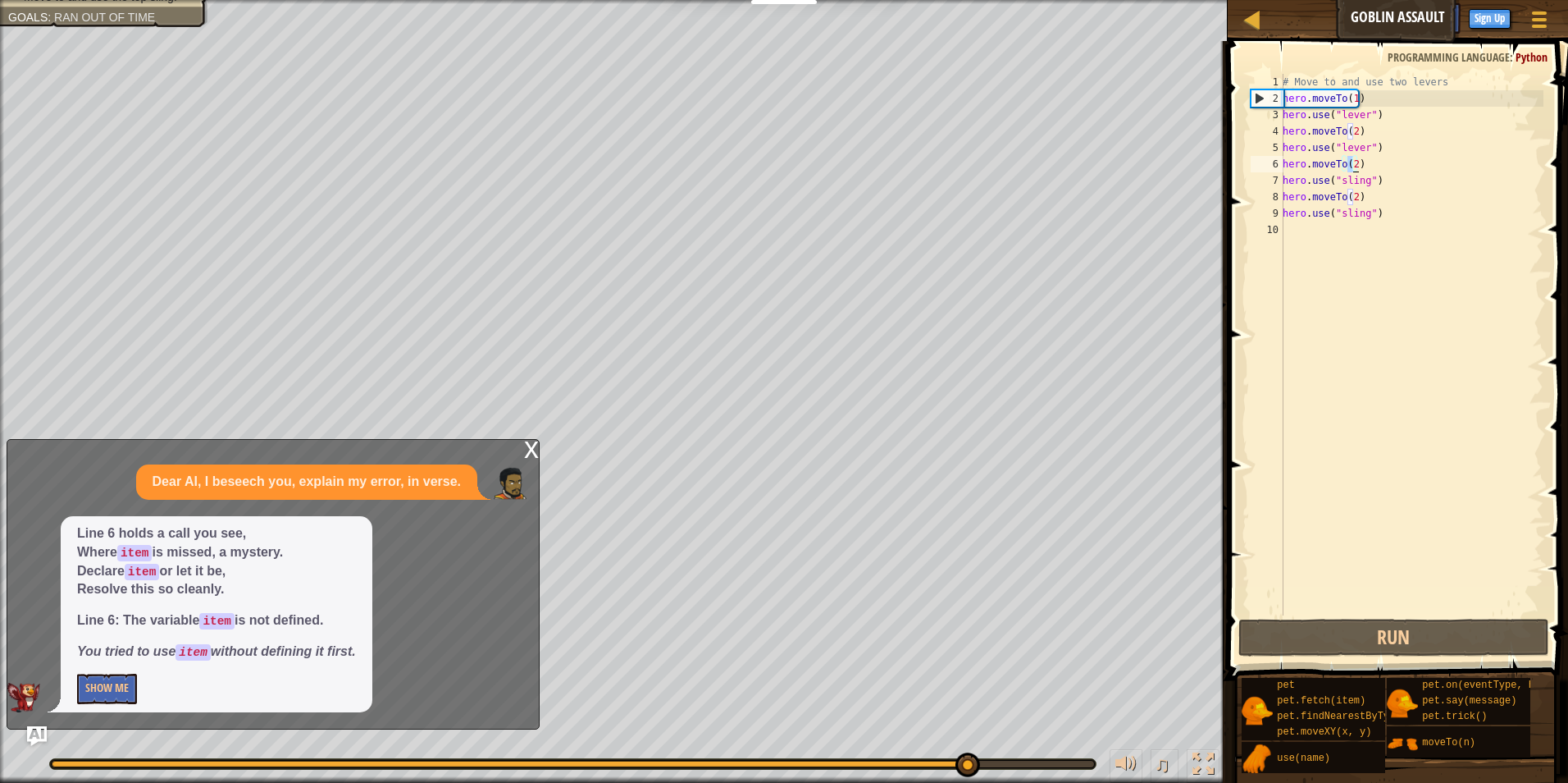
click at [1353, 160] on div "# Move to and use two levers hero . moveTo ( 1 ) hero . use ( "lever" ) hero . …" at bounding box center [1411, 345] width 264 height 541
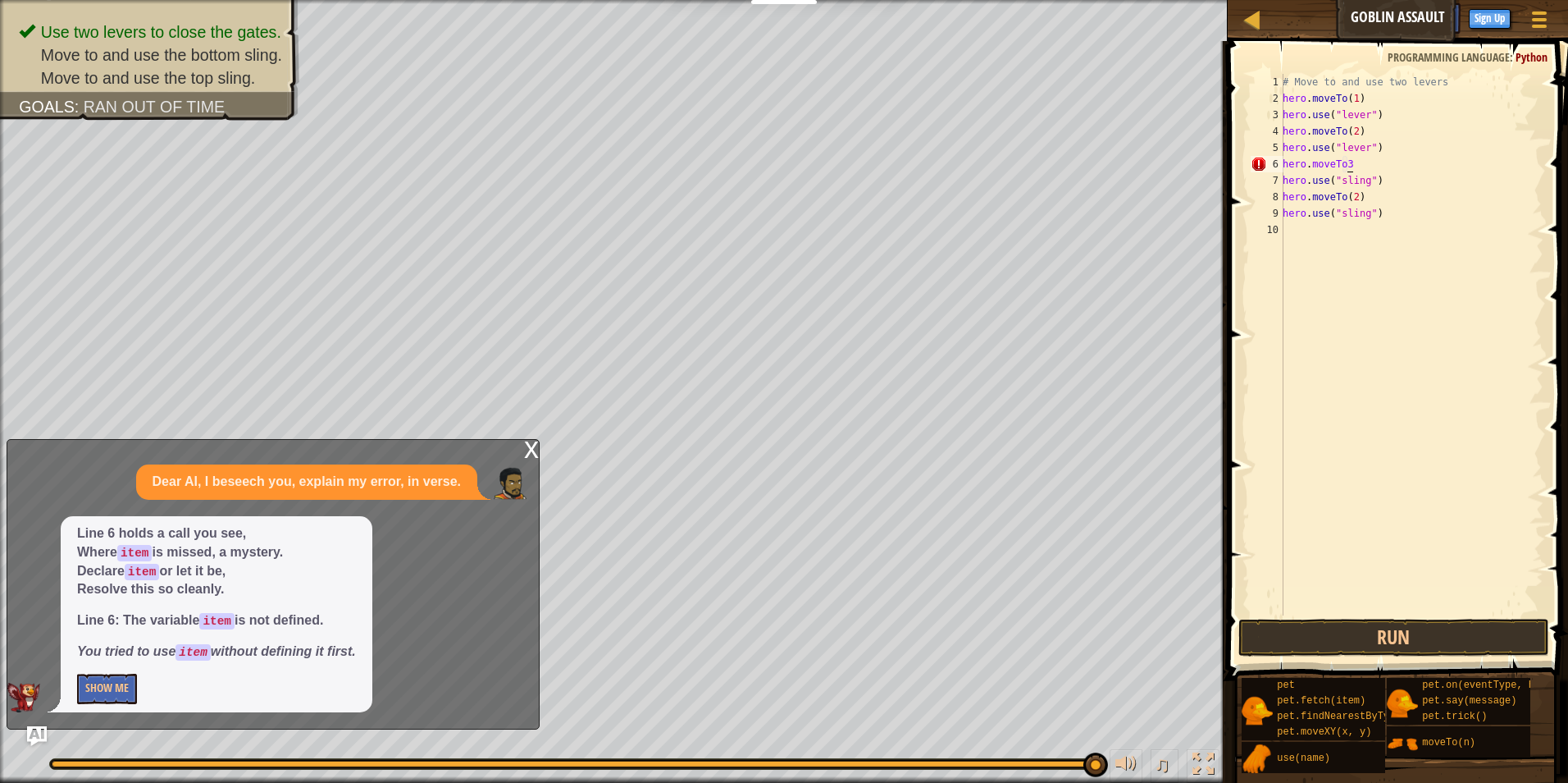
scroll to position [7, 5]
click at [1355, 167] on div "# Move to and use two levers hero . moveTo ( 1 ) hero . use ( "lever" ) hero . …" at bounding box center [1411, 361] width 264 height 574
type textarea "h"
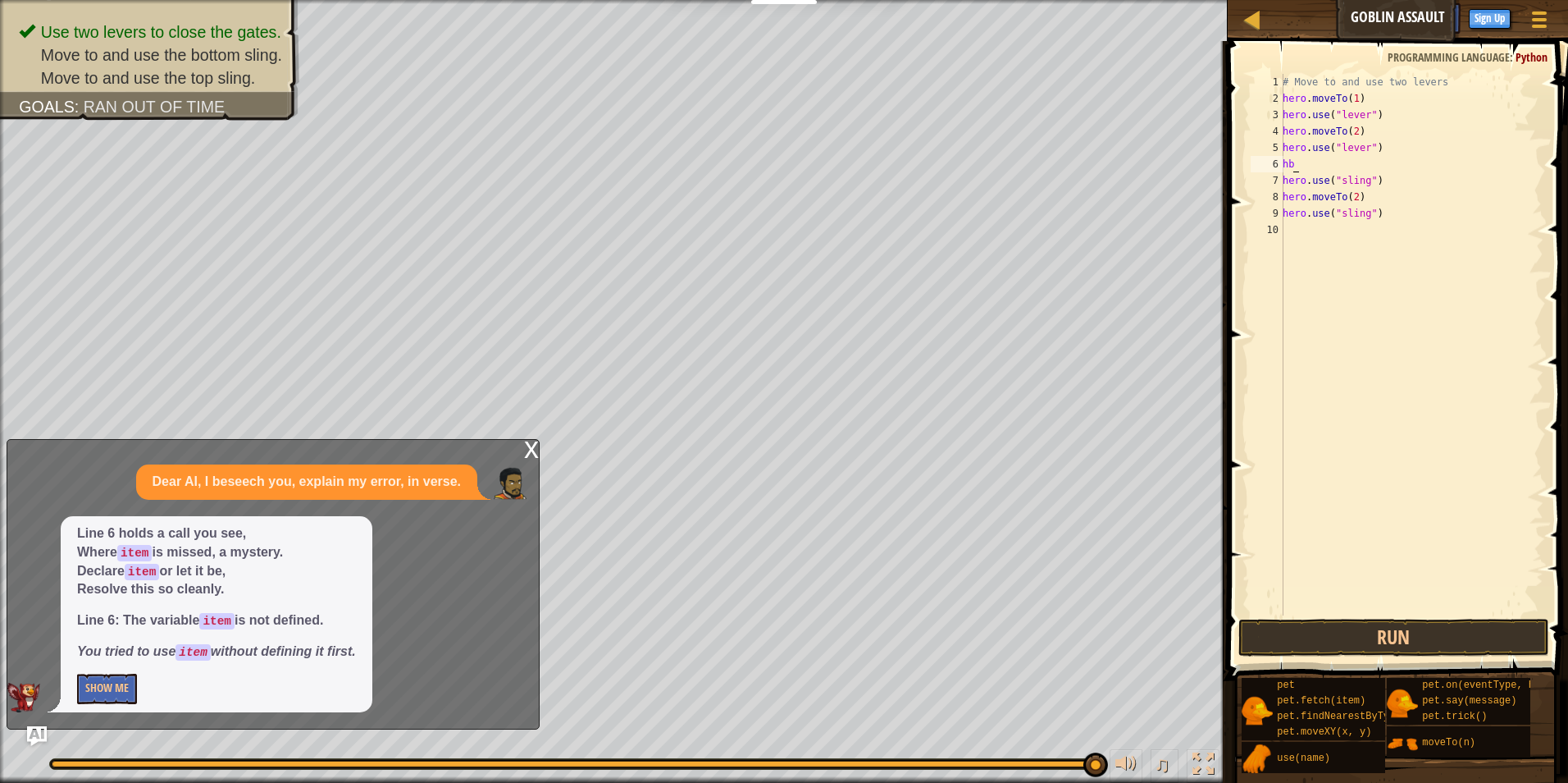
type textarea "h"
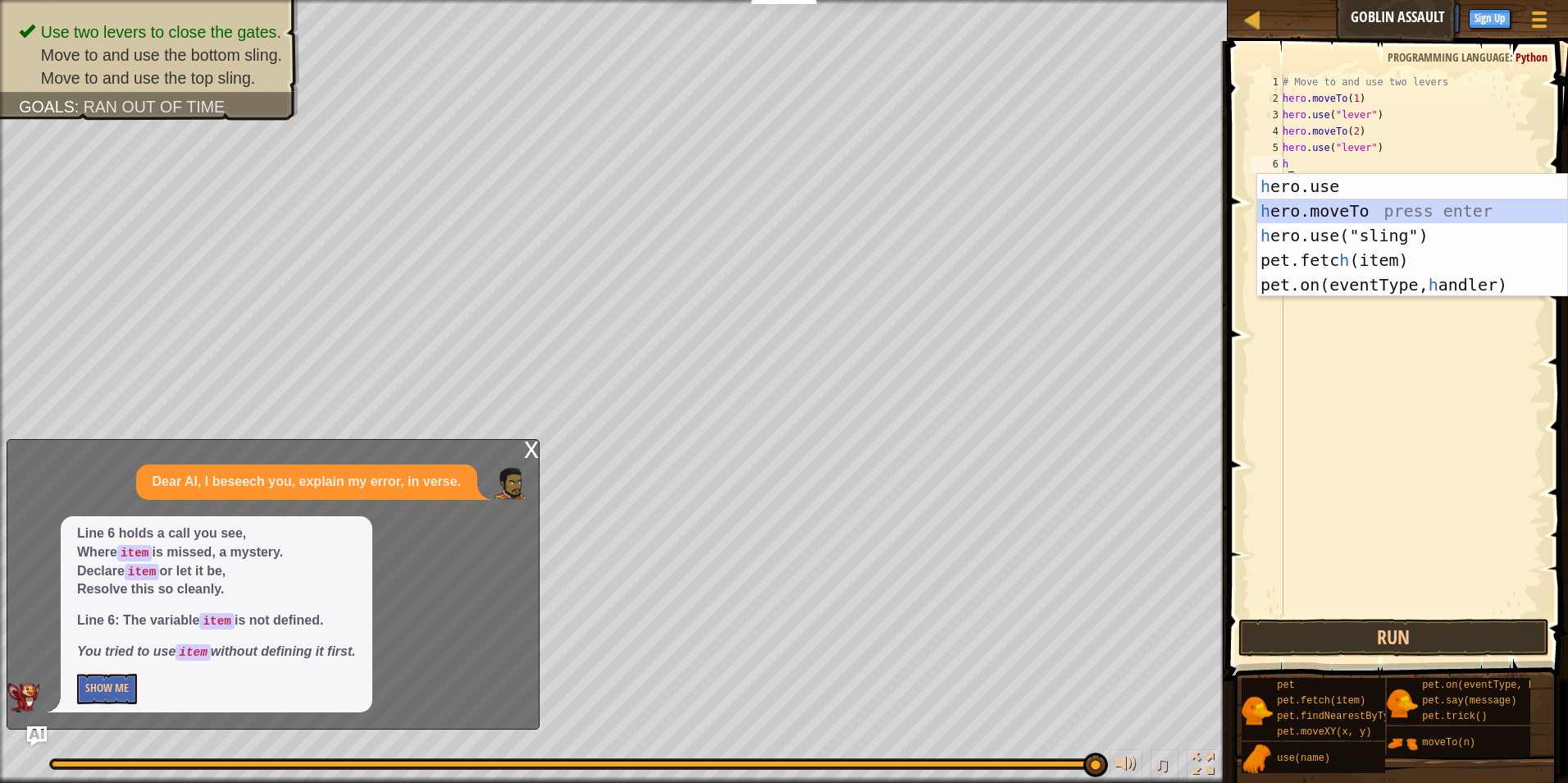
click at [1457, 214] on div "h ero.use press enter h ero.moveTo press enter h ero.use("sling") press enter p…" at bounding box center [1412, 259] width 310 height 172
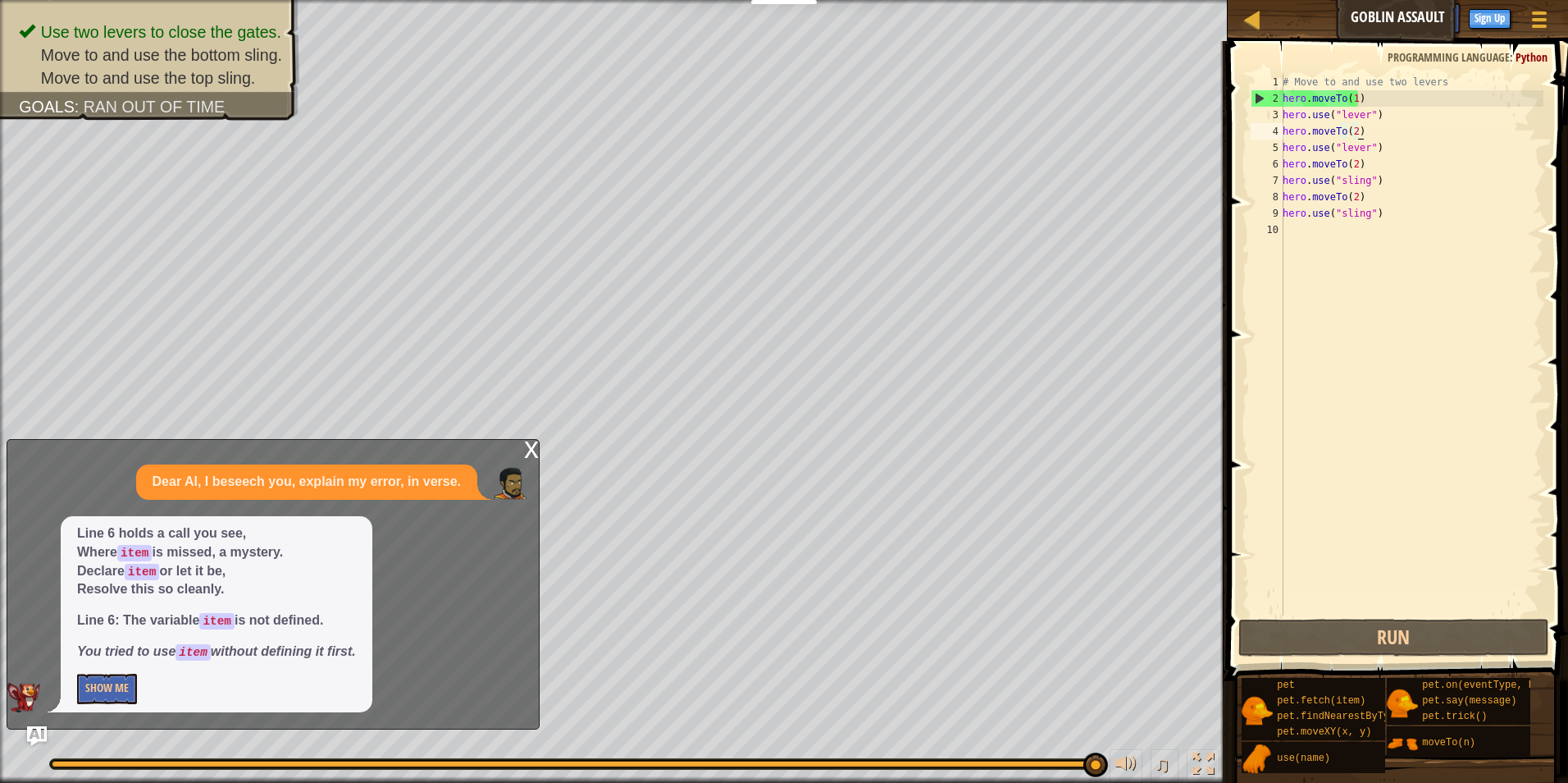
click at [1373, 132] on div "# Move to and use two levers hero . moveTo ( 1 ) hero . use ( "lever" ) hero . …" at bounding box center [1411, 361] width 264 height 574
click at [1349, 162] on div "# Move to and use two levers hero . moveTo ( 1 ) hero . use ( "lever" ) hero . …" at bounding box center [1411, 361] width 264 height 574
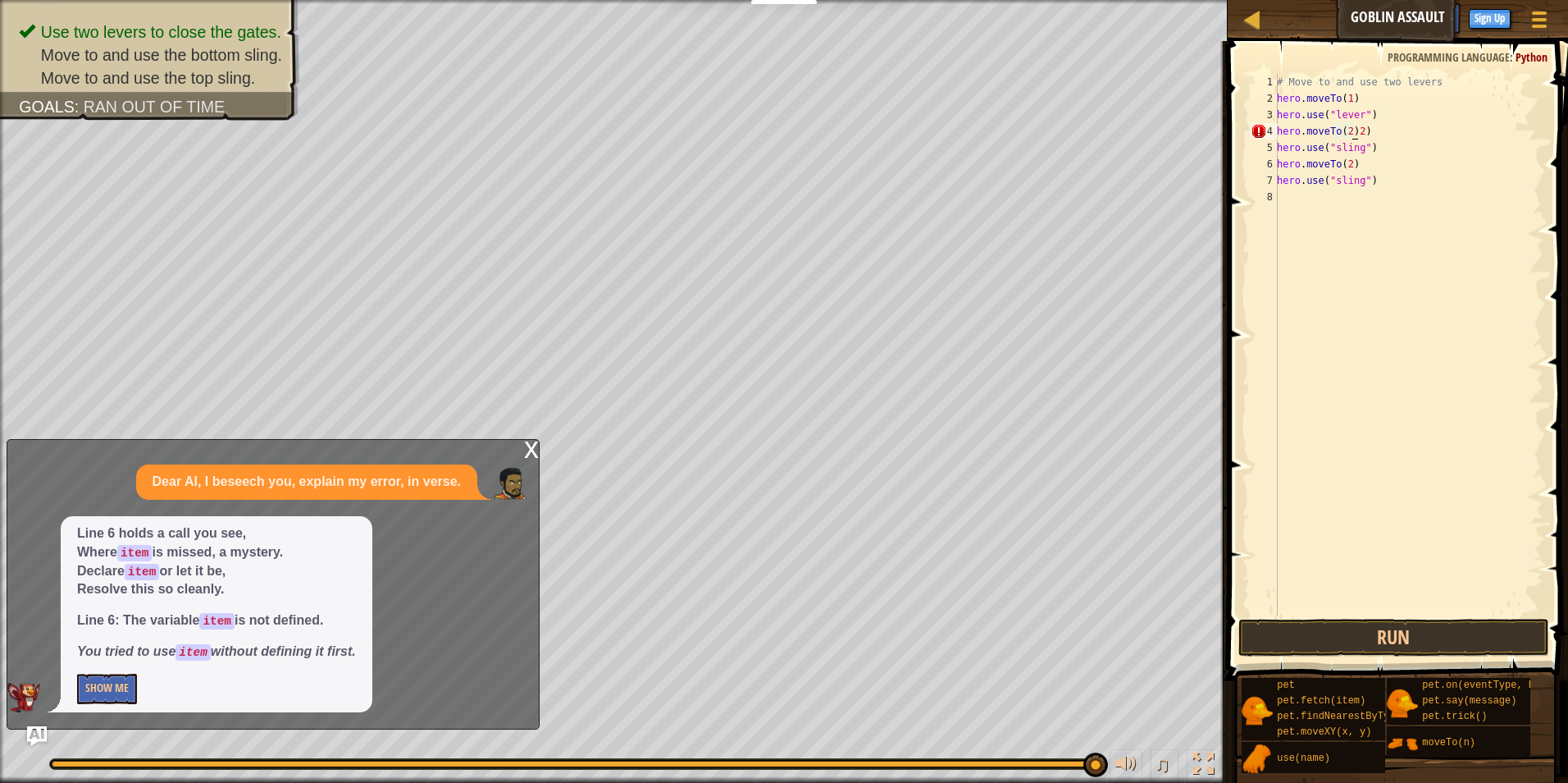
click at [1385, 129] on div "# Move to and use two levers hero . moveTo ( 1 ) hero . use ( "lever" ) hero . …" at bounding box center [1408, 361] width 270 height 574
click at [1397, 151] on div "# Move to and use two levers hero . moveTo ( 1 ) hero . use ( "lever" ) hero . …" at bounding box center [1408, 361] width 270 height 574
type textarea "h"
click at [1374, 155] on div "# Move to and use two levers hero . moveTo ( 1 ) hero . use ( "lever" ) hero . …" at bounding box center [1408, 361] width 270 height 574
type textarea "h"
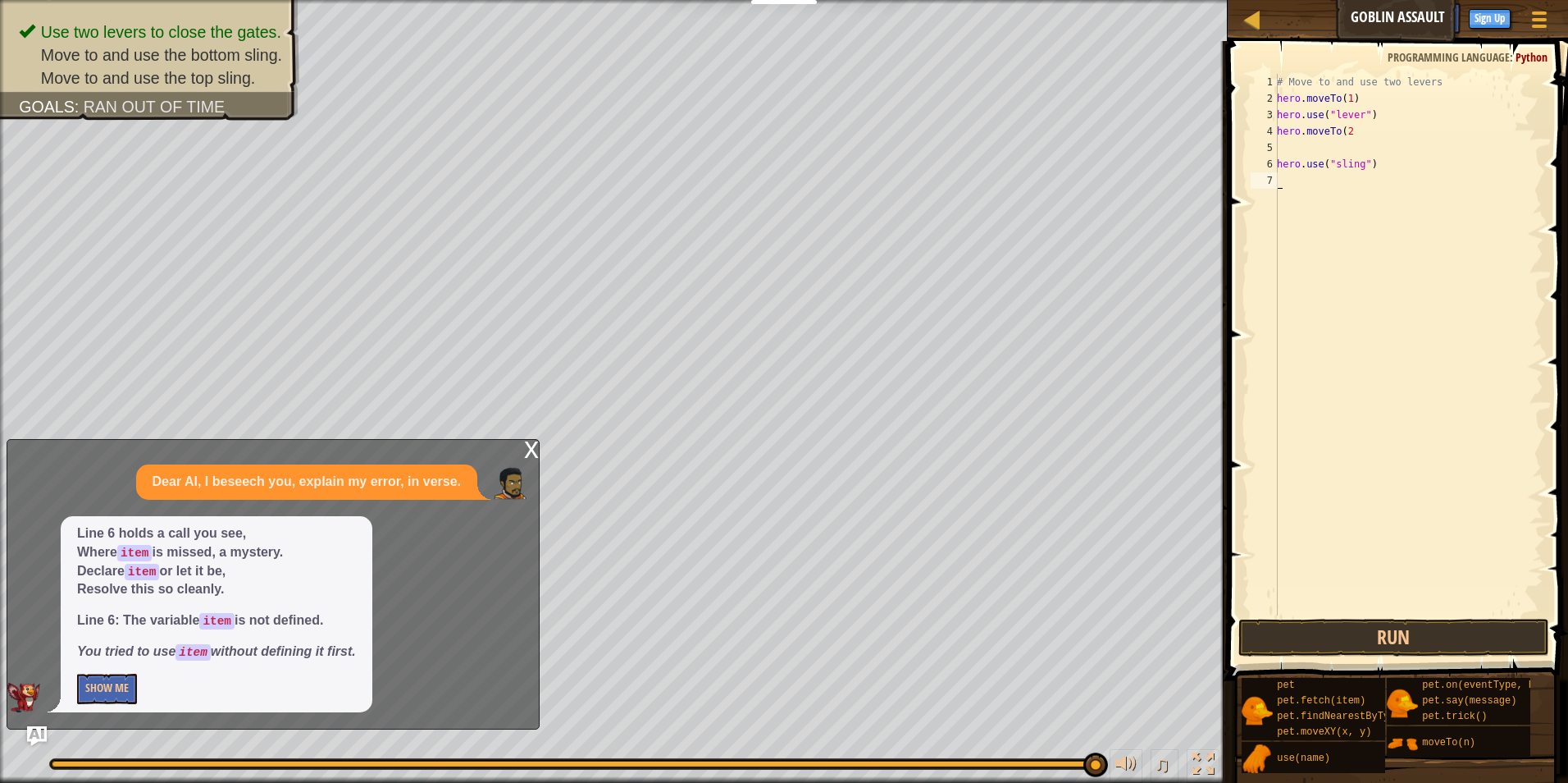
click at [1390, 174] on div "# Move to and use two levers hero . moveTo ( 1 ) hero . use ( "lever" ) hero . …" at bounding box center [1408, 361] width 270 height 574
click at [1385, 183] on div "# Move to and use two levers hero . moveTo ( 1 ) hero . use ( "lever" ) hero . …" at bounding box center [1408, 361] width 270 height 574
click at [1392, 168] on div "# Move to and use two levers hero . moveTo ( 1 ) hero . use ( "lever" ) hero . …" at bounding box center [1408, 361] width 270 height 574
type textarea "h"
drag, startPoint x: 1277, startPoint y: 147, endPoint x: 1292, endPoint y: 143, distance: 15.5
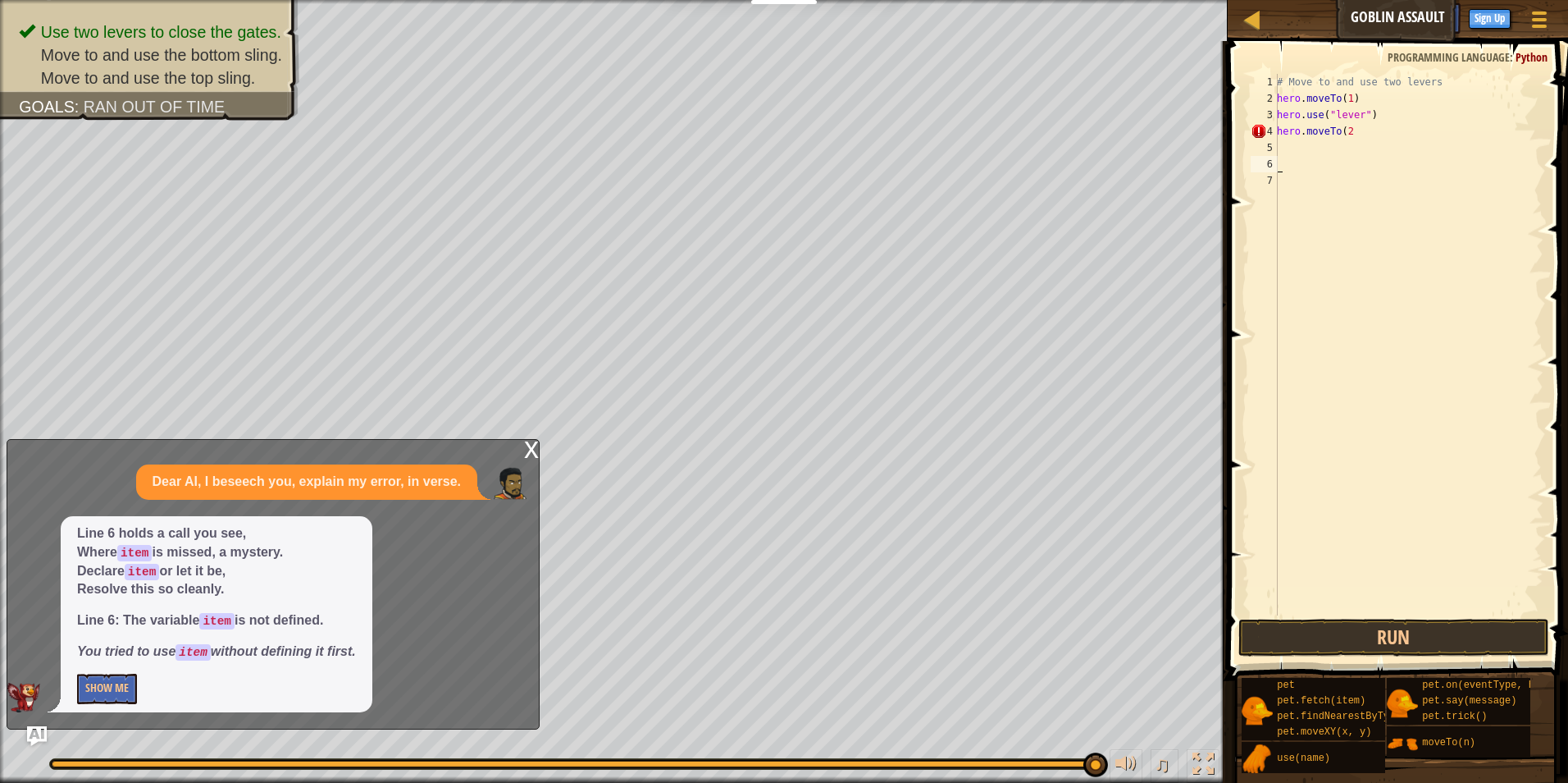
click at [1279, 147] on div "1 2 3 4 5 6 7 # Move to and use two levers hero . moveTo ( 1 ) hero . use ( "le…" at bounding box center [1395, 345] width 296 height 541
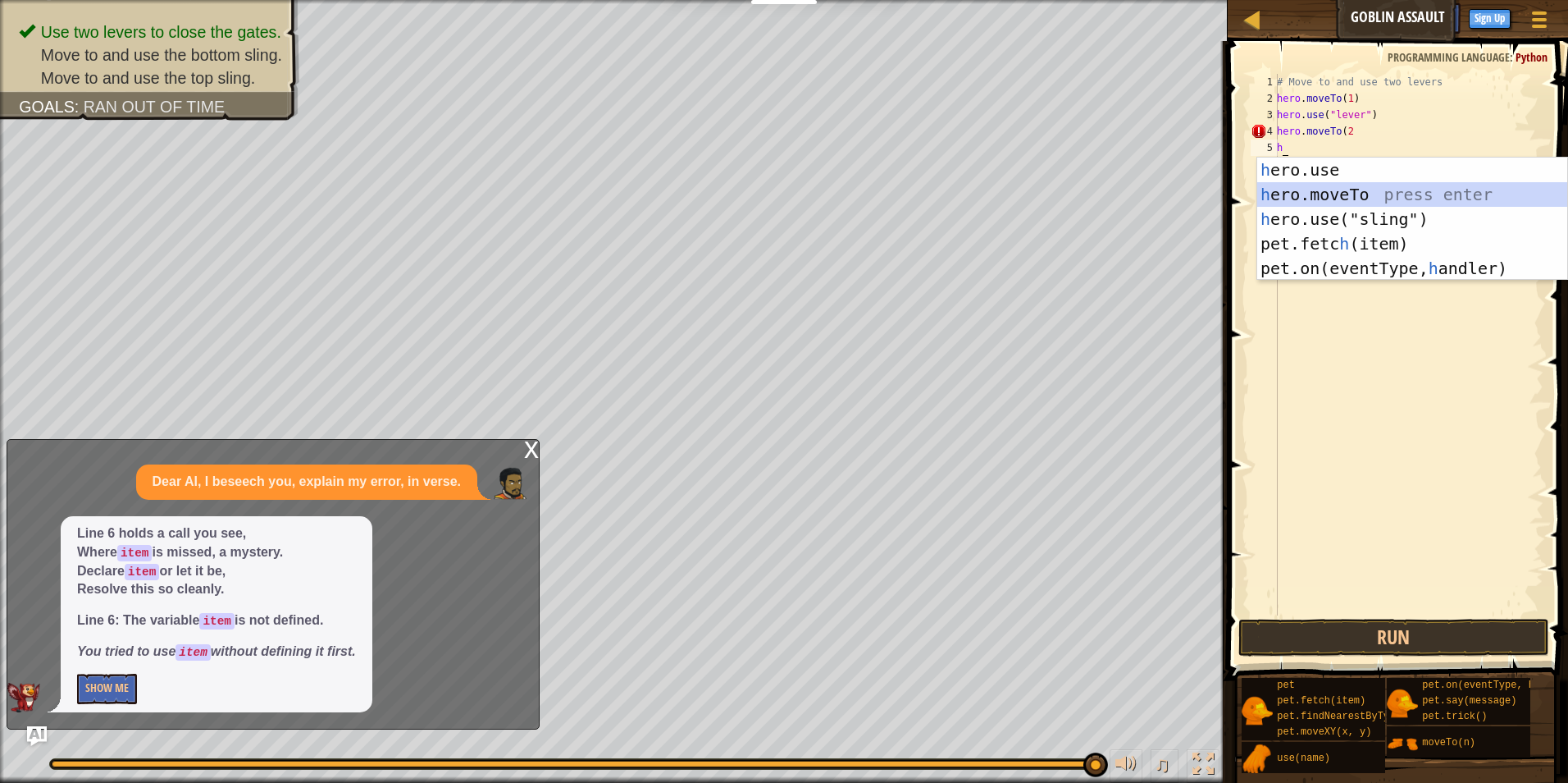
click at [1444, 184] on div "h ero.use press enter h ero.moveTo press enter h ero.use("sling") press enter p…" at bounding box center [1412, 243] width 310 height 172
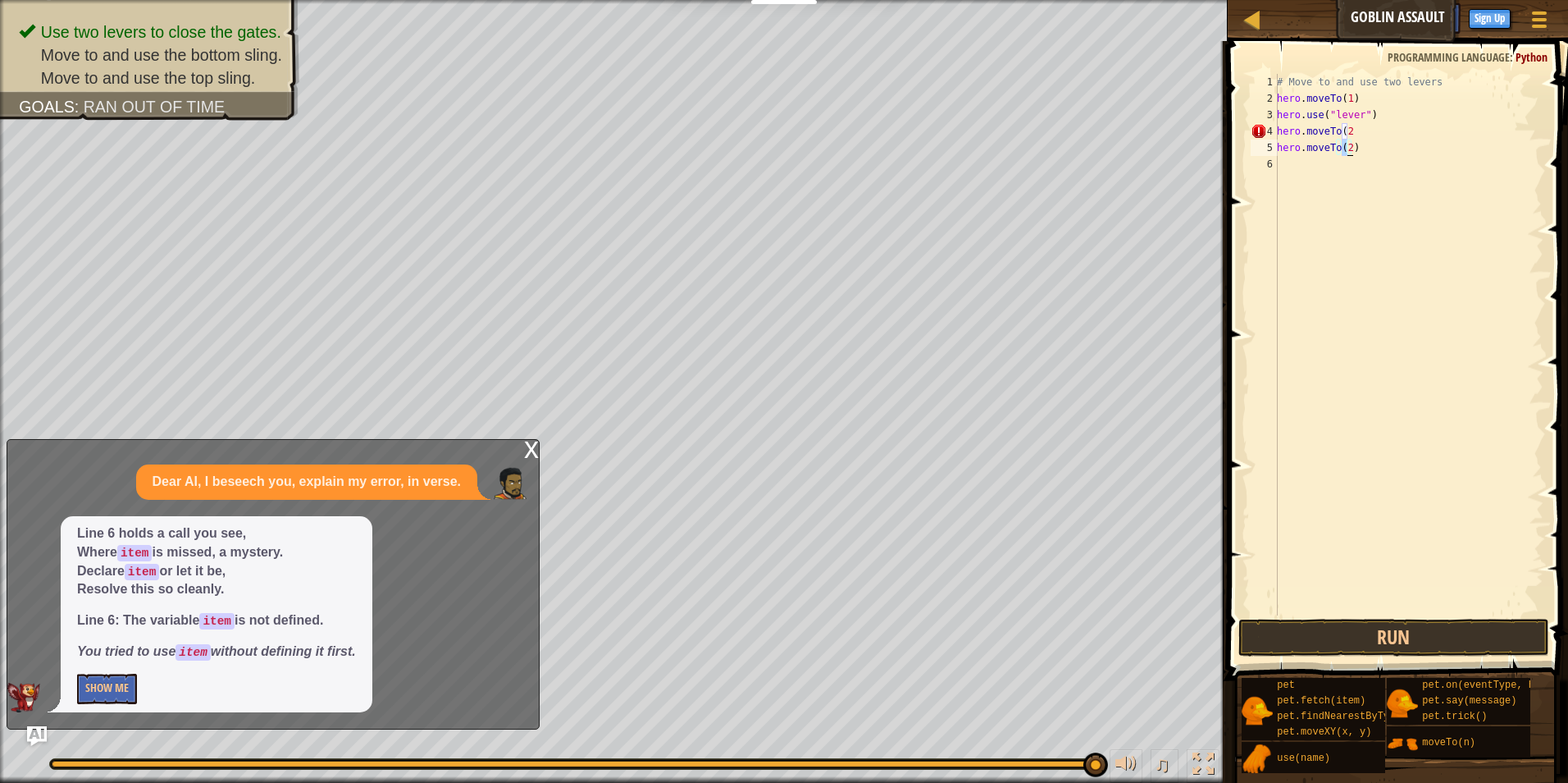
click at [1343, 146] on div "# Move to and use two levers hero . moveTo ( 1 ) hero . use ( "lever" ) hero . …" at bounding box center [1408, 345] width 270 height 541
click at [1290, 145] on div "# Move to and use two levers hero . moveTo ( 1 ) hero . use ( "lever" ) hero . …" at bounding box center [1408, 361] width 270 height 574
type textarea "2"
click at [1372, 136] on div "# Move to and use two levers hero . moveTo ( 1 ) hero . use ( "lever" ) hero . …" at bounding box center [1408, 361] width 270 height 574
type textarea "h"
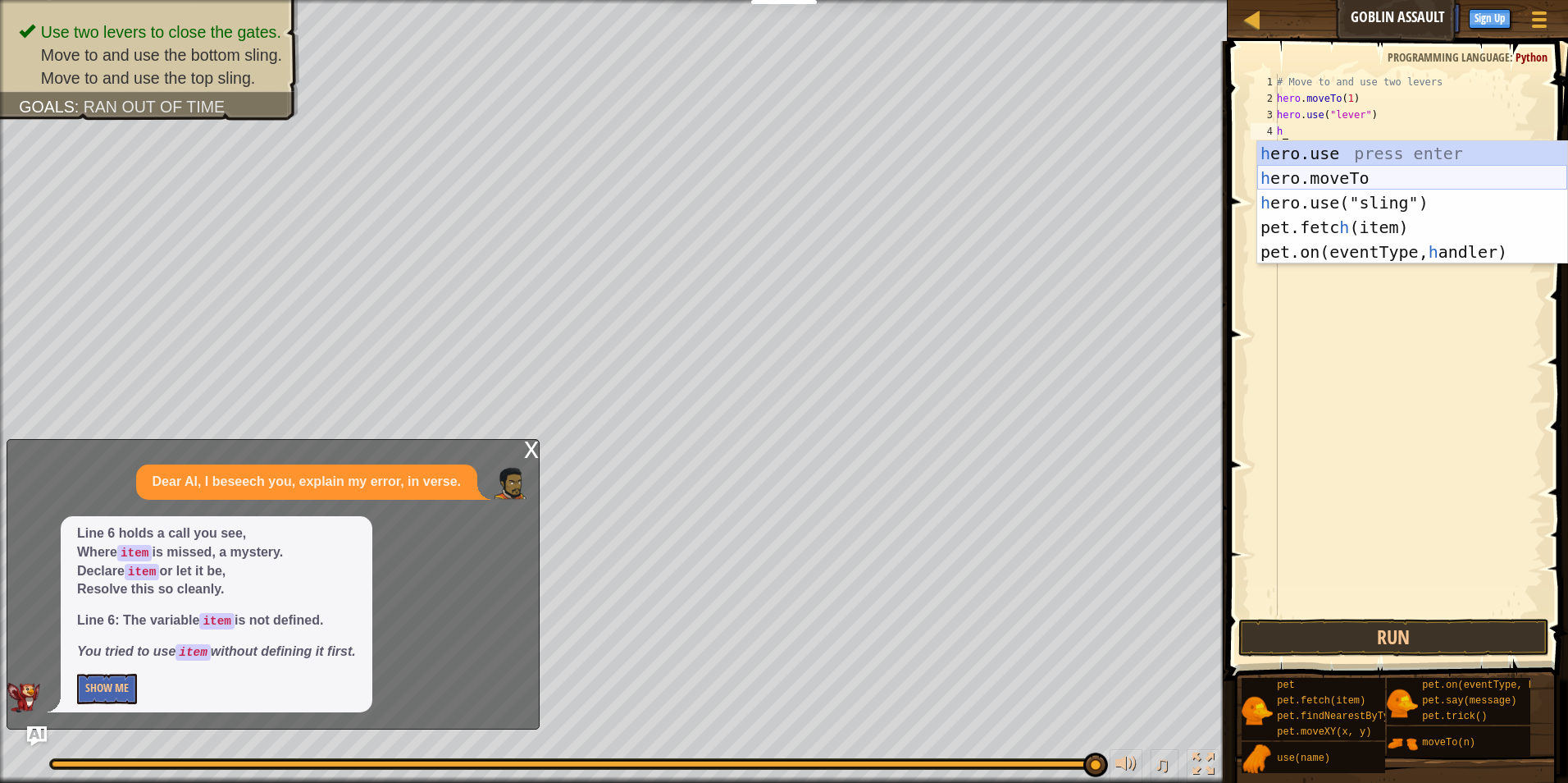
click at [1315, 172] on div "h ero.use press enter h ero.moveTo press enter h ero.use("sling") press enter p…" at bounding box center [1412, 227] width 310 height 172
type textarea "hero.moveTo(2)"
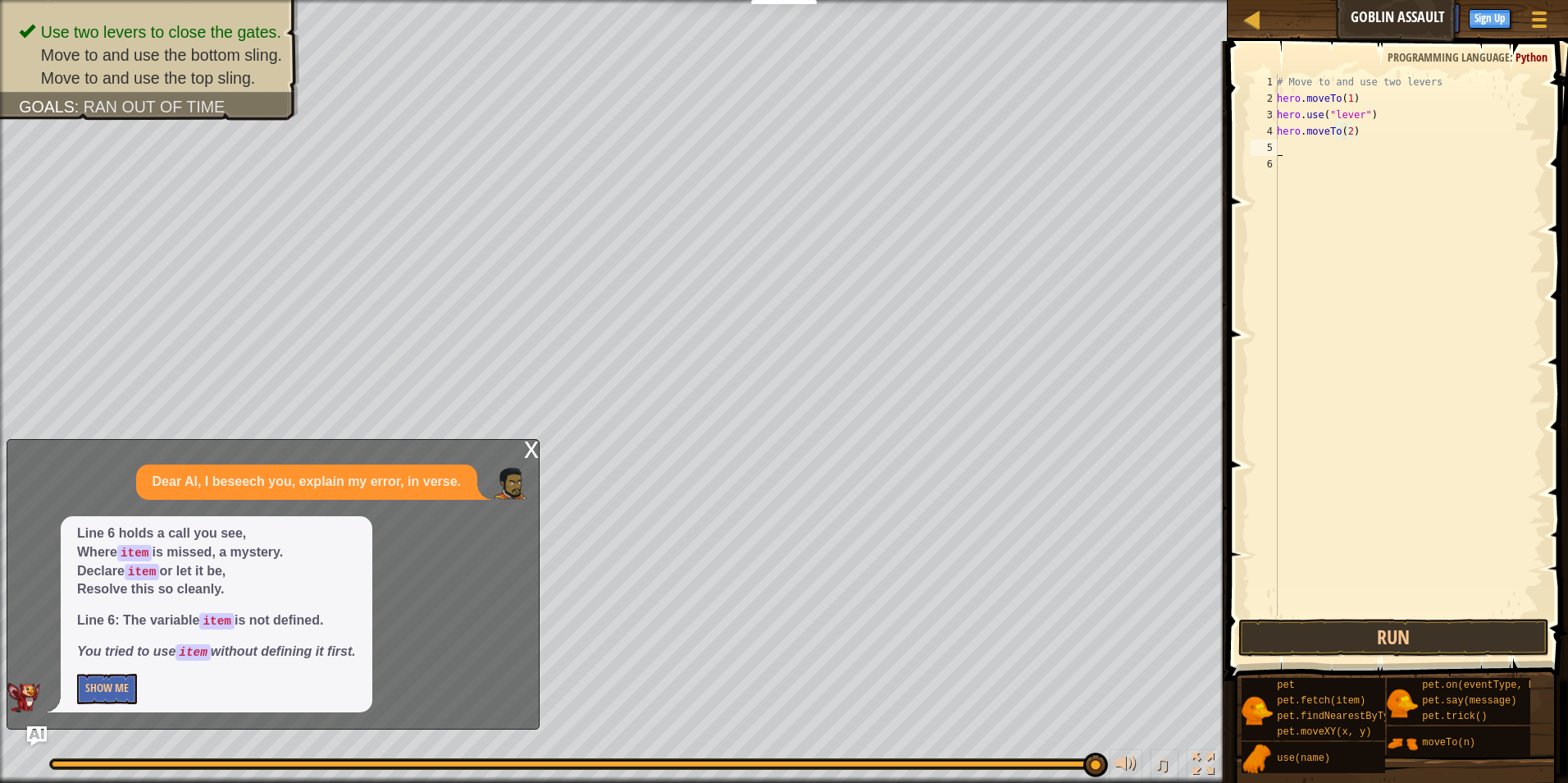
click at [1284, 149] on div "# Move to and use two levers hero . moveTo ( 1 ) hero . use ( "lever" ) hero . …" at bounding box center [1408, 361] width 270 height 574
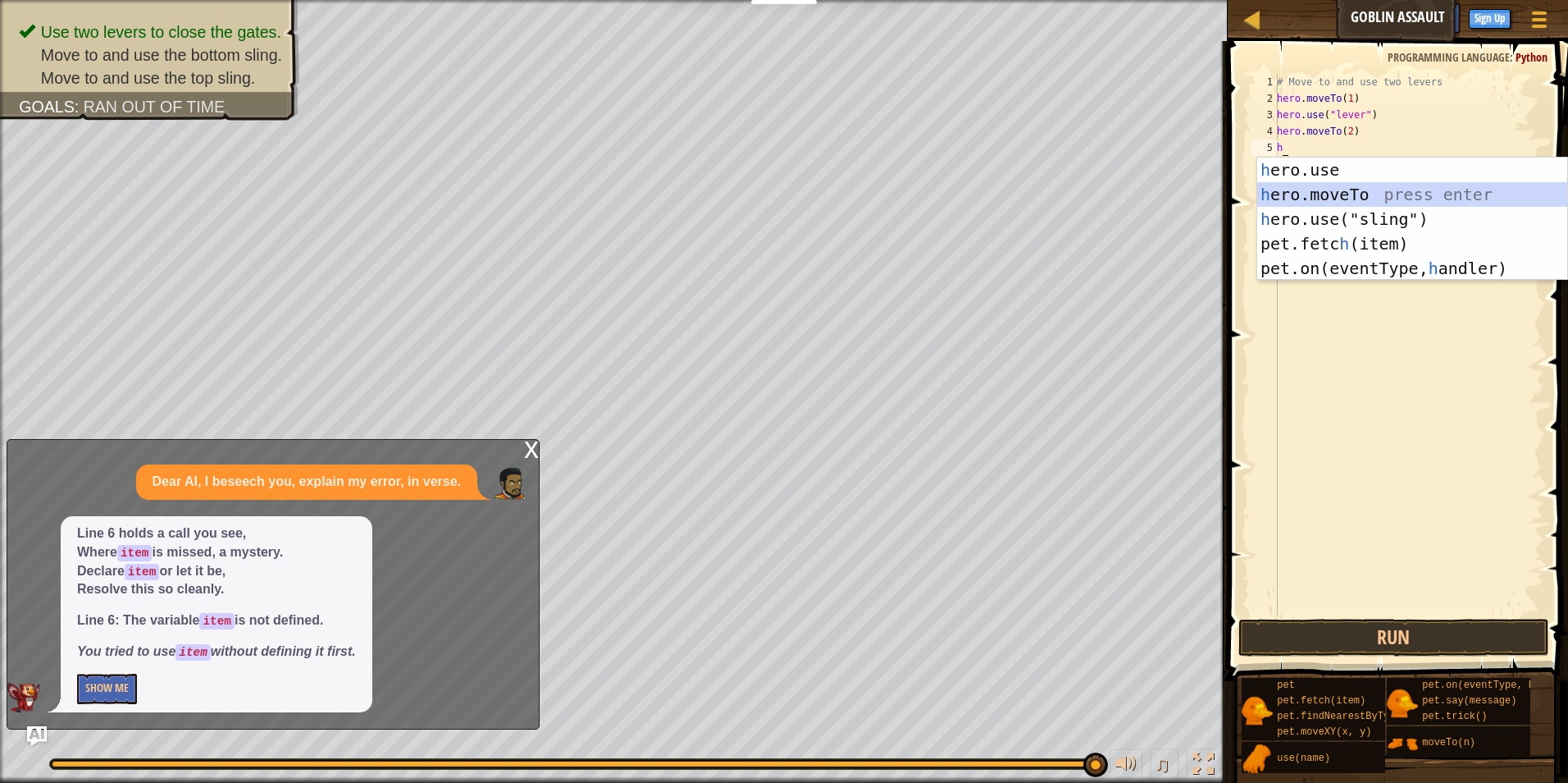
click at [1439, 191] on div "h ero.use press enter h ero.moveTo press enter h ero.use("sling") press enter p…" at bounding box center [1412, 243] width 310 height 172
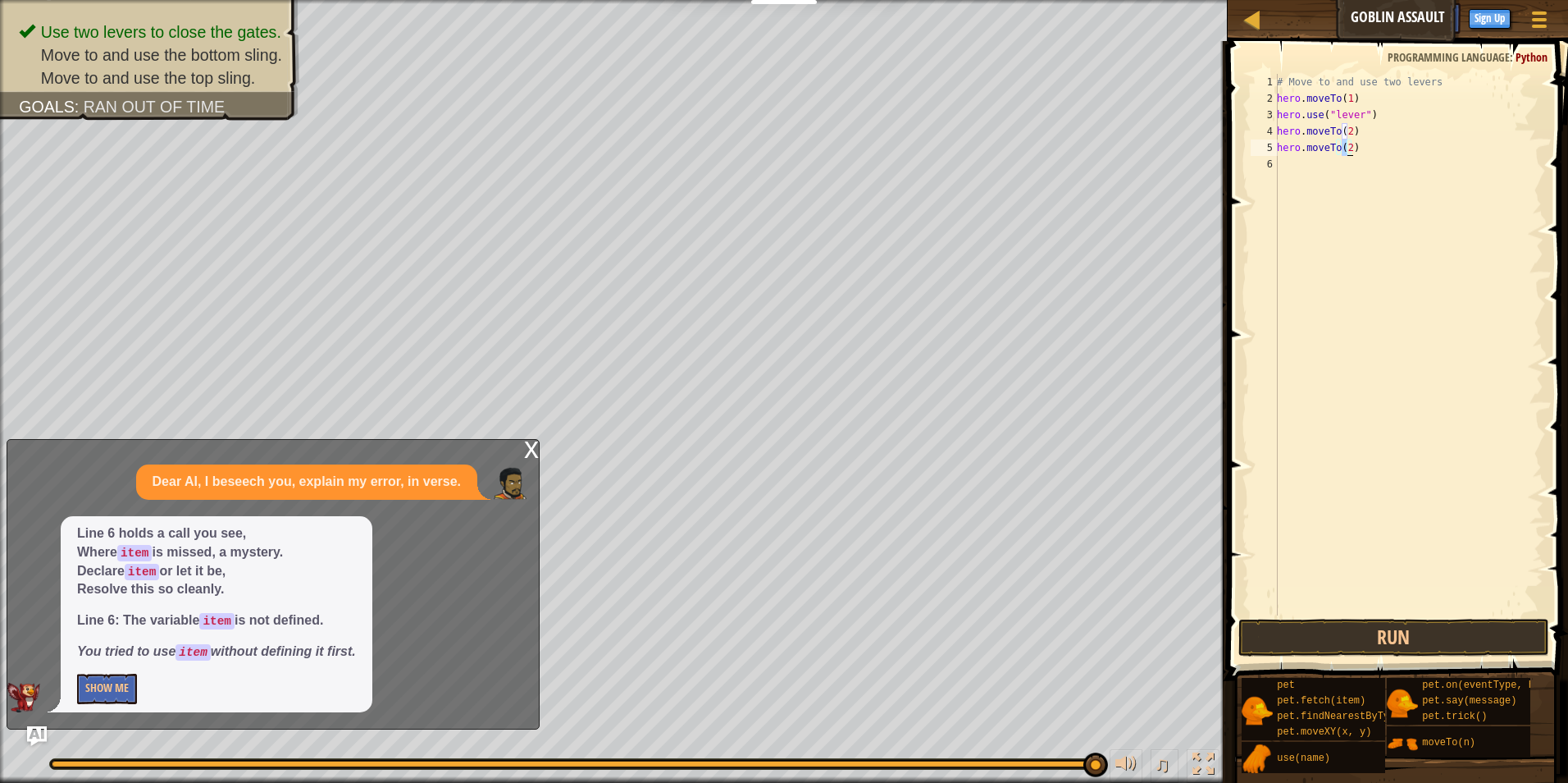
click at [1346, 149] on div "# Move to and use two levers hero . moveTo ( 1 ) hero . use ( "lever" ) hero . …" at bounding box center [1408, 345] width 270 height 541
click at [1344, 151] on div "# Move to and use two levers hero . moveTo ( 1 ) hero . use ( "lever" ) hero . …" at bounding box center [1408, 361] width 270 height 574
click at [1372, 135] on div "# Move to and use two levers hero . moveTo ( 1 ) hero . use ( "lever" ) hero . …" at bounding box center [1408, 361] width 270 height 574
type textarea "h"
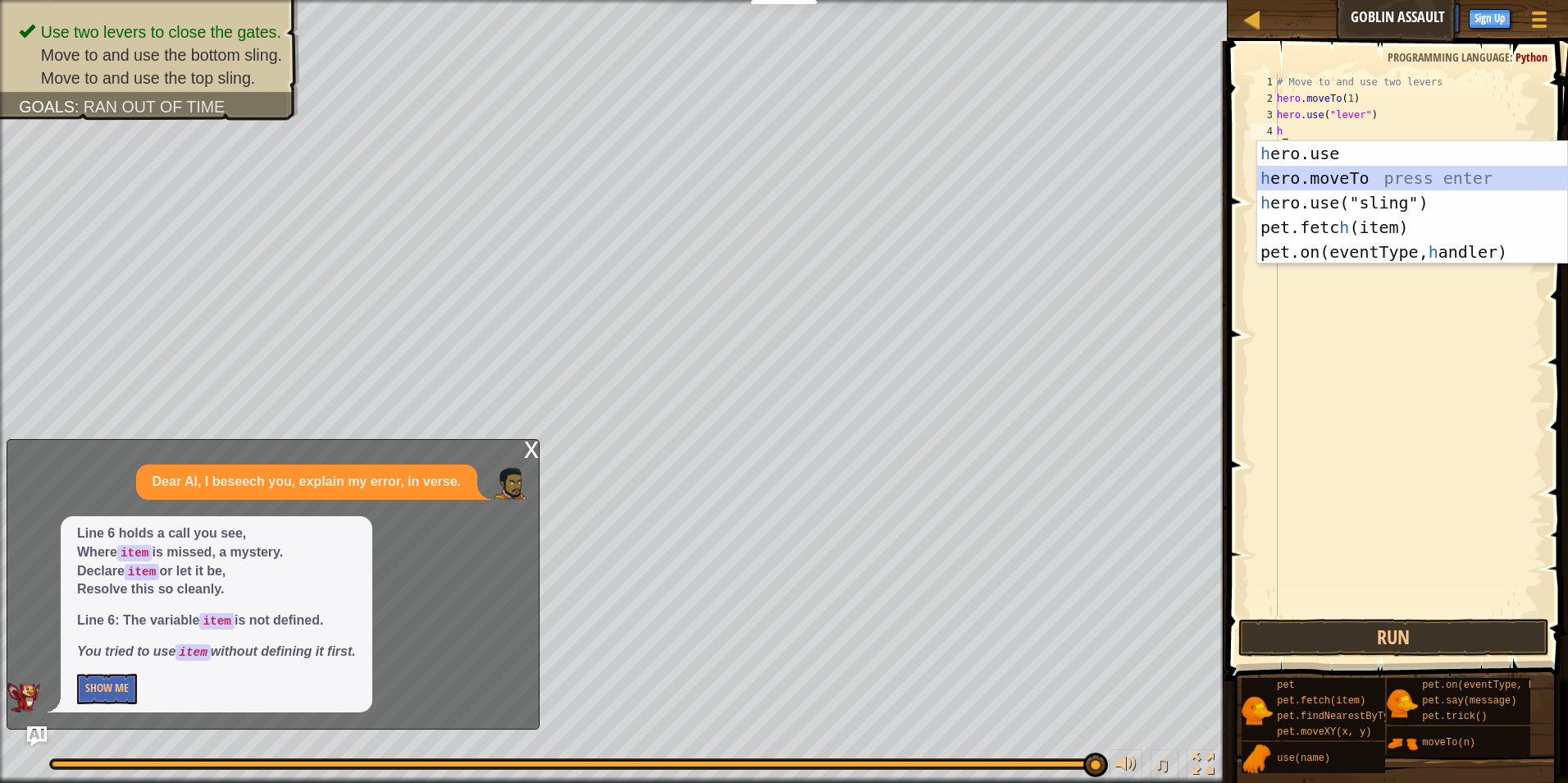
click at [1388, 174] on div "h ero.use press enter h ero.moveTo press enter h ero.use("sling") press enter p…" at bounding box center [1412, 227] width 310 height 172
type textarea "hero.moveTo(2)"
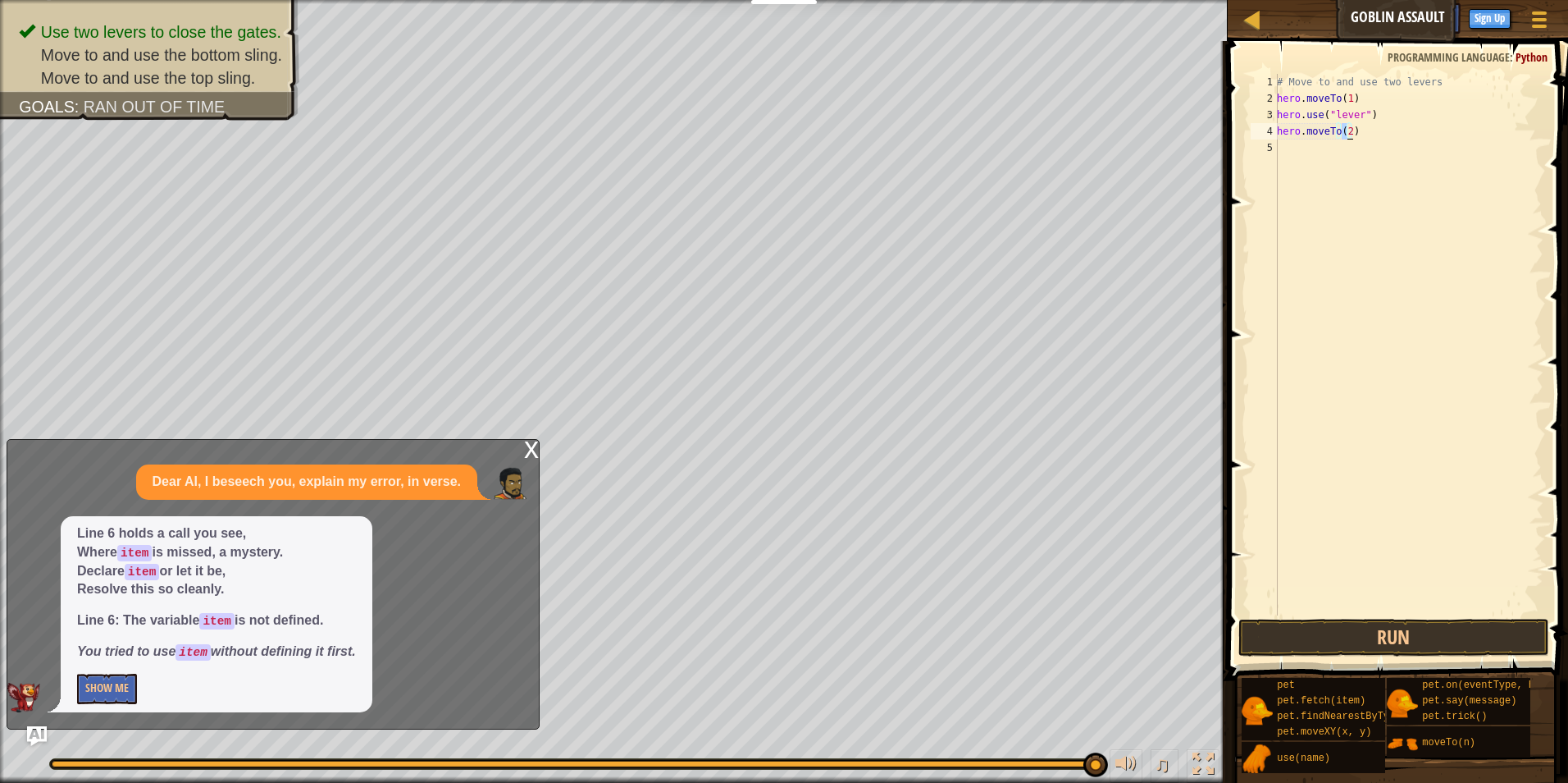
click at [1289, 156] on div "# Move to and use two levers hero . moveTo ( 1 ) hero . use ( "lever" ) hero . …" at bounding box center [1408, 361] width 270 height 574
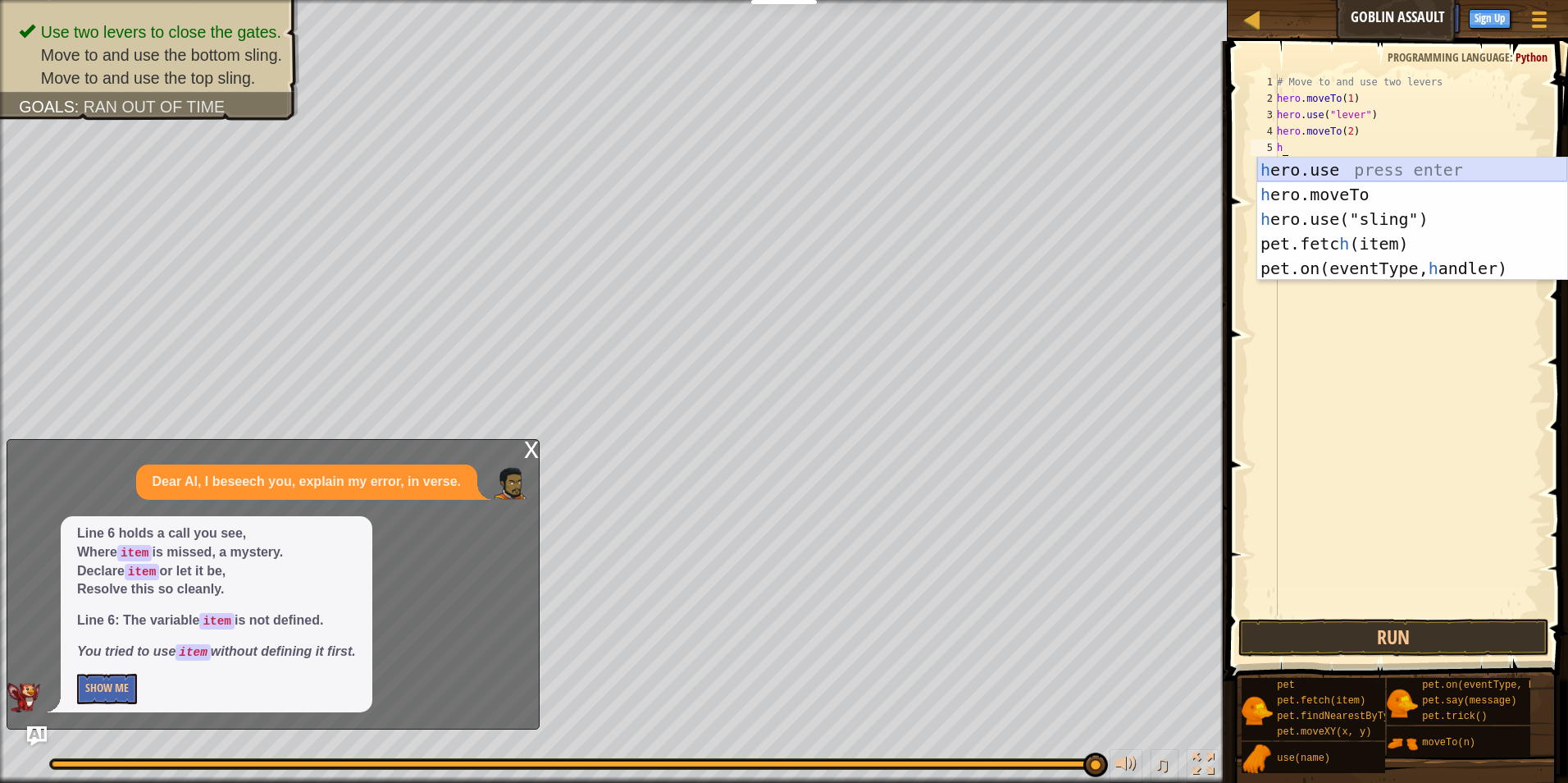
click at [1371, 177] on div "h ero.use press enter h ero.moveTo press enter h ero.use("sling") press enter p…" at bounding box center [1412, 243] width 310 height 172
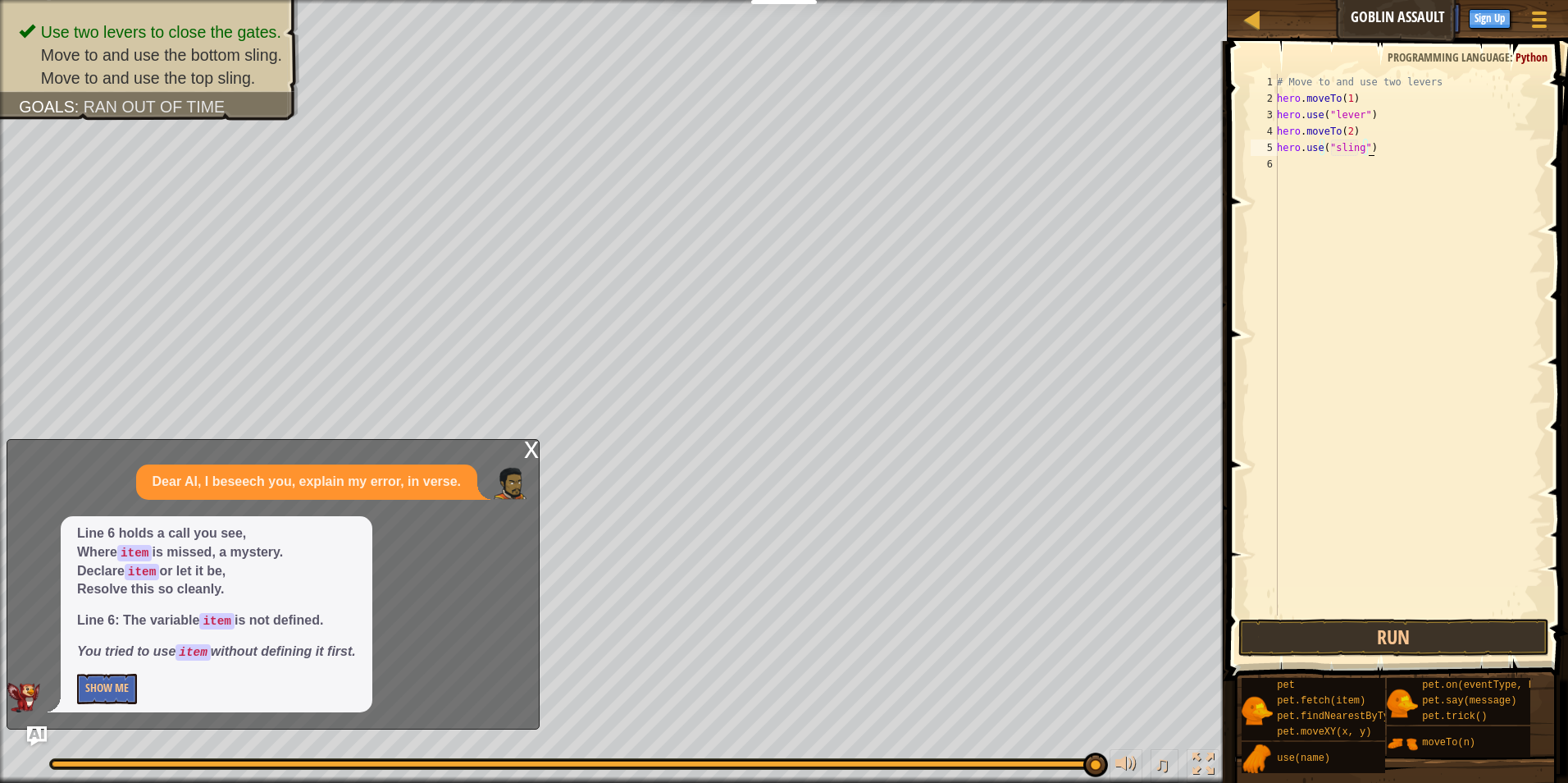
click at [1383, 147] on div "# Move to and use two levers hero . moveTo ( 1 ) hero . use ( "lever" ) hero . …" at bounding box center [1408, 361] width 270 height 574
type textarea "h"
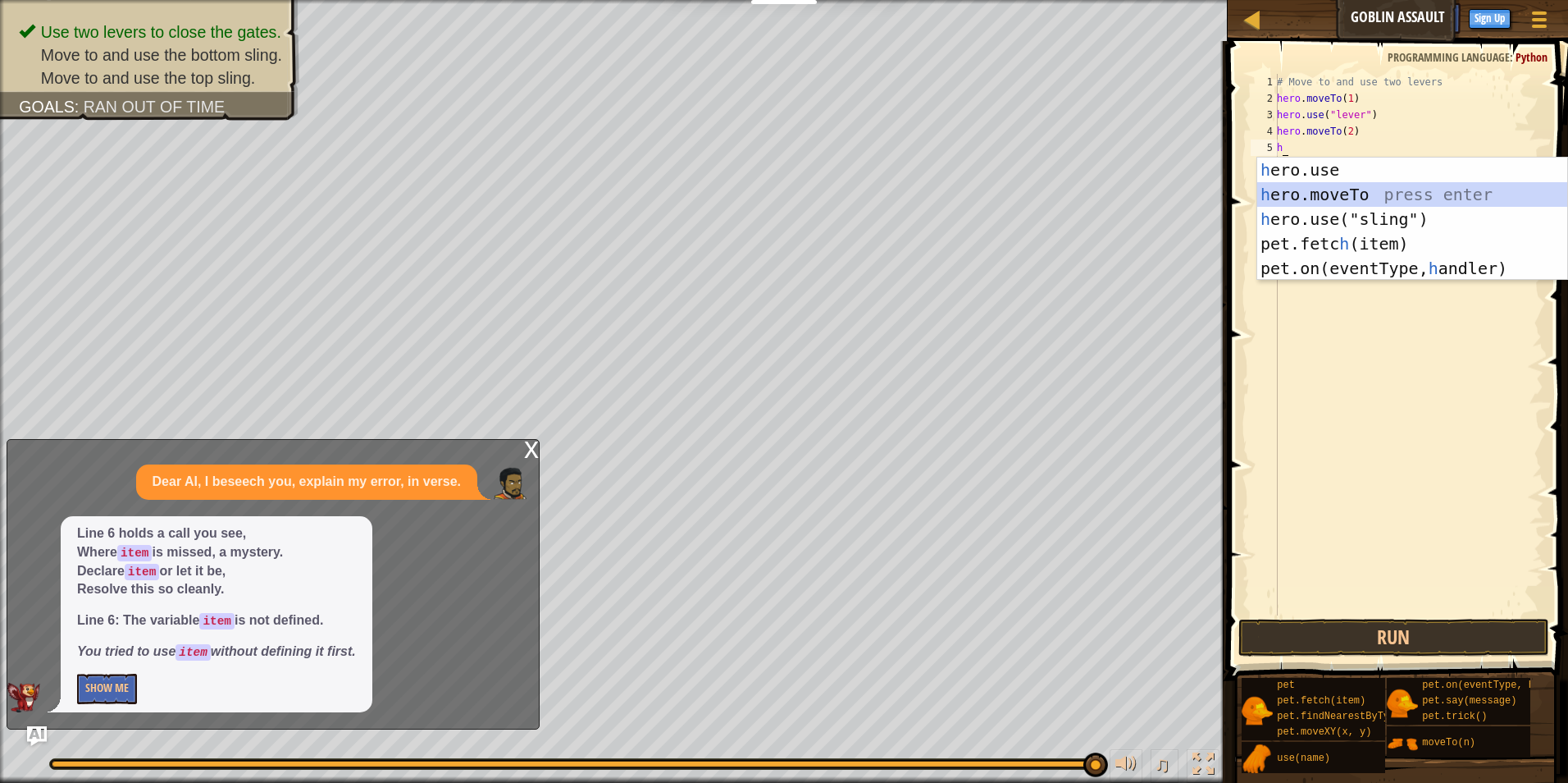
click at [1391, 200] on div "h ero.use press enter h ero.moveTo press enter h ero.use("sling") press enter p…" at bounding box center [1412, 243] width 310 height 172
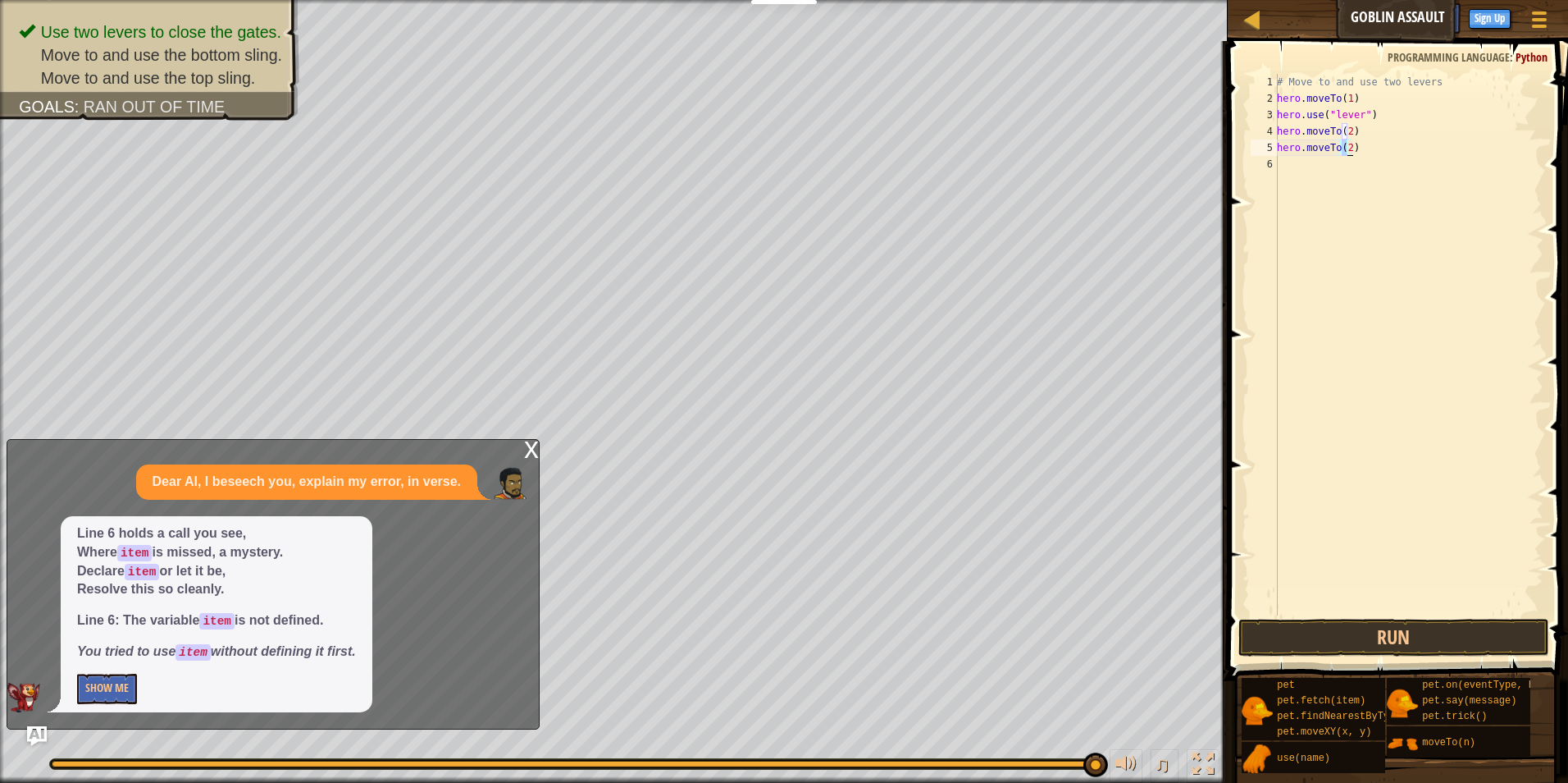
click at [1343, 145] on div "# Move to and use two levers hero . moveTo ( 1 ) hero . use ( "lever" ) hero . …" at bounding box center [1408, 345] width 270 height 541
click at [1344, 151] on div "# Move to and use two levers hero . moveTo ( 1 ) hero . use ( "lever" ) hero . …" at bounding box center [1408, 361] width 270 height 574
type textarea "h"
click at [1343, 153] on div "# Move to and use two levers hero . moveTo ( 1 ) hero . use ( "lever" ) hero . …" at bounding box center [1408, 361] width 270 height 574
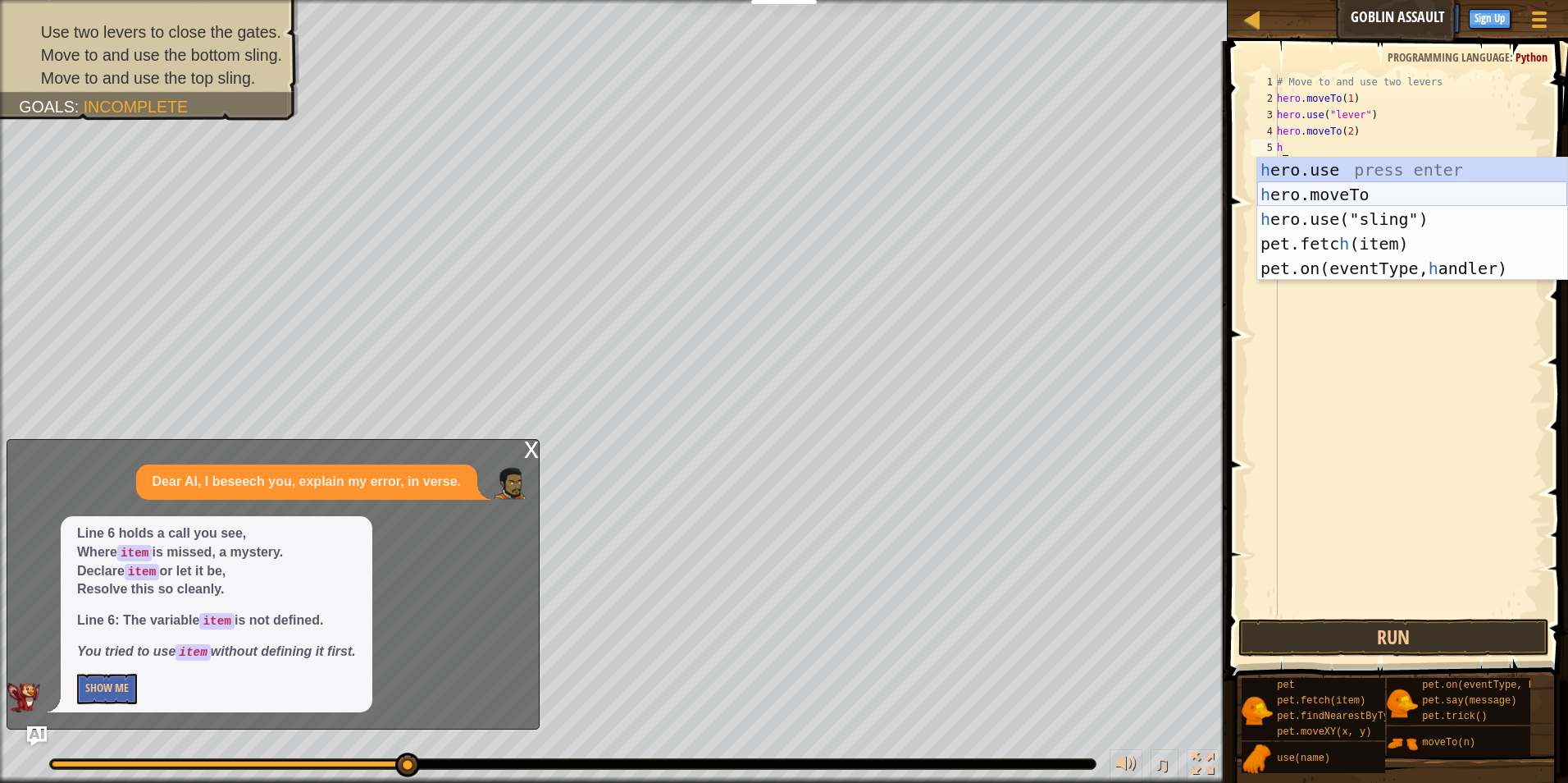
click at [1396, 198] on div "h ero.use press enter h ero.moveTo press enter h ero.use("sling") press enter p…" at bounding box center [1412, 243] width 310 height 172
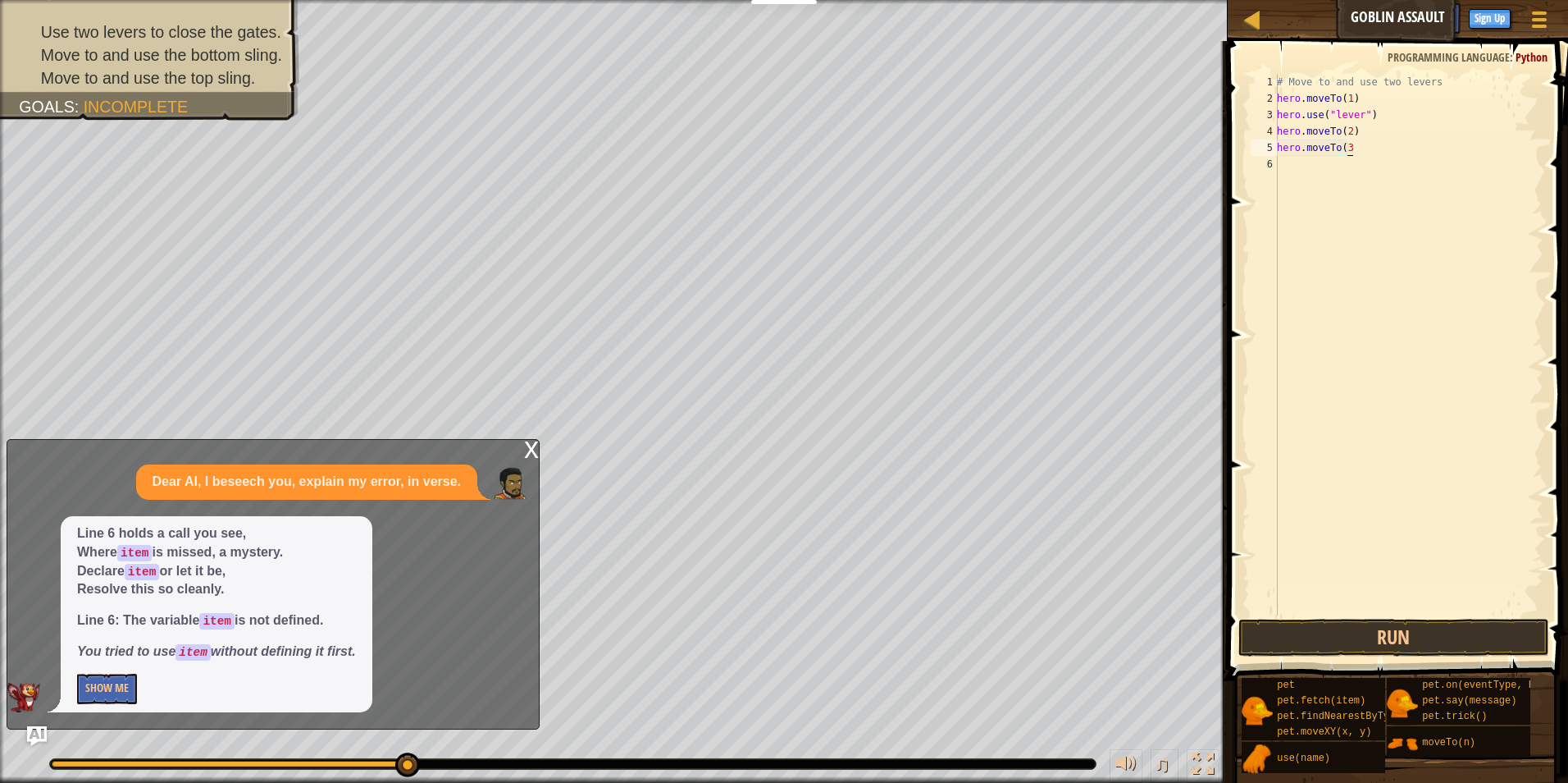
scroll to position [7, 5]
click at [1358, 643] on button "Run" at bounding box center [1394, 638] width 312 height 38
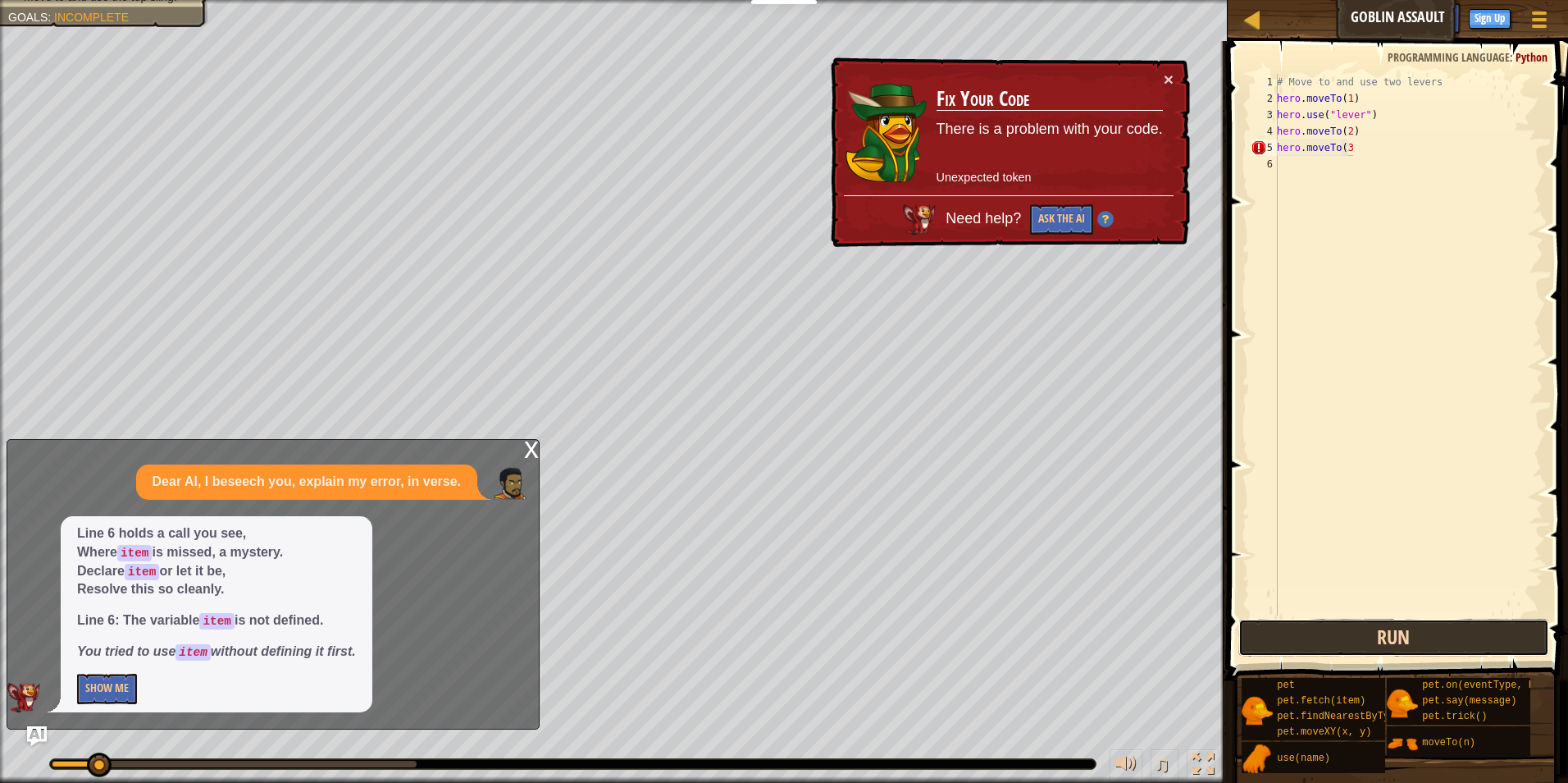
click at [1314, 649] on button "Run" at bounding box center [1394, 638] width 312 height 38
click at [1079, 218] on button "Ask the AI" at bounding box center [1062, 220] width 63 height 30
click at [1081, 227] on button "Ask the AI" at bounding box center [1062, 220] width 63 height 30
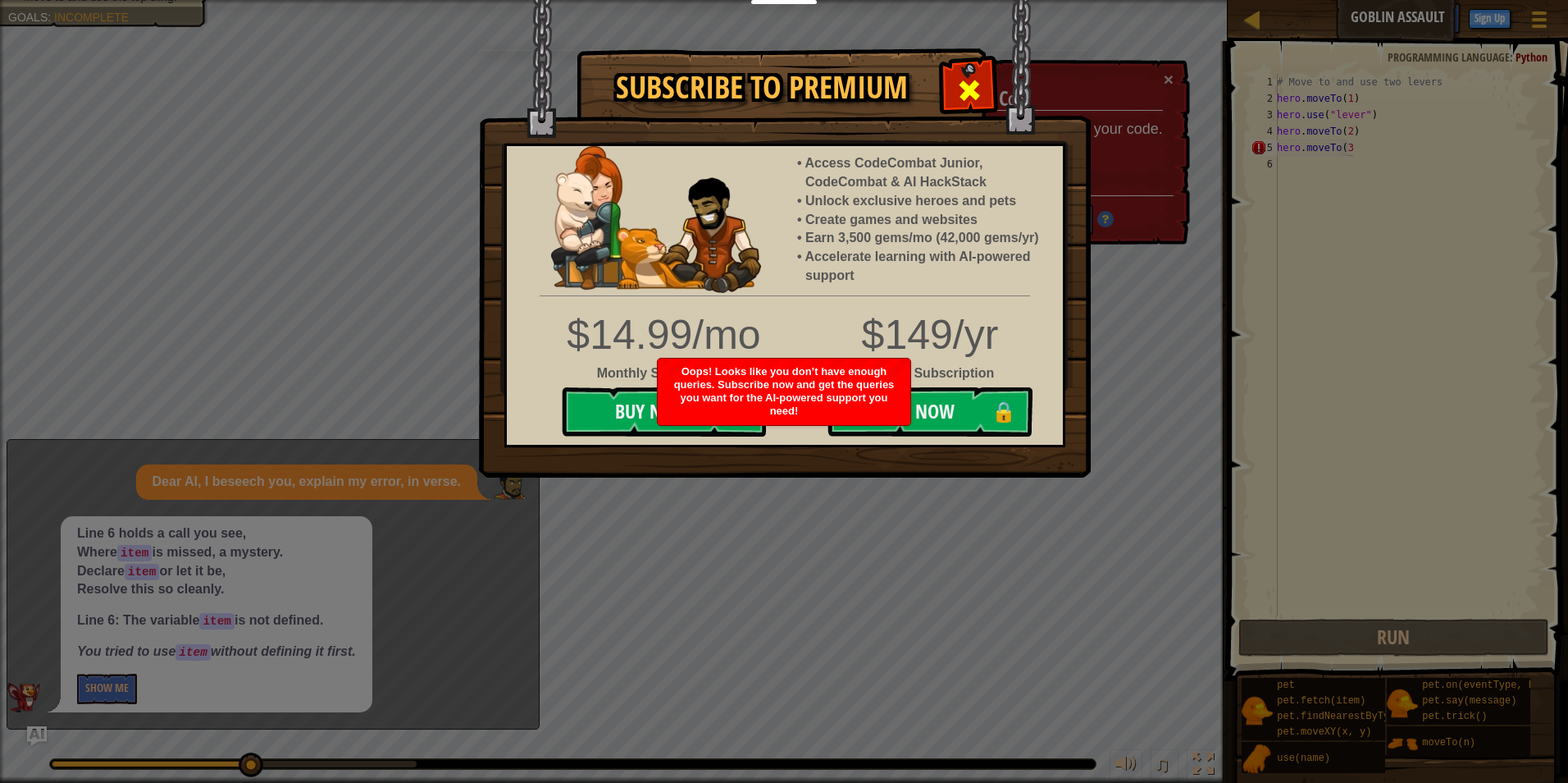
click at [957, 89] on span at bounding box center [970, 90] width 26 height 26
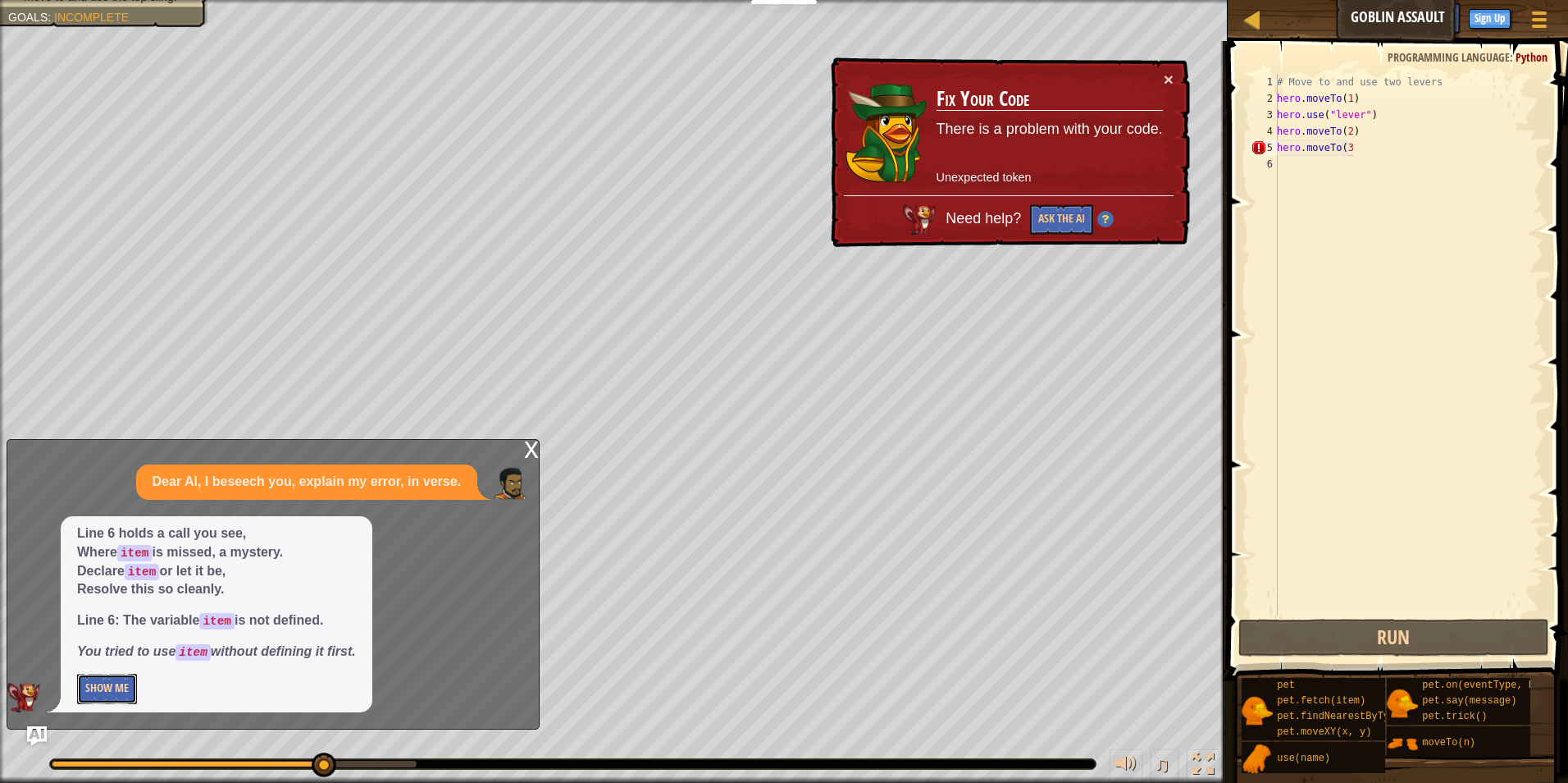
click at [119, 679] on button "Show Me" at bounding box center [107, 689] width 60 height 30
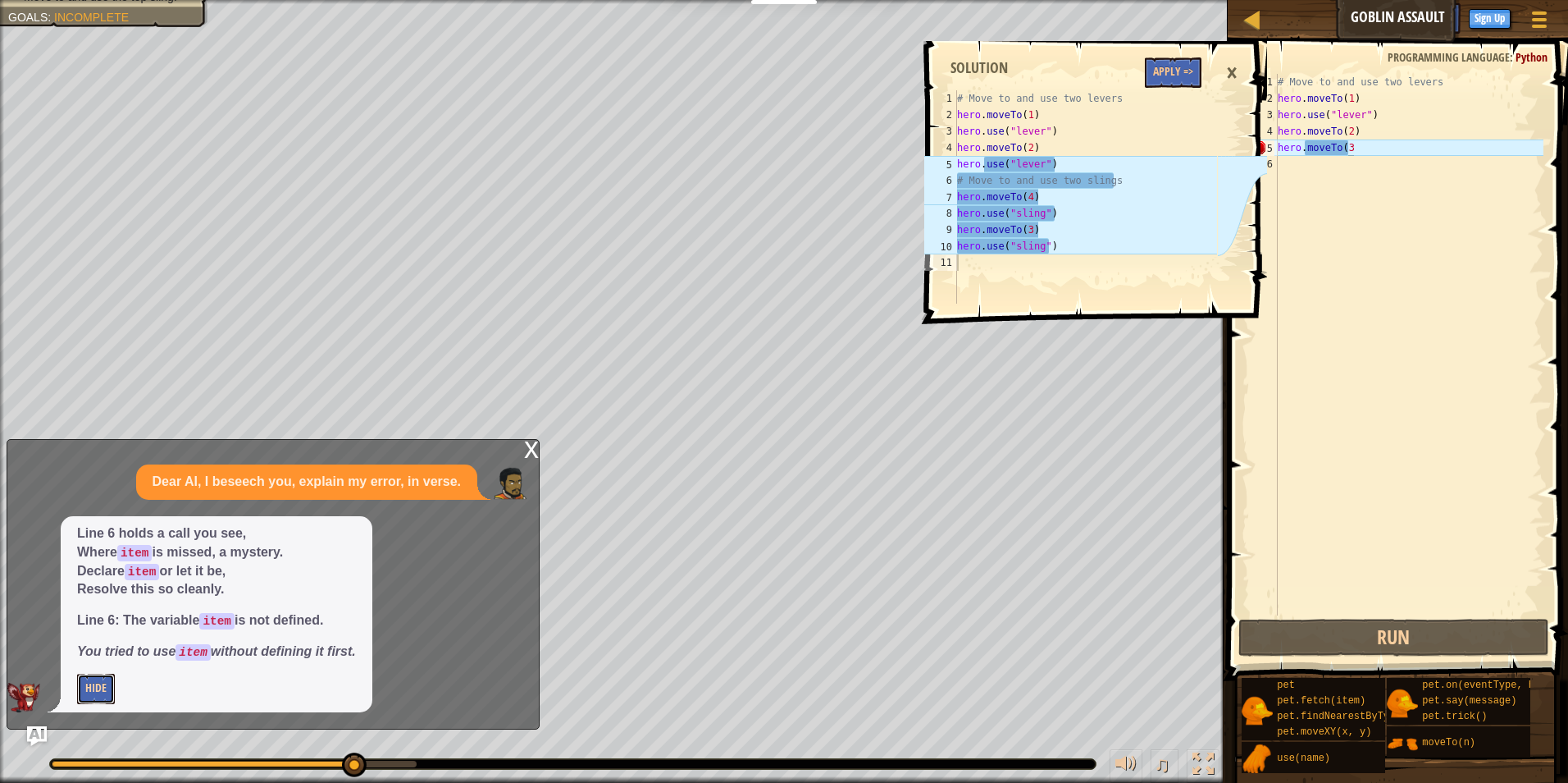
click at [100, 680] on button "Hide" at bounding box center [95, 689] width 38 height 30
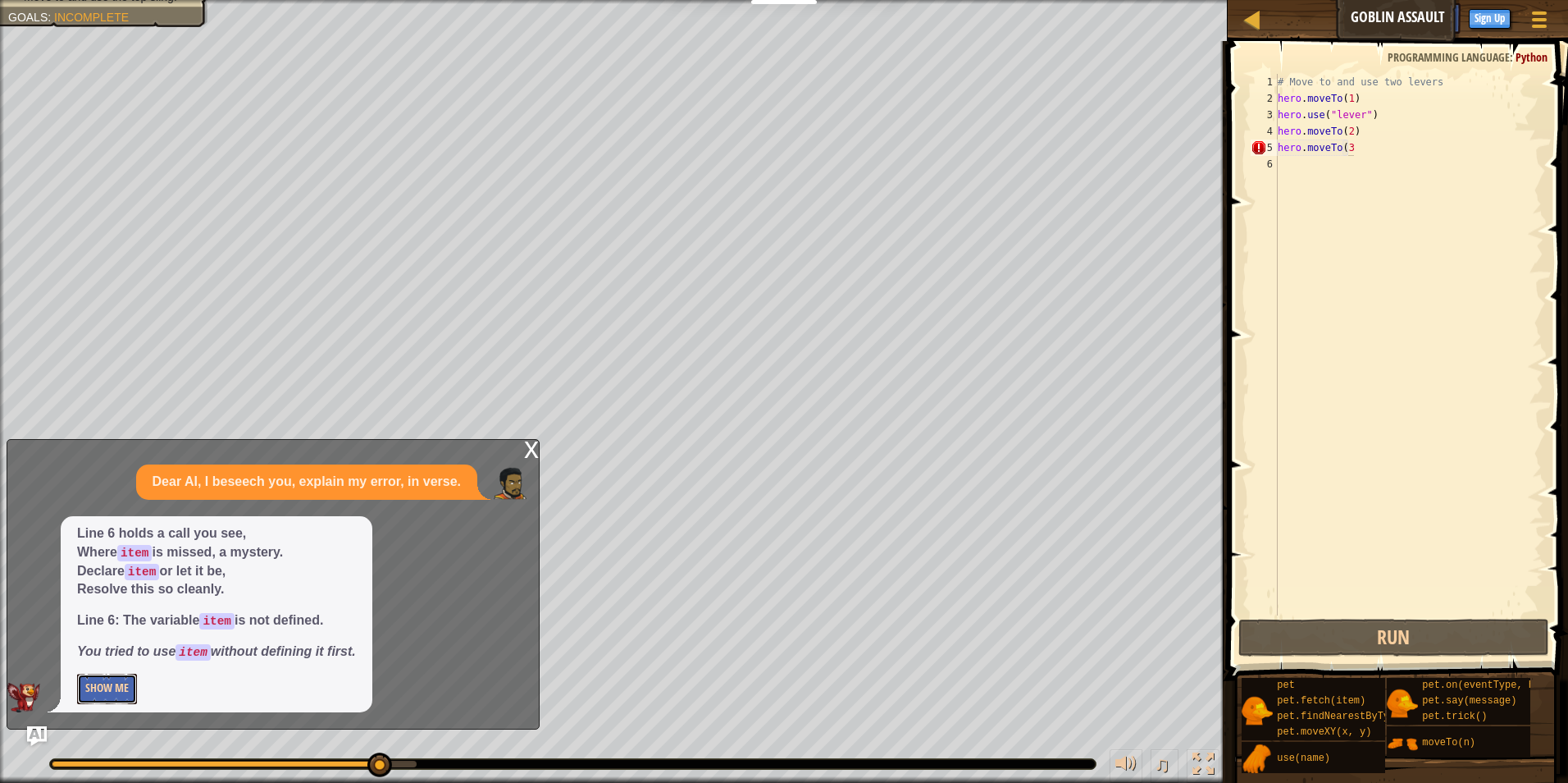
click at [92, 683] on button "Show Me" at bounding box center [107, 689] width 60 height 30
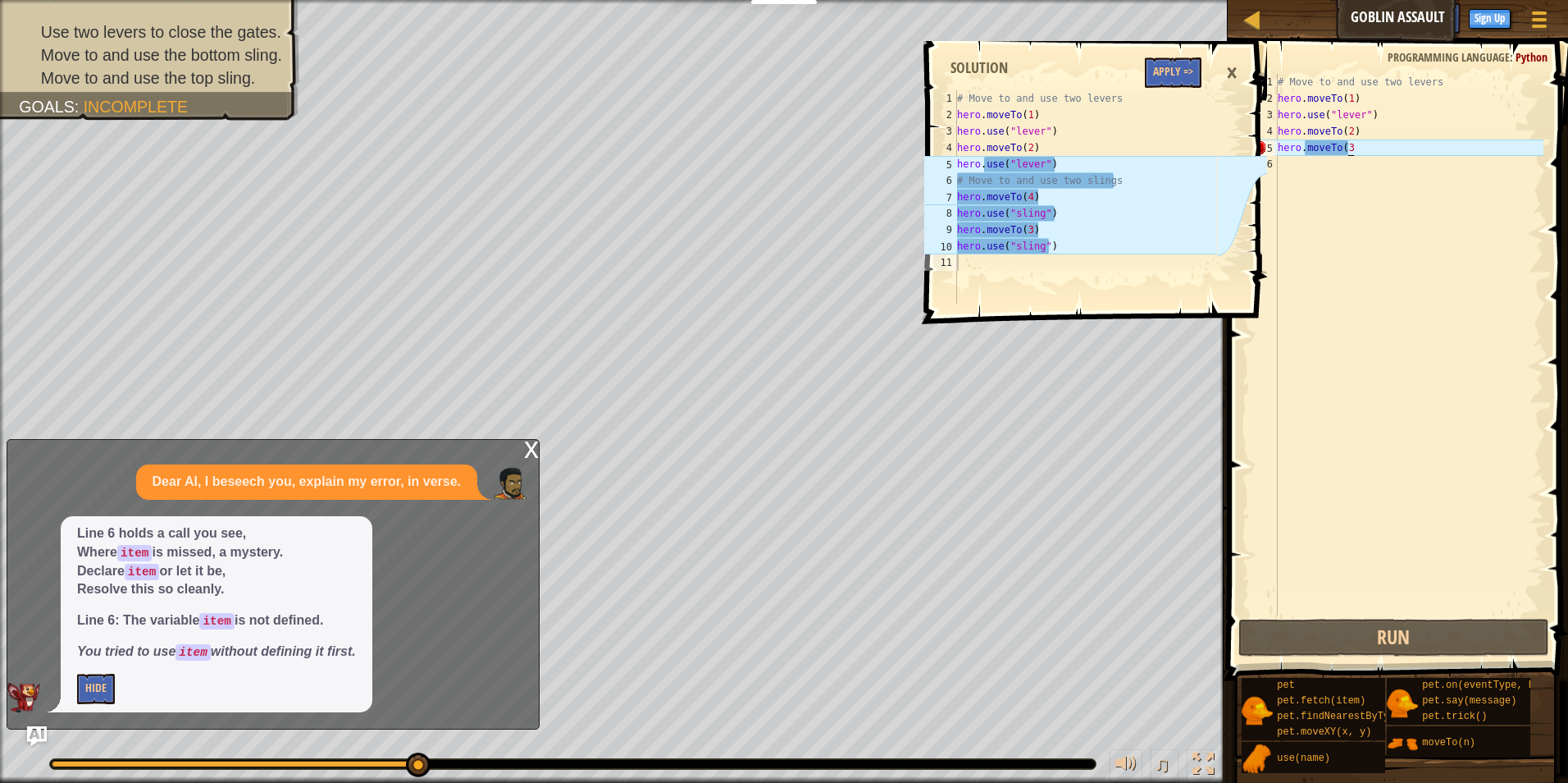
click at [1366, 146] on div "# Move to and use two levers hero . moveTo ( 1 ) hero . use ( "lever" ) hero . …" at bounding box center [1408, 361] width 269 height 574
type textarea "h"
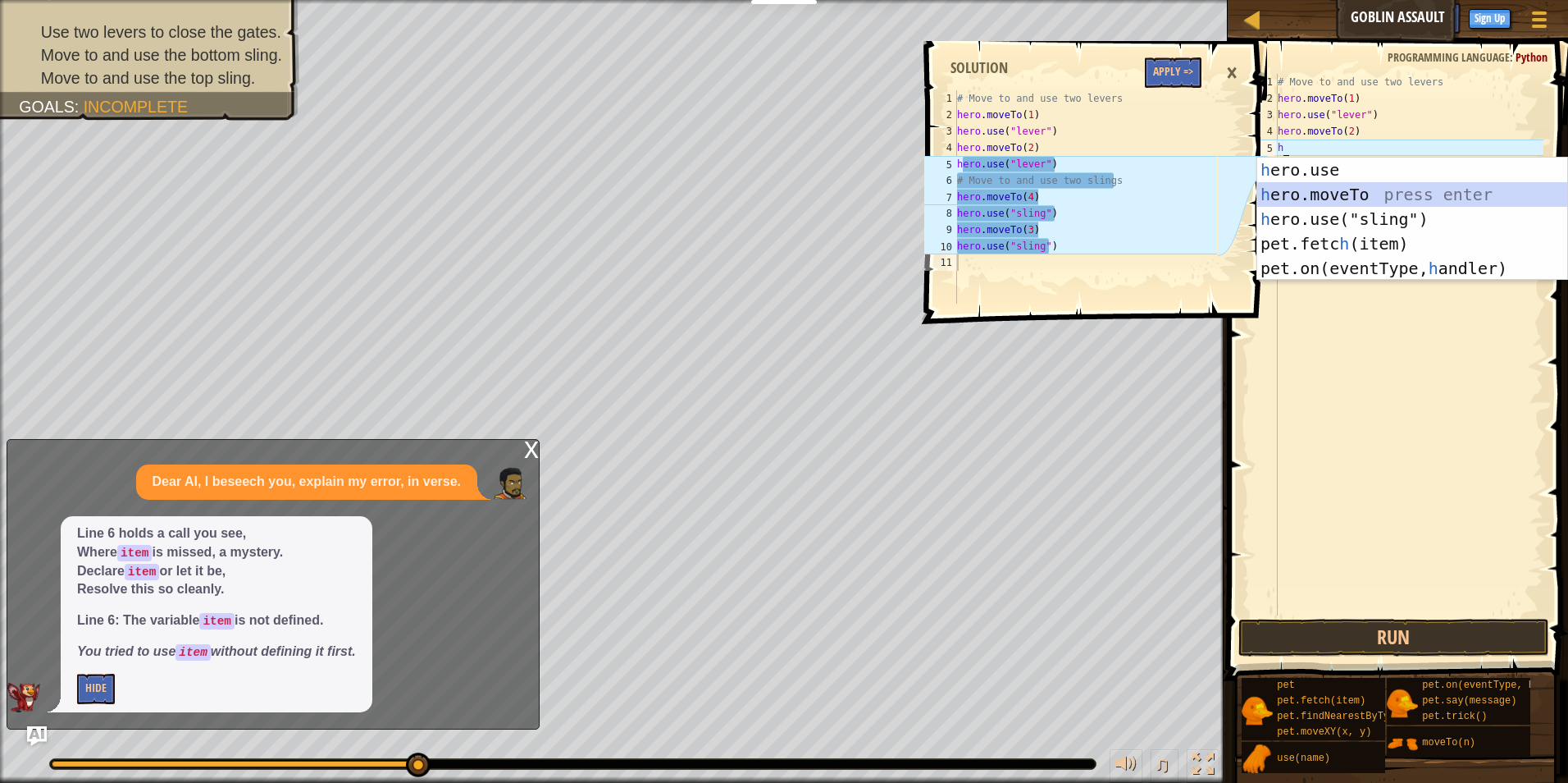
click at [1313, 190] on div "h ero.use press enter h ero.moveTo press enter h ero.use("sling") press enter p…" at bounding box center [1412, 243] width 310 height 172
type textarea "hero.moveTo(2)"
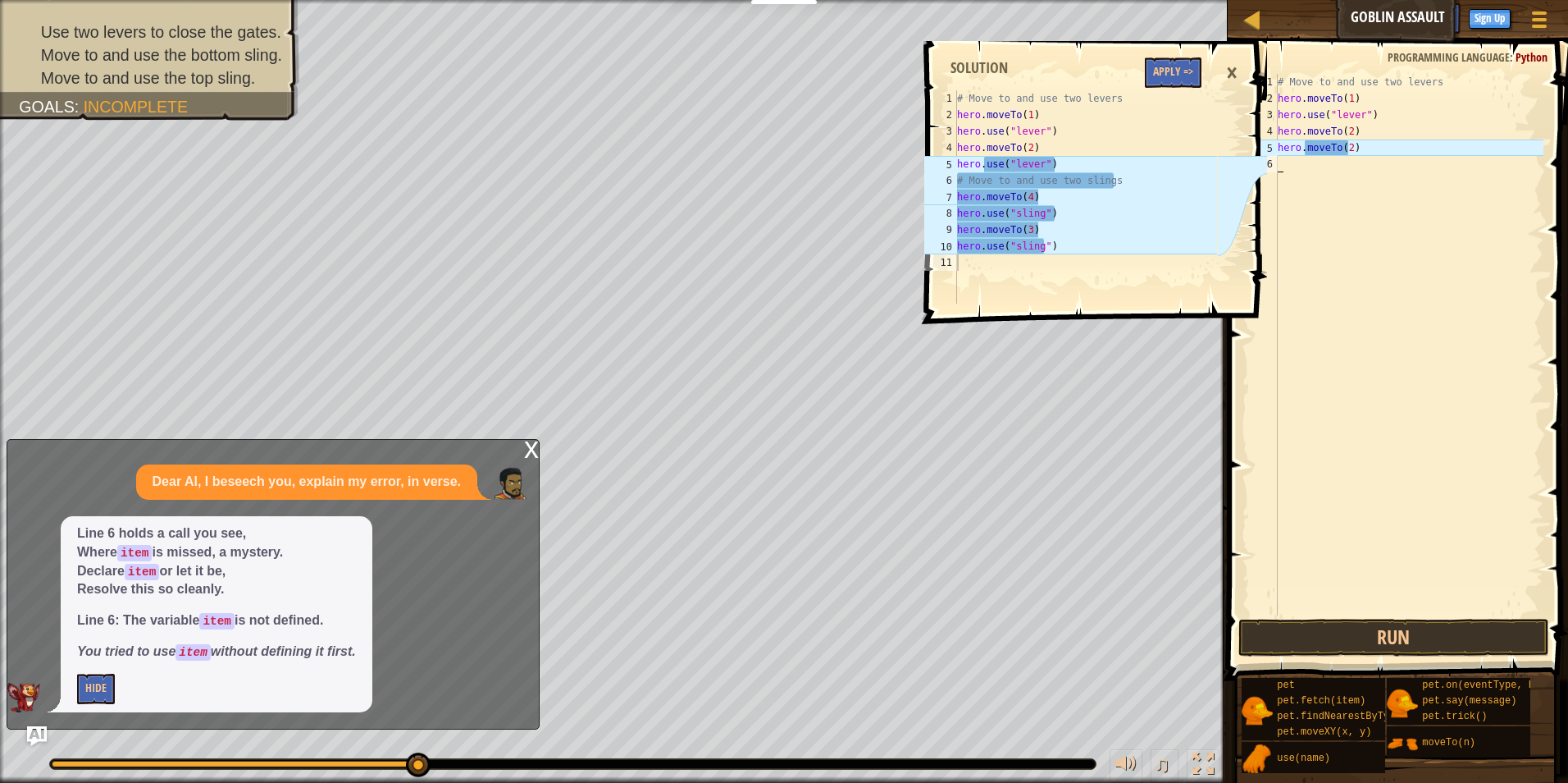
click at [1313, 190] on div "# Move to and use two levers hero . moveTo ( 1 ) hero . use ( "lever" ) hero . …" at bounding box center [1408, 361] width 269 height 574
click at [1346, 145] on div "# Move to and use two levers hero . moveTo ( 1 ) hero . use ( "lever" ) hero . …" at bounding box center [1408, 361] width 269 height 574
type textarea "hero.moveTo(4)"
click at [1377, 157] on div "# Move to and use two levers hero . moveTo ( 1 ) hero . use ( "lever" ) hero . …" at bounding box center [1408, 361] width 269 height 574
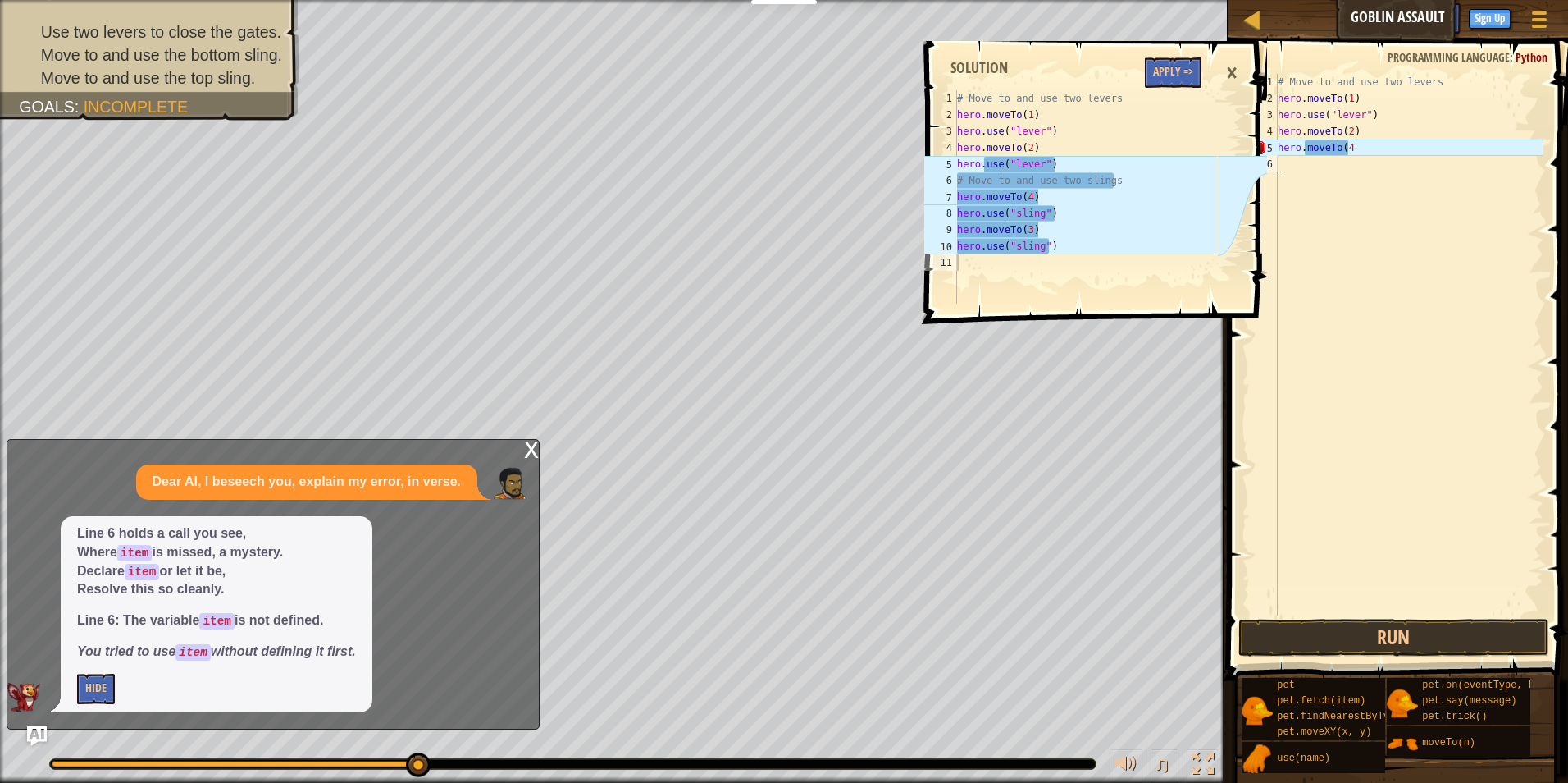
scroll to position [7, 0]
click at [1377, 145] on div "# Move to and use two levers hero . moveTo ( 1 ) hero . use ( "lever" ) hero . …" at bounding box center [1408, 361] width 269 height 574
type textarea "h"
click at [1391, 18] on span "Ask AI" at bounding box center [1395, 17] width 28 height 16
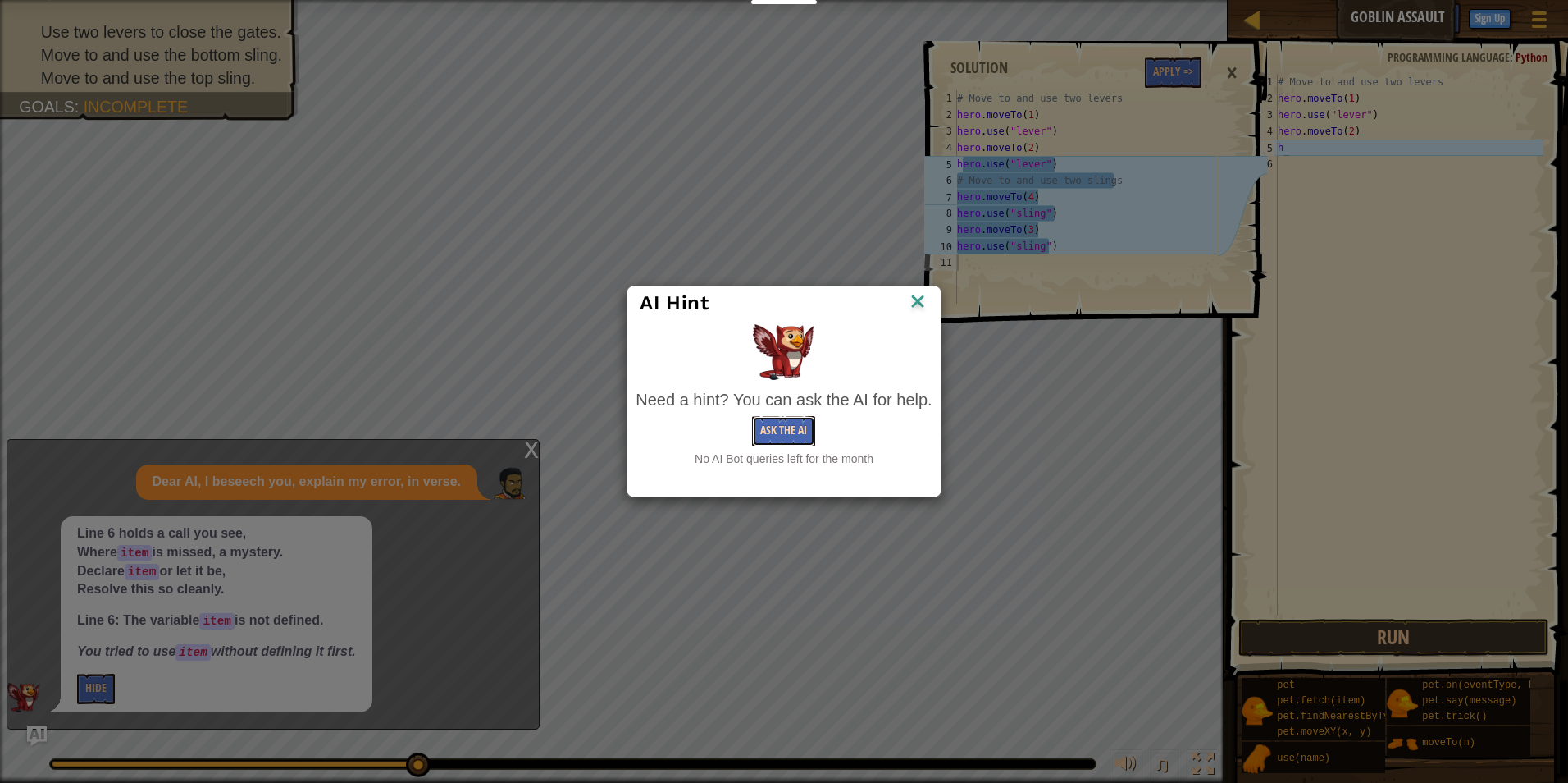
click at [777, 423] on button "Ask the AI" at bounding box center [784, 431] width 63 height 30
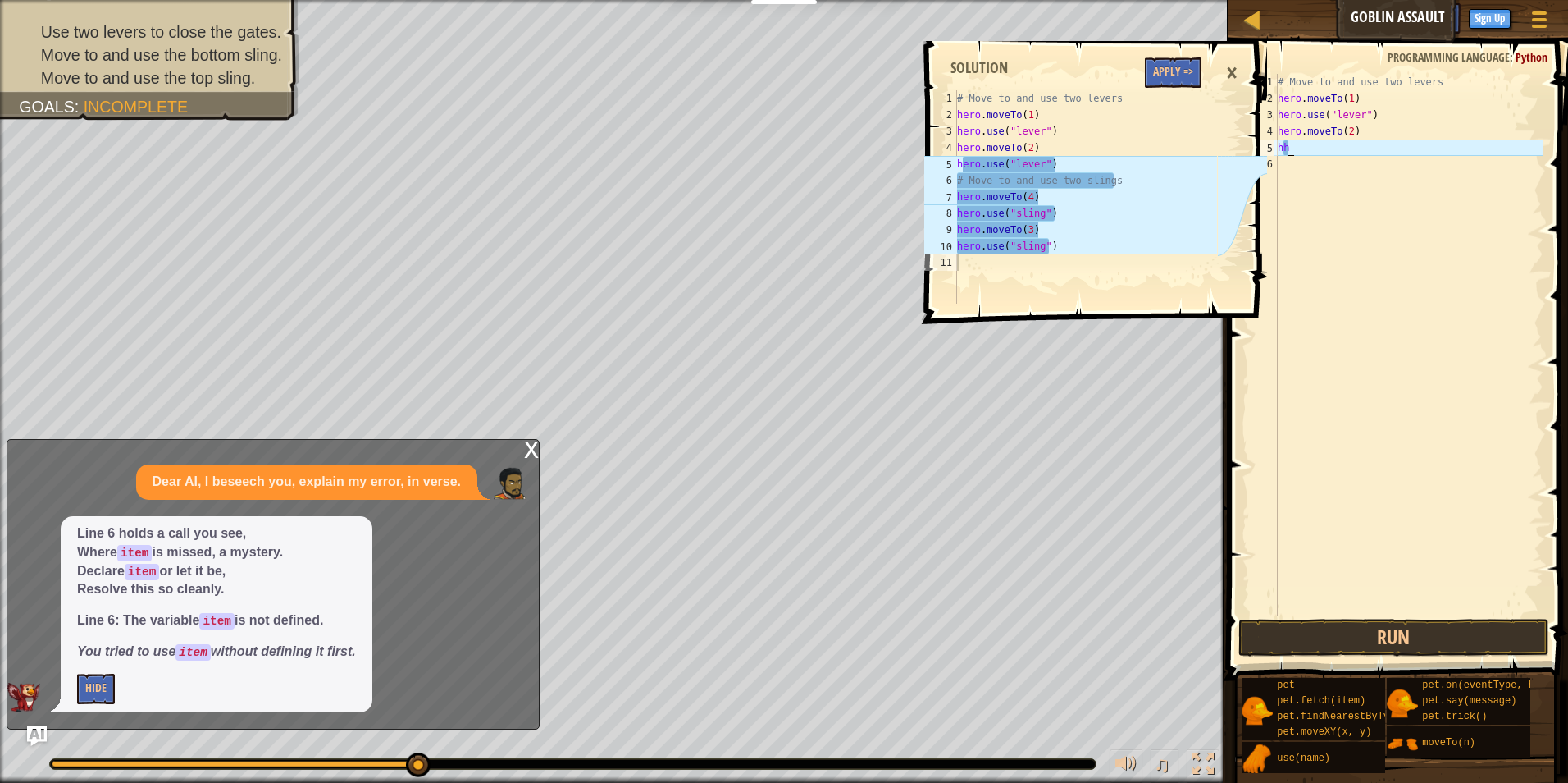
type textarea "h"
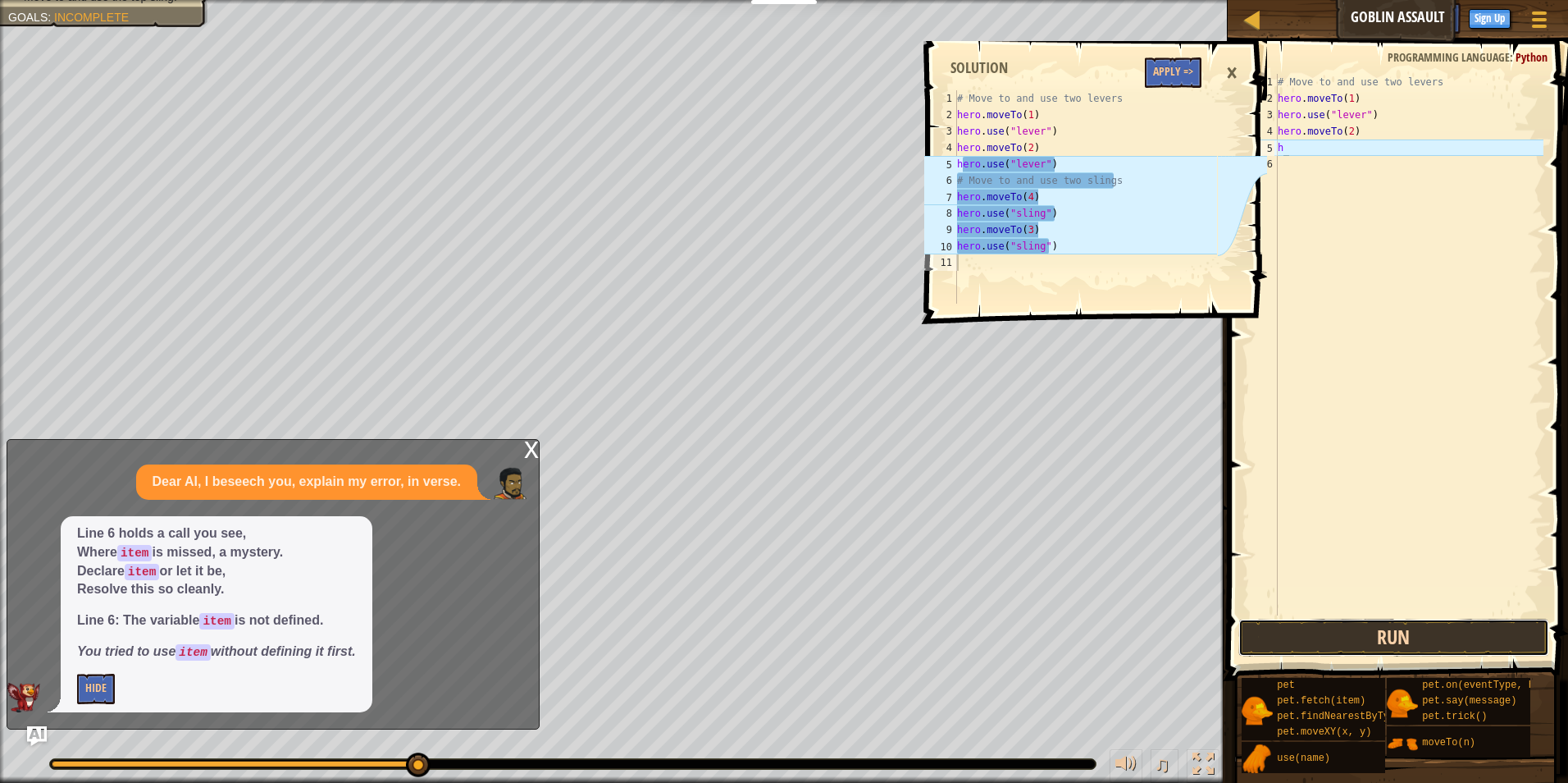
click at [1349, 645] on button "Run" at bounding box center [1394, 638] width 312 height 38
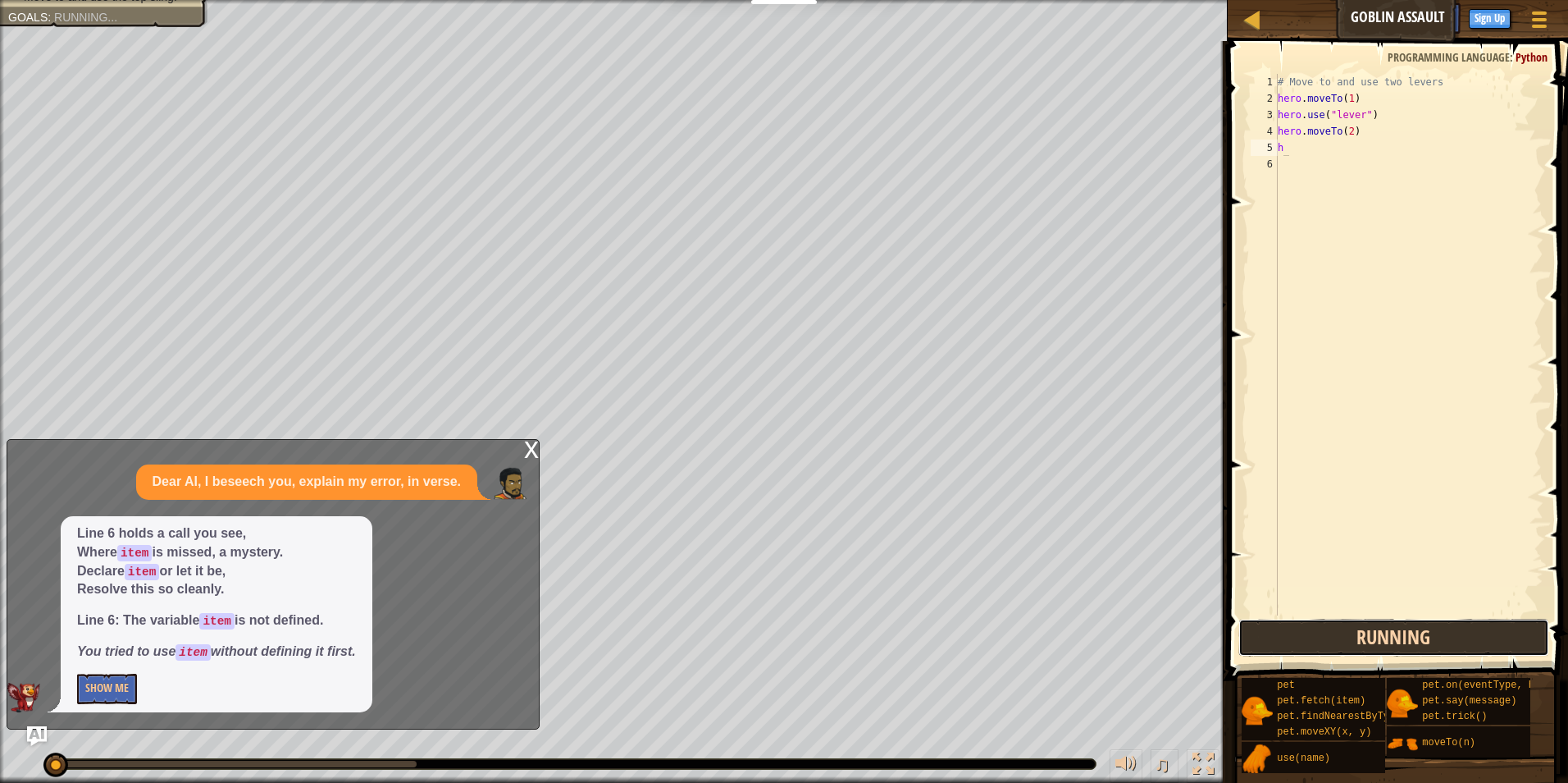
click at [1349, 645] on button "Running" at bounding box center [1394, 638] width 312 height 38
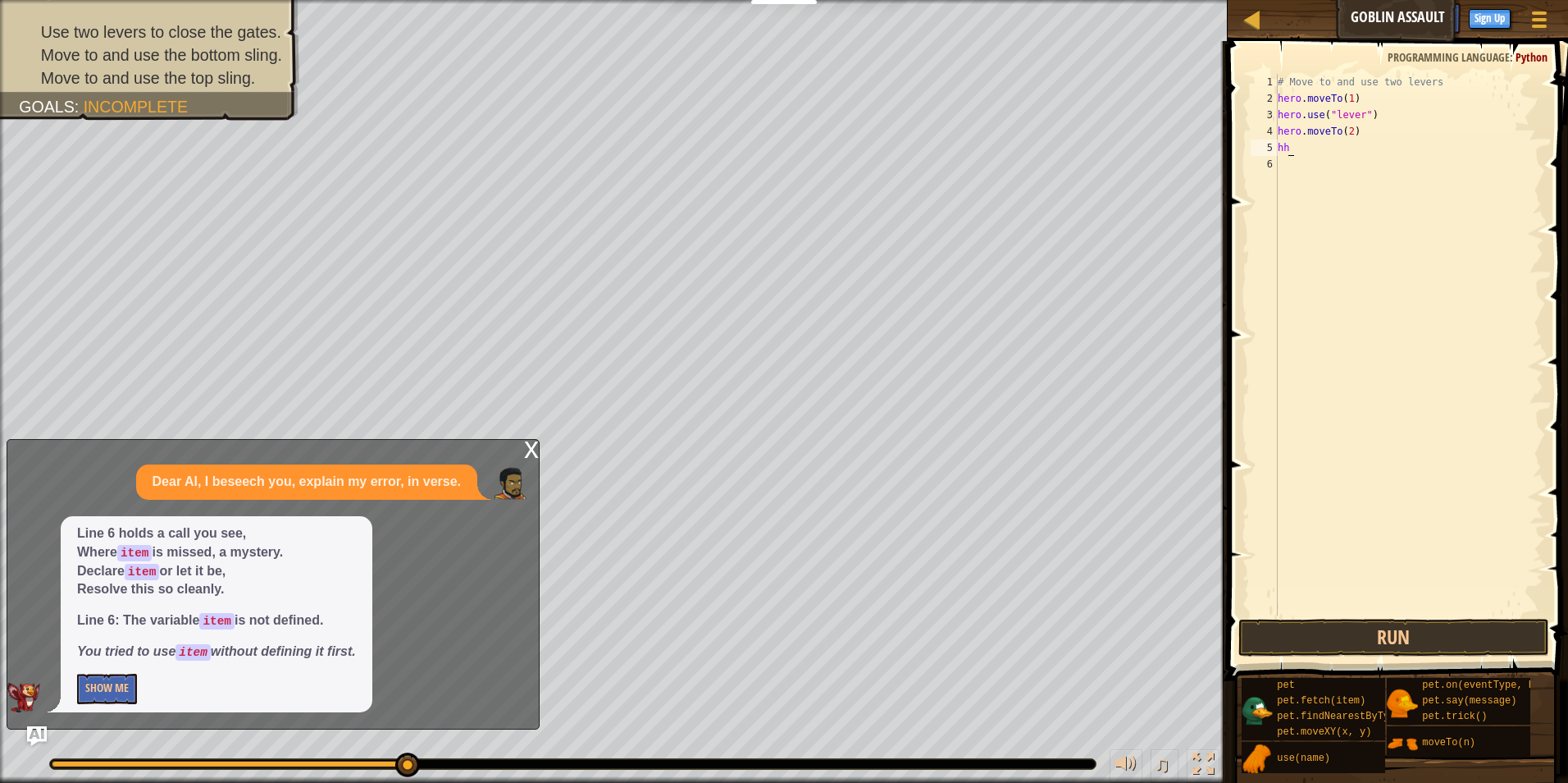
type textarea "h"
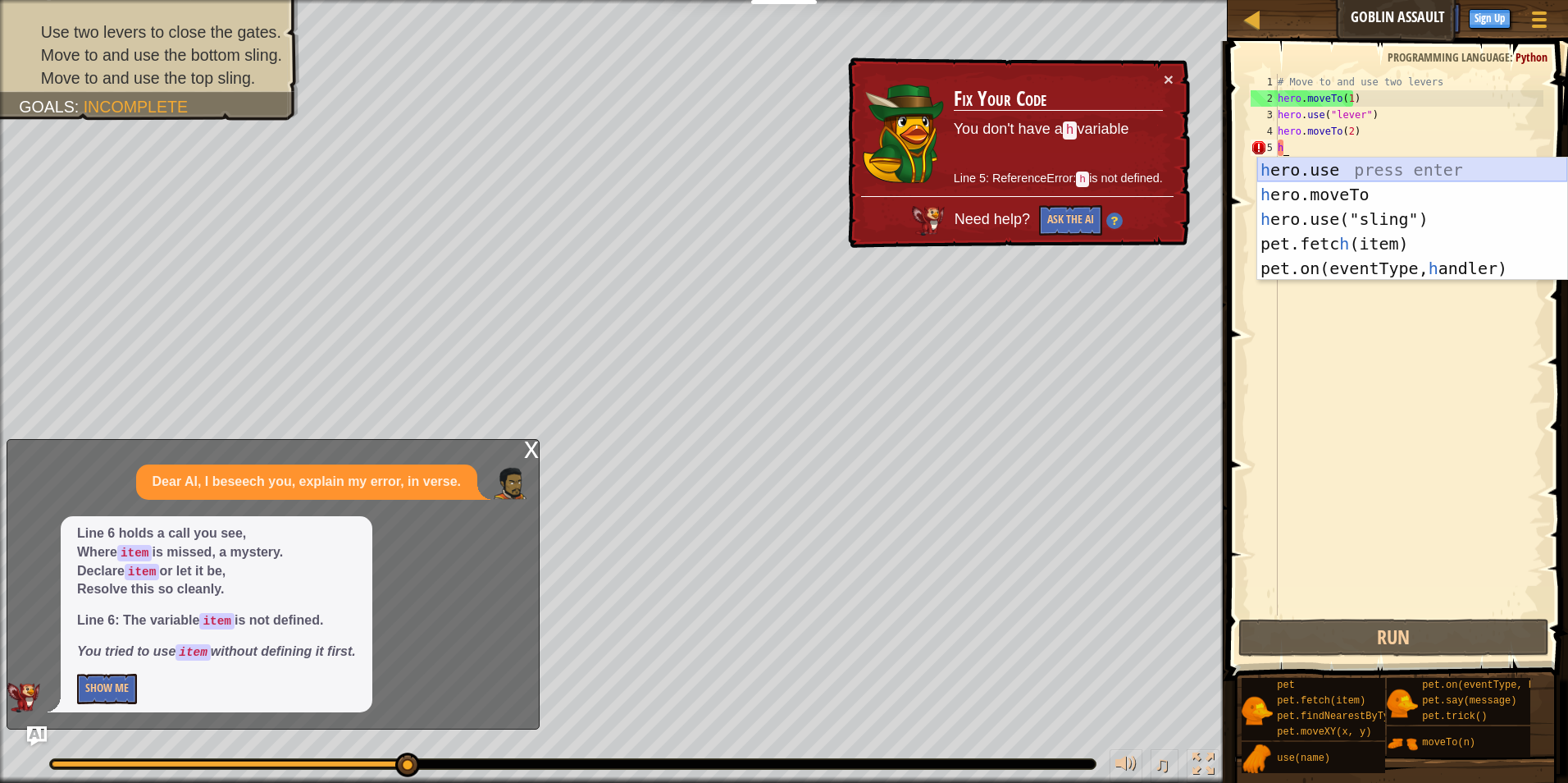
click at [1324, 165] on div "h ero.use press enter h ero.moveTo press enter h ero.use("sling") press enter p…" at bounding box center [1412, 243] width 310 height 172
type textarea "hero.use("sling")"
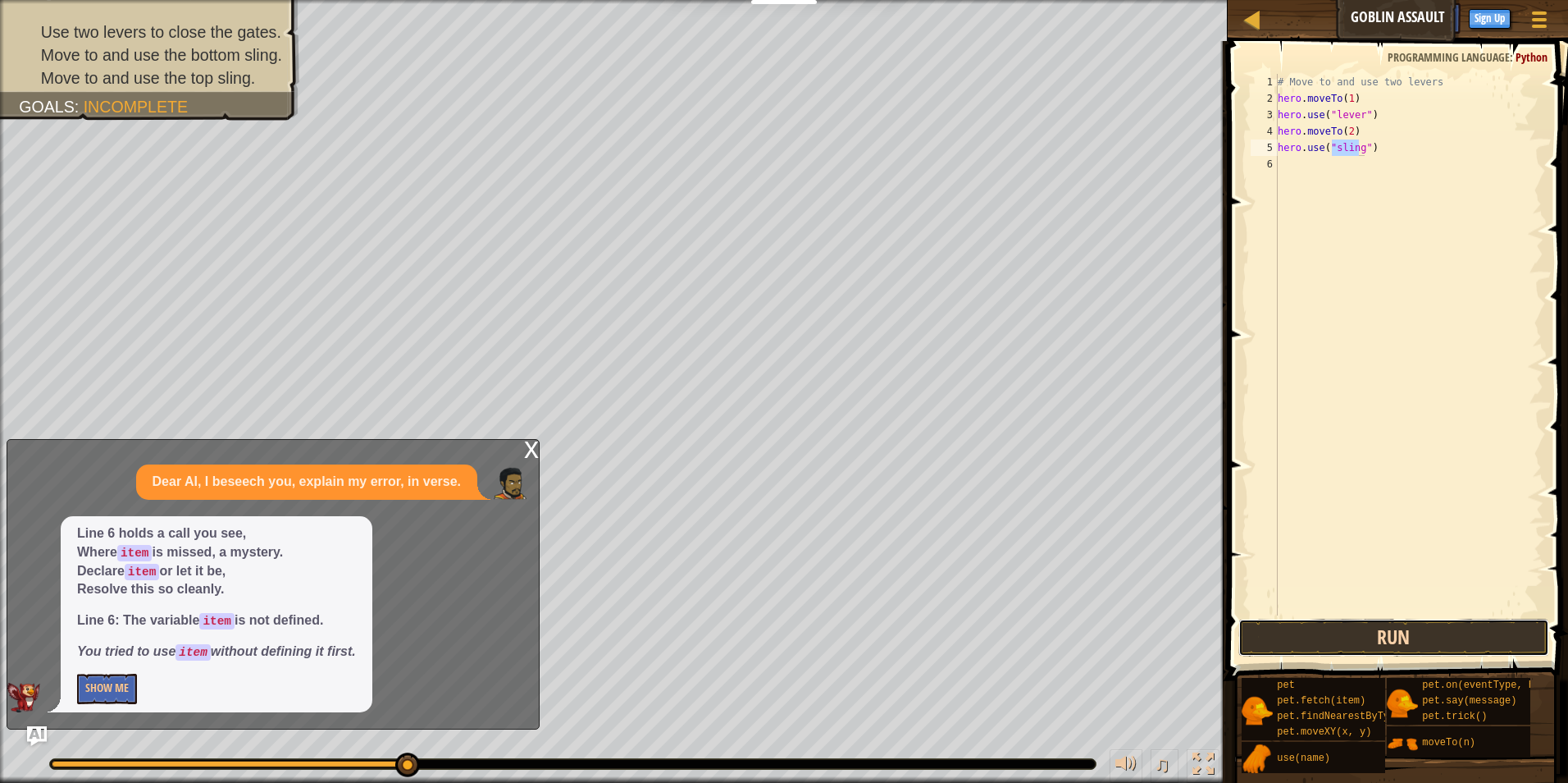
click at [1261, 655] on button "Run" at bounding box center [1394, 638] width 312 height 38
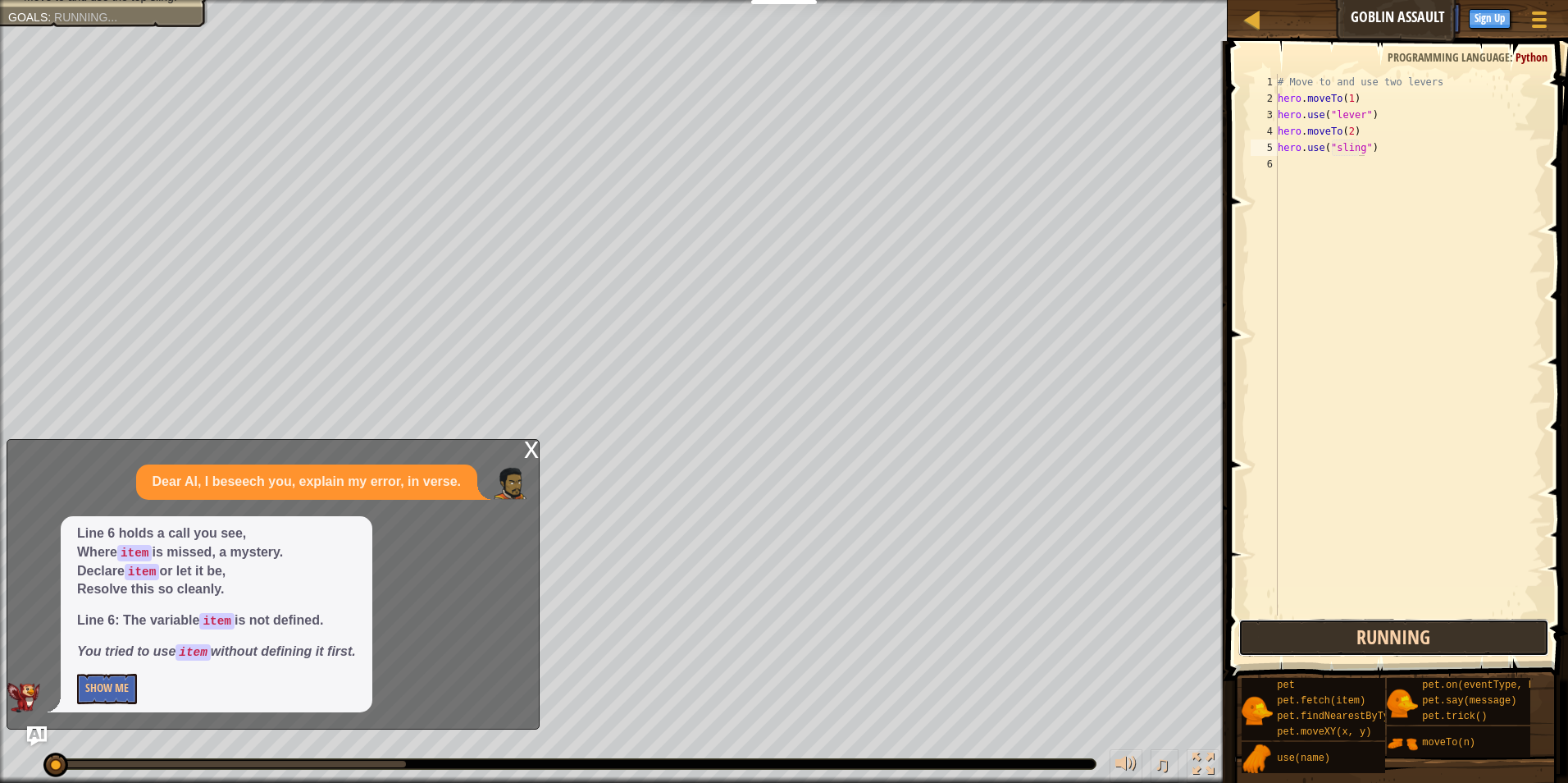
click at [1302, 632] on button "Running" at bounding box center [1394, 638] width 312 height 38
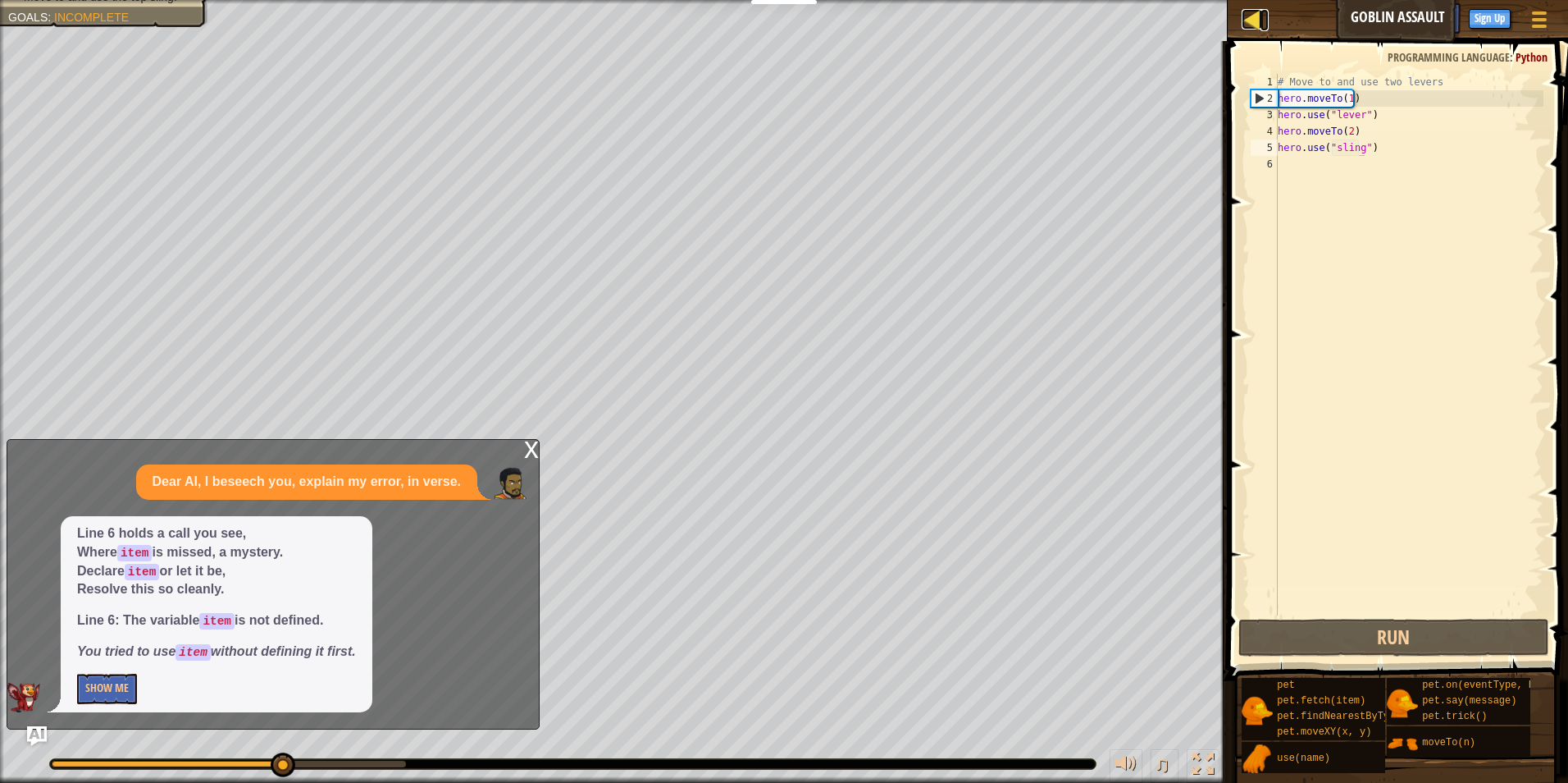
click at [1256, 9] on div at bounding box center [1252, 19] width 20 height 20
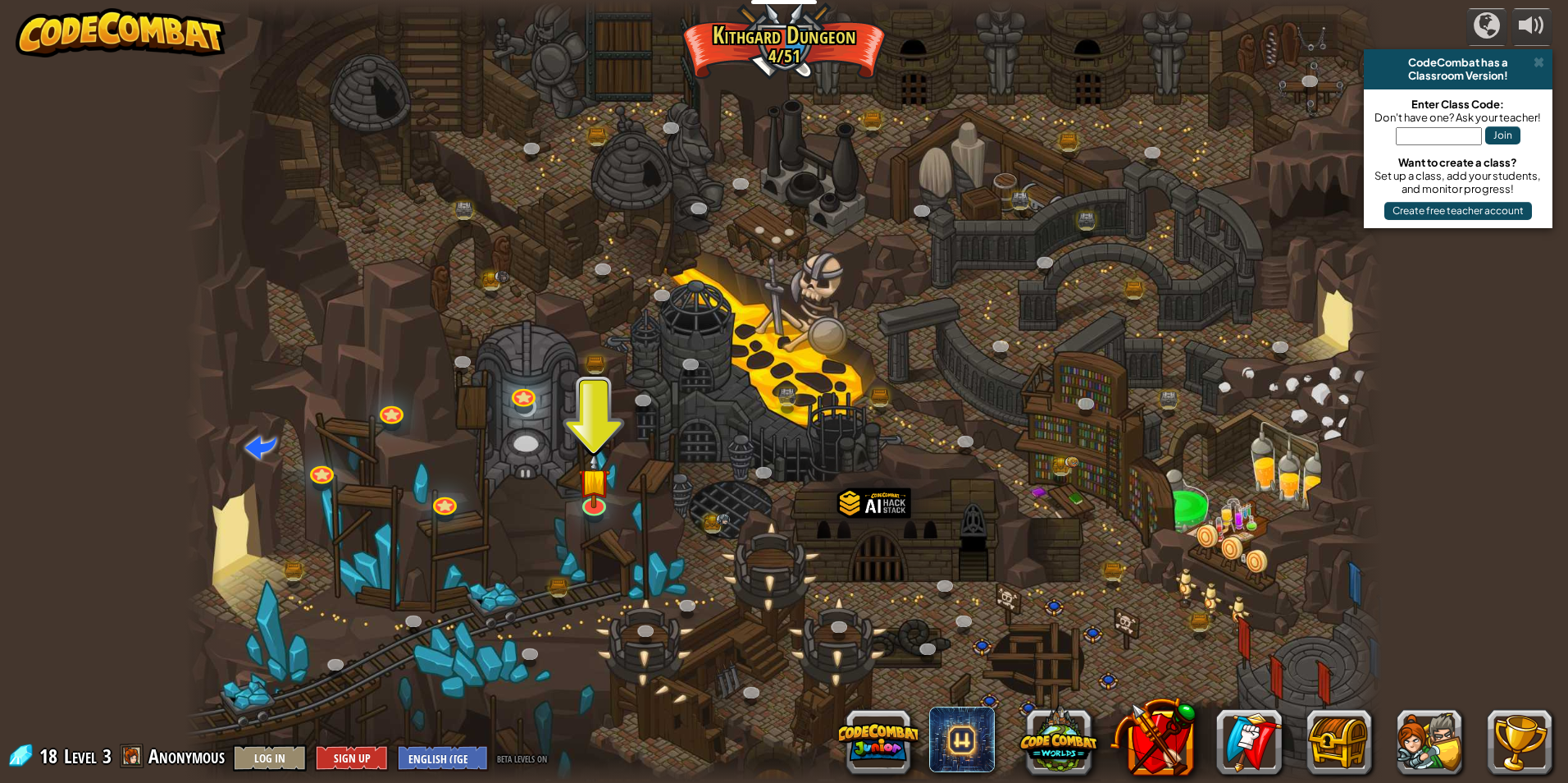
click at [560, 461] on div at bounding box center [784, 392] width 1197 height 783
drag, startPoint x: 572, startPoint y: 484, endPoint x: 590, endPoint y: 489, distance: 18.7
click at [583, 489] on div "Twisted Canyon (Locked) Challenge: collect the most gold using all the programm…" at bounding box center [784, 392] width 1197 height 783
click at [590, 489] on img at bounding box center [594, 467] width 32 height 74
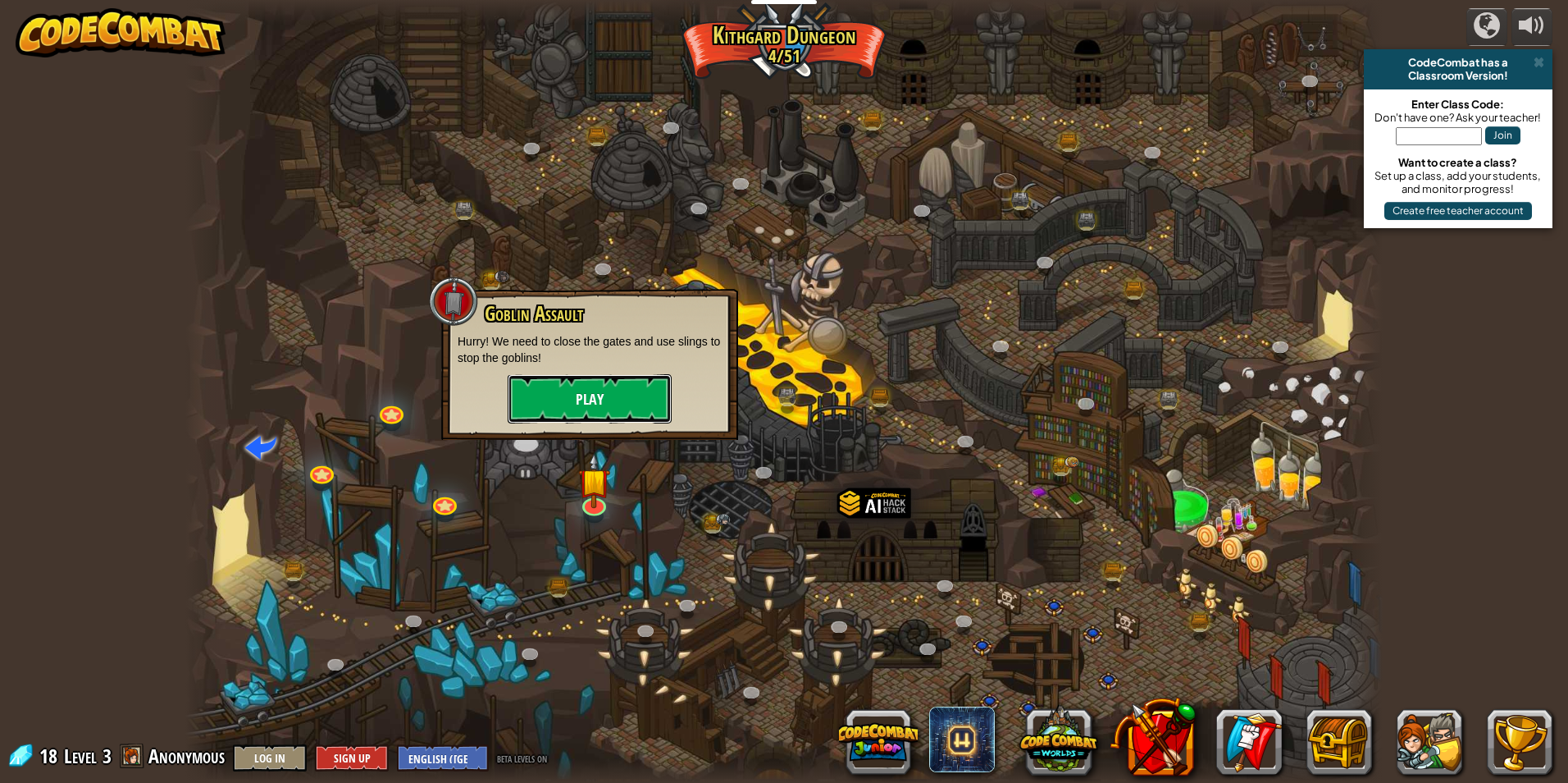
click at [624, 394] on button "Play" at bounding box center [590, 399] width 164 height 49
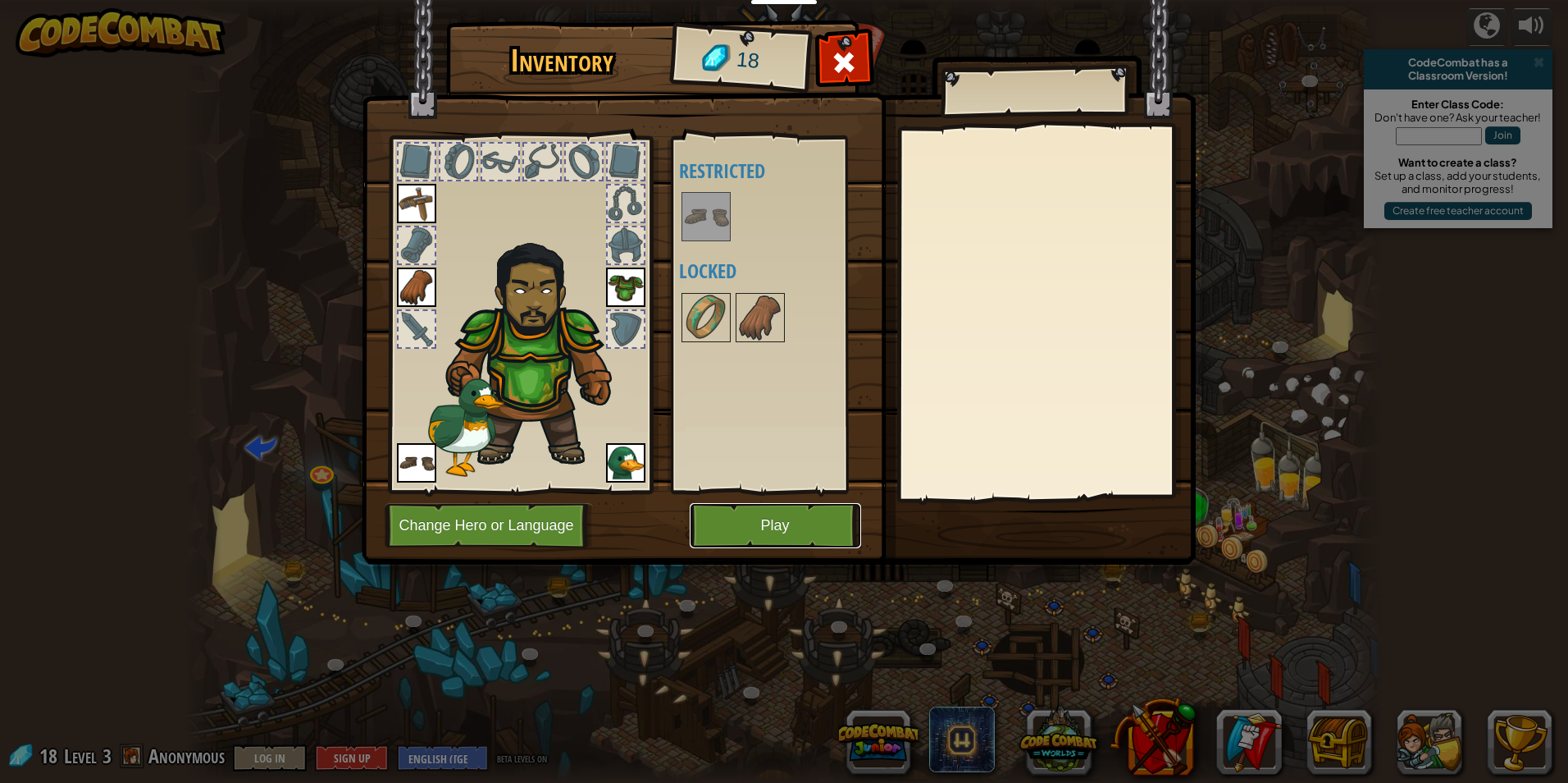
click at [761, 533] on button "Play" at bounding box center [775, 525] width 171 height 45
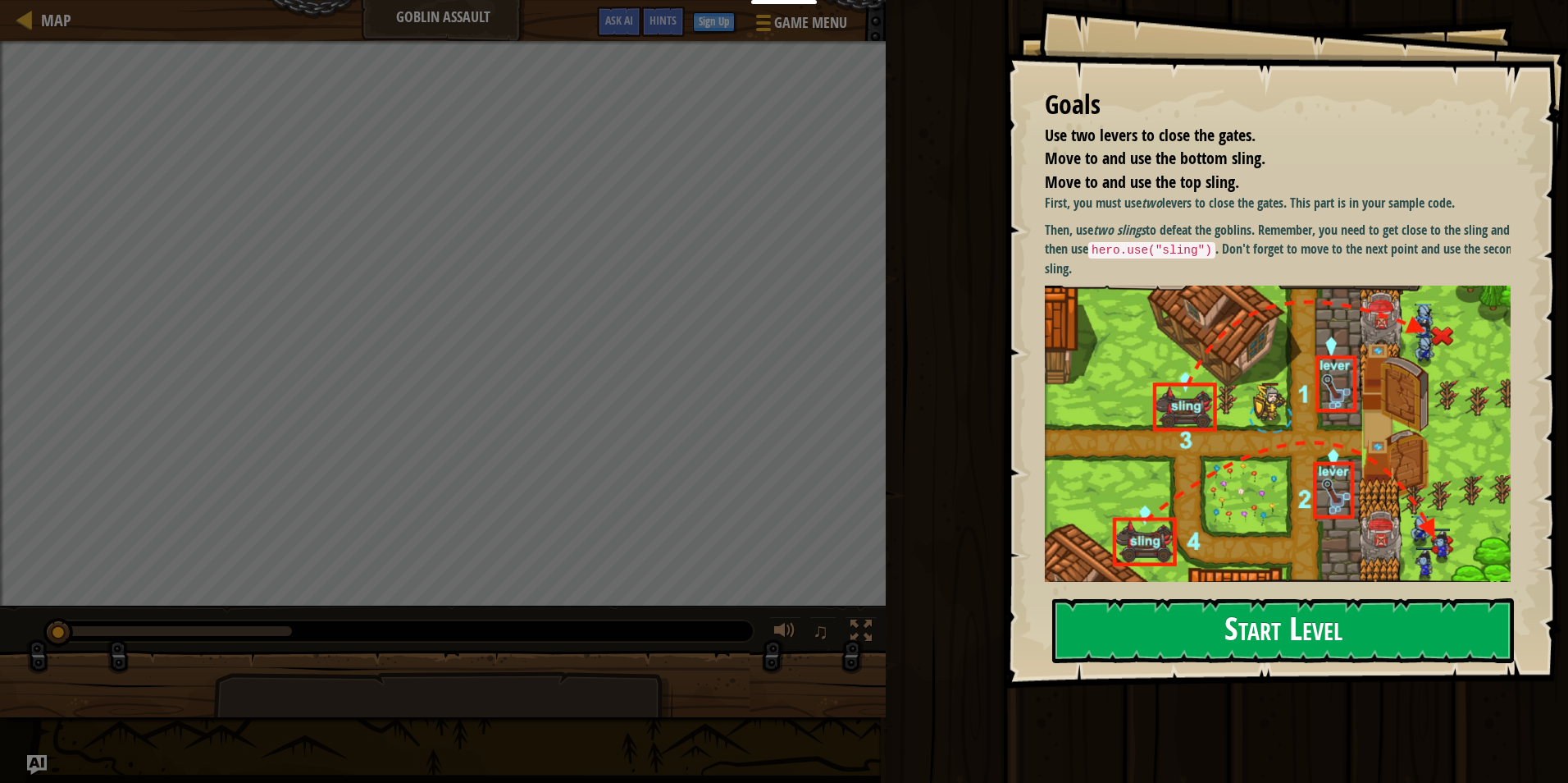
click at [1222, 619] on button "Start Level" at bounding box center [1283, 630] width 462 height 65
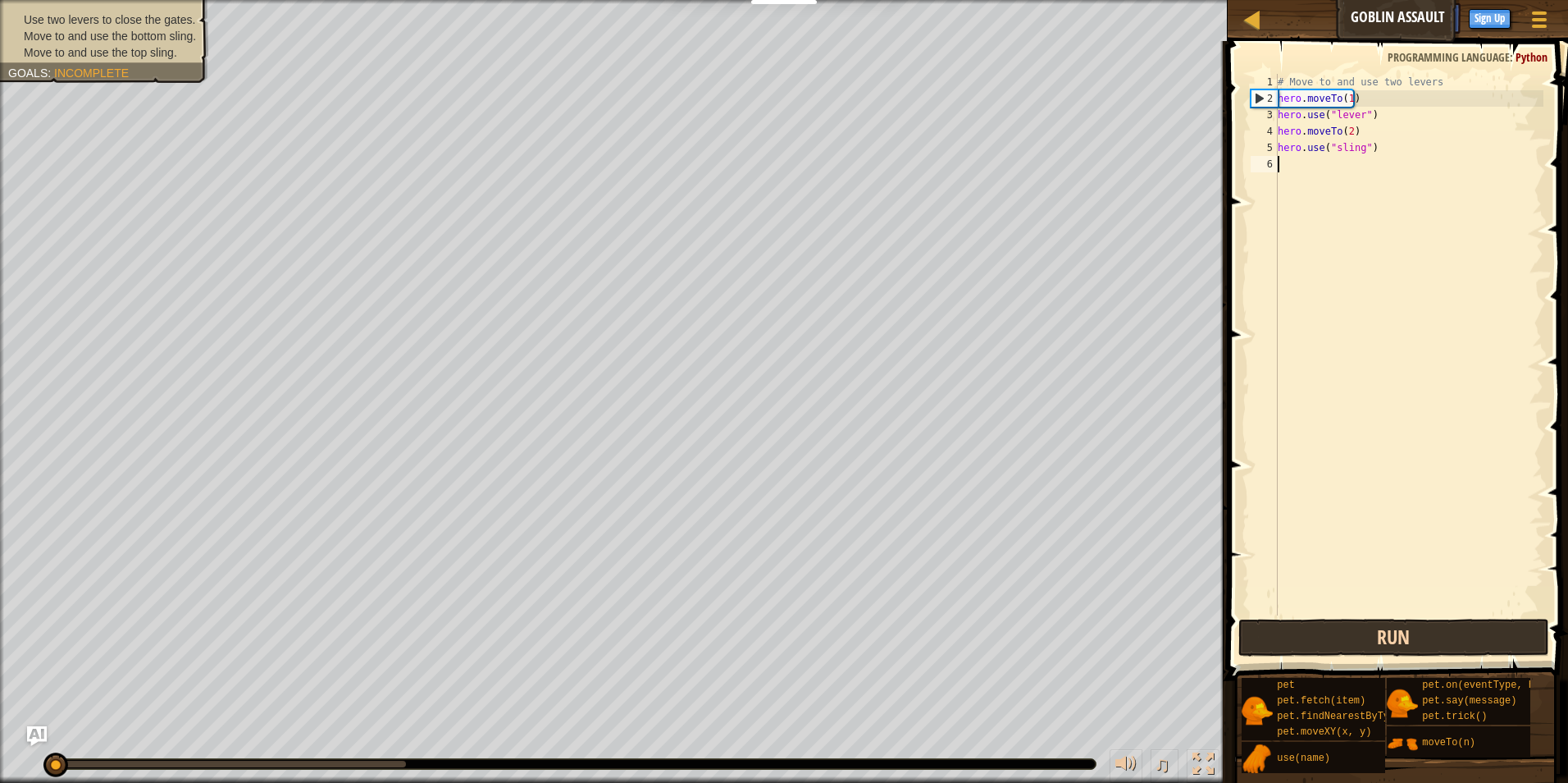
scroll to position [7, 0]
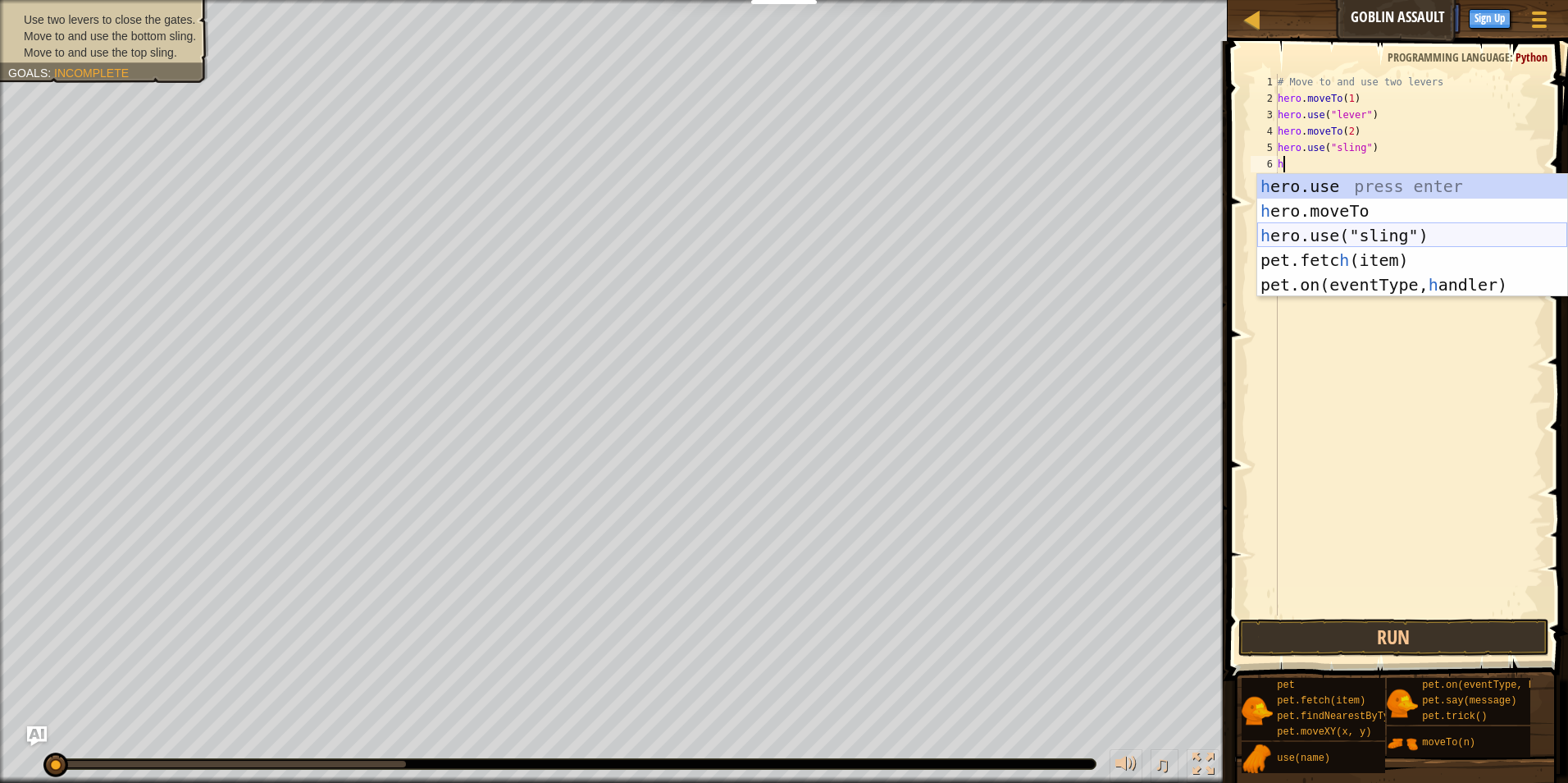
click at [1298, 228] on div "h ero.use press enter h ero.moveTo press enter h ero.use("sling") press enter p…" at bounding box center [1412, 259] width 310 height 172
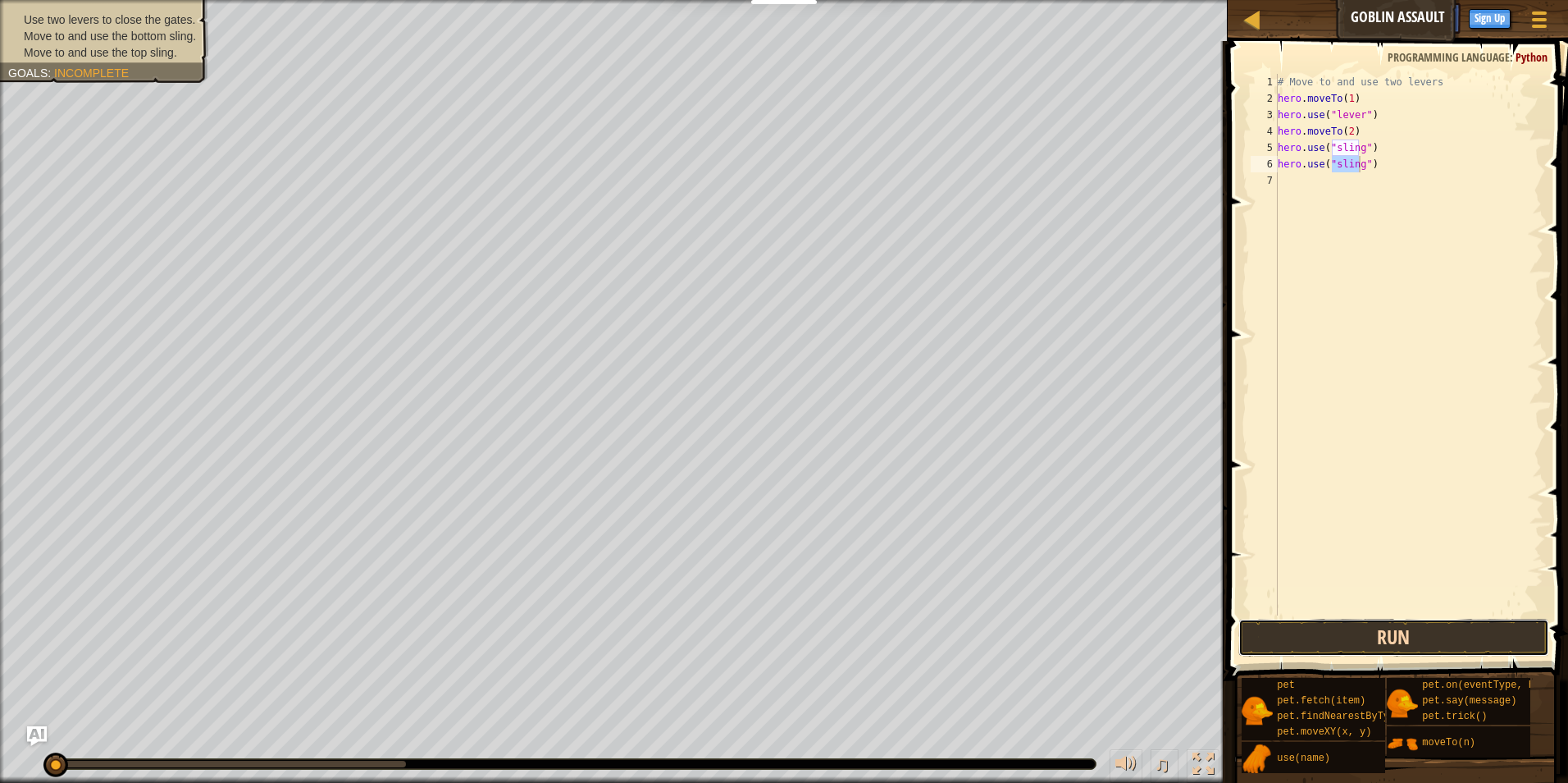
click at [1360, 638] on button "Run" at bounding box center [1394, 638] width 312 height 38
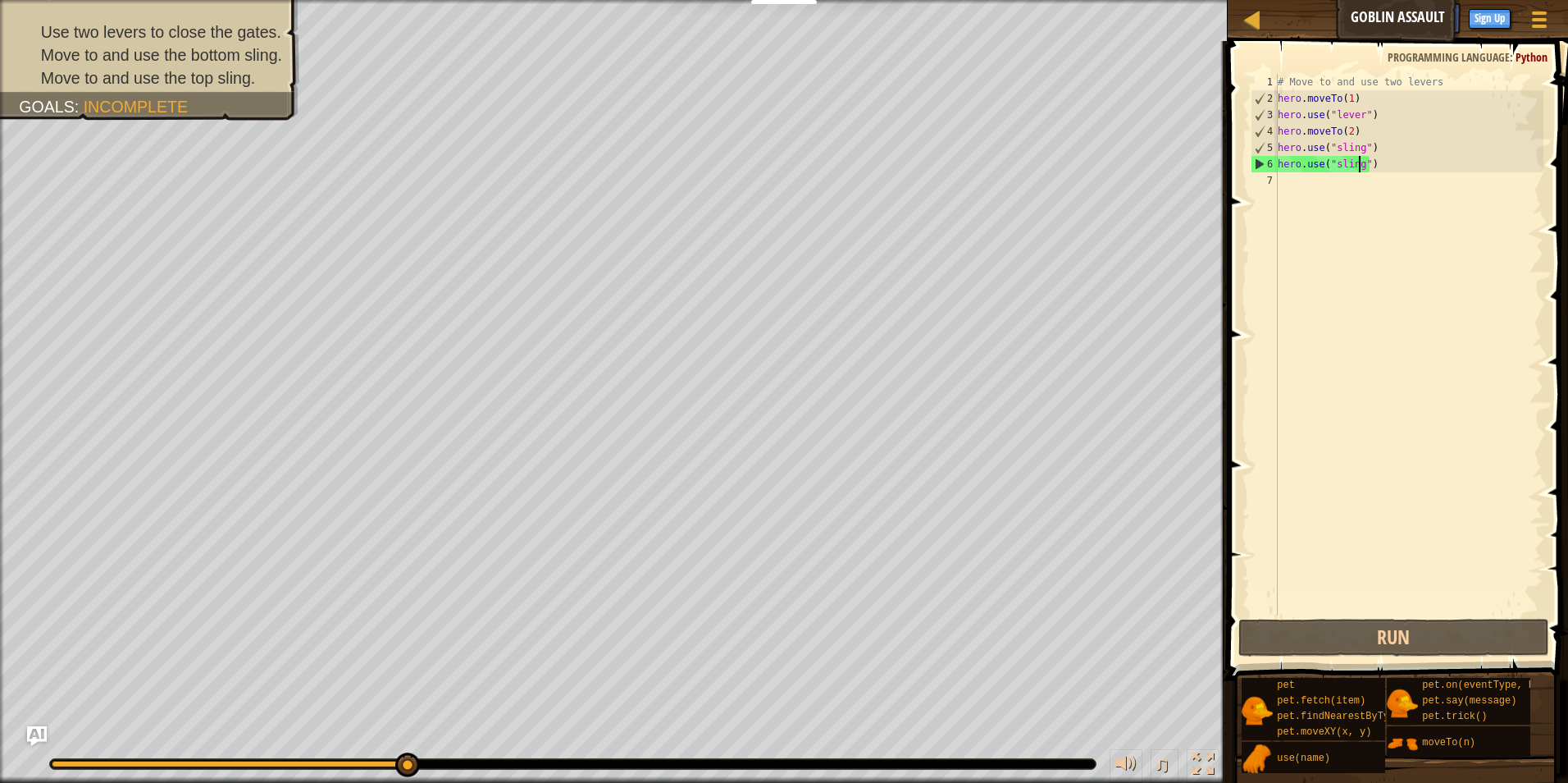
click at [1358, 148] on div "# Move to and use two levers hero . moveTo ( 1 ) hero . use ( "lever" ) hero . …" at bounding box center [1408, 361] width 269 height 574
click at [1370, 148] on div "# Move to and use two levers hero . moveTo ( 1 ) hero . use ( "lever" ) hero . …" at bounding box center [1408, 361] width 269 height 574
type textarea "hero.use("
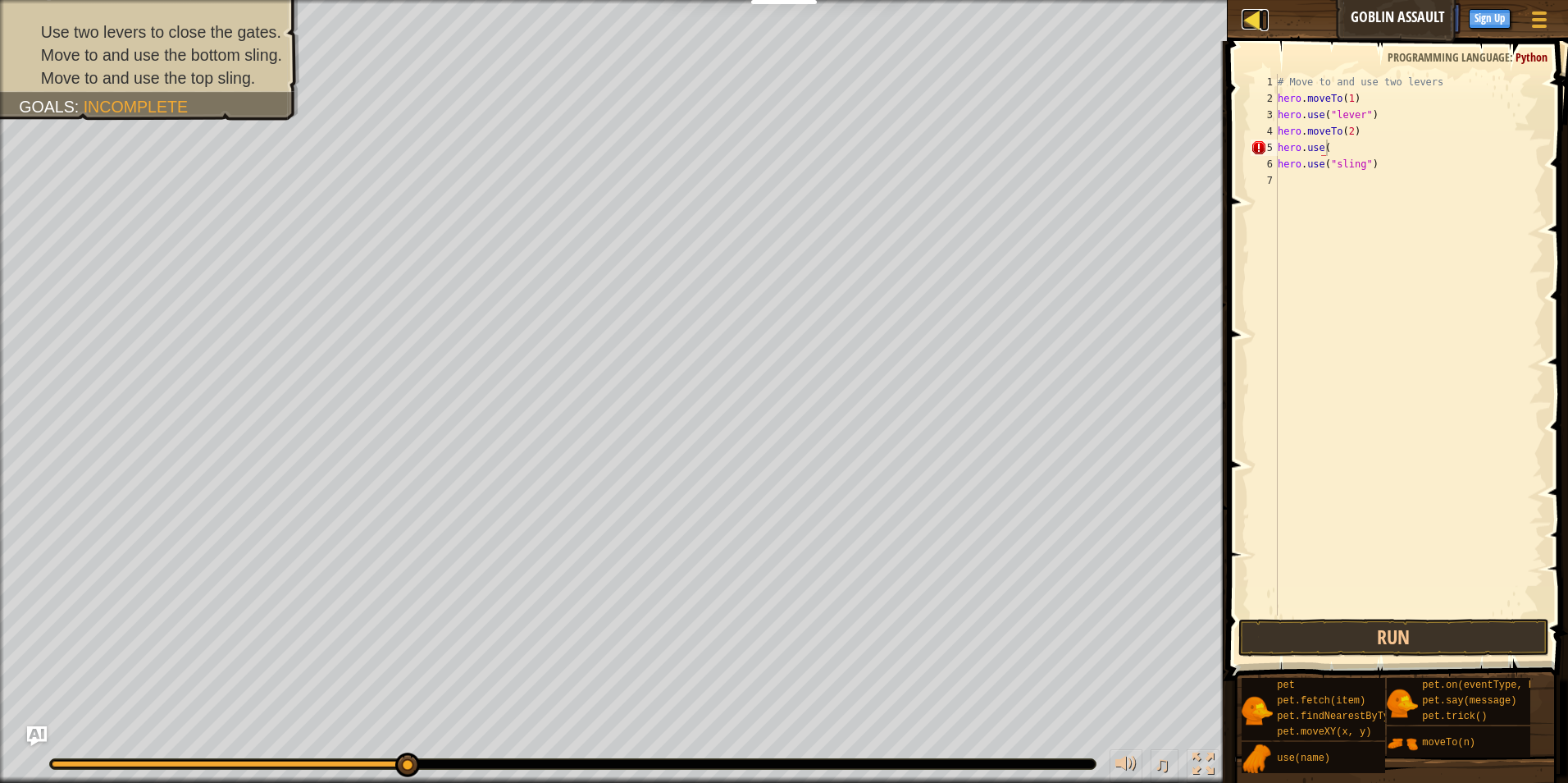
click at [1260, 16] on div at bounding box center [1252, 19] width 20 height 20
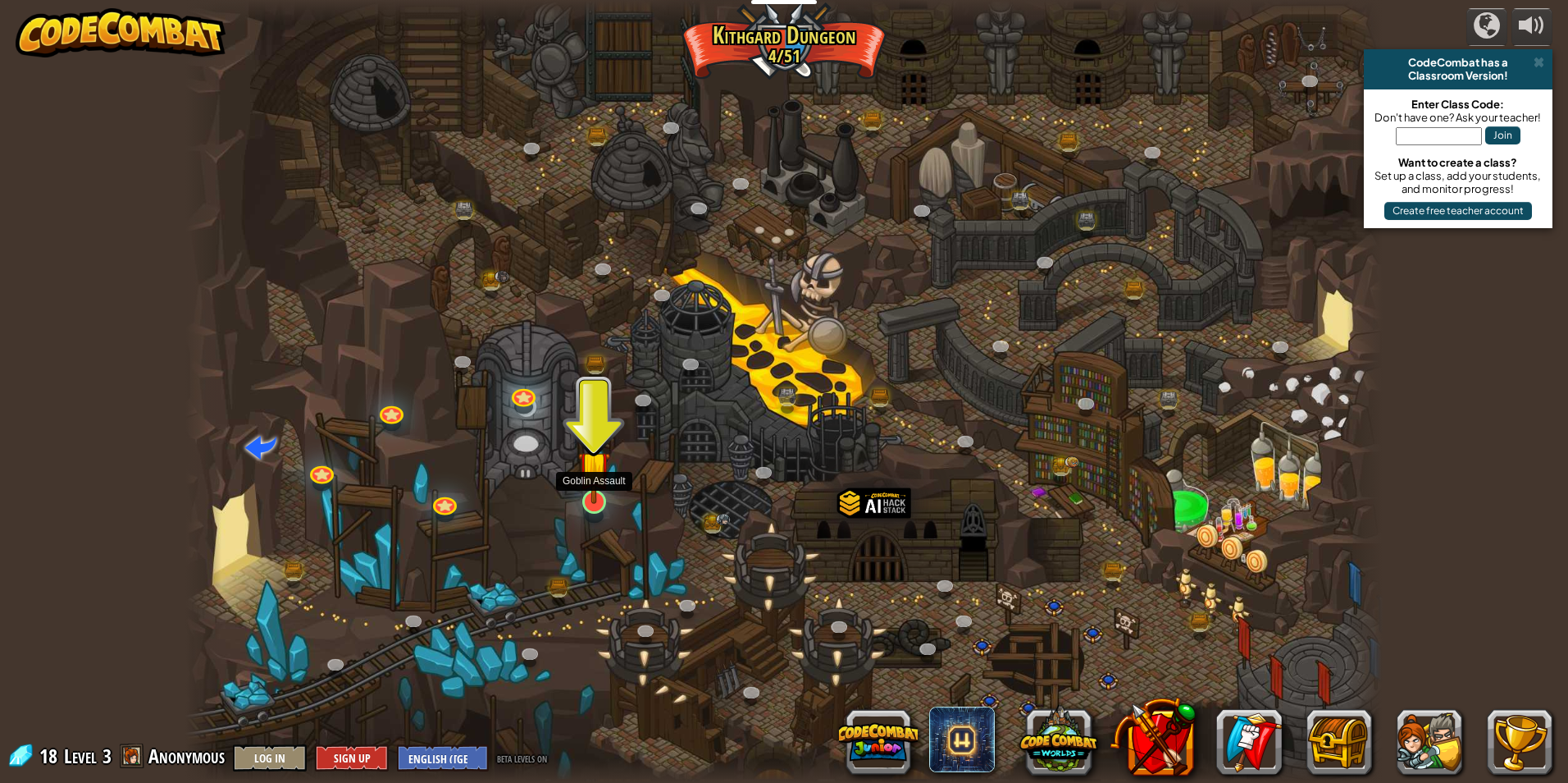
click at [594, 479] on img at bounding box center [594, 467] width 32 height 74
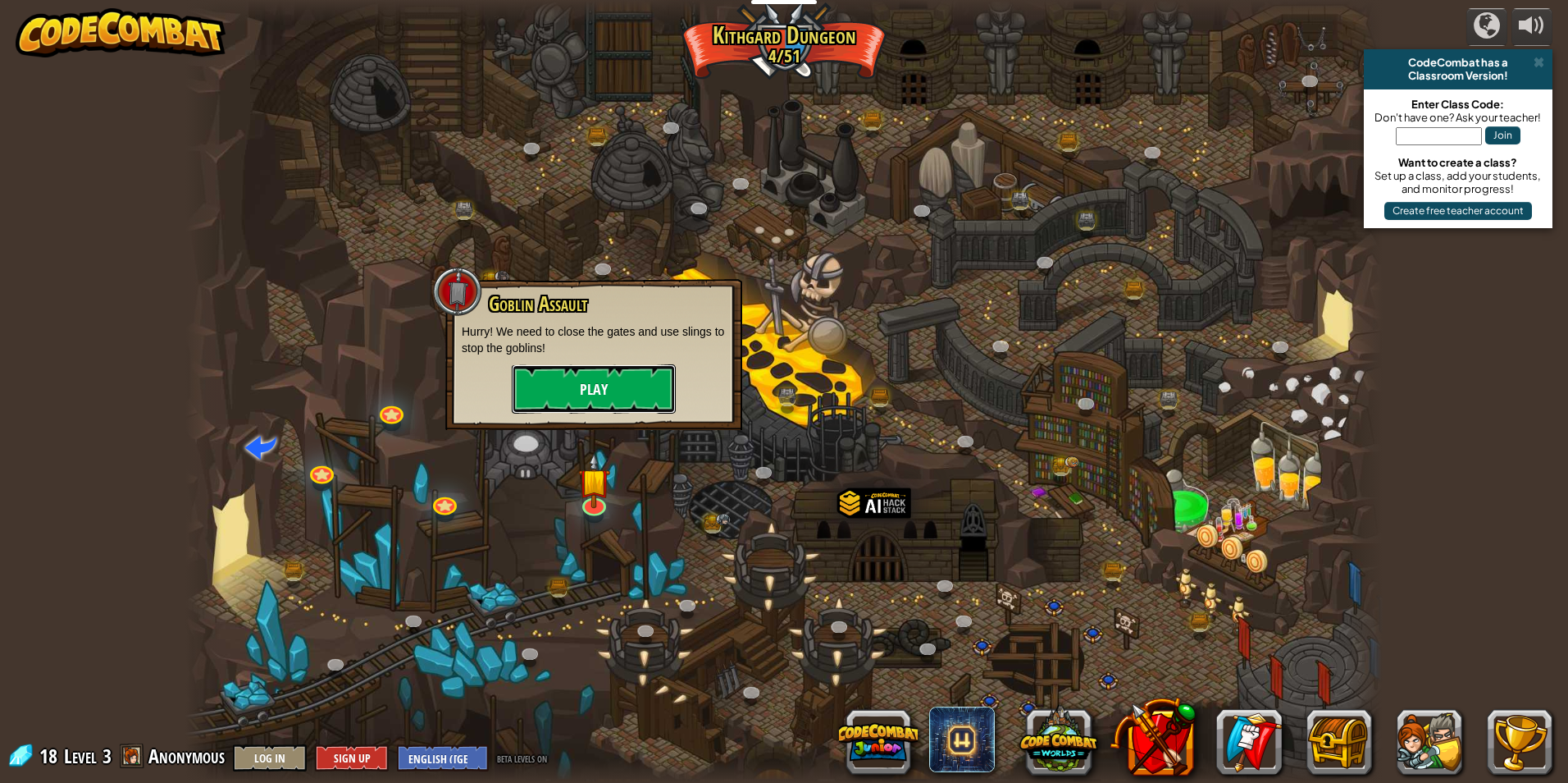
click at [631, 395] on button "Play" at bounding box center [594, 389] width 164 height 49
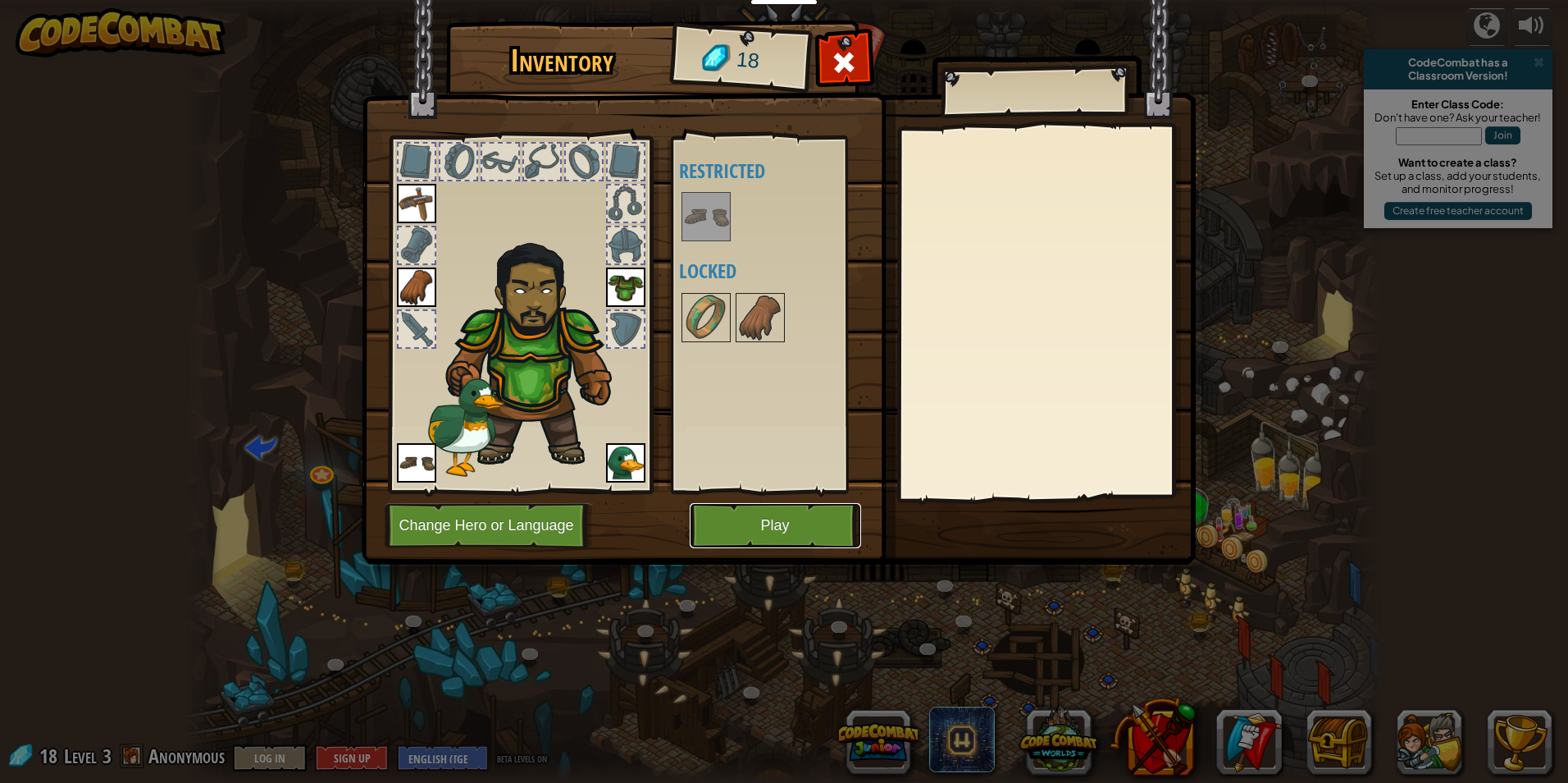
click at [754, 520] on button "Play" at bounding box center [775, 525] width 171 height 45
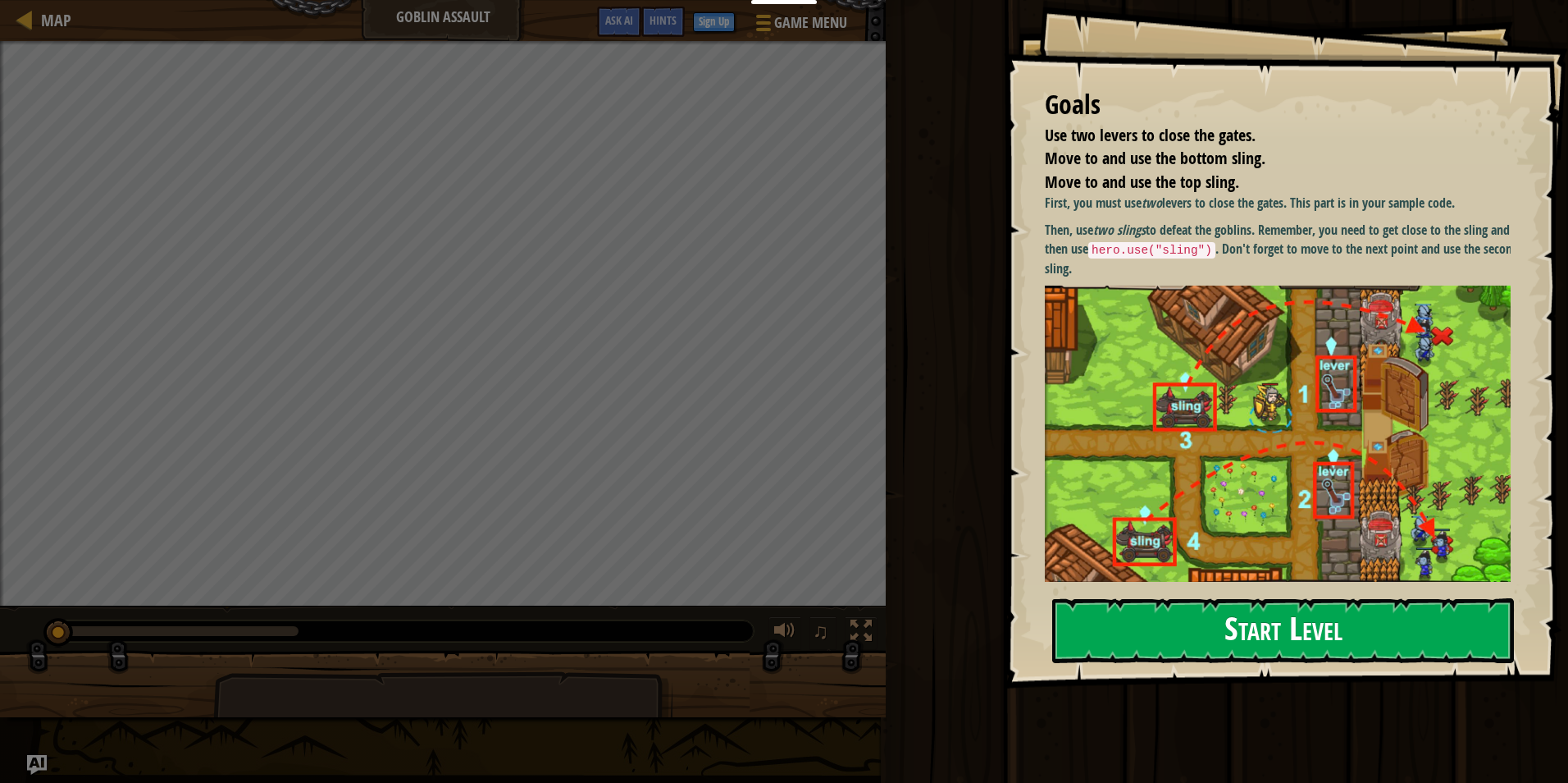
click at [1203, 642] on button "Start Level" at bounding box center [1283, 630] width 462 height 65
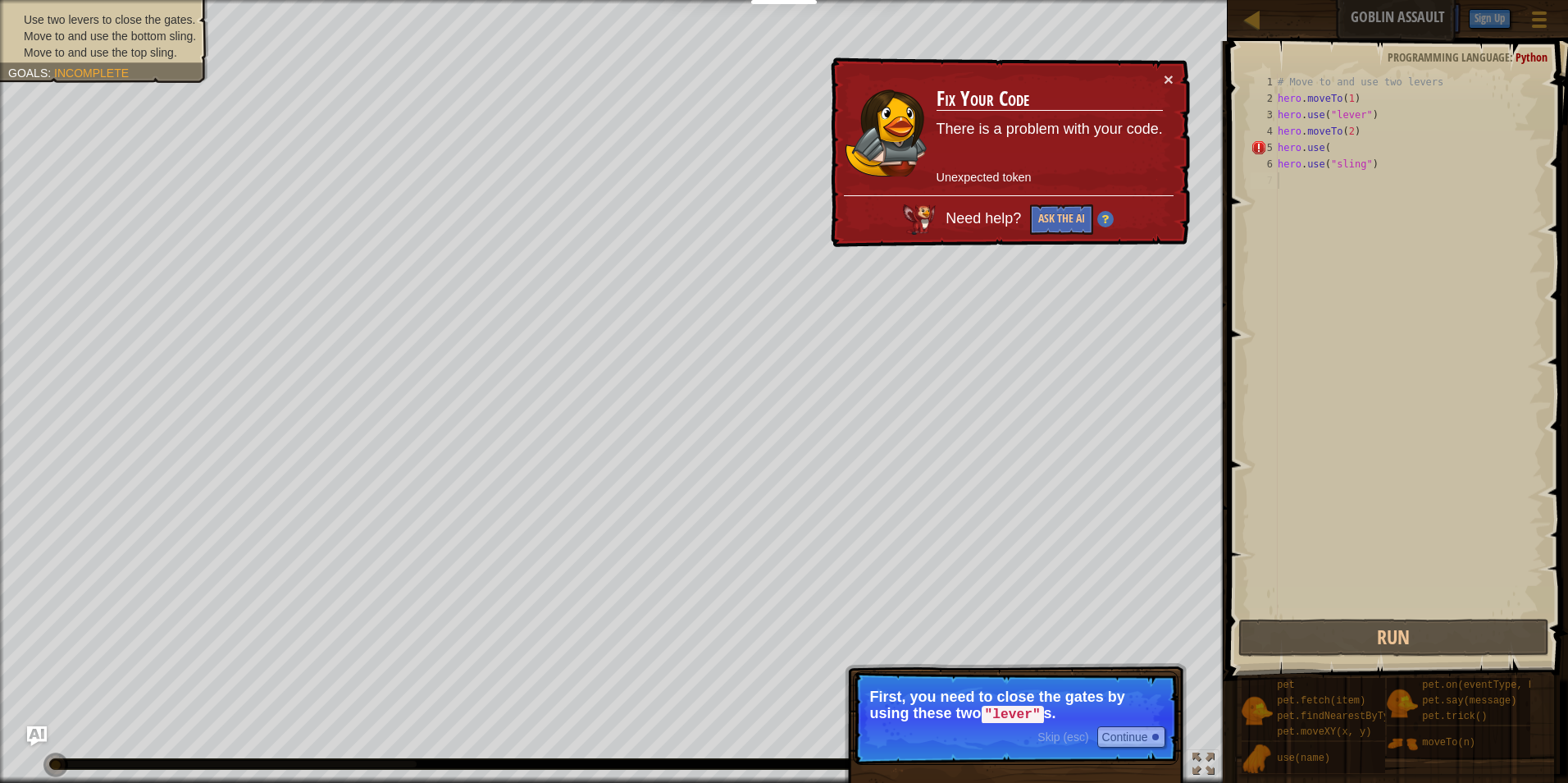
click at [1162, 62] on div "× Fix Your Code There is a problem with your code. Unexpected token Need help? …" at bounding box center [1008, 153] width 362 height 190
click at [1170, 82] on button "×" at bounding box center [1168, 79] width 10 height 18
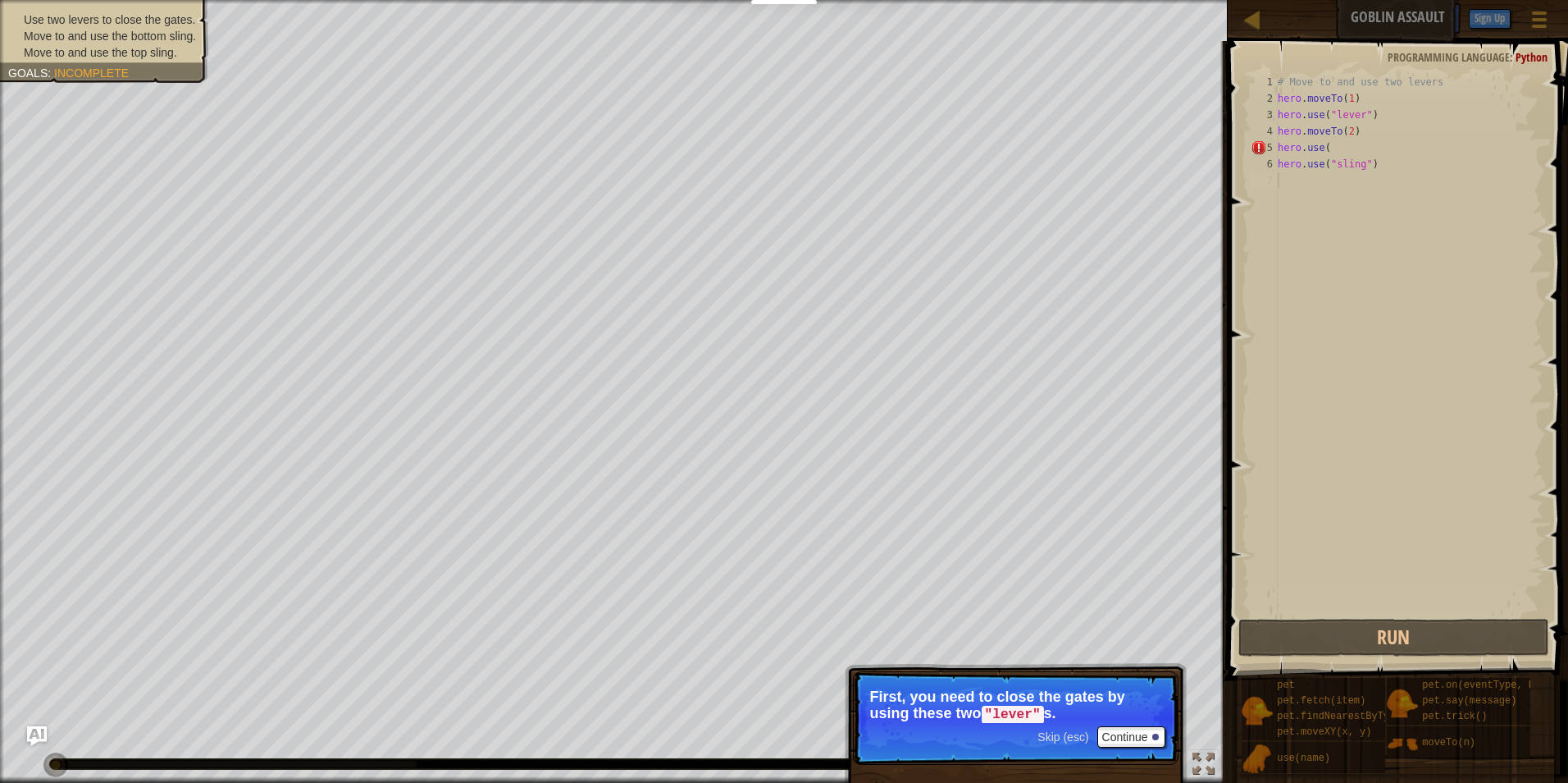
scroll to position [7, 0]
click at [1354, 150] on div "# Move to and use two levers hero . moveTo ( 1 ) hero . use ( "lever" ) hero . …" at bounding box center [1408, 361] width 269 height 574
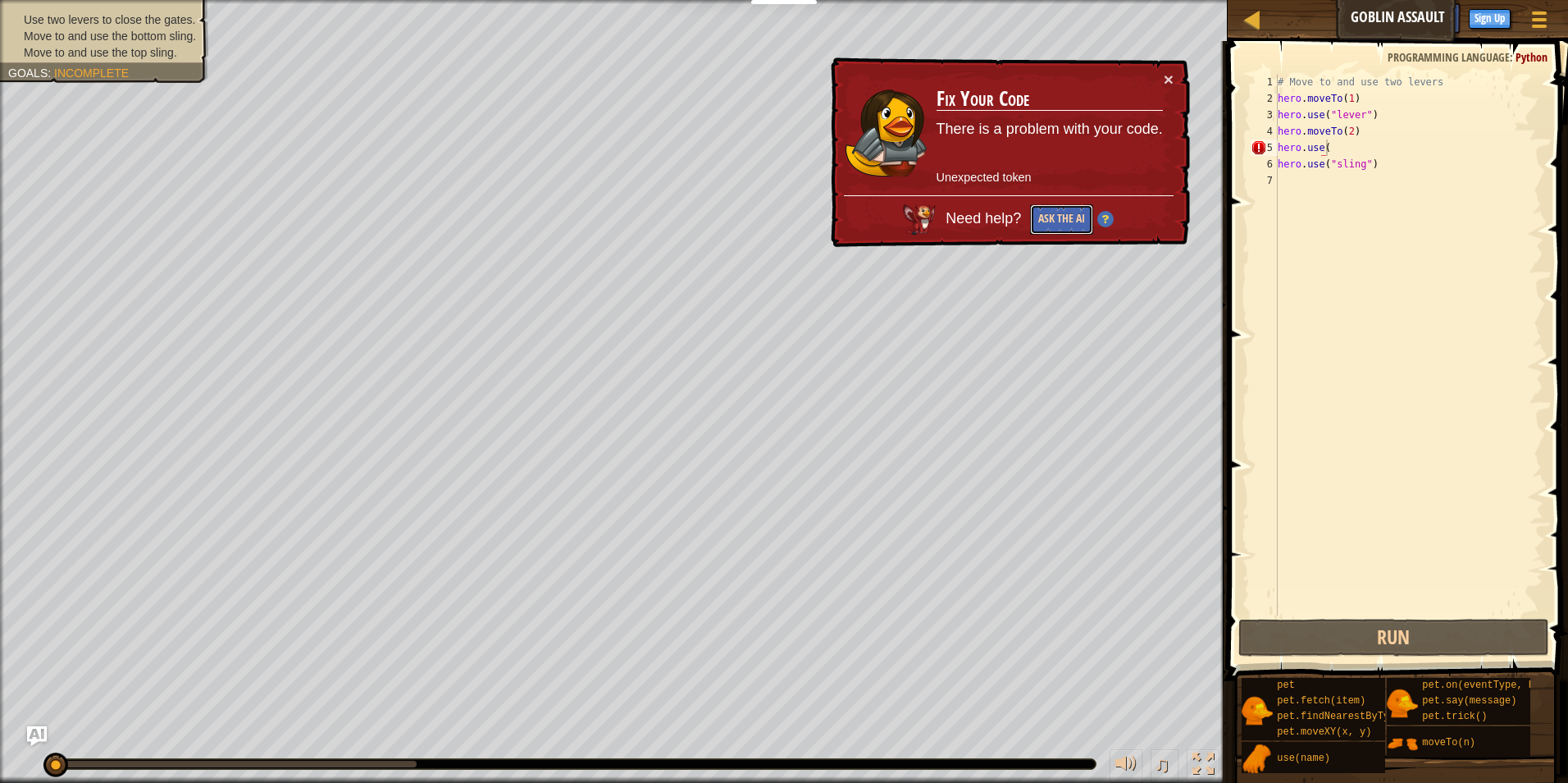
click at [1071, 208] on button "Ask the AI" at bounding box center [1062, 220] width 63 height 30
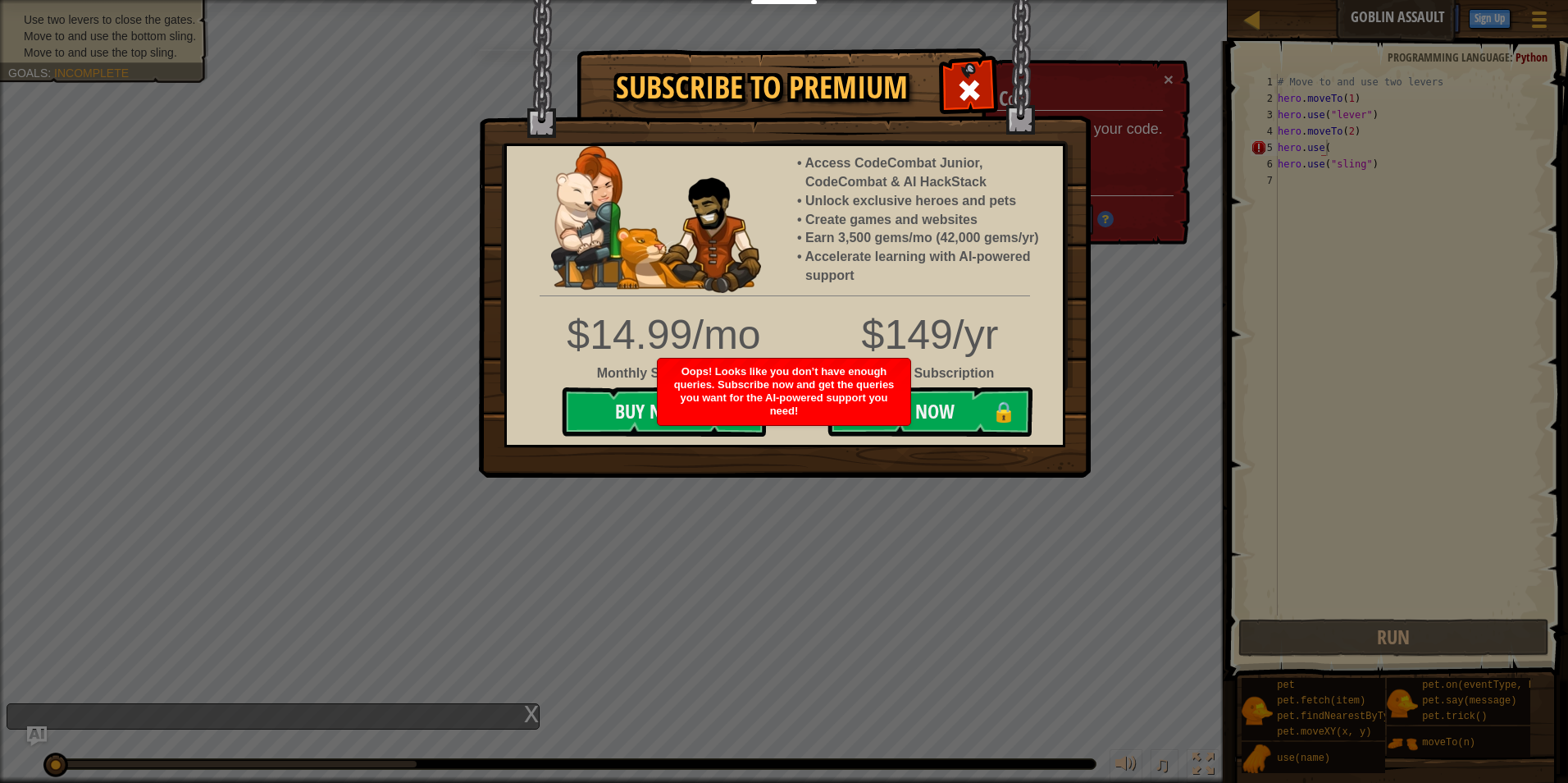
click at [1017, 106] on img at bounding box center [784, 239] width 612 height 478
click at [980, 77] on span at bounding box center [970, 90] width 26 height 26
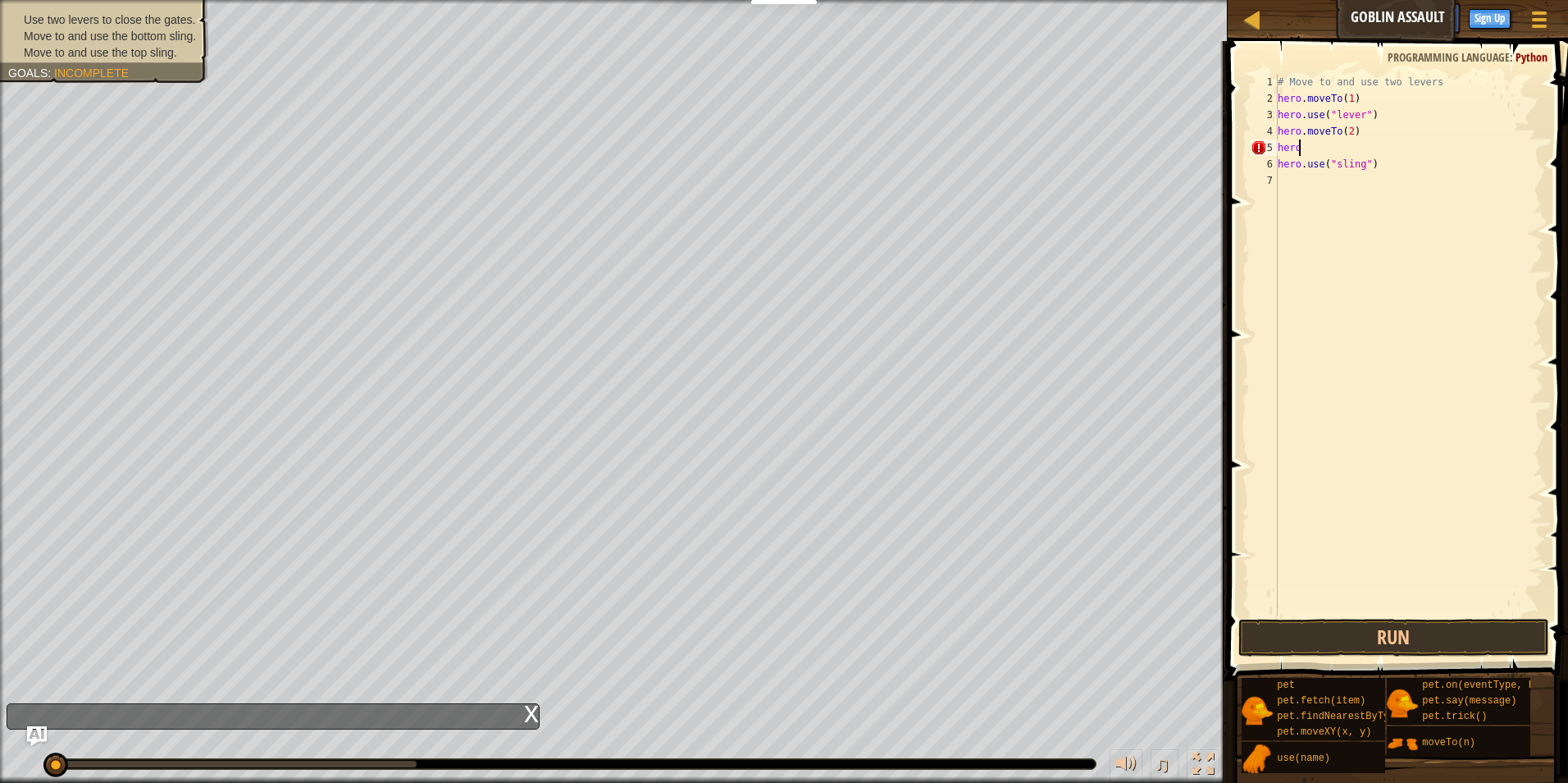
type textarea "h"
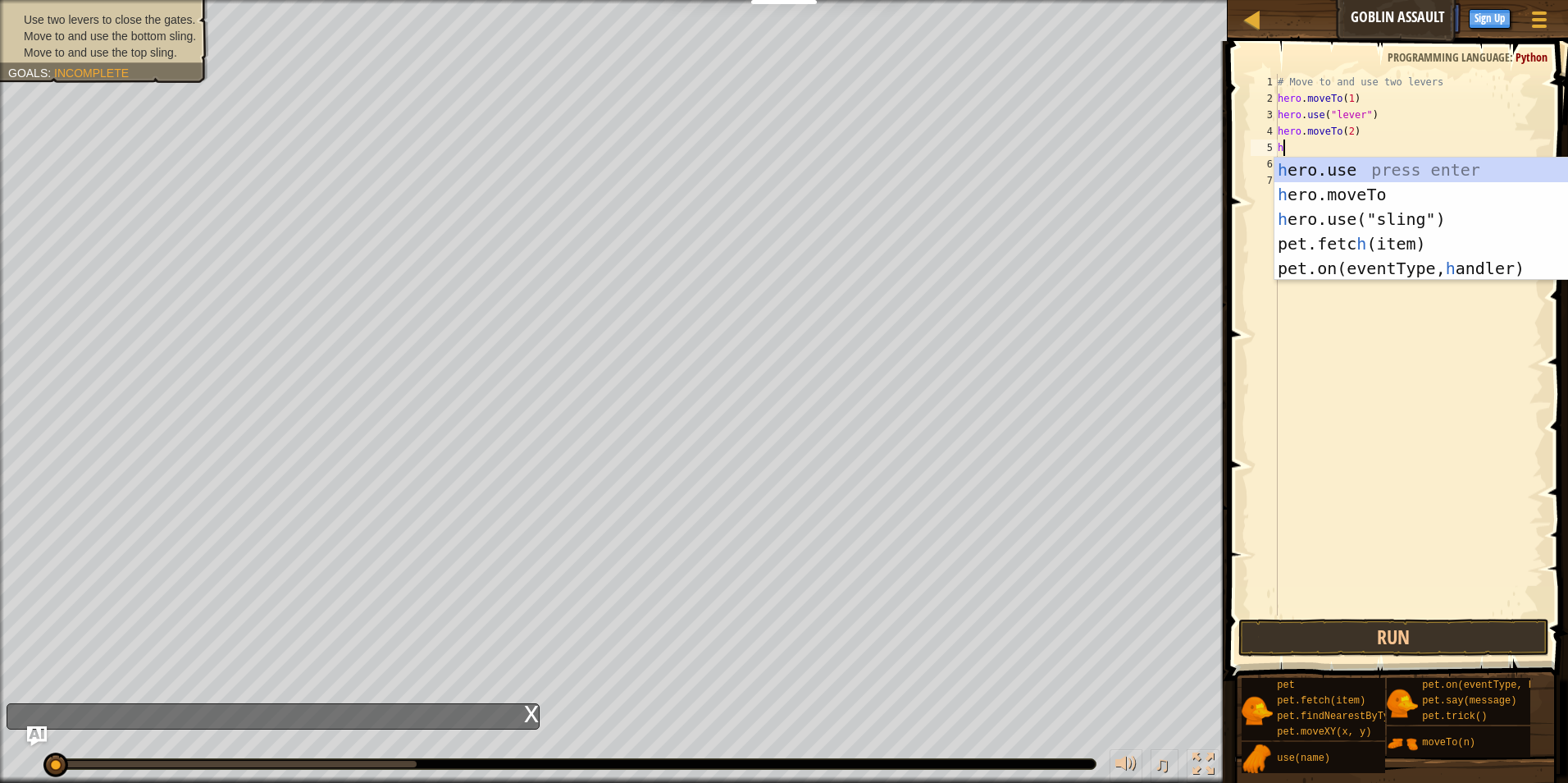
type textarea "h"
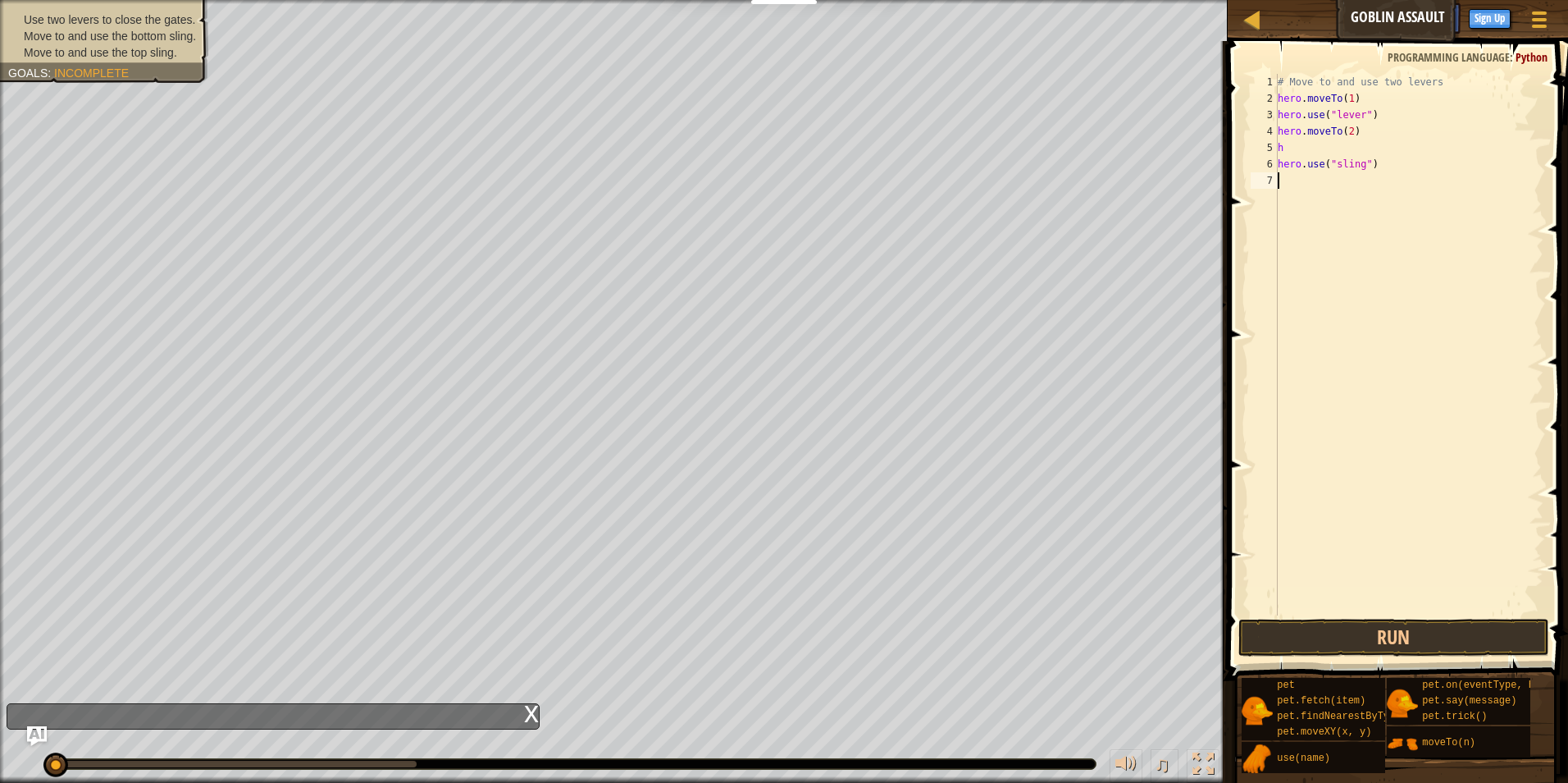
drag, startPoint x: 1317, startPoint y: 220, endPoint x: 1326, endPoint y: 178, distance: 43.0
type textarea "p[p[p[p[p["
